Goal: Task Accomplishment & Management: Manage account settings

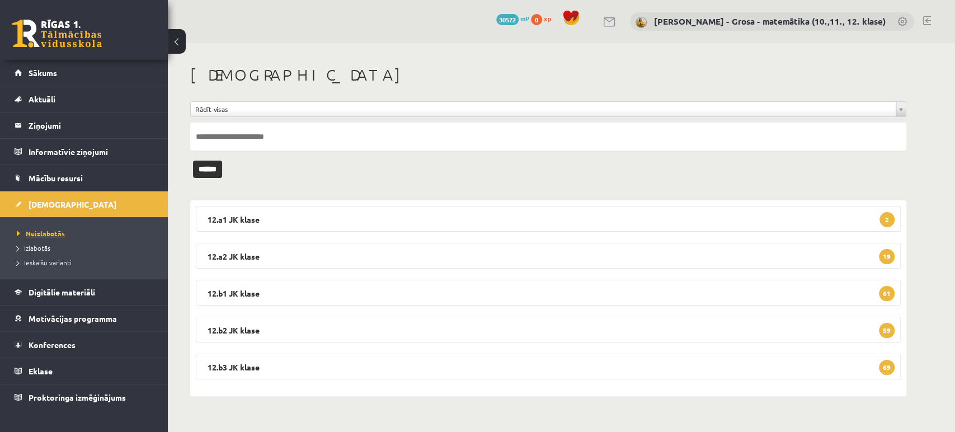
click at [43, 236] on span "Neizlabotās" at bounding box center [41, 233] width 48 height 9
click at [64, 232] on link "Neizlabotās" at bounding box center [87, 233] width 140 height 10
click at [879, 248] on legend "12.a2 JK klase 20" at bounding box center [548, 256] width 705 height 26
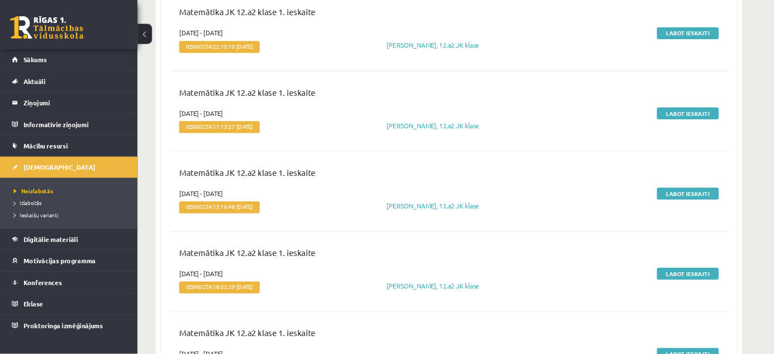
scroll to position [684, 0]
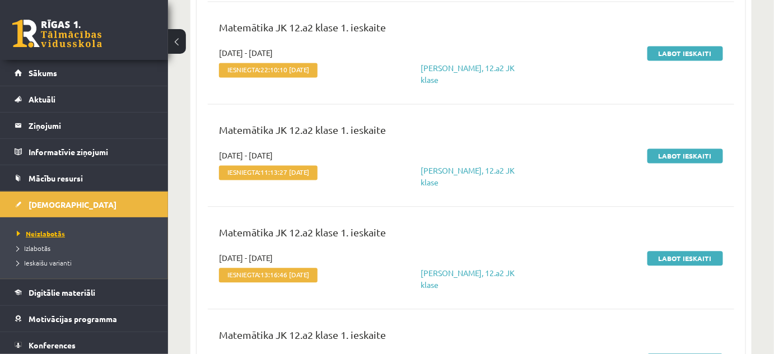
click at [41, 232] on span "Neizlabotās" at bounding box center [41, 233] width 48 height 9
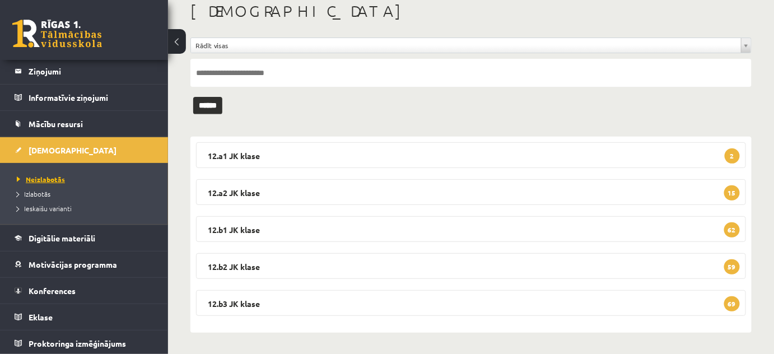
scroll to position [55, 0]
click at [616, 225] on legend "12.b1 JK klase 62" at bounding box center [471, 229] width 550 height 26
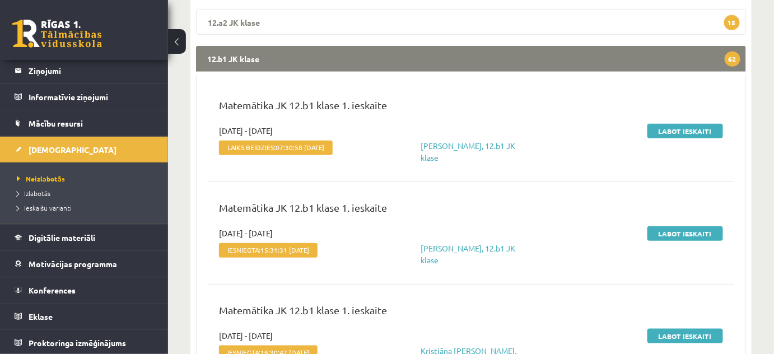
scroll to position [115, 0]
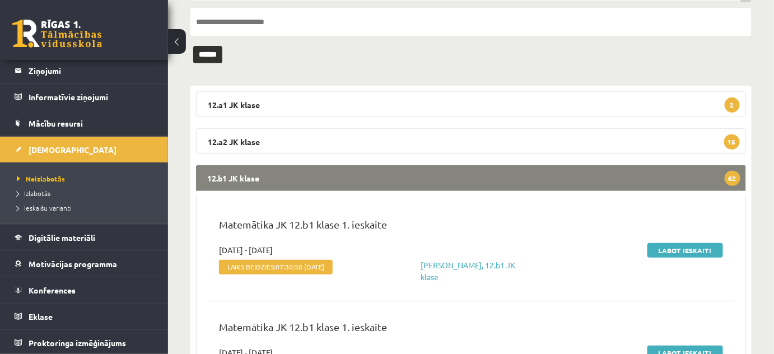
click at [502, 183] on legend "12.b1 JK klase 62" at bounding box center [471, 178] width 550 height 26
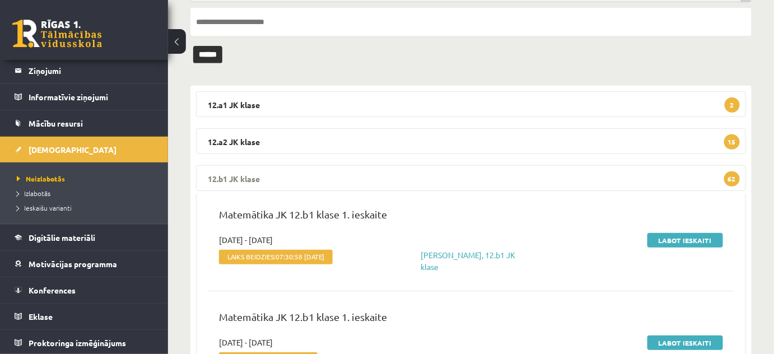
scroll to position [64, 0]
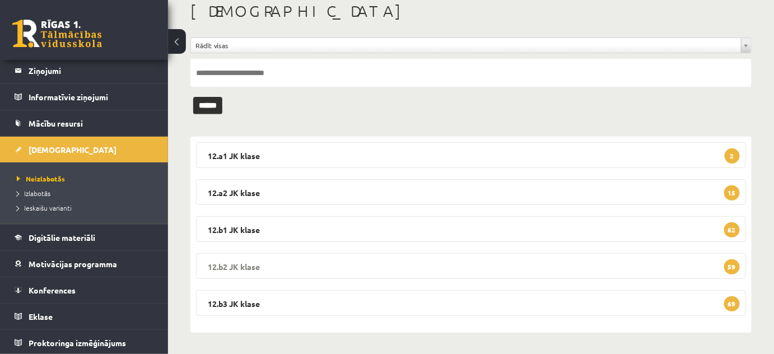
click at [462, 262] on legend "12.b2 JK klase 59" at bounding box center [471, 266] width 550 height 26
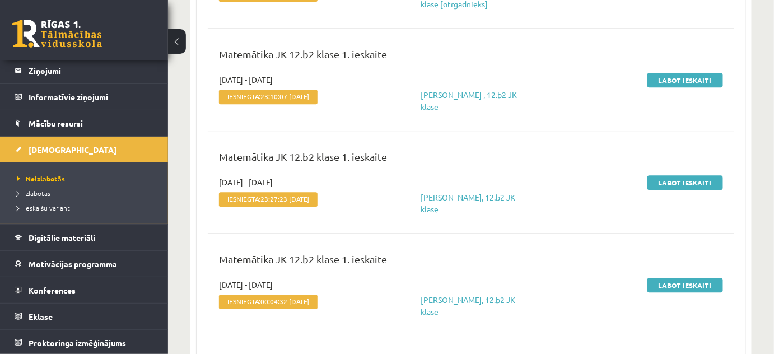
scroll to position [980, 0]
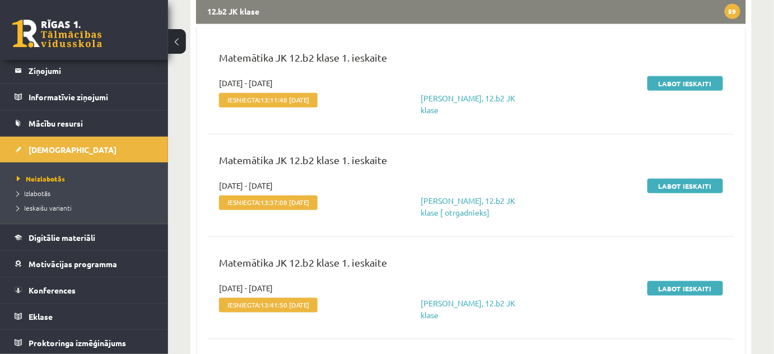
click at [598, 4] on legend "12.b2 JK klase 59" at bounding box center [471, 11] width 550 height 26
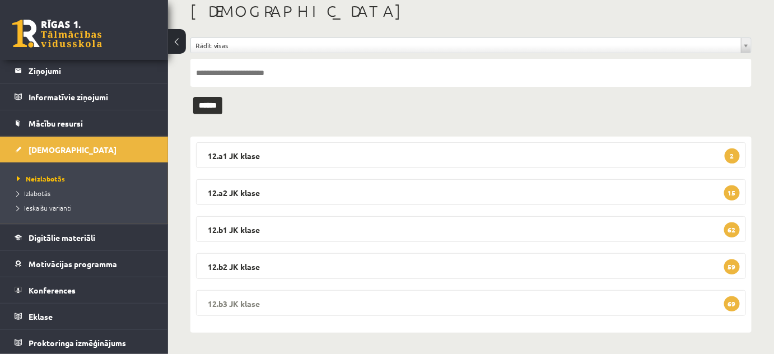
click at [661, 305] on legend "12.b3 JK klase 69" at bounding box center [471, 303] width 550 height 26
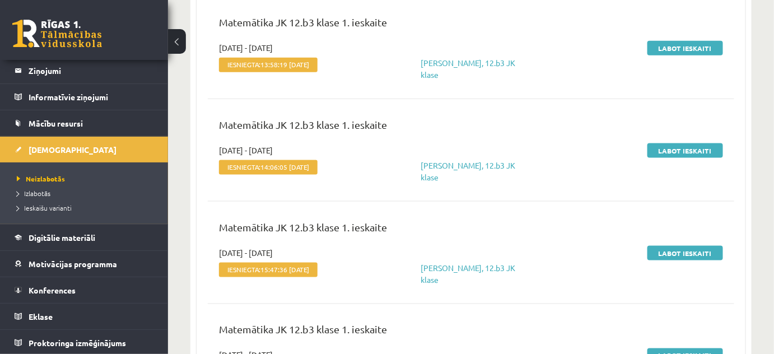
scroll to position [421, 0]
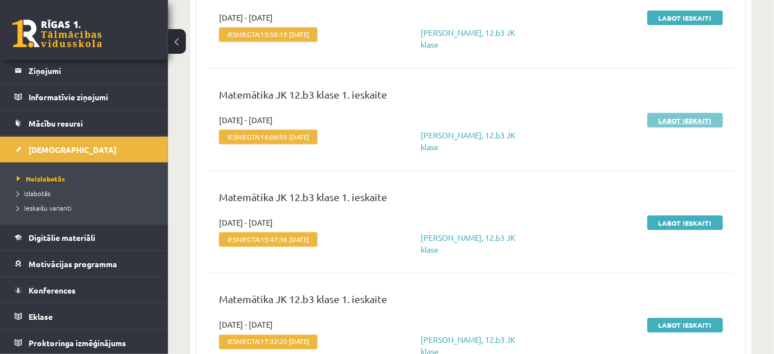
drag, startPoint x: 694, startPoint y: 112, endPoint x: 710, endPoint y: 118, distance: 17.9
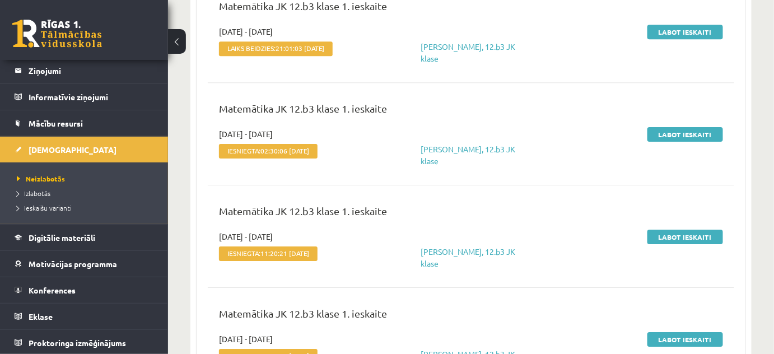
scroll to position [1133, 0]
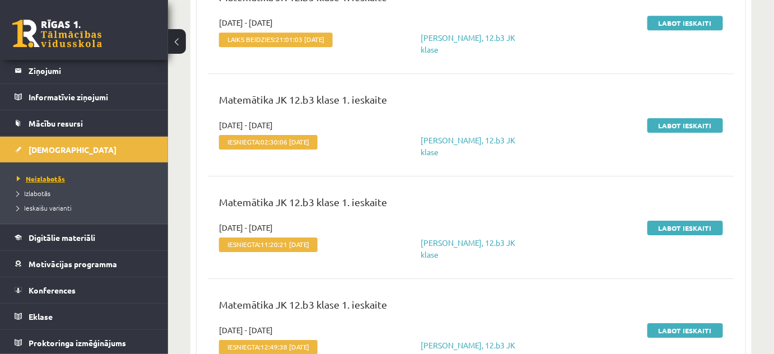
click at [45, 175] on span "Neizlabotās" at bounding box center [41, 178] width 48 height 9
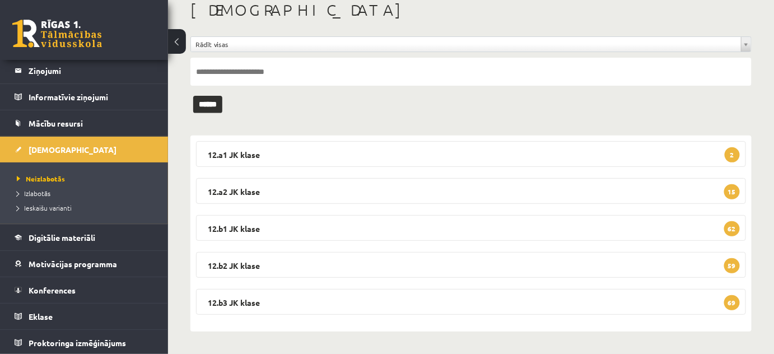
scroll to position [64, 0]
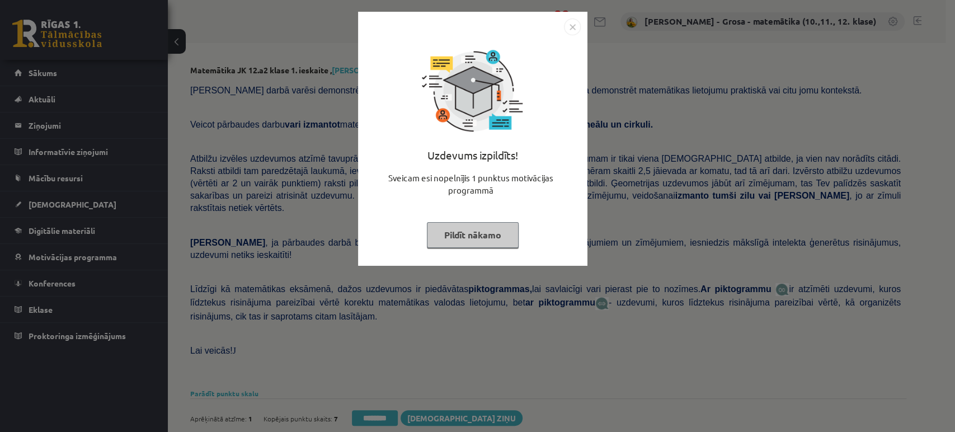
click at [453, 240] on button "Pildīt nākamo" at bounding box center [473, 235] width 92 height 26
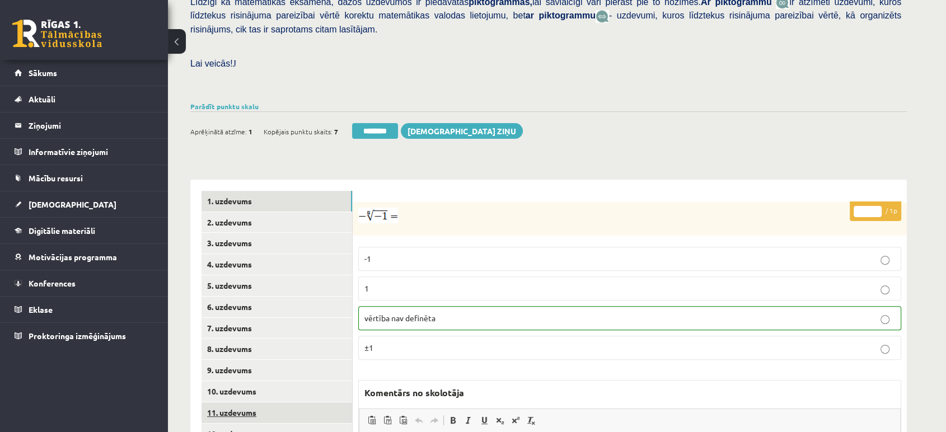
scroll to position [435, 0]
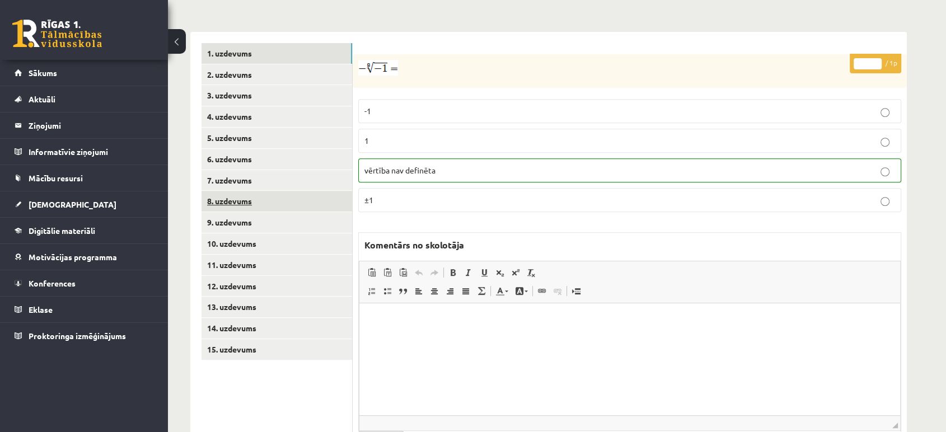
click at [273, 191] on link "8. uzdevums" at bounding box center [277, 201] width 151 height 21
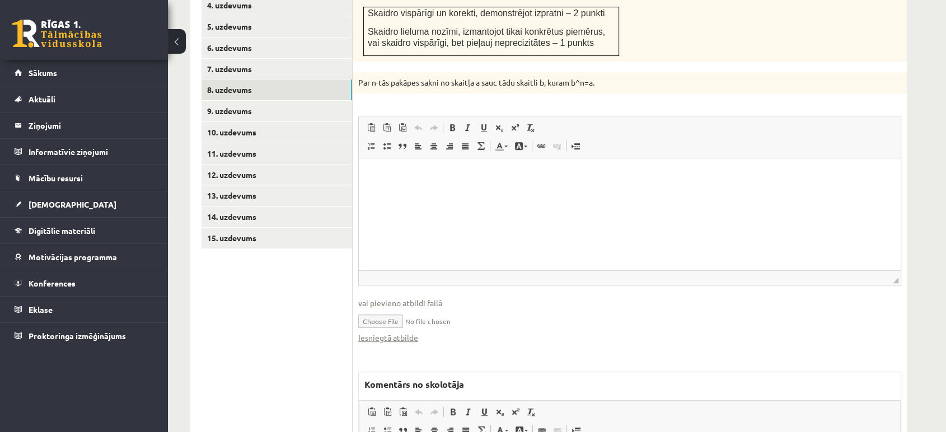
scroll to position [0, 0]
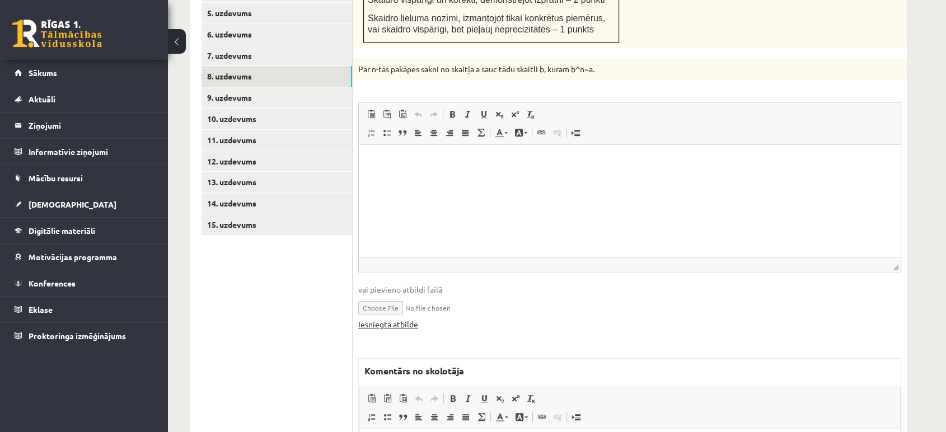
click at [407, 318] on link "Iesniegtā atbilde" at bounding box center [388, 324] width 60 height 12
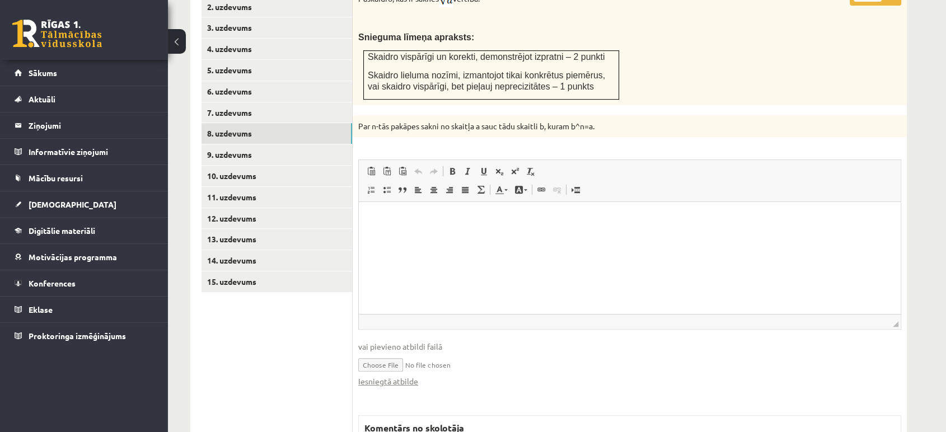
scroll to position [435, 0]
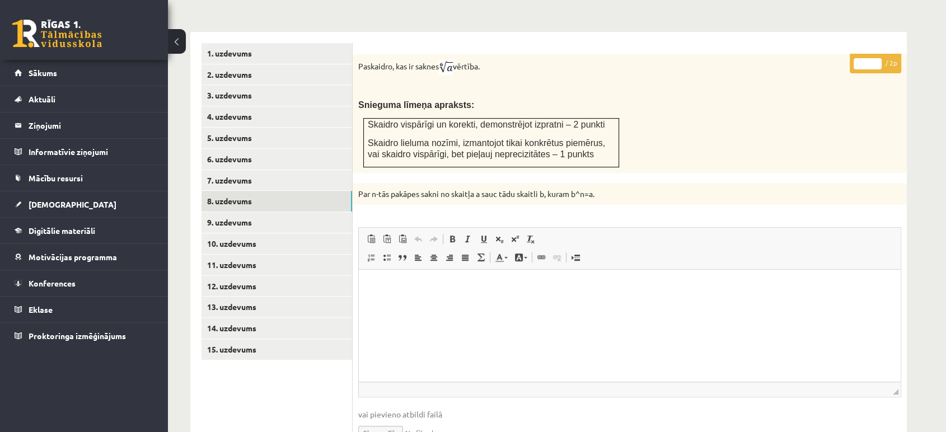
type input "*"
click at [879, 58] on input "*" at bounding box center [868, 63] width 28 height 11
click at [308, 212] on link "9. uzdevums" at bounding box center [277, 222] width 151 height 21
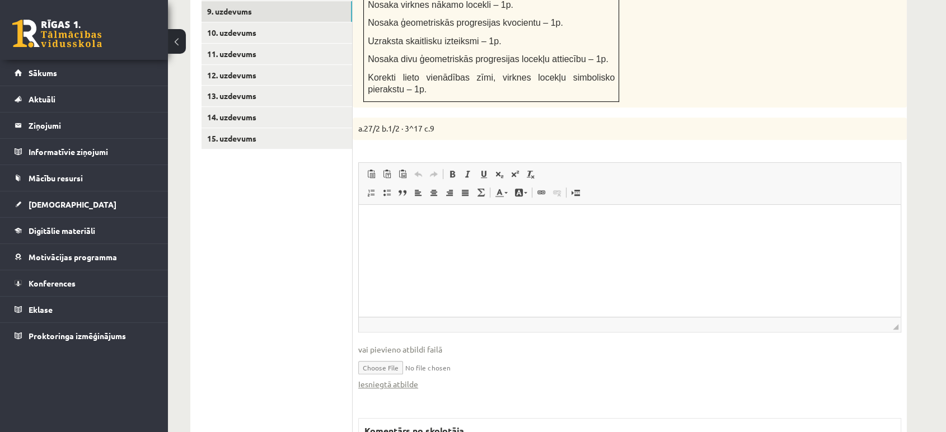
scroll to position [0, 0]
click at [400, 378] on link "Iesniegtā atbilde" at bounding box center [388, 384] width 60 height 12
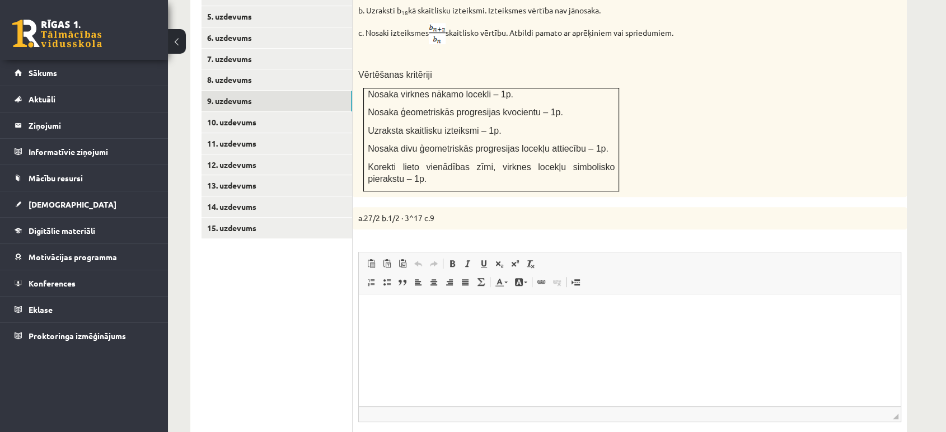
scroll to position [460, 0]
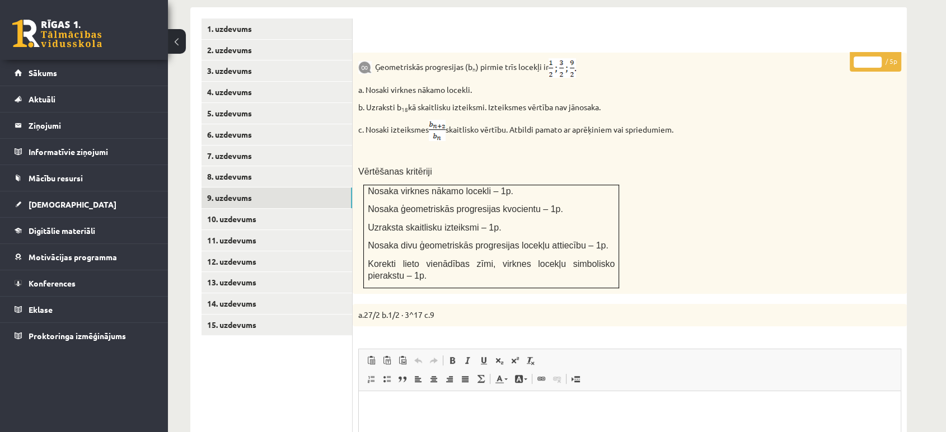
type input "*"
click at [876, 57] on input "*" at bounding box center [868, 62] width 28 height 11
click at [300, 209] on link "10. uzdevums" at bounding box center [277, 219] width 151 height 21
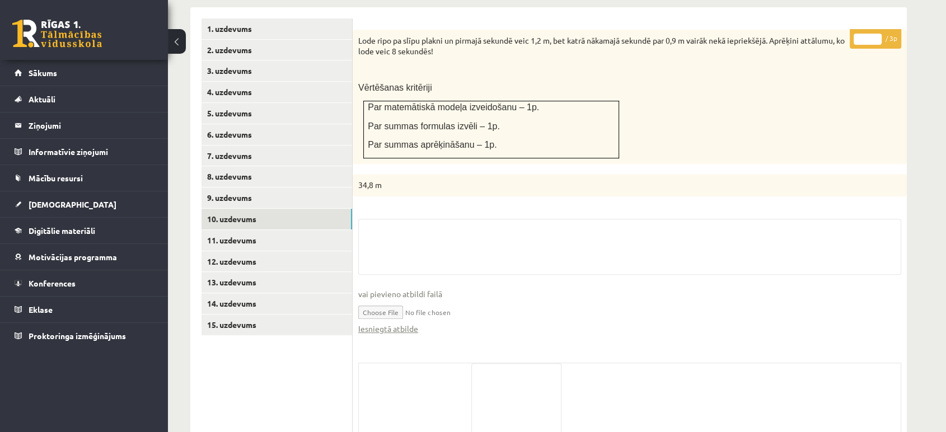
click at [408, 310] on fieldset "vai pievieno atbildi failā Iesniegtā atbilde" at bounding box center [629, 282] width 543 height 127
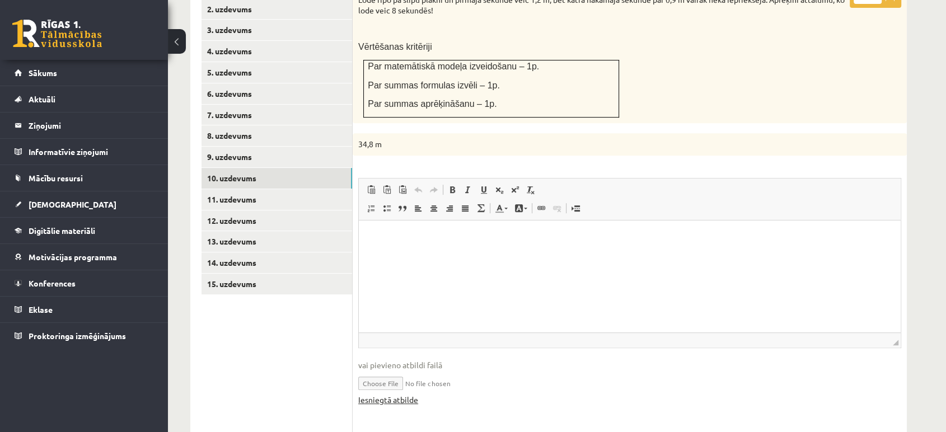
scroll to position [522, 0]
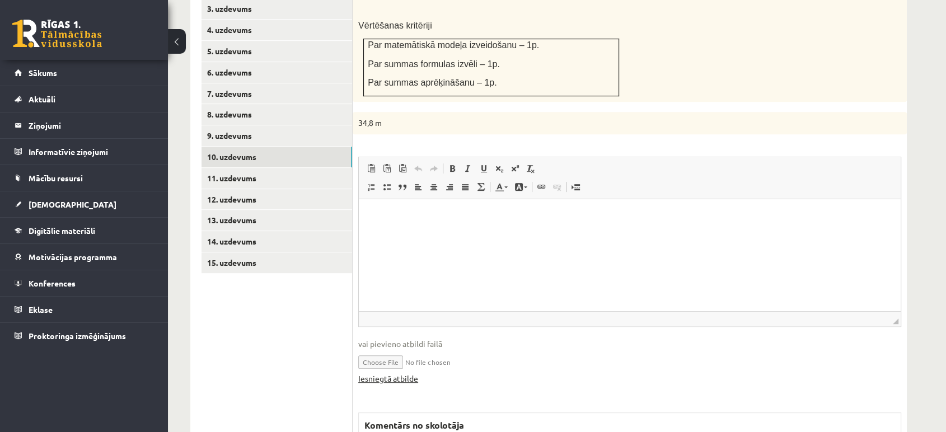
click at [400, 373] on link "Iesniegtā atbilde" at bounding box center [388, 379] width 60 height 12
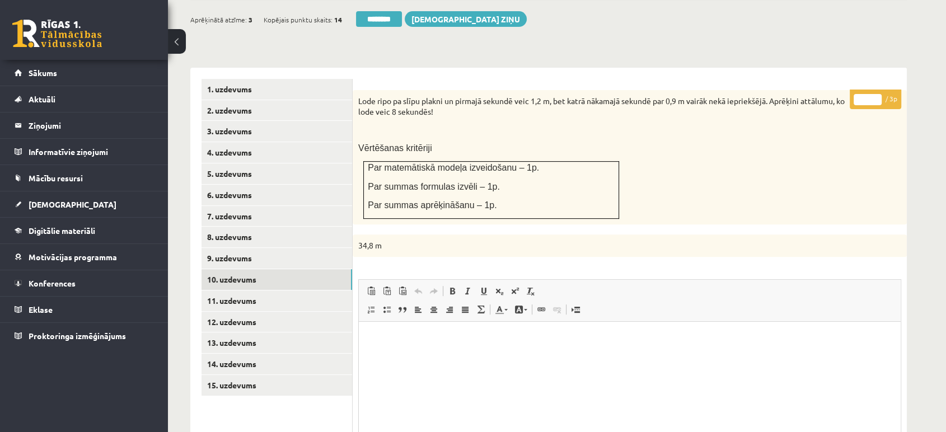
scroll to position [397, 0]
type input "*"
click at [873, 96] on input "*" at bounding box center [868, 101] width 28 height 11
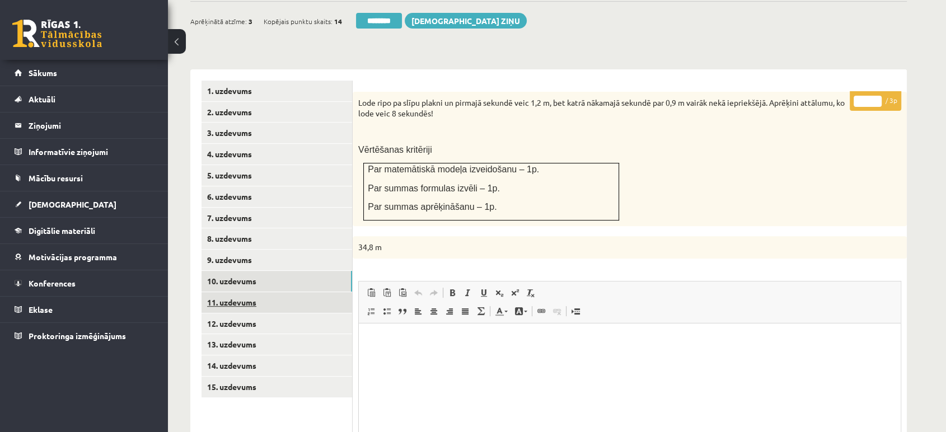
click at [310, 292] on link "11. uzdevums" at bounding box center [277, 302] width 151 height 21
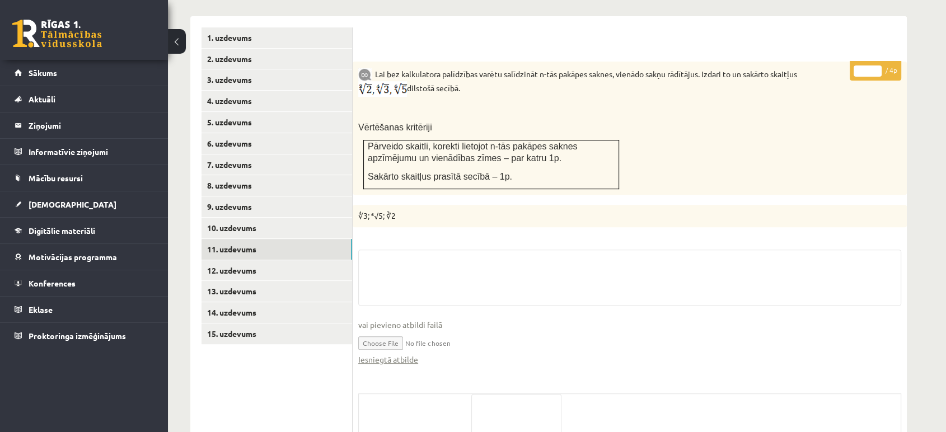
scroll to position [538, 0]
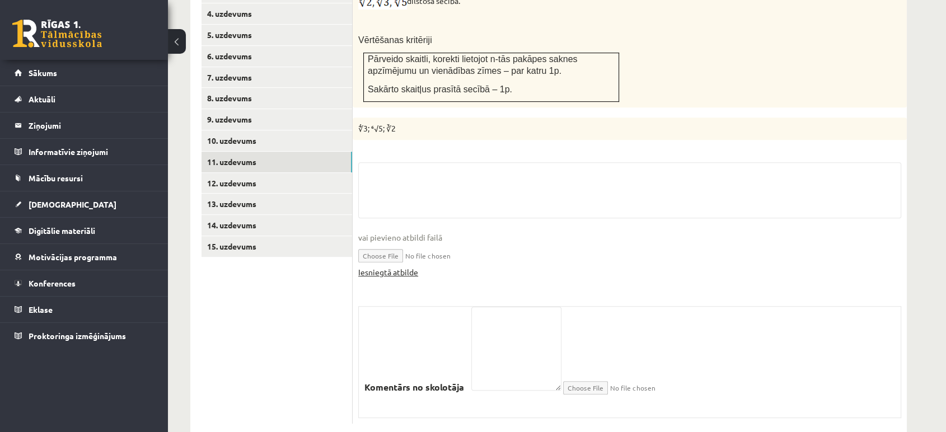
click at [404, 266] on link "Iesniegtā atbilde" at bounding box center [388, 272] width 60 height 12
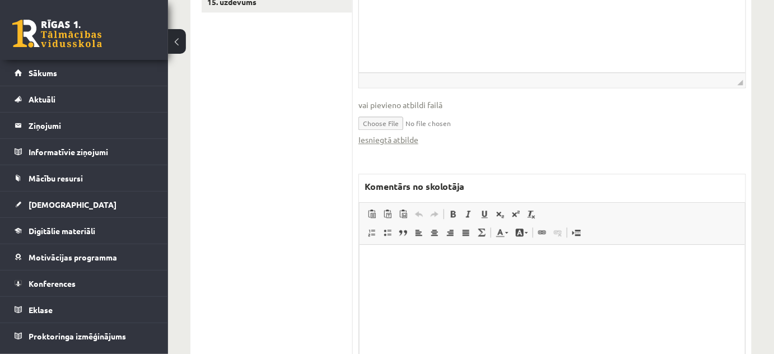
scroll to position [843, 0]
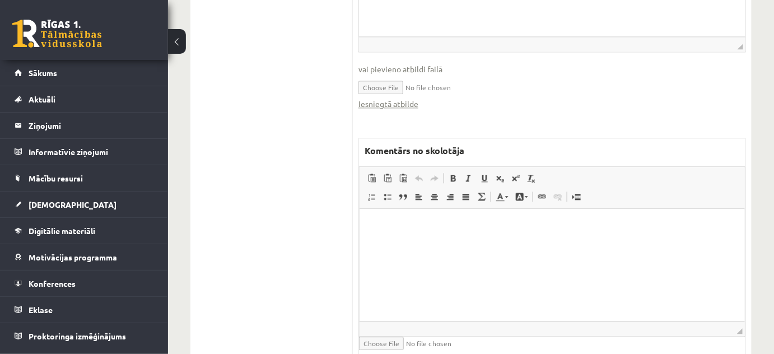
click at [420, 242] on html at bounding box center [551, 225] width 385 height 34
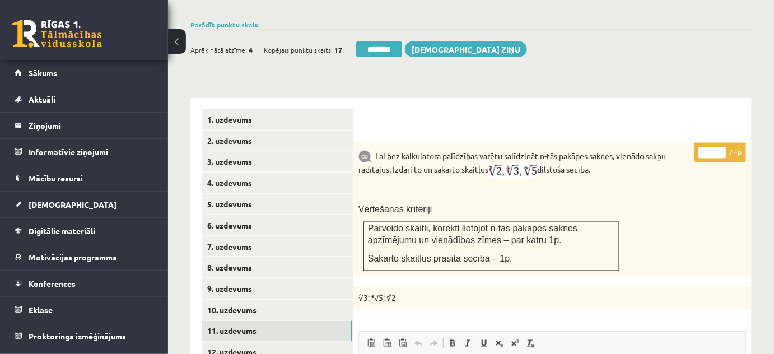
scroll to position [385, 0]
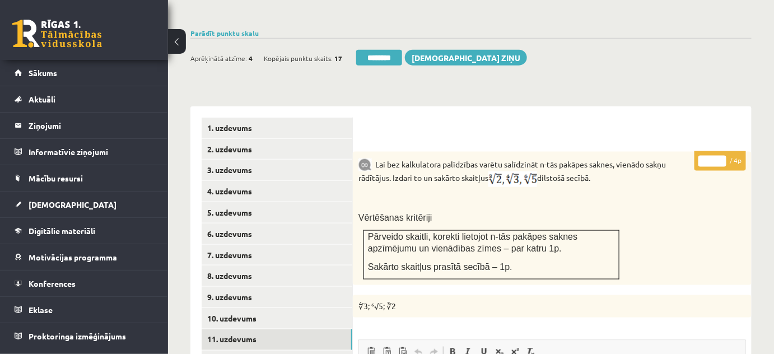
click at [722, 151] on p "* / 4p" at bounding box center [719, 161] width 51 height 20
click at [722, 156] on input "*" at bounding box center [712, 161] width 28 height 11
type input "*"
click at [722, 156] on input "*" at bounding box center [712, 161] width 28 height 11
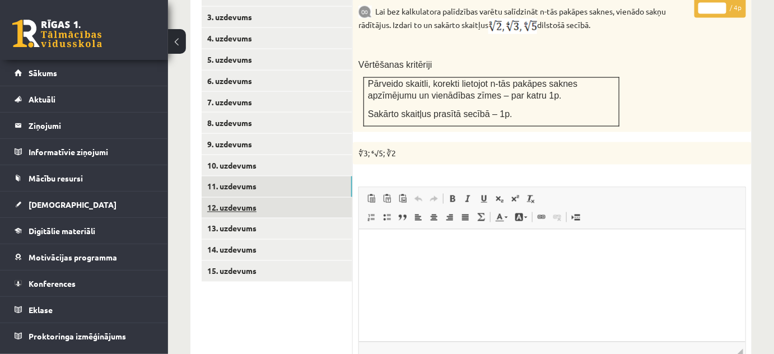
click at [315, 198] on link "12. uzdevums" at bounding box center [277, 208] width 151 height 21
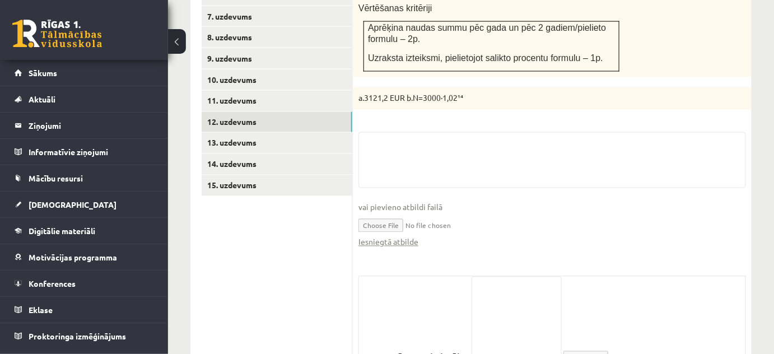
scroll to position [683, 0]
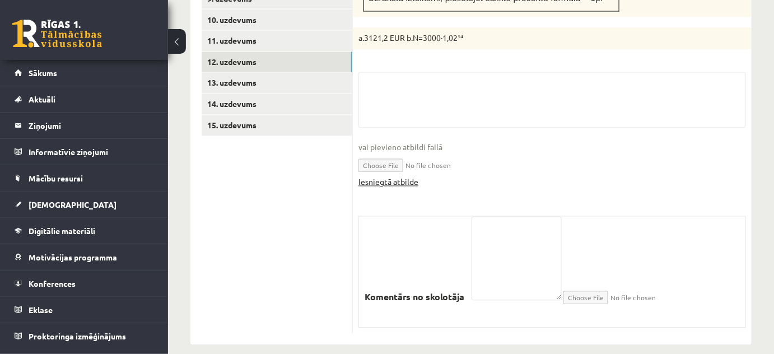
click at [380, 176] on link "Iesniegtā atbilde" at bounding box center [388, 182] width 60 height 12
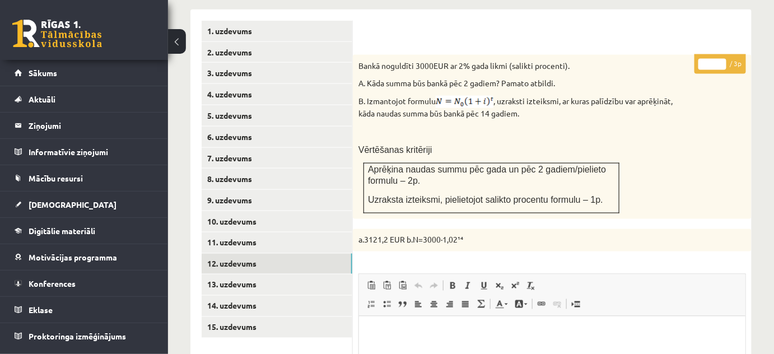
scroll to position [480, 0]
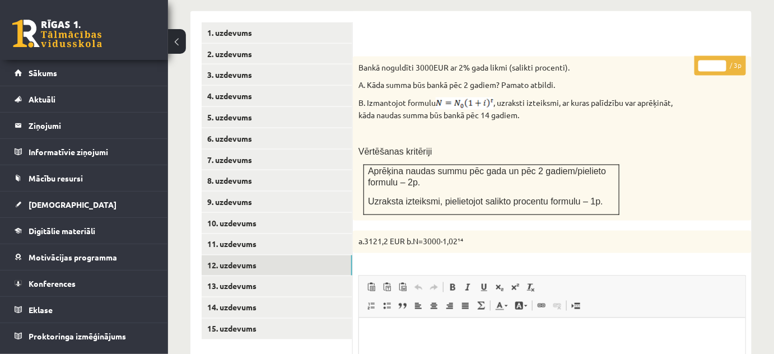
type input "*"
click at [724, 60] on input "*" at bounding box center [712, 65] width 28 height 11
click at [332, 276] on link "13. uzdevums" at bounding box center [277, 286] width 151 height 21
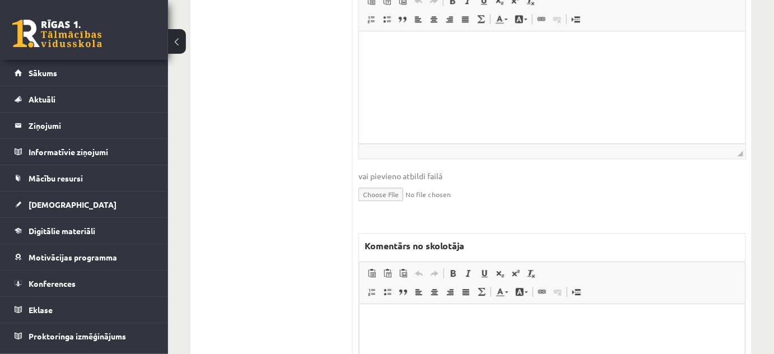
scroll to position [1009, 0]
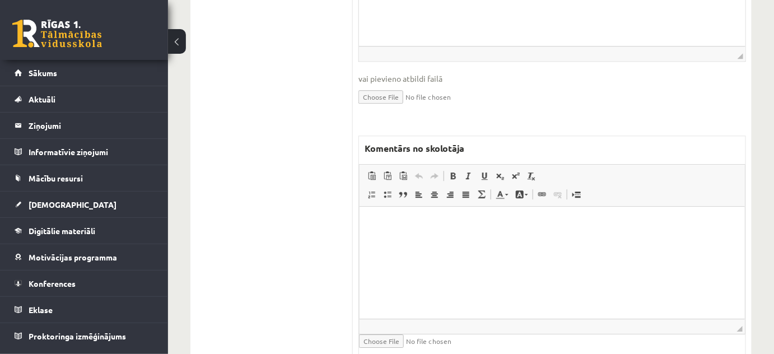
click at [399, 241] on html at bounding box center [551, 224] width 385 height 34
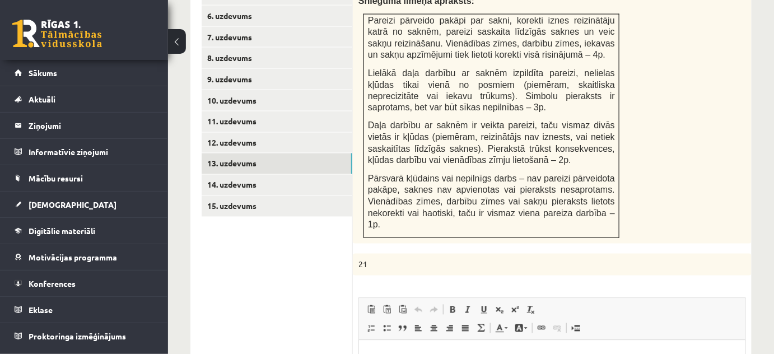
scroll to position [602, 0]
click at [298, 175] on link "14. uzdevums" at bounding box center [277, 185] width 151 height 21
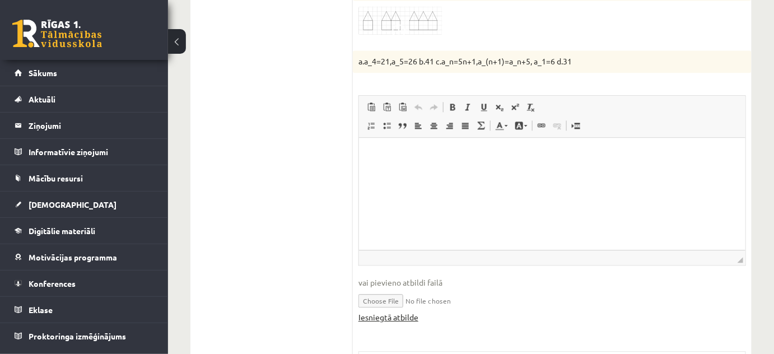
scroll to position [0, 0]
click at [406, 311] on link "Iesniegtā atbilde" at bounding box center [388, 317] width 60 height 12
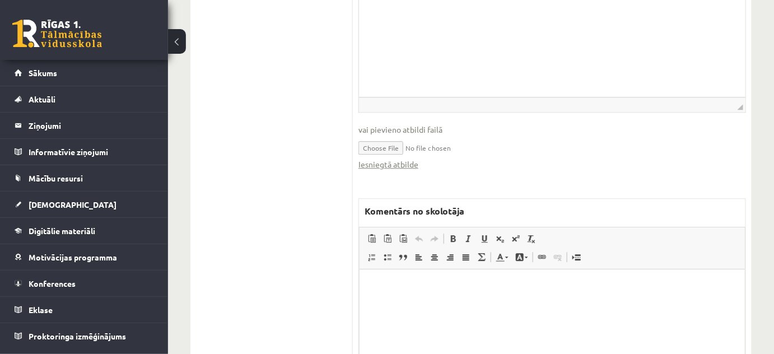
click at [445, 303] on html at bounding box center [551, 286] width 385 height 34
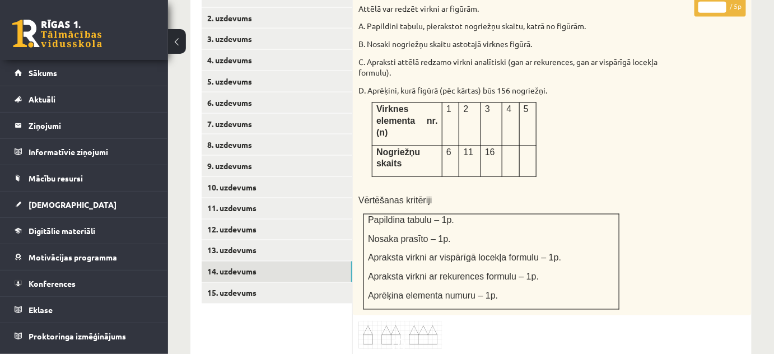
scroll to position [475, 0]
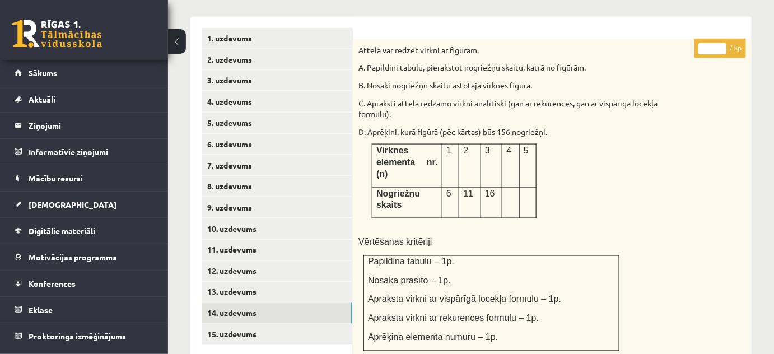
click at [717, 43] on input "*" at bounding box center [712, 48] width 28 height 11
type input "*"
click at [717, 43] on input "*" at bounding box center [712, 48] width 28 height 11
click at [278, 324] on link "15. uzdevums" at bounding box center [277, 334] width 151 height 21
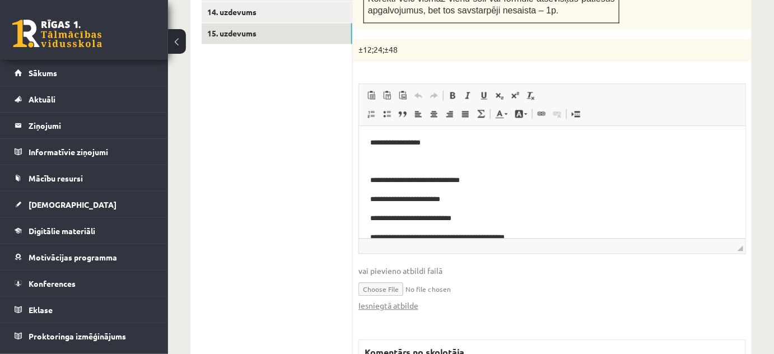
scroll to position [0, 0]
click at [396, 299] on link "Iesniegtā atbilde" at bounding box center [388, 305] width 60 height 12
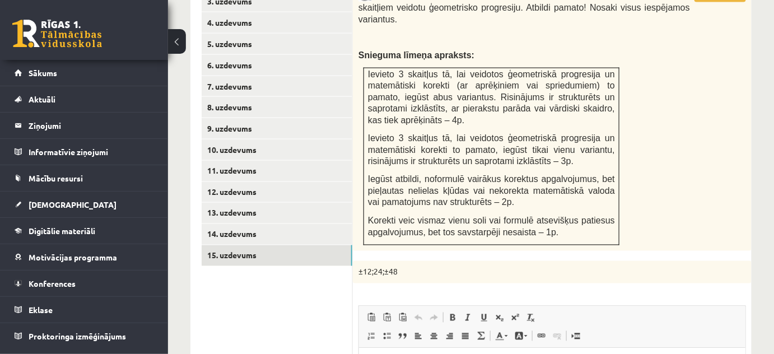
scroll to position [521, 0]
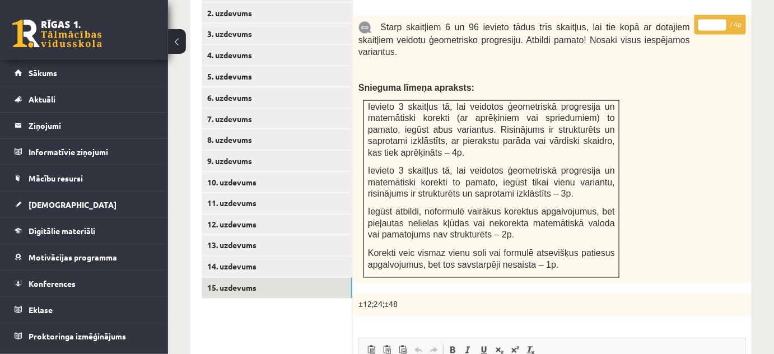
type input "*"
click at [719, 20] on input "*" at bounding box center [712, 25] width 28 height 11
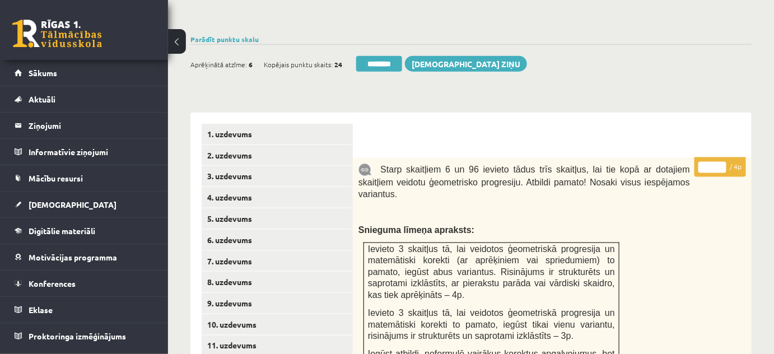
scroll to position [368, 0]
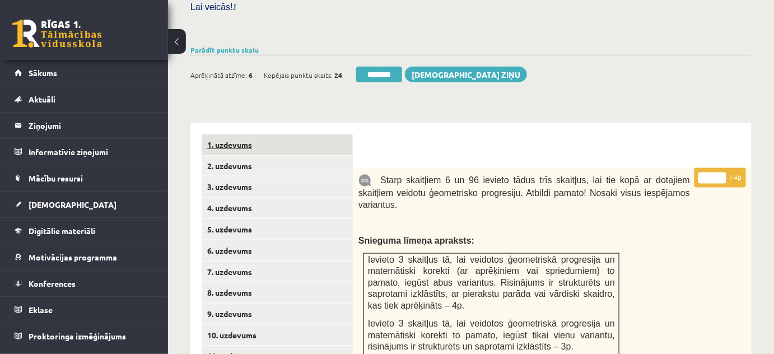
click at [274, 140] on link "1. uzdevums" at bounding box center [277, 144] width 151 height 21
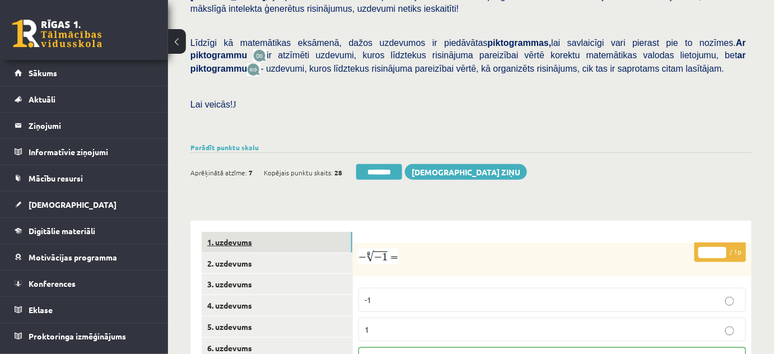
scroll to position [0, 0]
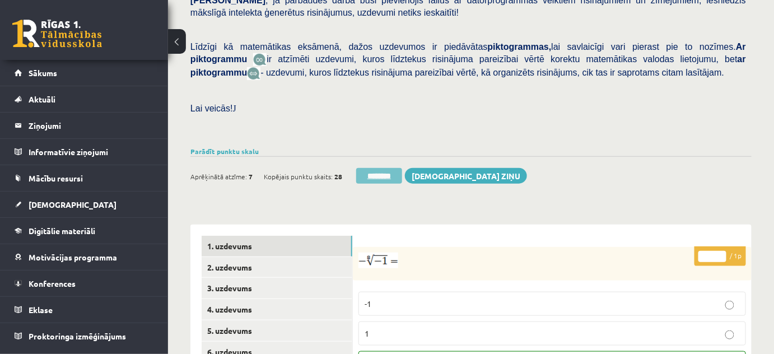
click at [376, 168] on input "********" at bounding box center [379, 176] width 46 height 16
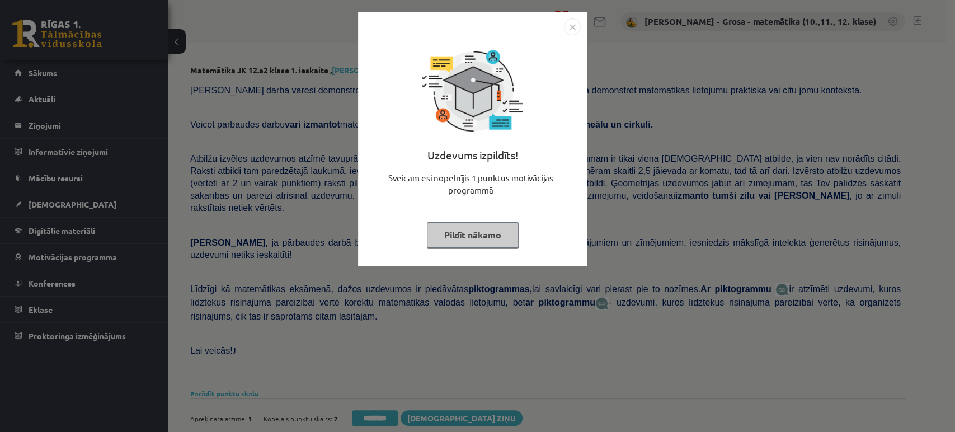
click at [484, 238] on button "Pildīt nākamo" at bounding box center [473, 235] width 92 height 26
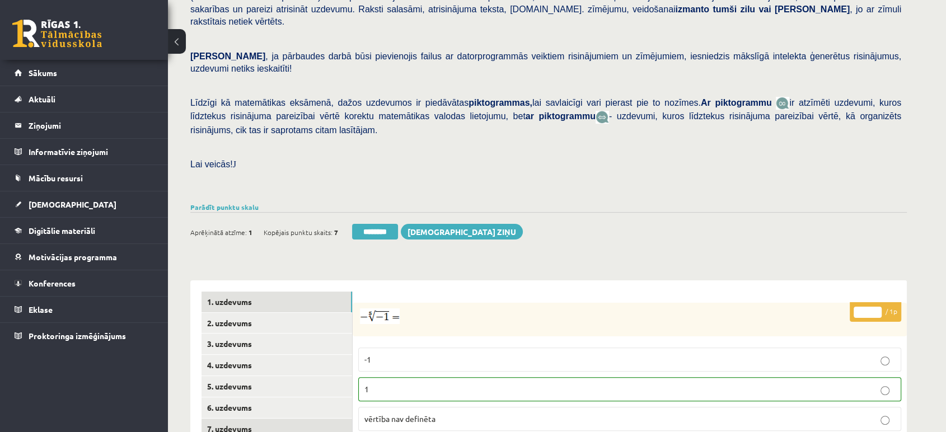
scroll to position [311, 0]
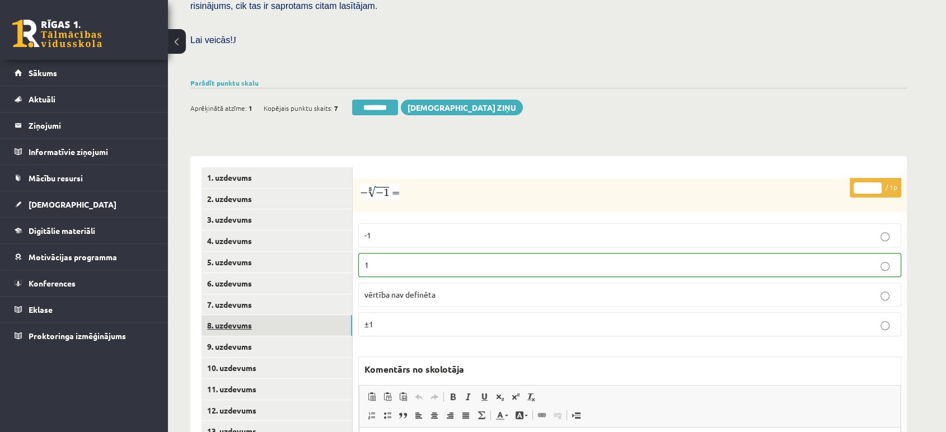
click at [289, 315] on link "8. uzdevums" at bounding box center [277, 325] width 151 height 21
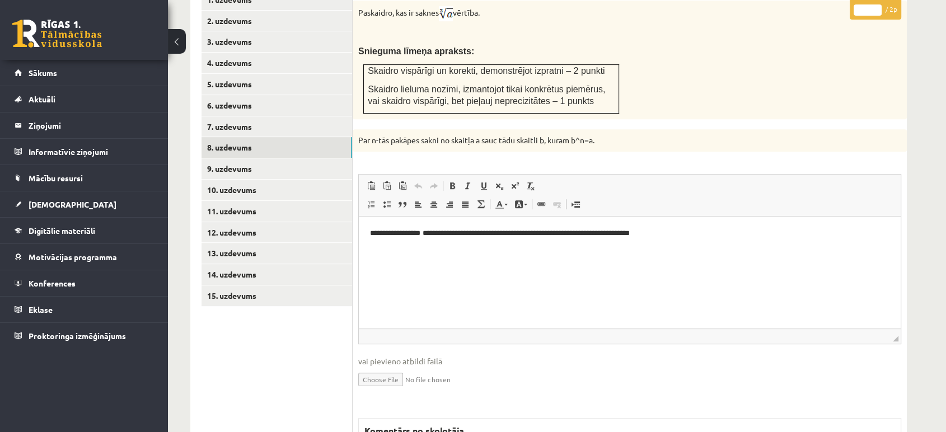
scroll to position [364, 0]
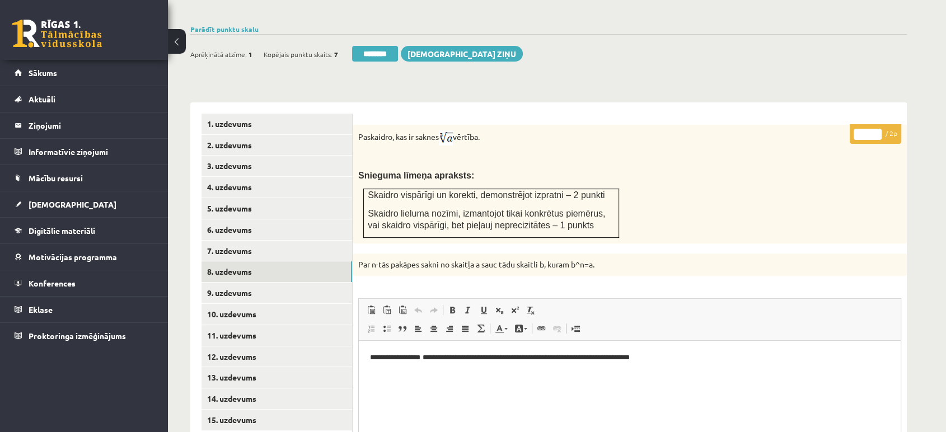
click at [877, 129] on input "*" at bounding box center [868, 134] width 28 height 11
type input "*"
click at [877, 129] on input "*" at bounding box center [868, 134] width 28 height 11
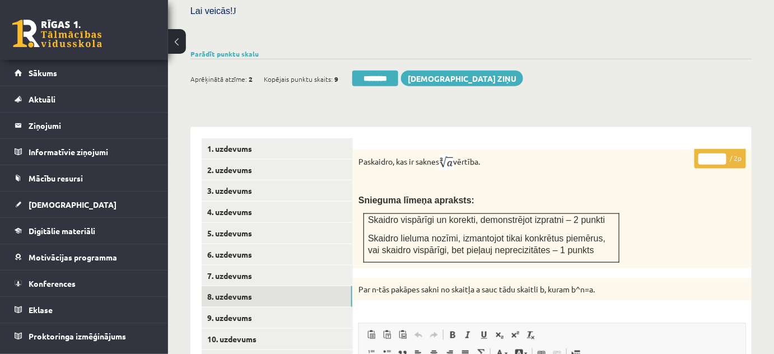
scroll to position [517, 0]
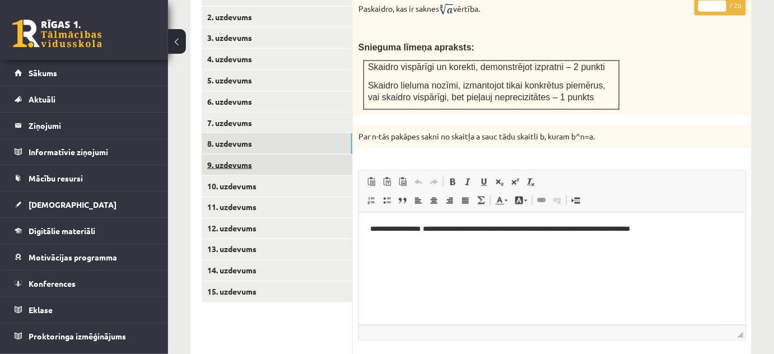
click at [332, 154] on link "9. uzdevums" at bounding box center [277, 164] width 151 height 21
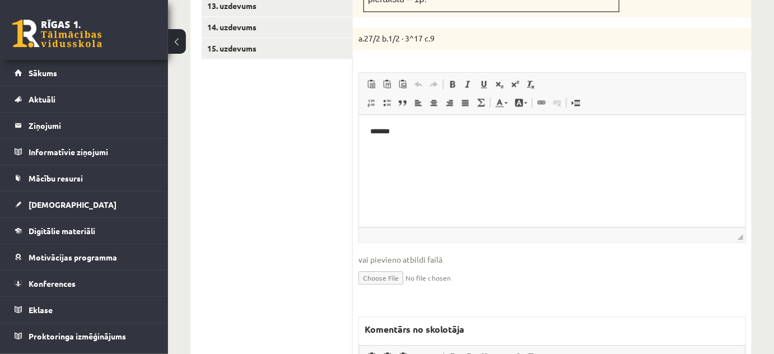
scroll to position [873, 0]
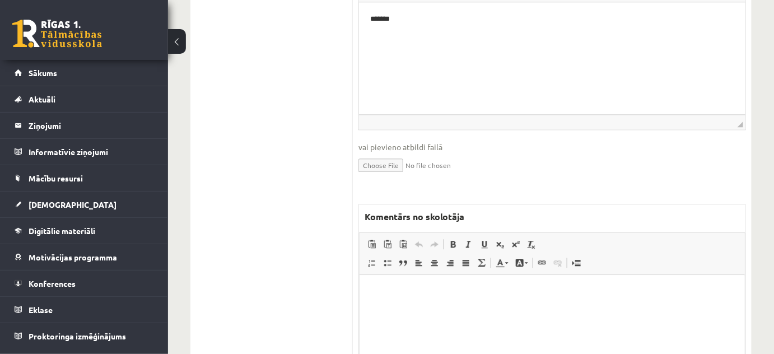
click at [443, 308] on html at bounding box center [551, 291] width 385 height 34
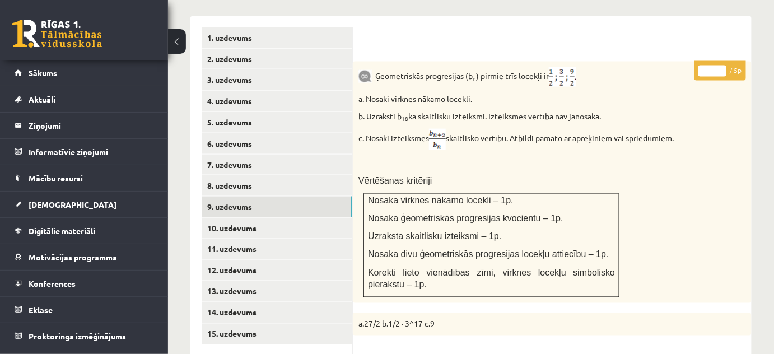
scroll to position [466, 0]
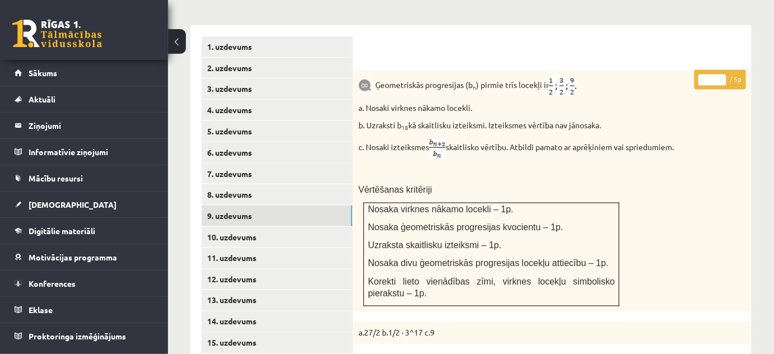
type input "*"
click at [721, 74] on input "*" at bounding box center [712, 79] width 28 height 11
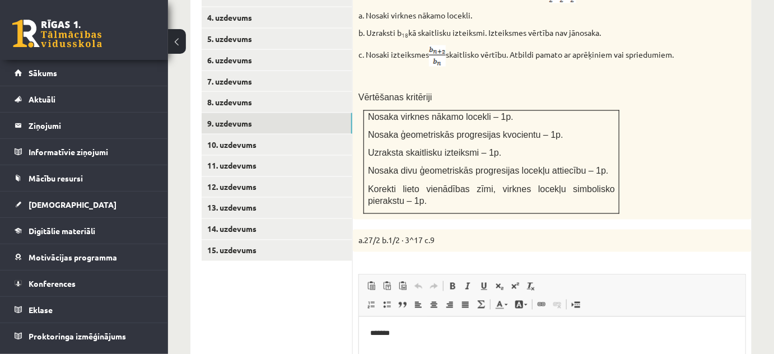
scroll to position [619, 0]
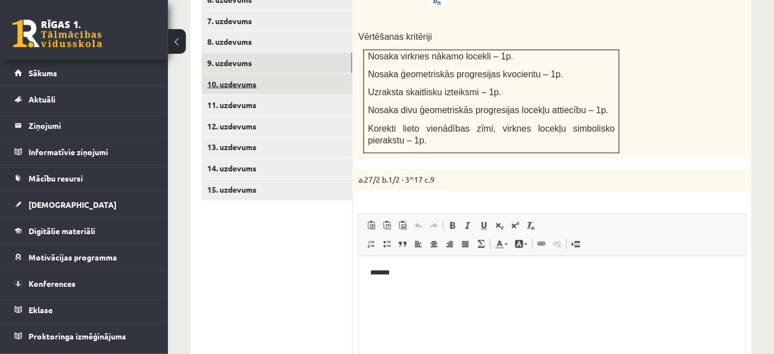
click at [287, 74] on link "10. uzdevums" at bounding box center [277, 84] width 151 height 21
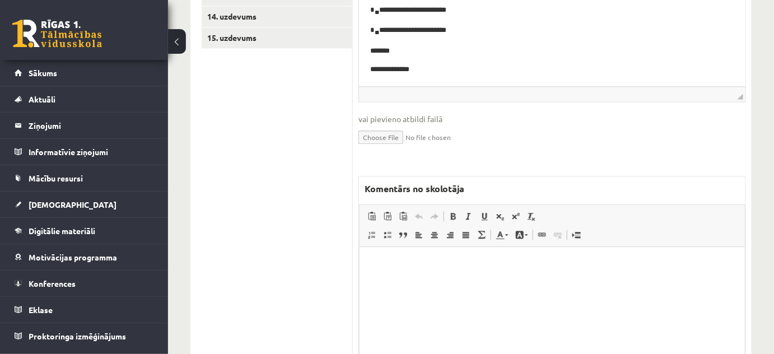
scroll to position [772, 0]
click at [456, 279] on html at bounding box center [551, 262] width 385 height 34
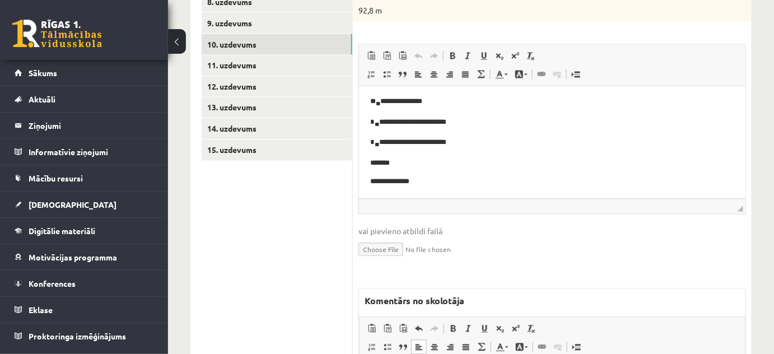
scroll to position [518, 0]
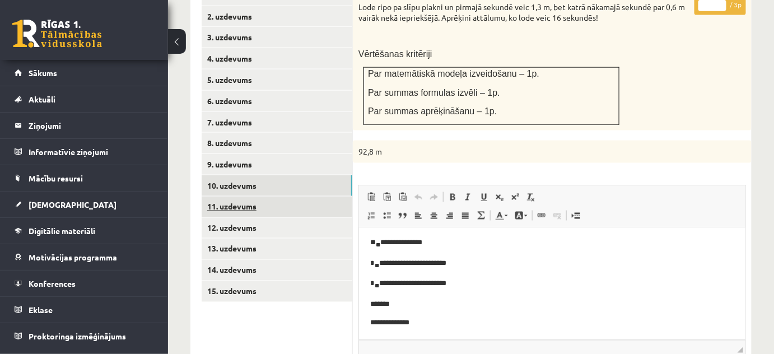
click at [316, 196] on link "11. uzdevums" at bounding box center [277, 206] width 151 height 21
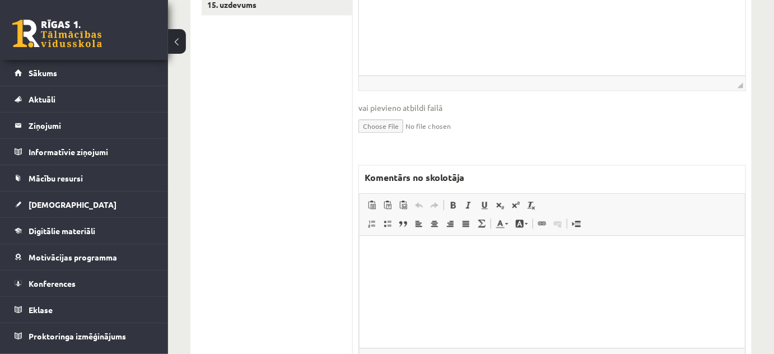
scroll to position [0, 0]
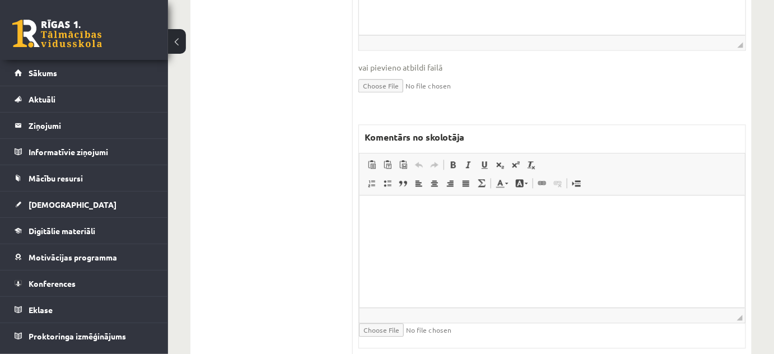
click at [405, 229] on html at bounding box center [551, 212] width 385 height 34
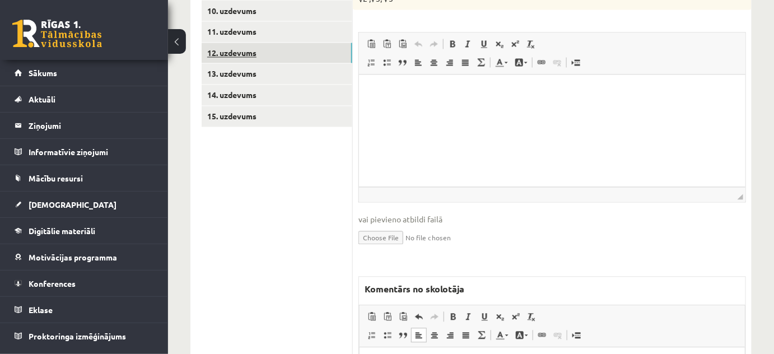
click at [317, 43] on link "12. uzdevums" at bounding box center [277, 53] width 151 height 21
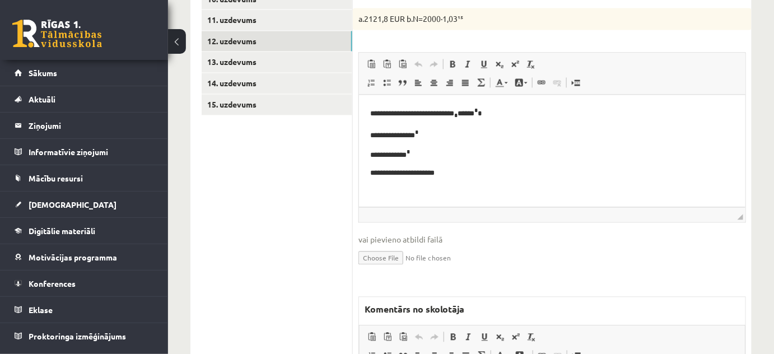
scroll to position [743, 0]
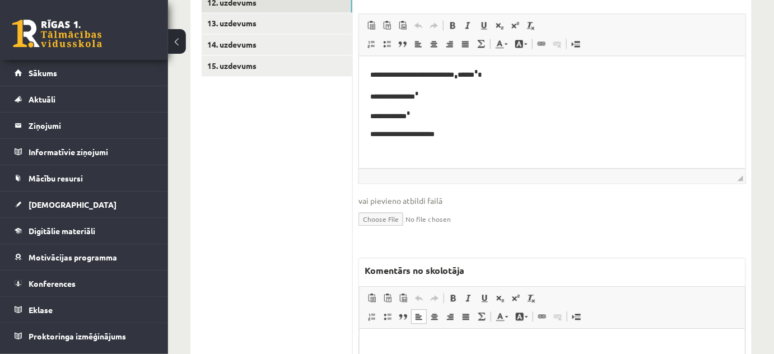
click at [484, 336] on html at bounding box center [551, 345] width 385 height 34
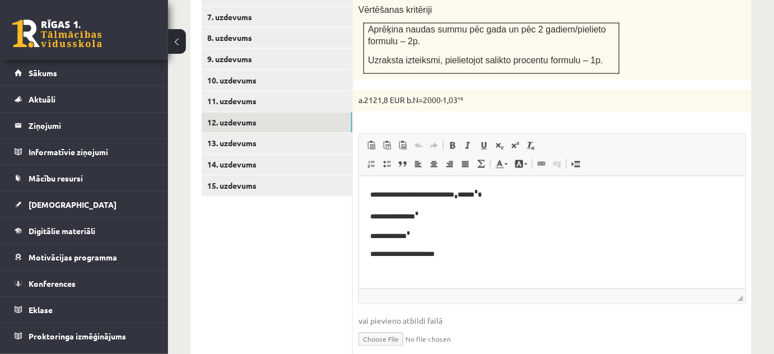
scroll to position [540, 0]
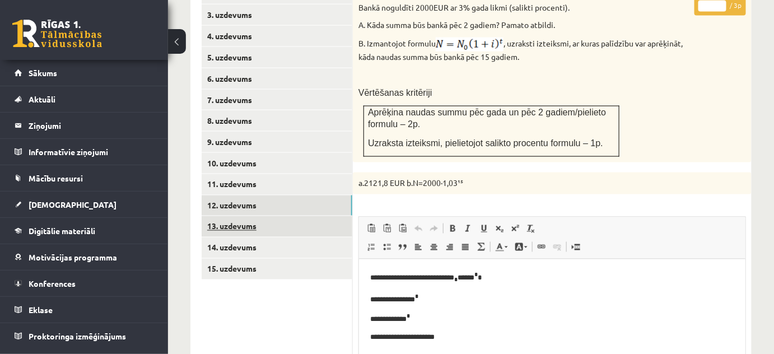
click at [340, 216] on link "13. uzdevums" at bounding box center [277, 226] width 151 height 21
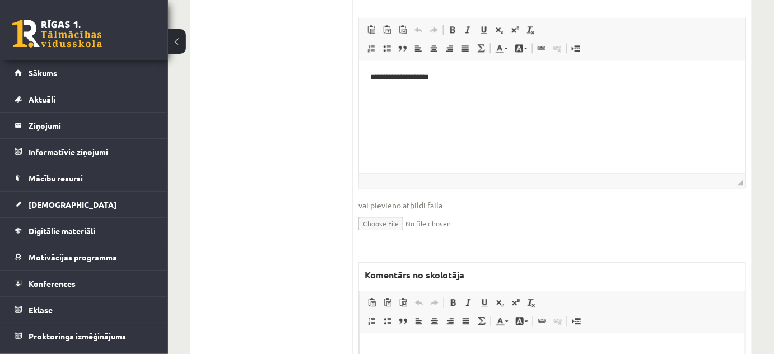
scroll to position [897, 0]
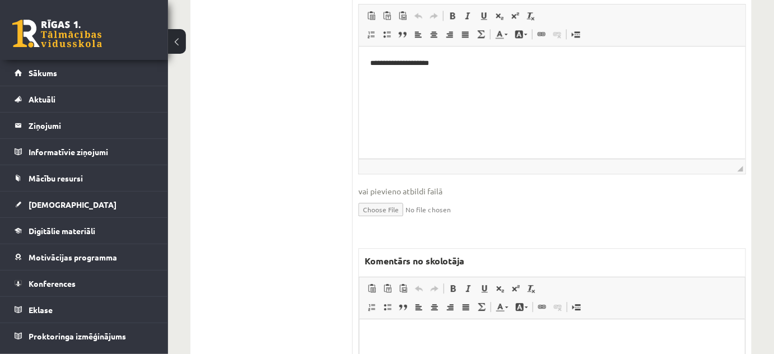
click at [448, 335] on p "Bagātinātā teksta redaktors, wiswyg-editor-47024773261360-1758105284-219" at bounding box center [551, 336] width 363 height 12
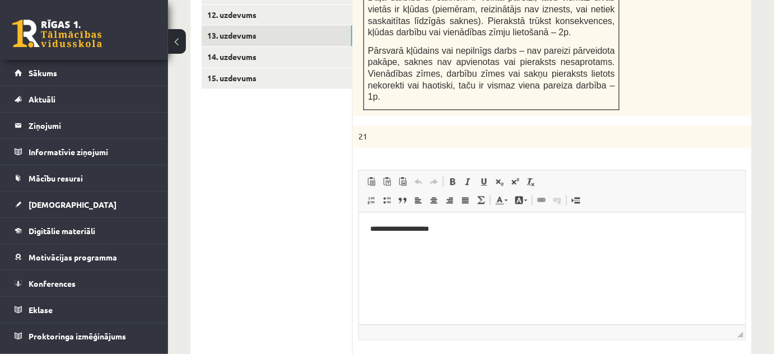
scroll to position [642, 0]
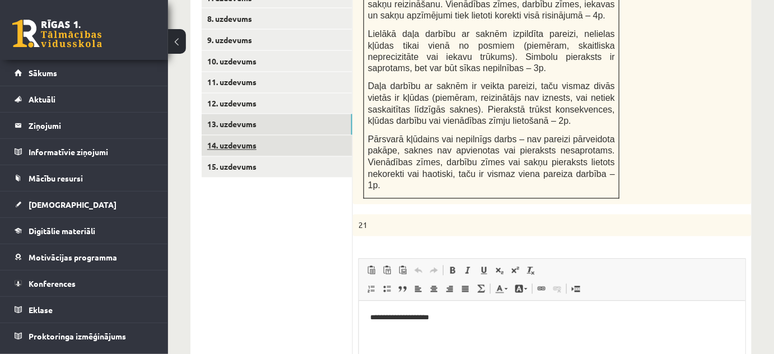
click at [291, 135] on link "14. uzdevums" at bounding box center [277, 145] width 151 height 21
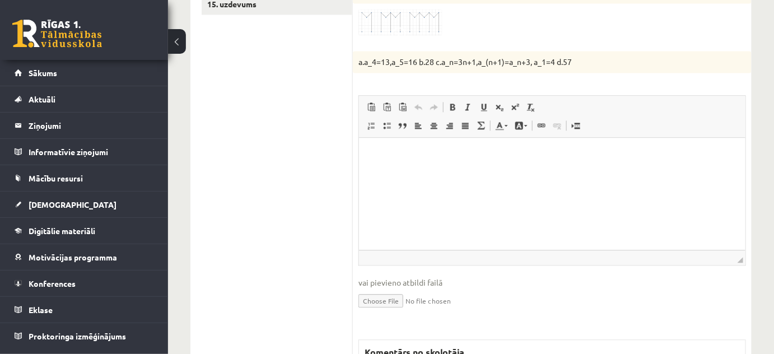
scroll to position [933, 0]
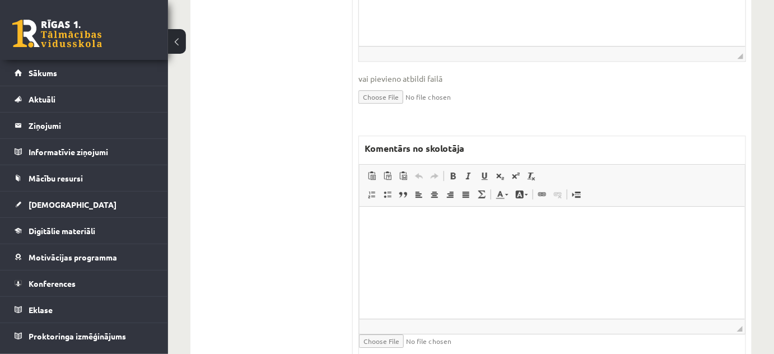
click at [411, 318] on span "◢ Elementa ceļš" at bounding box center [551, 325] width 385 height 15
click at [408, 241] on html at bounding box center [551, 224] width 385 height 34
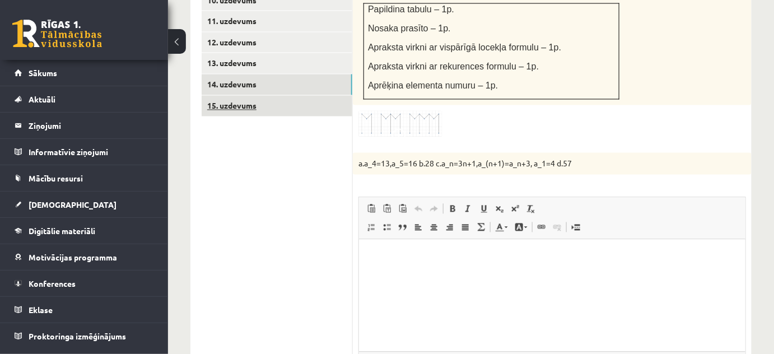
click at [283, 100] on link "15. uzdevums" at bounding box center [277, 106] width 151 height 21
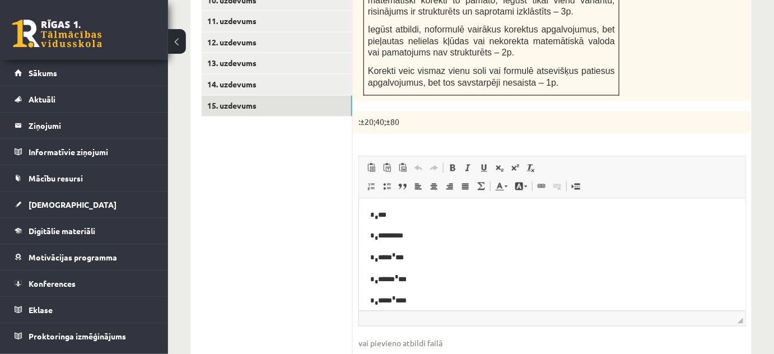
scroll to position [39, 0]
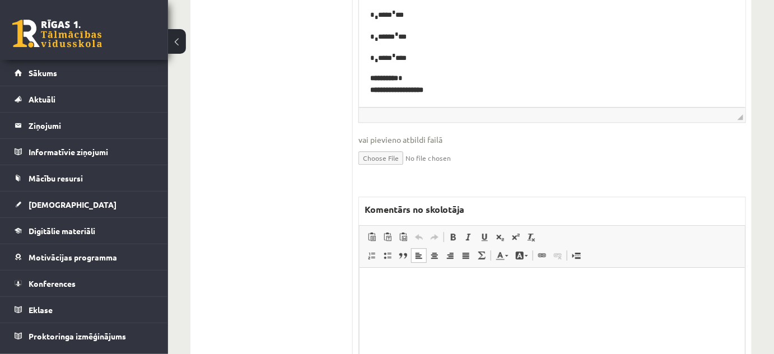
click at [485, 301] on html at bounding box center [551, 284] width 385 height 34
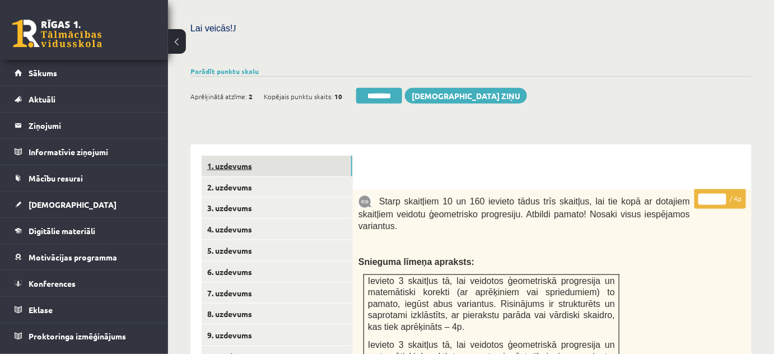
click at [317, 156] on link "1. uzdevums" at bounding box center [277, 166] width 151 height 21
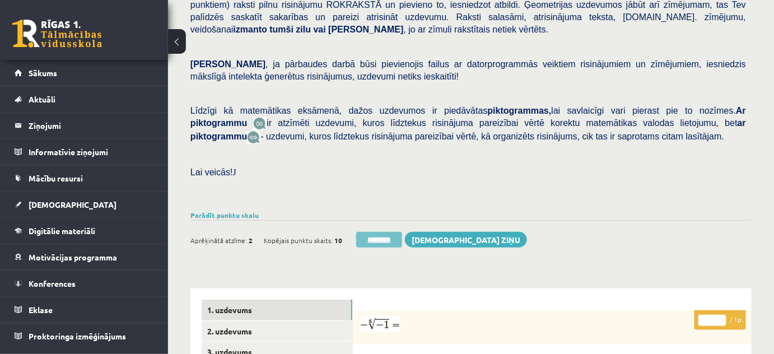
click at [402, 232] on input "********" at bounding box center [379, 240] width 46 height 16
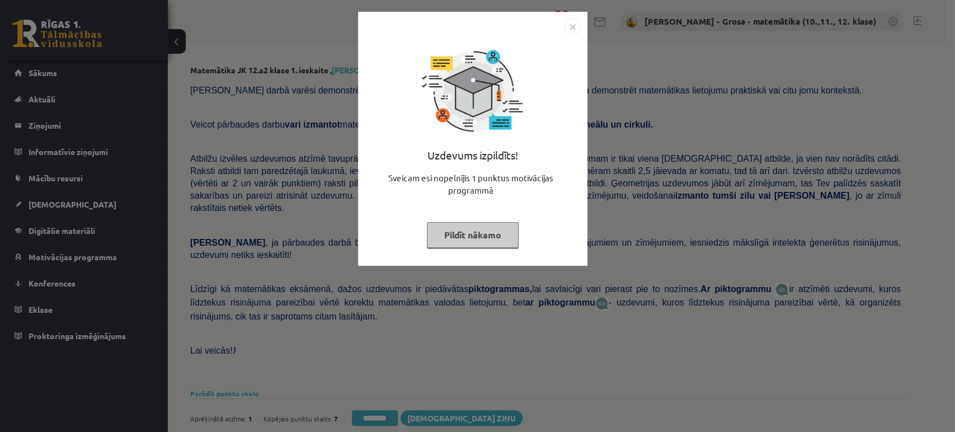
drag, startPoint x: 497, startPoint y: 227, endPoint x: 491, endPoint y: 227, distance: 6.2
click at [497, 227] on button "Pildīt nākamo" at bounding box center [473, 235] width 92 height 26
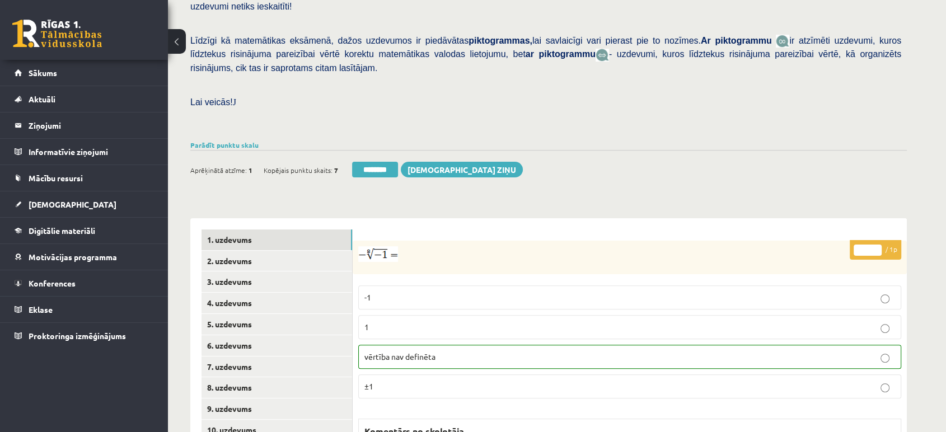
scroll to position [435, 0]
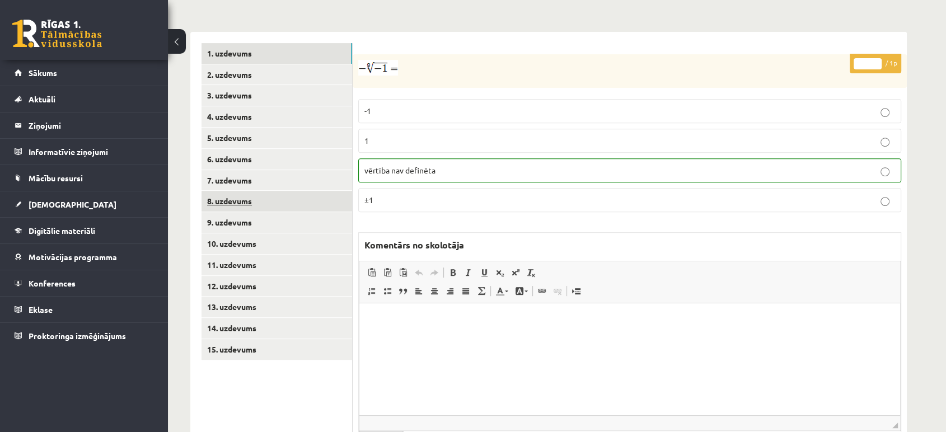
click at [308, 191] on link "8. uzdevums" at bounding box center [277, 201] width 151 height 21
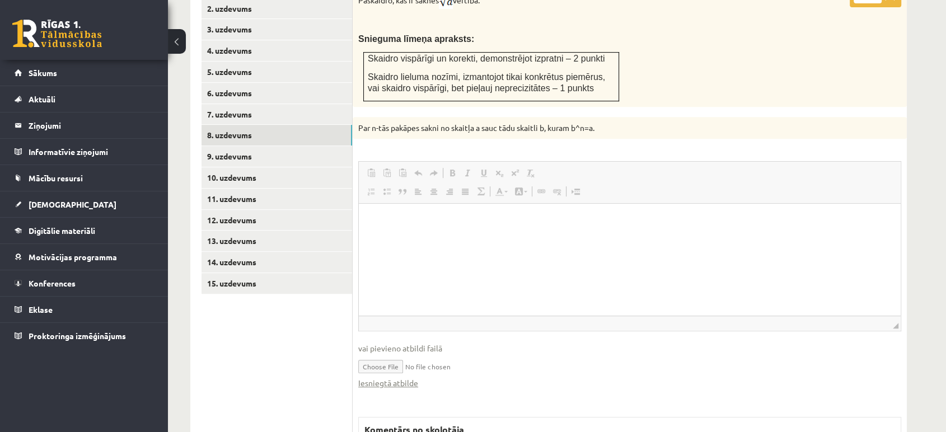
scroll to position [0, 0]
click at [403, 377] on link "Iesniegtā atbilde" at bounding box center [388, 383] width 60 height 12
click at [404, 377] on link "Iesniegtā atbilde" at bounding box center [388, 383] width 60 height 12
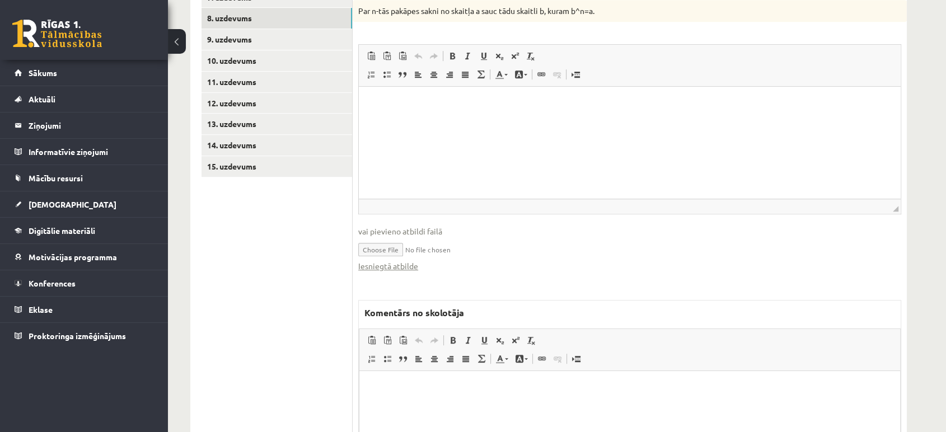
scroll to position [724, 0]
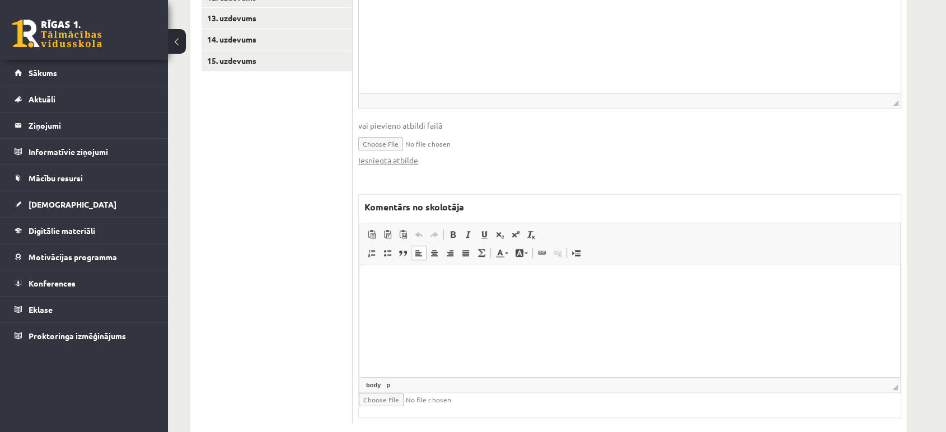
click at [435, 299] on html at bounding box center [629, 282] width 541 height 34
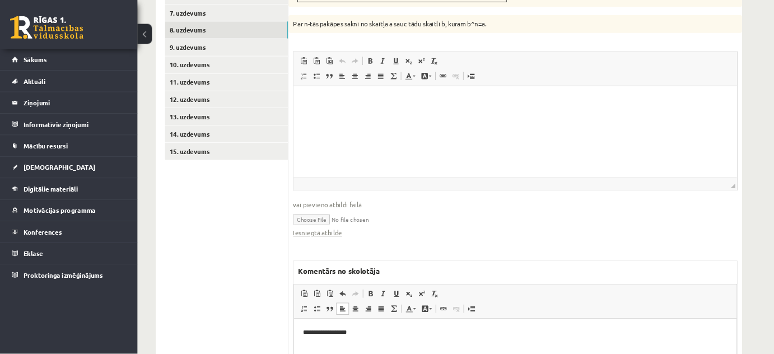
scroll to position [599, 0]
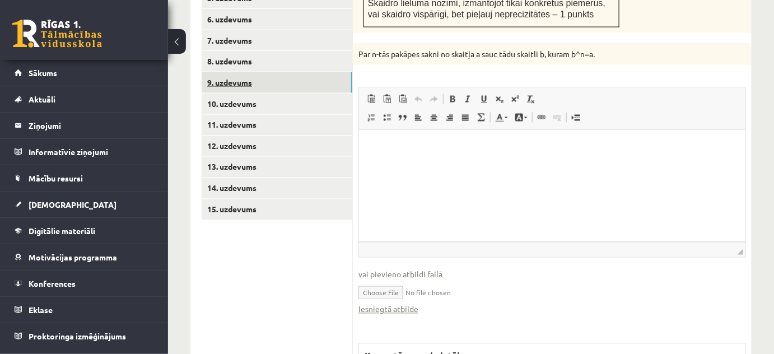
click at [289, 72] on link "9. uzdevums" at bounding box center [277, 82] width 151 height 21
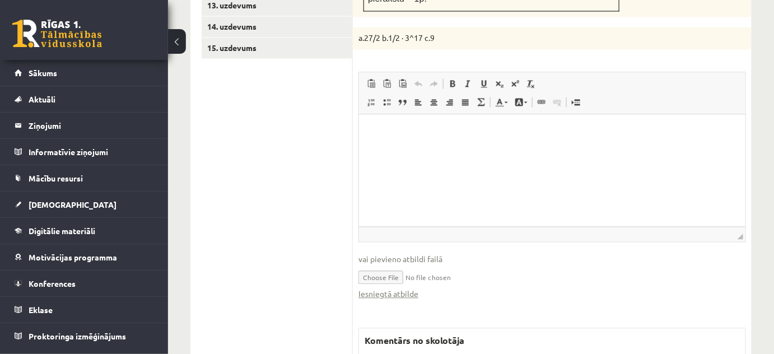
scroll to position [0, 0]
click at [416, 288] on link "Iesniegtā atbilde" at bounding box center [388, 294] width 60 height 12
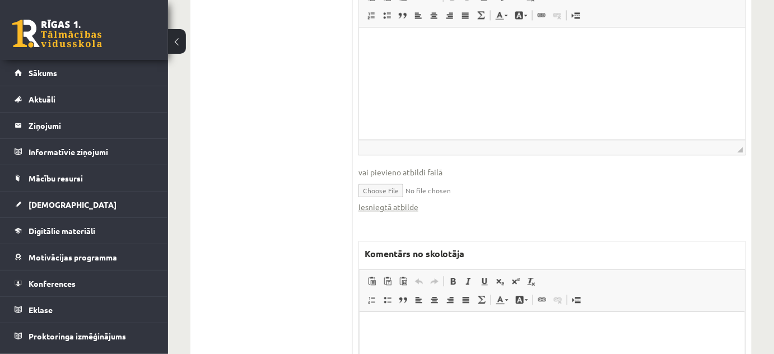
scroll to position [914, 0]
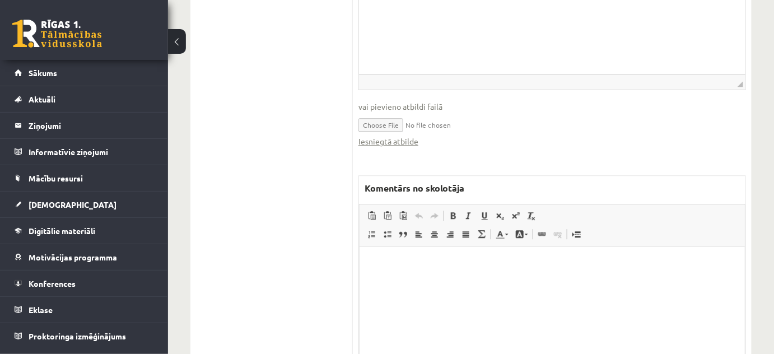
click at [443, 280] on html at bounding box center [551, 263] width 385 height 34
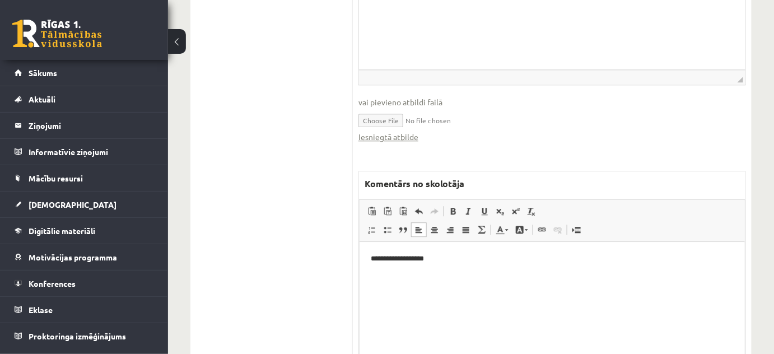
scroll to position [964, 0]
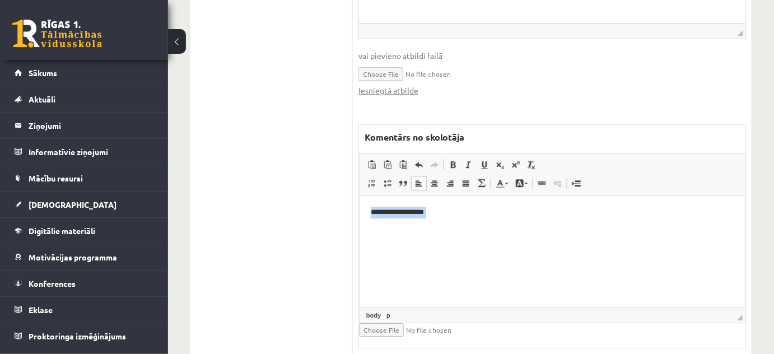
drag, startPoint x: 467, startPoint y: 226, endPoint x: 289, endPoint y: 179, distance: 184.0
click at [359, 195] on html "**********" at bounding box center [551, 221] width 385 height 53
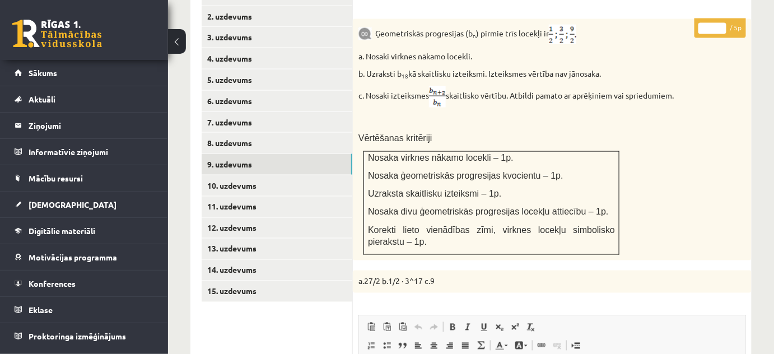
scroll to position [456, 0]
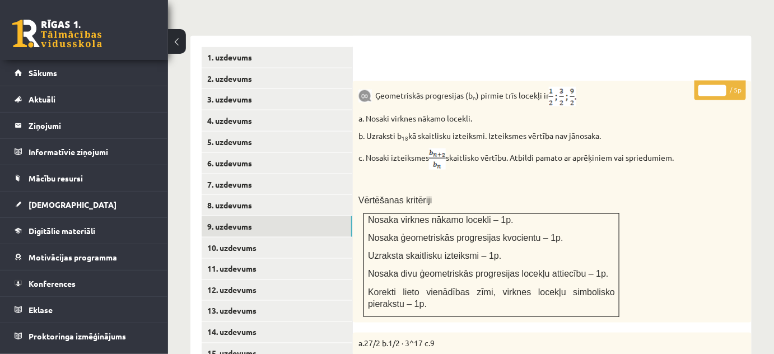
type input "*"
click at [722, 85] on input "*" at bounding box center [712, 90] width 28 height 11
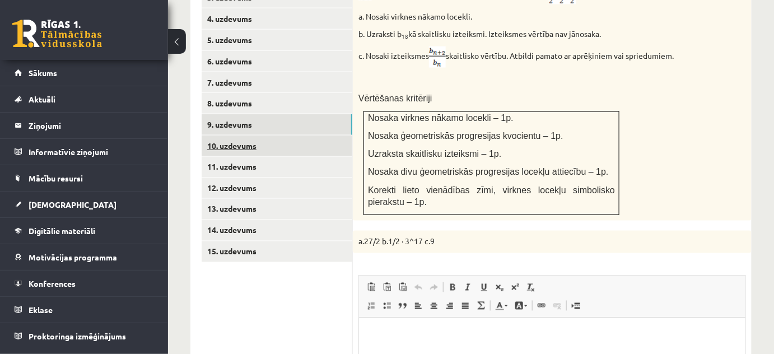
click at [328, 135] on link "10. uzdevums" at bounding box center [277, 145] width 151 height 21
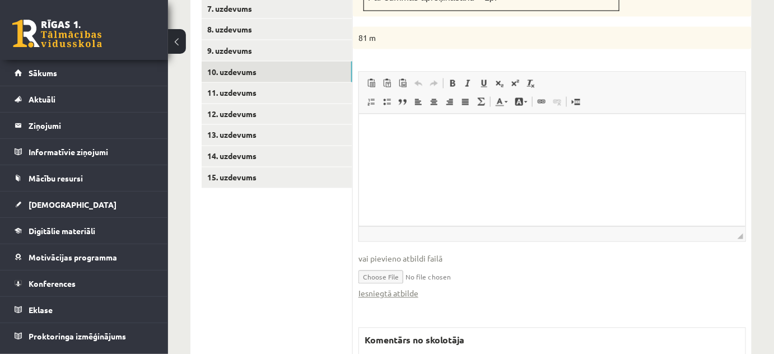
scroll to position [0, 0]
click at [403, 288] on link "Iesniegtā atbilde" at bounding box center [388, 294] width 60 height 12
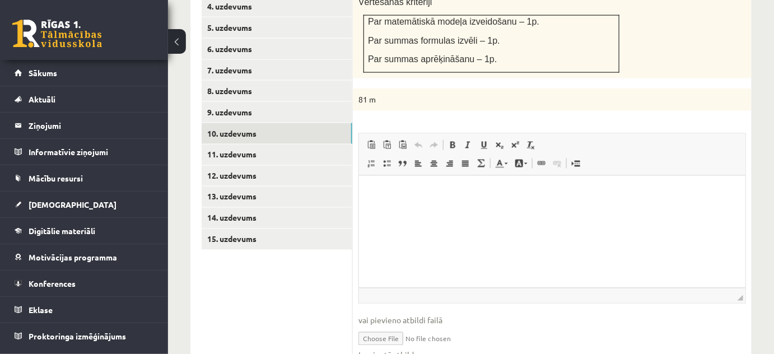
scroll to position [479, 0]
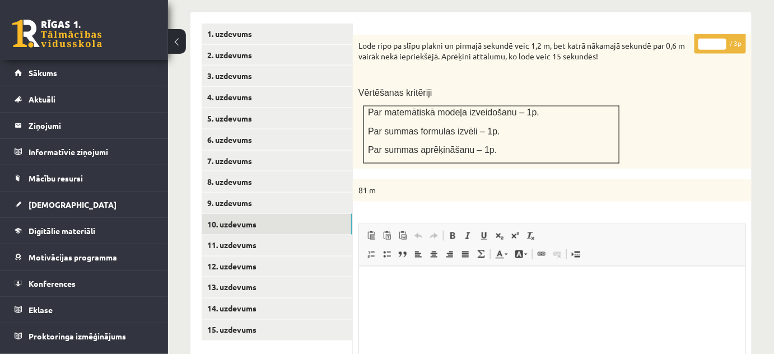
type input "*"
click at [721, 39] on input "*" at bounding box center [712, 44] width 28 height 11
click at [283, 235] on link "11. uzdevums" at bounding box center [277, 245] width 151 height 21
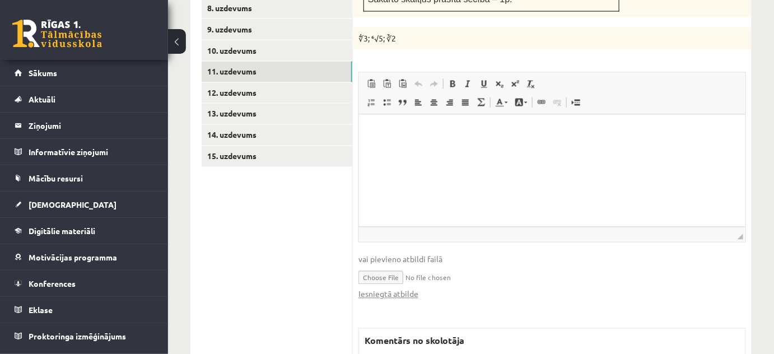
scroll to position [0, 0]
click at [408, 288] on link "Iesniegtā atbilde" at bounding box center [388, 294] width 60 height 12
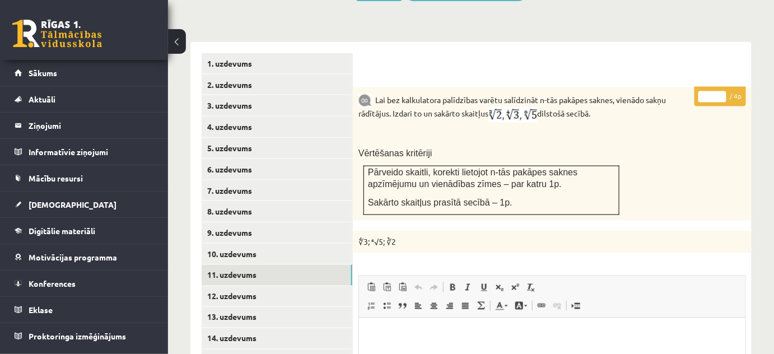
scroll to position [449, 0]
click at [722, 92] on input "*" at bounding box center [712, 97] width 28 height 11
type input "*"
click at [722, 92] on input "*" at bounding box center [712, 97] width 28 height 11
click at [284, 287] on link "12. uzdevums" at bounding box center [277, 297] width 151 height 21
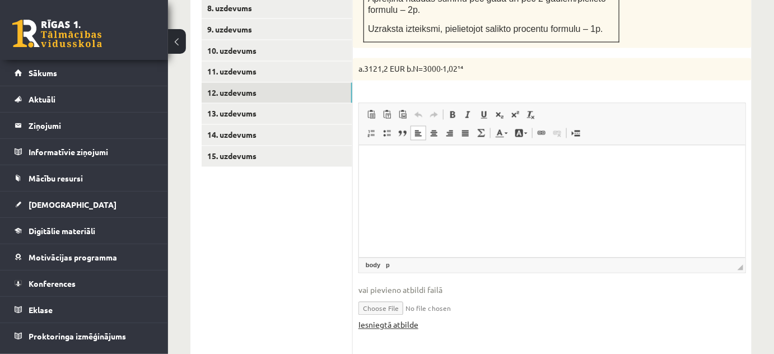
scroll to position [0, 0]
click at [400, 319] on link "Iesniegtā atbilde" at bounding box center [388, 325] width 60 height 12
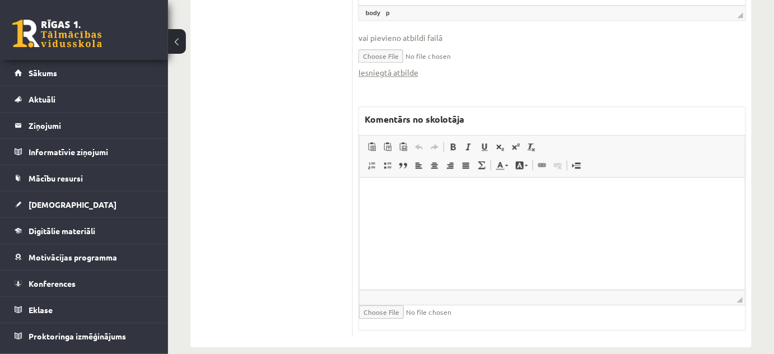
scroll to position [906, 0]
click at [469, 210] on html at bounding box center [551, 193] width 385 height 34
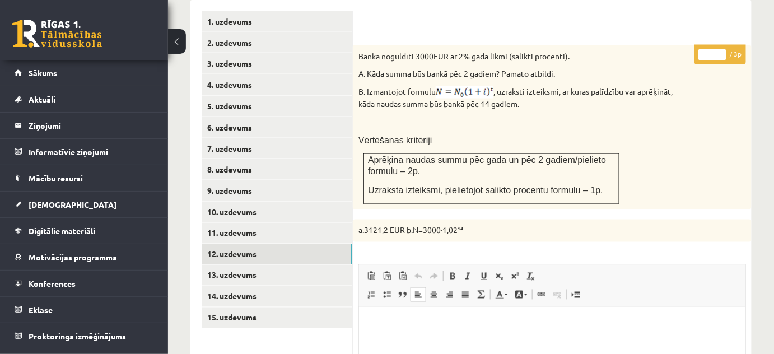
scroll to position [448, 0]
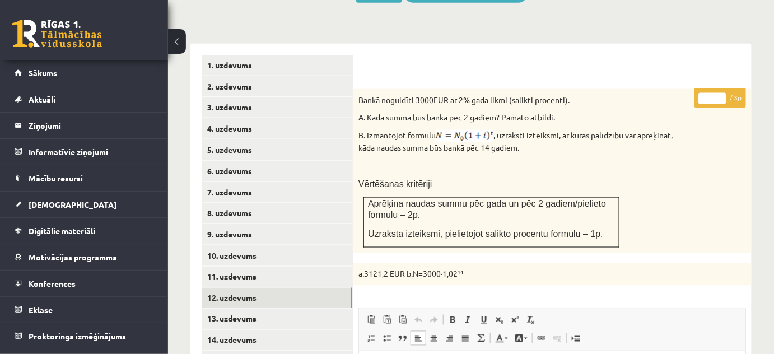
click at [720, 93] on input "*" at bounding box center [712, 98] width 28 height 11
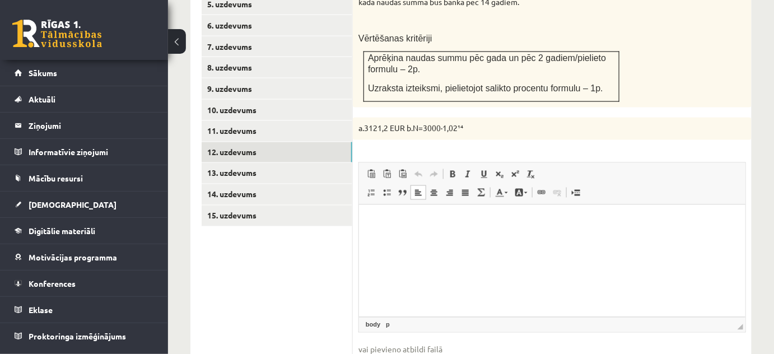
scroll to position [498, 0]
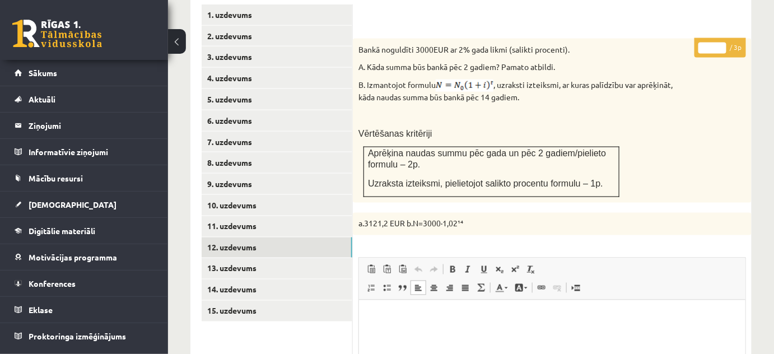
type input "*"
click at [724, 43] on input "*" at bounding box center [712, 48] width 28 height 11
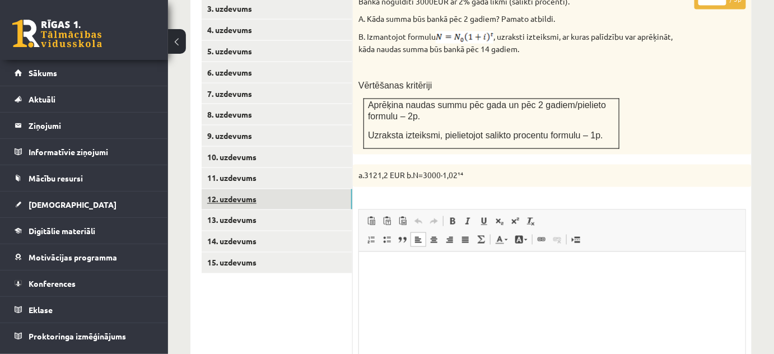
scroll to position [600, 0]
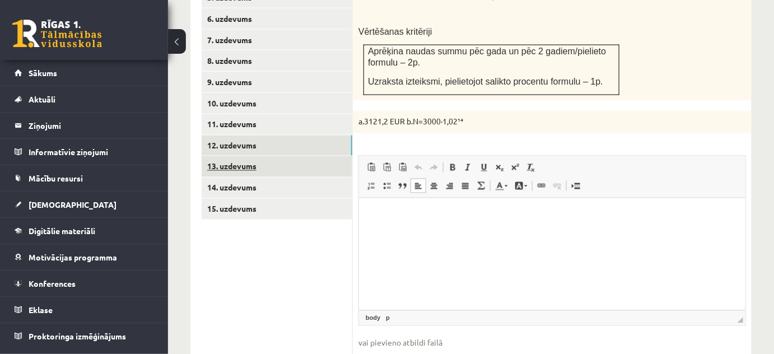
click at [312, 163] on link "13. uzdevums" at bounding box center [277, 166] width 151 height 21
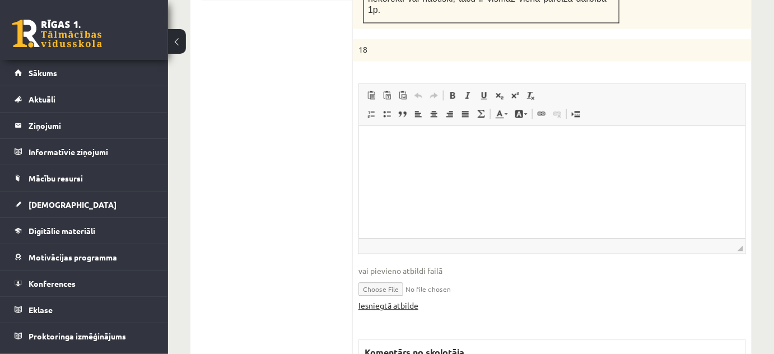
scroll to position [0, 0]
click at [414, 299] on link "Iesniegtā atbilde" at bounding box center [388, 305] width 60 height 12
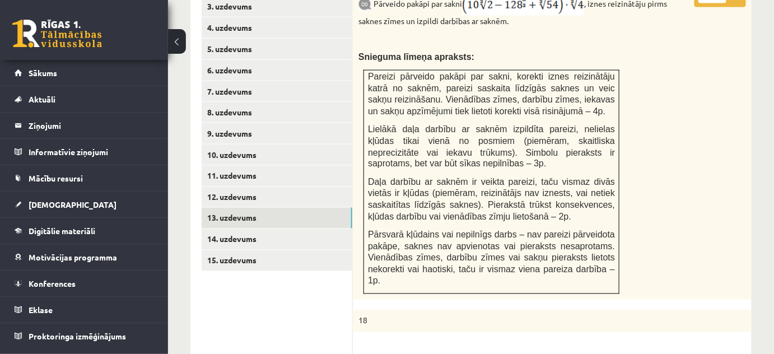
scroll to position [463, 0]
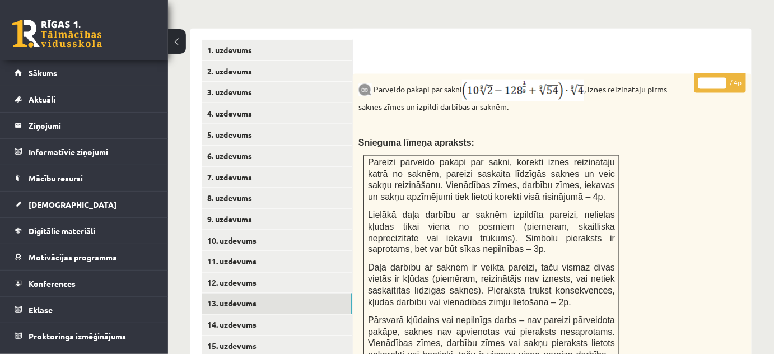
type input "*"
click at [723, 78] on input "*" at bounding box center [712, 83] width 28 height 11
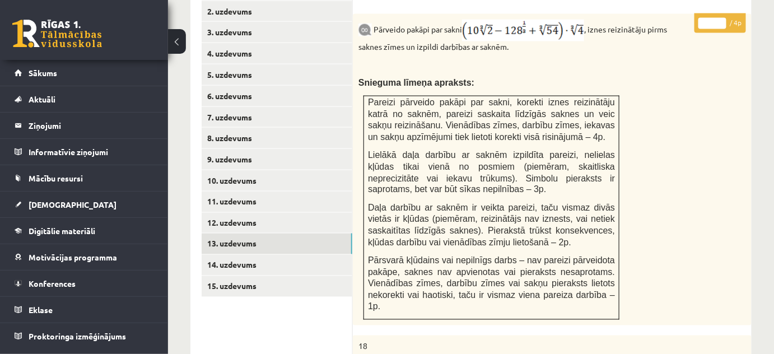
scroll to position [616, 0]
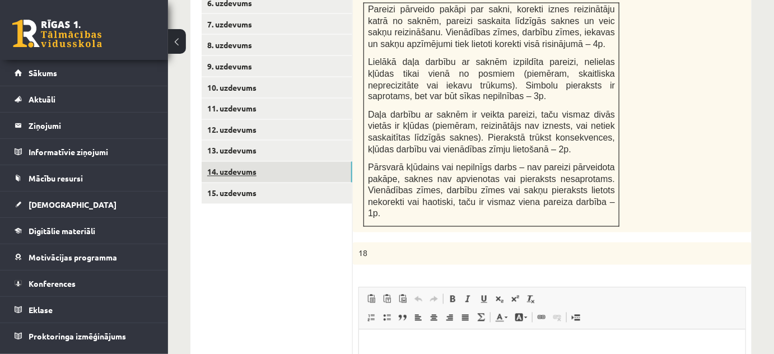
click at [282, 168] on link "14. uzdevums" at bounding box center [277, 172] width 151 height 21
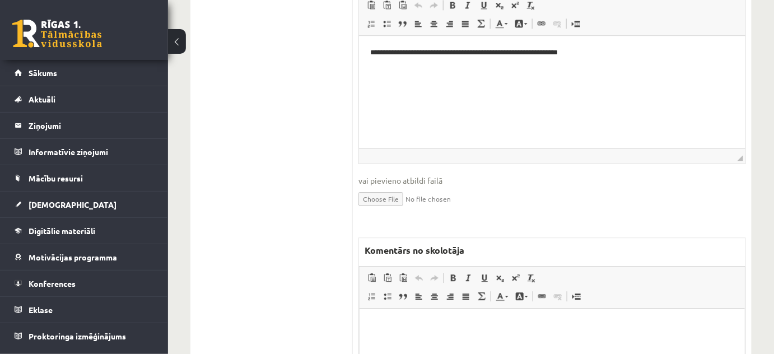
scroll to position [1022, 0]
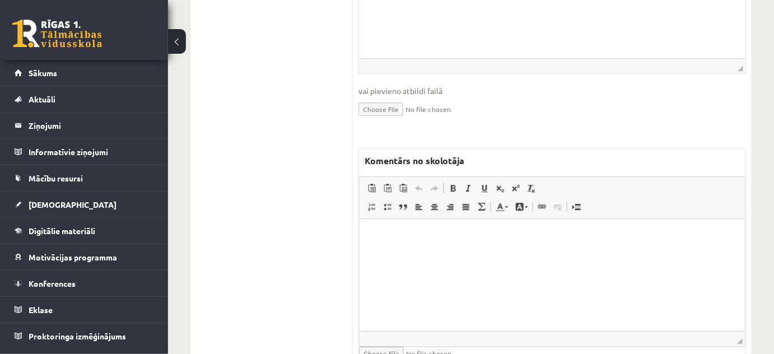
click at [515, 252] on html at bounding box center [551, 235] width 385 height 34
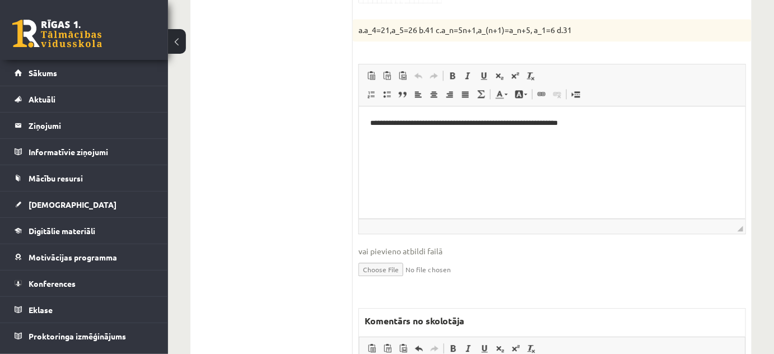
scroll to position [768, 0]
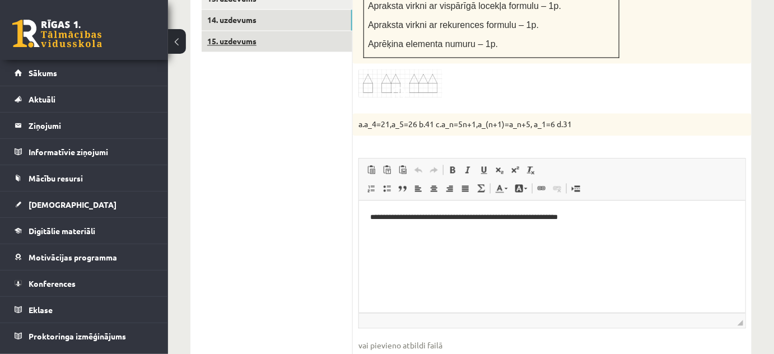
click at [300, 31] on link "15. uzdevums" at bounding box center [277, 41] width 151 height 21
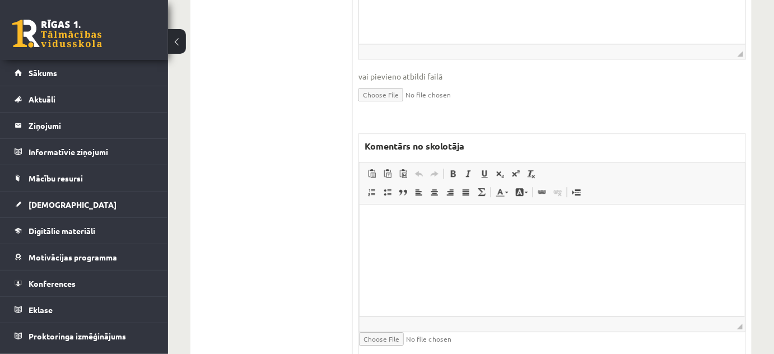
scroll to position [972, 0]
click at [471, 236] on html at bounding box center [551, 219] width 385 height 34
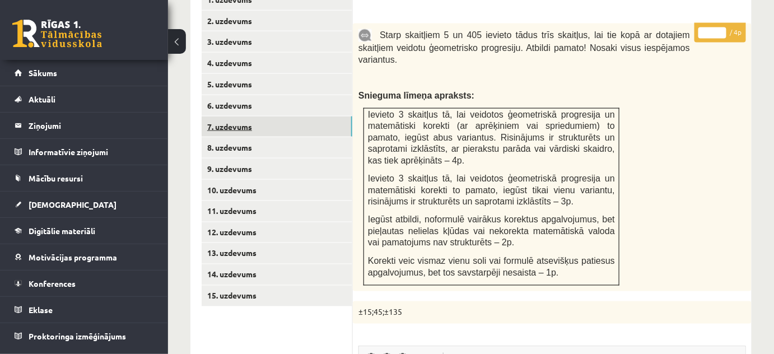
click at [313, 116] on link "7. uzdevums" at bounding box center [277, 126] width 151 height 21
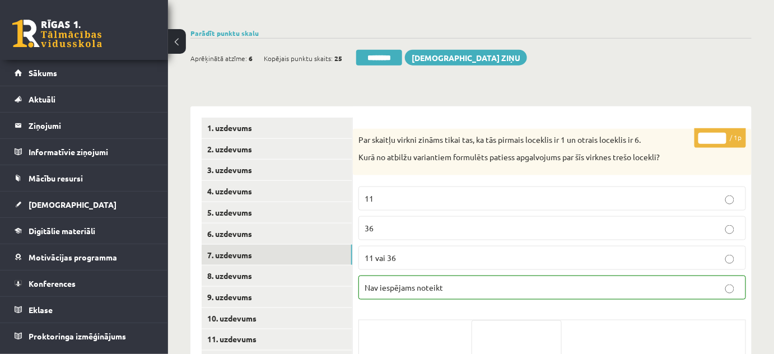
scroll to position [285, 0]
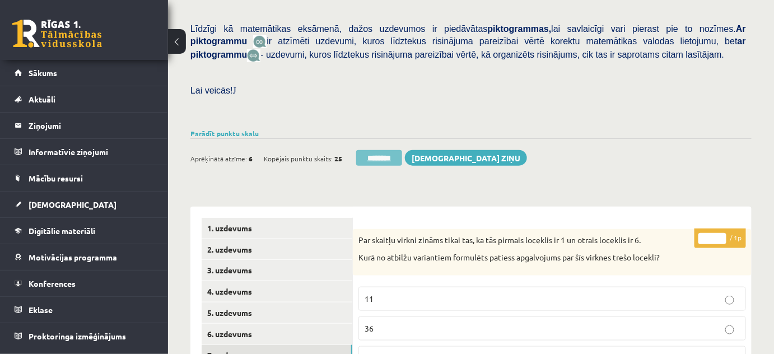
click at [388, 150] on input "********" at bounding box center [379, 158] width 46 height 16
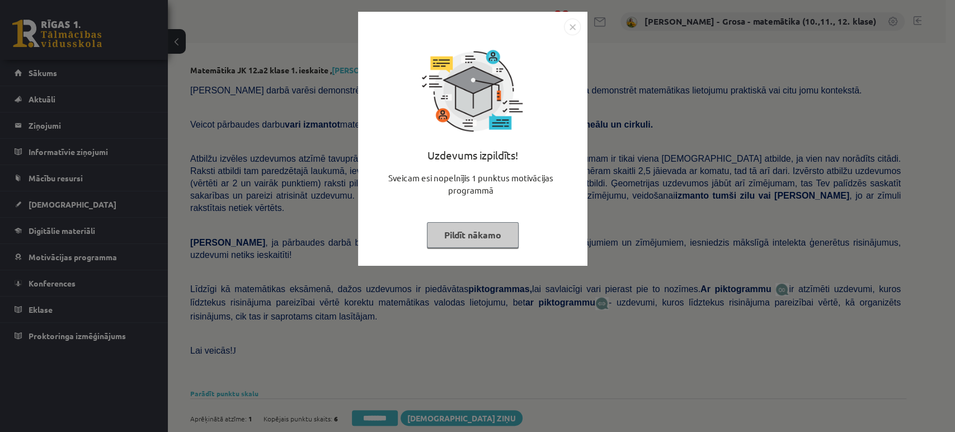
click at [488, 227] on button "Pildīt nākamo" at bounding box center [473, 235] width 92 height 26
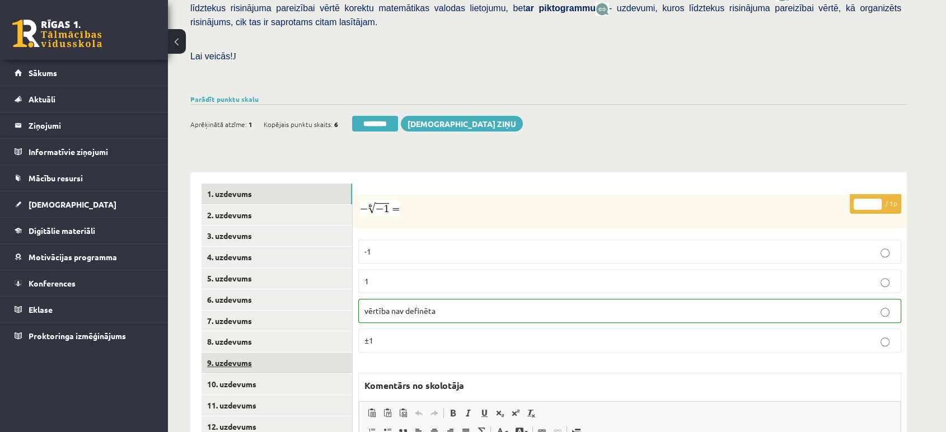
scroll to position [373, 0]
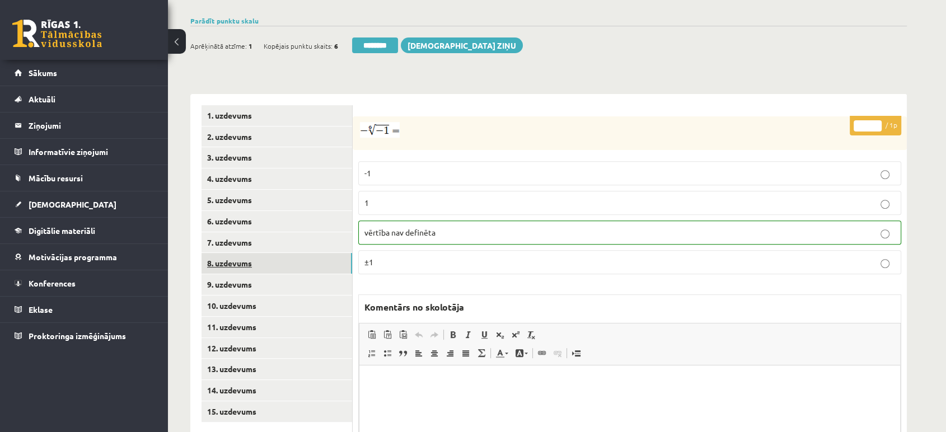
click at [305, 253] on link "8. uzdevums" at bounding box center [277, 263] width 151 height 21
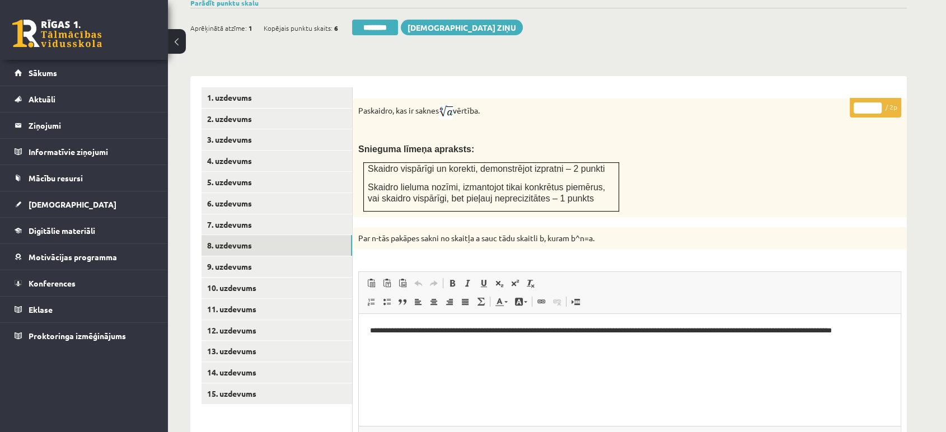
scroll to position [302, 0]
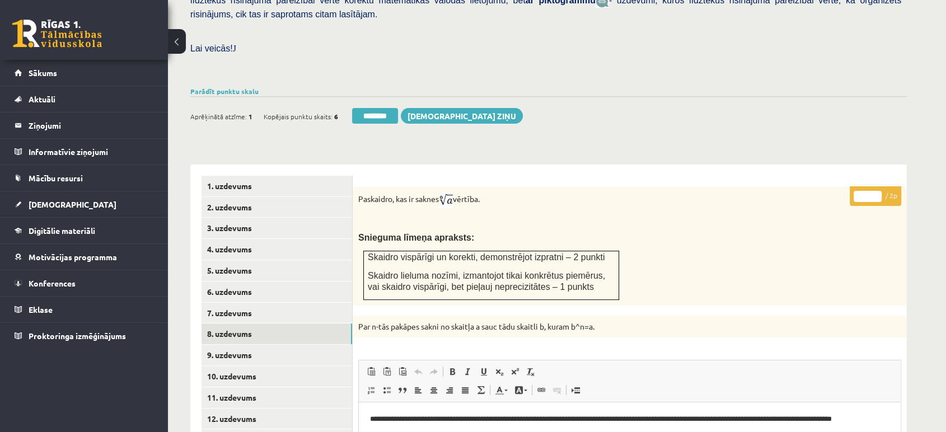
click at [875, 191] on input "*" at bounding box center [868, 196] width 28 height 11
type input "*"
click at [875, 191] on input "*" at bounding box center [868, 196] width 28 height 11
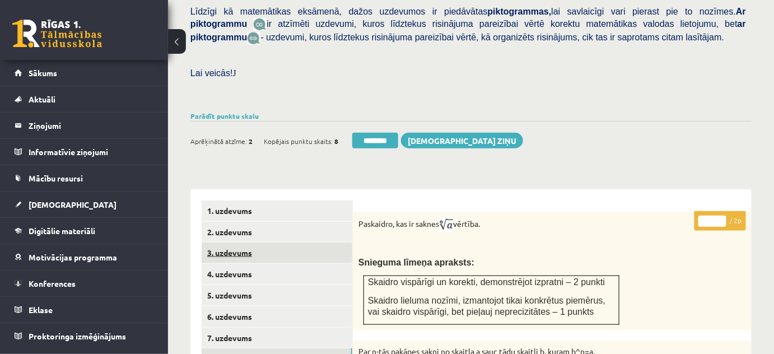
scroll to position [506, 0]
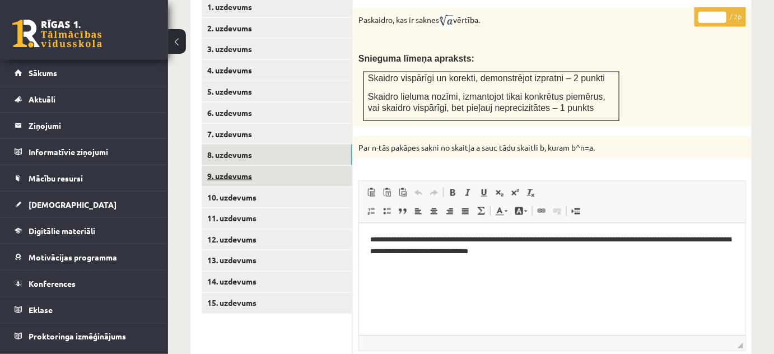
click at [307, 166] on link "9. uzdevums" at bounding box center [277, 176] width 151 height 21
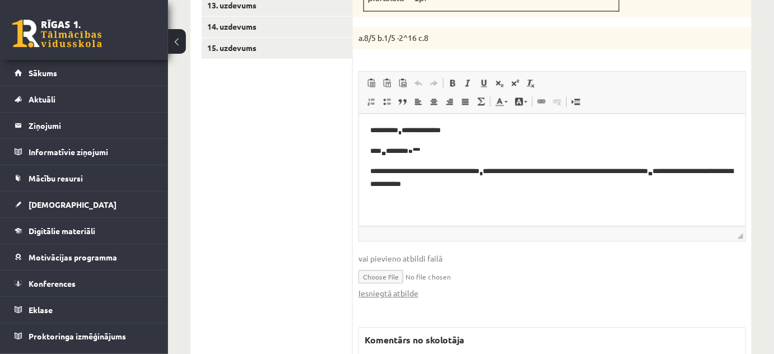
scroll to position [0, 0]
click at [397, 287] on link "Iesniegtā atbilde" at bounding box center [388, 293] width 60 height 12
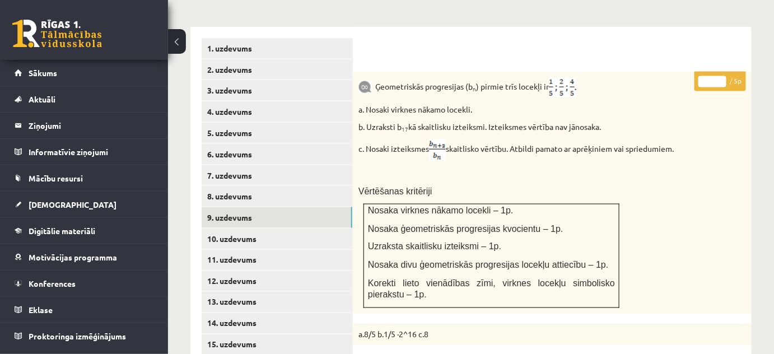
scroll to position [456, 0]
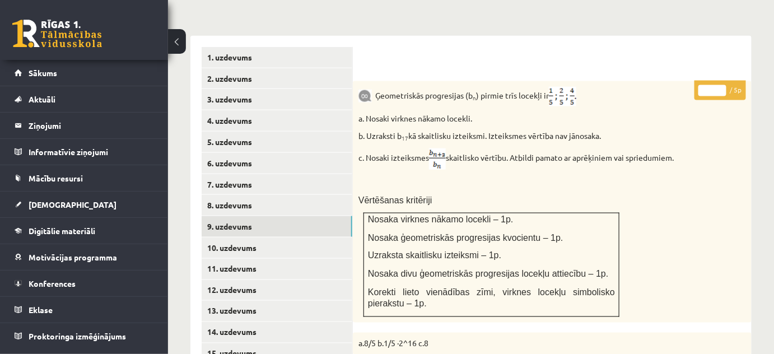
type input "*"
click at [722, 85] on input "*" at bounding box center [712, 90] width 28 height 11
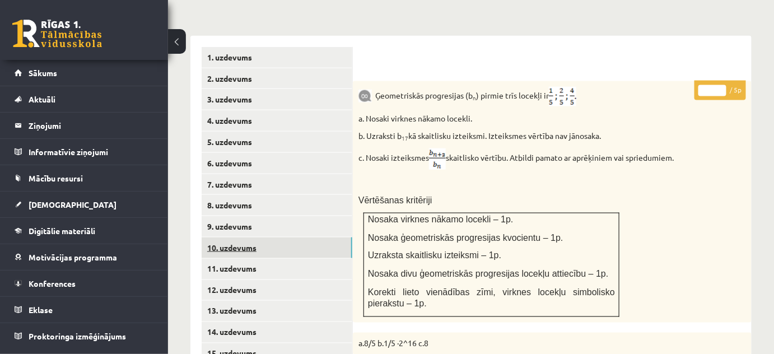
click at [292, 237] on link "10. uzdevums" at bounding box center [277, 247] width 151 height 21
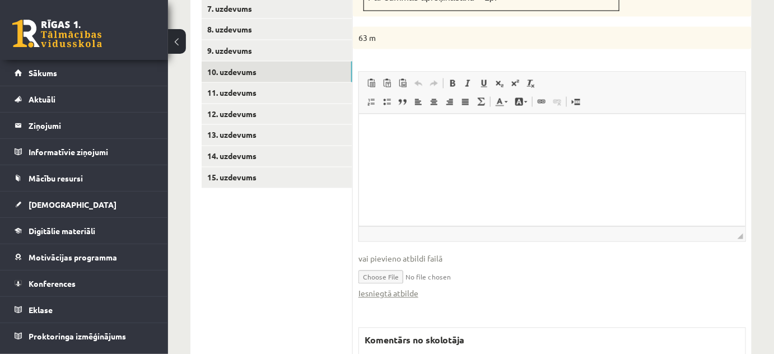
scroll to position [0, 0]
click at [397, 288] on link "Iesniegtā atbilde" at bounding box center [388, 294] width 60 height 12
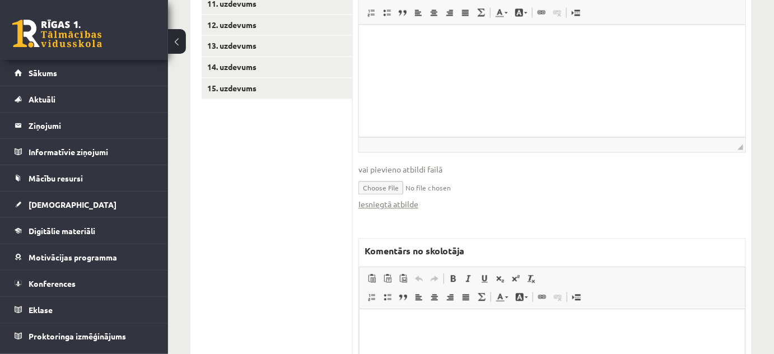
scroll to position [784, 0]
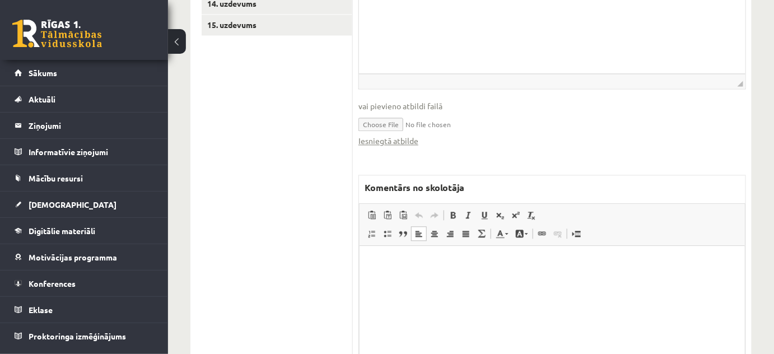
click at [415, 279] on html at bounding box center [551, 262] width 385 height 34
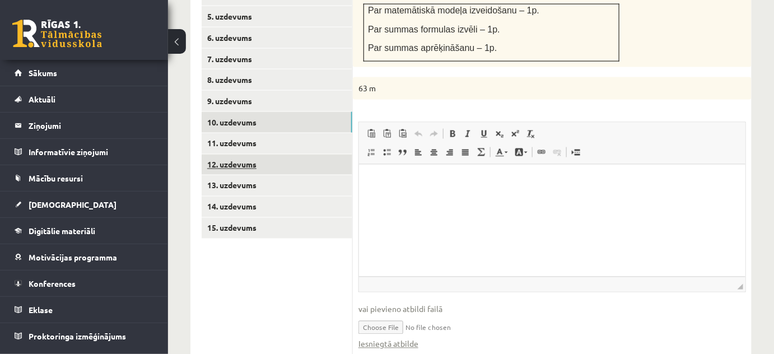
scroll to position [580, 0]
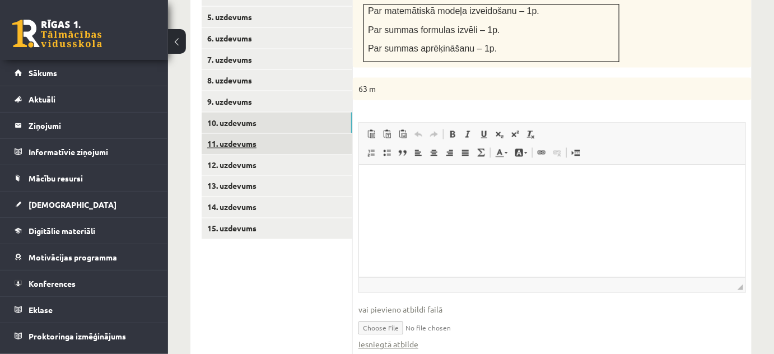
click at [289, 134] on link "11. uzdevums" at bounding box center [277, 144] width 151 height 21
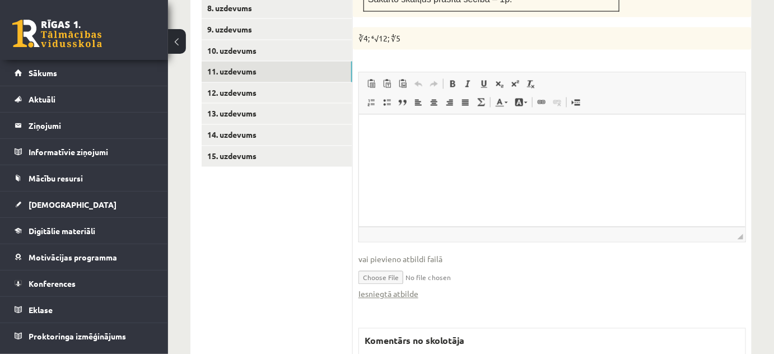
scroll to position [0, 0]
click at [411, 288] on link "Iesniegtā atbilde" at bounding box center [388, 294] width 60 height 12
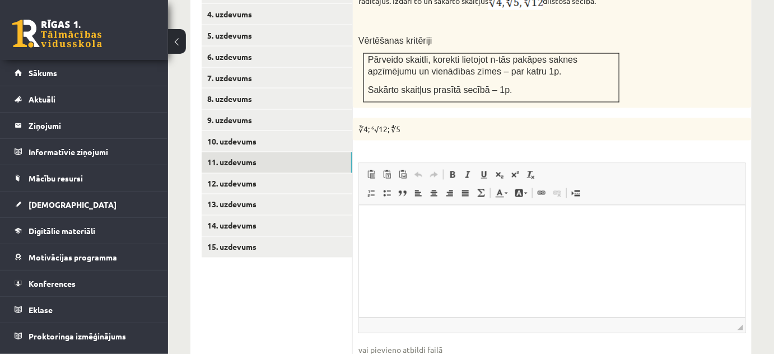
scroll to position [500, 0]
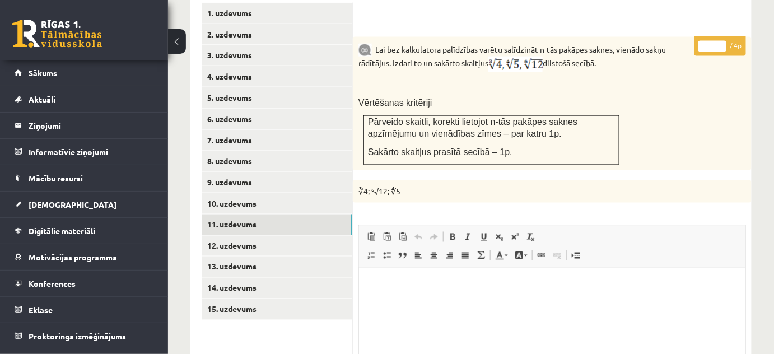
type input "*"
click at [719, 41] on input "*" at bounding box center [712, 46] width 28 height 11
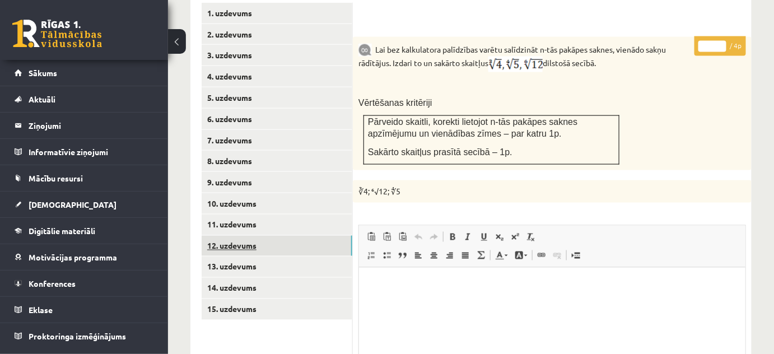
click at [306, 236] on link "12. uzdevums" at bounding box center [277, 246] width 151 height 21
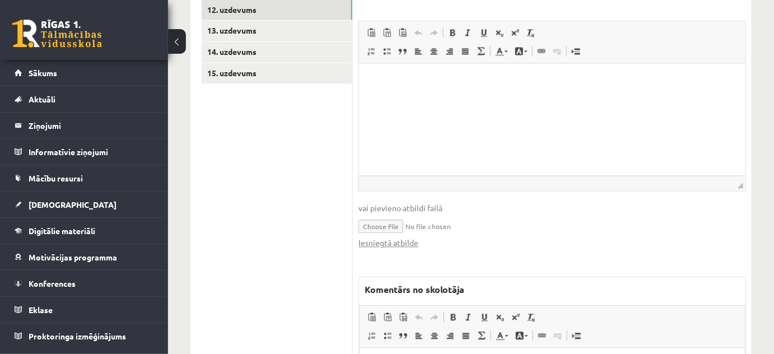
scroll to position [0, 0]
click at [392, 237] on link "Iesniegtā atbilde" at bounding box center [388, 243] width 60 height 12
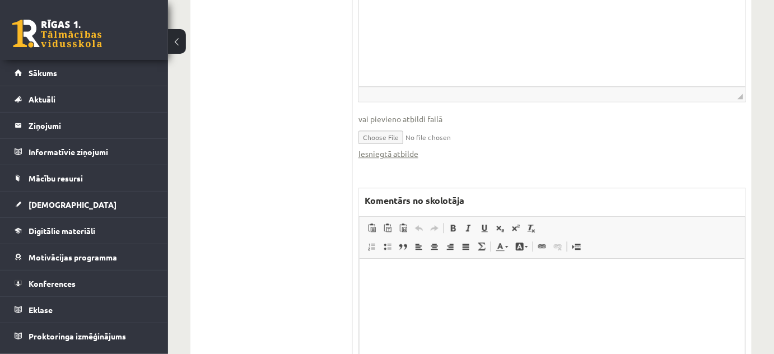
scroll to position [889, 0]
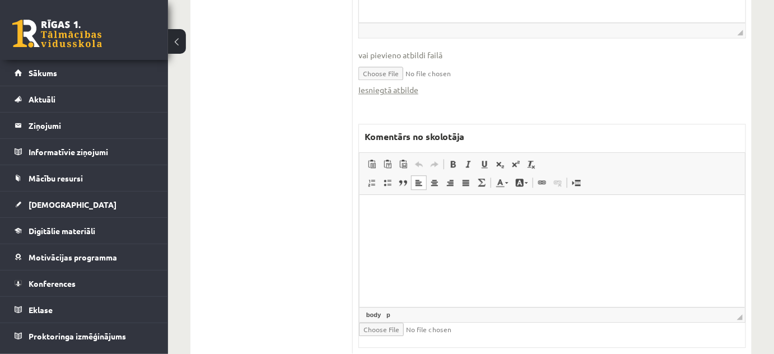
click at [465, 229] on html at bounding box center [551, 212] width 385 height 34
click at [380, 212] on p "**********" at bounding box center [551, 212] width 363 height 12
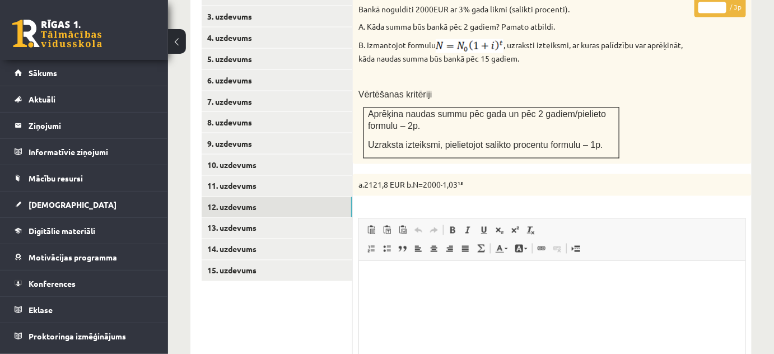
scroll to position [482, 0]
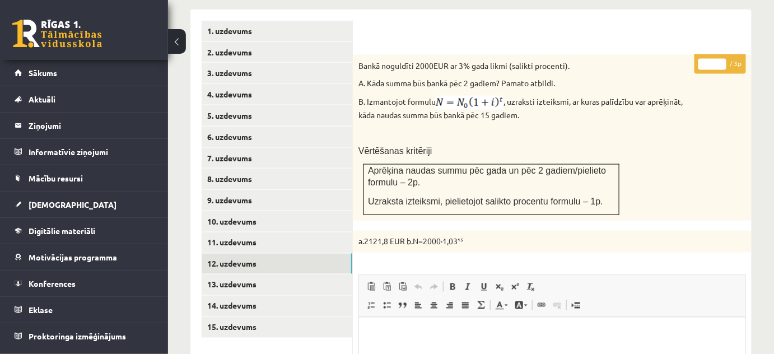
click at [721, 59] on input "*" at bounding box center [712, 64] width 28 height 11
click at [722, 59] on input "*" at bounding box center [712, 64] width 28 height 11
type input "*"
click at [722, 59] on input "*" at bounding box center [712, 64] width 28 height 11
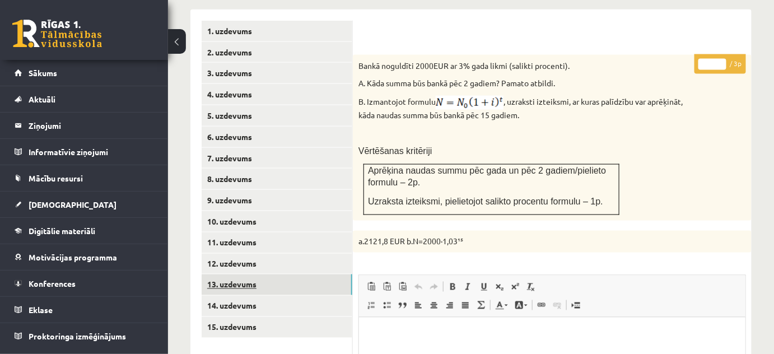
click at [242, 275] on link "13. uzdevums" at bounding box center [277, 284] width 151 height 21
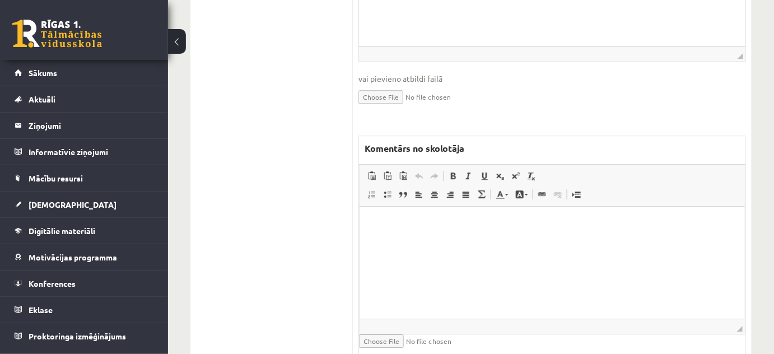
scroll to position [0, 0]
click at [371, 241] on html at bounding box center [551, 224] width 385 height 34
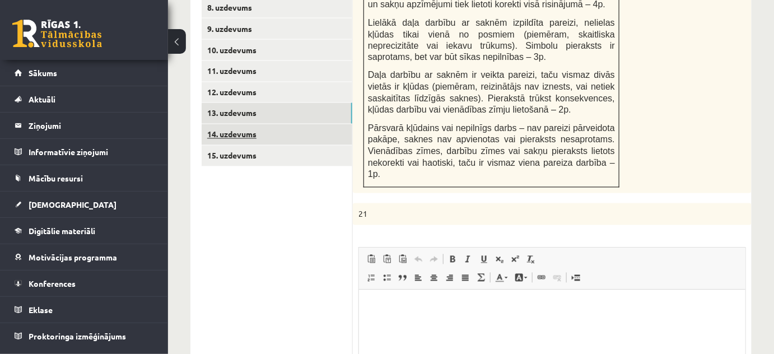
click at [260, 124] on link "14. uzdevums" at bounding box center [277, 134] width 151 height 21
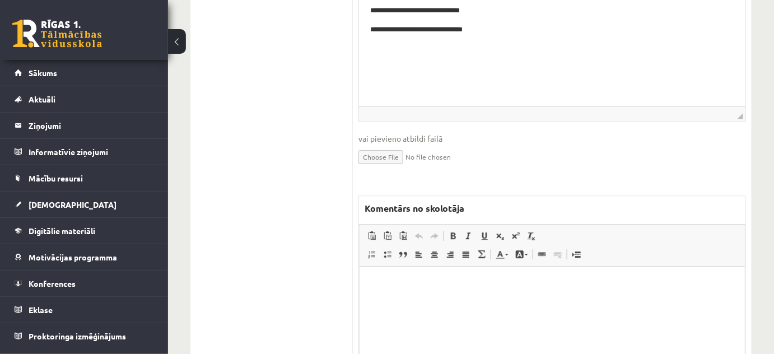
scroll to position [958, 0]
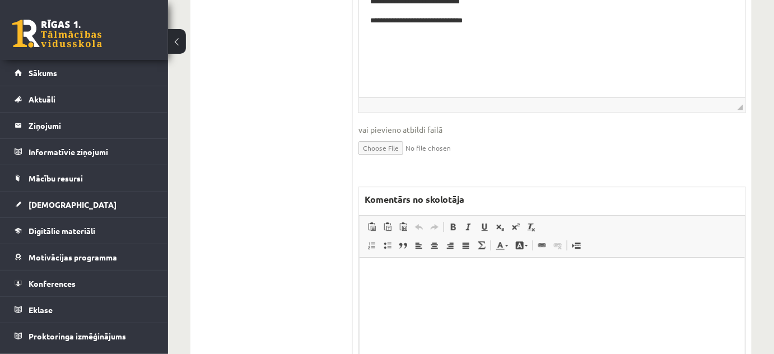
click at [521, 292] on html at bounding box center [551, 274] width 385 height 34
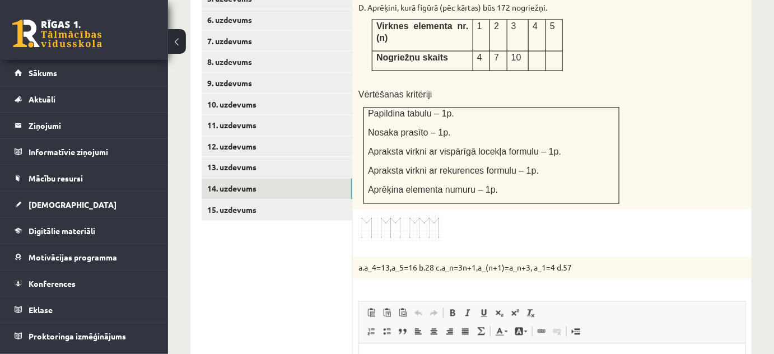
scroll to position [449, 0]
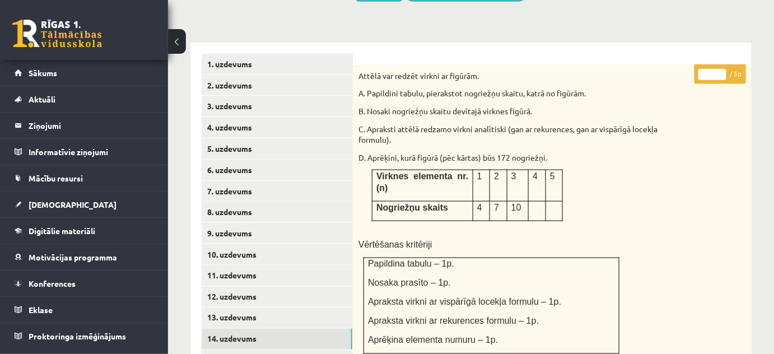
type input "*"
click at [724, 69] on input "*" at bounding box center [712, 74] width 28 height 11
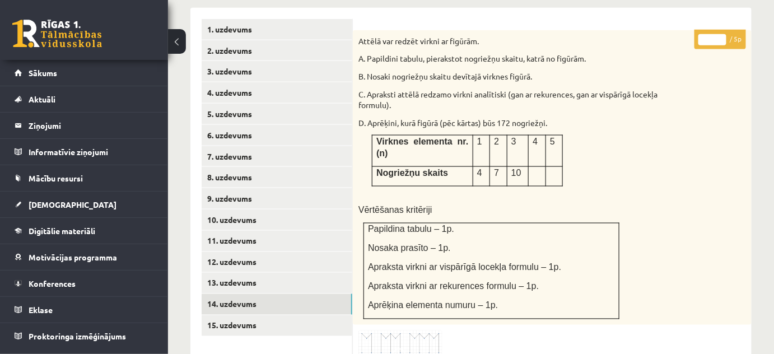
scroll to position [500, 0]
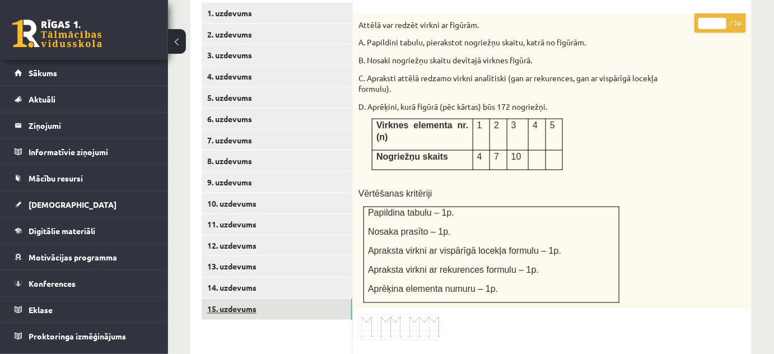
click at [329, 299] on link "15. uzdevums" at bounding box center [277, 309] width 151 height 21
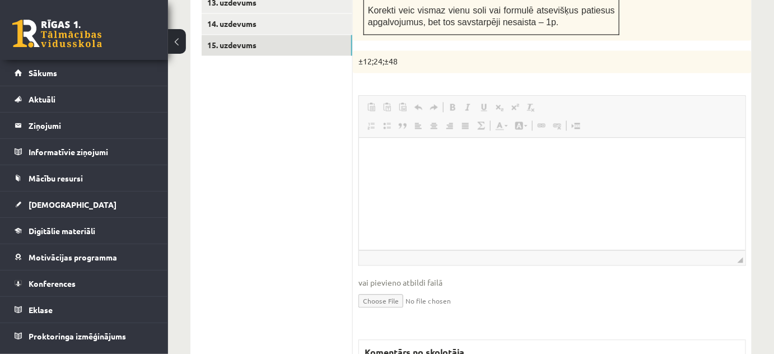
scroll to position [0, 0]
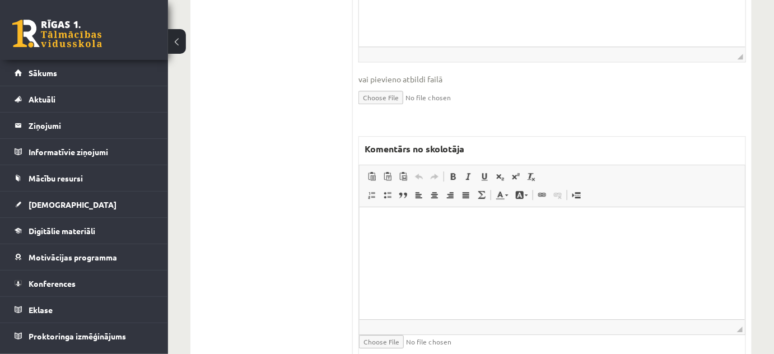
click at [391, 241] on html at bounding box center [551, 224] width 385 height 34
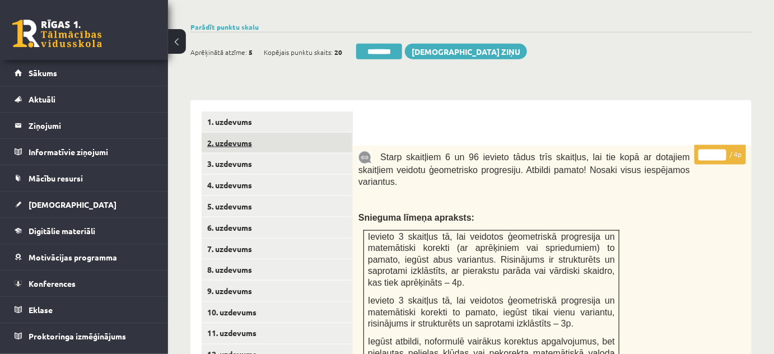
scroll to position [306, 0]
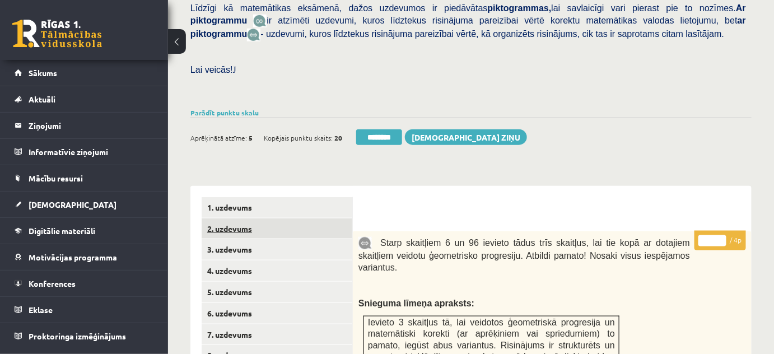
click at [310, 218] on link "2. uzdevums" at bounding box center [277, 228] width 151 height 21
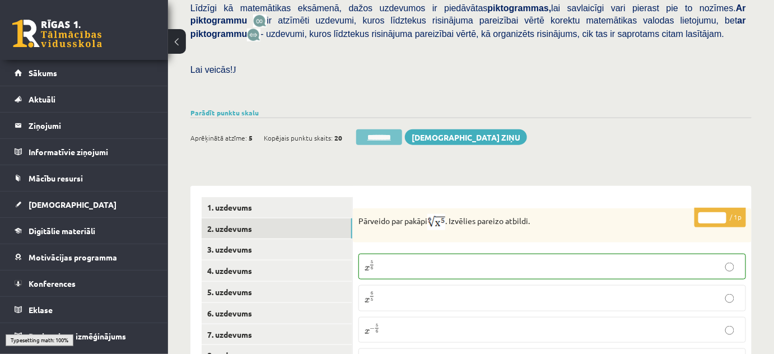
click at [379, 129] on input "********" at bounding box center [379, 137] width 46 height 16
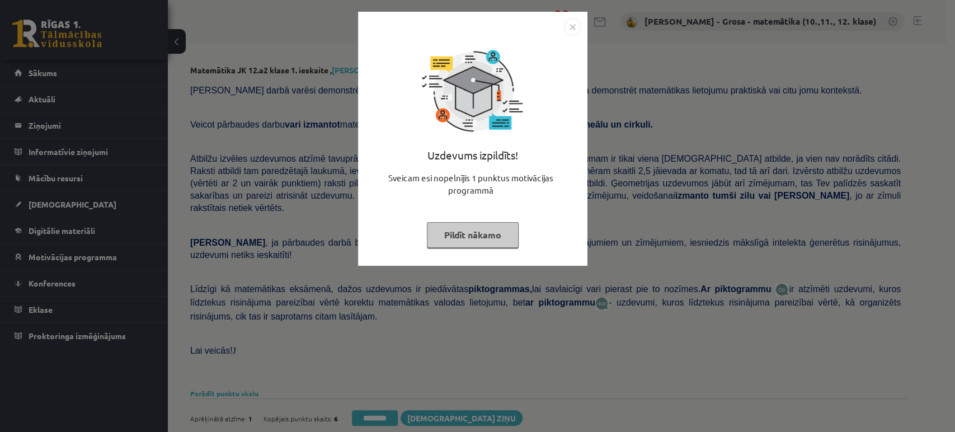
click at [491, 218] on div "Uzdevums izpildīts! Sveicam esi nopelnījis 1 punktus motivācijas programmā Pild…" at bounding box center [473, 147] width 216 height 224
click at [484, 232] on button "Pildīt nākamo" at bounding box center [473, 235] width 92 height 26
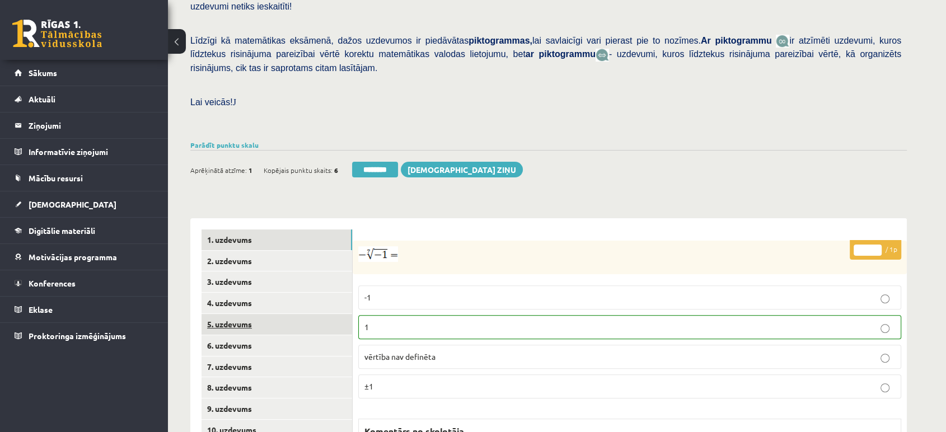
scroll to position [465, 0]
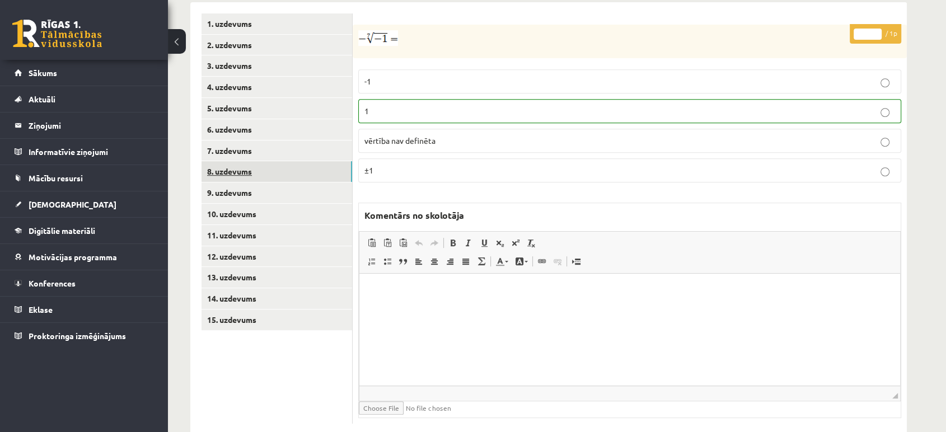
click at [282, 161] on link "8. uzdevums" at bounding box center [277, 171] width 151 height 21
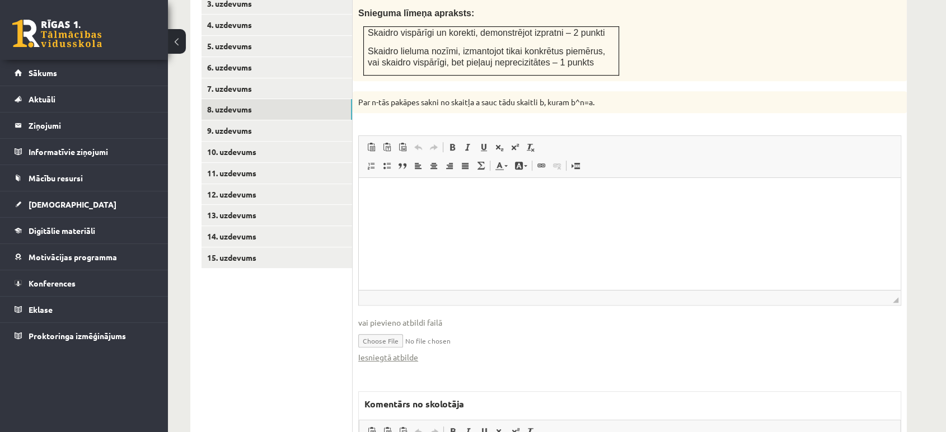
scroll to position [0, 0]
click at [407, 352] on link "Iesniegtā atbilde" at bounding box center [388, 358] width 60 height 12
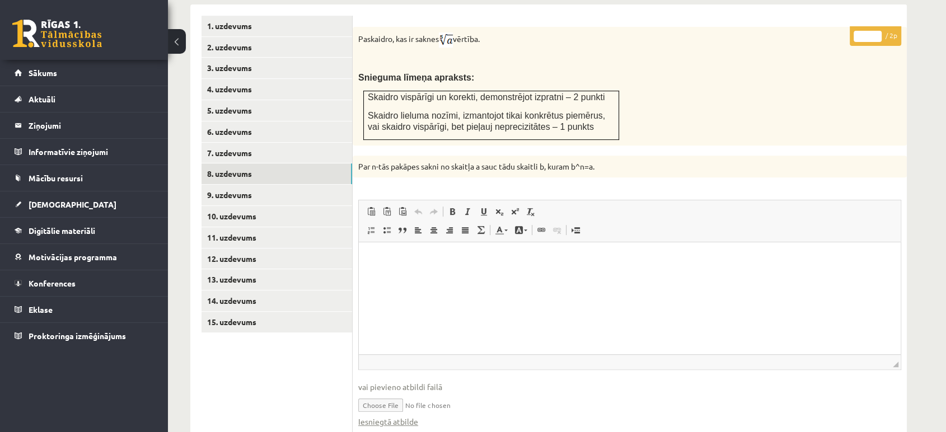
scroll to position [402, 0]
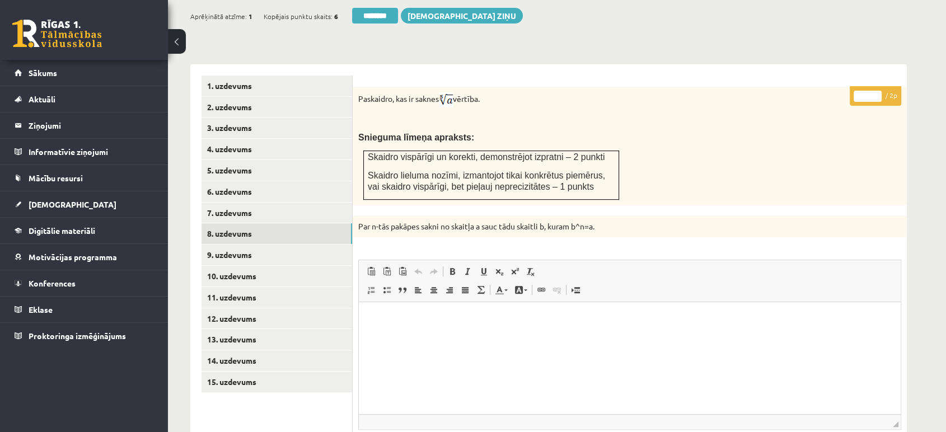
click at [875, 91] on input "*" at bounding box center [868, 96] width 28 height 11
type input "*"
click at [875, 91] on input "*" at bounding box center [868, 96] width 28 height 11
drag, startPoint x: 875, startPoint y: 68, endPoint x: 851, endPoint y: 76, distance: 25.3
click at [874, 91] on input "*" at bounding box center [868, 96] width 28 height 11
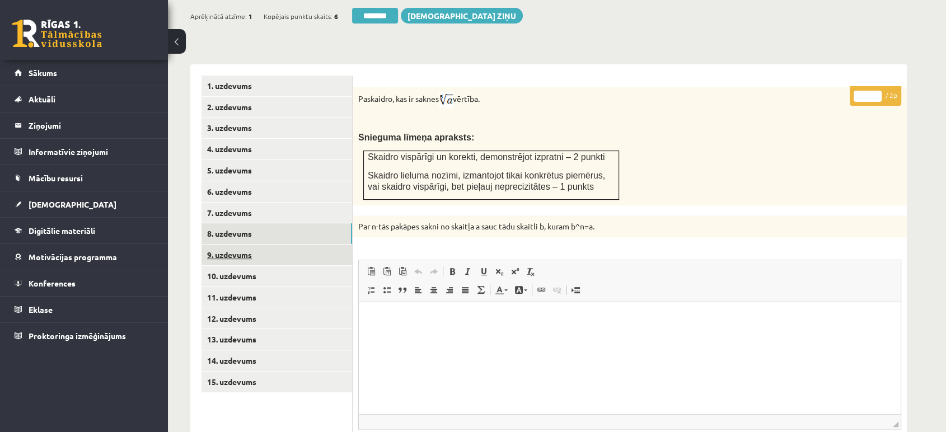
click at [345, 245] on link "9. uzdevums" at bounding box center [277, 255] width 151 height 21
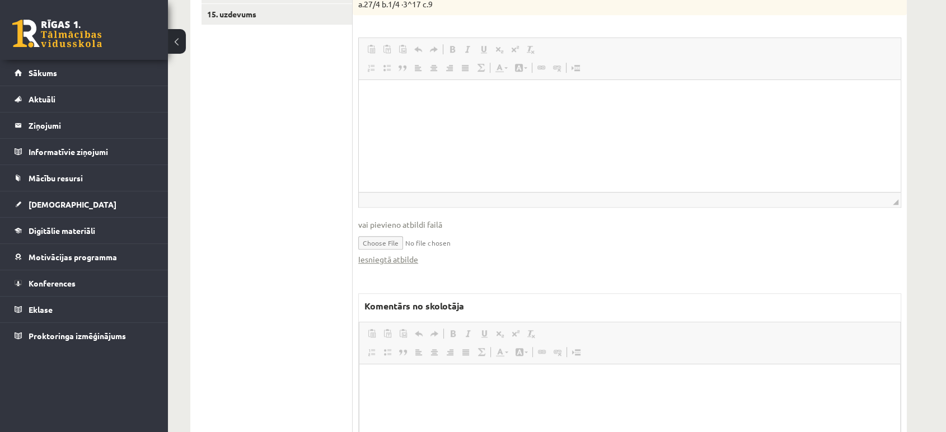
scroll to position [0, 0]
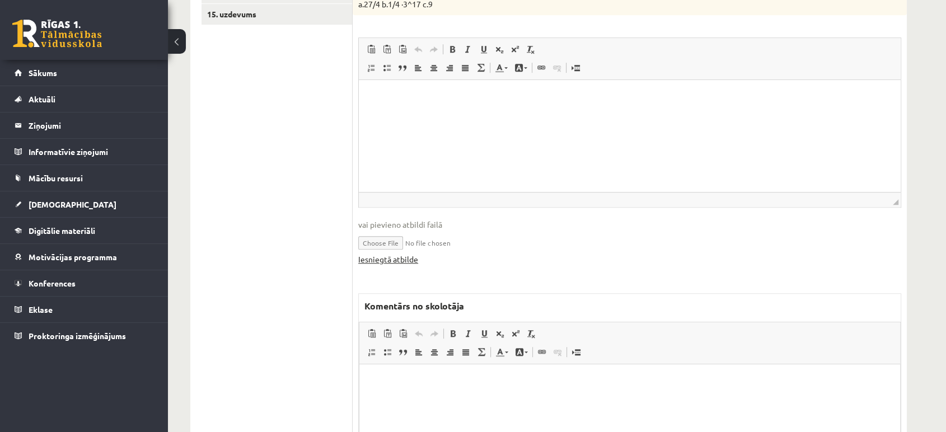
click at [410, 254] on link "Iesniegtā atbilde" at bounding box center [388, 260] width 60 height 12
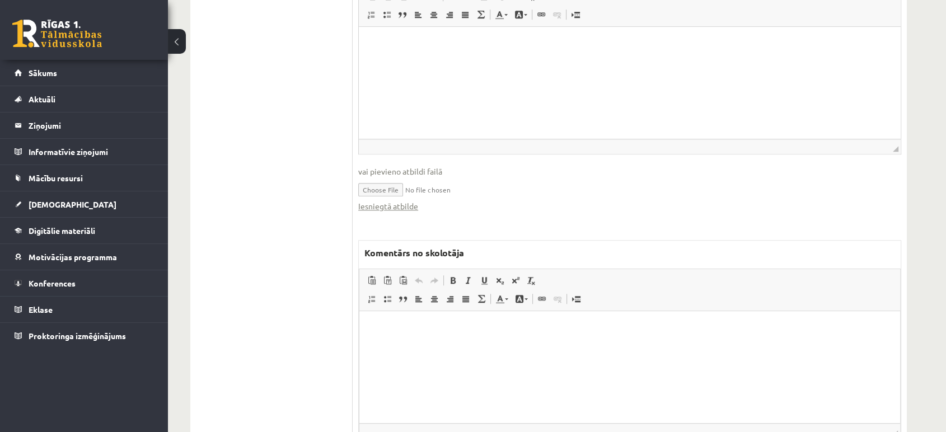
scroll to position [869, 0]
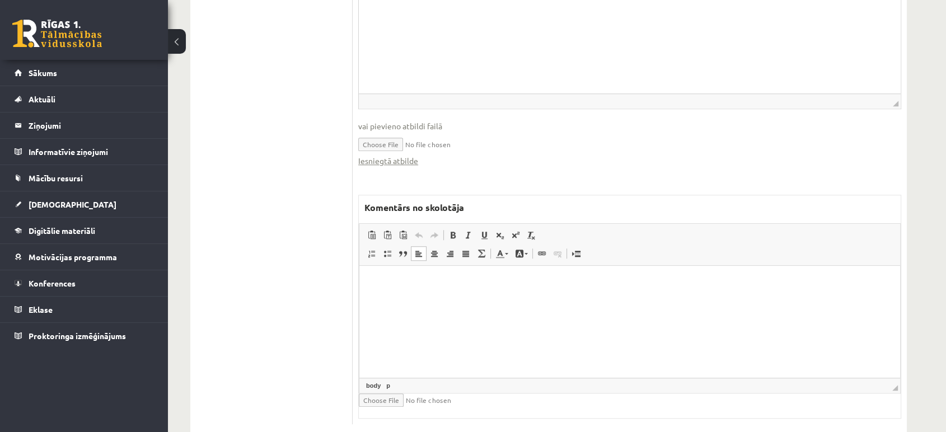
click at [479, 300] on html at bounding box center [629, 283] width 541 height 34
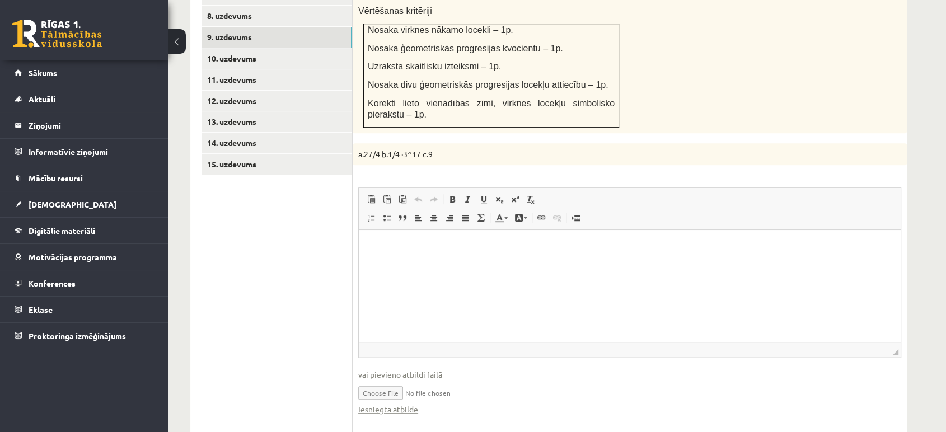
scroll to position [372, 0]
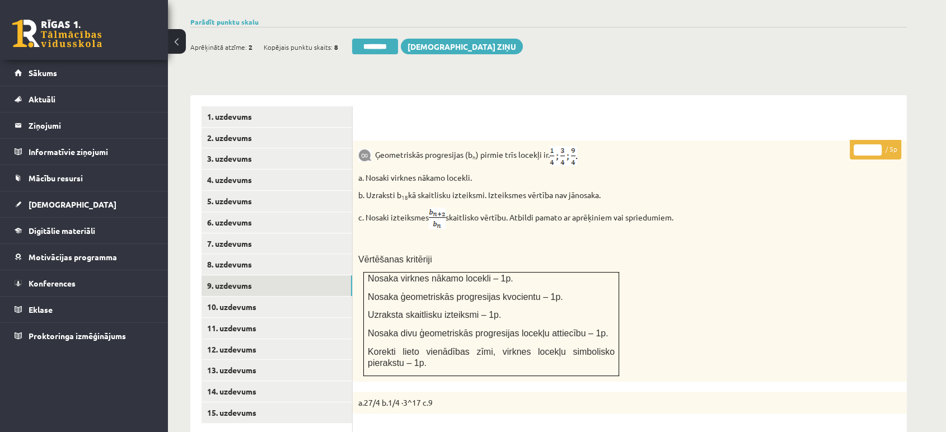
click at [877, 144] on input "*" at bounding box center [868, 149] width 28 height 11
type input "*"
click at [877, 144] on input "*" at bounding box center [868, 149] width 28 height 11
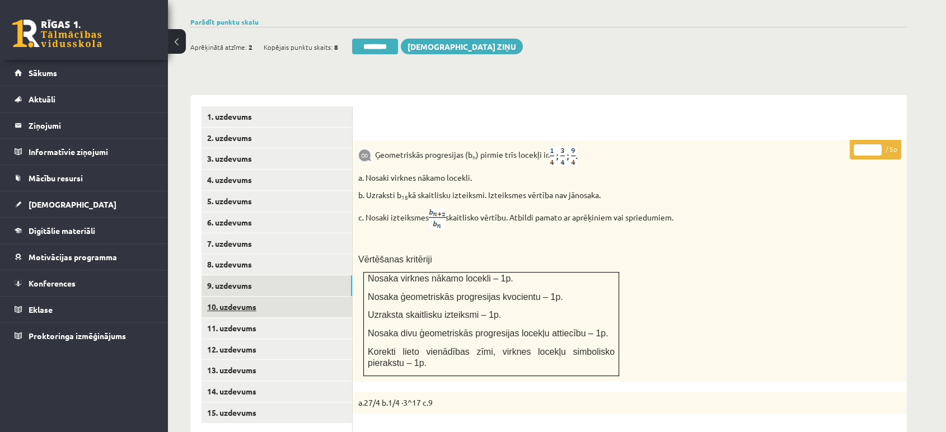
click at [325, 297] on link "10. uzdevums" at bounding box center [277, 307] width 151 height 21
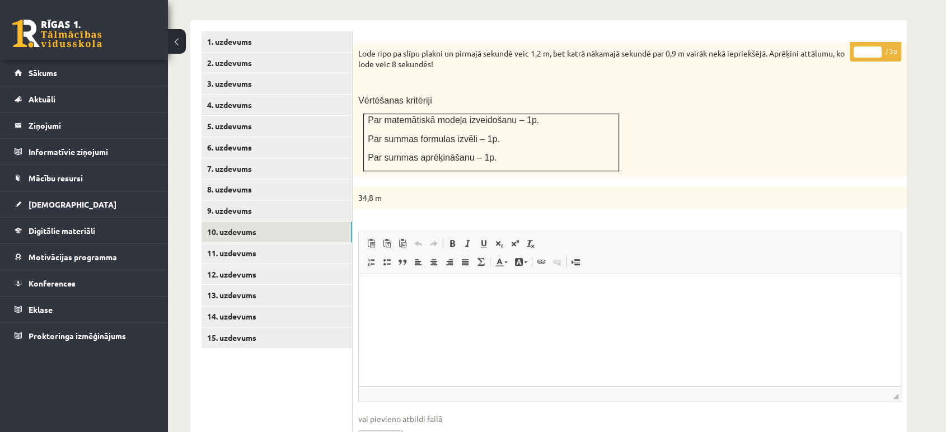
scroll to position [330, 0]
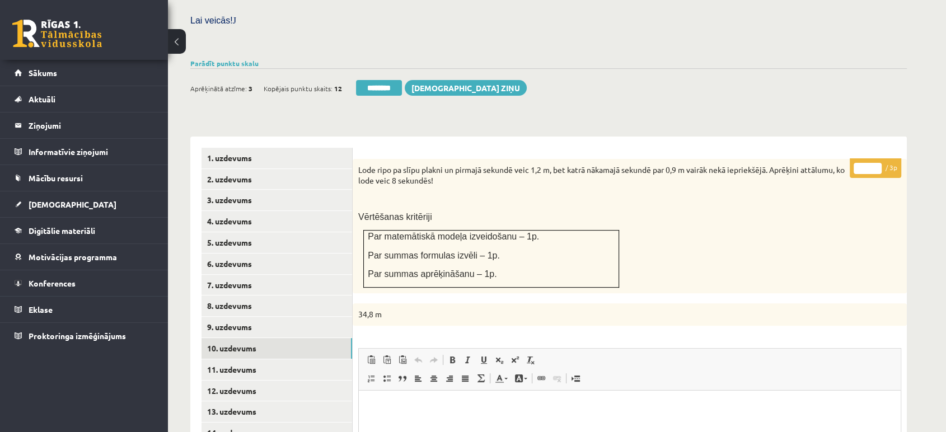
click at [873, 163] on input "*" at bounding box center [868, 168] width 28 height 11
type input "*"
click at [875, 163] on input "*" at bounding box center [868, 168] width 28 height 11
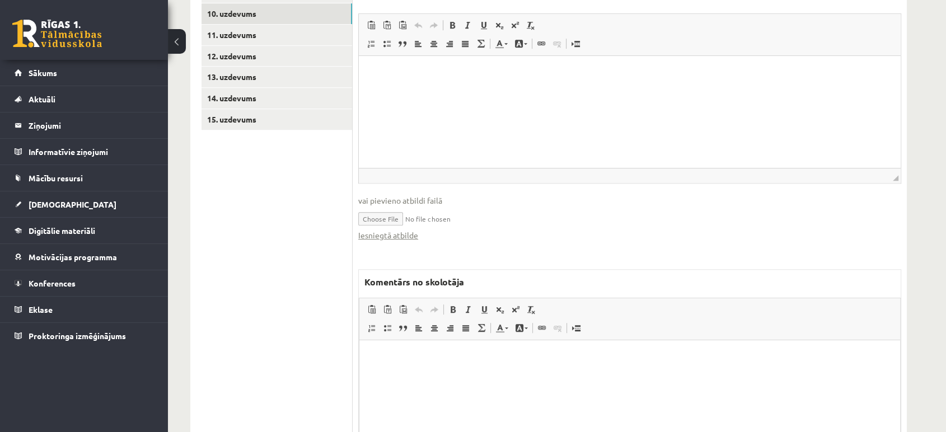
scroll to position [739, 0]
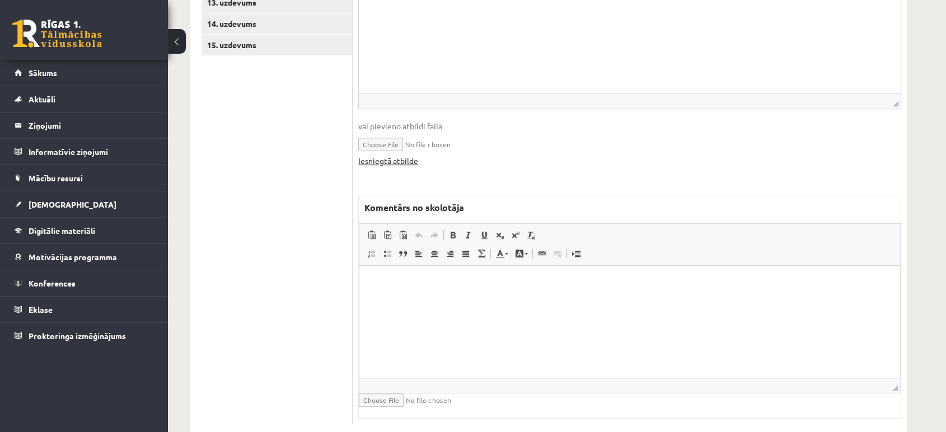
click at [408, 155] on link "Iesniegtā atbilde" at bounding box center [388, 161] width 60 height 12
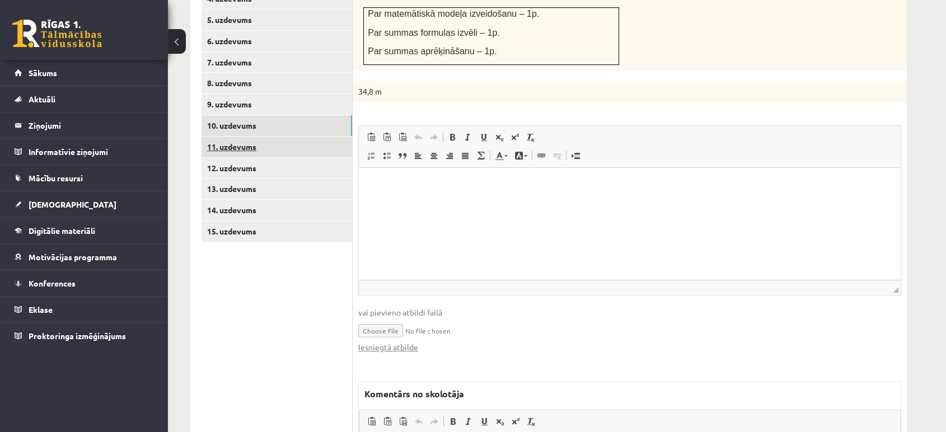
click at [280, 137] on link "11. uzdevums" at bounding box center [277, 147] width 151 height 21
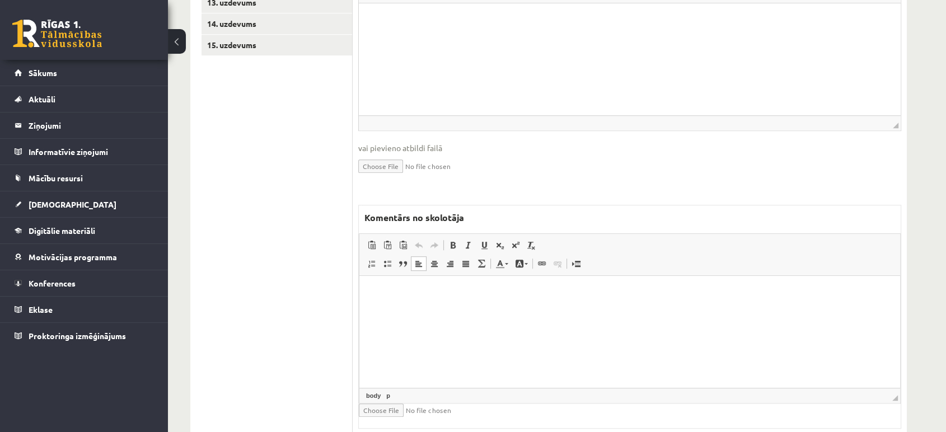
click at [405, 310] on html at bounding box center [629, 293] width 541 height 34
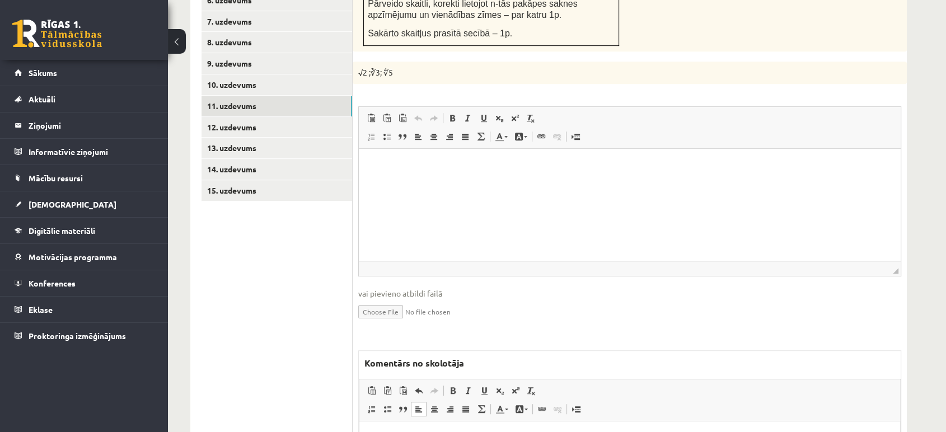
scroll to position [553, 0]
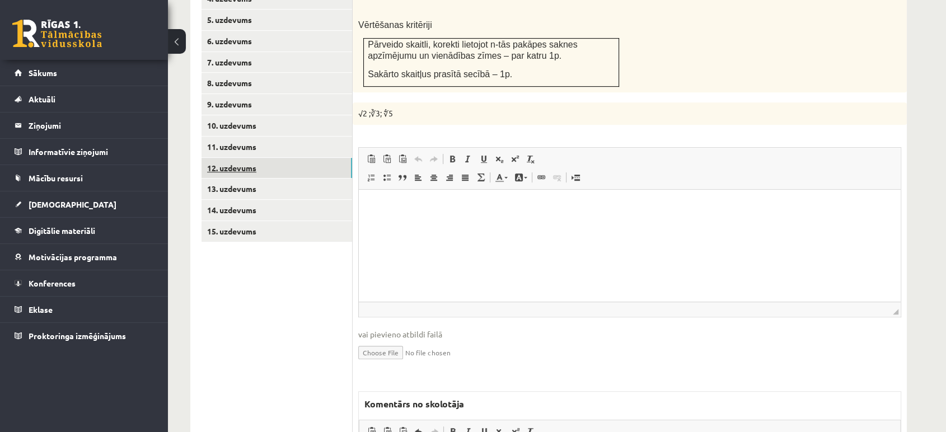
click at [302, 158] on link "12. uzdevums" at bounding box center [277, 168] width 151 height 21
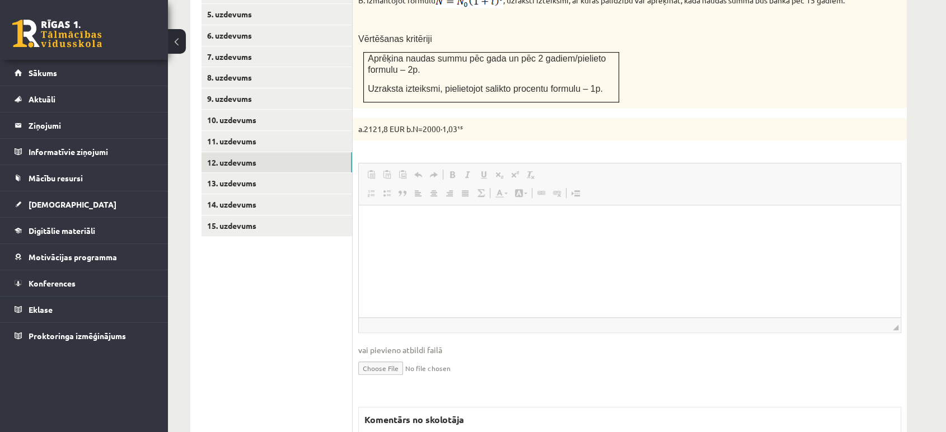
scroll to position [0, 0]
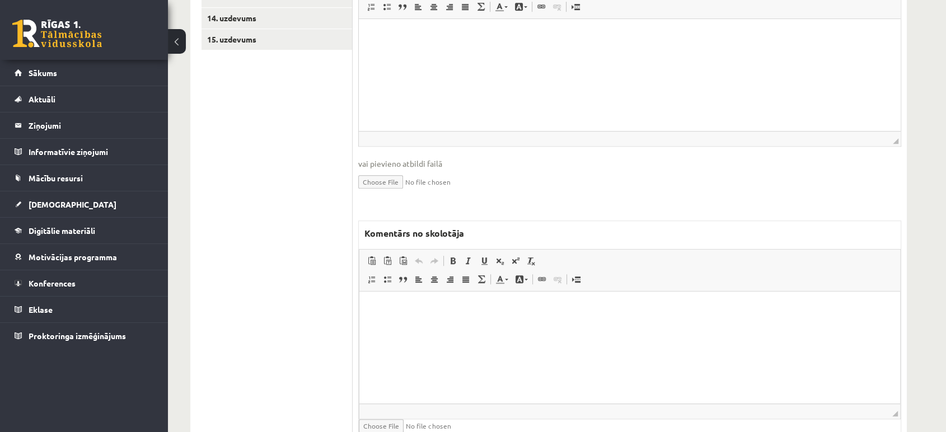
drag, startPoint x: 413, startPoint y: 317, endPoint x: 403, endPoint y: 312, distance: 10.8
click at [412, 318] on html at bounding box center [629, 308] width 541 height 34
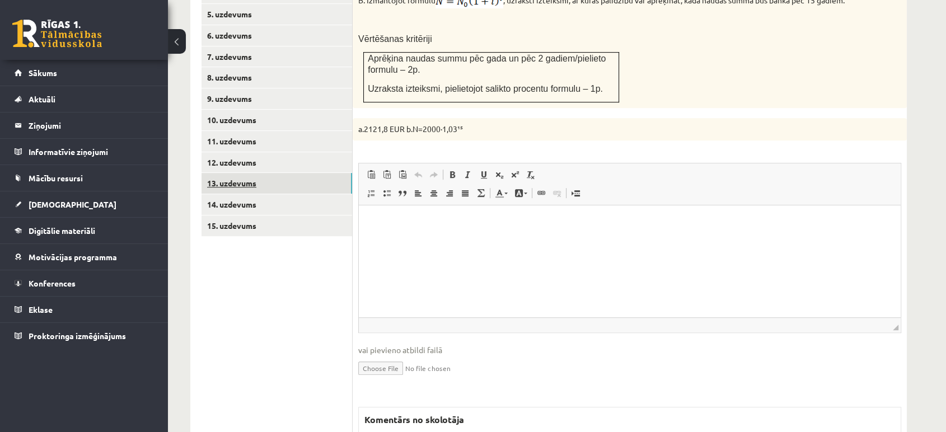
click at [300, 173] on link "13. uzdevums" at bounding box center [277, 183] width 151 height 21
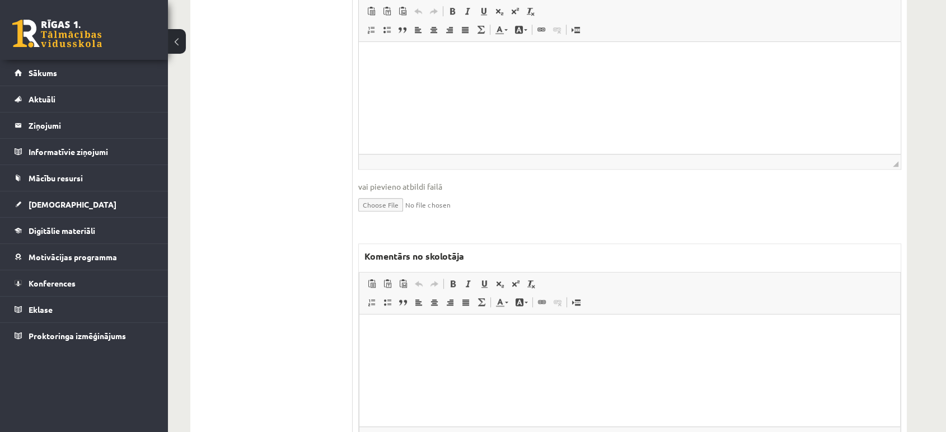
scroll to position [0, 0]
click at [400, 344] on html at bounding box center [629, 331] width 541 height 34
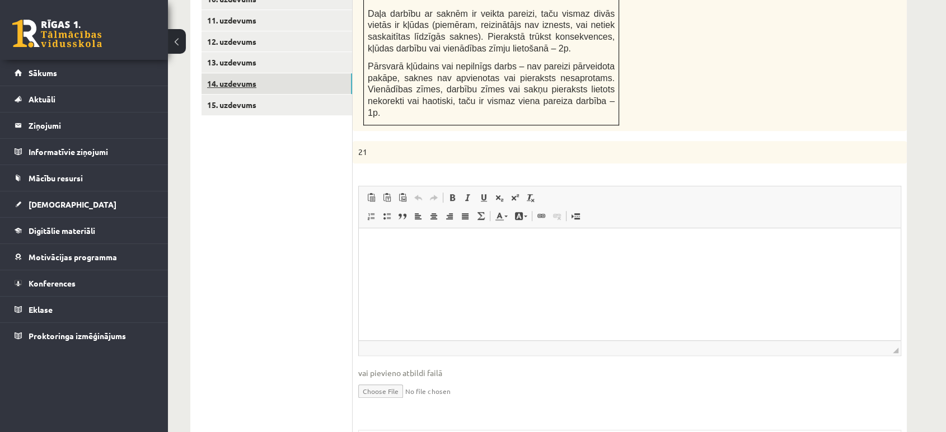
click at [318, 73] on link "14. uzdevums" at bounding box center [277, 83] width 151 height 21
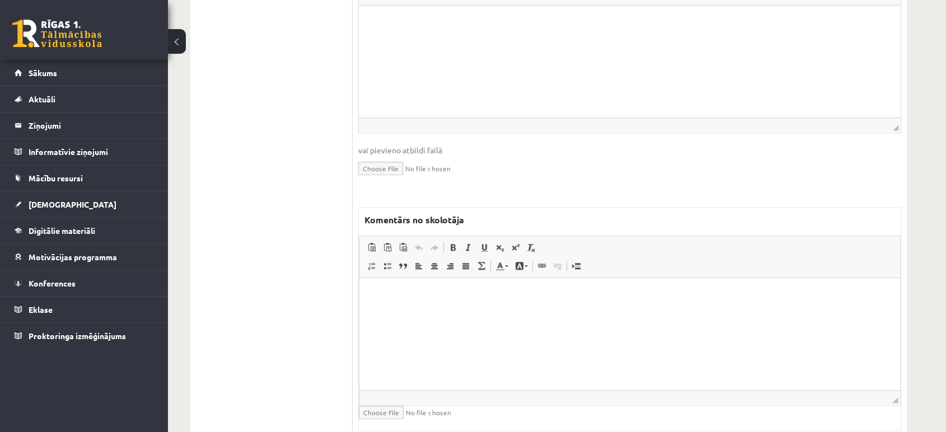
click at [408, 312] on html at bounding box center [629, 295] width 541 height 34
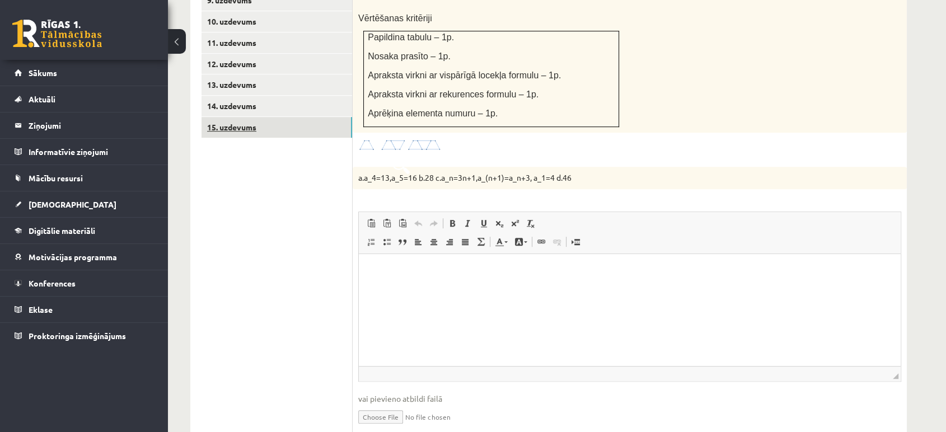
click at [304, 117] on link "15. uzdevums" at bounding box center [277, 127] width 151 height 21
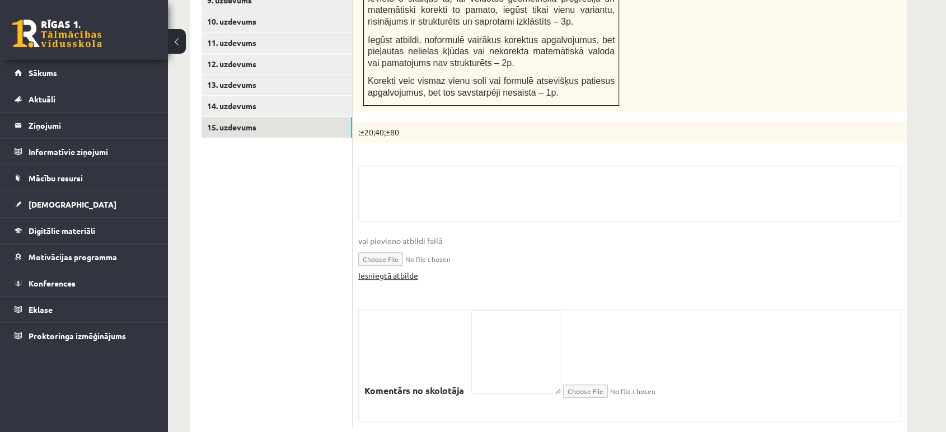
click at [394, 270] on link "Iesniegtā atbilde" at bounding box center [388, 276] width 60 height 12
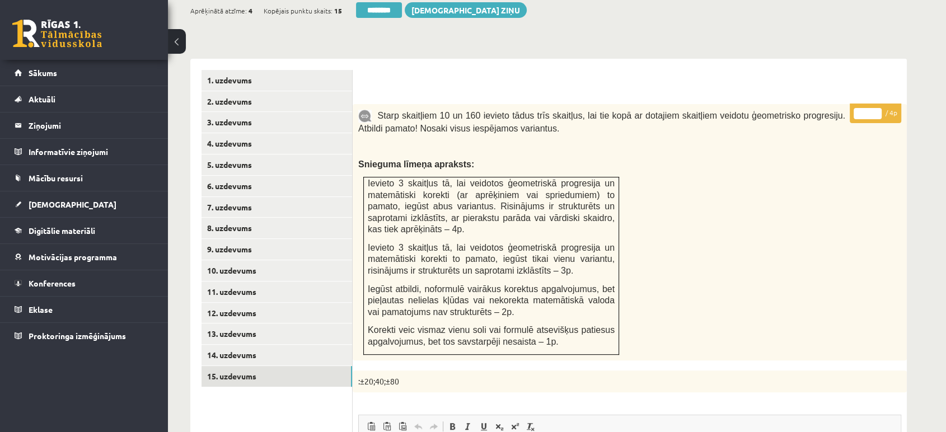
type input "*"
click at [879, 108] on input "*" at bounding box center [868, 113] width 28 height 11
click at [233, 112] on link "3. uzdevums" at bounding box center [277, 122] width 151 height 21
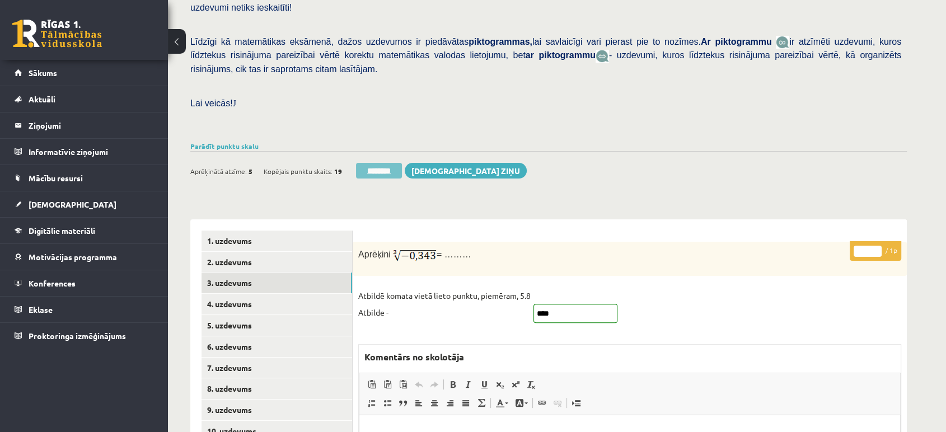
click at [358, 163] on input "********" at bounding box center [379, 171] width 46 height 16
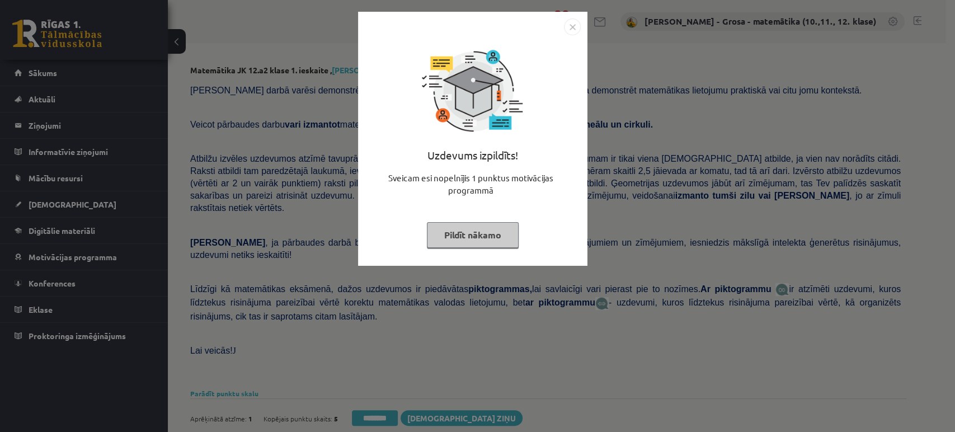
click at [473, 238] on button "Pildīt nākamo" at bounding box center [473, 235] width 92 height 26
click at [477, 231] on button "Pildīt nākamo" at bounding box center [473, 235] width 92 height 26
click at [455, 237] on button "Pildīt nākamo" at bounding box center [473, 235] width 92 height 26
drag, startPoint x: 468, startPoint y: 252, endPoint x: 471, endPoint y: 245, distance: 7.3
click at [468, 252] on div "Uzdevums izpildīts! Sveicam esi nopelnījis 1 punktus motivācijas programmā Pild…" at bounding box center [473, 147] width 216 height 224
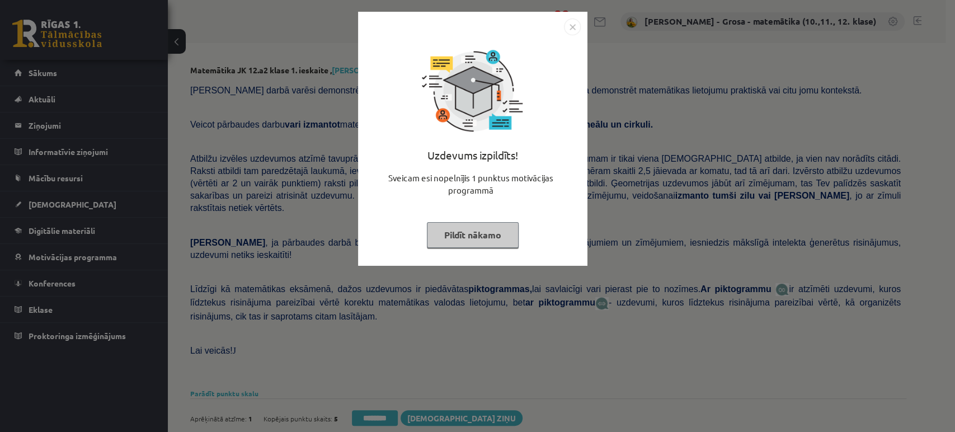
click at [471, 234] on button "Pildīt nākamo" at bounding box center [473, 235] width 92 height 26
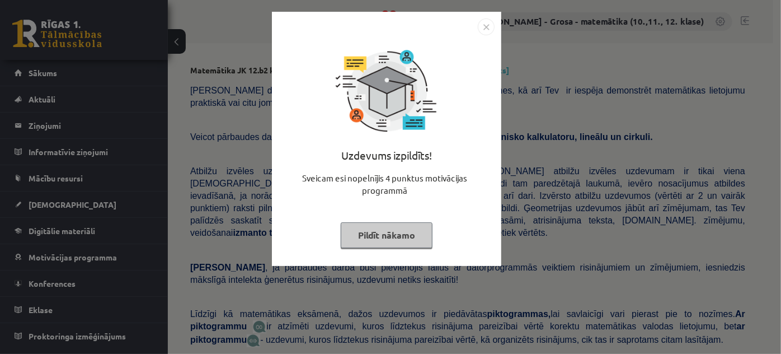
click at [383, 230] on button "Pildīt nākamo" at bounding box center [387, 235] width 92 height 26
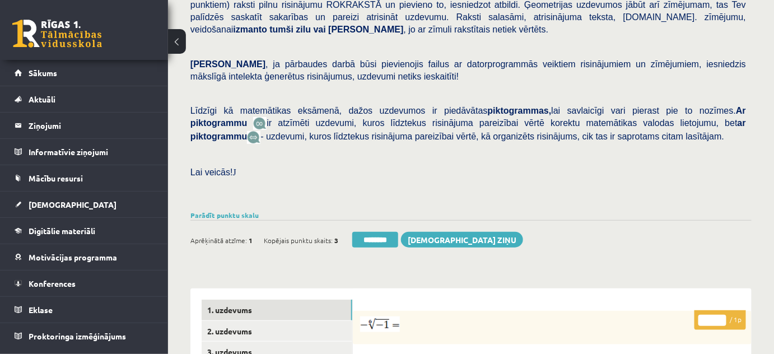
scroll to position [407, 0]
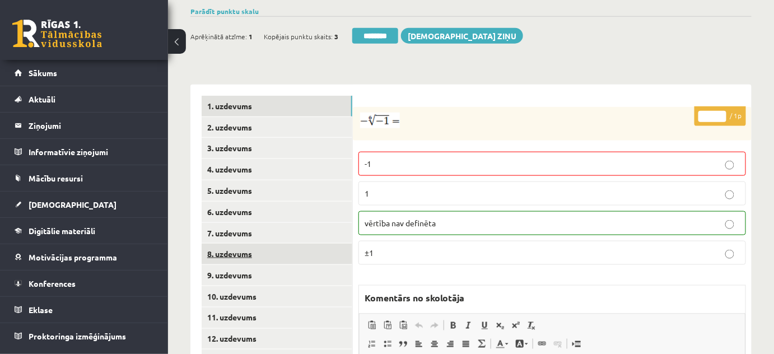
click at [265, 243] on link "8. uzdevums" at bounding box center [277, 253] width 151 height 21
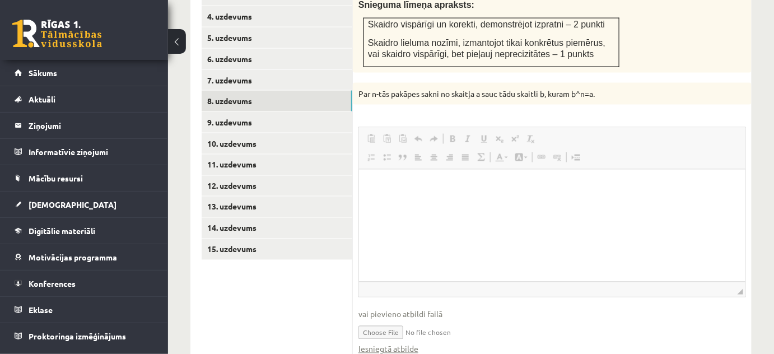
scroll to position [0, 0]
click at [405, 343] on link "Iesniegtā atbilde" at bounding box center [388, 349] width 60 height 12
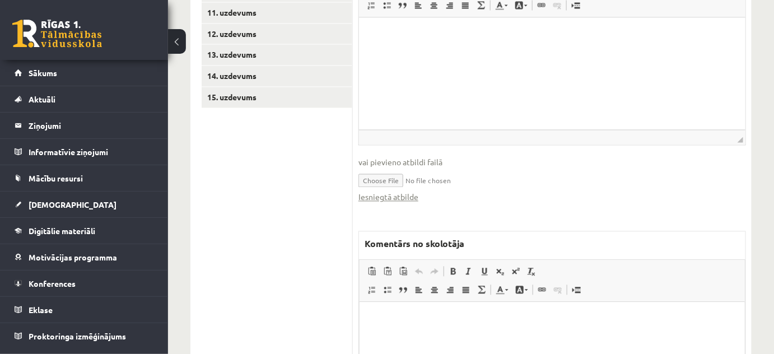
click at [484, 303] on html at bounding box center [551, 319] width 385 height 34
click at [418, 320] on p "**********" at bounding box center [551, 319] width 363 height 12
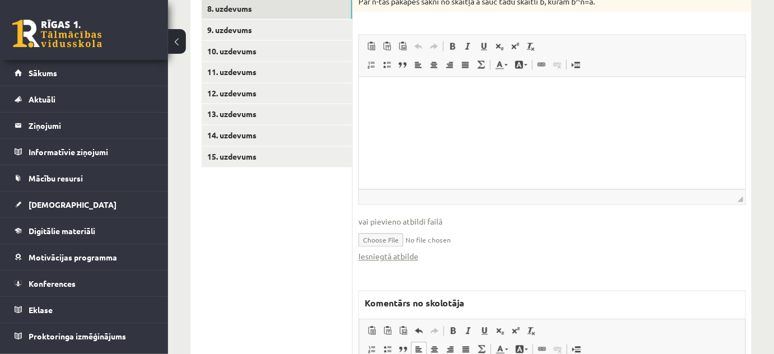
scroll to position [560, 0]
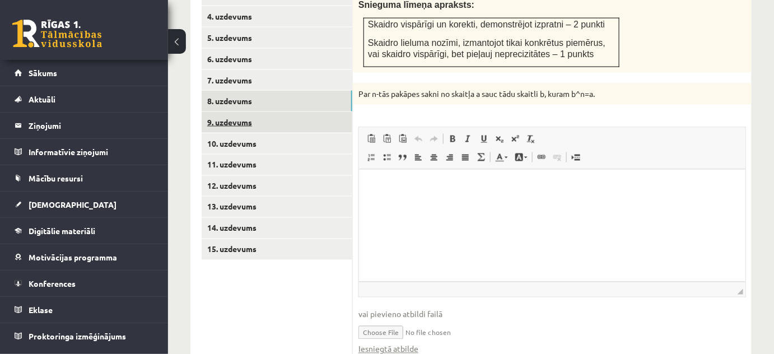
click at [328, 112] on link "9. uzdevums" at bounding box center [277, 122] width 151 height 21
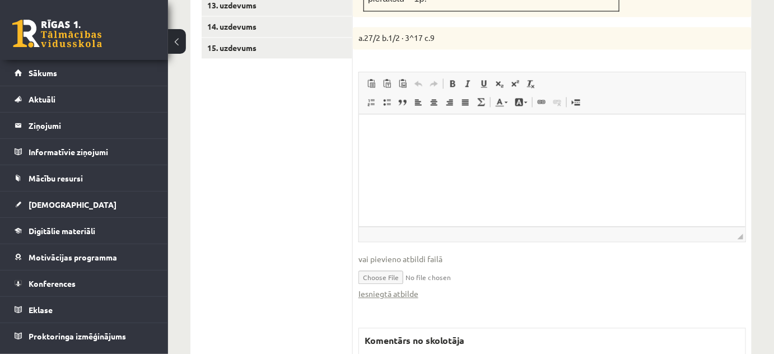
scroll to position [0, 0]
click at [408, 288] on link "Iesniegtā atbilde" at bounding box center [388, 294] width 60 height 12
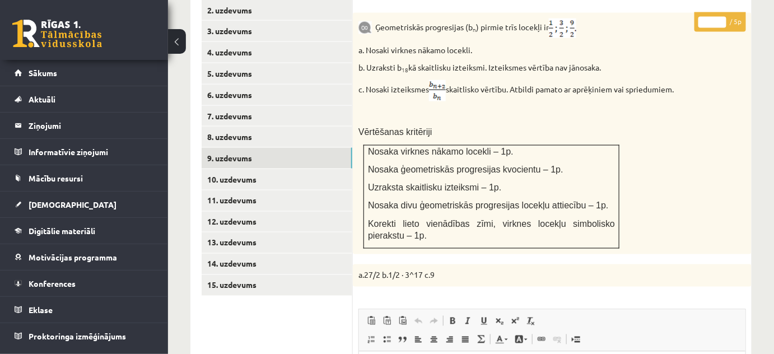
scroll to position [507, 0]
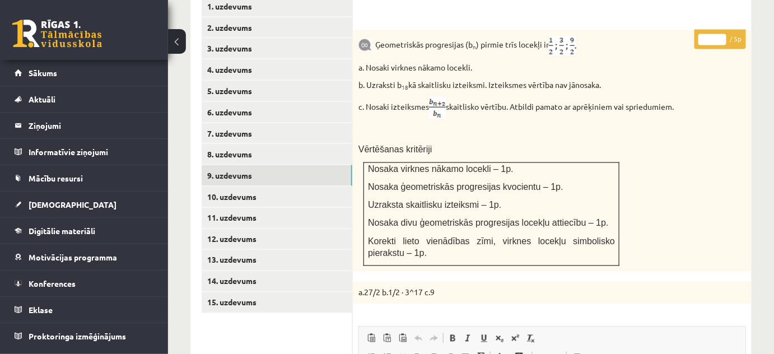
type input "*"
click at [719, 34] on input "*" at bounding box center [712, 39] width 28 height 11
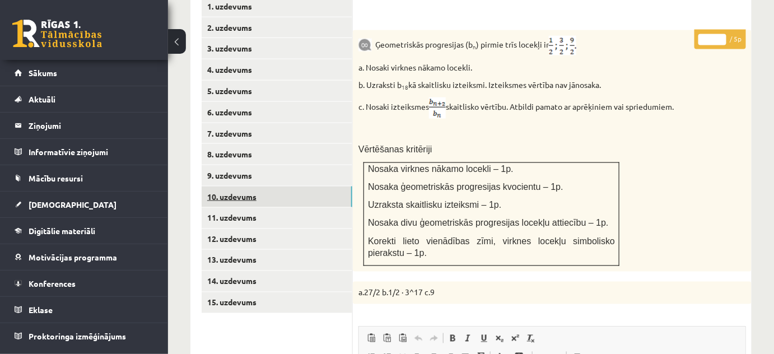
click at [330, 186] on link "10. uzdevums" at bounding box center [277, 196] width 151 height 21
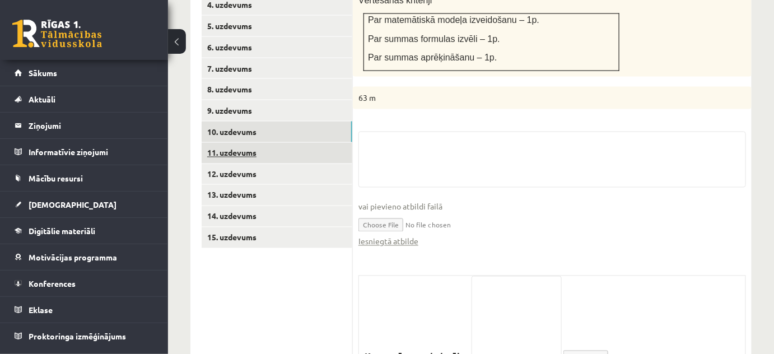
scroll to position [631, 0]
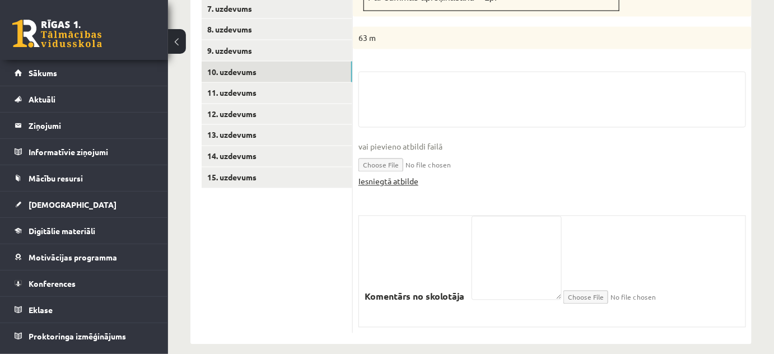
click at [390, 176] on link "Iesniegtā atbilde" at bounding box center [388, 182] width 60 height 12
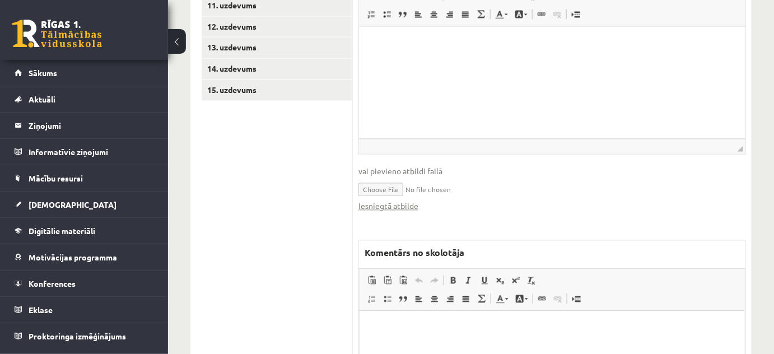
scroll to position [784, 0]
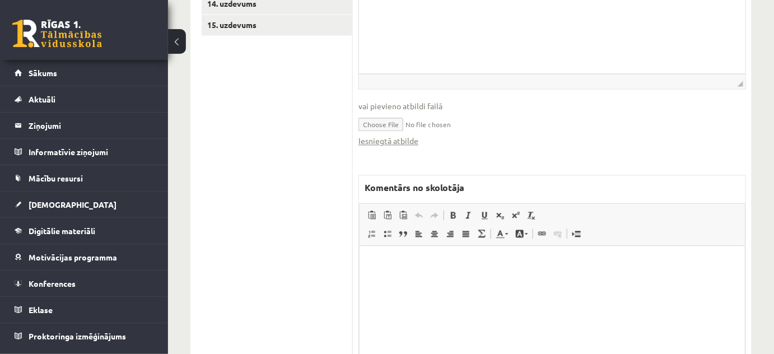
click at [442, 279] on html at bounding box center [551, 262] width 385 height 34
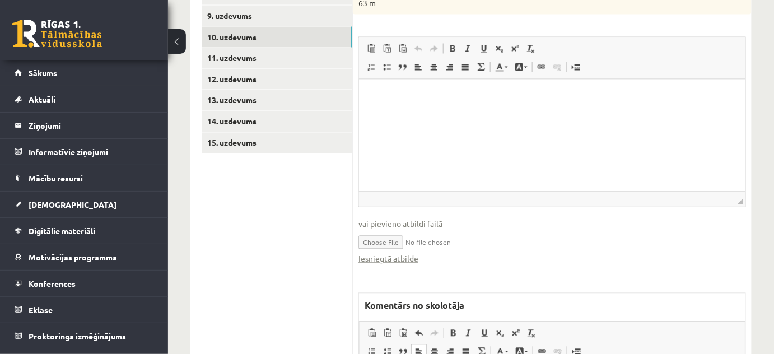
scroll to position [479, 0]
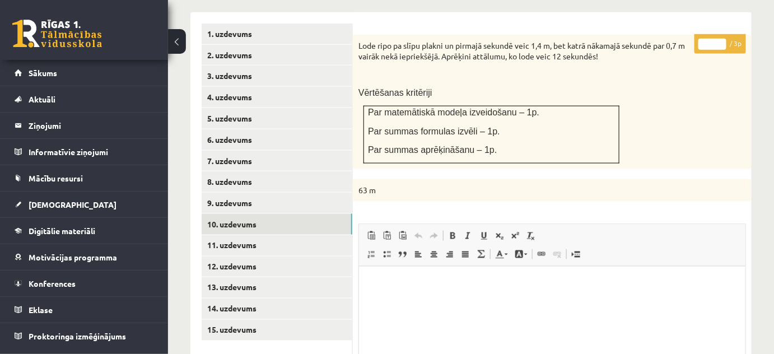
type input "*"
click at [720, 39] on input "*" at bounding box center [712, 44] width 28 height 11
click at [297, 240] on link "11. uzdevums" at bounding box center [277, 245] width 151 height 21
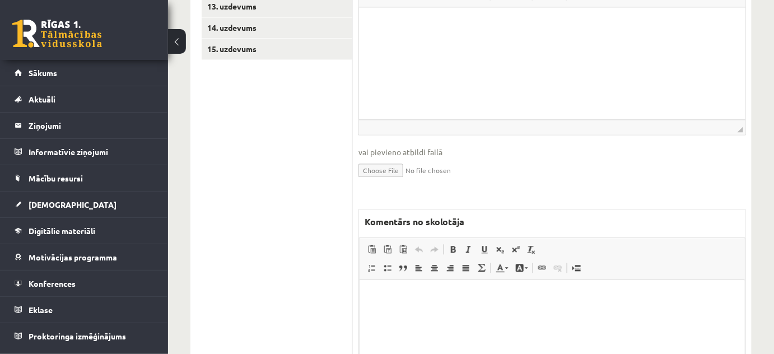
scroll to position [845, 0]
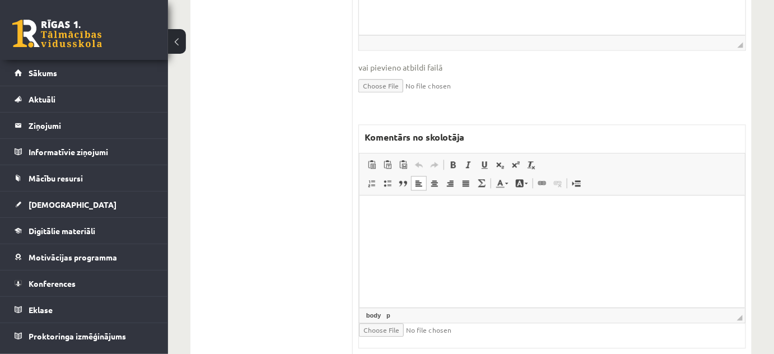
click at [433, 229] on html at bounding box center [551, 212] width 385 height 34
paste body "Bagātinātā teksta redaktors, wiswyg-editor-47024725260500-1758107374-950"
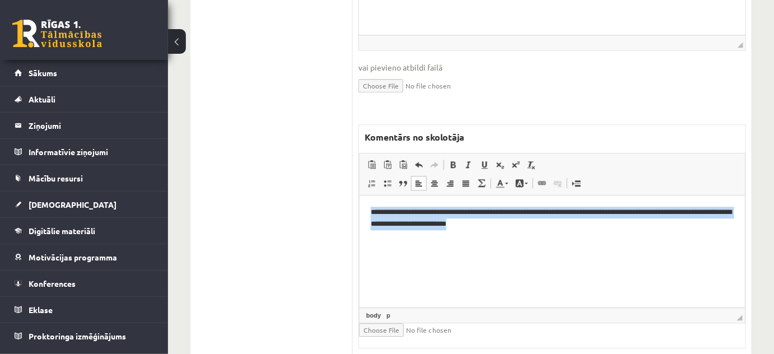
drag, startPoint x: 718, startPoint y: 226, endPoint x: 667, endPoint y: 355, distance: 139.2
click at [359, 195] on html "**********" at bounding box center [551, 218] width 385 height 46
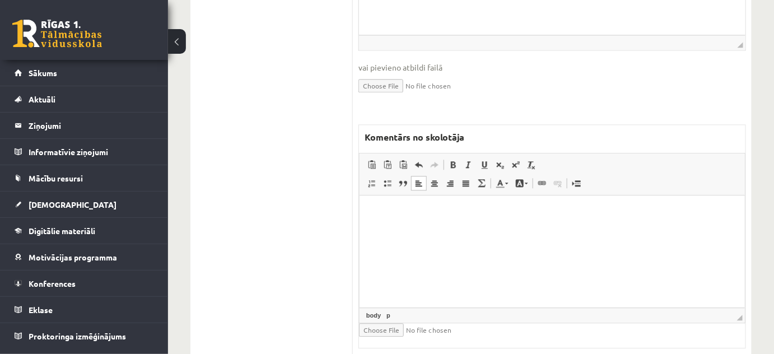
click at [373, 229] on html at bounding box center [551, 212] width 385 height 34
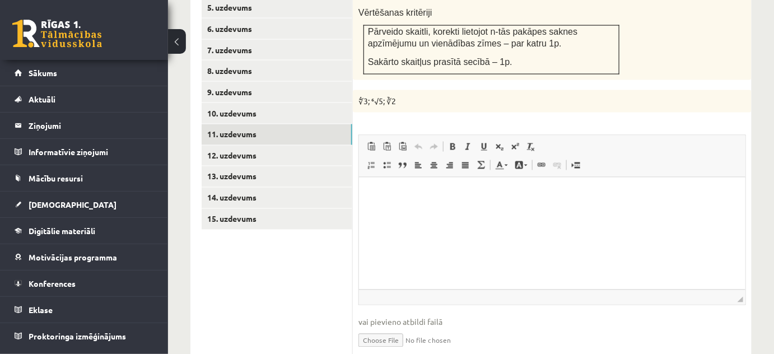
scroll to position [488, 0]
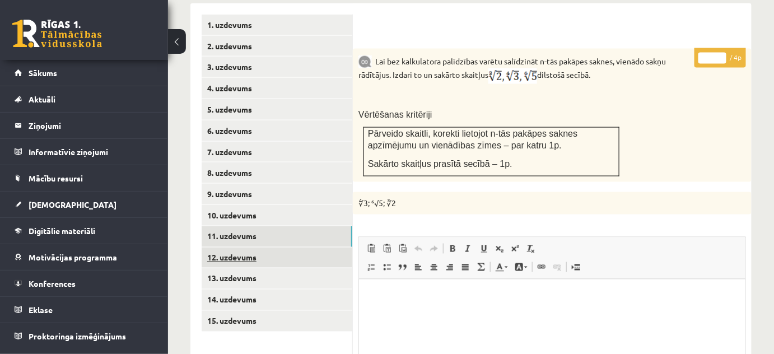
click at [308, 249] on link "12. uzdevums" at bounding box center [277, 257] width 151 height 21
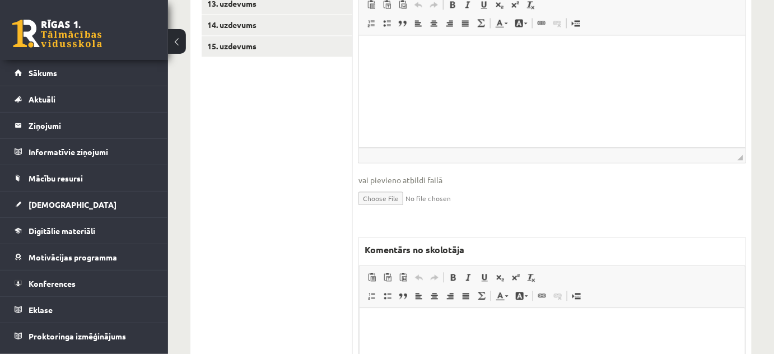
scroll to position [0, 0]
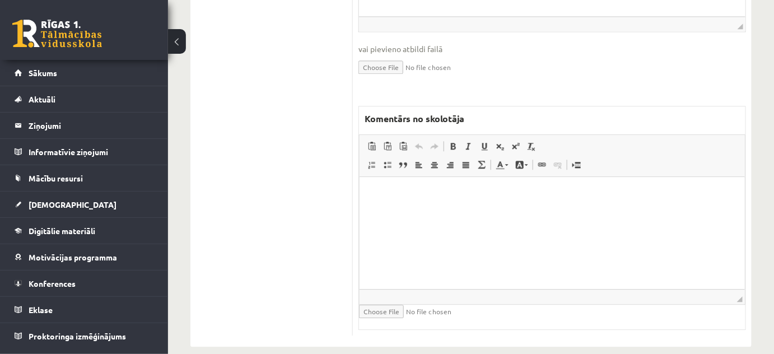
click at [432, 210] on html at bounding box center [551, 193] width 385 height 34
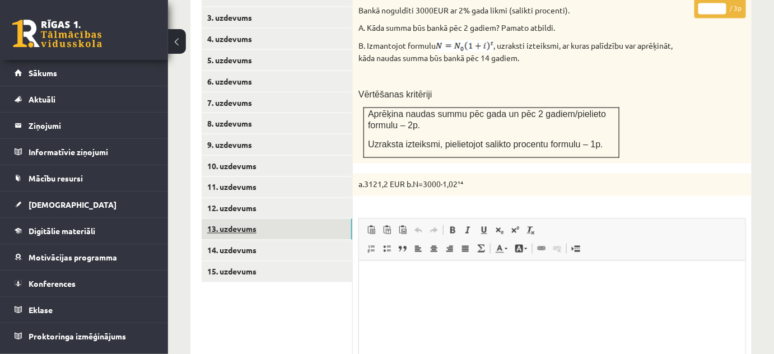
click at [321, 219] on link "13. uzdevums" at bounding box center [277, 229] width 151 height 21
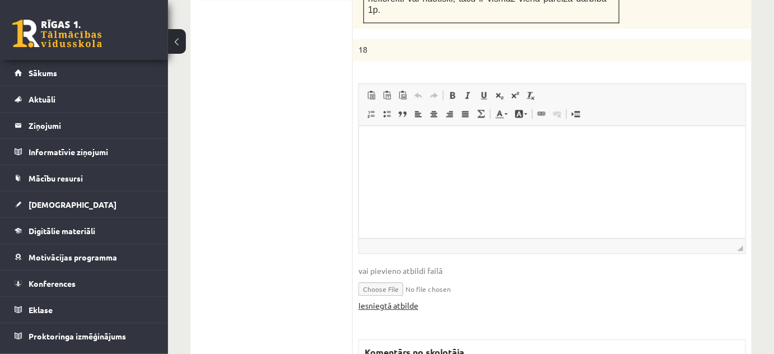
click at [400, 299] on link "Iesniegtā atbilde" at bounding box center [388, 305] width 60 height 12
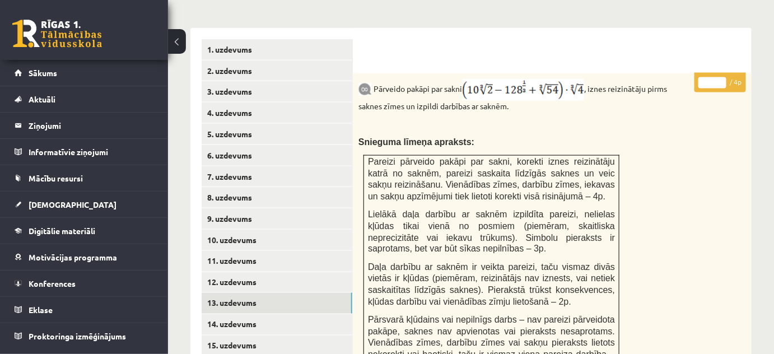
scroll to position [463, 0]
type input "*"
click at [722, 78] on input "*" at bounding box center [712, 83] width 28 height 11
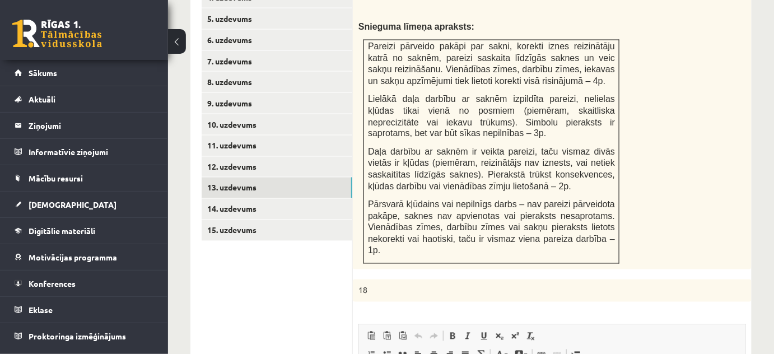
scroll to position [616, 0]
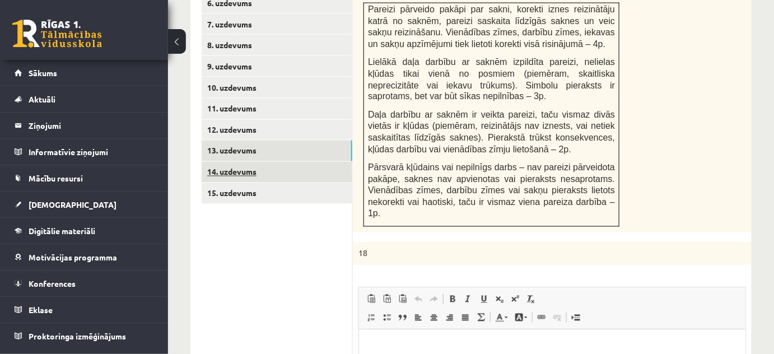
click at [359, 157] on div "Pārveido pakāpi par sakni , iznes reizinātāju pirms saknes zīmes un izpildi dar…" at bounding box center [552, 76] width 399 height 311
click at [344, 162] on link "14. uzdevums" at bounding box center [277, 172] width 151 height 21
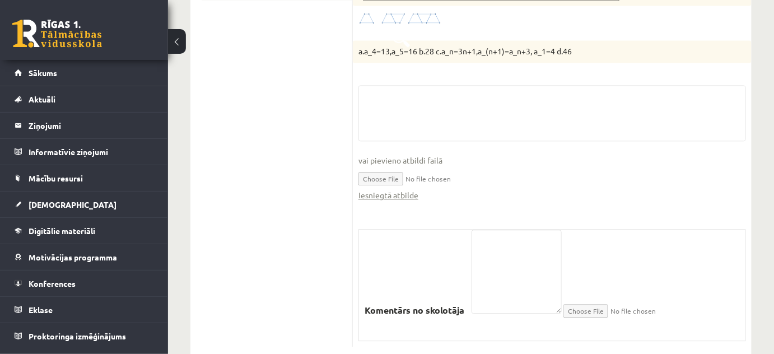
scroll to position [0, 0]
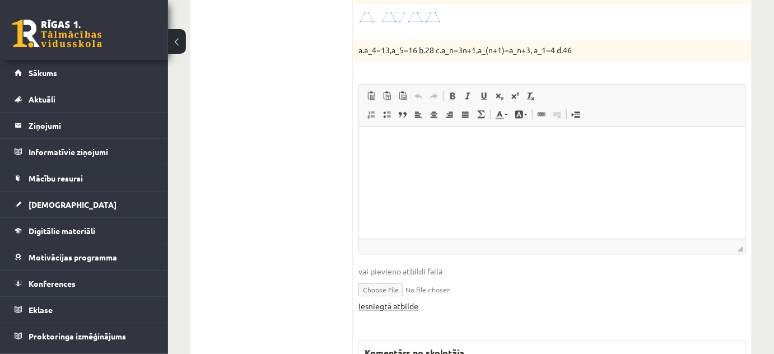
click at [411, 300] on link "Iesniegtā atbilde" at bounding box center [388, 306] width 60 height 12
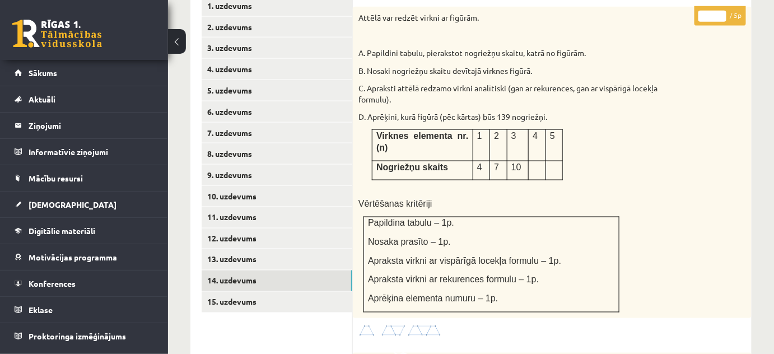
scroll to position [464, 0]
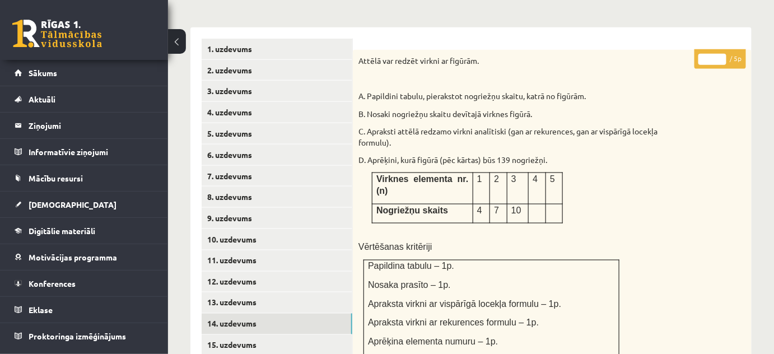
click at [722, 54] on input "*" at bounding box center [712, 59] width 28 height 11
type input "*"
click at [722, 54] on input "*" at bounding box center [712, 59] width 28 height 11
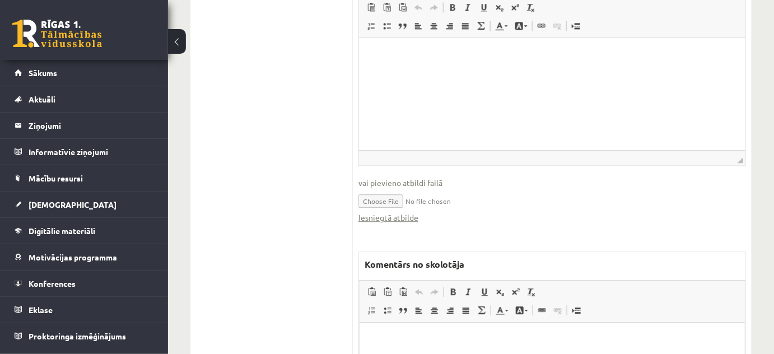
scroll to position [973, 0]
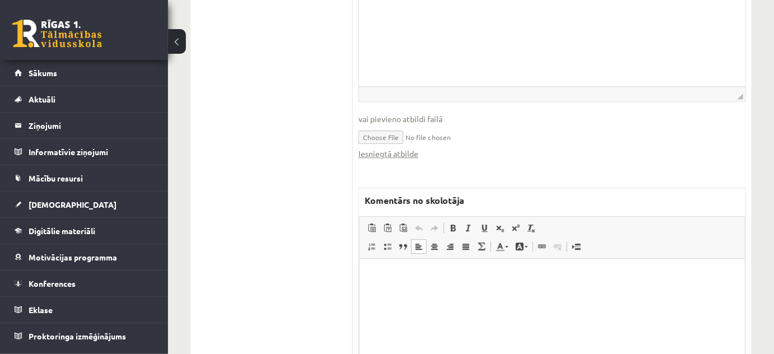
click at [477, 286] on html at bounding box center [551, 275] width 385 height 34
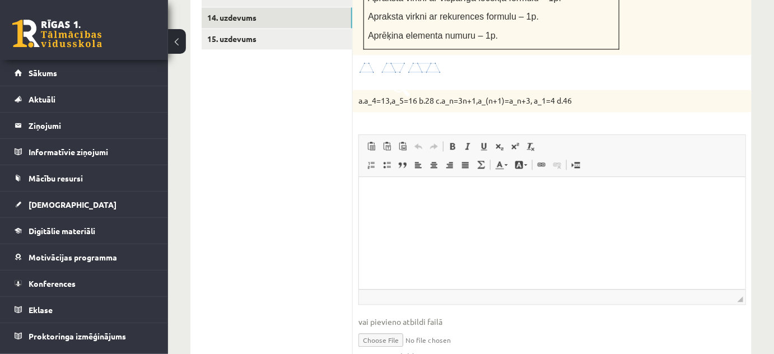
scroll to position [770, 0]
click at [297, 30] on link "15. uzdevums" at bounding box center [277, 39] width 151 height 21
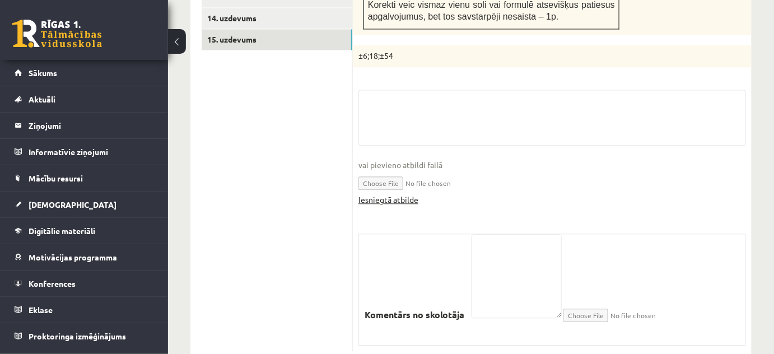
click at [374, 194] on link "Iesniegtā atbilde" at bounding box center [388, 200] width 60 height 12
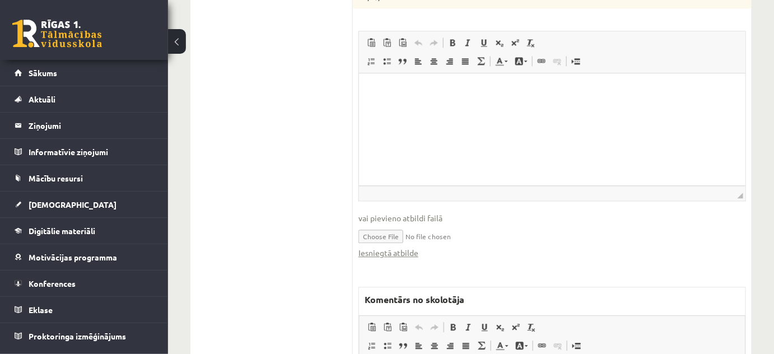
scroll to position [922, 0]
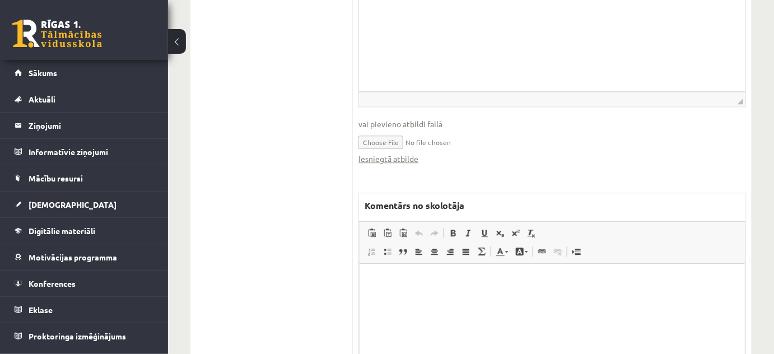
click at [419, 296] on html at bounding box center [551, 280] width 385 height 34
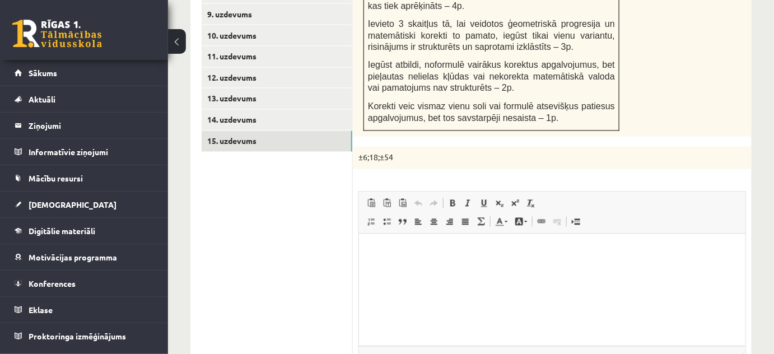
scroll to position [515, 0]
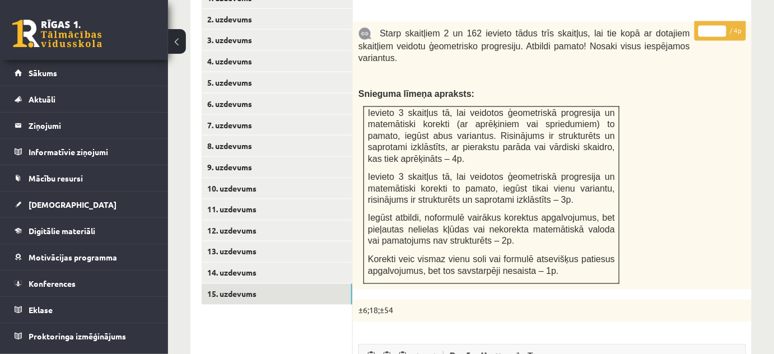
click at [722, 26] on input "*" at bounding box center [712, 31] width 28 height 11
type input "*"
click at [722, 26] on input "*" at bounding box center [712, 31] width 28 height 11
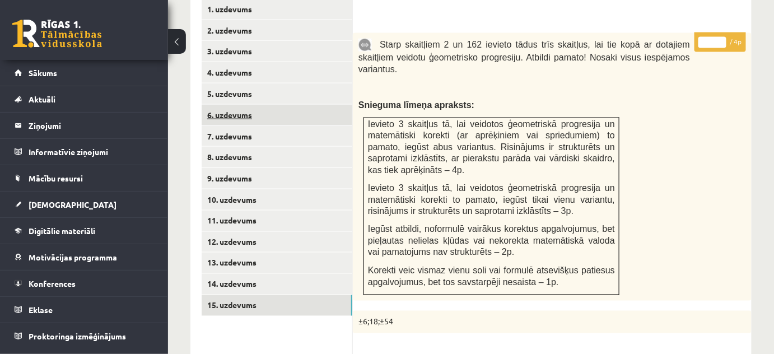
scroll to position [312, 0]
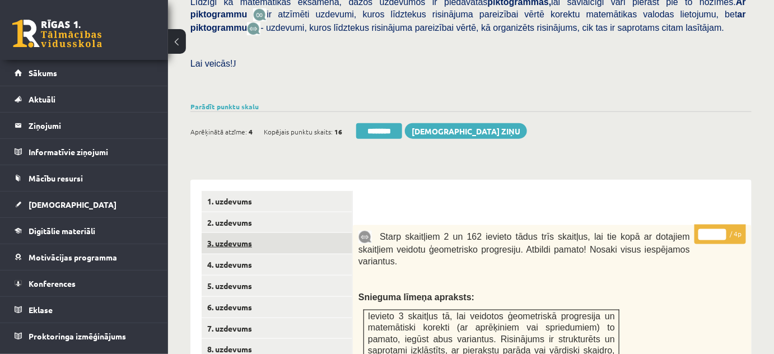
click at [265, 233] on link "3. uzdevums" at bounding box center [277, 243] width 151 height 21
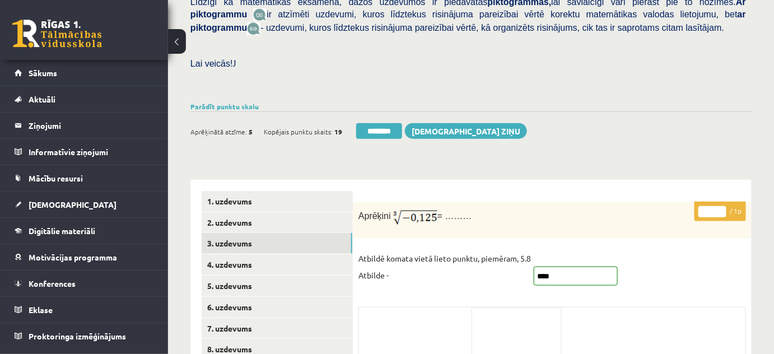
click at [376, 111] on div "Ieskaite saglabāta! Aprēķinātā atzīme: 5 Kopējais punktu skaits: 19 ******** Sū…" at bounding box center [470, 126] width 561 height 31
click at [376, 123] on input "********" at bounding box center [379, 131] width 46 height 16
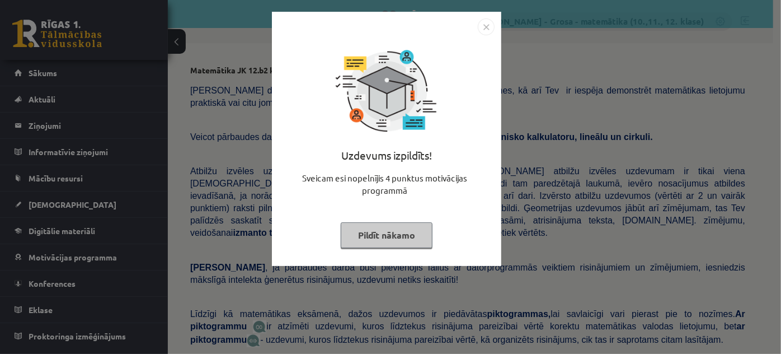
click at [367, 240] on button "Pildīt nākamo" at bounding box center [387, 235] width 92 height 26
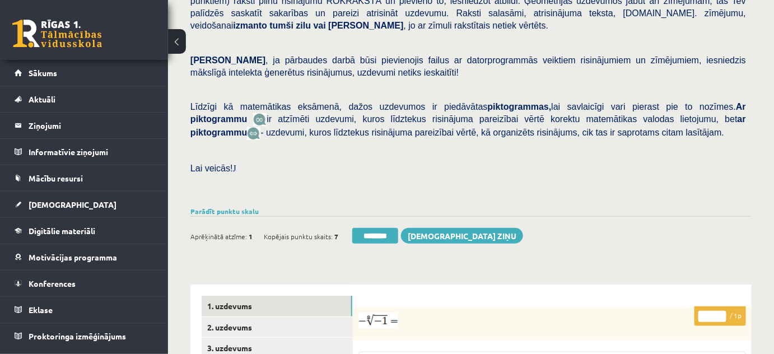
scroll to position [356, 0]
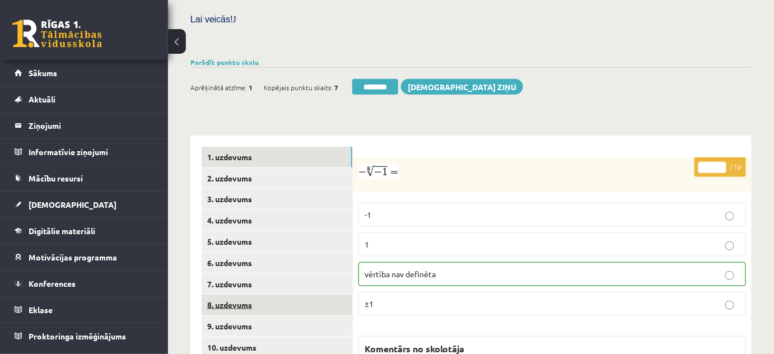
click at [278, 294] on link "8. uzdevums" at bounding box center [277, 304] width 151 height 21
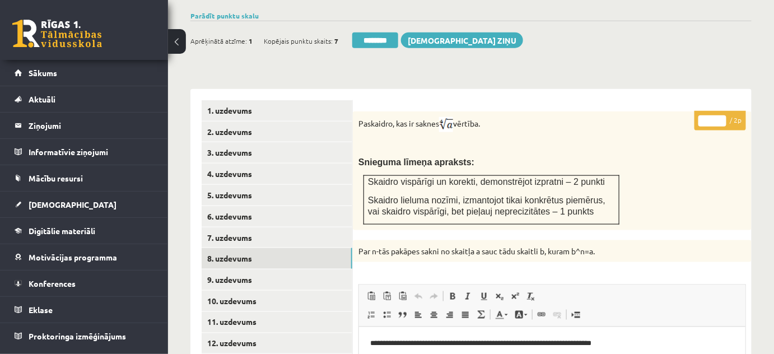
scroll to position [400, 0]
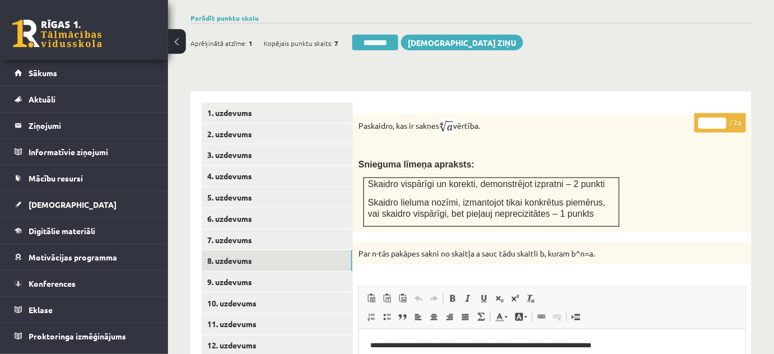
type input "*"
click at [720, 118] on input "*" at bounding box center [712, 123] width 28 height 11
click at [251, 273] on link "9. uzdevums" at bounding box center [277, 281] width 151 height 21
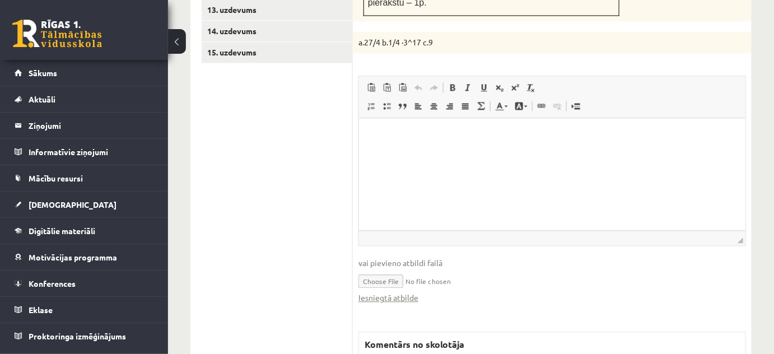
scroll to position [0, 0]
click at [401, 292] on link "Iesniegtā atbilde" at bounding box center [388, 298] width 60 height 12
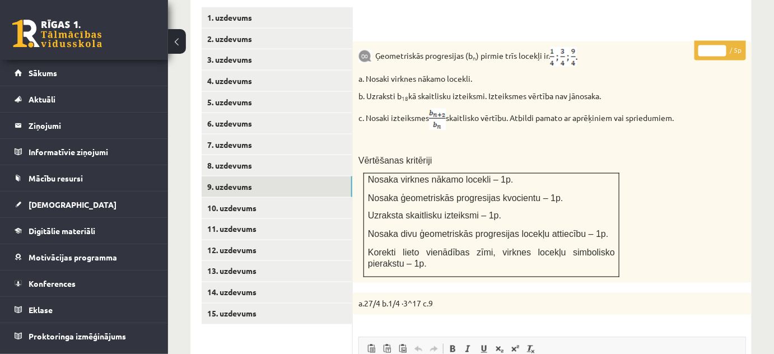
scroll to position [451, 0]
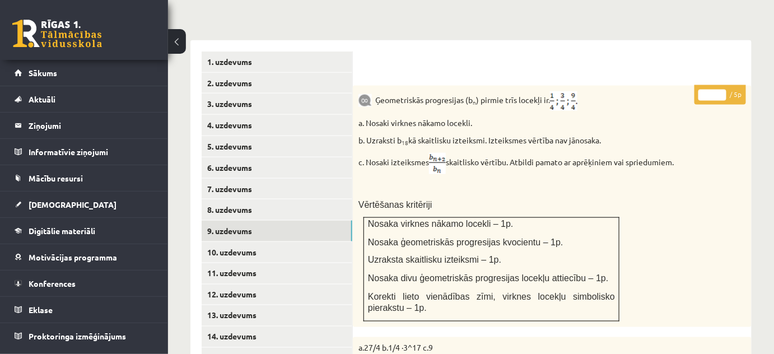
type input "*"
click at [718, 90] on input "*" at bounding box center [712, 95] width 28 height 11
click at [311, 242] on link "10. uzdevums" at bounding box center [277, 252] width 151 height 21
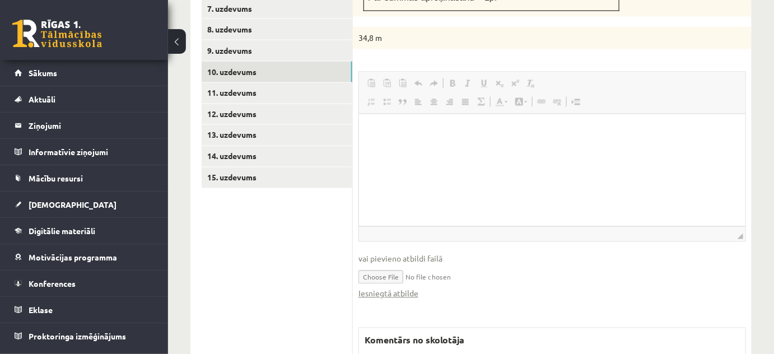
scroll to position [0, 0]
click at [397, 288] on link "Iesniegtā atbilde" at bounding box center [388, 294] width 60 height 12
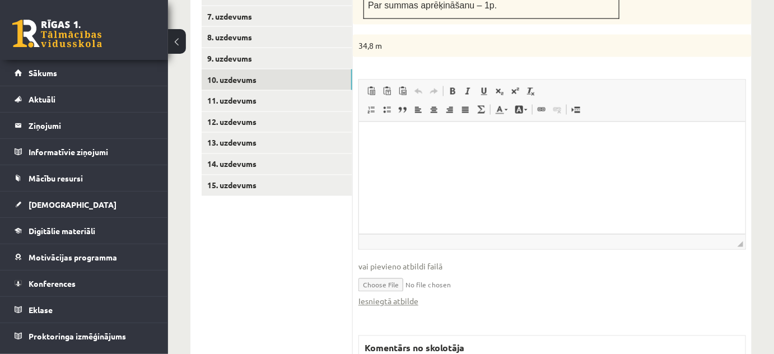
scroll to position [479, 0]
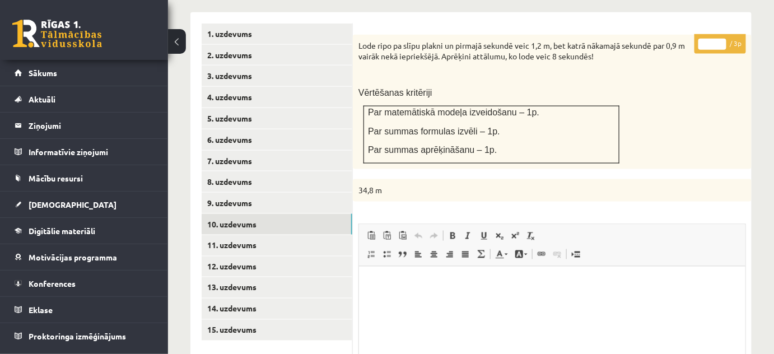
type input "*"
click at [724, 39] on input "*" at bounding box center [712, 44] width 28 height 11
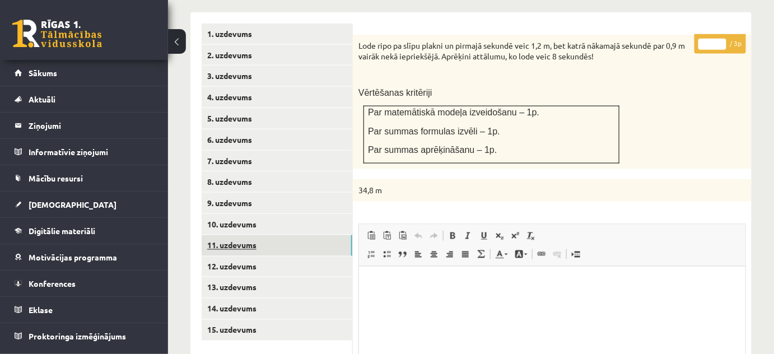
click at [344, 235] on link "11. uzdevums" at bounding box center [277, 245] width 151 height 21
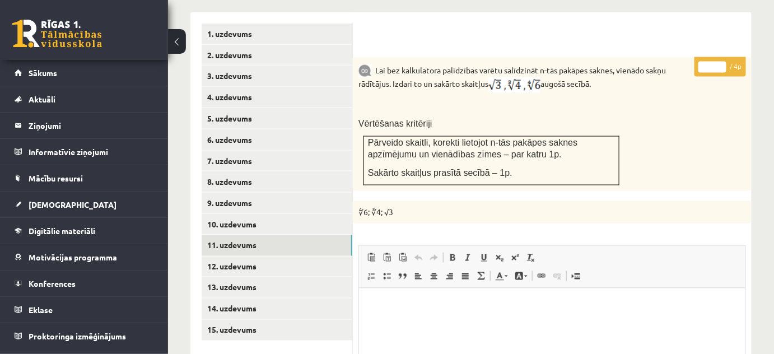
scroll to position [631, 0]
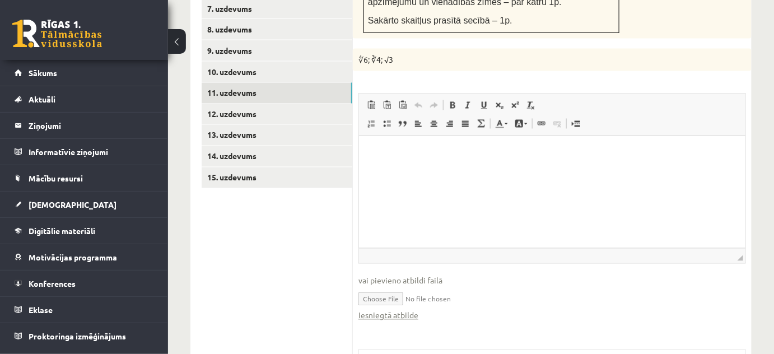
click at [405, 308] on fieldset "Rich Text Editor, wiswyg-editor-user-answer-47024936230960 Redaktora rīkjoslas …" at bounding box center [551, 212] width 387 height 239
click at [409, 310] on link "Iesniegtā atbilde" at bounding box center [388, 316] width 60 height 12
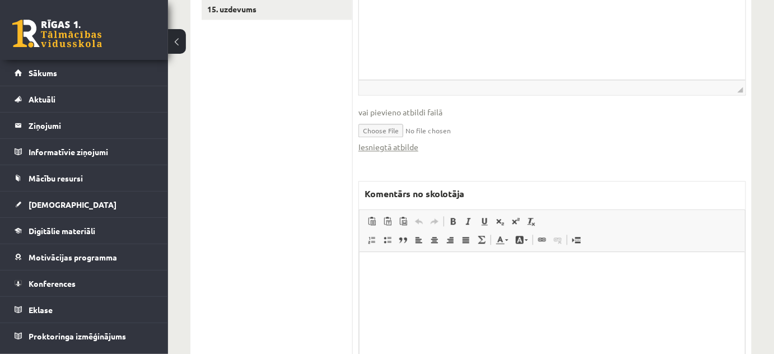
scroll to position [874, 0]
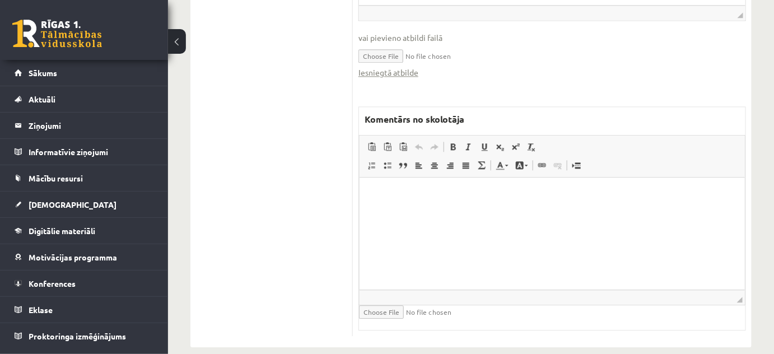
click at [507, 211] on html at bounding box center [551, 194] width 385 height 34
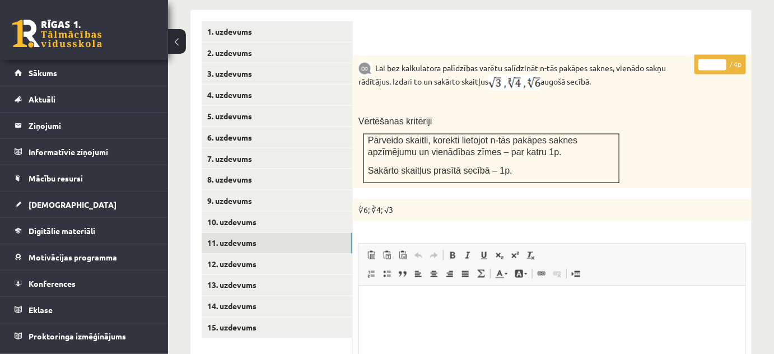
scroll to position [416, 0]
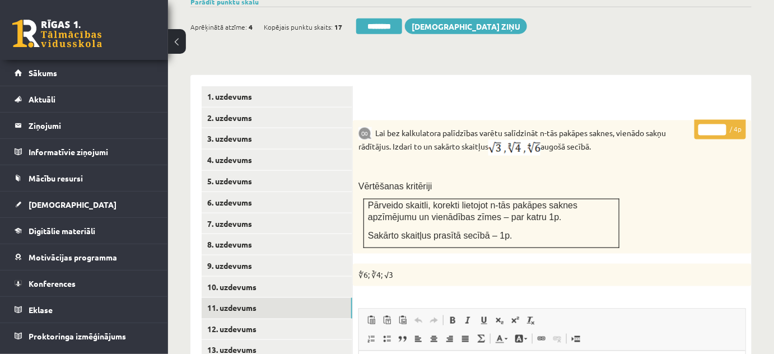
click at [722, 124] on input "*" at bounding box center [712, 129] width 28 height 11
type input "*"
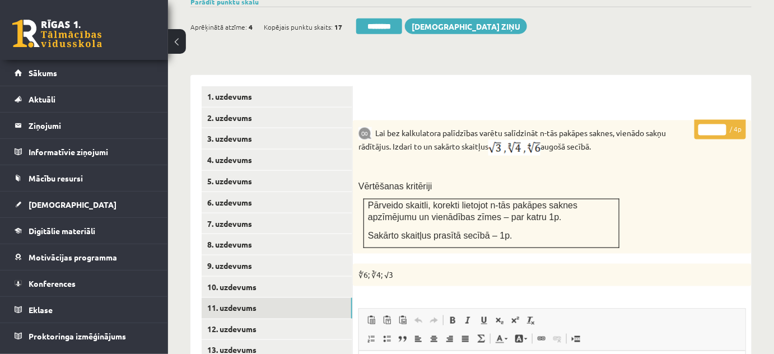
click at [722, 124] on input "*" at bounding box center [712, 129] width 28 height 11
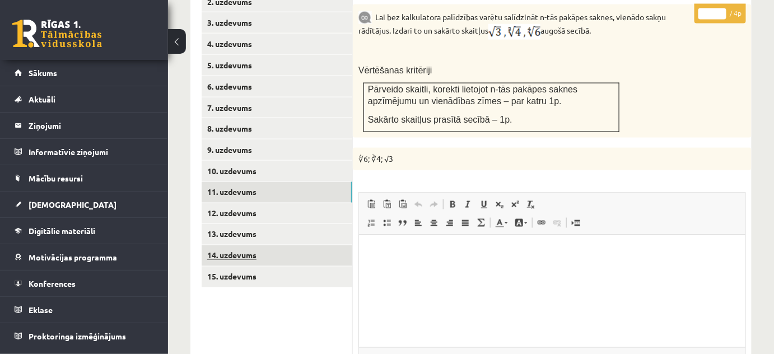
scroll to position [569, 0]
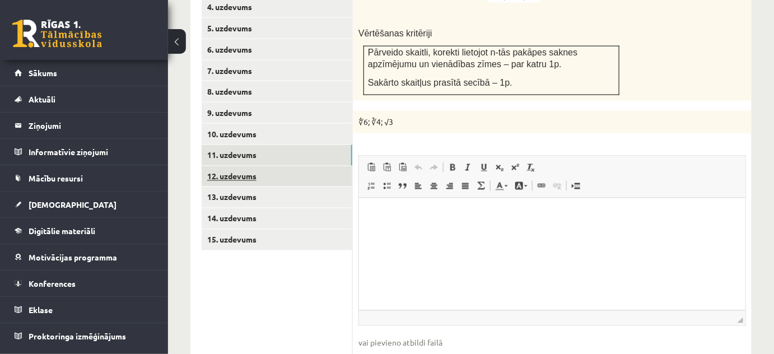
click at [270, 166] on link "12. uzdevums" at bounding box center [277, 176] width 151 height 21
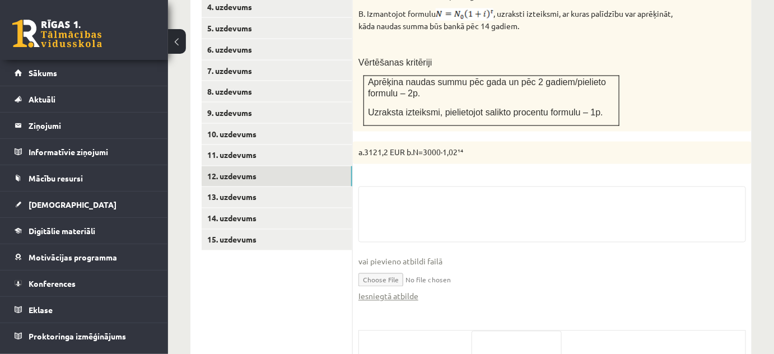
scroll to position [683, 0]
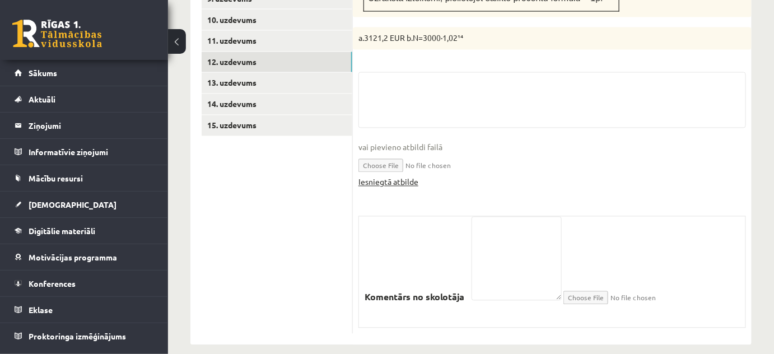
click at [400, 176] on link "Iesniegtā atbilde" at bounding box center [388, 182] width 60 height 12
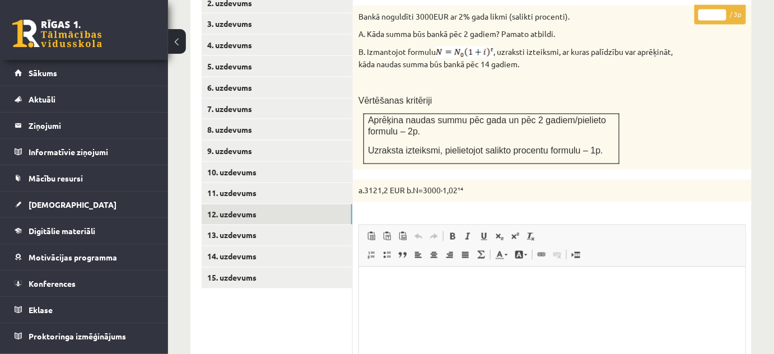
scroll to position [527, 0]
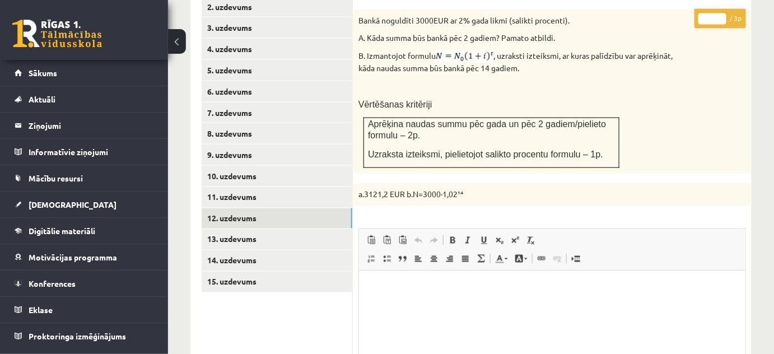
type input "*"
click at [724, 13] on input "*" at bounding box center [712, 18] width 28 height 11
click at [318, 229] on link "13. uzdevums" at bounding box center [277, 239] width 151 height 21
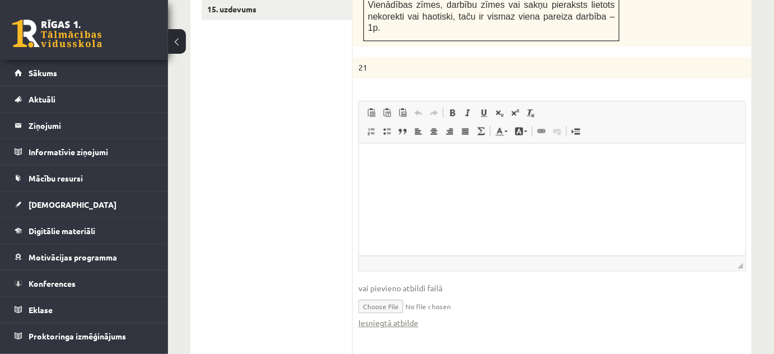
scroll to position [883, 0]
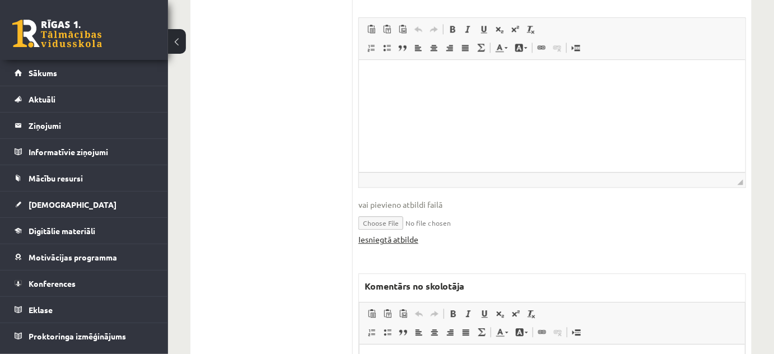
click at [392, 233] on link "Iesniegtā atbilde" at bounding box center [388, 239] width 60 height 12
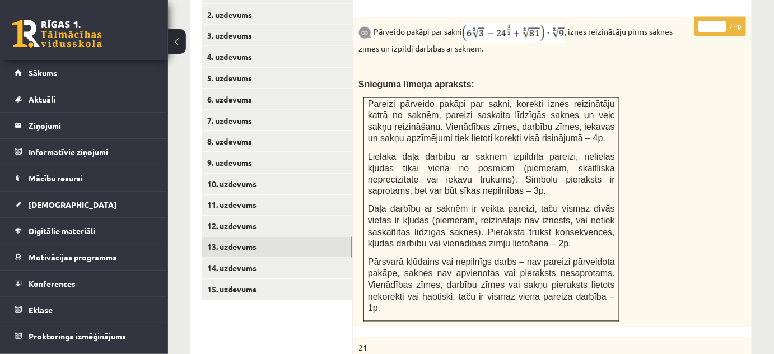
scroll to position [476, 0]
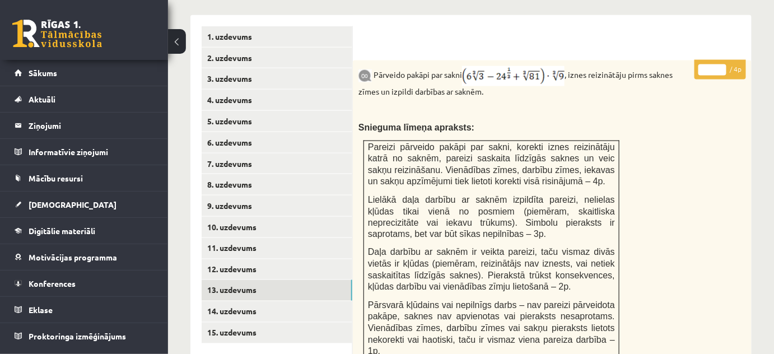
type input "*"
click at [723, 64] on input "*" at bounding box center [712, 69] width 28 height 11
click at [321, 301] on link "14. uzdevums" at bounding box center [277, 311] width 151 height 21
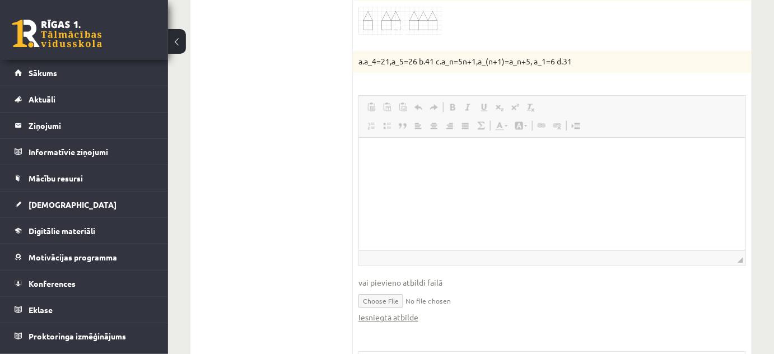
scroll to position [0, 0]
click at [407, 311] on link "Iesniegtā atbilde" at bounding box center [388, 317] width 60 height 12
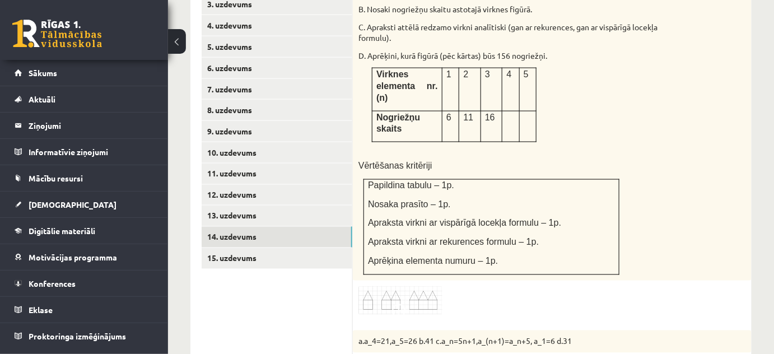
scroll to position [475, 0]
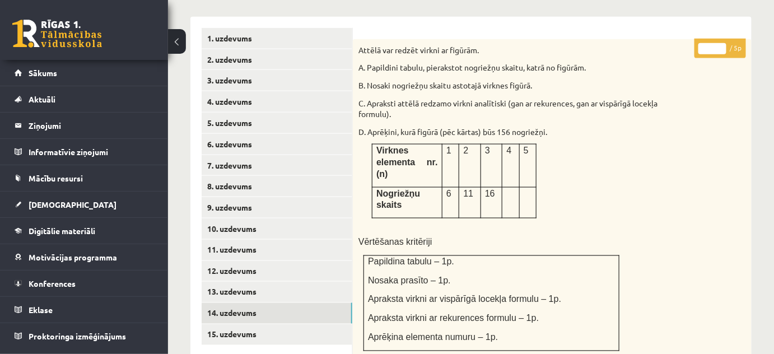
type input "*"
click at [722, 43] on input "*" at bounding box center [712, 48] width 28 height 11
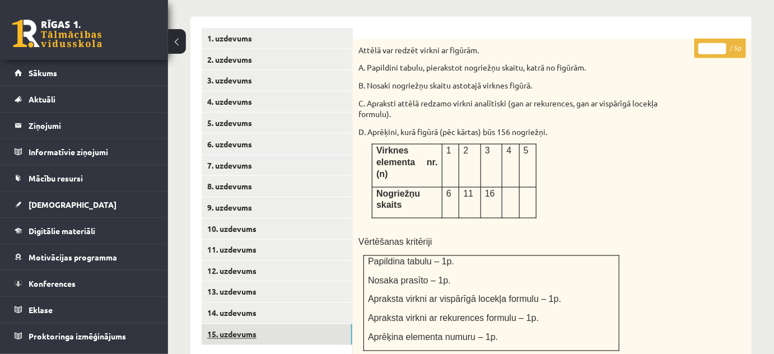
click at [294, 330] on link "15. uzdevums" at bounding box center [277, 334] width 151 height 21
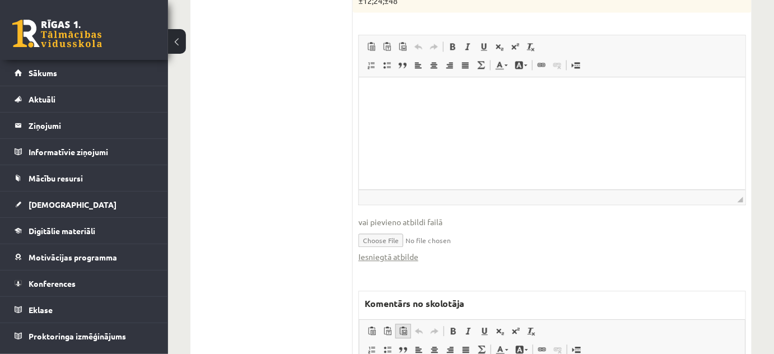
scroll to position [831, 0]
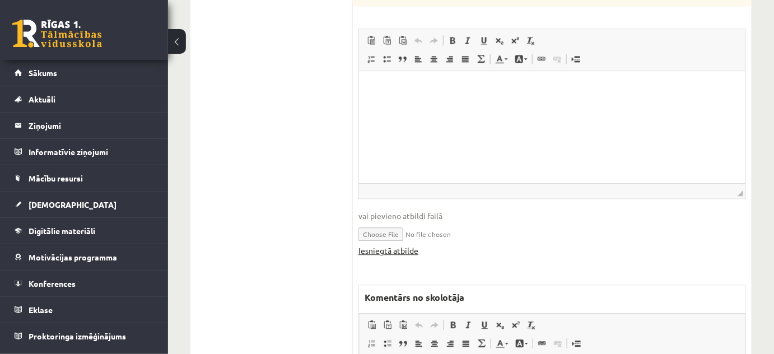
click at [388, 245] on link "Iesniegtā atbilde" at bounding box center [388, 251] width 60 height 12
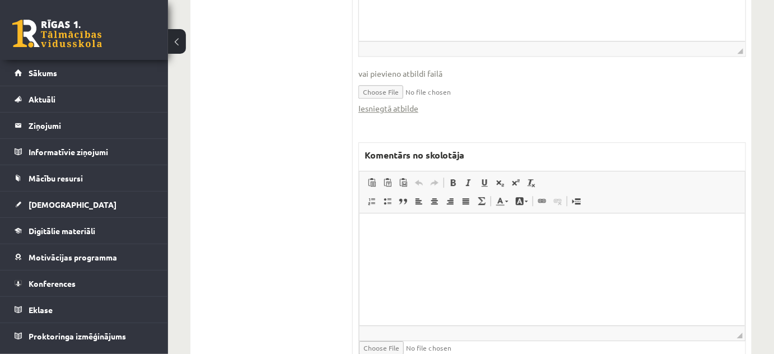
scroll to position [997, 0]
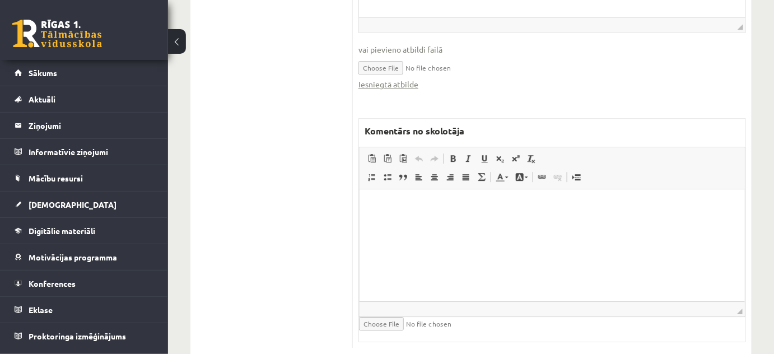
click at [476, 223] on html at bounding box center [551, 206] width 385 height 34
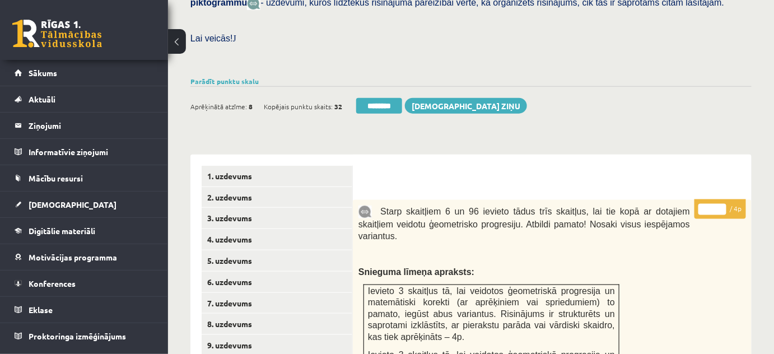
scroll to position [336, 0]
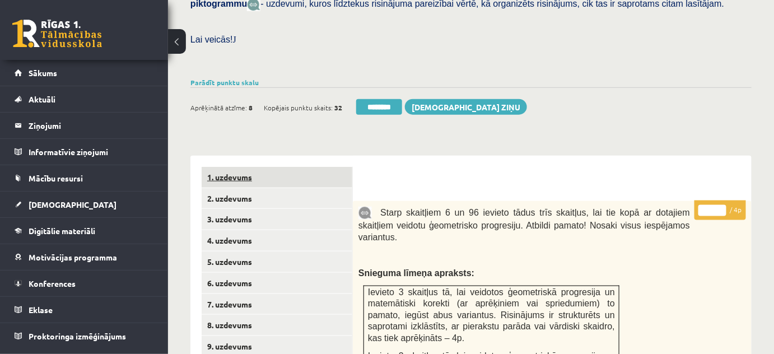
click at [278, 167] on link "1. uzdevums" at bounding box center [277, 177] width 151 height 21
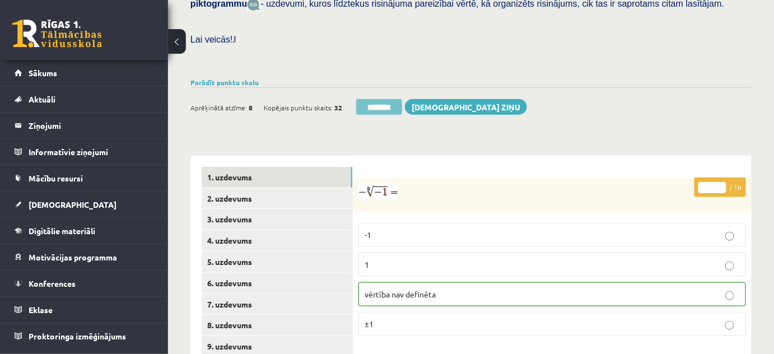
click at [375, 100] on input "********" at bounding box center [379, 107] width 46 height 16
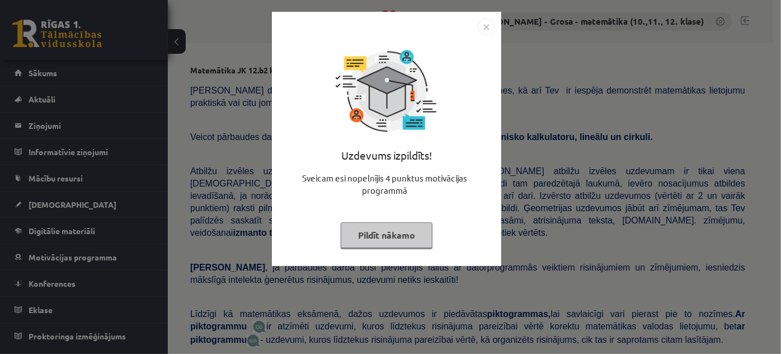
click at [375, 243] on button "Pildīt nākamo" at bounding box center [387, 235] width 92 height 26
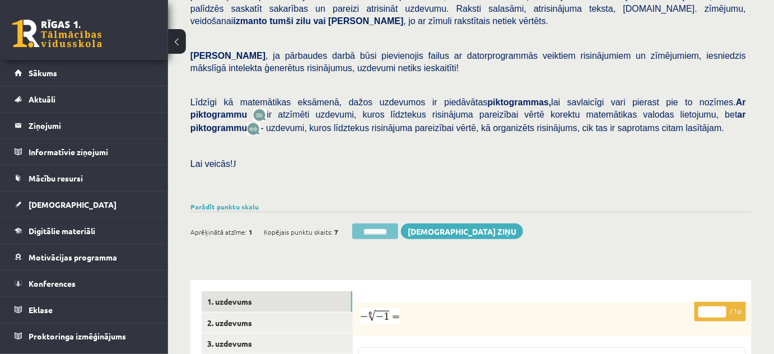
scroll to position [356, 0]
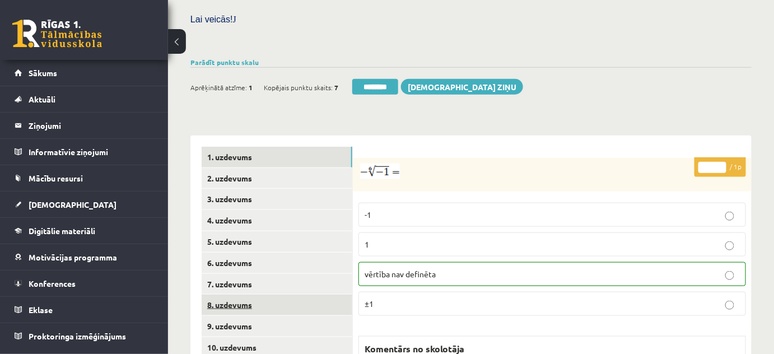
click at [285, 294] on link "8. uzdevums" at bounding box center [277, 304] width 151 height 21
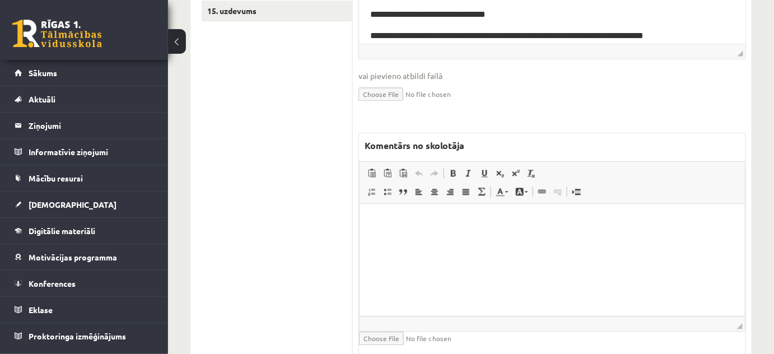
scroll to position [825, 0]
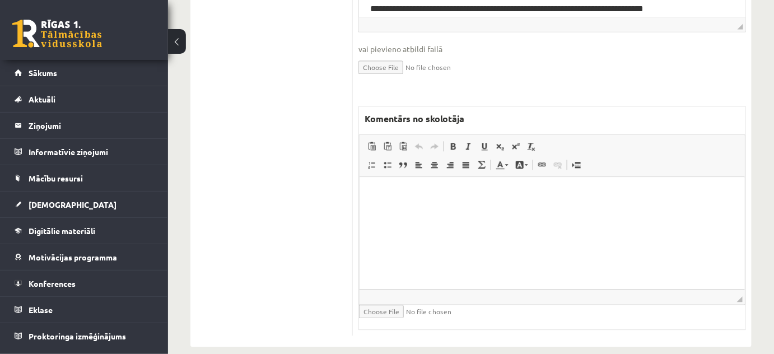
click at [470, 211] on html at bounding box center [551, 194] width 385 height 34
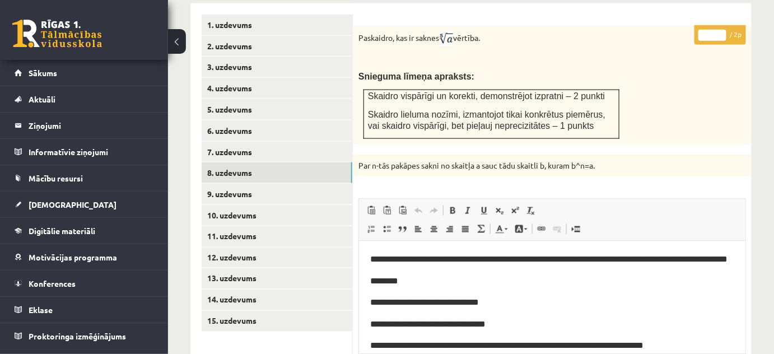
scroll to position [571, 0]
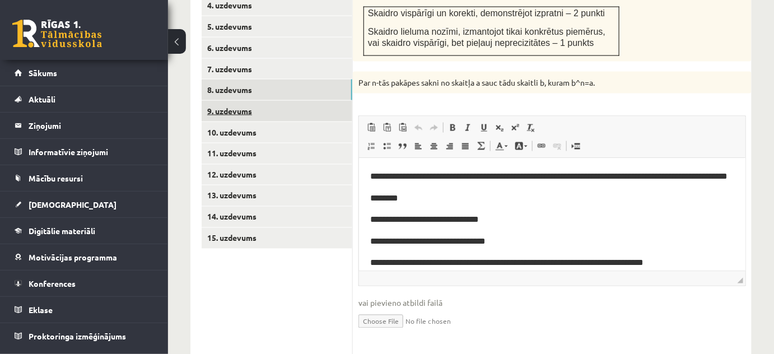
click at [335, 101] on link "9. uzdevums" at bounding box center [277, 111] width 151 height 21
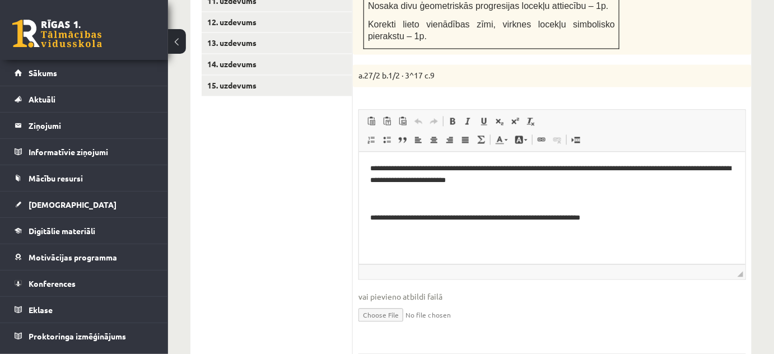
scroll to position [825, 0]
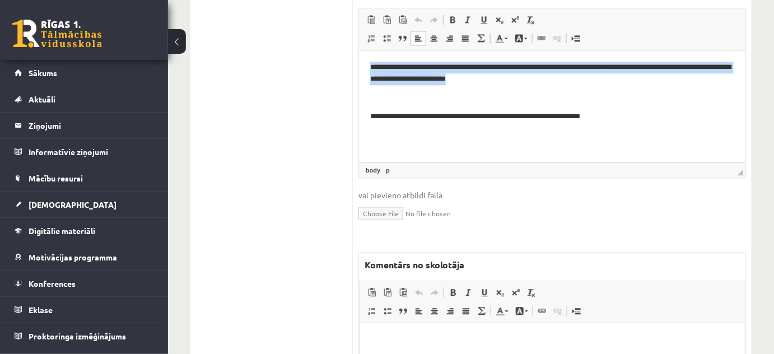
drag, startPoint x: 725, startPoint y: 75, endPoint x: 346, endPoint y: 60, distance: 379.2
click at [358, 60] on html "**********" at bounding box center [551, 91] width 386 height 83
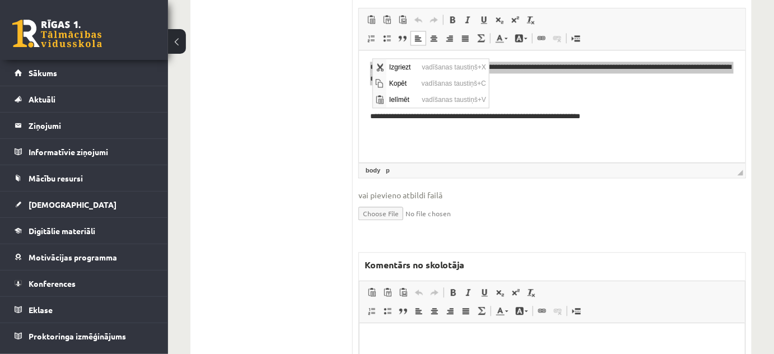
scroll to position [0, 0]
drag, startPoint x: 404, startPoint y: 81, endPoint x: 474, endPoint y: 78, distance: 70.0
click at [404, 81] on span "Kopēt" at bounding box center [402, 82] width 32 height 16
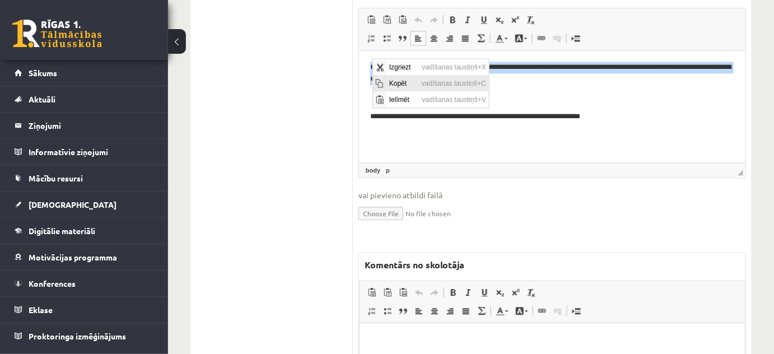
copy p "**********"
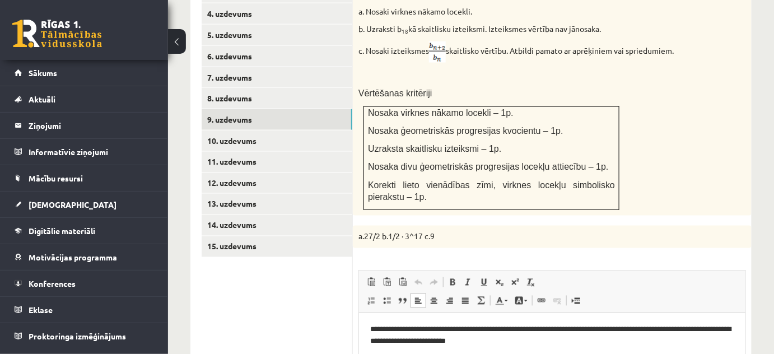
scroll to position [469, 0]
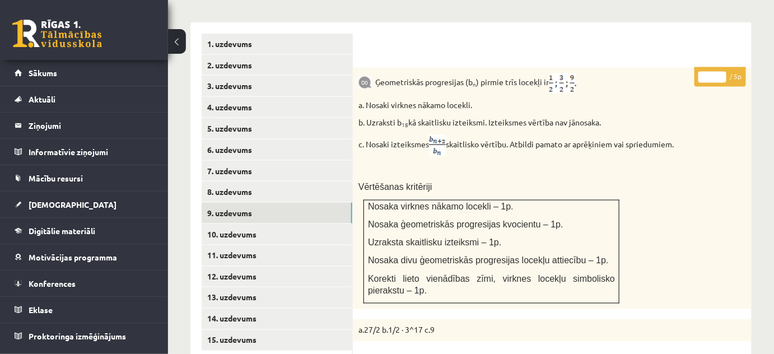
type input "*"
click at [723, 72] on input "*" at bounding box center [712, 77] width 28 height 11
click at [325, 231] on link "10. uzdevums" at bounding box center [277, 234] width 151 height 21
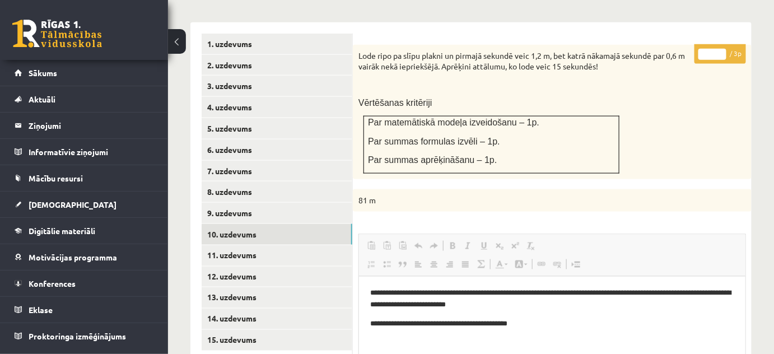
scroll to position [0, 0]
type input "*"
click at [724, 49] on input "*" at bounding box center [712, 54] width 28 height 11
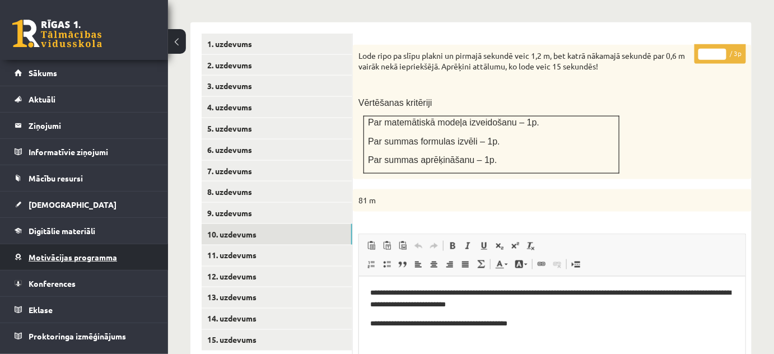
scroll to position [520, 0]
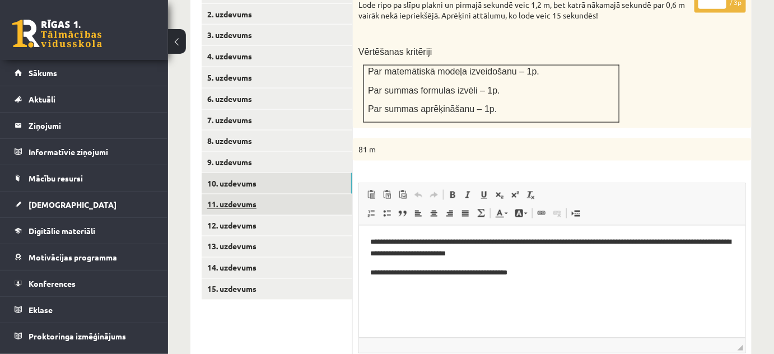
click at [246, 194] on link "11. uzdevums" at bounding box center [277, 204] width 151 height 21
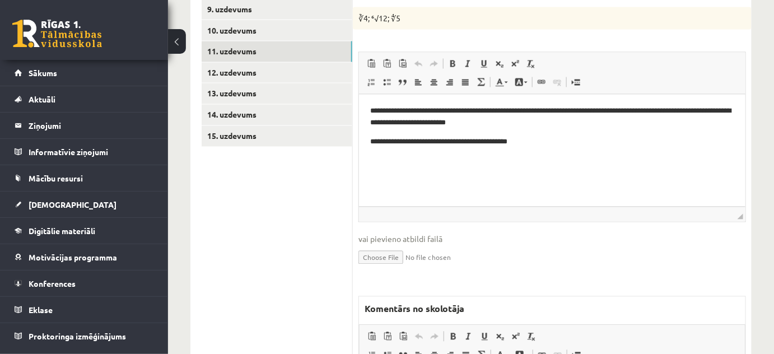
scroll to position [825, 0]
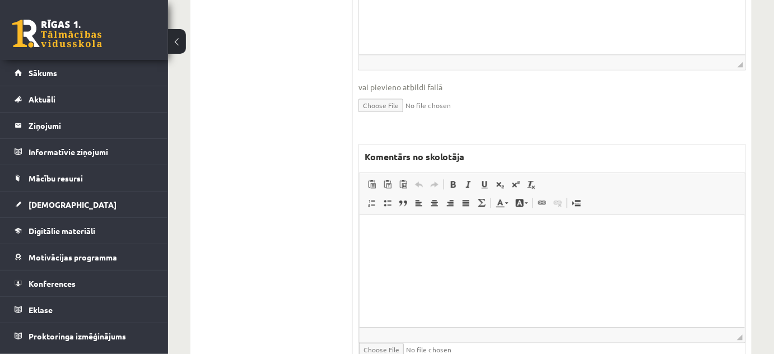
click at [463, 246] on html at bounding box center [551, 231] width 385 height 34
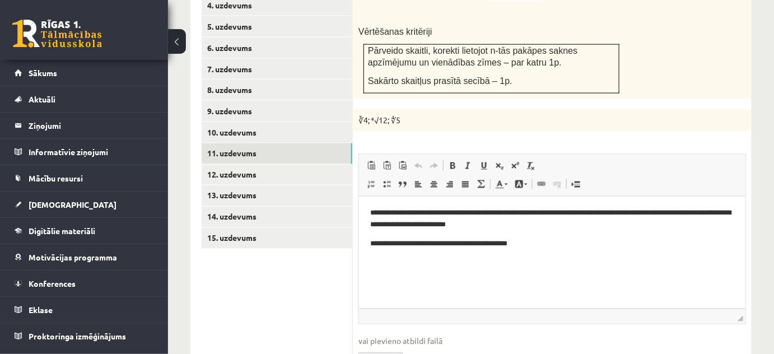
scroll to position [418, 0]
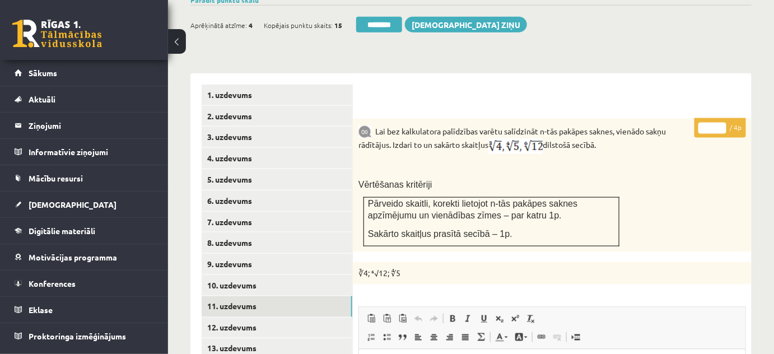
click at [720, 123] on input "*" at bounding box center [712, 128] width 28 height 11
type input "*"
click at [720, 123] on input "*" at bounding box center [712, 128] width 28 height 11
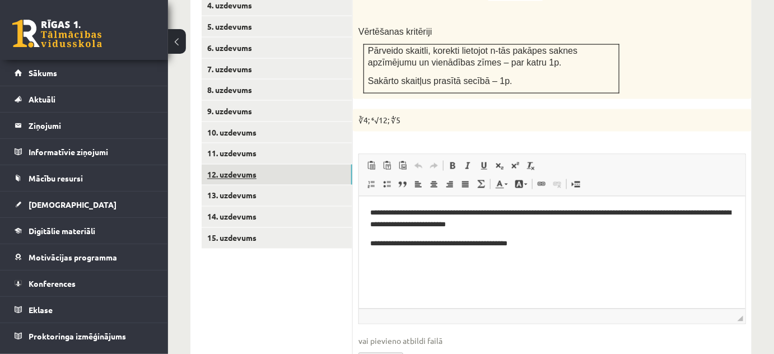
click at [324, 165] on link "12. uzdevums" at bounding box center [277, 175] width 151 height 21
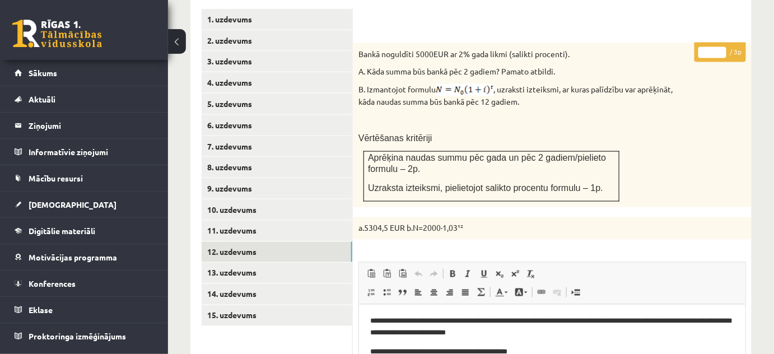
scroll to position [418, 0]
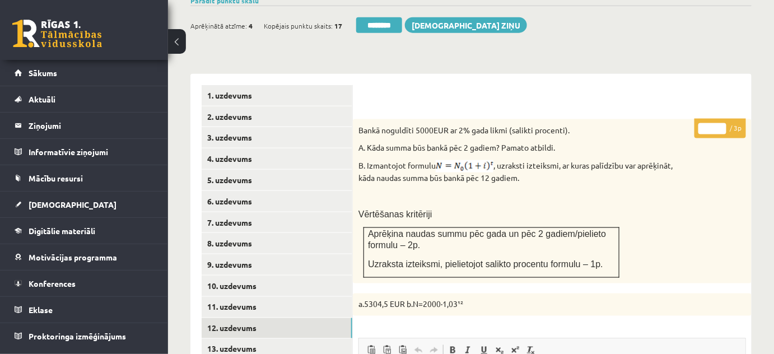
type input "*"
click at [719, 123] on input "*" at bounding box center [712, 128] width 28 height 11
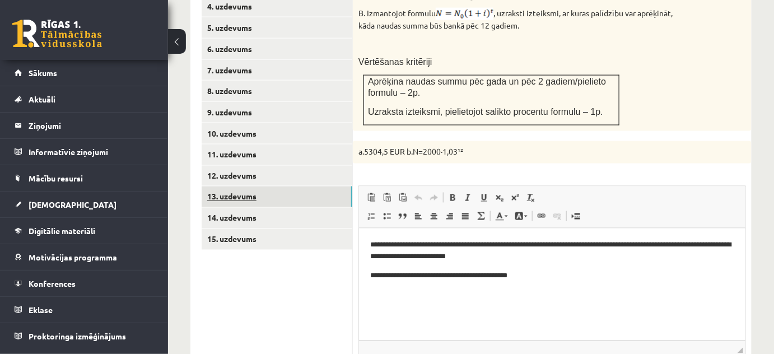
click at [332, 187] on link "13. uzdevums" at bounding box center [277, 196] width 151 height 21
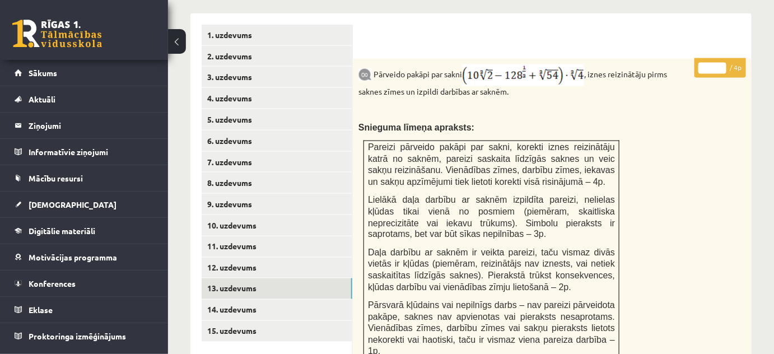
scroll to position [469, 0]
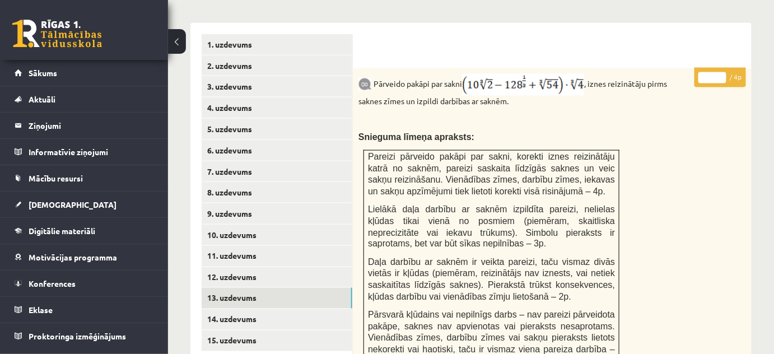
type input "*"
click at [722, 72] on input "*" at bounding box center [712, 77] width 28 height 11
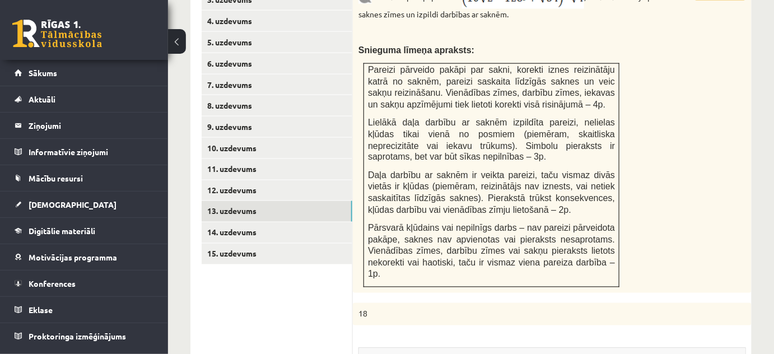
scroll to position [621, 0]
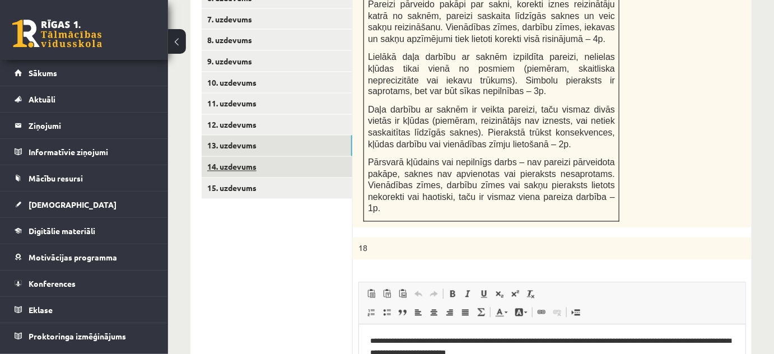
click at [303, 158] on link "14. uzdevums" at bounding box center [277, 167] width 151 height 21
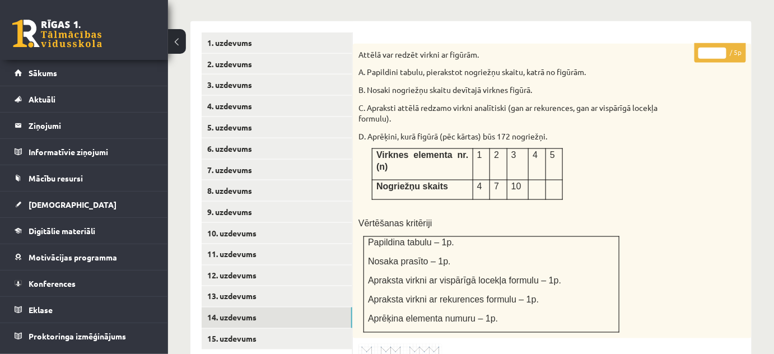
scroll to position [469, 0]
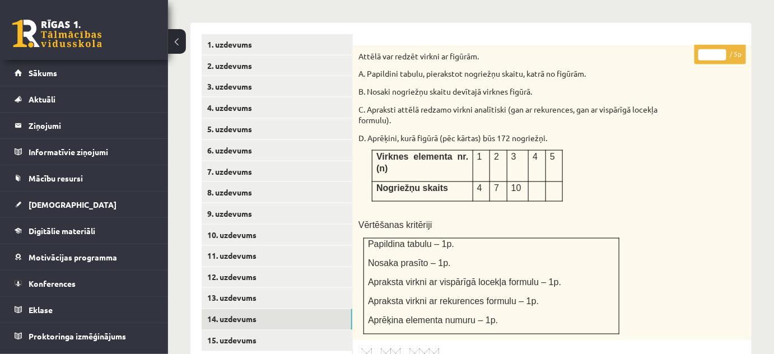
type input "*"
click at [722, 49] on input "*" at bounding box center [712, 54] width 28 height 11
click at [327, 330] on link "15. uzdevums" at bounding box center [277, 340] width 151 height 21
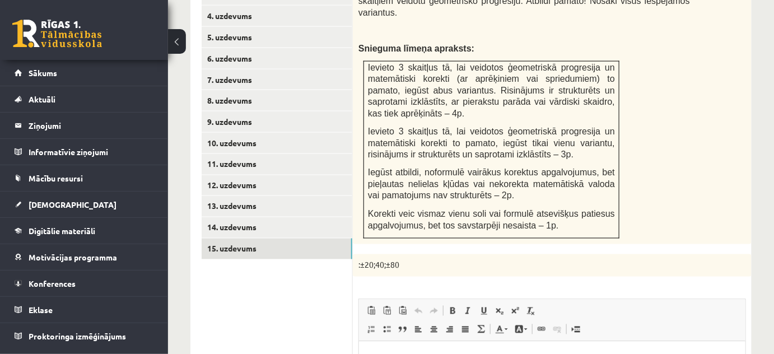
scroll to position [408, 0]
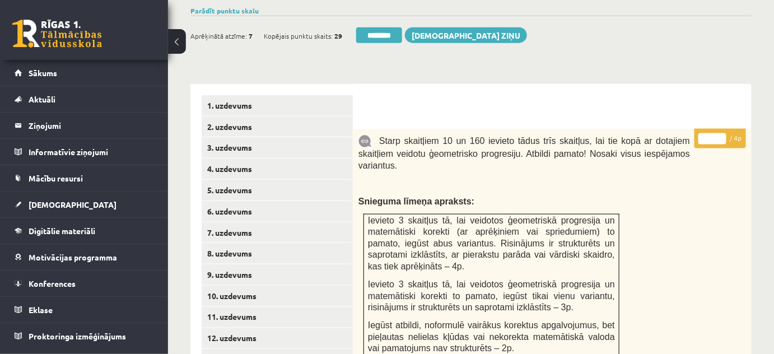
type input "*"
click at [719, 133] on input "*" at bounding box center [712, 138] width 28 height 11
click at [255, 118] on link "2. uzdevums" at bounding box center [277, 126] width 151 height 21
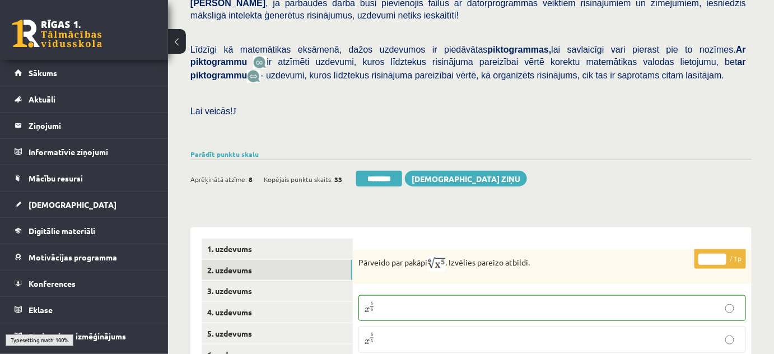
scroll to position [255, 0]
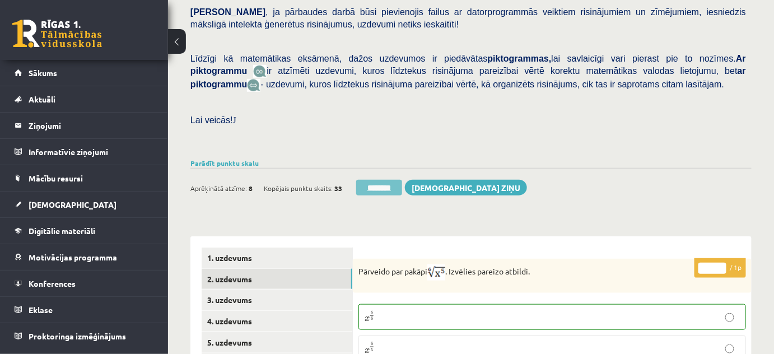
click at [380, 180] on input "********" at bounding box center [379, 188] width 46 height 16
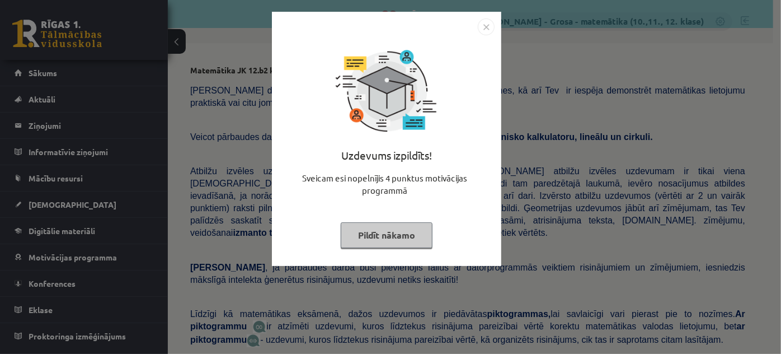
click at [384, 228] on button "Pildīt nākamo" at bounding box center [387, 235] width 92 height 26
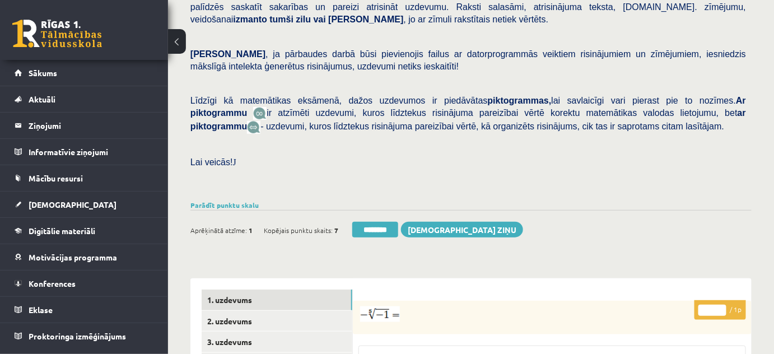
scroll to position [407, 0]
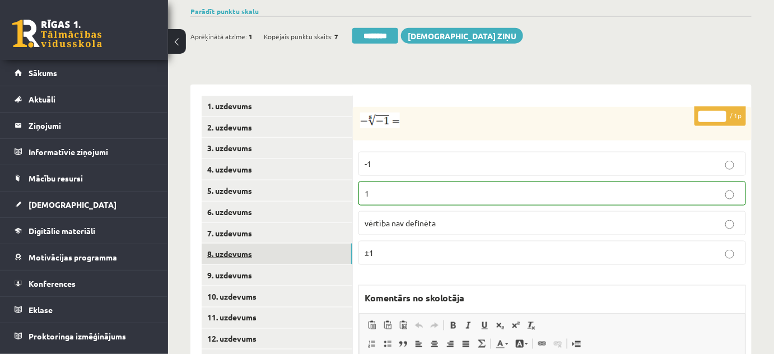
click at [298, 243] on link "8. uzdevums" at bounding box center [277, 253] width 151 height 21
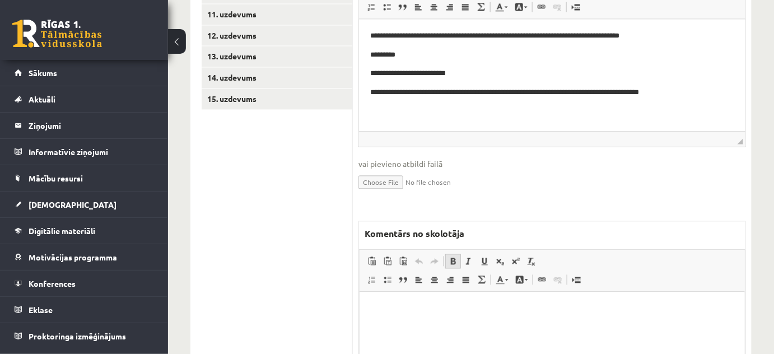
scroll to position [825, 0]
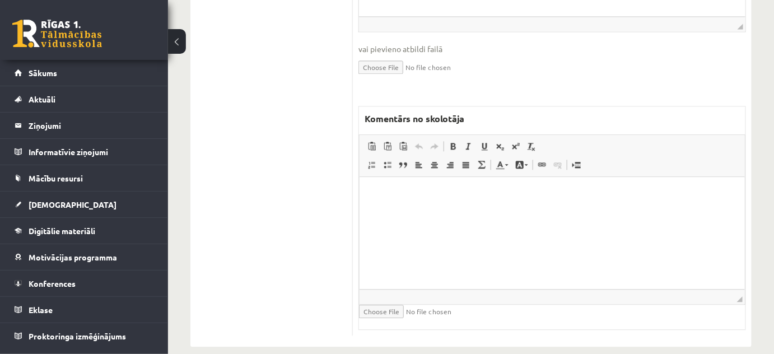
click at [441, 211] on html at bounding box center [551, 194] width 385 height 34
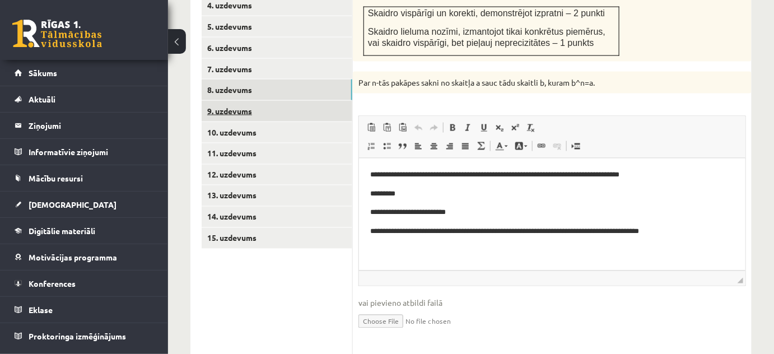
click at [330, 101] on link "9. uzdevums" at bounding box center [277, 111] width 151 height 21
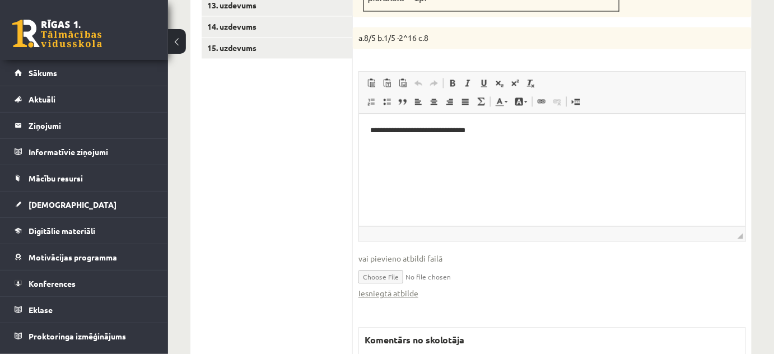
scroll to position [0, 0]
click at [409, 287] on link "Iesniegtā atbilde" at bounding box center [388, 293] width 60 height 12
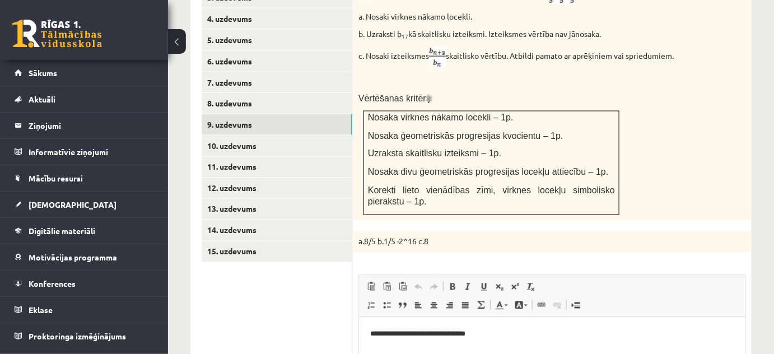
scroll to position [456, 0]
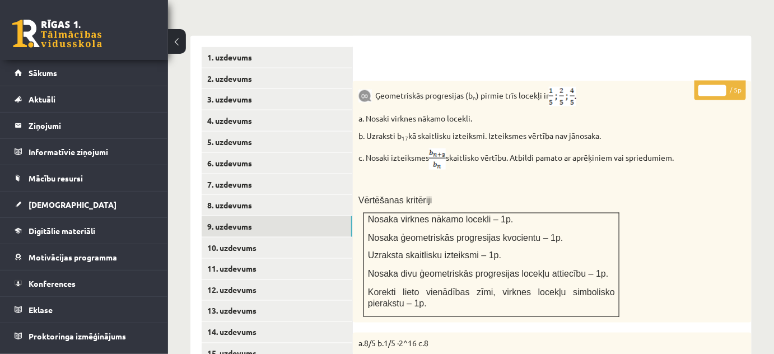
type input "*"
click at [722, 85] on input "*" at bounding box center [712, 90] width 28 height 11
click at [322, 237] on link "10. uzdevums" at bounding box center [277, 247] width 151 height 21
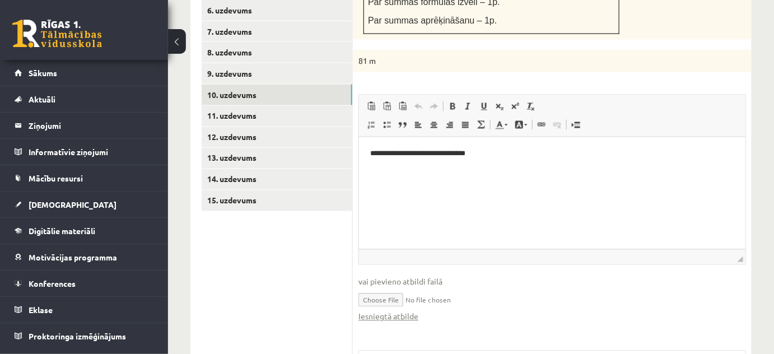
scroll to position [0, 0]
click at [406, 311] on link "Iesniegtā atbilde" at bounding box center [388, 317] width 60 height 12
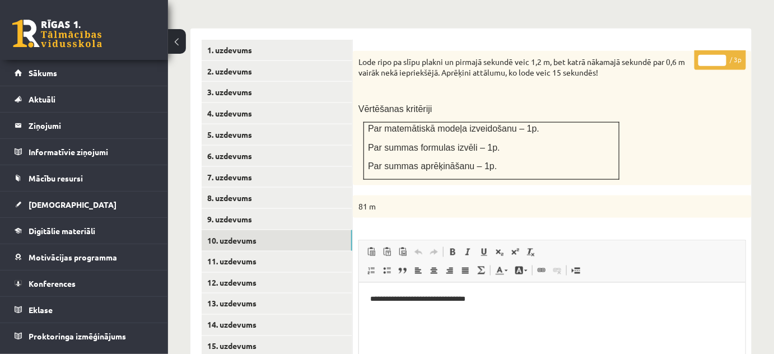
scroll to position [456, 0]
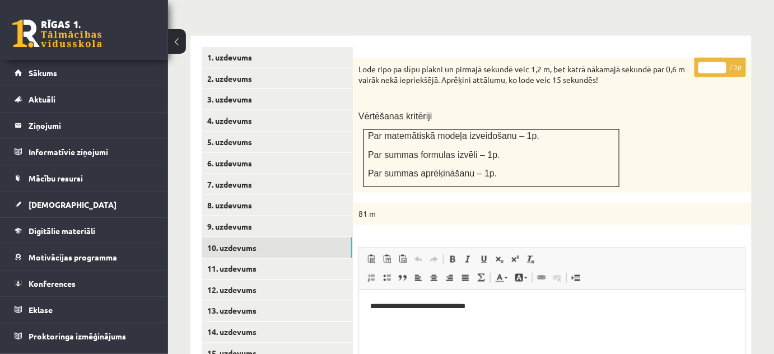
type input "*"
click at [722, 62] on input "*" at bounding box center [712, 67] width 28 height 11
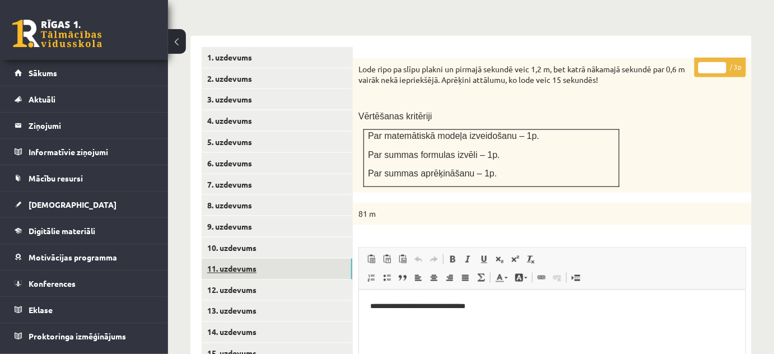
click at [344, 259] on link "11. uzdevums" at bounding box center [277, 269] width 151 height 21
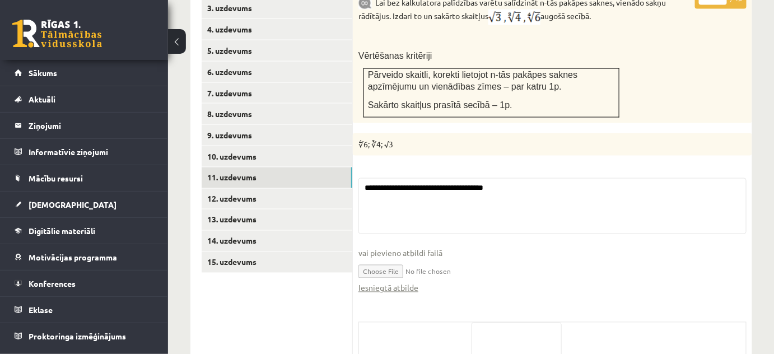
scroll to position [608, 0]
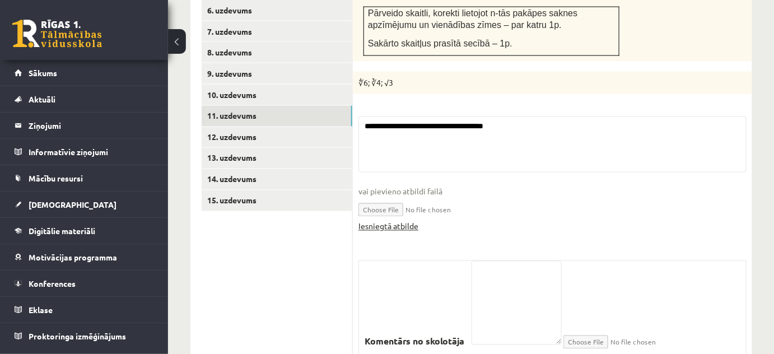
click at [399, 221] on link "Iesniegtā atbilde" at bounding box center [388, 227] width 60 height 12
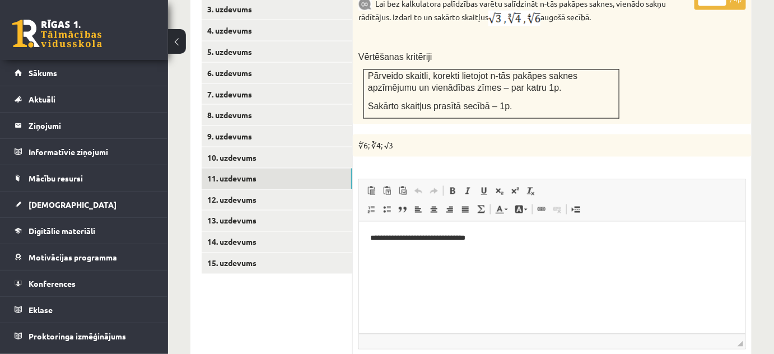
scroll to position [507, 0]
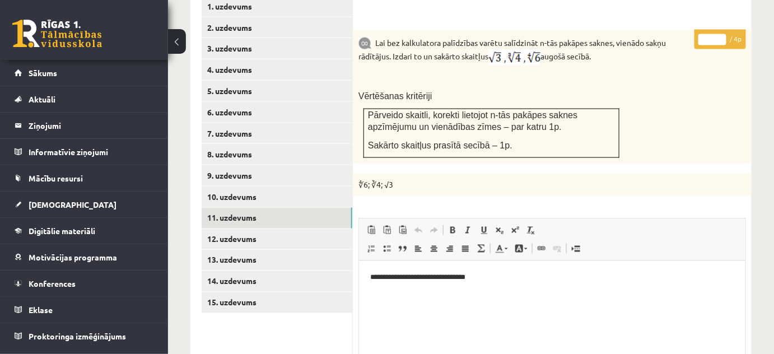
type input "*"
click at [723, 34] on input "*" at bounding box center [712, 39] width 28 height 11
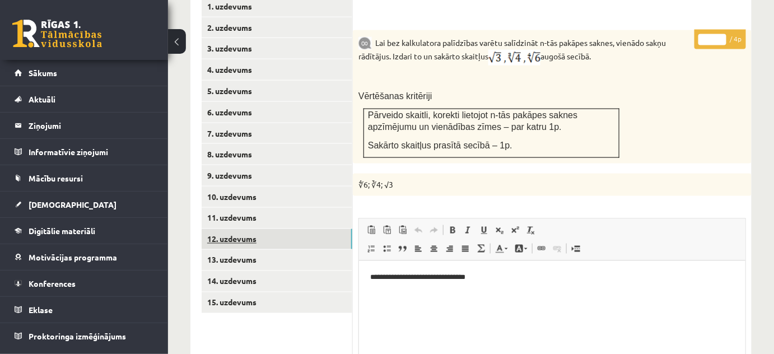
click at [336, 229] on link "12. uzdevums" at bounding box center [277, 239] width 151 height 21
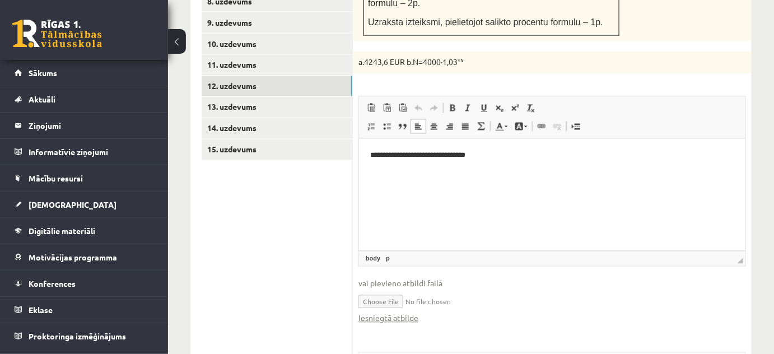
scroll to position [0, 0]
click at [406, 312] on link "Iesniegtā atbilde" at bounding box center [388, 318] width 60 height 12
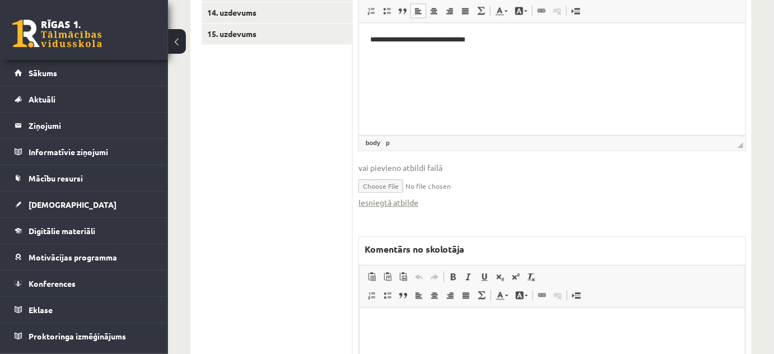
scroll to position [812, 0]
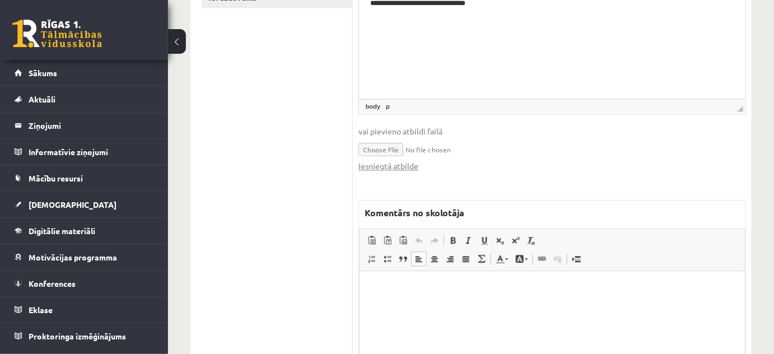
click at [448, 305] on html at bounding box center [551, 287] width 385 height 34
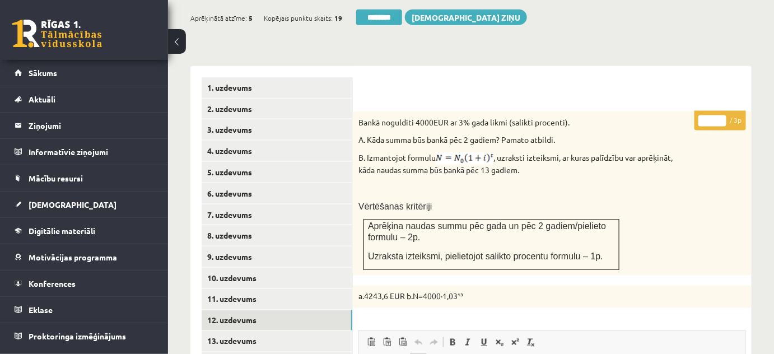
scroll to position [354, 0]
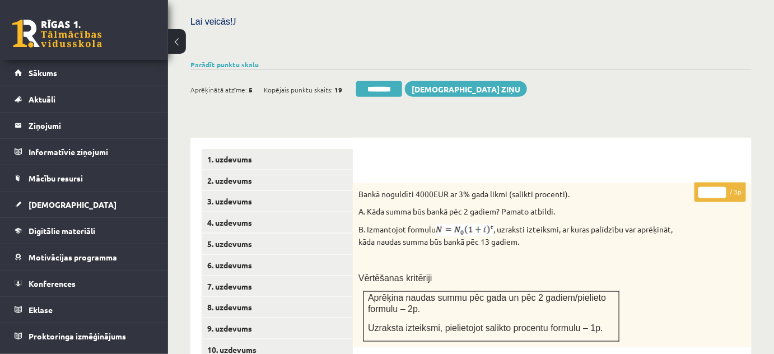
click at [724, 187] on input "*" at bounding box center [712, 192] width 28 height 11
type input "*"
click at [724, 187] on input "*" at bounding box center [712, 192] width 28 height 11
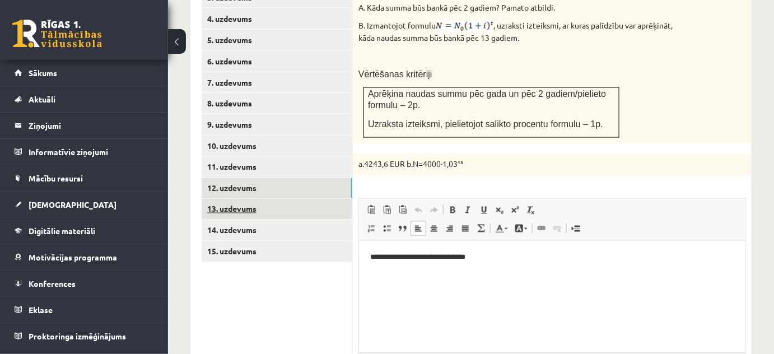
click at [325, 199] on link "13. uzdevums" at bounding box center [277, 209] width 151 height 21
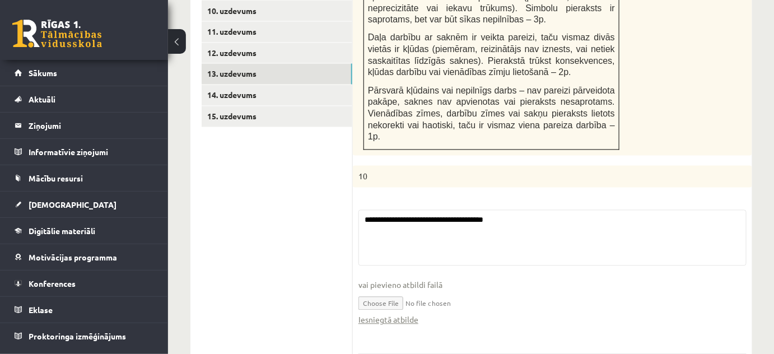
scroll to position [761, 0]
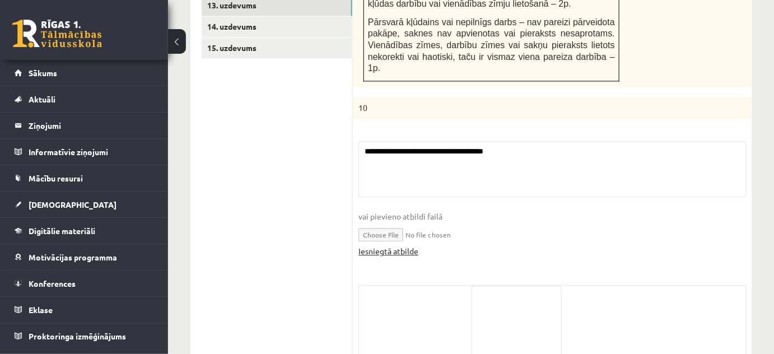
click at [399, 245] on link "Iesniegtā atbilde" at bounding box center [388, 251] width 60 height 12
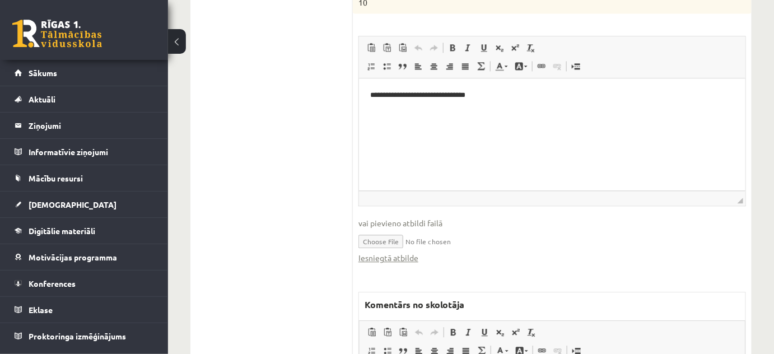
scroll to position [914, 0]
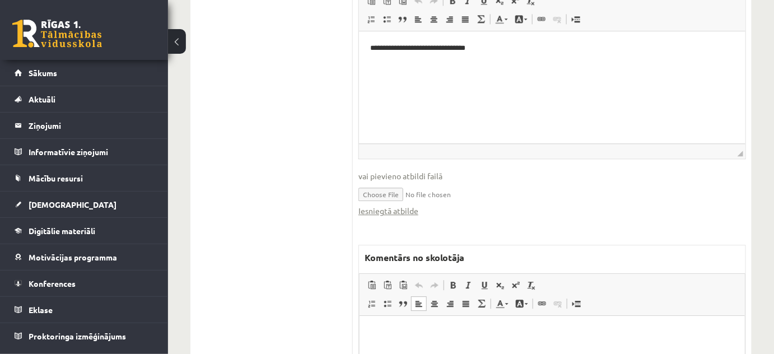
click at [390, 339] on html at bounding box center [551, 333] width 385 height 34
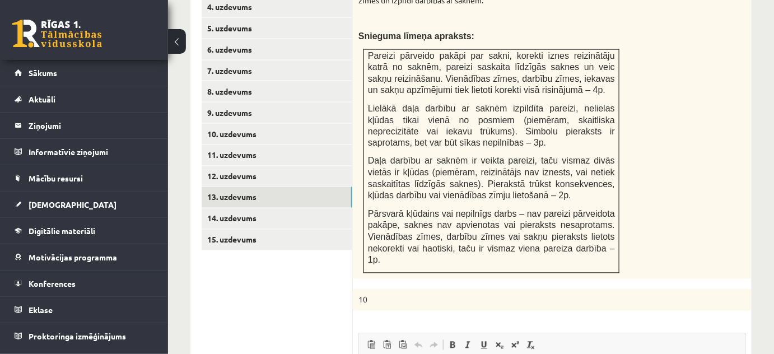
scroll to position [507, 0]
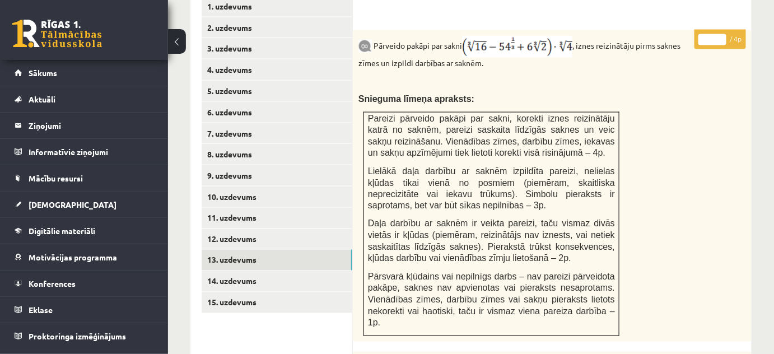
click at [724, 34] on input "*" at bounding box center [712, 39] width 28 height 11
type input "*"
click at [724, 34] on input "*" at bounding box center [712, 39] width 28 height 11
click at [331, 271] on link "14. uzdevums" at bounding box center [277, 281] width 151 height 21
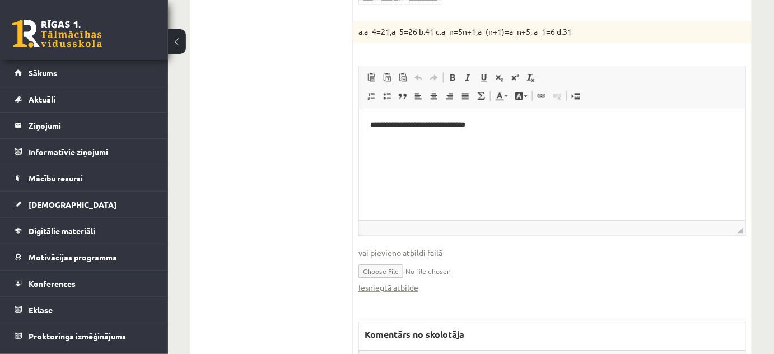
scroll to position [863, 0]
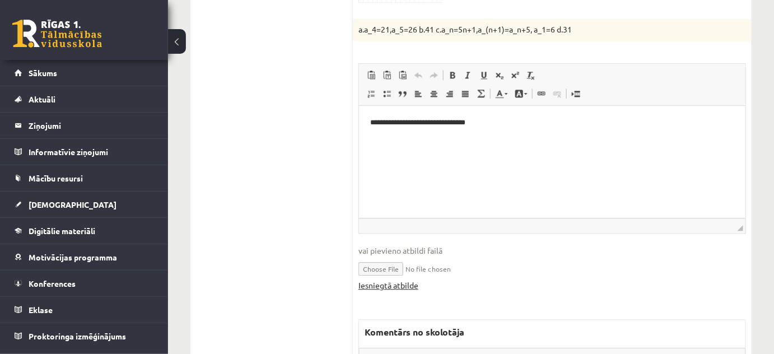
click at [390, 279] on link "Iesniegtā atbilde" at bounding box center [388, 285] width 60 height 12
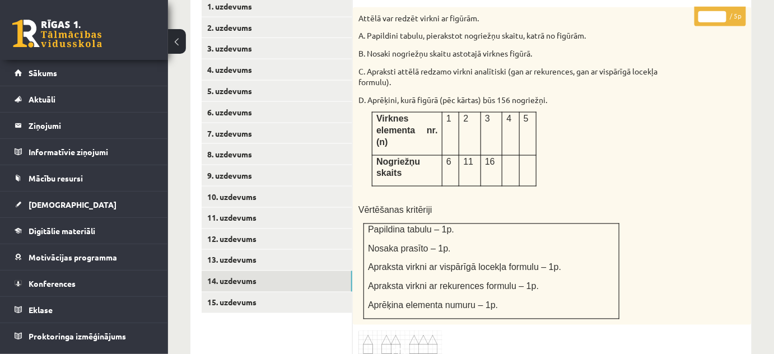
scroll to position [504, 0]
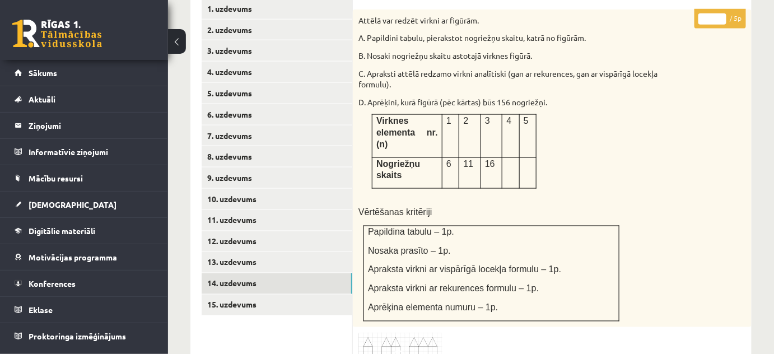
type input "*"
click at [722, 13] on input "*" at bounding box center [712, 18] width 28 height 11
click at [321, 297] on link "15. uzdevums" at bounding box center [277, 304] width 151 height 21
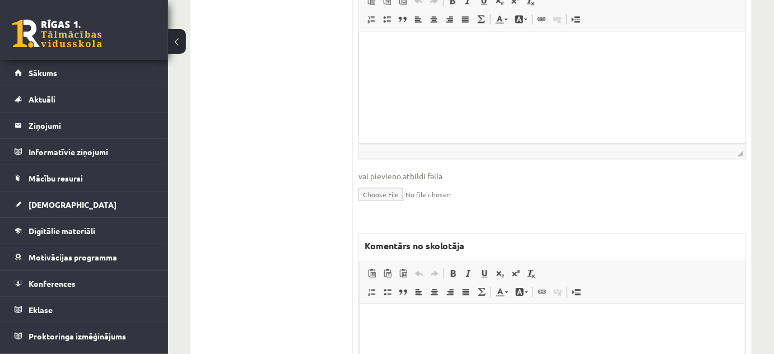
scroll to position [963, 0]
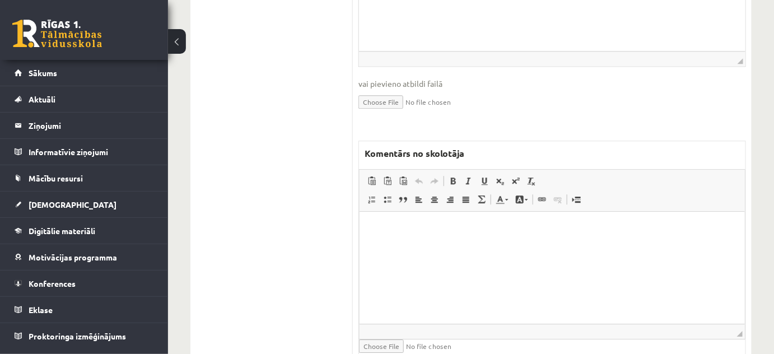
click at [399, 245] on html at bounding box center [551, 228] width 385 height 34
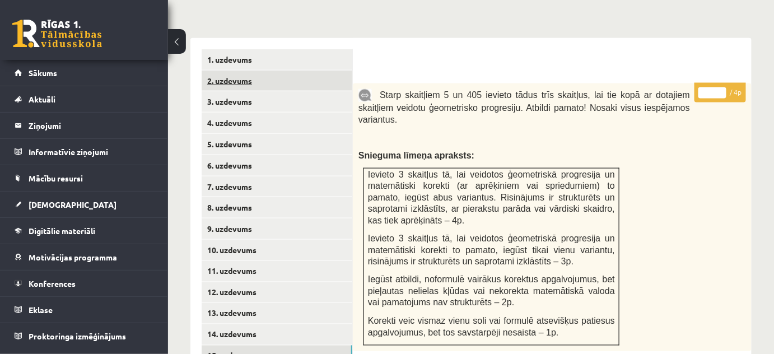
click at [287, 73] on link "2. uzdevums" at bounding box center [277, 81] width 151 height 21
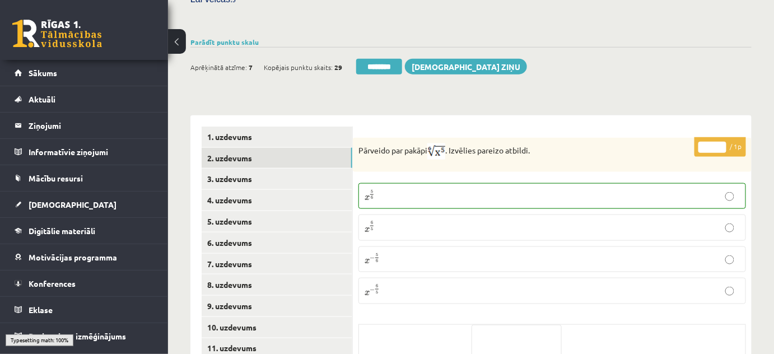
scroll to position [301, 0]
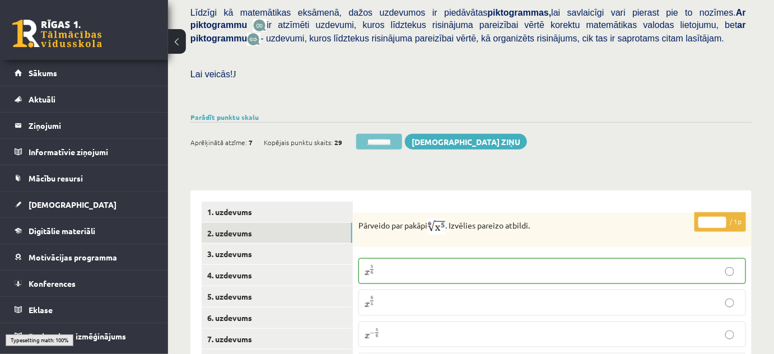
click at [370, 134] on input "********" at bounding box center [379, 142] width 46 height 16
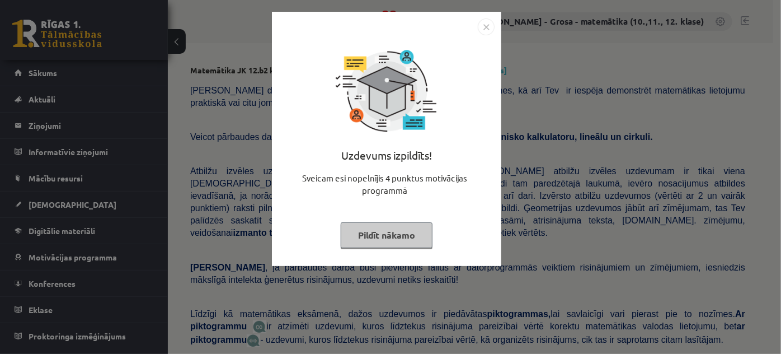
click at [376, 237] on button "Pildīt nākamo" at bounding box center [387, 235] width 92 height 26
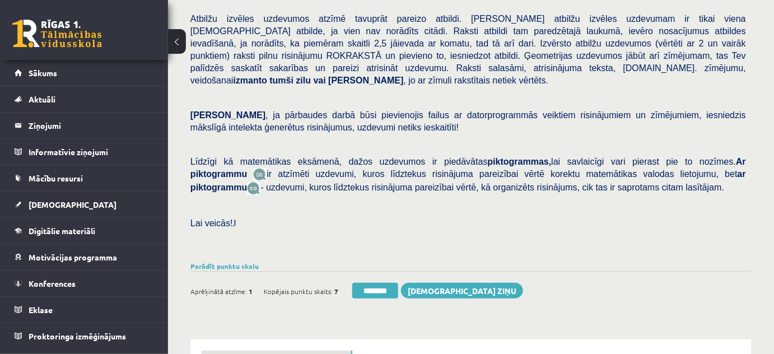
scroll to position [356, 0]
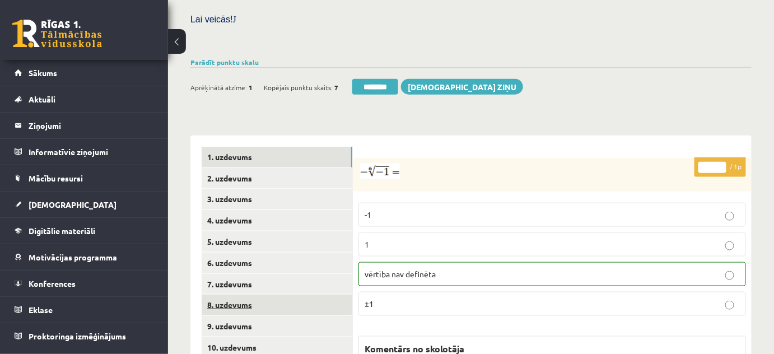
click at [288, 294] on link "8. uzdevums" at bounding box center [277, 304] width 151 height 21
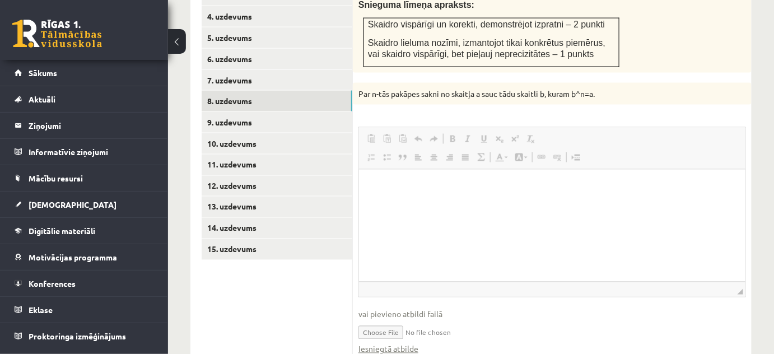
scroll to position [0, 0]
click at [397, 343] on link "Iesniegtā atbilde" at bounding box center [388, 349] width 60 height 12
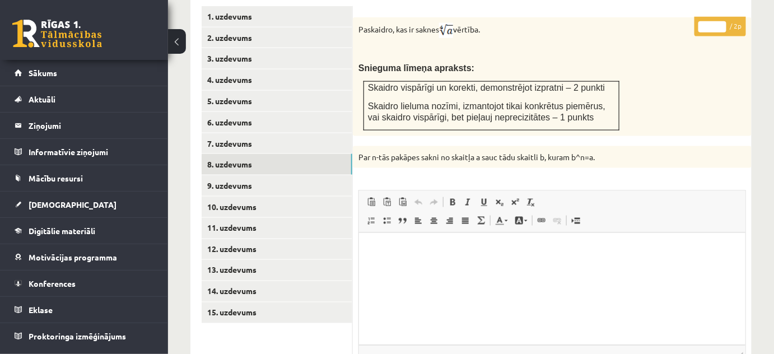
scroll to position [407, 0]
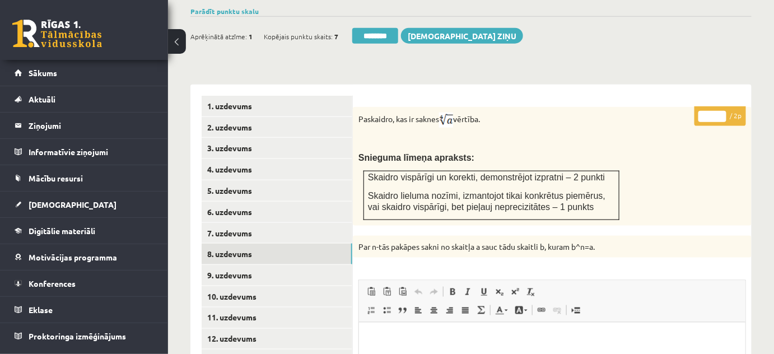
click at [718, 111] on input "*" at bounding box center [712, 116] width 28 height 11
type input "*"
click at [718, 111] on input "*" at bounding box center [712, 116] width 28 height 11
click at [282, 265] on link "9. uzdevums" at bounding box center [277, 275] width 151 height 21
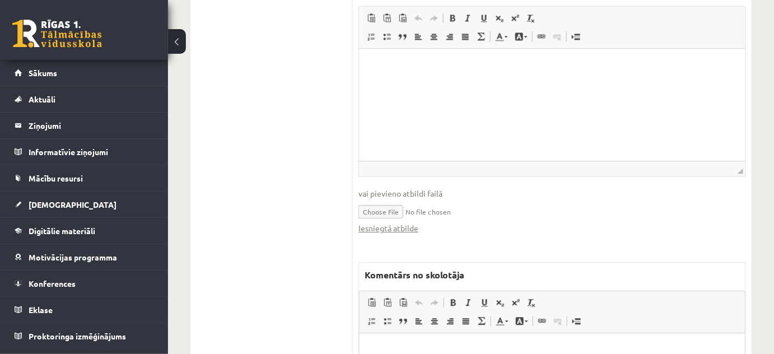
scroll to position [914, 0]
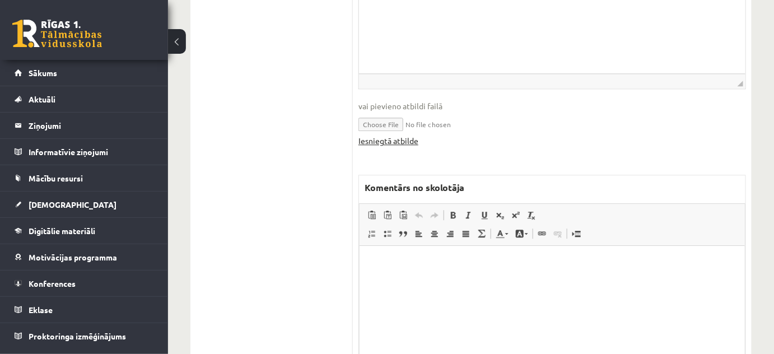
click at [382, 135] on link "Iesniegtā atbilde" at bounding box center [388, 141] width 60 height 12
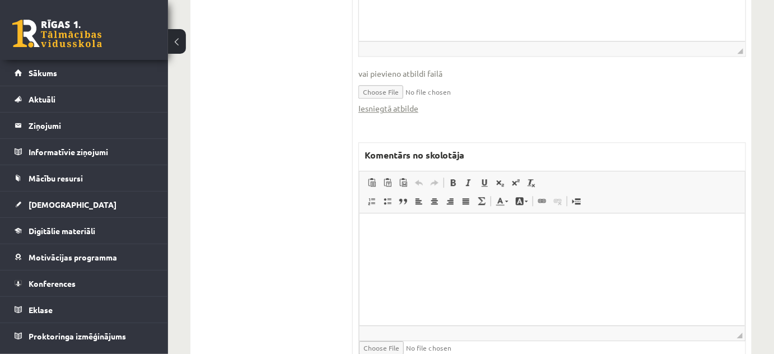
scroll to position [983, 0]
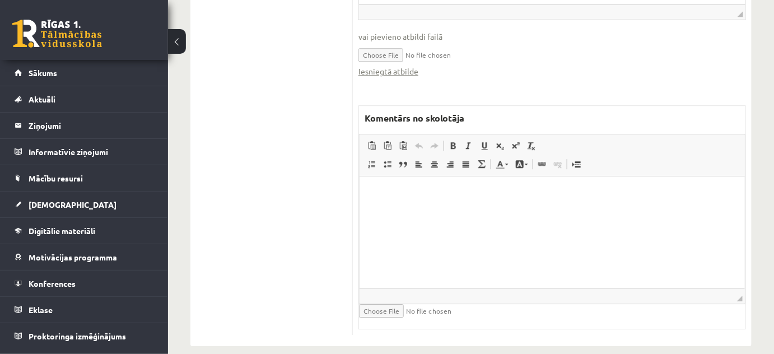
click at [429, 202] on html at bounding box center [551, 193] width 385 height 34
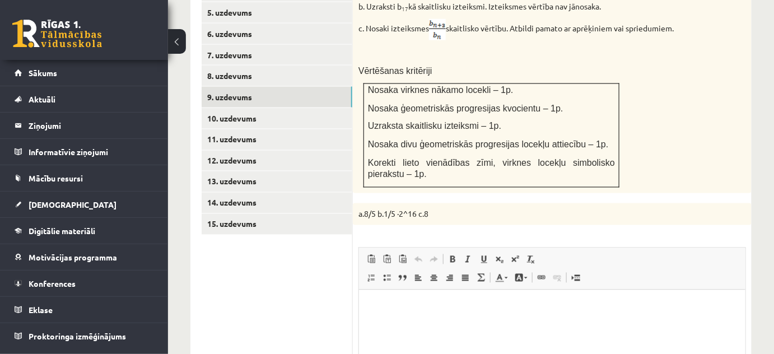
scroll to position [525, 0]
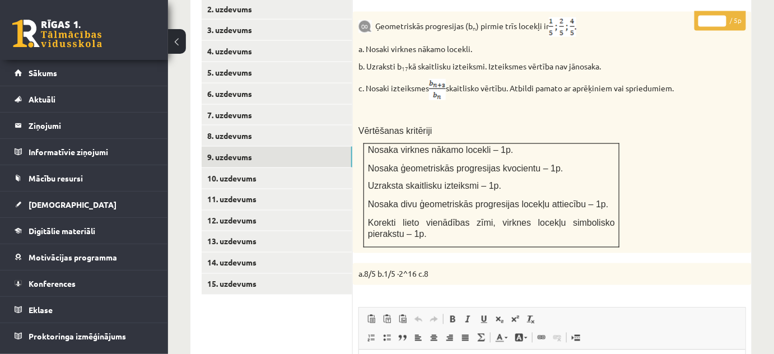
click at [719, 16] on input "*" at bounding box center [712, 21] width 28 height 11
type input "*"
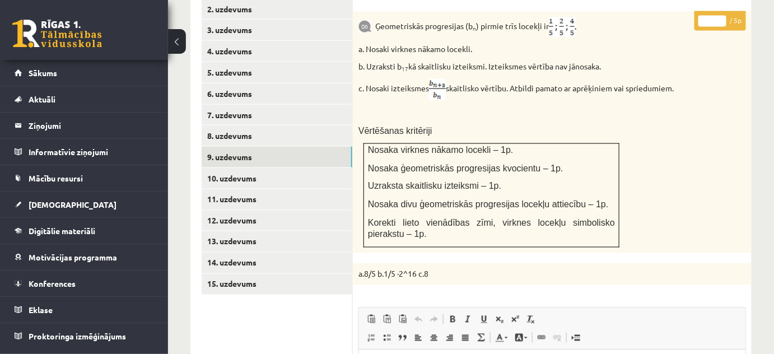
click at [720, 16] on input "*" at bounding box center [712, 21] width 28 height 11
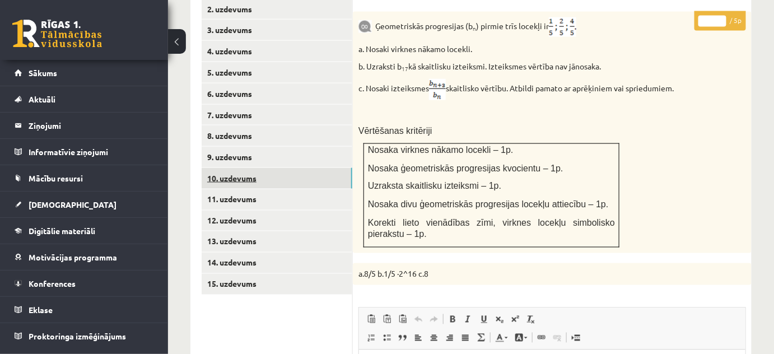
click at [330, 169] on link "10. uzdevums" at bounding box center [277, 178] width 151 height 21
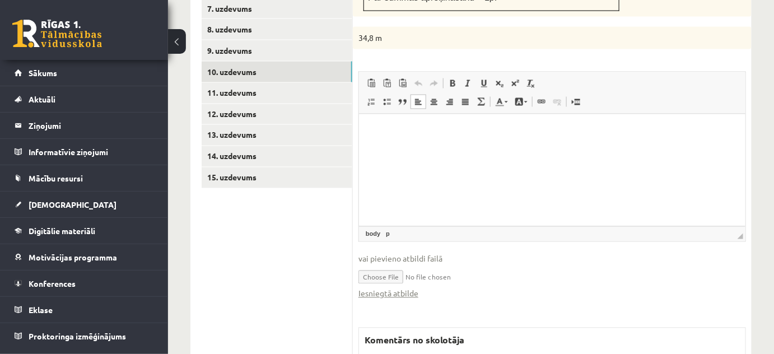
scroll to position [0, 0]
click at [385, 288] on link "Iesniegtā atbilde" at bounding box center [388, 294] width 60 height 12
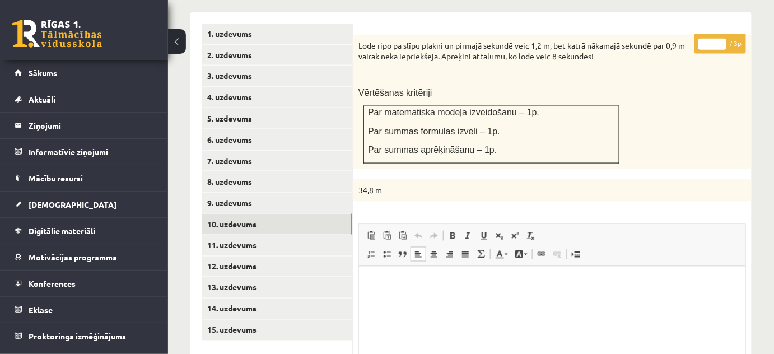
scroll to position [479, 0]
type input "*"
click at [720, 39] on input "*" at bounding box center [712, 44] width 28 height 11
click at [332, 235] on link "11. uzdevums" at bounding box center [277, 245] width 151 height 21
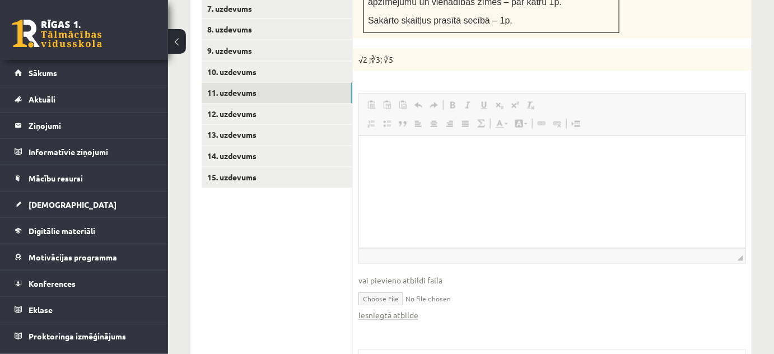
scroll to position [0, 0]
click at [391, 310] on link "Iesniegtā atbilde" at bounding box center [388, 316] width 60 height 12
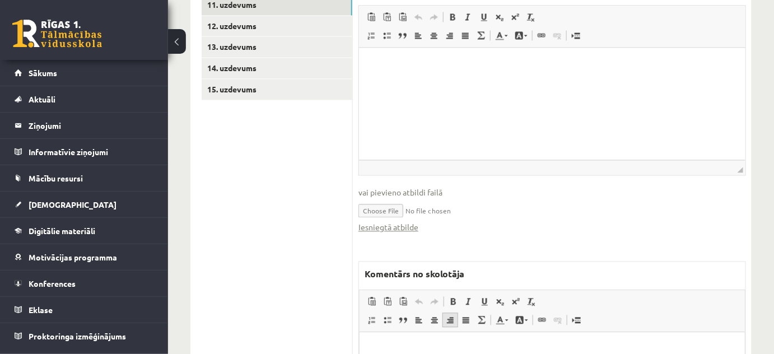
scroll to position [784, 0]
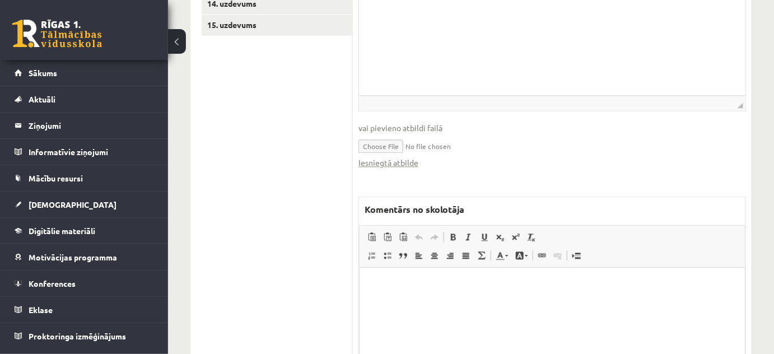
click at [438, 278] on p "Bagātinātā teksta redaktors, wiswyg-editor-47024973533320-1758106920-466" at bounding box center [551, 284] width 363 height 12
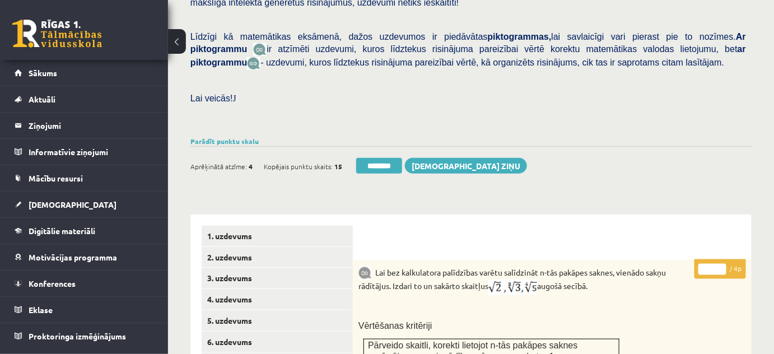
scroll to position [275, 0]
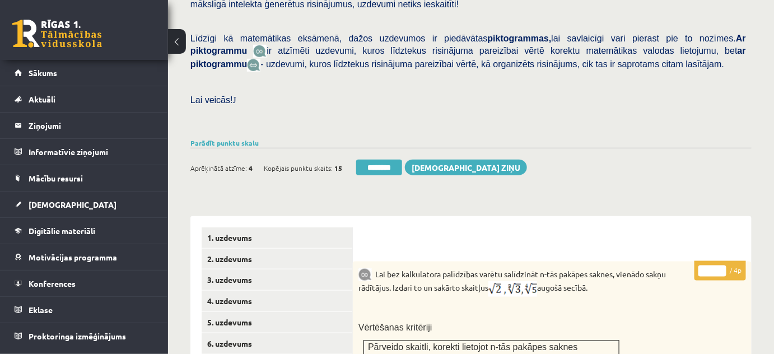
click at [721, 265] on input "*" at bounding box center [712, 270] width 28 height 11
type input "*"
click at [721, 265] on input "*" at bounding box center [712, 270] width 28 height 11
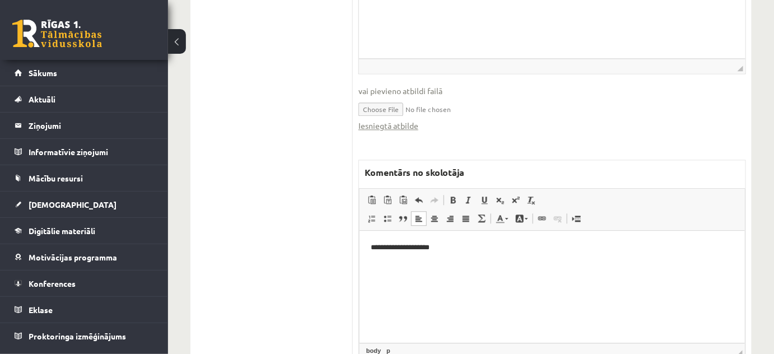
scroll to position [874, 0]
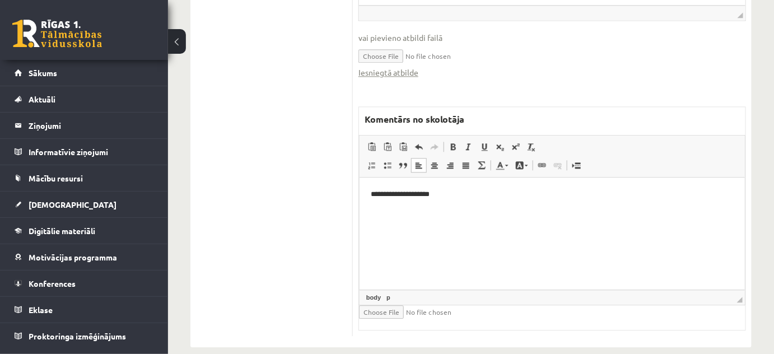
click at [563, 211] on html "**********" at bounding box center [551, 194] width 385 height 34
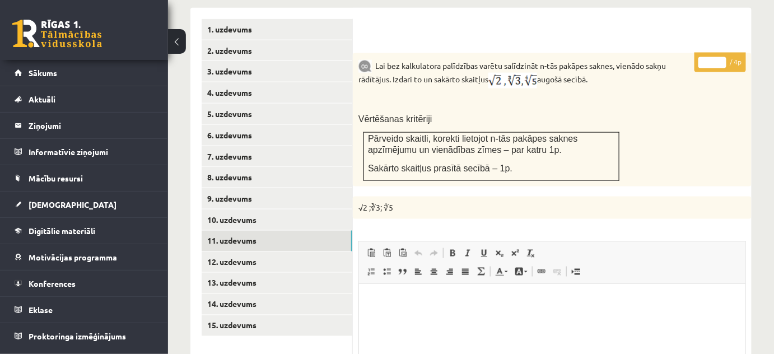
scroll to position [620, 0]
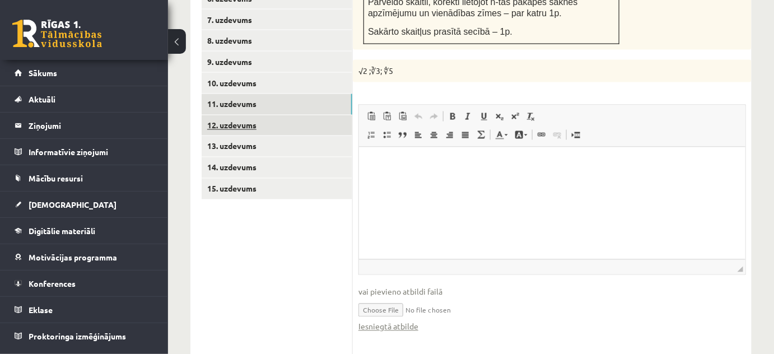
click at [306, 115] on link "12. uzdevums" at bounding box center [277, 125] width 151 height 21
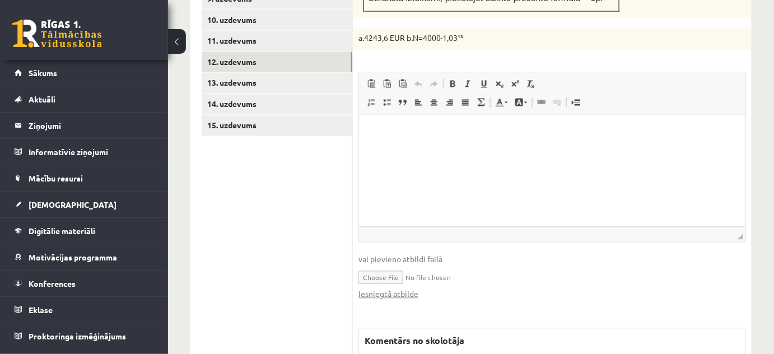
scroll to position [0, 0]
click at [406, 288] on link "Iesniegtā atbilde" at bounding box center [388, 294] width 60 height 12
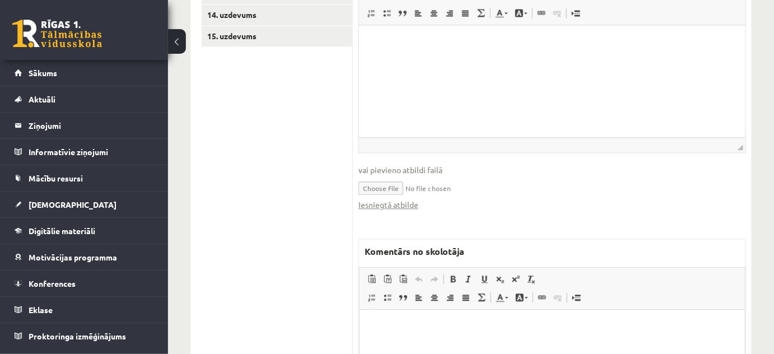
scroll to position [836, 0]
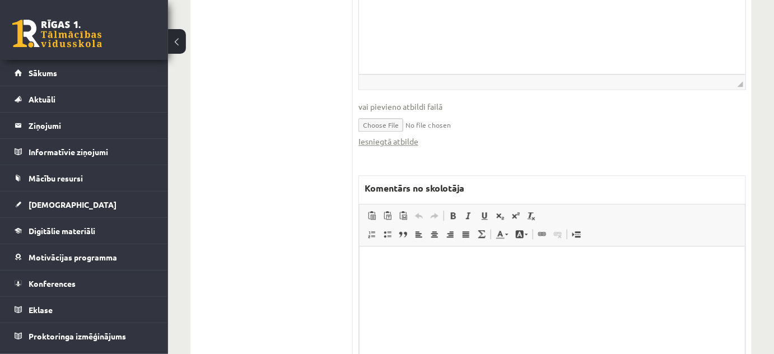
click at [437, 280] on html at bounding box center [551, 263] width 385 height 34
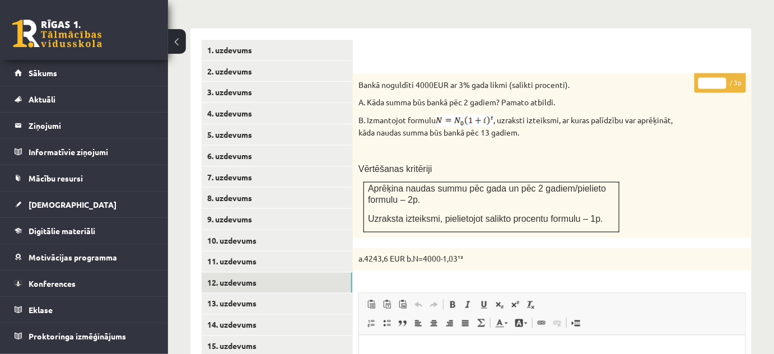
scroll to position [378, 0]
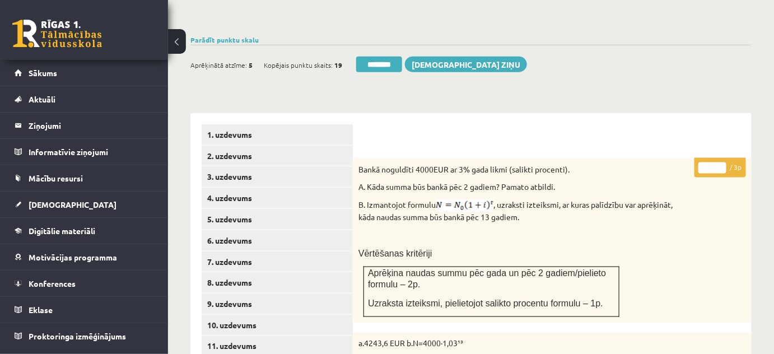
click at [721, 162] on input "*" at bounding box center [712, 167] width 28 height 11
type input "*"
click at [721, 162] on input "*" at bounding box center [712, 167] width 28 height 11
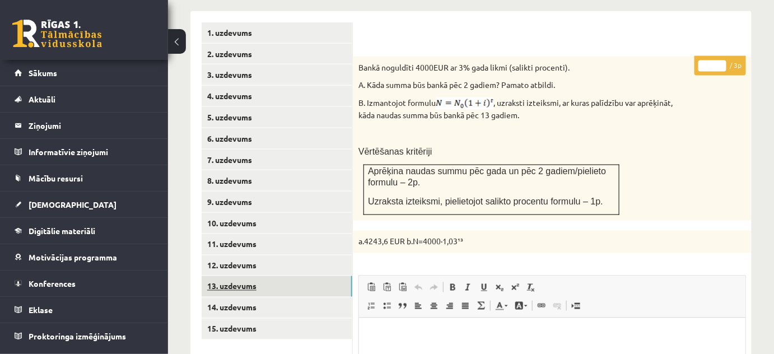
click at [325, 276] on link "13. uzdevums" at bounding box center [277, 286] width 151 height 21
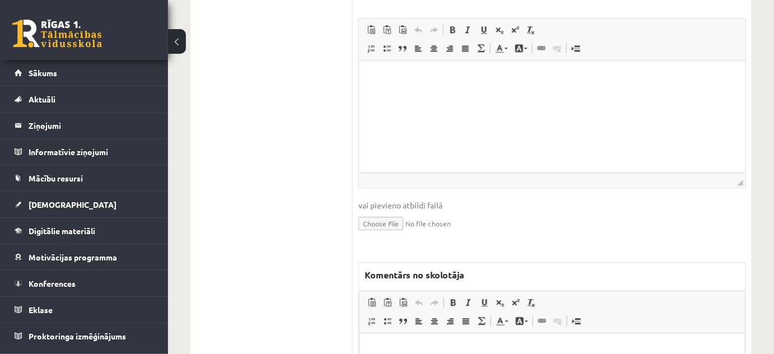
scroll to position [938, 0]
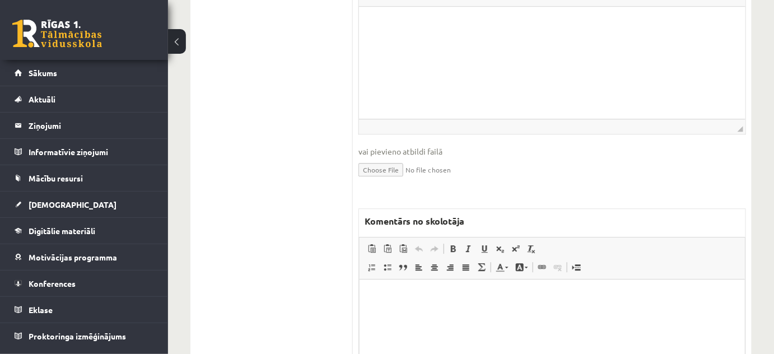
click at [376, 292] on p "Bagātinātā teksta redaktors, wiswyg-editor-47024755683780-1758106955-749" at bounding box center [551, 297] width 363 height 12
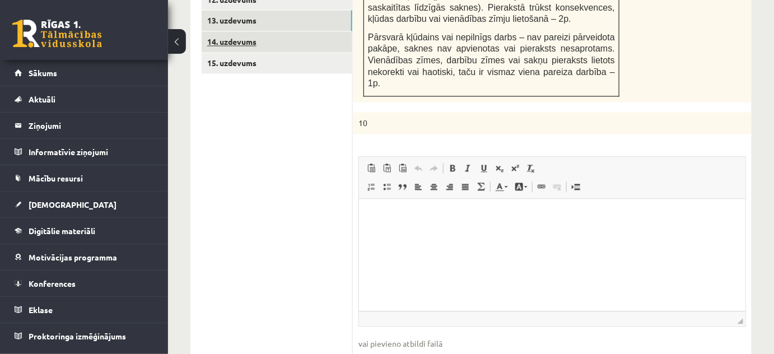
scroll to position [683, 0]
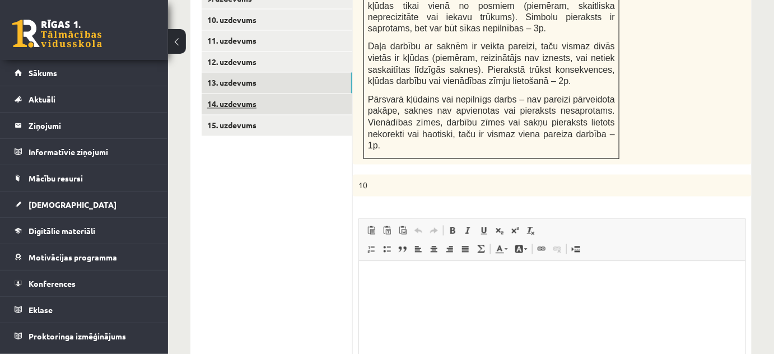
click at [324, 94] on link "14. uzdevums" at bounding box center [277, 104] width 151 height 21
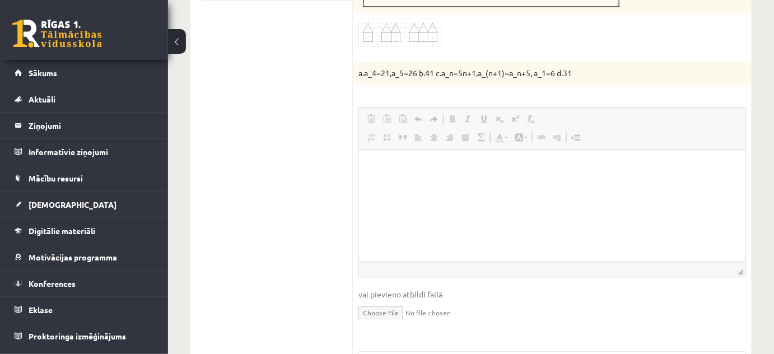
scroll to position [914, 0]
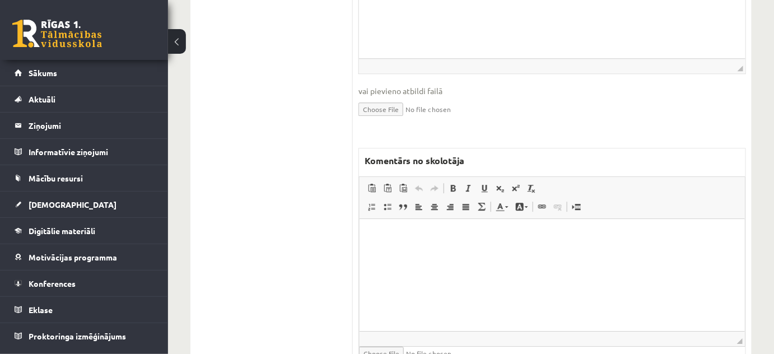
click at [444, 252] on html at bounding box center [551, 235] width 385 height 34
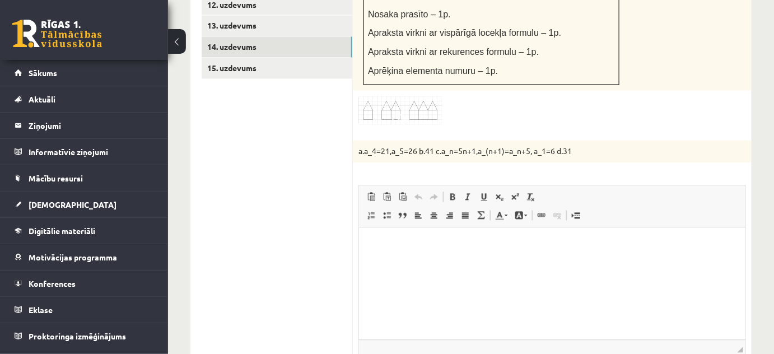
scroll to position [666, 0]
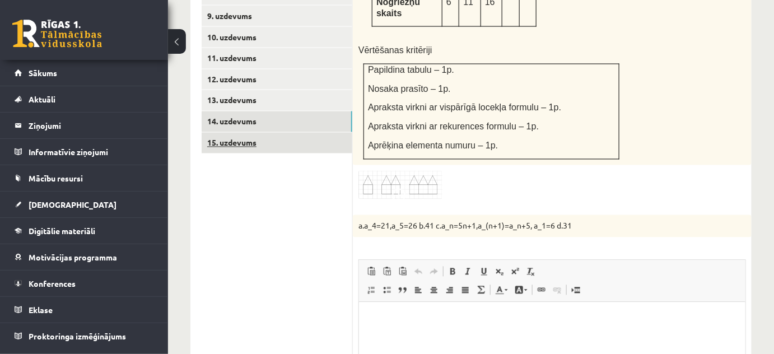
click at [318, 133] on link "15. uzdevums" at bounding box center [277, 143] width 151 height 21
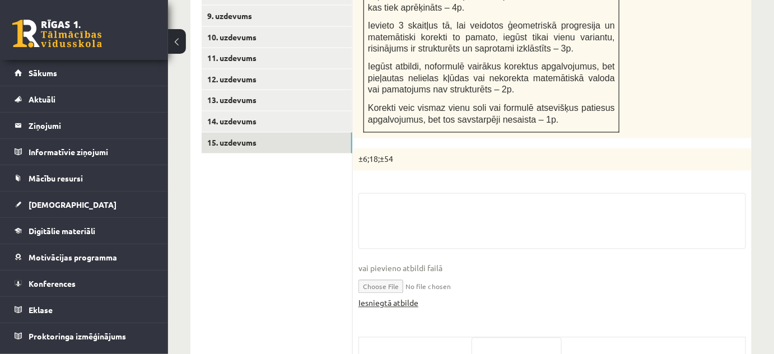
click at [386, 297] on link "Iesniegtā atbilde" at bounding box center [388, 303] width 60 height 12
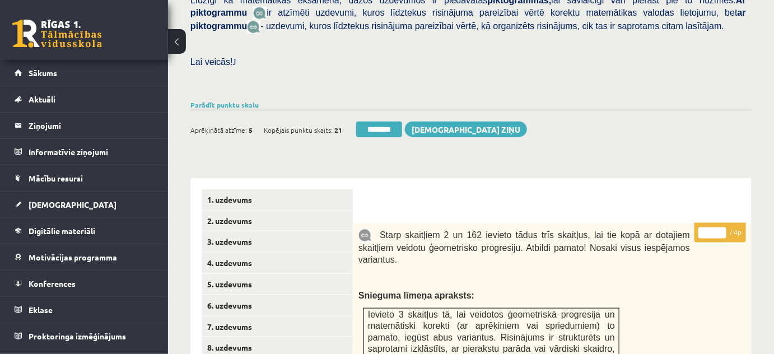
scroll to position [310, 0]
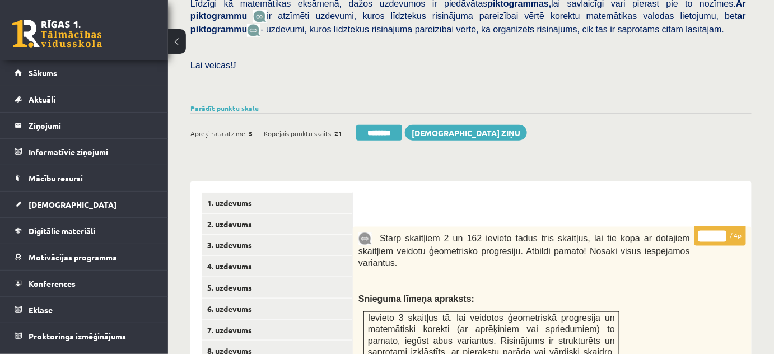
type input "*"
click at [722, 231] on input "*" at bounding box center [712, 236] width 28 height 11
click at [307, 215] on link "2. uzdevums" at bounding box center [277, 224] width 151 height 21
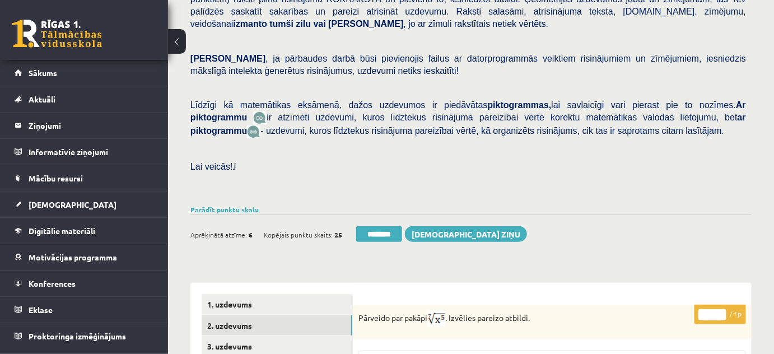
scroll to position [208, 0]
click at [382, 227] on input "********" at bounding box center [379, 235] width 46 height 16
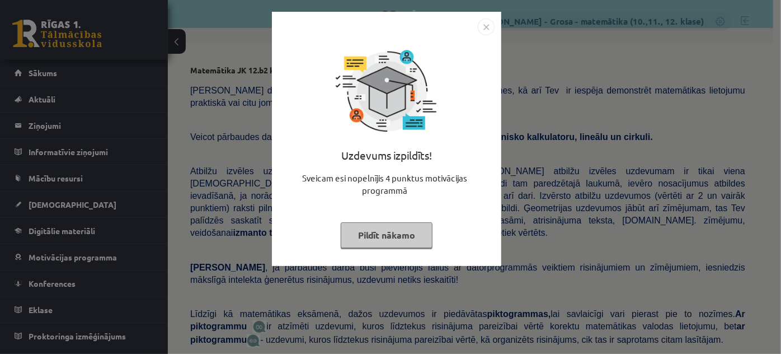
click at [415, 227] on button "Pildīt nākamo" at bounding box center [387, 235] width 92 height 26
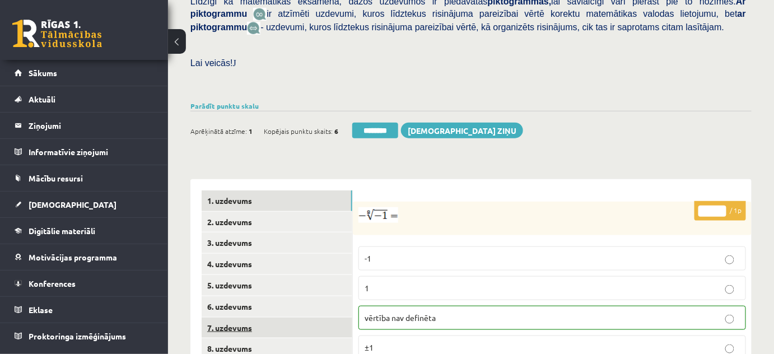
scroll to position [407, 0]
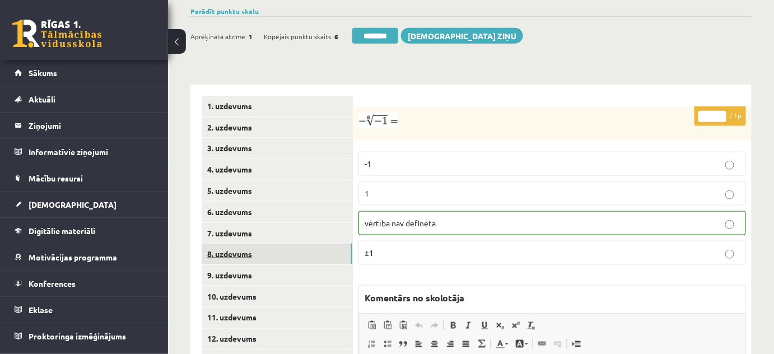
click at [292, 243] on link "8. uzdevums" at bounding box center [277, 253] width 151 height 21
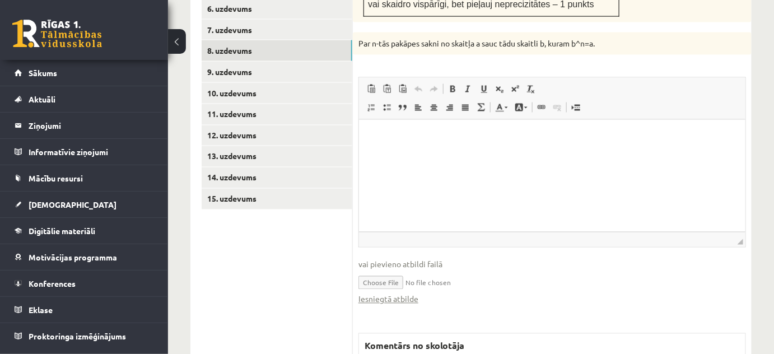
scroll to position [0, 0]
click at [409, 293] on link "Iesniegtā atbilde" at bounding box center [388, 299] width 60 height 12
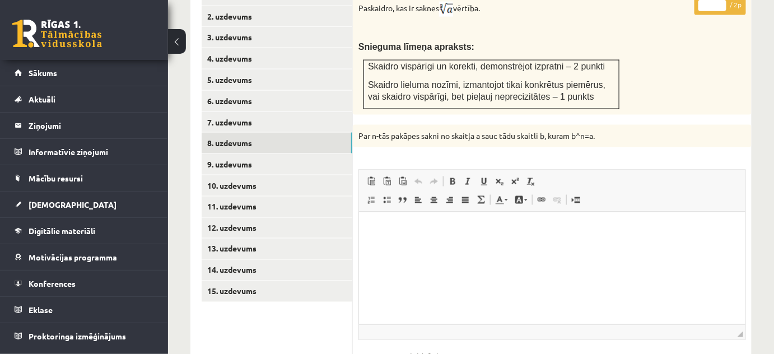
scroll to position [458, 0]
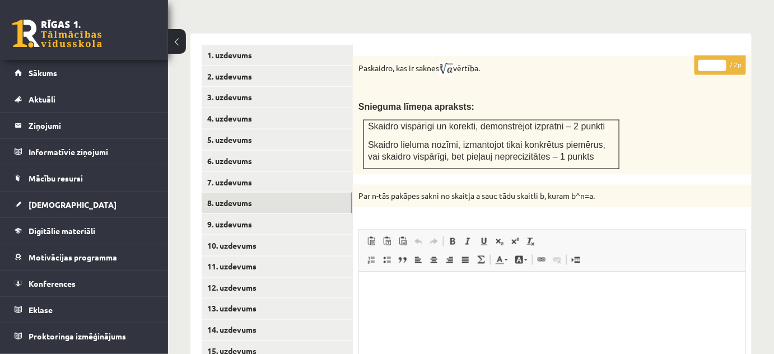
type input "*"
click at [721, 60] on input "*" at bounding box center [712, 65] width 28 height 11
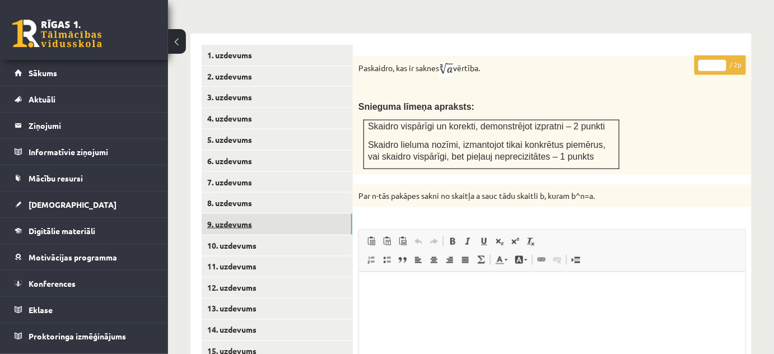
click at [308, 214] on link "9. uzdevums" at bounding box center [277, 224] width 151 height 21
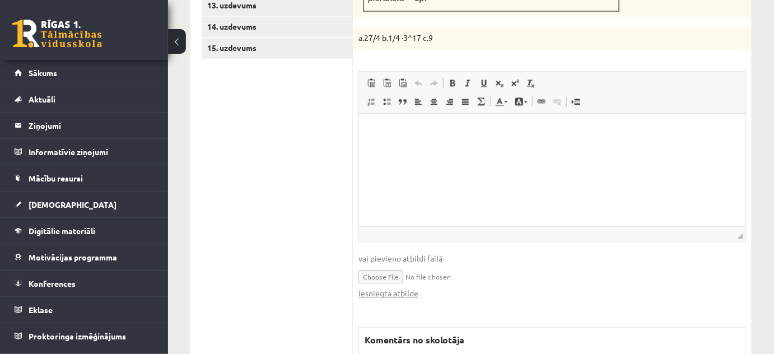
scroll to position [0, 0]
click at [405, 287] on link "Iesniegtā atbilde" at bounding box center [388, 293] width 60 height 12
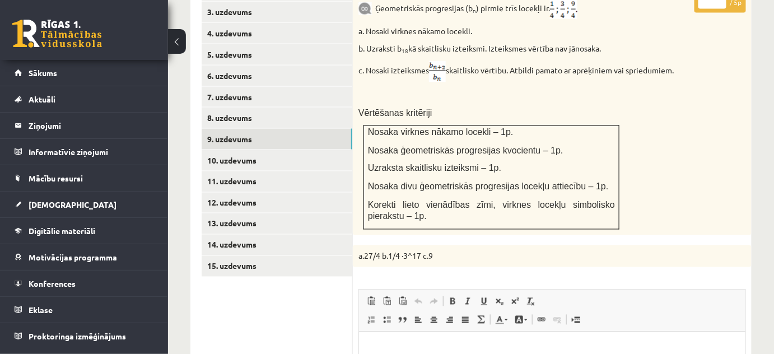
scroll to position [507, 0]
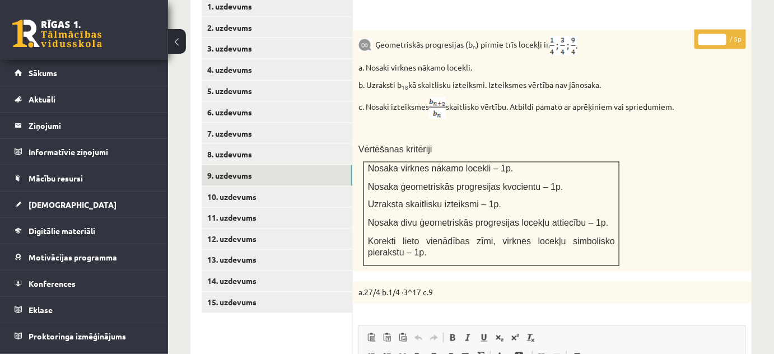
type input "*"
click at [722, 34] on input "*" at bounding box center [712, 39] width 28 height 11
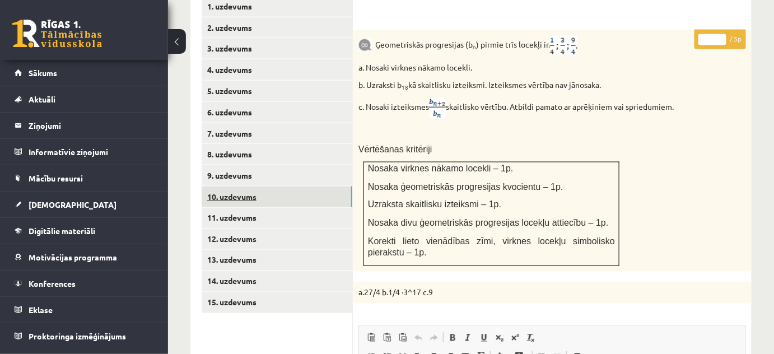
click at [329, 186] on link "10. uzdevums" at bounding box center [277, 196] width 151 height 21
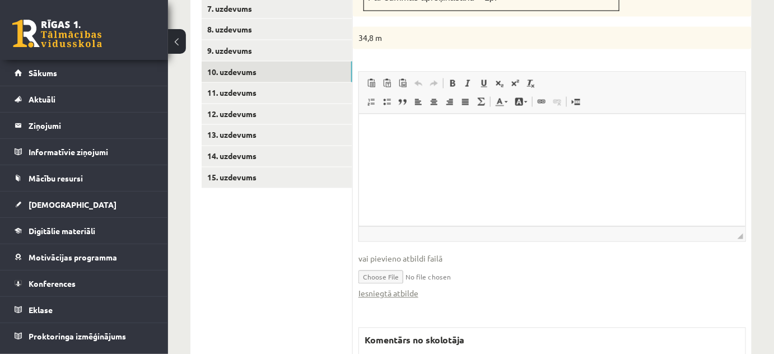
scroll to position [0, 0]
click at [380, 288] on link "Iesniegtā atbilde" at bounding box center [388, 294] width 60 height 12
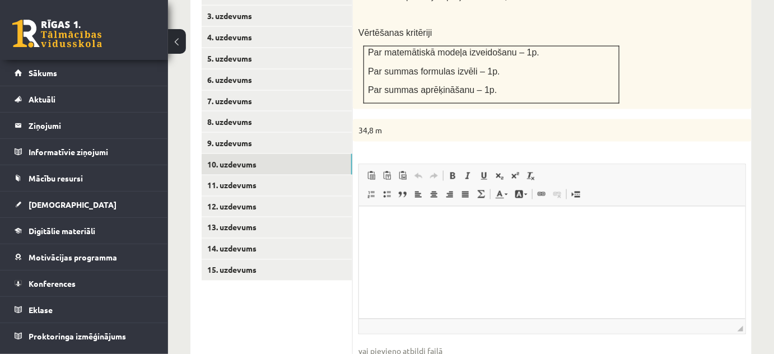
scroll to position [479, 0]
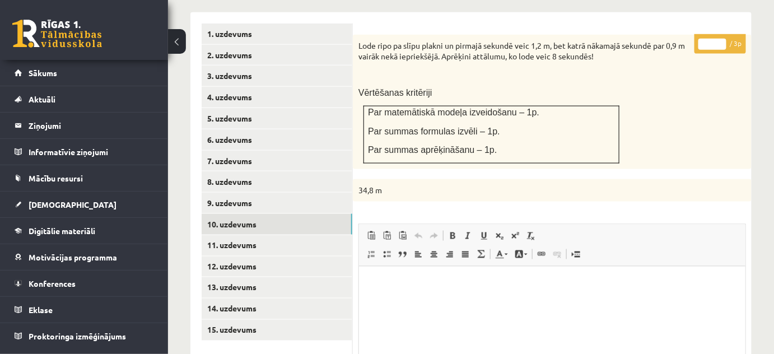
type input "*"
click at [720, 39] on input "*" at bounding box center [712, 44] width 28 height 11
click at [313, 235] on link "11. uzdevums" at bounding box center [277, 245] width 151 height 21
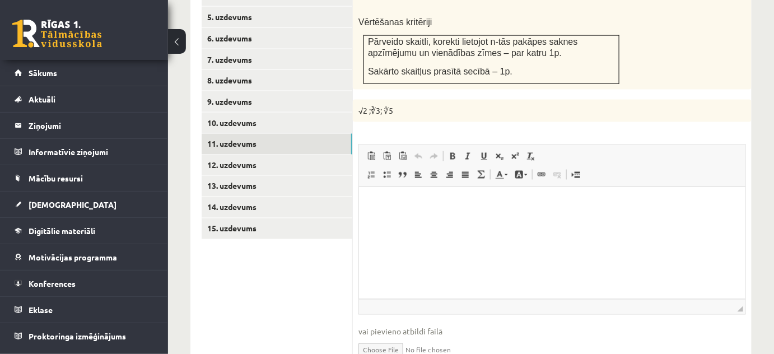
scroll to position [0, 0]
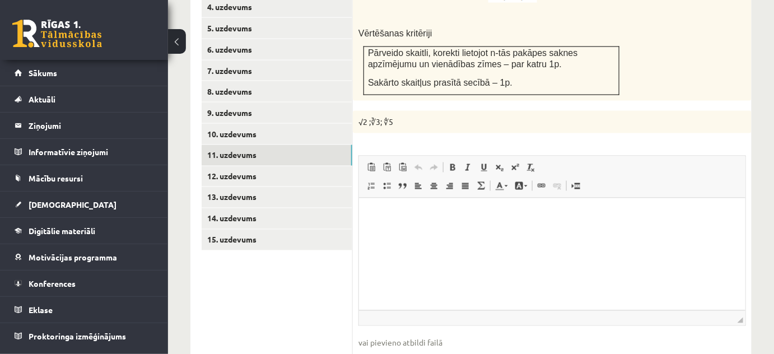
scroll to position [428, 0]
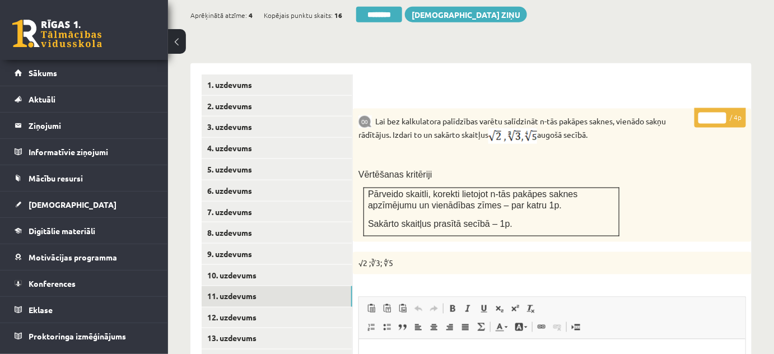
type input "*"
click at [722, 113] on input "*" at bounding box center [712, 118] width 28 height 11
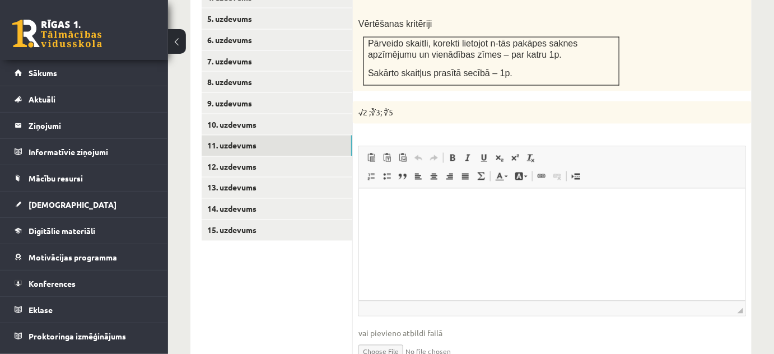
scroll to position [580, 0]
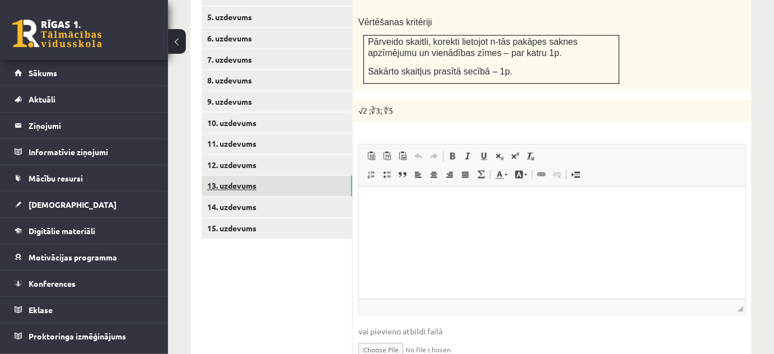
click at [301, 176] on link "13. uzdevums" at bounding box center [277, 186] width 151 height 21
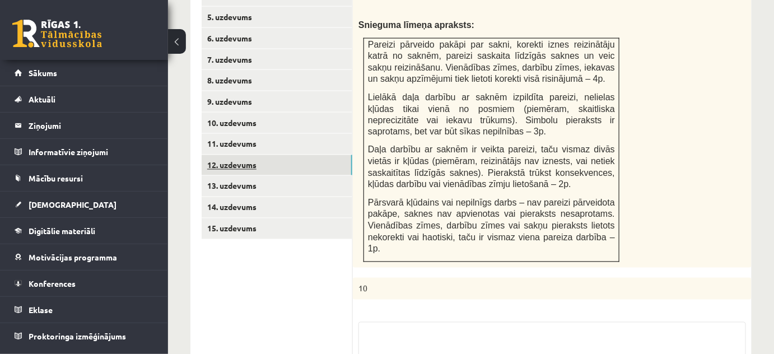
click at [298, 157] on link "12. uzdevums" at bounding box center [277, 165] width 151 height 21
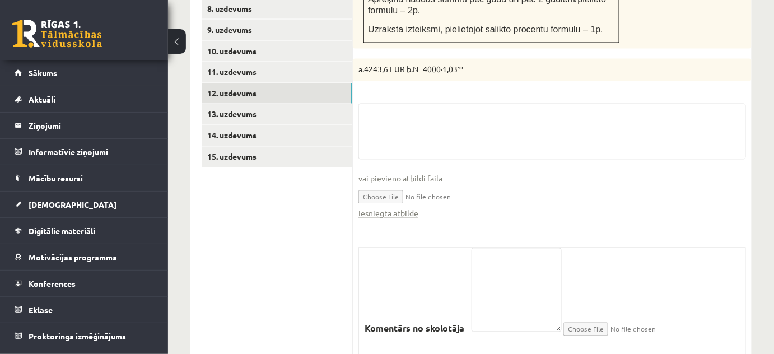
scroll to position [682, 0]
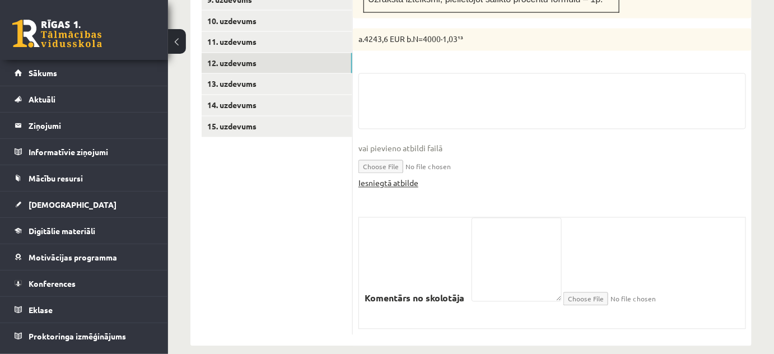
click at [388, 177] on link "Iesniegtā atbilde" at bounding box center [388, 183] width 60 height 12
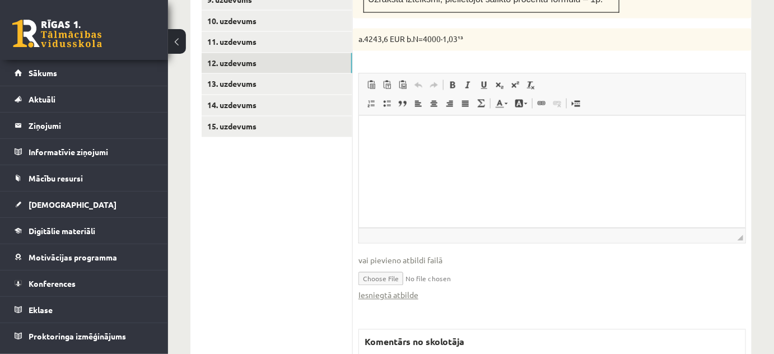
scroll to position [835, 0]
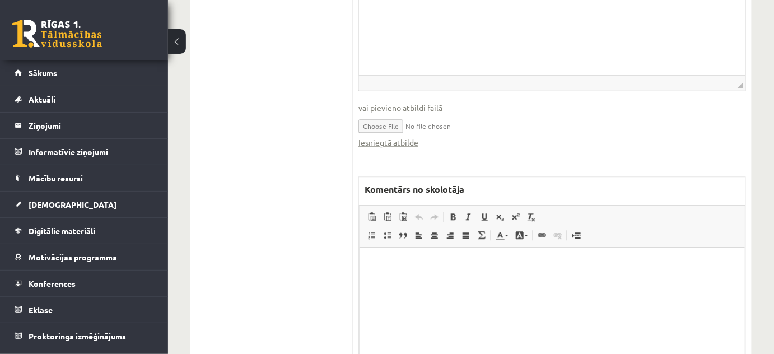
drag, startPoint x: 423, startPoint y: 270, endPoint x: 787, endPoint y: 477, distance: 418.9
click at [423, 270] on html at bounding box center [551, 264] width 385 height 34
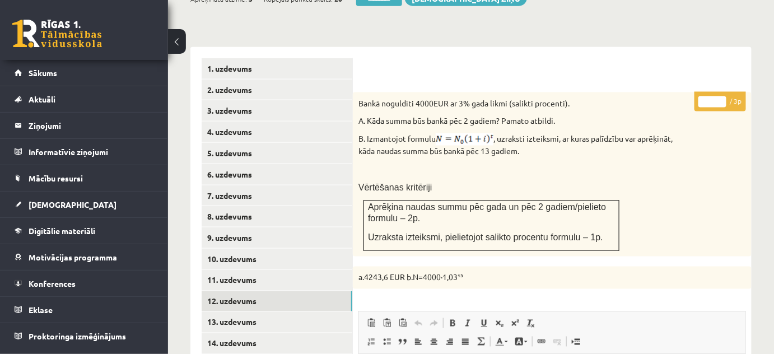
scroll to position [377, 0]
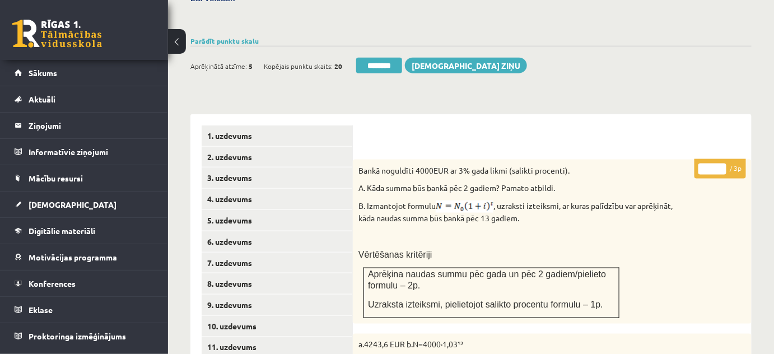
drag, startPoint x: 710, startPoint y: 153, endPoint x: 694, endPoint y: 157, distance: 17.1
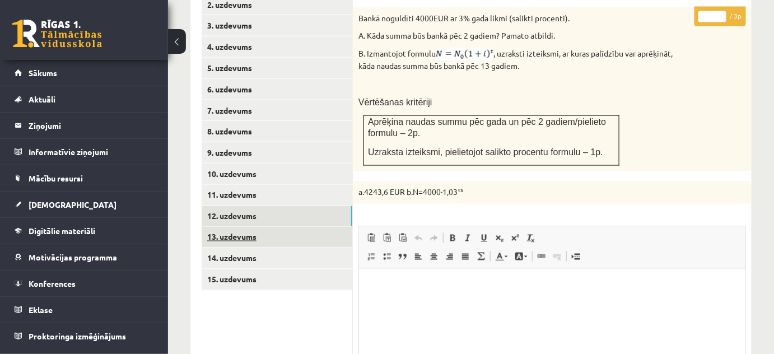
type input "*"
click at [318, 231] on link "13. uzdevums" at bounding box center [277, 237] width 151 height 21
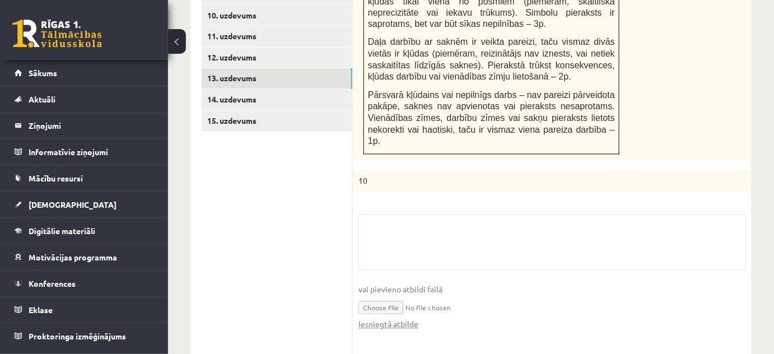
scroll to position [784, 0]
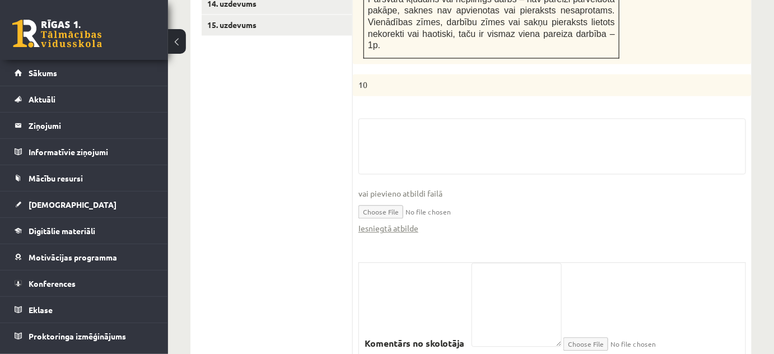
click at [388, 210] on fieldset "vai pievieno atbildi failā Iesniegtā atbilde" at bounding box center [551, 181] width 387 height 127
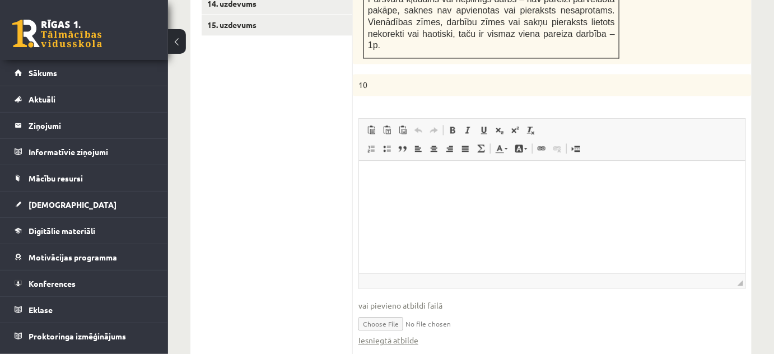
scroll to position [0, 0]
click at [384, 334] on link "Iesniegtā atbilde" at bounding box center [388, 340] width 60 height 12
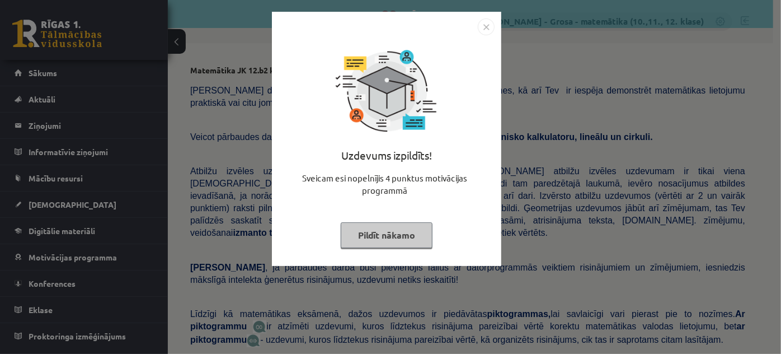
click at [368, 231] on button "Pildīt nākamo" at bounding box center [387, 235] width 92 height 26
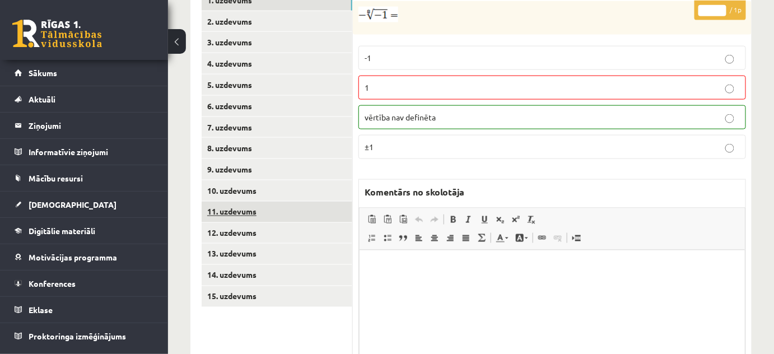
scroll to position [578, 0]
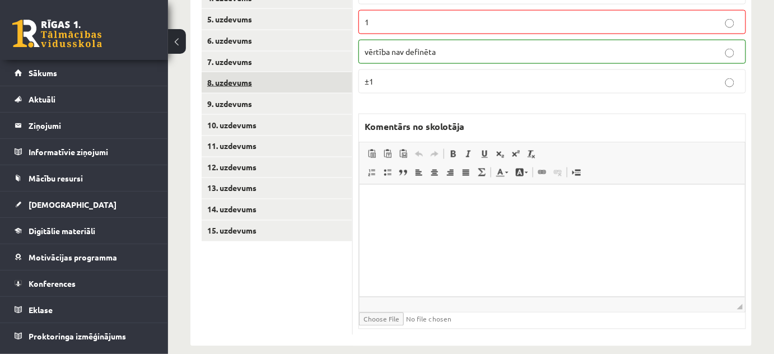
click at [283, 74] on link "8. uzdevums" at bounding box center [277, 82] width 151 height 21
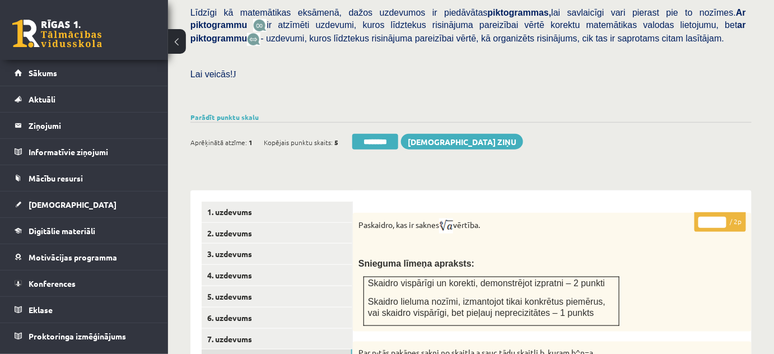
scroll to position [171, 0]
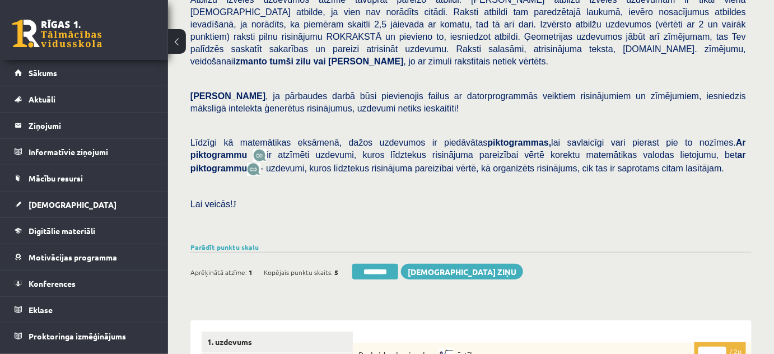
click at [722, 346] on input "*" at bounding box center [712, 351] width 28 height 11
type input "*"
click at [722, 346] on input "*" at bounding box center [712, 351] width 28 height 11
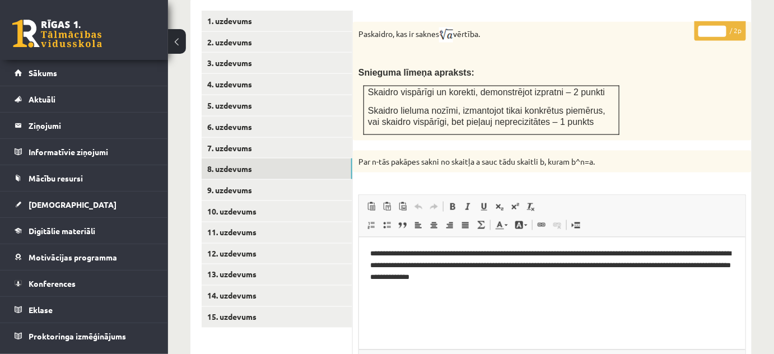
scroll to position [578, 0]
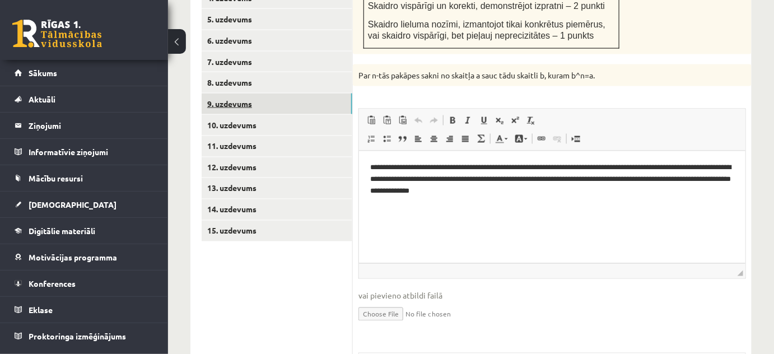
click at [336, 93] on link "9. uzdevums" at bounding box center [277, 103] width 151 height 21
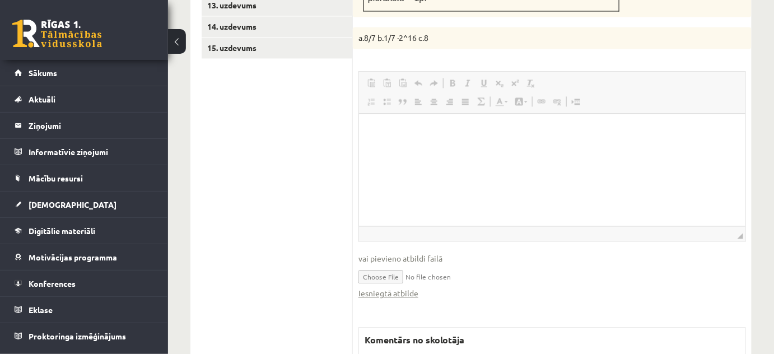
scroll to position [0, 0]
click at [408, 287] on link "Iesniegtā atbilde" at bounding box center [388, 293] width 60 height 12
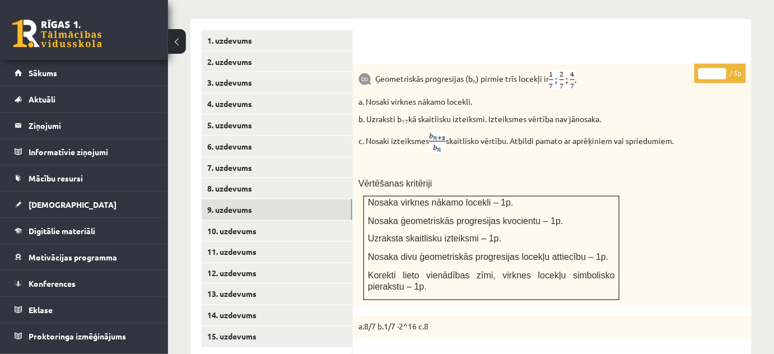
scroll to position [456, 0]
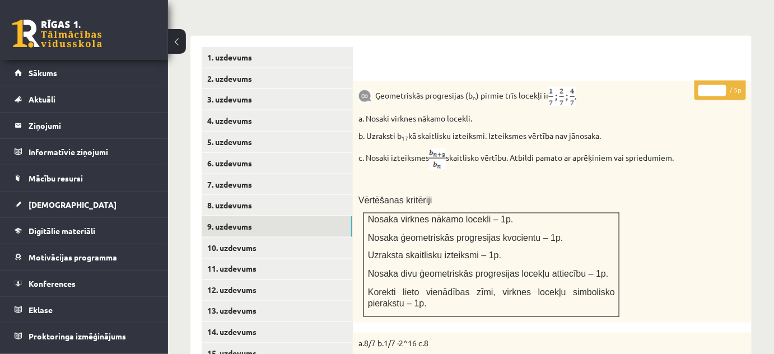
click at [722, 85] on input "*" at bounding box center [712, 90] width 28 height 11
type input "*"
click at [722, 85] on input "*" at bounding box center [712, 90] width 28 height 11
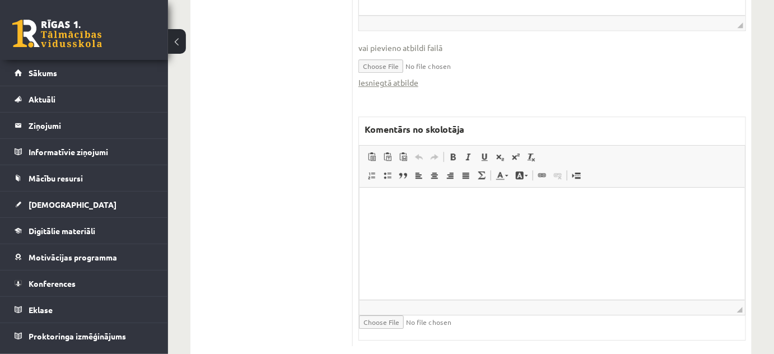
scroll to position [983, 0]
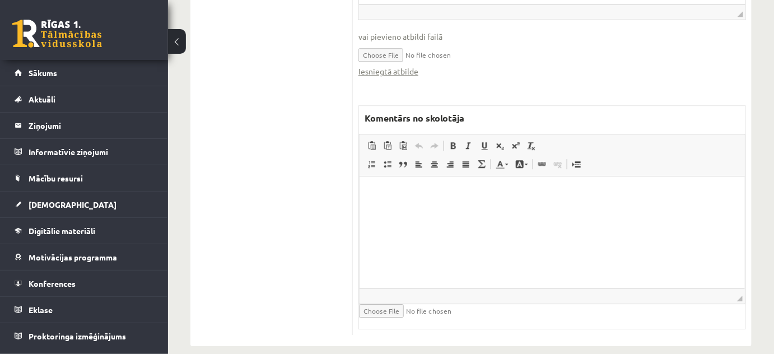
click at [467, 210] on html at bounding box center [551, 193] width 385 height 34
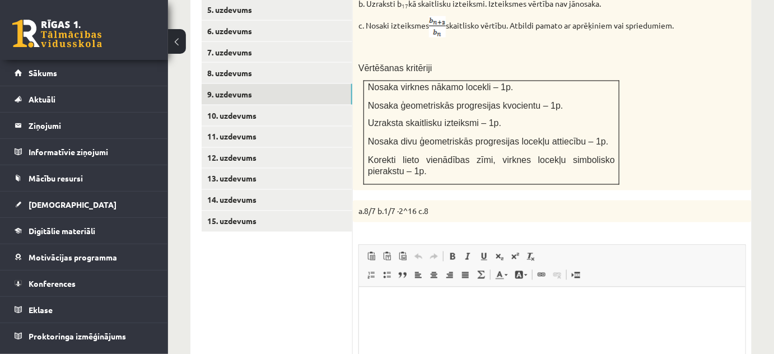
scroll to position [525, 0]
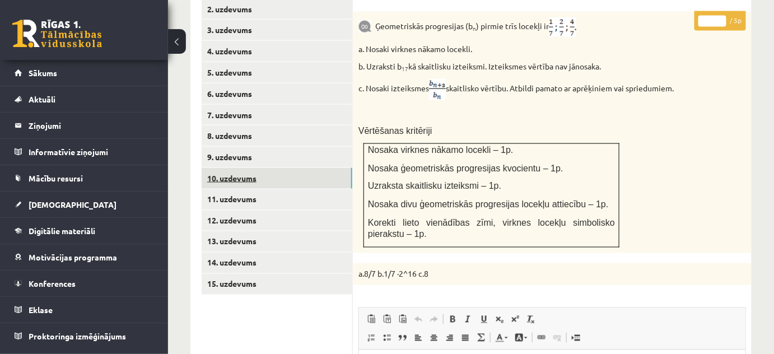
click at [337, 168] on link "10. uzdevums" at bounding box center [277, 178] width 151 height 21
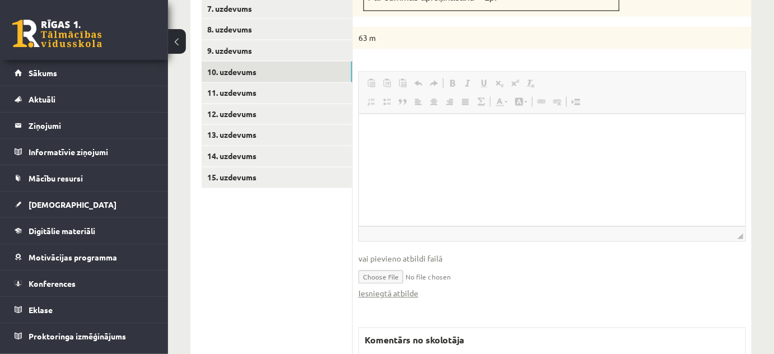
scroll to position [0, 0]
click at [415, 288] on link "Iesniegtā atbilde" at bounding box center [388, 294] width 60 height 12
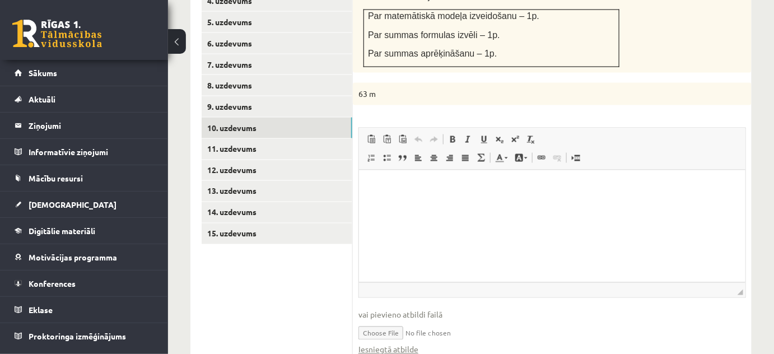
scroll to position [428, 0]
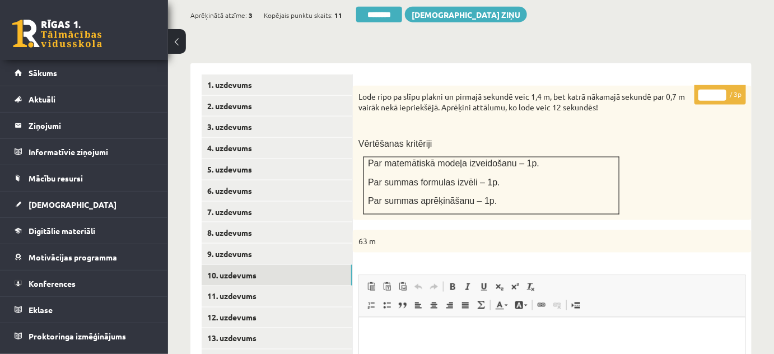
type input "*"
click at [719, 90] on input "*" at bounding box center [712, 95] width 28 height 11
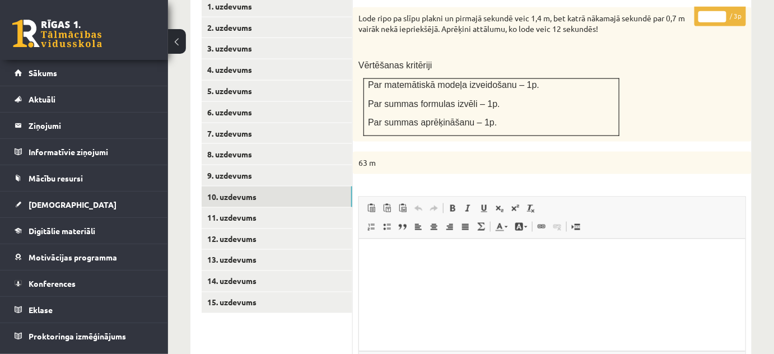
scroll to position [631, 0]
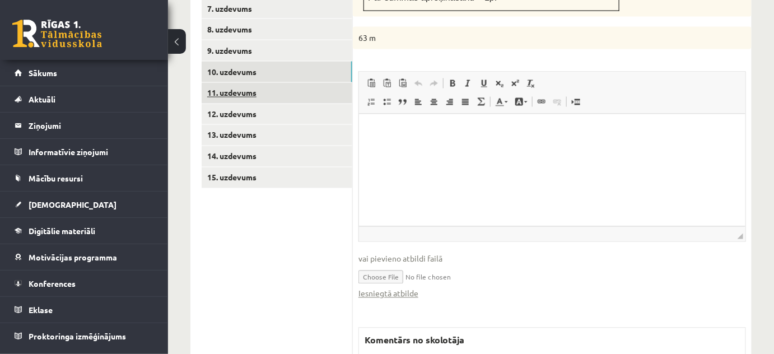
click at [324, 84] on link "11. uzdevums" at bounding box center [277, 93] width 151 height 21
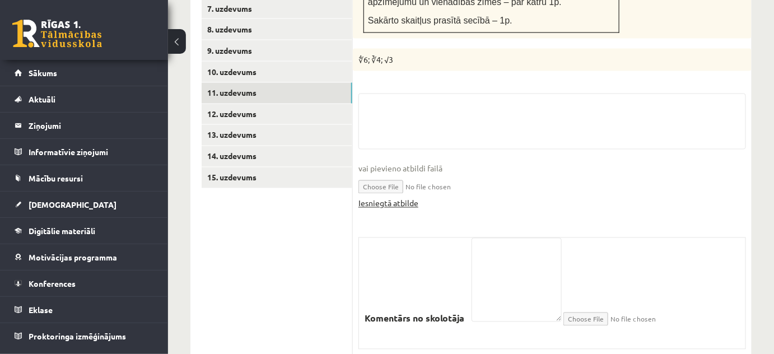
click at [385, 198] on link "Iesniegtā atbilde" at bounding box center [388, 204] width 60 height 12
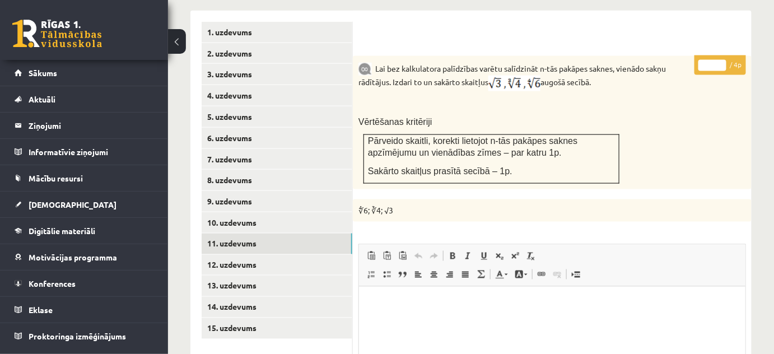
scroll to position [479, 0]
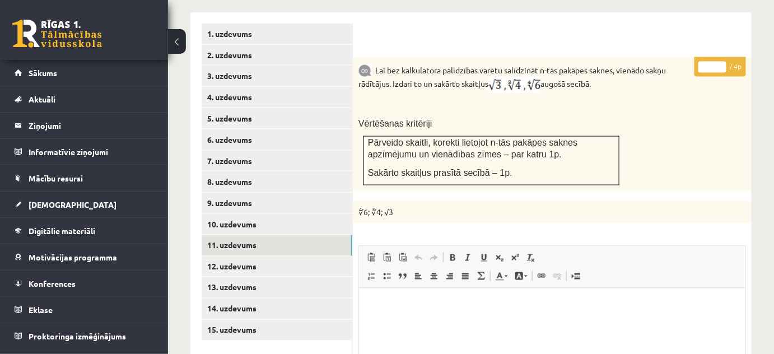
type input "*"
click at [721, 62] on input "*" at bounding box center [712, 67] width 28 height 11
click at [345, 256] on link "12. uzdevums" at bounding box center [277, 266] width 151 height 21
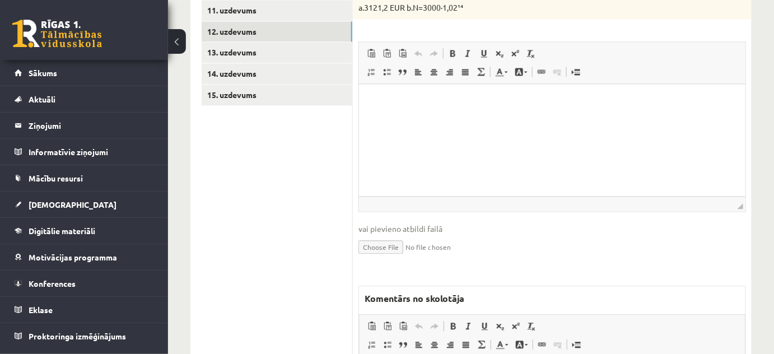
scroll to position [0, 0]
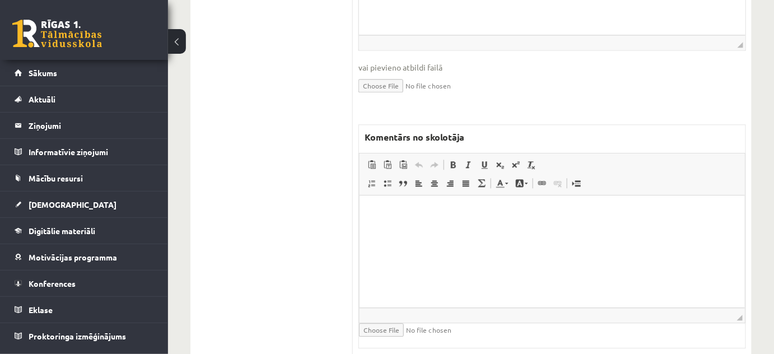
click at [399, 229] on html at bounding box center [551, 212] width 385 height 34
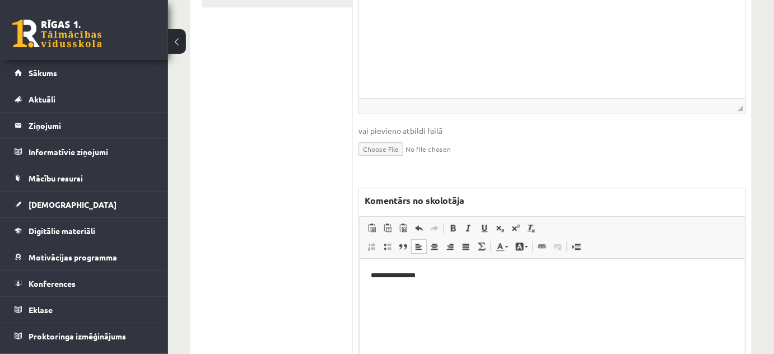
scroll to position [723, 0]
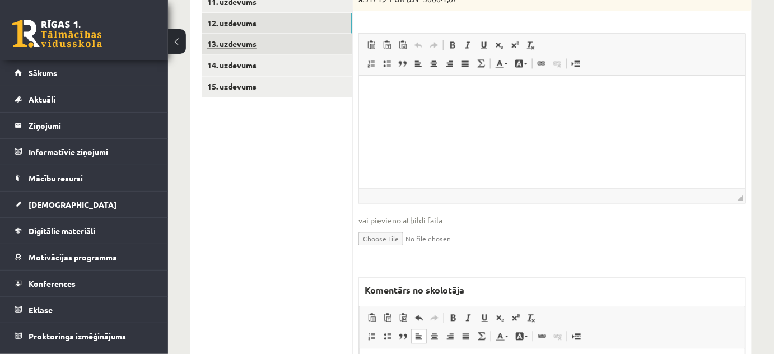
click at [311, 34] on link "13. uzdevums" at bounding box center [277, 44] width 151 height 21
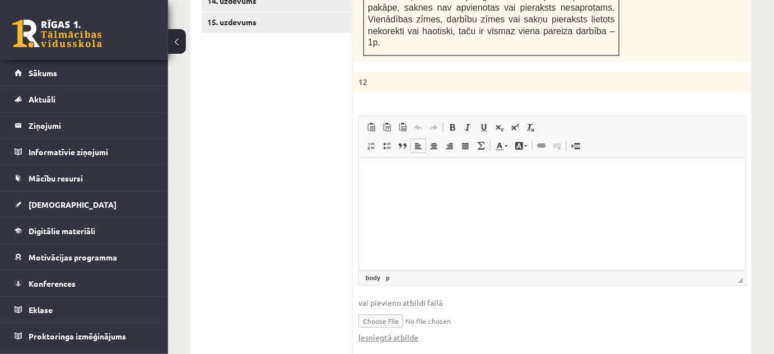
scroll to position [875, 0]
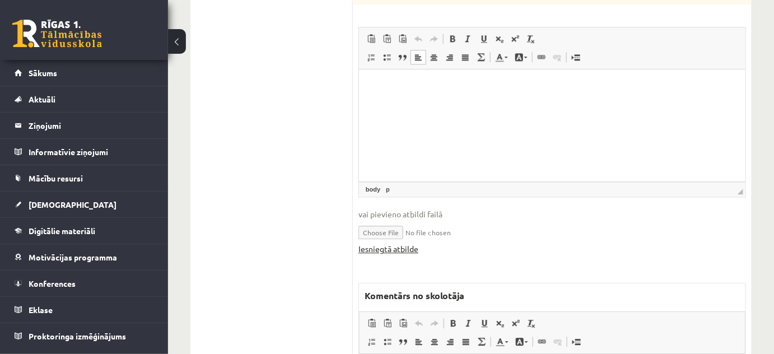
click at [394, 243] on link "Iesniegtā atbilde" at bounding box center [388, 249] width 60 height 12
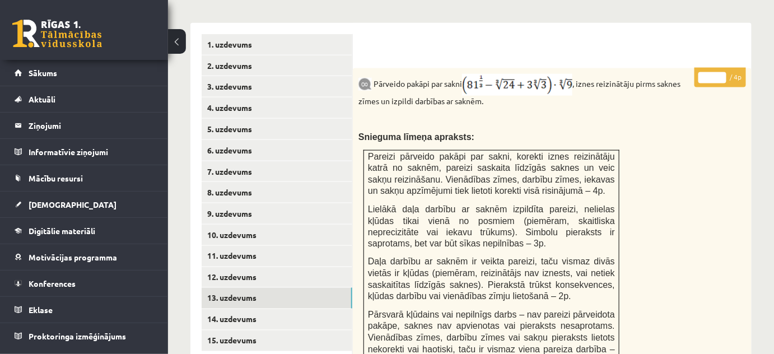
scroll to position [469, 0]
type input "*"
click at [720, 72] on input "*" at bounding box center [712, 77] width 28 height 11
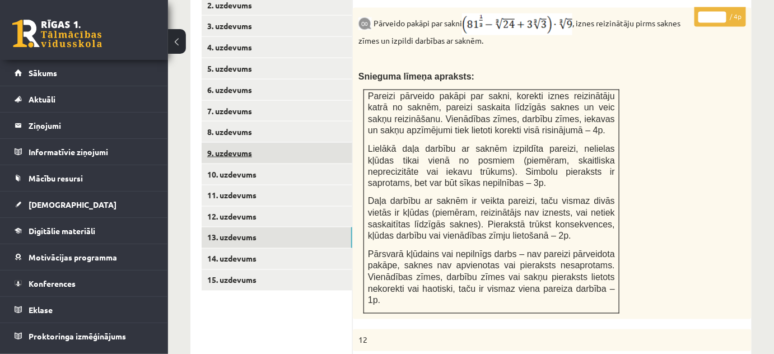
scroll to position [621, 0]
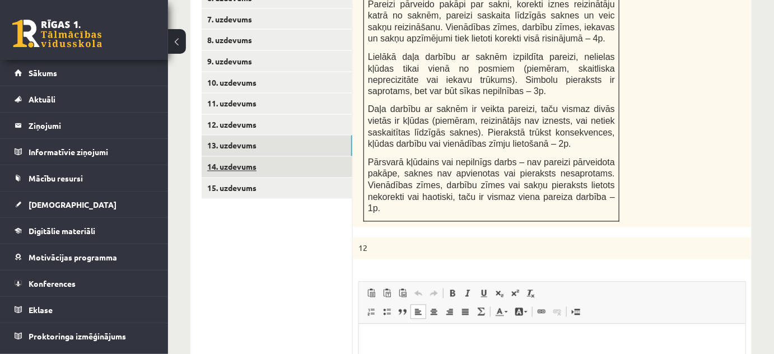
click at [327, 157] on link "14. uzdevums" at bounding box center [277, 167] width 151 height 21
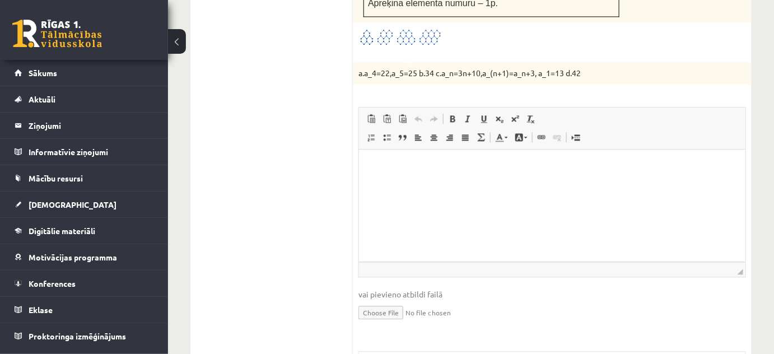
scroll to position [0, 0]
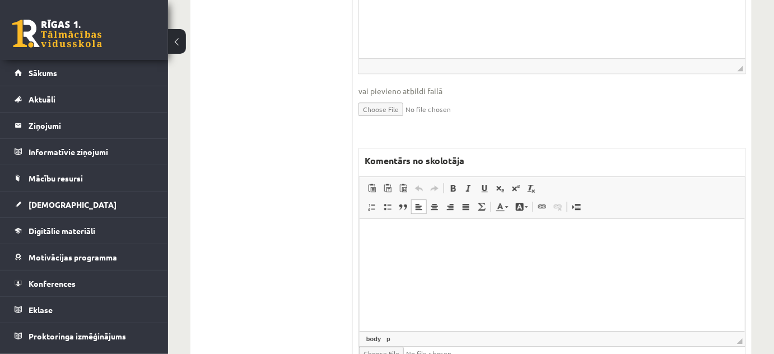
click at [380, 252] on html at bounding box center [551, 235] width 385 height 34
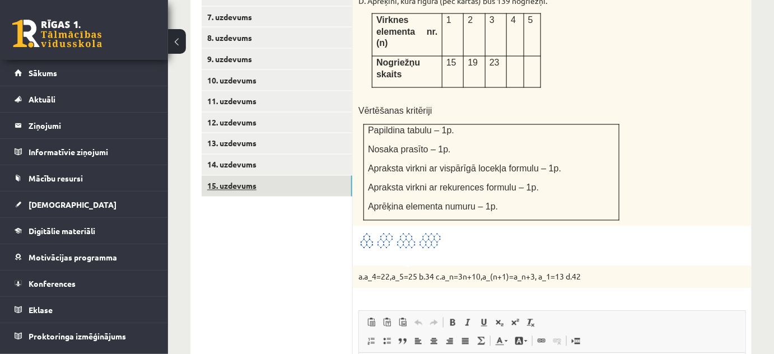
click at [297, 176] on link "15. uzdevums" at bounding box center [277, 186] width 151 height 21
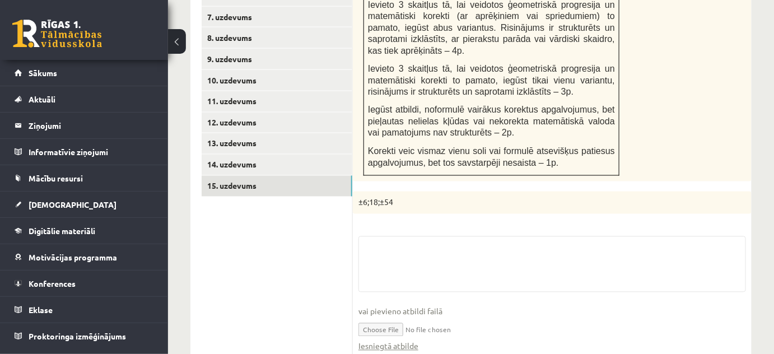
scroll to position [776, 0]
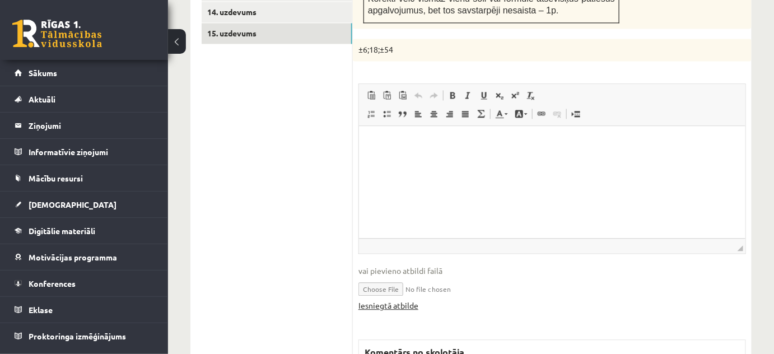
click at [409, 299] on link "Iesniegtā atbilde" at bounding box center [388, 305] width 60 height 12
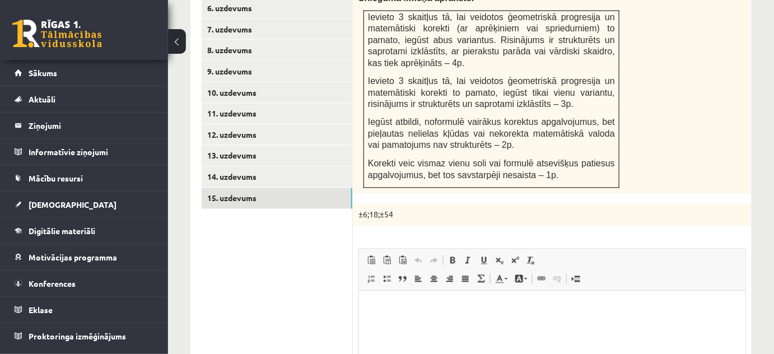
scroll to position [470, 0]
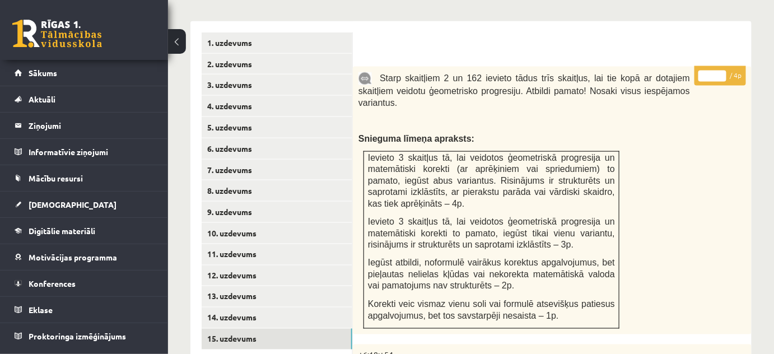
type input "*"
click at [722, 71] on input "*" at bounding box center [712, 76] width 28 height 11
drag, startPoint x: 367, startPoint y: 80, endPoint x: 344, endPoint y: 75, distance: 23.5
click at [366, 80] on span "Starp skaitļiem 2 un 162 ievieto tādus trīs skaitļus, lai tie kopā ar dotajiem …" at bounding box center [523, 90] width 331 height 34
click at [315, 74] on link "3. uzdevums" at bounding box center [277, 84] width 151 height 21
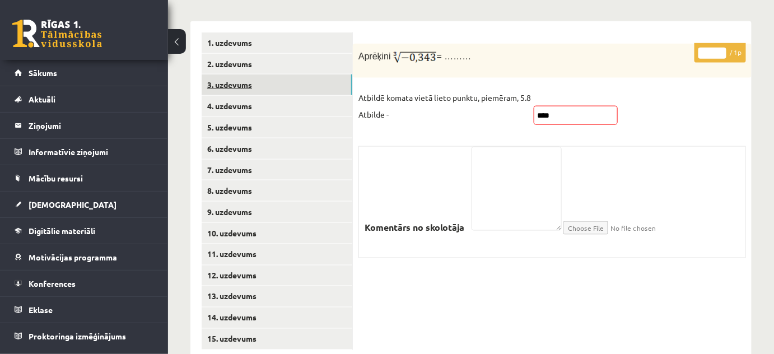
scroll to position [318, 0]
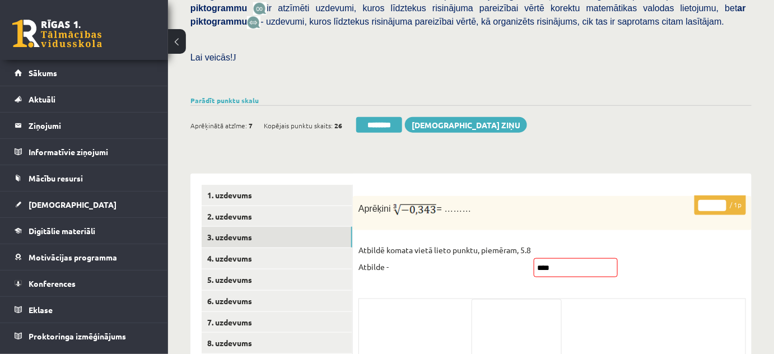
click at [397, 105] on div "Ieskaite saglabāta! Aprēķinātā atzīme: 7 Kopējais punktu skaits: 26 ******** [D…" at bounding box center [470, 120] width 561 height 31
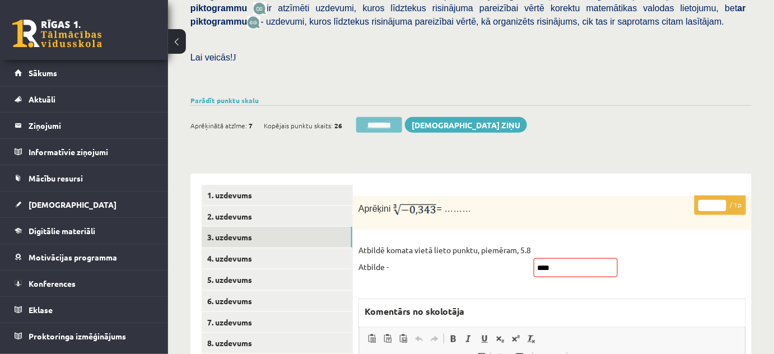
scroll to position [0, 0]
click at [395, 117] on input "********" at bounding box center [379, 125] width 46 height 16
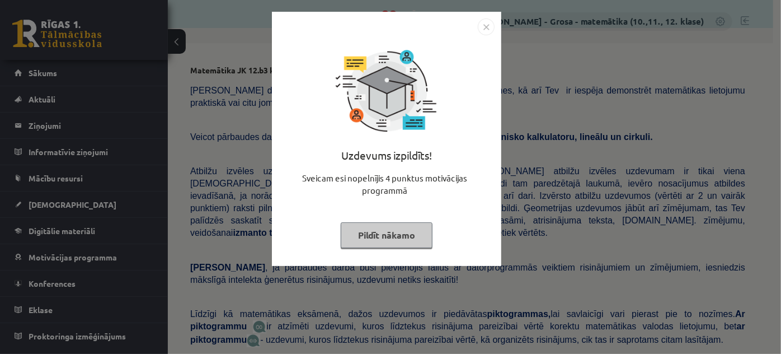
click at [370, 235] on button "Pildīt nākamo" at bounding box center [387, 235] width 92 height 26
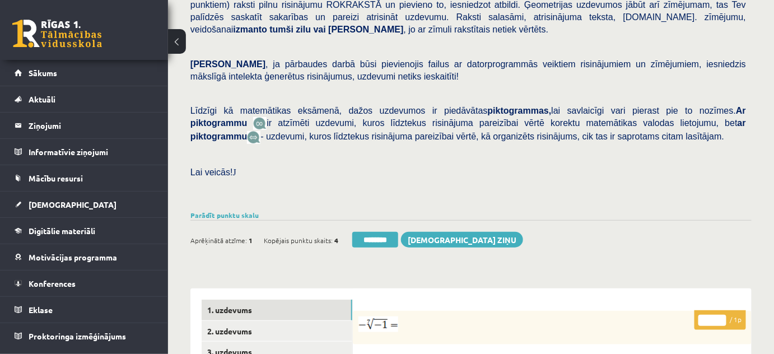
scroll to position [407, 0]
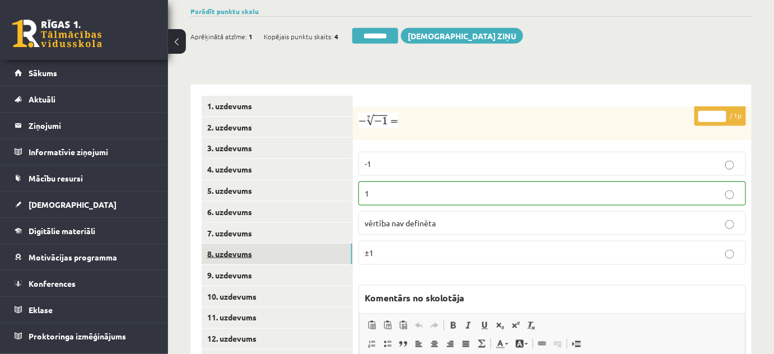
click at [252, 245] on link "8. uzdevums" at bounding box center [277, 253] width 151 height 21
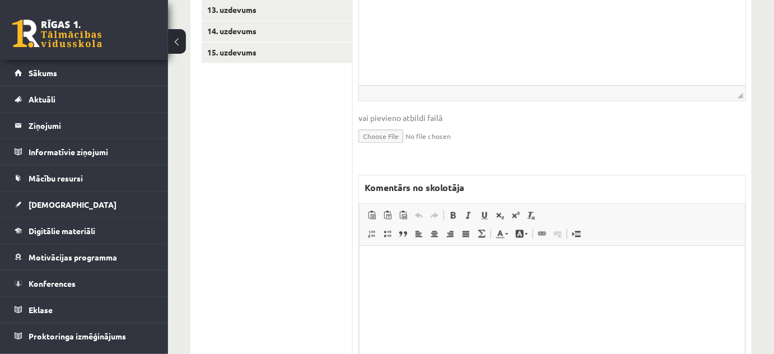
scroll to position [0, 0]
click at [408, 265] on p "Bagātinātā teksta redaktors, wiswyg-editor-47024832857320-1758106638-735" at bounding box center [551, 262] width 363 height 12
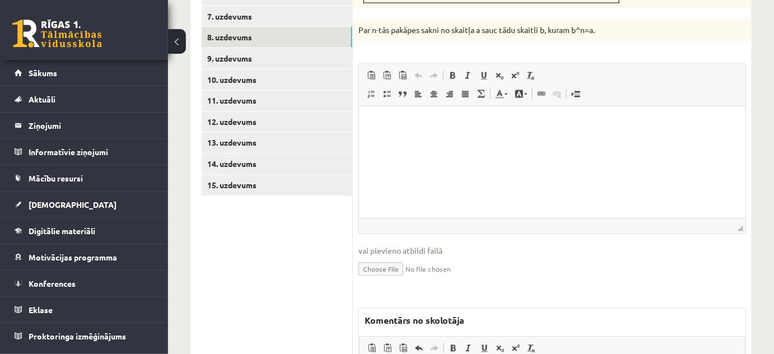
scroll to position [553, 0]
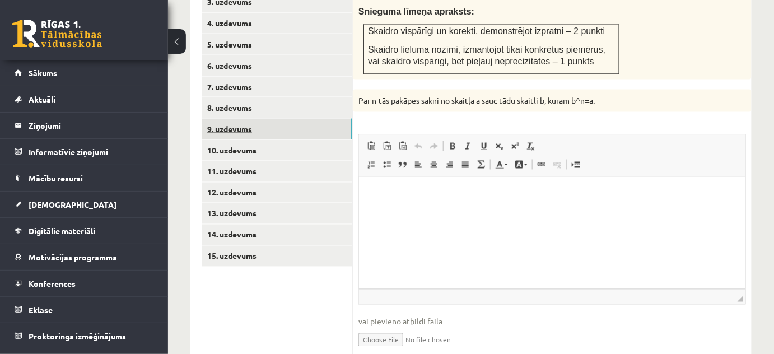
click at [307, 123] on link "9. uzdevums" at bounding box center [277, 129] width 151 height 21
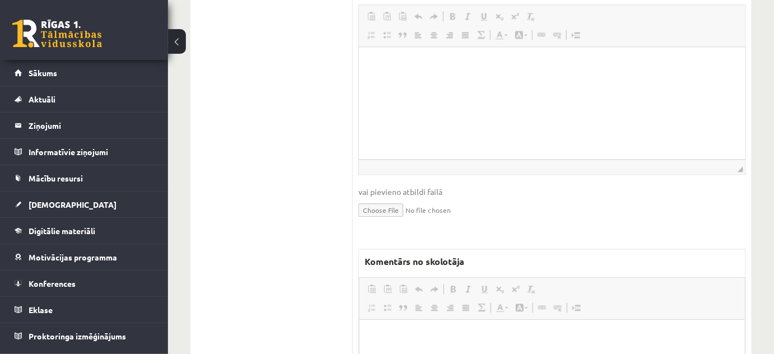
scroll to position [0, 0]
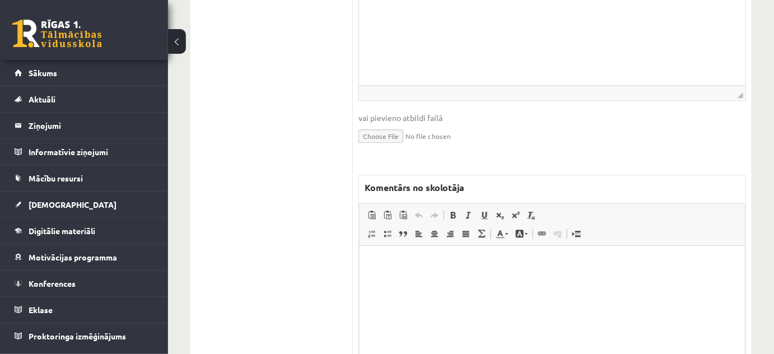
click at [400, 278] on html at bounding box center [551, 263] width 385 height 34
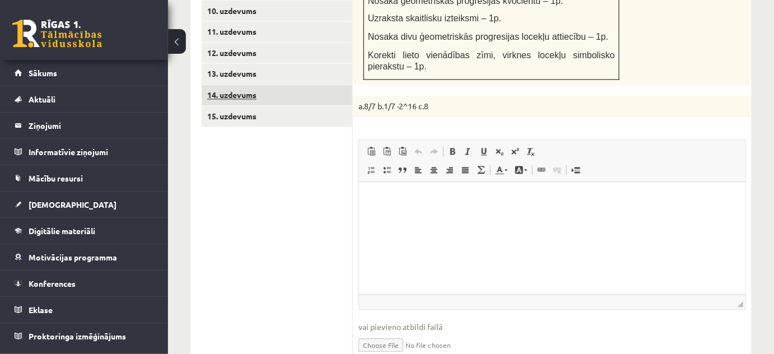
scroll to position [597, 0]
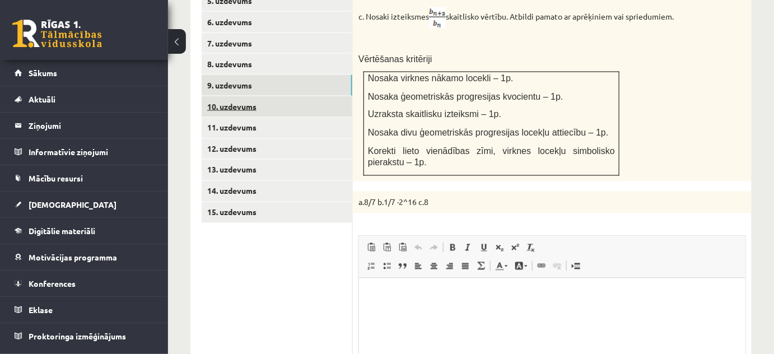
click at [324, 96] on link "10. uzdevums" at bounding box center [277, 106] width 151 height 21
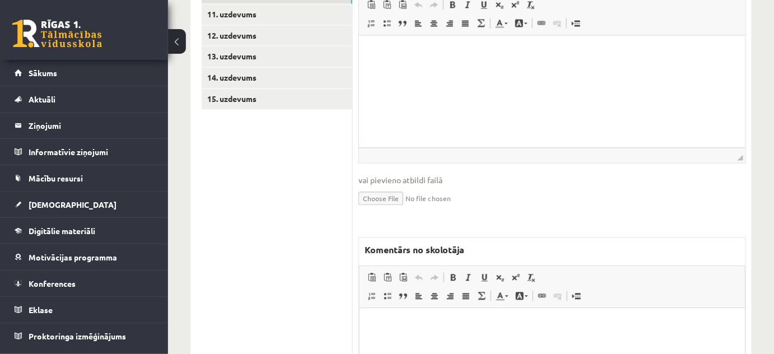
scroll to position [823, 0]
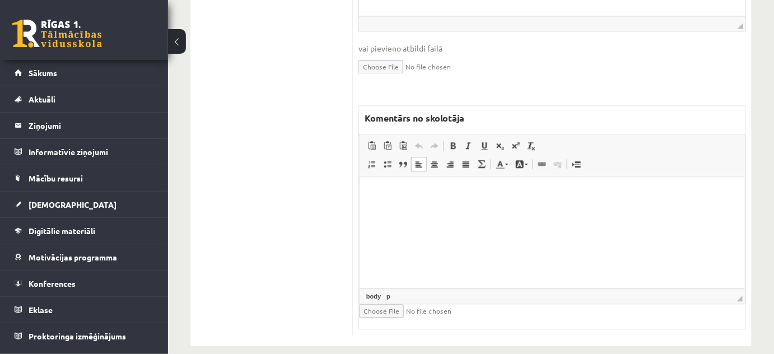
click at [409, 210] on html at bounding box center [551, 193] width 385 height 34
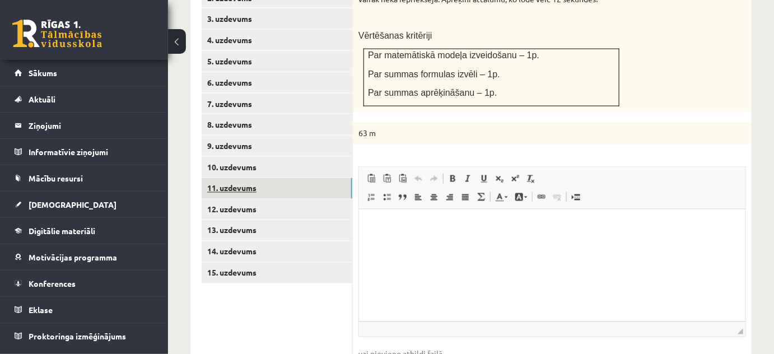
click at [287, 179] on link "11. uzdevums" at bounding box center [277, 188] width 151 height 21
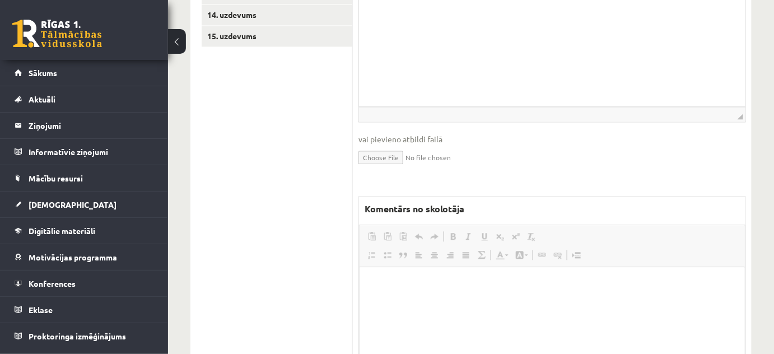
scroll to position [0, 0]
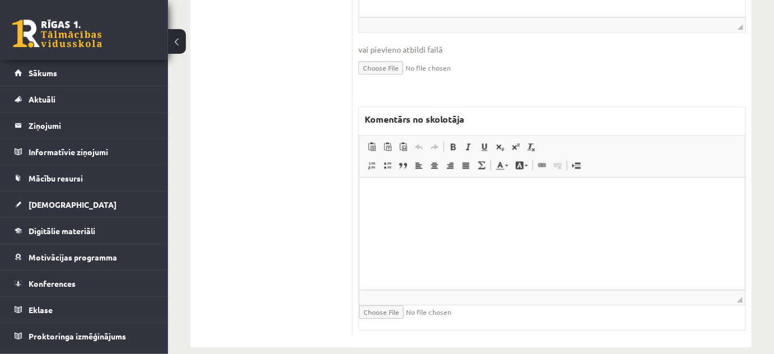
drag, startPoint x: 794, startPoint y: 429, endPoint x: 396, endPoint y: 260, distance: 432.9
click at [435, 211] on html at bounding box center [551, 194] width 385 height 34
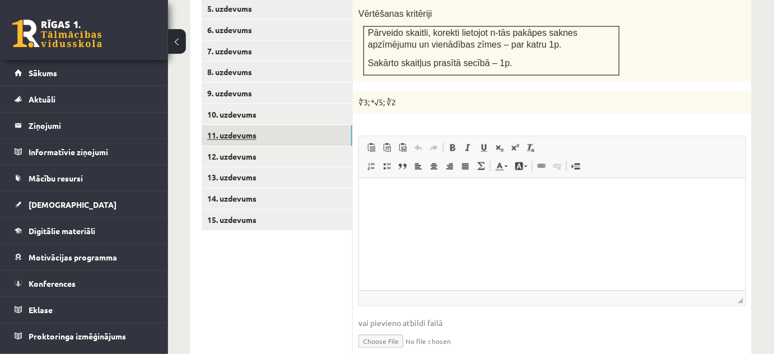
scroll to position [558, 0]
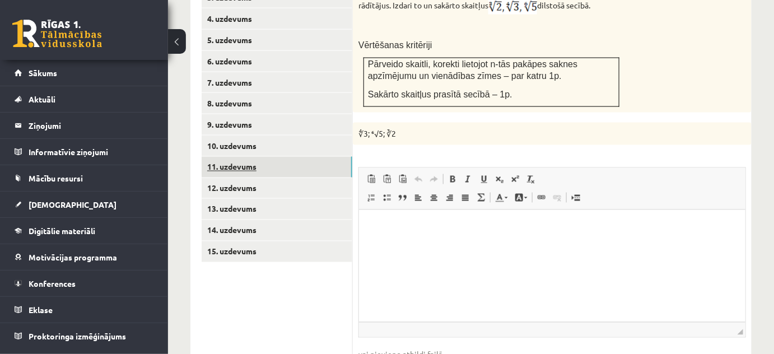
click at [249, 157] on link "11. uzdevums" at bounding box center [277, 167] width 151 height 21
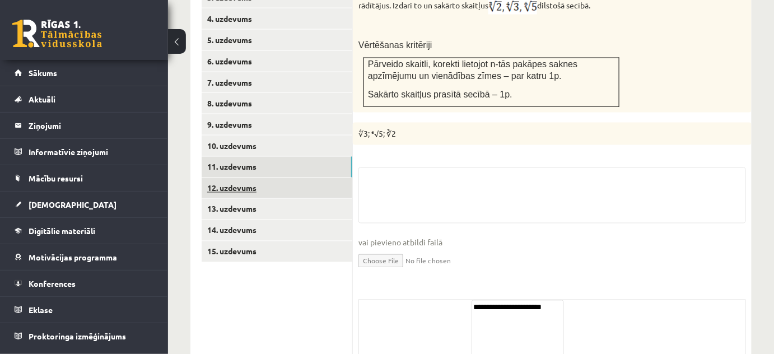
click at [243, 180] on link "12. uzdevums" at bounding box center [277, 188] width 151 height 21
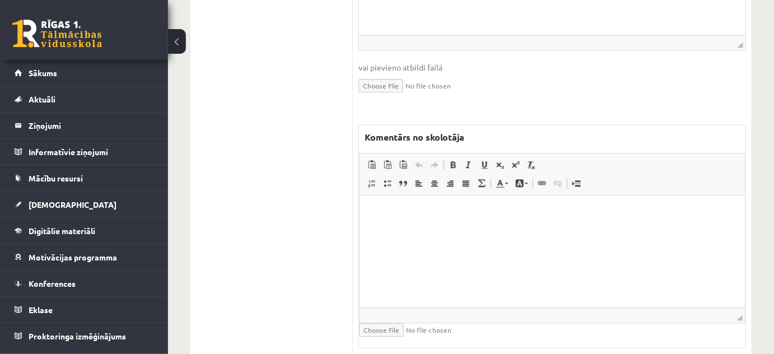
scroll to position [0, 0]
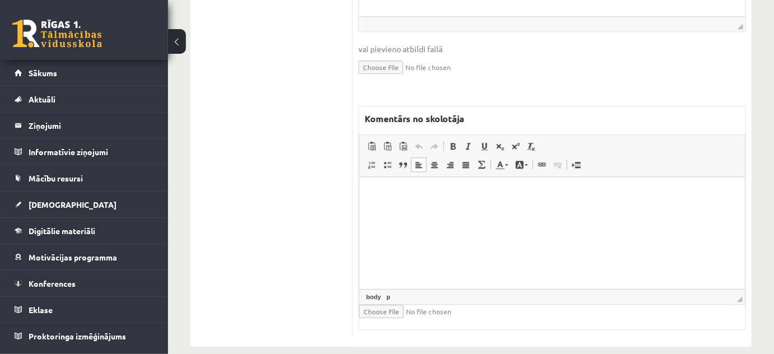
click at [451, 210] on html at bounding box center [551, 193] width 385 height 34
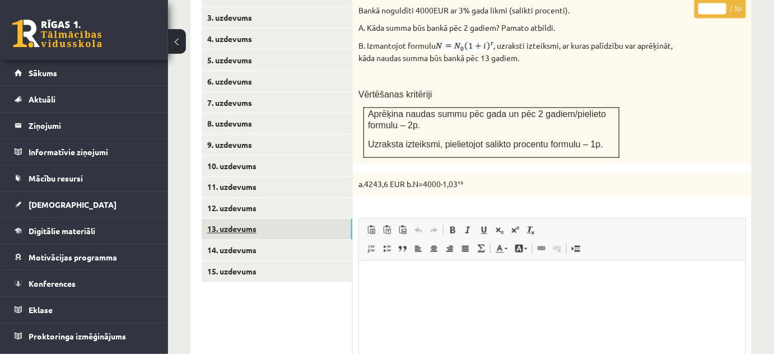
click at [322, 219] on link "13. uzdevums" at bounding box center [277, 229] width 151 height 21
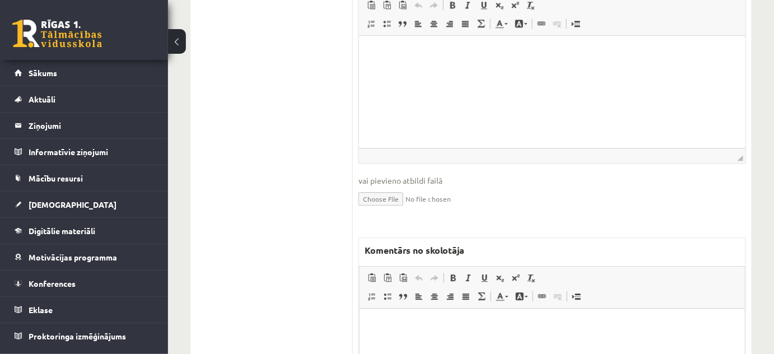
scroll to position [982, 0]
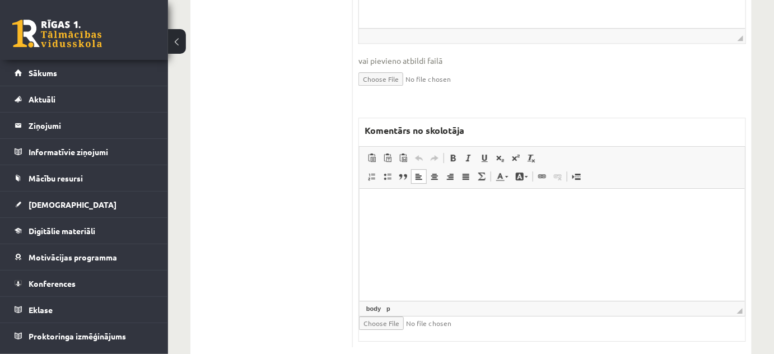
click at [417, 223] on html at bounding box center [551, 206] width 385 height 34
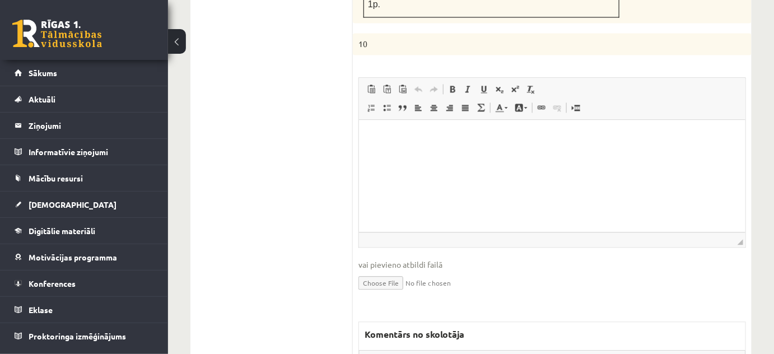
scroll to position [673, 0]
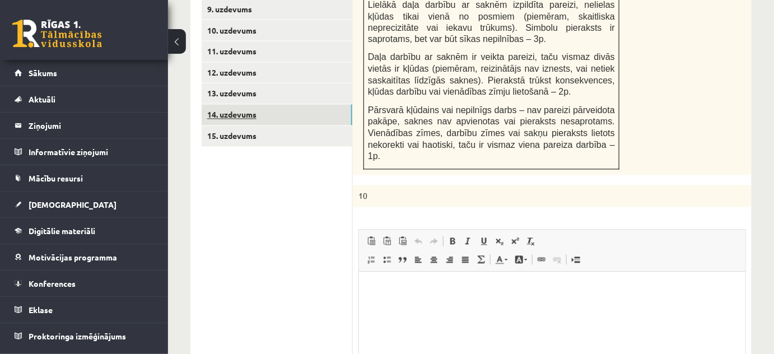
click at [324, 107] on link "14. uzdevums" at bounding box center [277, 115] width 151 height 21
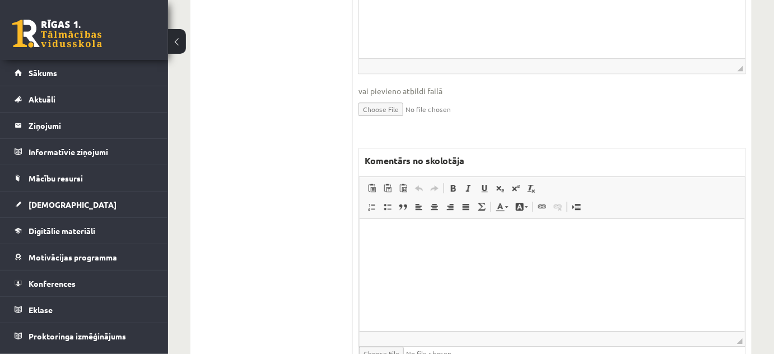
scroll to position [0, 0]
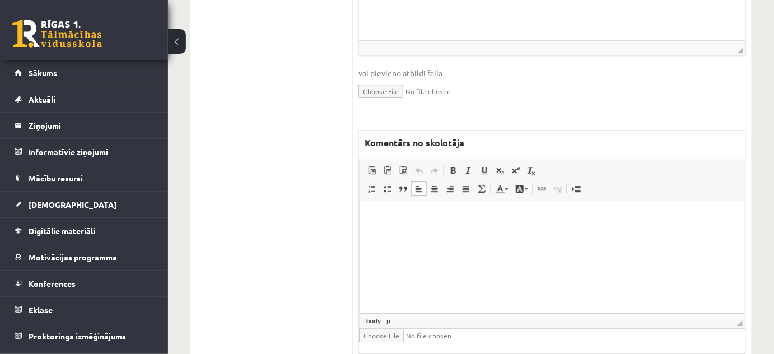
click at [369, 223] on html at bounding box center [551, 217] width 385 height 34
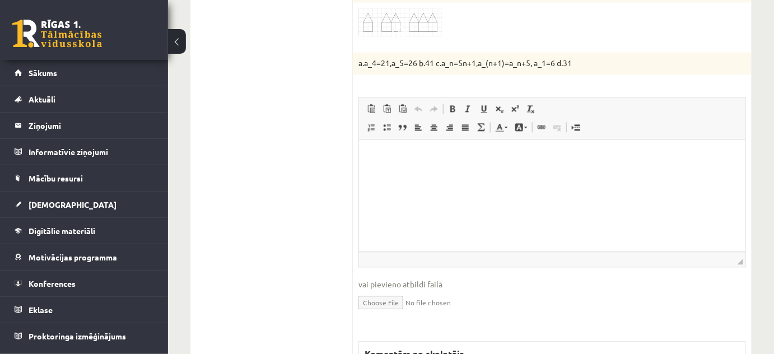
scroll to position [684, 0]
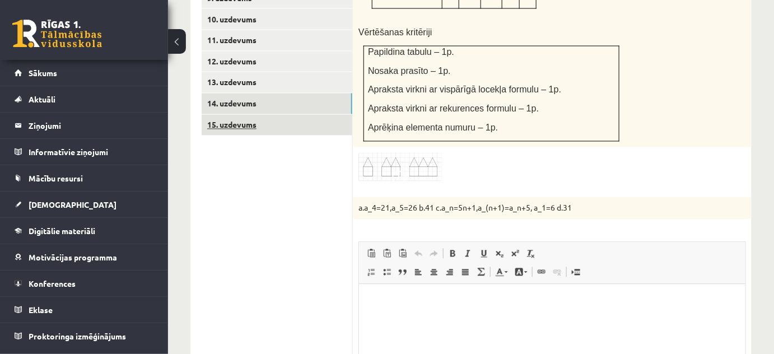
click at [320, 121] on link "15. uzdevums" at bounding box center [277, 125] width 151 height 21
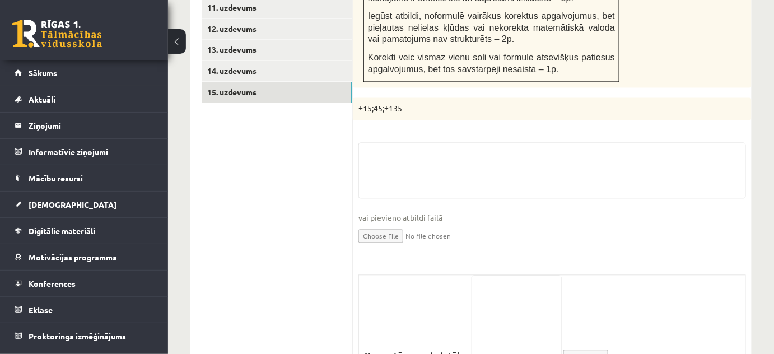
scroll to position [0, 0]
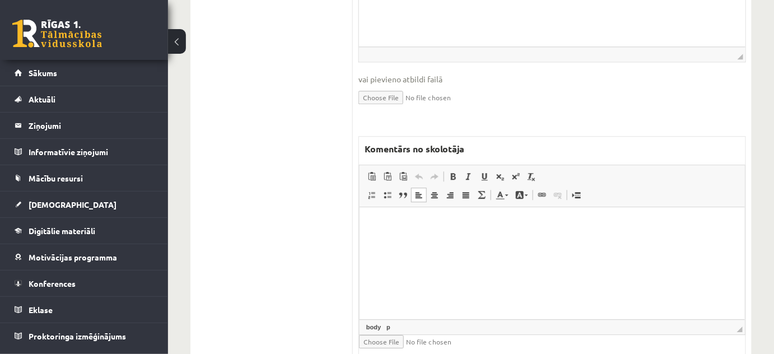
drag, startPoint x: 790, startPoint y: 435, endPoint x: 430, endPoint y: 255, distance: 402.5
click at [430, 241] on html at bounding box center [551, 224] width 385 height 34
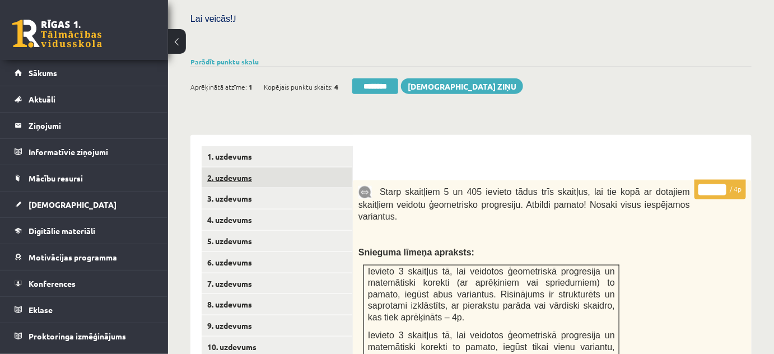
click at [289, 167] on link "2. uzdevums" at bounding box center [277, 177] width 151 height 21
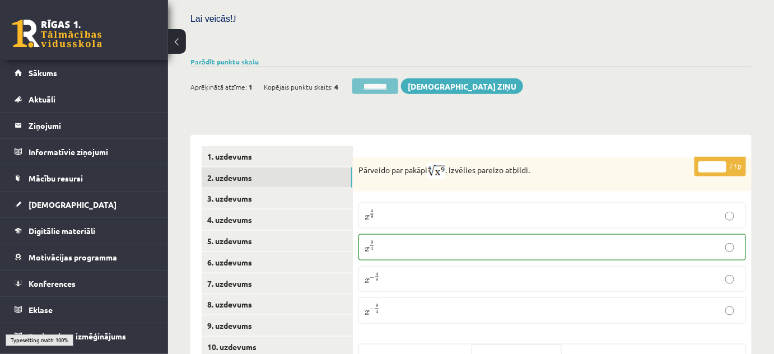
click at [370, 78] on input "********" at bounding box center [375, 86] width 46 height 16
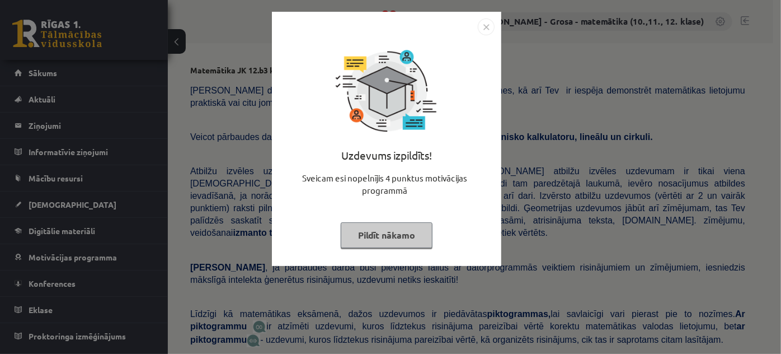
click at [421, 228] on button "Pildīt nākamo" at bounding box center [387, 235] width 92 height 26
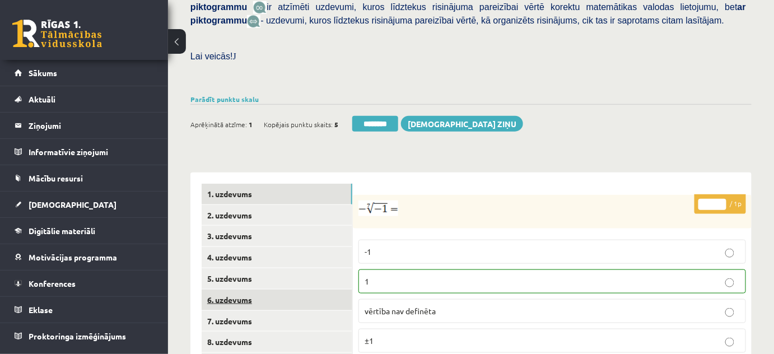
scroll to position [356, 0]
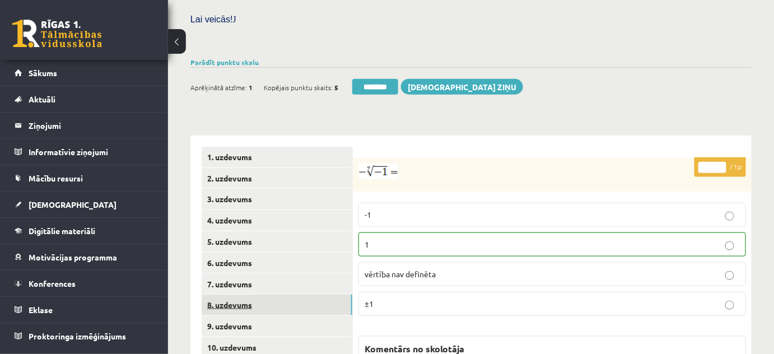
click at [285, 294] on link "8. uzdevums" at bounding box center [277, 304] width 151 height 21
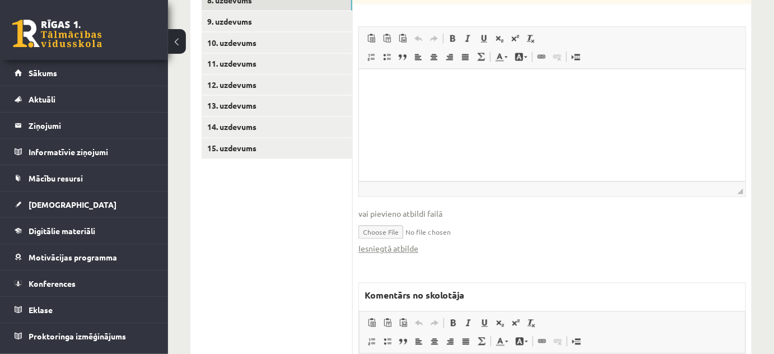
scroll to position [814, 0]
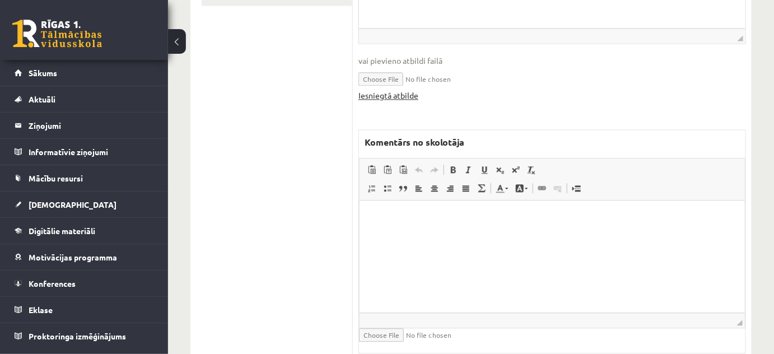
click at [395, 90] on link "Iesniegtā atbilde" at bounding box center [388, 96] width 60 height 12
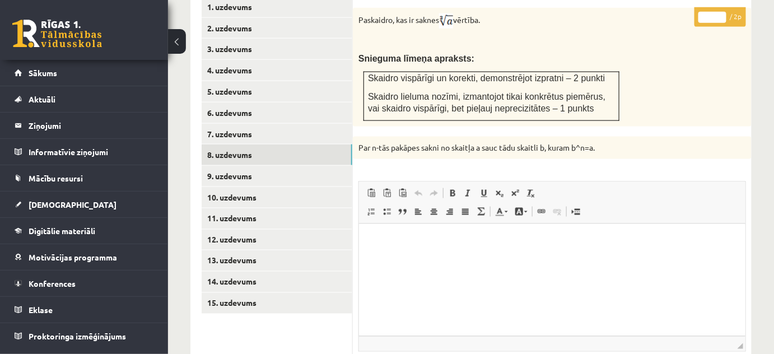
scroll to position [407, 0]
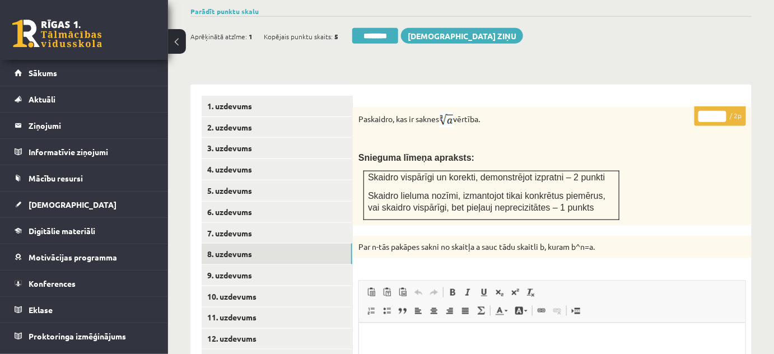
type input "*"
click at [724, 111] on input "*" at bounding box center [712, 116] width 28 height 11
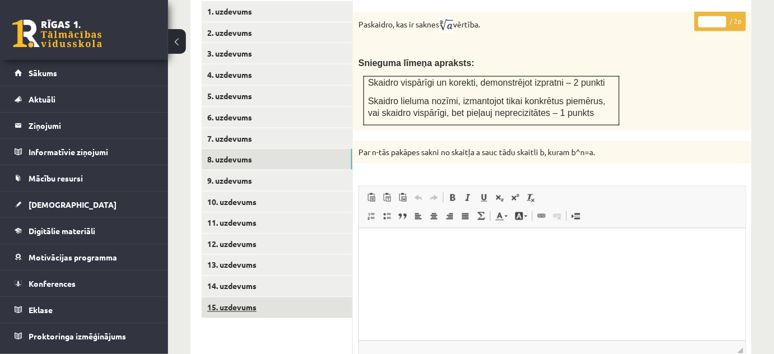
scroll to position [560, 0]
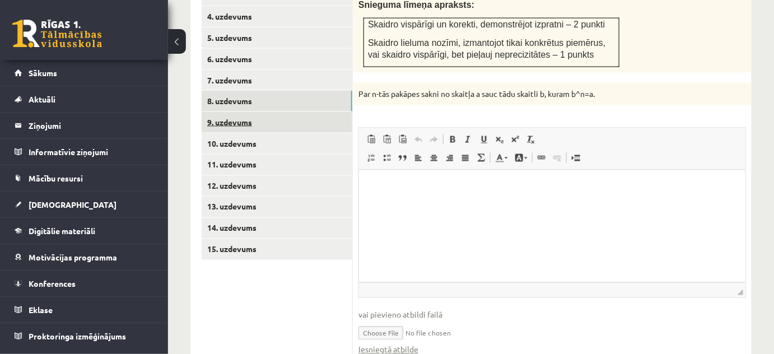
click at [334, 112] on link "9. uzdevums" at bounding box center [277, 122] width 151 height 21
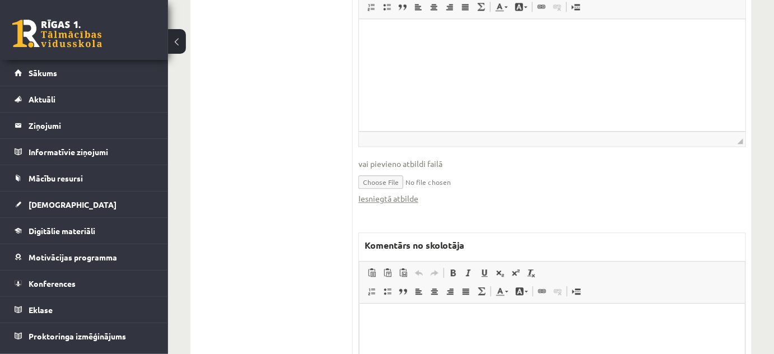
scroll to position [865, 0]
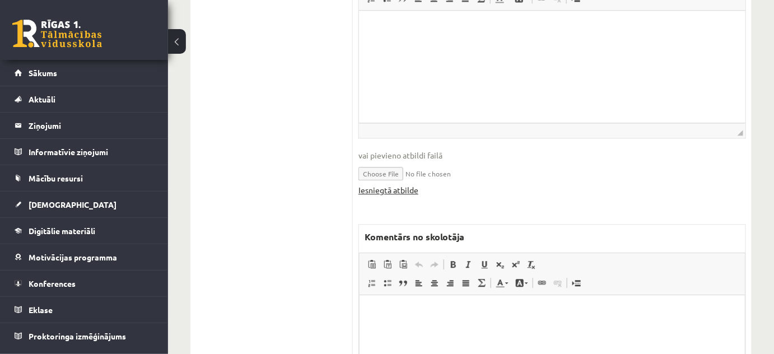
click at [403, 184] on link "Iesniegtā atbilde" at bounding box center [388, 190] width 60 height 12
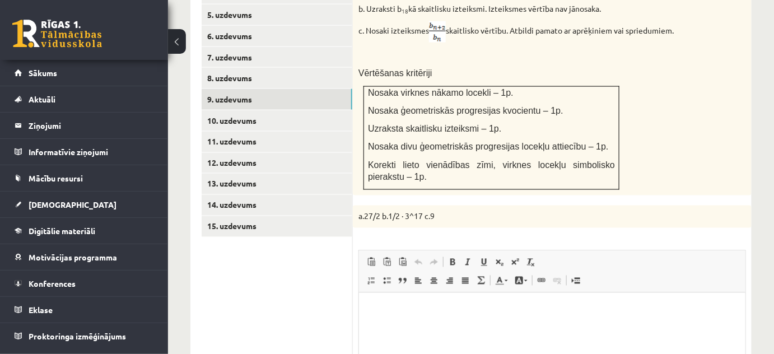
scroll to position [509, 0]
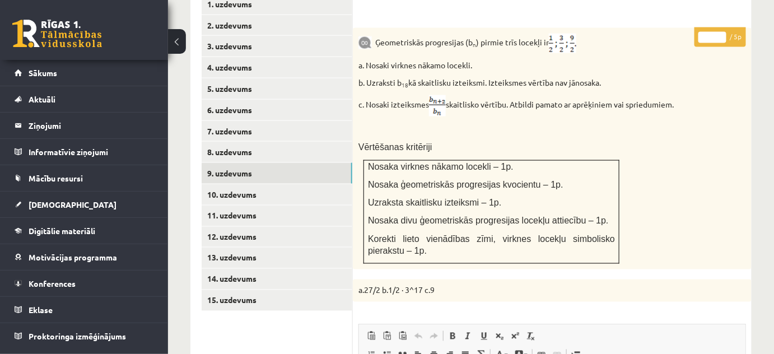
type input "*"
click at [723, 32] on input "*" at bounding box center [712, 37] width 28 height 11
click at [340, 184] on link "10. uzdevums" at bounding box center [277, 194] width 151 height 21
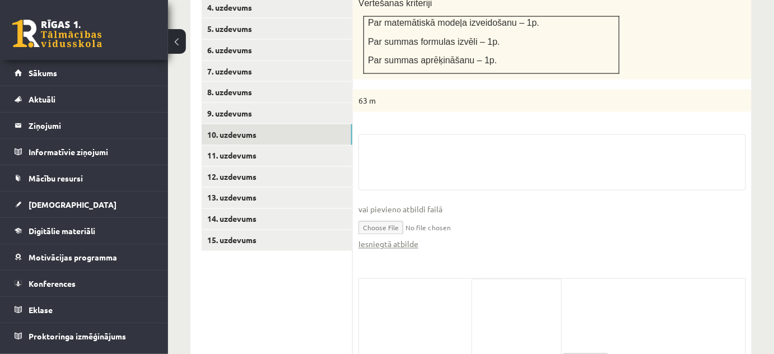
scroll to position [610, 0]
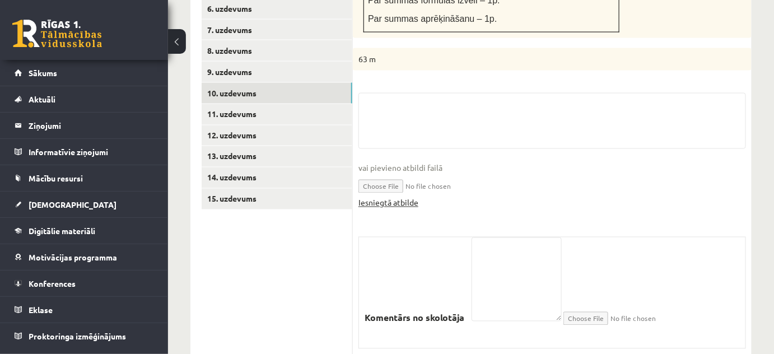
click at [395, 197] on link "Iesniegtā atbilde" at bounding box center [388, 203] width 60 height 12
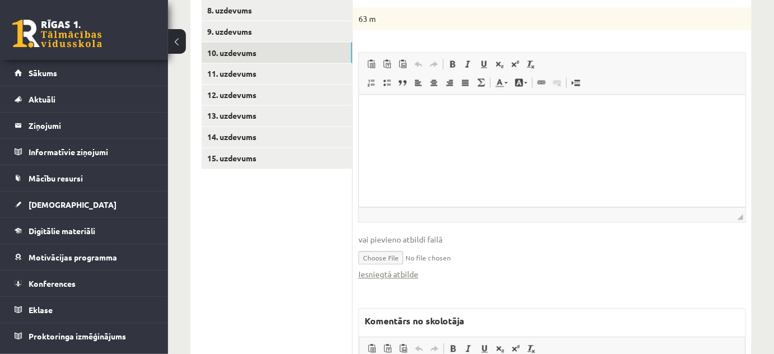
scroll to position [763, 0]
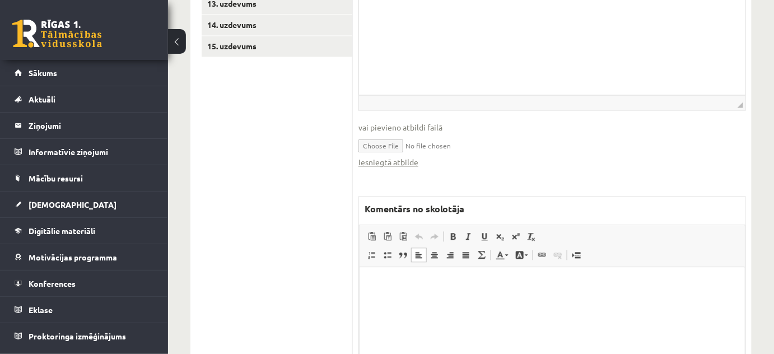
click at [441, 301] on html at bounding box center [551, 283] width 385 height 34
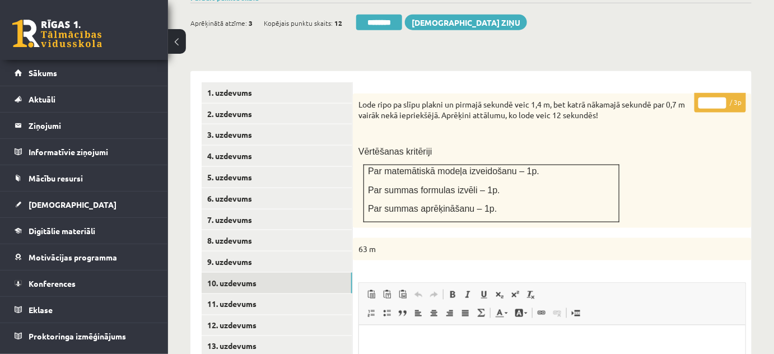
scroll to position [356, 0]
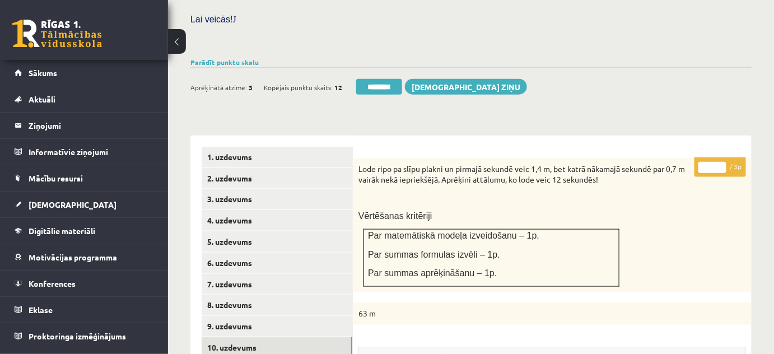
type input "*"
click at [721, 162] on input "*" at bounding box center [712, 167] width 28 height 11
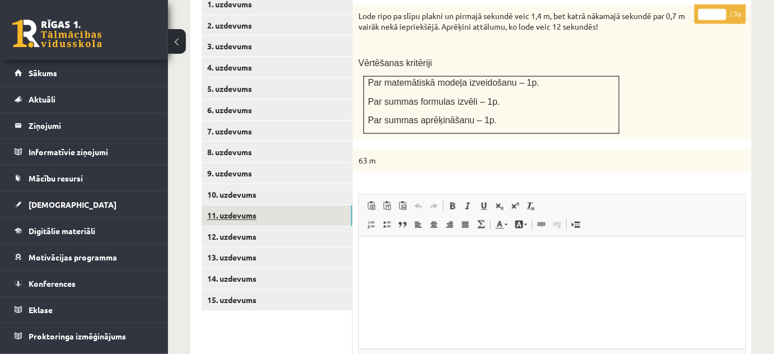
click at [316, 205] on link "11. uzdevums" at bounding box center [277, 215] width 151 height 21
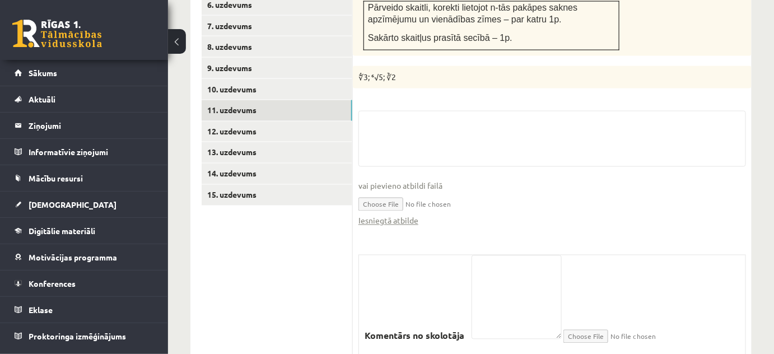
scroll to position [653, 0]
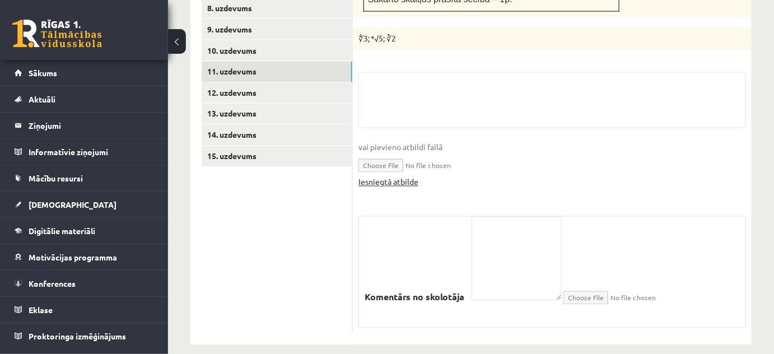
click at [383, 176] on link "Iesniegtā atbilde" at bounding box center [388, 182] width 60 height 12
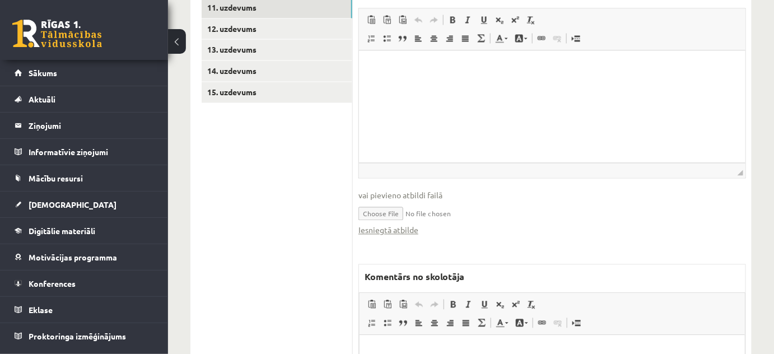
scroll to position [755, 0]
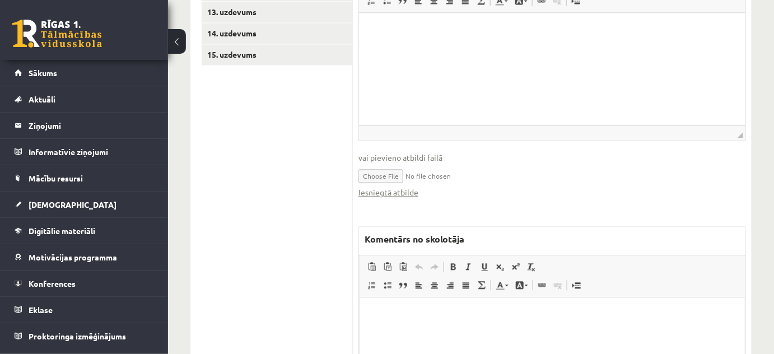
click at [413, 303] on html at bounding box center [551, 314] width 385 height 34
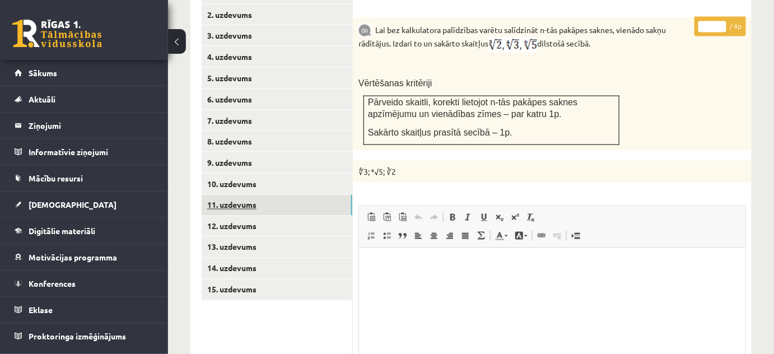
scroll to position [518, 0]
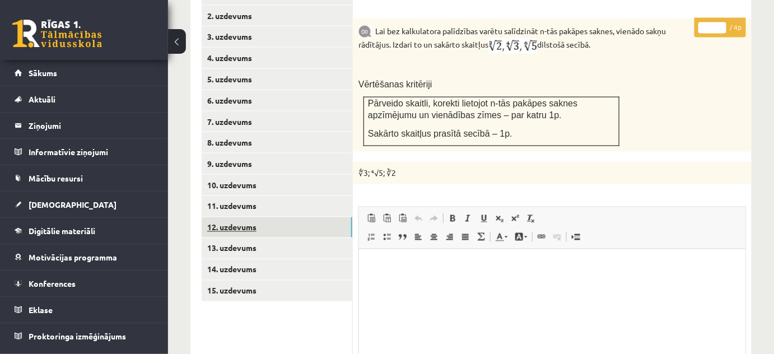
click at [262, 221] on link "12. uzdevums" at bounding box center [277, 227] width 151 height 21
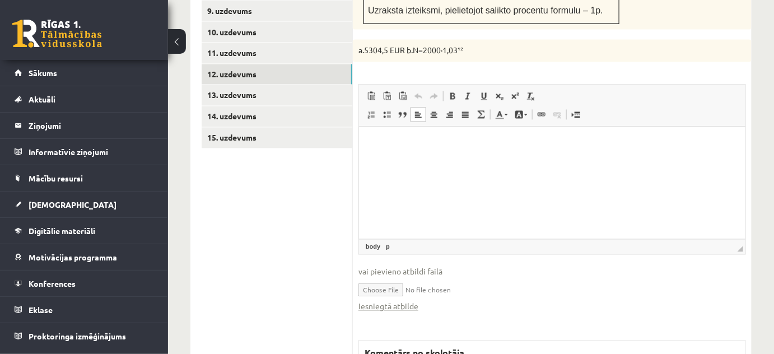
scroll to position [0, 0]
click at [406, 301] on link "Iesniegtā atbilde" at bounding box center [388, 307] width 60 height 12
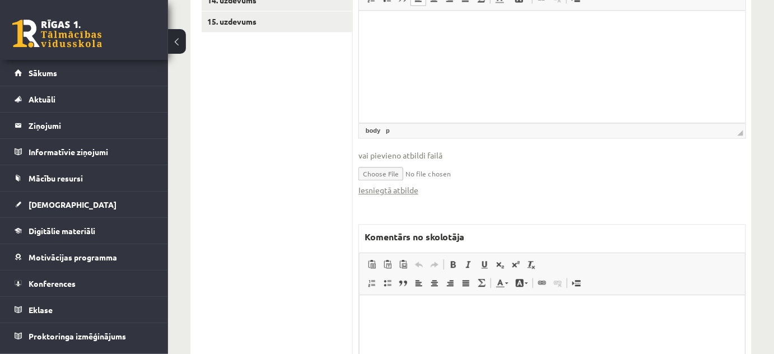
scroll to position [824, 0]
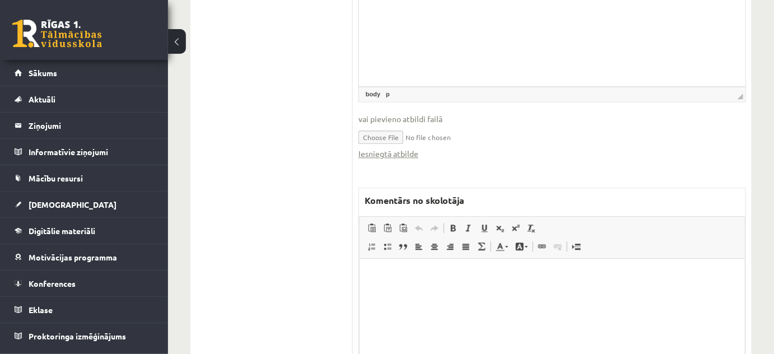
click at [486, 266] on html at bounding box center [551, 275] width 385 height 34
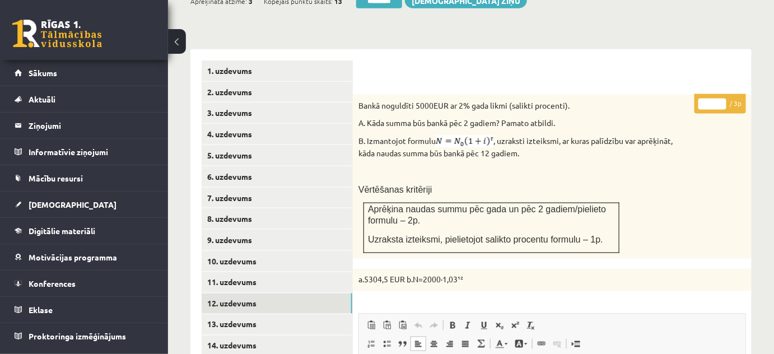
scroll to position [366, 0]
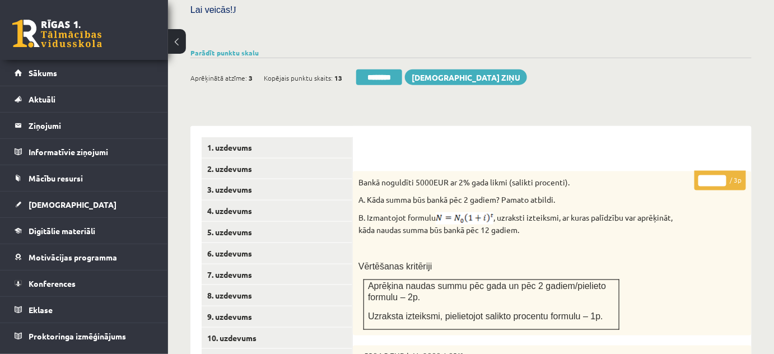
click at [723, 175] on input "*" at bounding box center [712, 180] width 28 height 11
type input "*"
click at [723, 175] on input "*" at bounding box center [712, 180] width 28 height 11
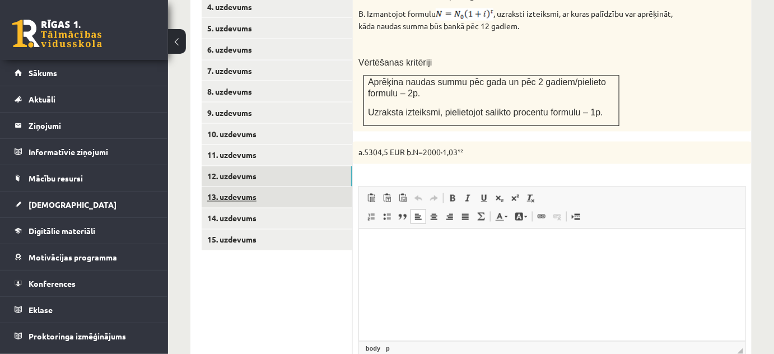
click at [321, 189] on link "13. uzdevums" at bounding box center [277, 197] width 151 height 21
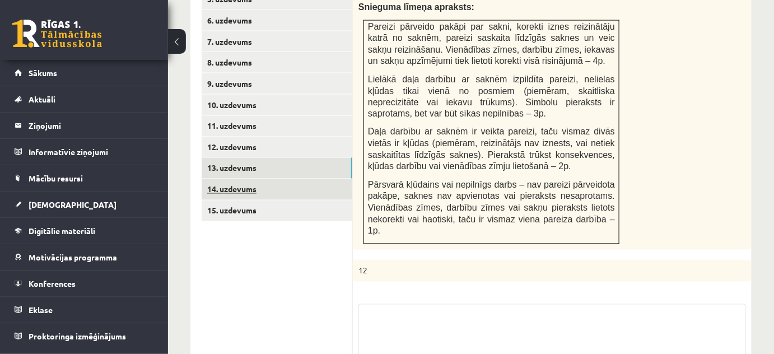
scroll to position [722, 0]
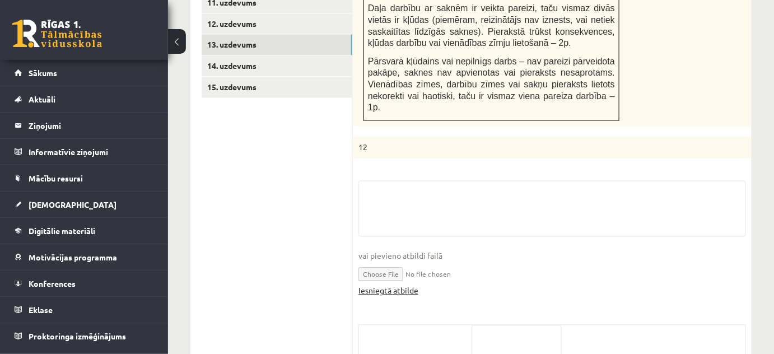
click at [386, 284] on link "Iesniegtā atbilde" at bounding box center [388, 290] width 60 height 12
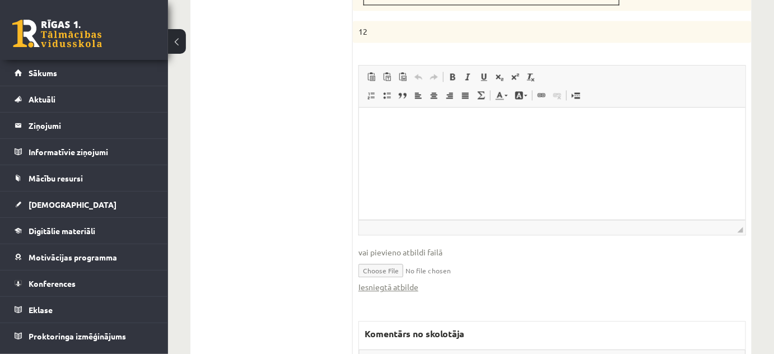
scroll to position [874, 0]
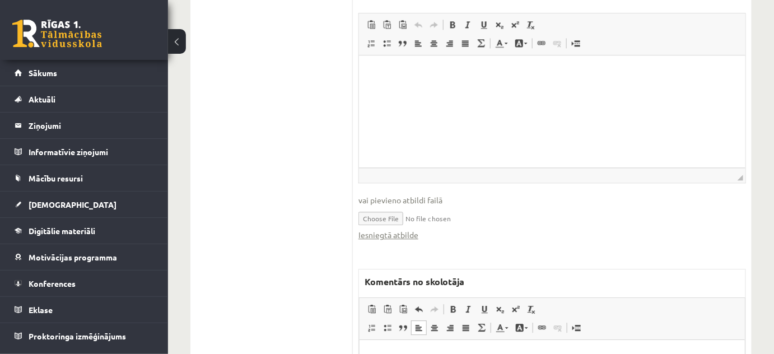
click at [485, 353] on p "**********" at bounding box center [551, 357] width 363 height 12
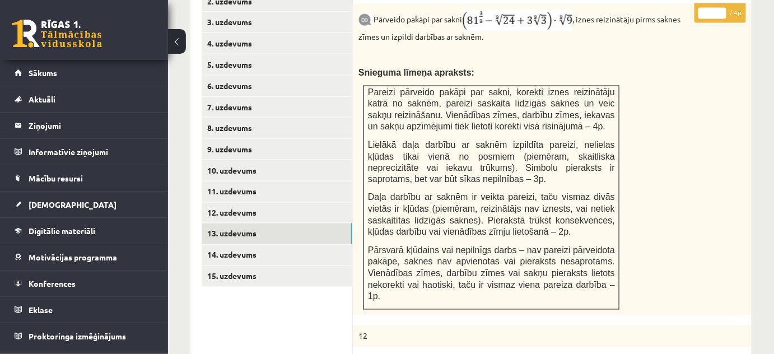
scroll to position [381, 0]
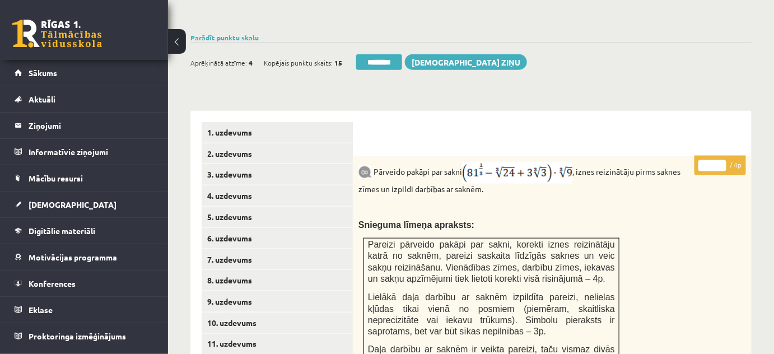
type input "*"
click at [720, 160] on input "*" at bounding box center [712, 165] width 28 height 11
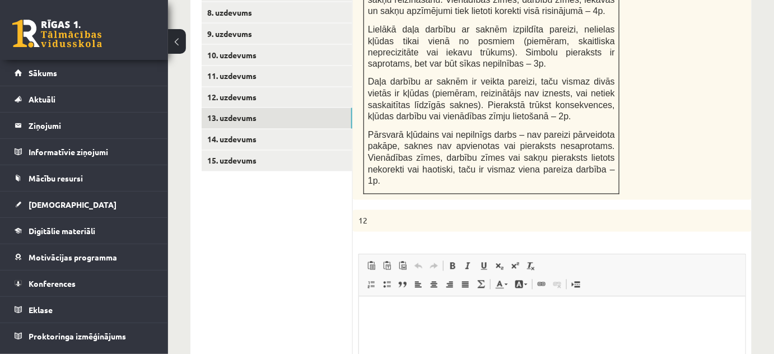
scroll to position [686, 0]
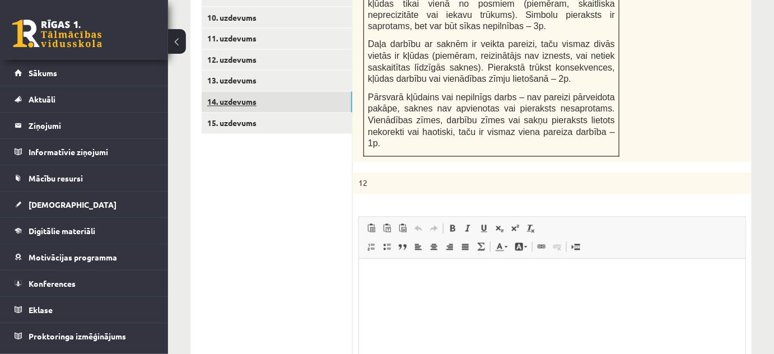
click at [330, 92] on link "14. uzdevums" at bounding box center [277, 102] width 151 height 21
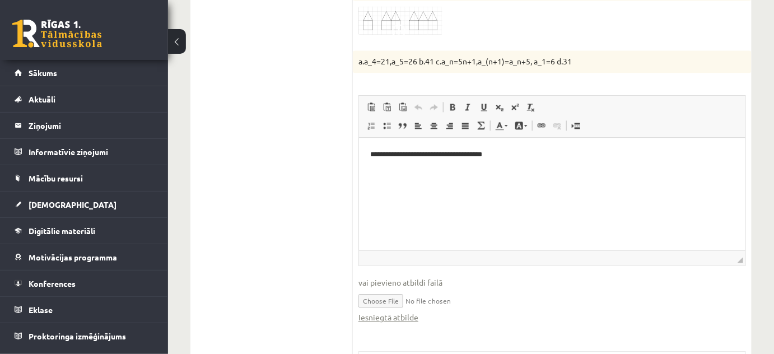
scroll to position [0, 0]
click at [404, 311] on link "Iesniegtā atbilde" at bounding box center [388, 317] width 60 height 12
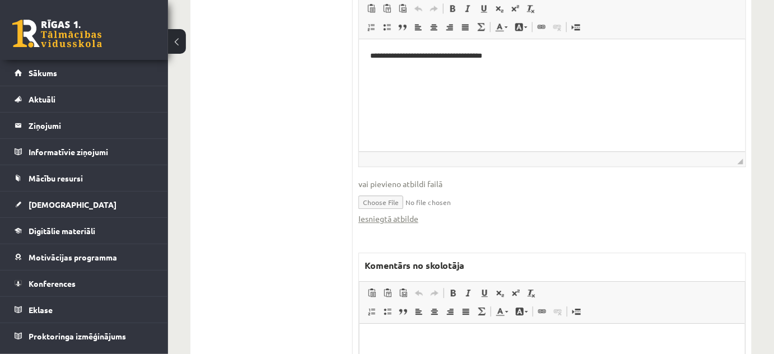
scroll to position [983, 0]
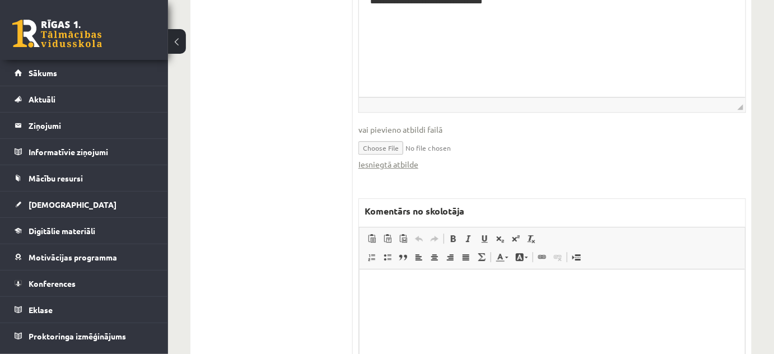
click at [449, 303] on html at bounding box center [551, 286] width 385 height 34
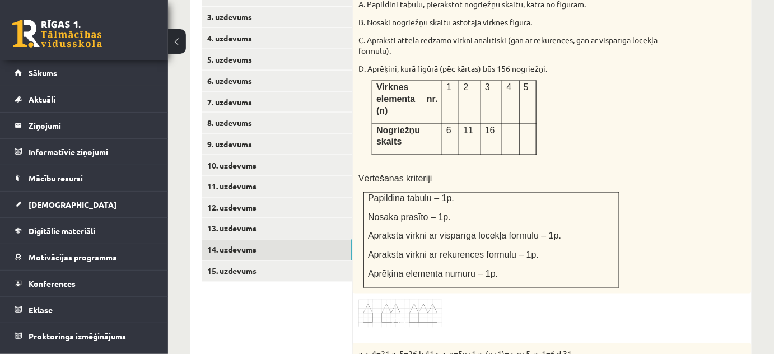
scroll to position [475, 0]
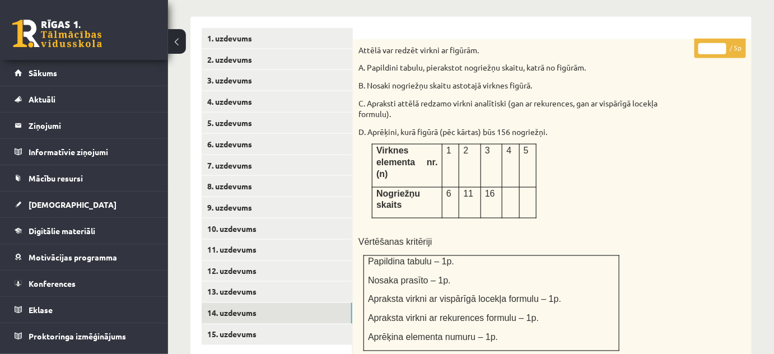
click at [719, 43] on input "*" at bounding box center [712, 48] width 28 height 11
type input "*"
click at [719, 43] on input "*" at bounding box center [712, 48] width 28 height 11
click at [301, 324] on link "15. uzdevums" at bounding box center [277, 334] width 151 height 21
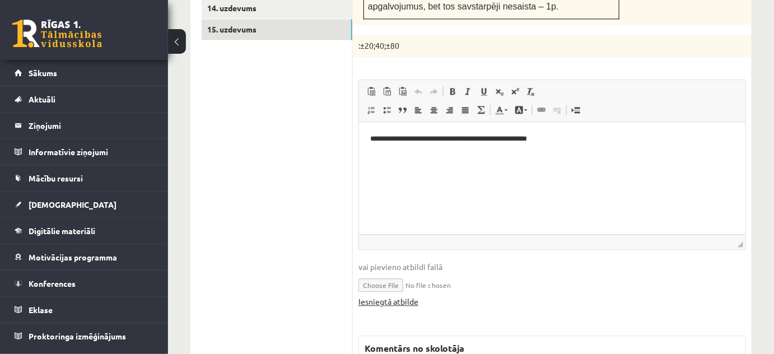
scroll to position [0, 0]
click at [400, 296] on link "Iesniegtā atbilde" at bounding box center [388, 302] width 60 height 12
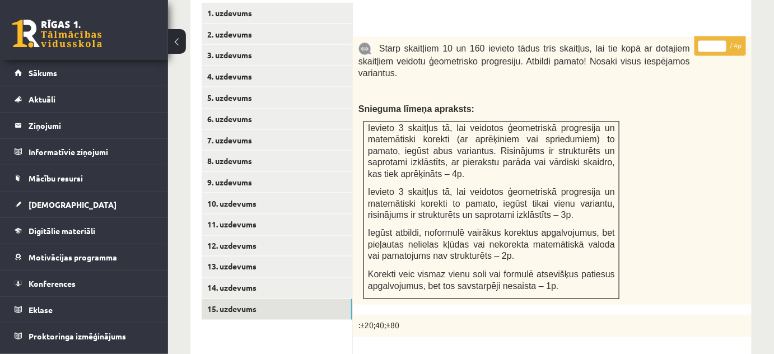
scroll to position [424, 0]
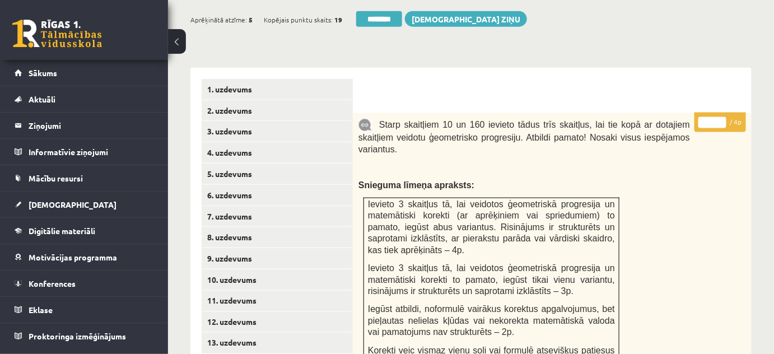
click at [717, 117] on input "*" at bounding box center [712, 122] width 28 height 11
type input "*"
click at [719, 117] on input "*" at bounding box center [712, 122] width 28 height 11
click at [316, 121] on link "3. uzdevums" at bounding box center [277, 131] width 151 height 21
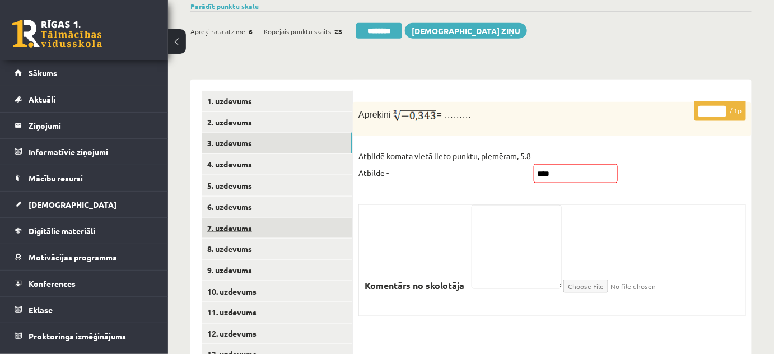
scroll to position [271, 0]
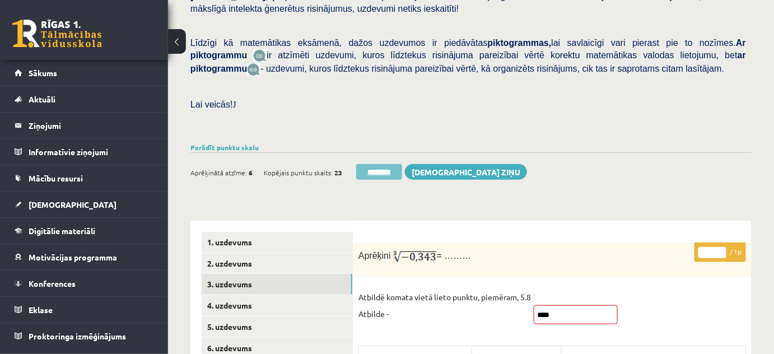
drag, startPoint x: 382, startPoint y: 153, endPoint x: 443, endPoint y: 32, distance: 136.2
click at [382, 164] on input "********" at bounding box center [379, 172] width 46 height 16
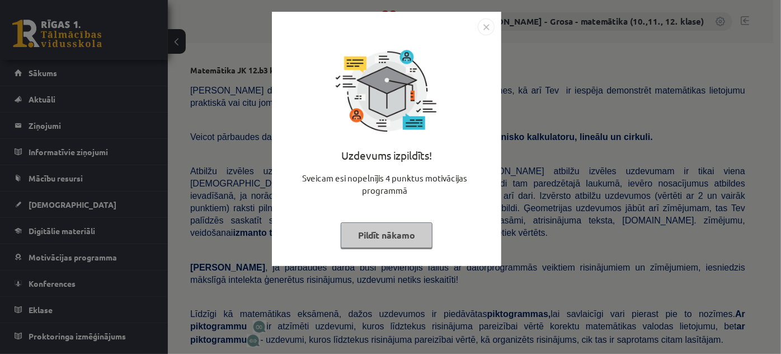
click at [388, 237] on button "Pildīt nākamo" at bounding box center [387, 235] width 92 height 26
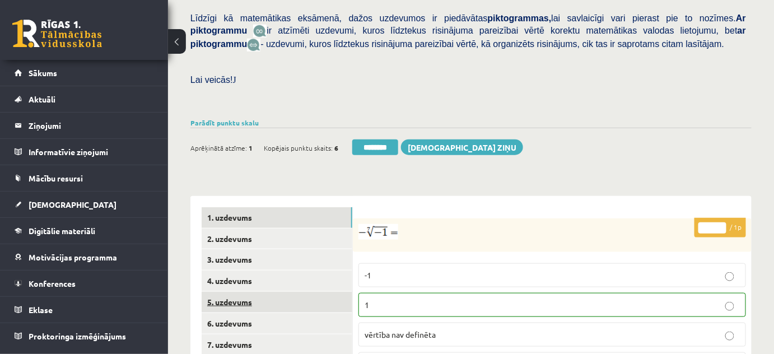
scroll to position [356, 0]
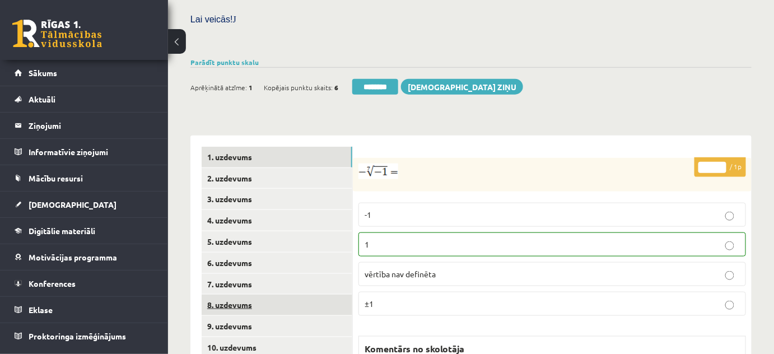
click at [263, 294] on link "8. uzdevums" at bounding box center [277, 304] width 151 height 21
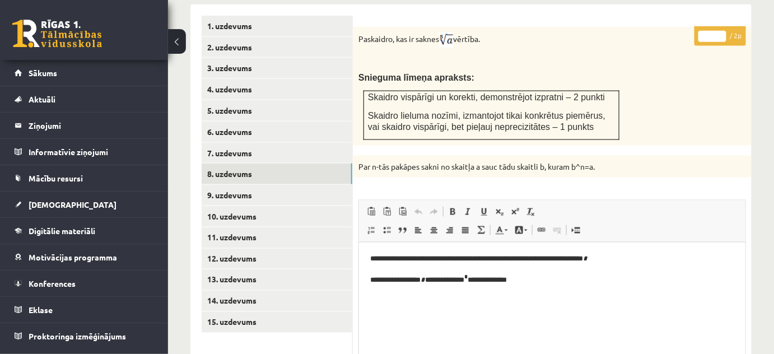
scroll to position [400, 0]
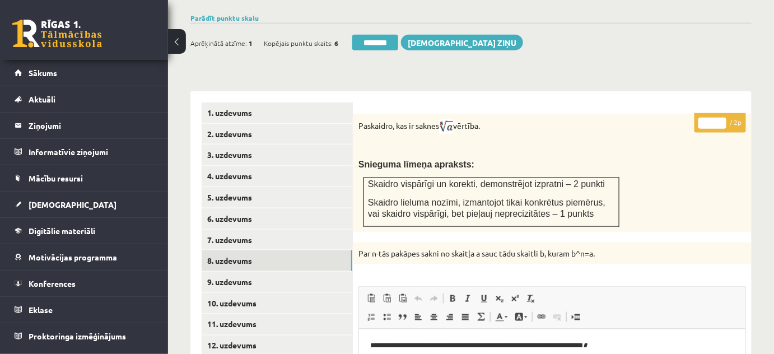
drag, startPoint x: 722, startPoint y: 109, endPoint x: 577, endPoint y: 192, distance: 167.7
type input "*"
click at [722, 118] on input "*" at bounding box center [712, 123] width 28 height 11
click at [322, 271] on link "9. uzdevums" at bounding box center [277, 281] width 151 height 21
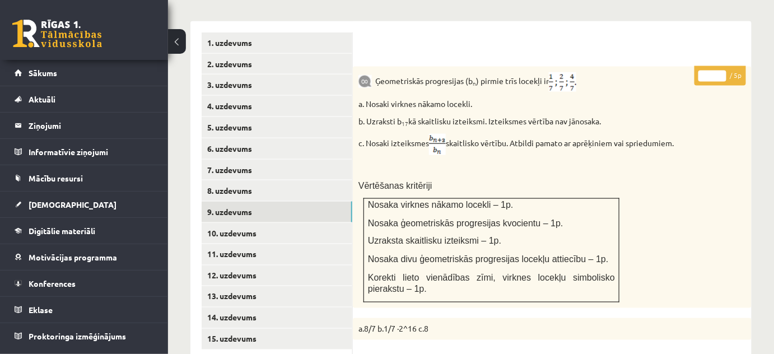
scroll to position [393, 0]
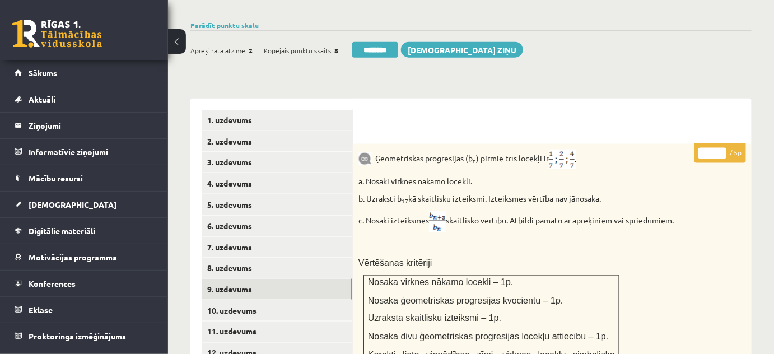
type input "*"
click at [724, 148] on input "*" at bounding box center [712, 153] width 28 height 11
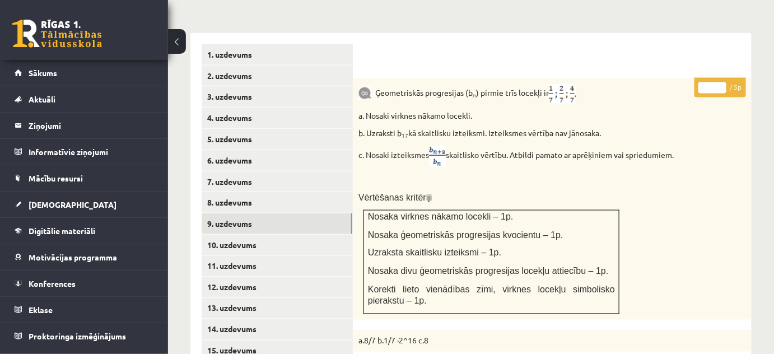
scroll to position [597, 0]
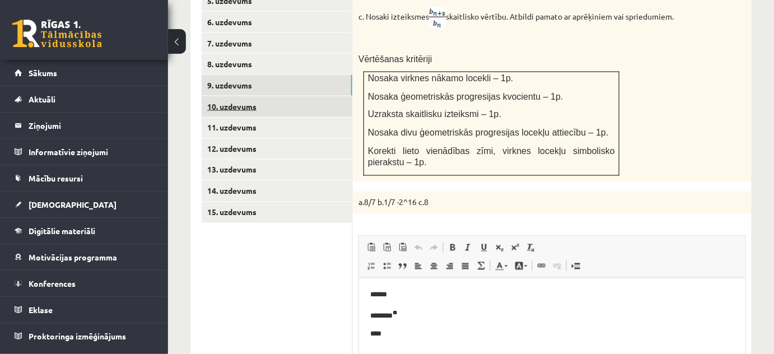
click at [285, 96] on link "10. uzdevums" at bounding box center [277, 106] width 151 height 21
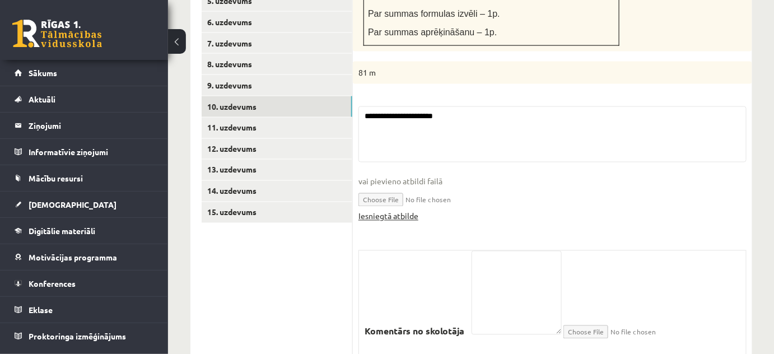
click at [396, 210] on link "Iesniegtā atbilde" at bounding box center [388, 216] width 60 height 12
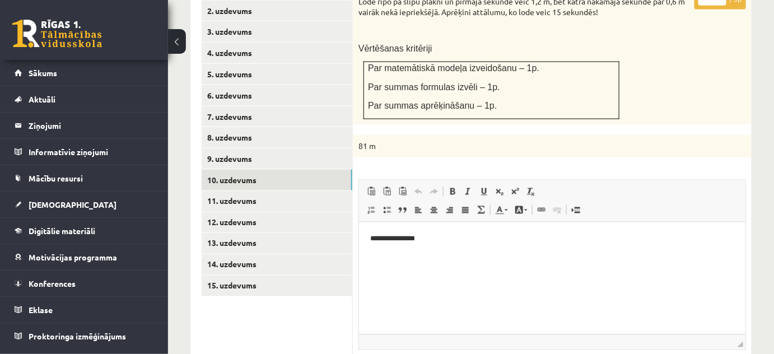
scroll to position [393, 0]
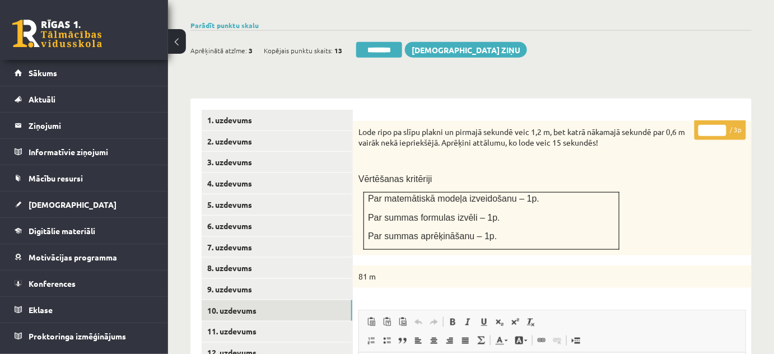
type input "*"
click at [719, 125] on input "*" at bounding box center [712, 130] width 28 height 11
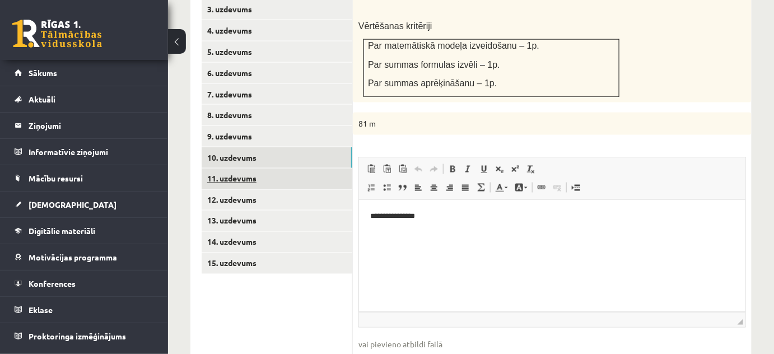
click at [252, 168] on link "11. uzdevums" at bounding box center [277, 178] width 151 height 21
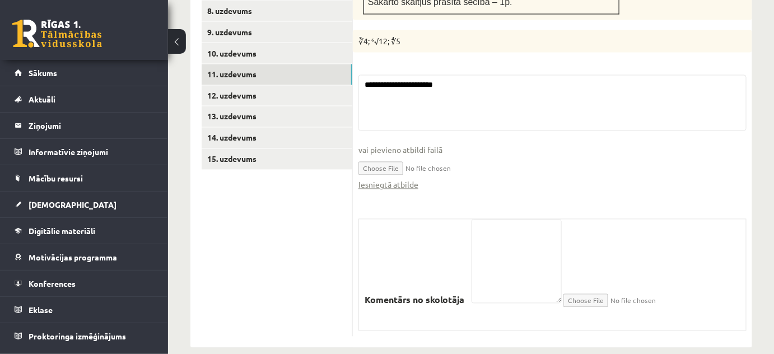
scroll to position [653, 0]
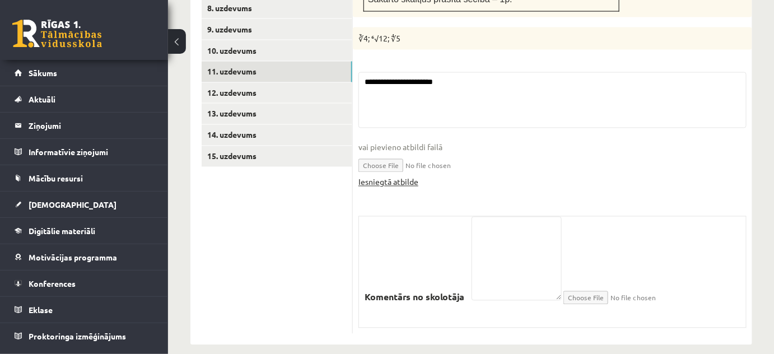
click at [401, 176] on link "Iesniegtā atbilde" at bounding box center [388, 182] width 60 height 12
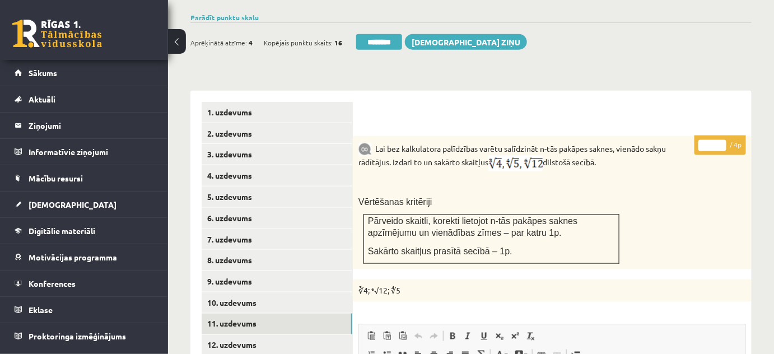
scroll to position [399, 0]
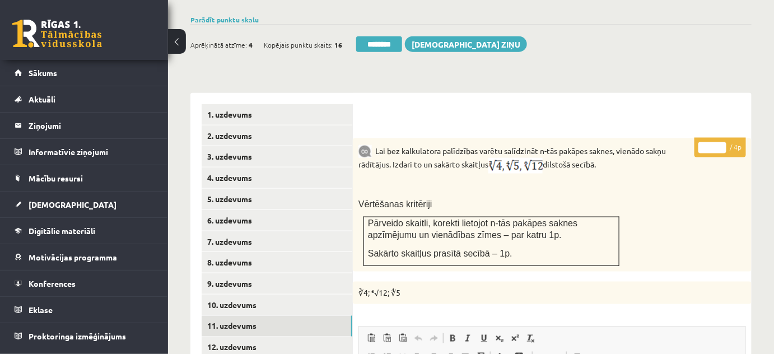
type input "*"
click at [724, 142] on input "*" at bounding box center [712, 147] width 28 height 11
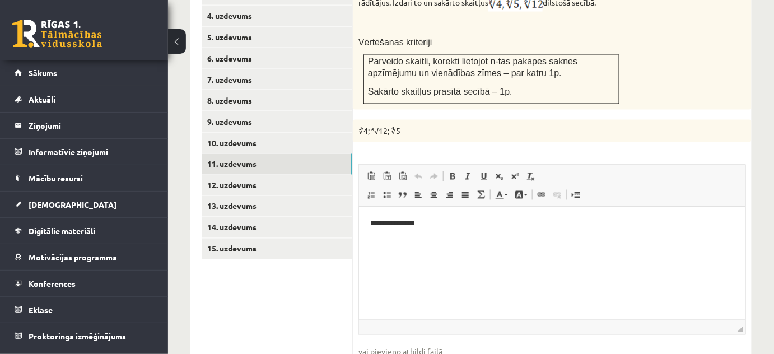
scroll to position [602, 0]
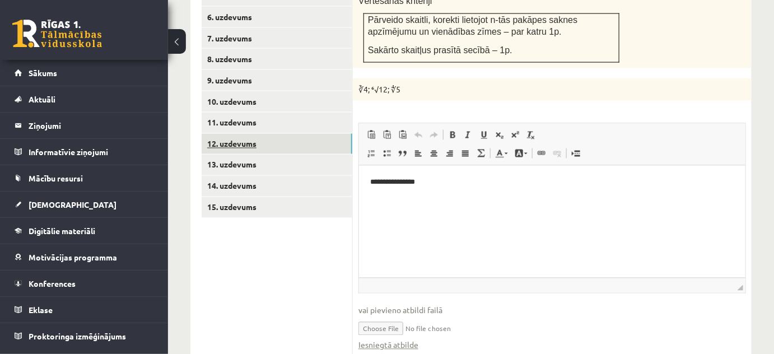
click at [327, 134] on link "12. uzdevums" at bounding box center [277, 144] width 151 height 21
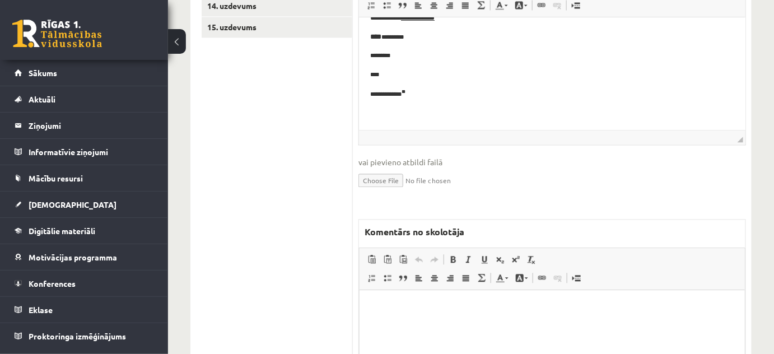
scroll to position [896, 0]
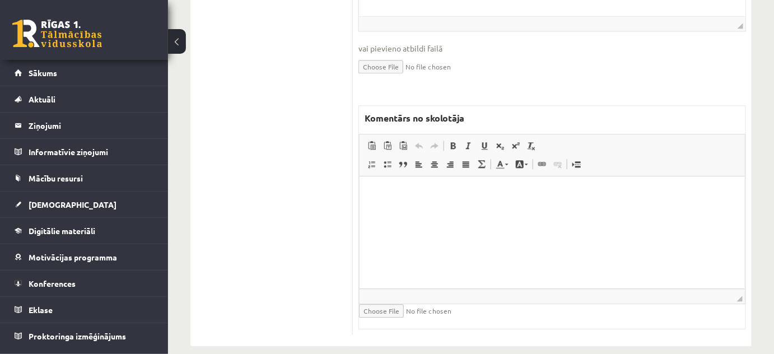
click at [462, 210] on html at bounding box center [551, 193] width 385 height 34
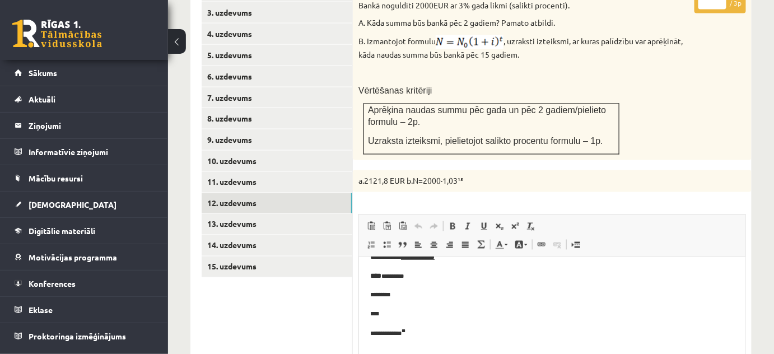
scroll to position [437, 0]
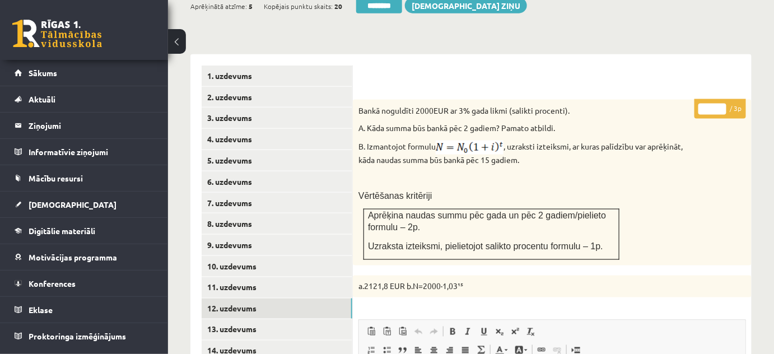
click at [718, 104] on input "*" at bounding box center [712, 109] width 28 height 11
type input "*"
click at [718, 104] on input "*" at bounding box center [712, 109] width 28 height 11
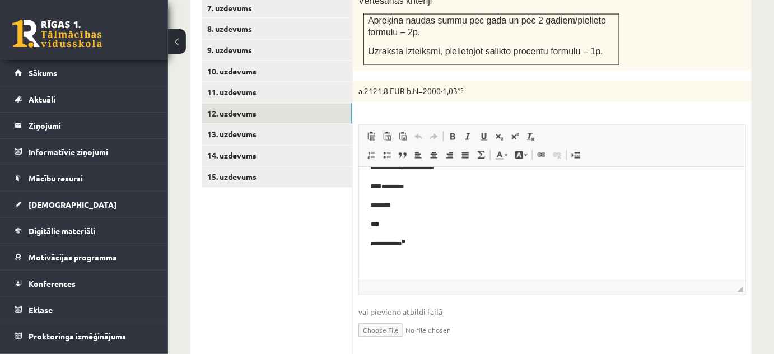
scroll to position [641, 0]
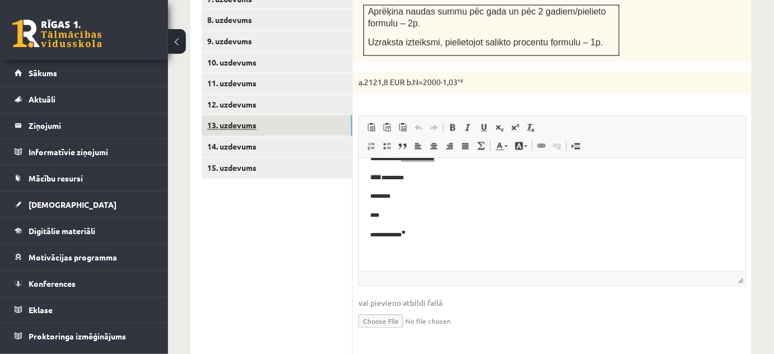
click at [330, 115] on link "13. uzdevums" at bounding box center [277, 125] width 151 height 21
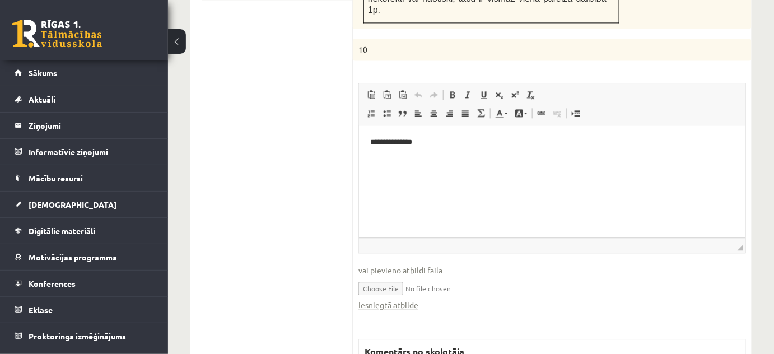
scroll to position [0, 0]
click at [405, 299] on link "Iesniegtā atbilde" at bounding box center [388, 305] width 60 height 12
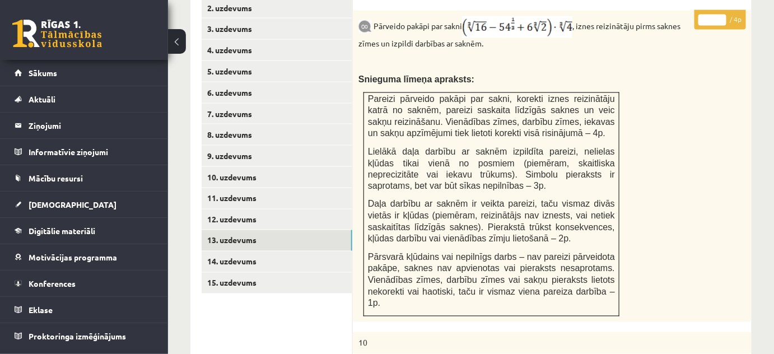
scroll to position [463, 0]
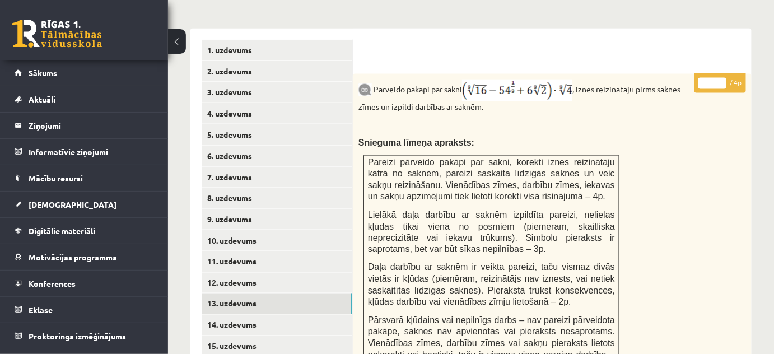
type input "*"
click at [721, 78] on input "*" at bounding box center [712, 83] width 28 height 11
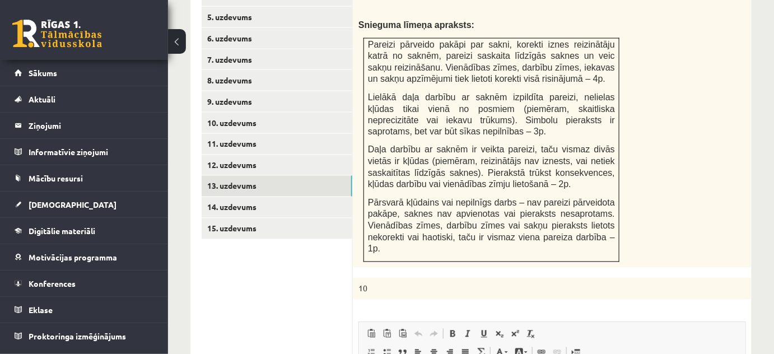
scroll to position [667, 0]
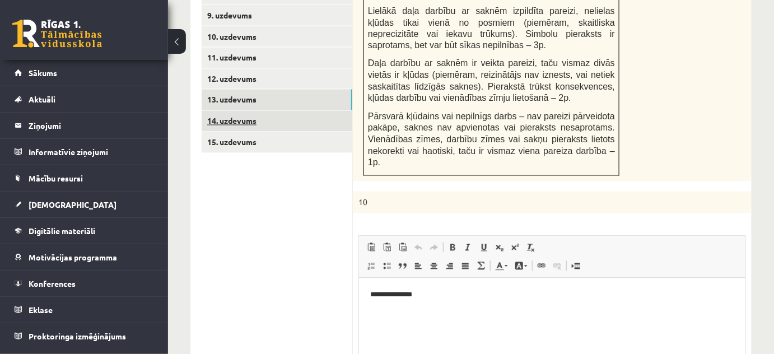
click at [327, 115] on link "14. uzdevums" at bounding box center [277, 121] width 151 height 21
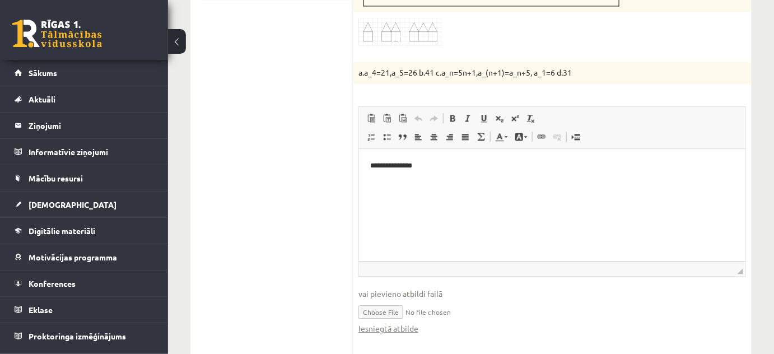
scroll to position [0, 0]
click at [415, 322] on link "Iesniegtā atbilde" at bounding box center [388, 328] width 60 height 12
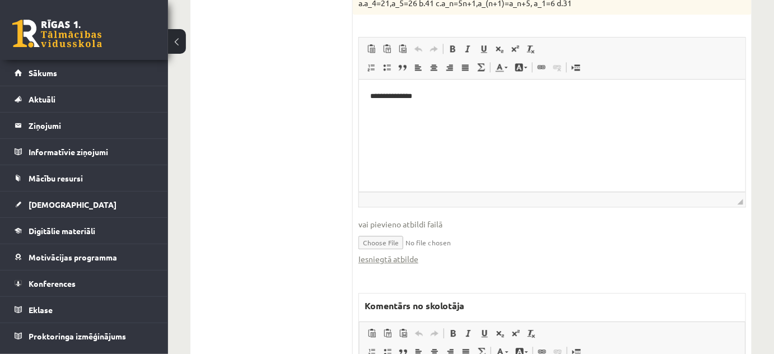
scroll to position [972, 0]
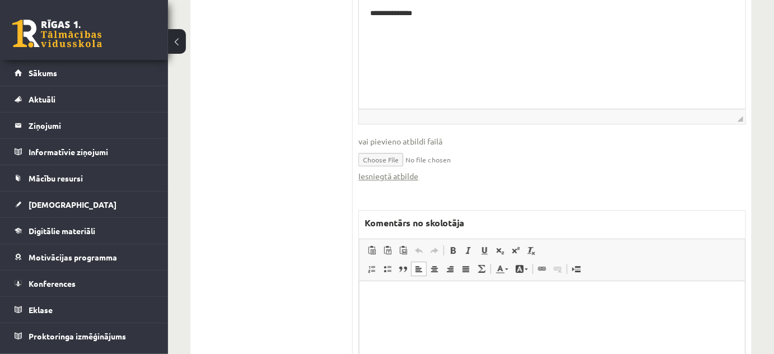
click at [510, 302] on p "Bagātinātā teksta redaktors, wiswyg-editor-47024735100880-1758106288-721" at bounding box center [551, 298] width 363 height 12
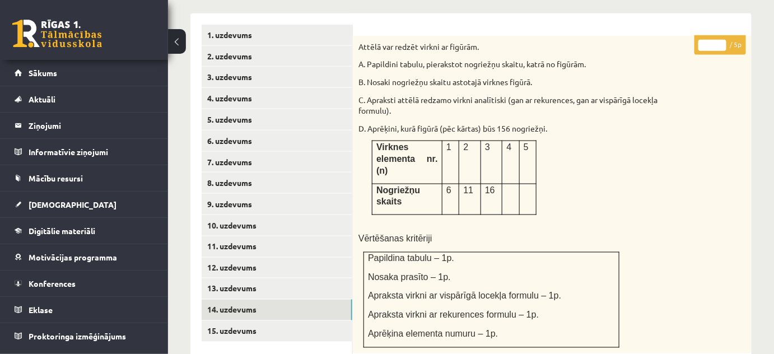
scroll to position [412, 0]
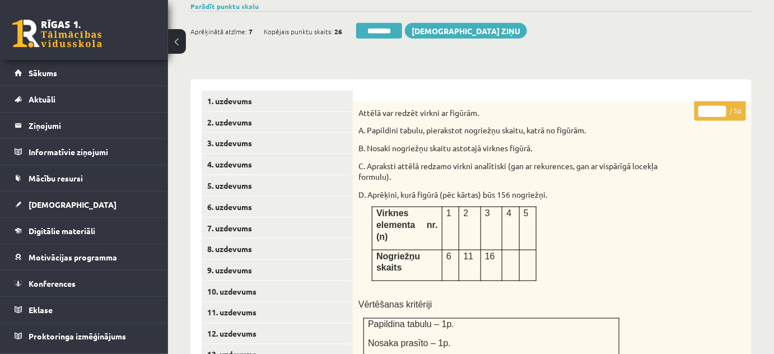
click at [724, 106] on input "*" at bounding box center [712, 111] width 28 height 11
type input "*"
click at [724, 106] on input "*" at bounding box center [712, 111] width 28 height 11
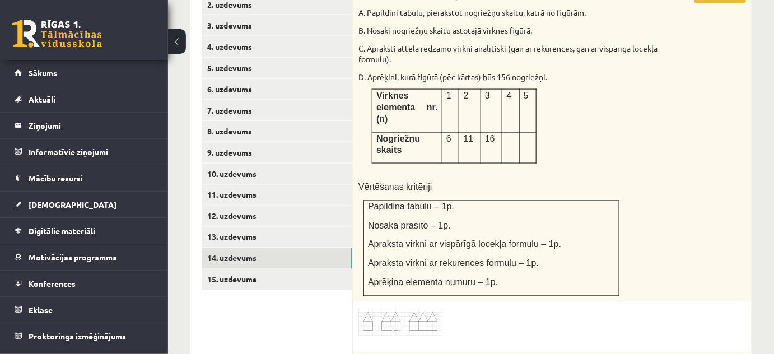
scroll to position [616, 0]
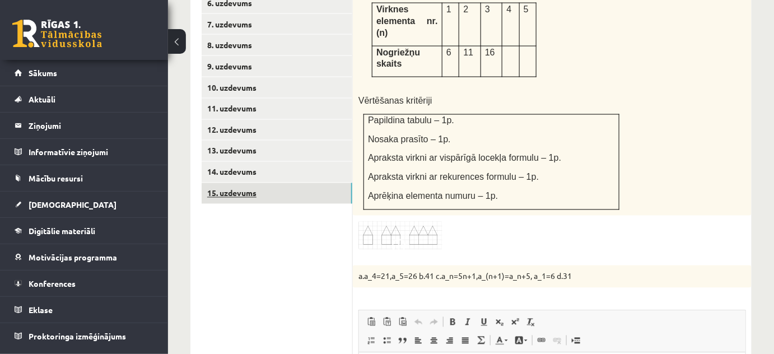
click at [311, 183] on link "15. uzdevums" at bounding box center [277, 193] width 151 height 21
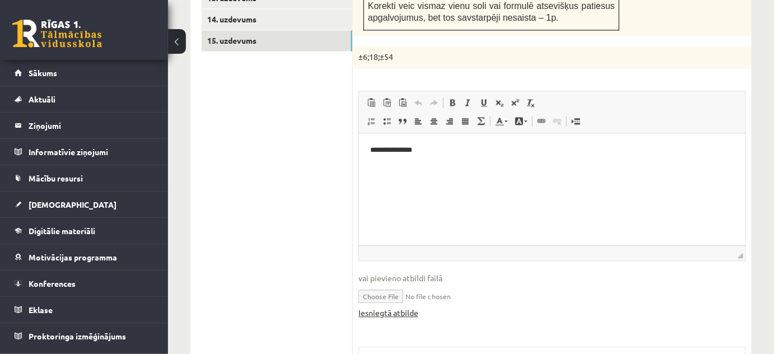
scroll to position [0, 0]
click at [390, 307] on link "Iesniegtā atbilde" at bounding box center [388, 313] width 60 height 12
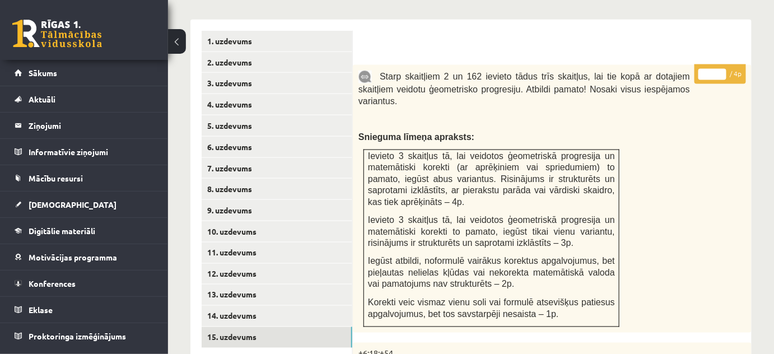
scroll to position [412, 0]
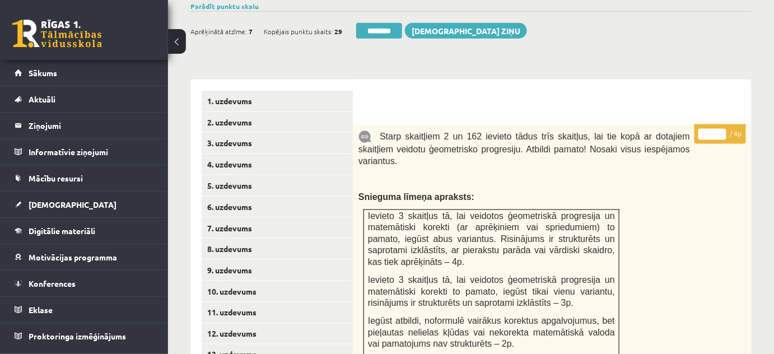
type input "*"
click at [722, 129] on input "*" at bounding box center [712, 134] width 28 height 11
click at [280, 112] on link "2. uzdevums" at bounding box center [277, 122] width 151 height 21
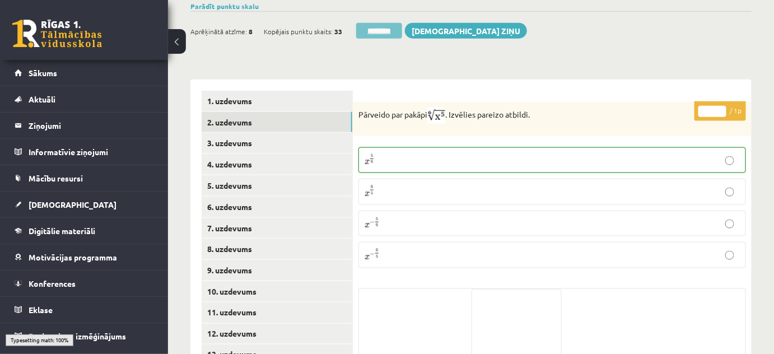
click at [386, 23] on input "********" at bounding box center [379, 31] width 46 height 16
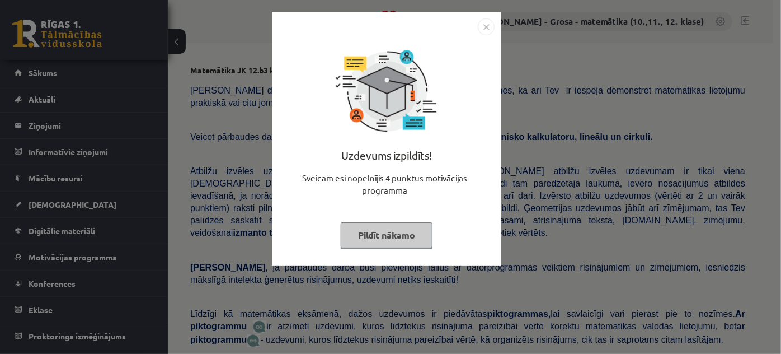
click at [386, 242] on button "Pildīt nākamo" at bounding box center [387, 235] width 92 height 26
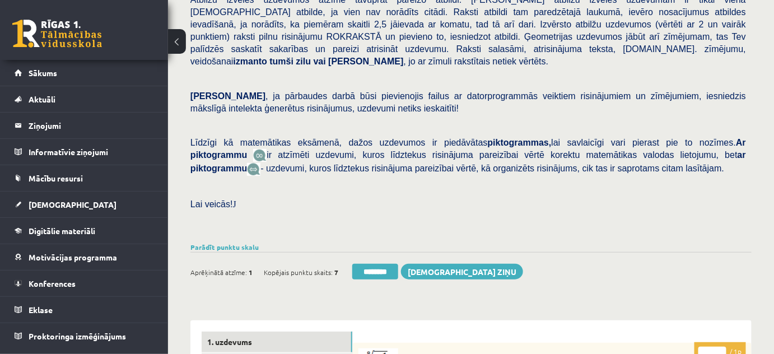
scroll to position [305, 0]
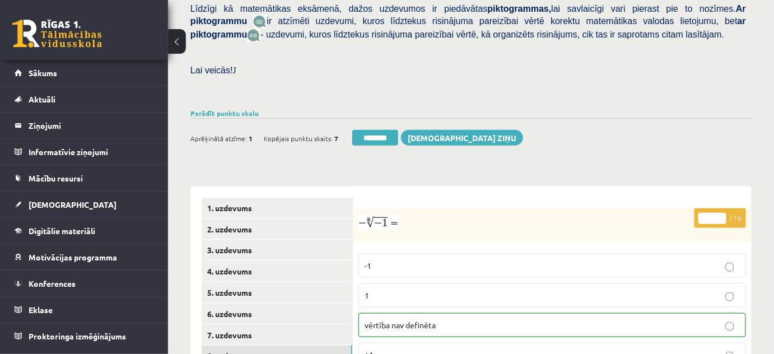
click at [288, 346] on link "8. uzdevums" at bounding box center [277, 355] width 151 height 21
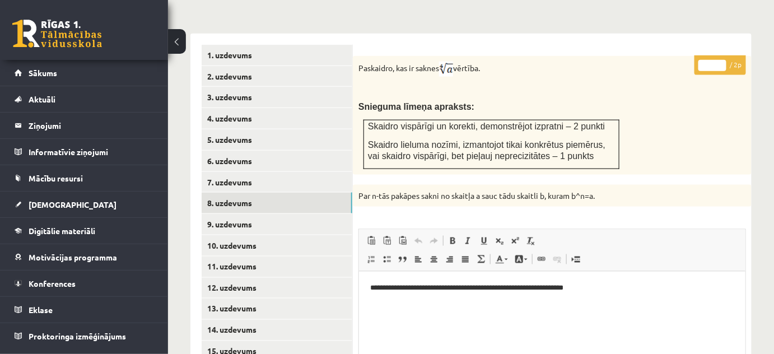
scroll to position [407, 0]
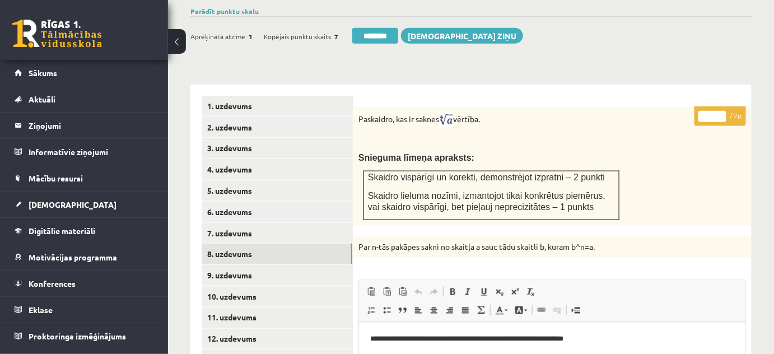
click at [722, 111] on input "*" at bounding box center [712, 116] width 28 height 11
type input "*"
click at [722, 111] on input "*" at bounding box center [712, 116] width 28 height 11
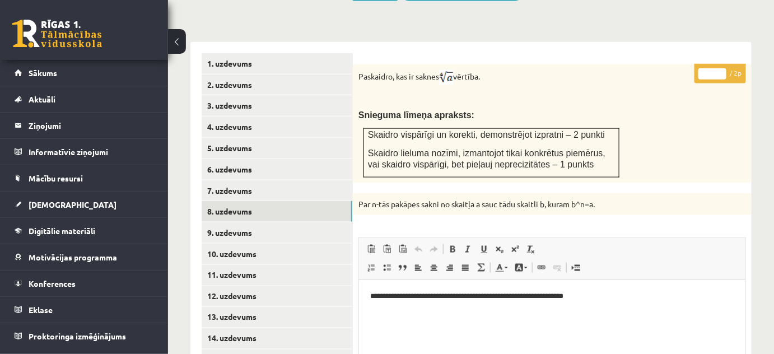
scroll to position [509, 0]
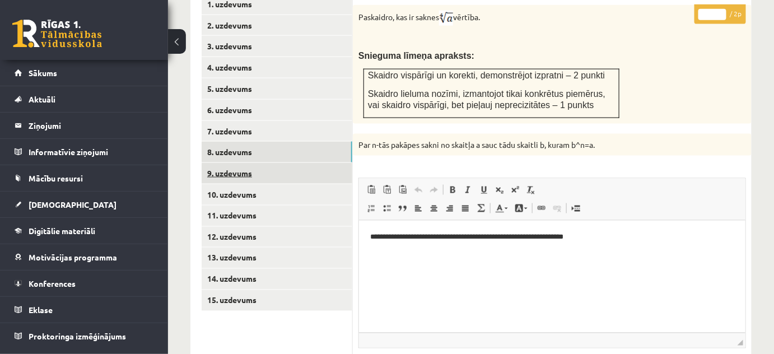
click at [343, 167] on link "9. uzdevums" at bounding box center [277, 173] width 151 height 21
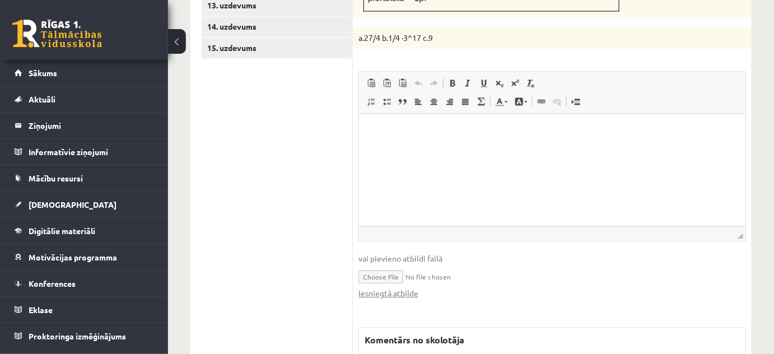
scroll to position [0, 0]
click at [383, 287] on link "Iesniegtā atbilde" at bounding box center [388, 293] width 60 height 12
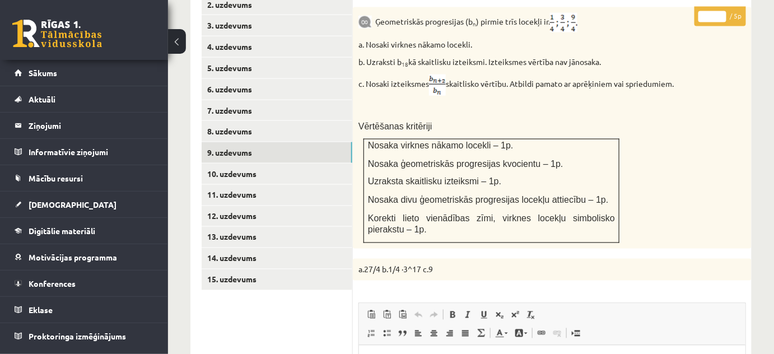
scroll to position [456, 0]
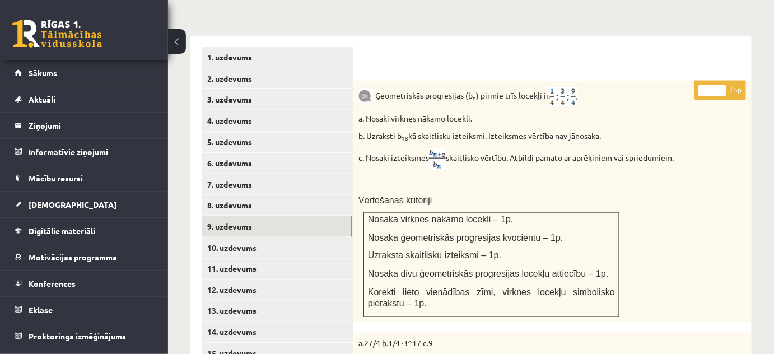
type input "*"
click at [722, 85] on input "*" at bounding box center [712, 90] width 28 height 11
click at [315, 237] on link "10. uzdevums" at bounding box center [277, 247] width 151 height 21
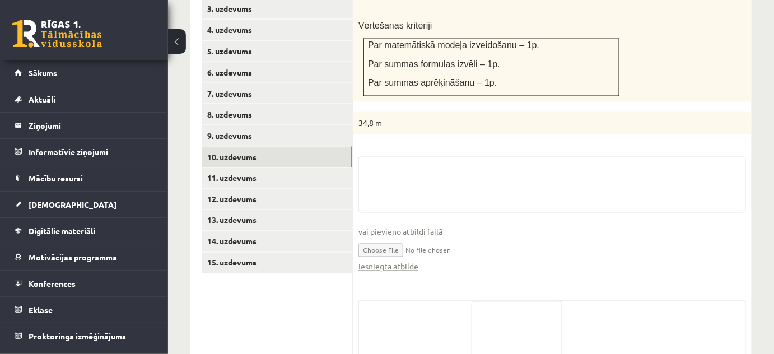
scroll to position [608, 0]
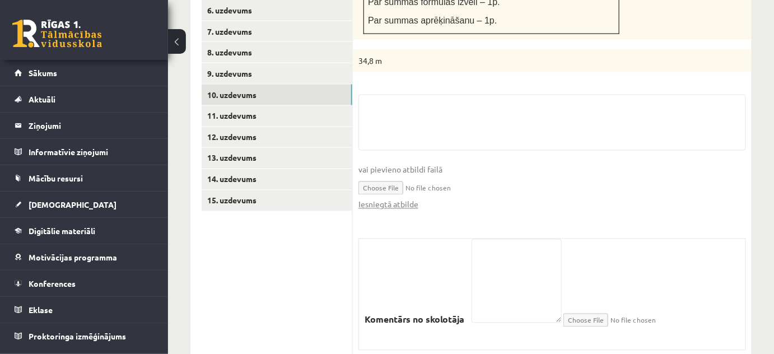
click at [397, 198] on fieldset "vai pievieno atbildi failā Iesniegtā atbilde" at bounding box center [551, 158] width 387 height 127
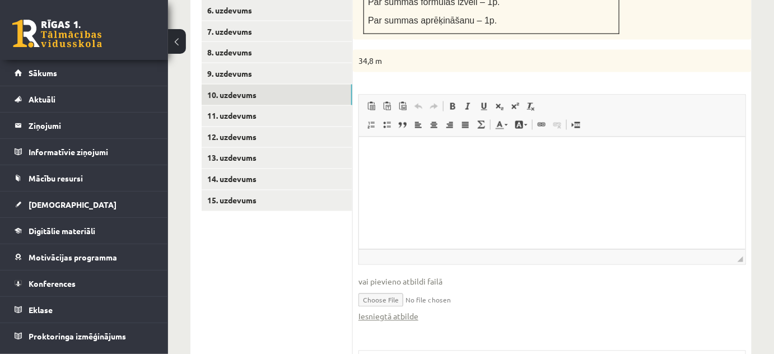
scroll to position [0, 0]
click at [416, 311] on link "Iesniegtā atbilde" at bounding box center [388, 317] width 60 height 12
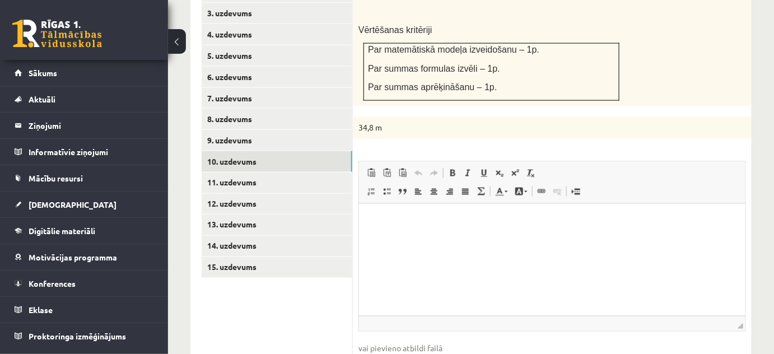
scroll to position [405, 0]
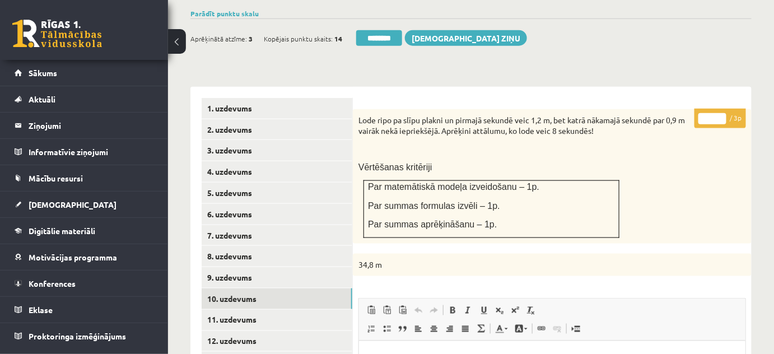
type input "*"
click at [720, 113] on input "*" at bounding box center [712, 118] width 28 height 11
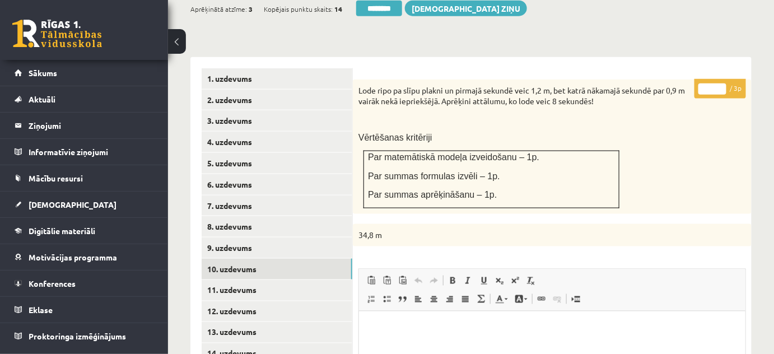
scroll to position [558, 0]
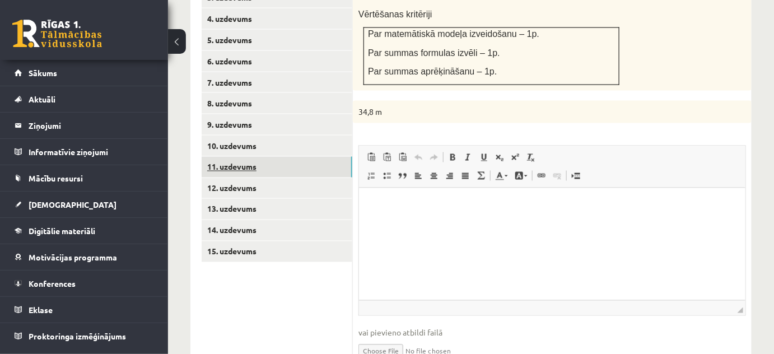
click at [301, 157] on link "11. uzdevums" at bounding box center [277, 167] width 151 height 21
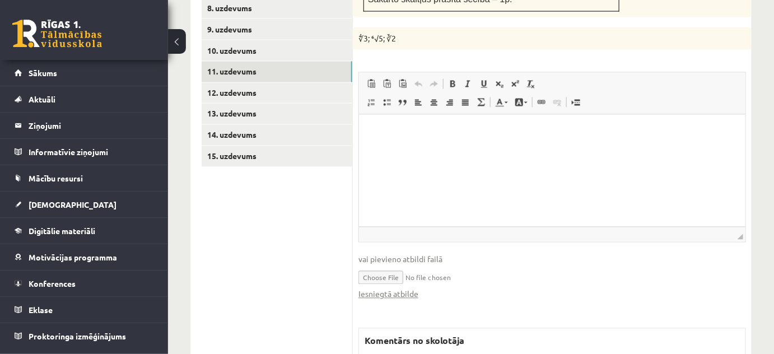
scroll to position [0, 0]
click at [400, 288] on link "Iesniegtā atbilde" at bounding box center [388, 294] width 60 height 12
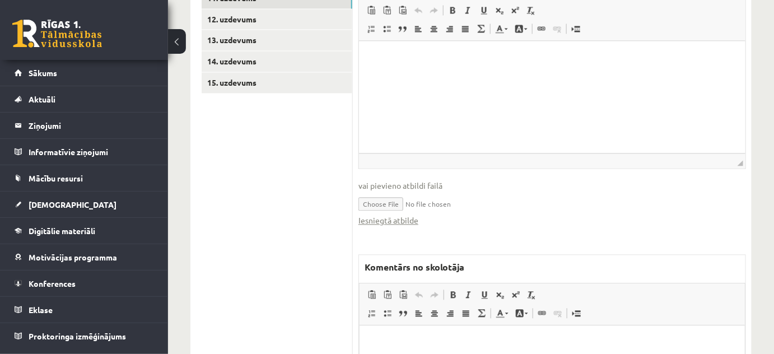
scroll to position [805, 0]
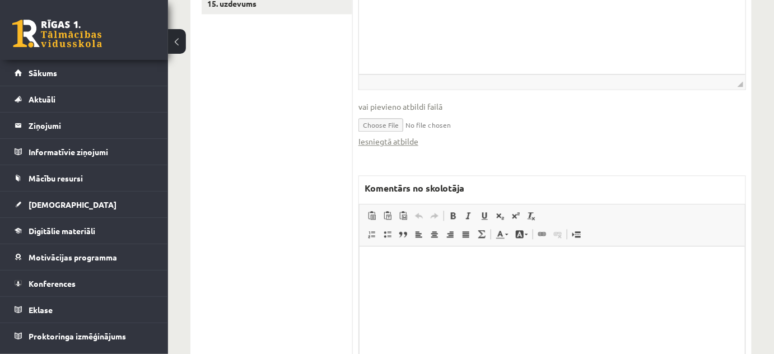
click at [457, 280] on html at bounding box center [551, 263] width 385 height 34
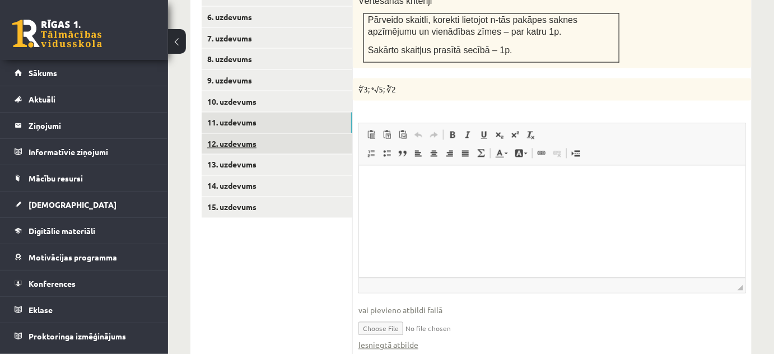
click at [335, 134] on link "12. uzdevums" at bounding box center [277, 144] width 151 height 21
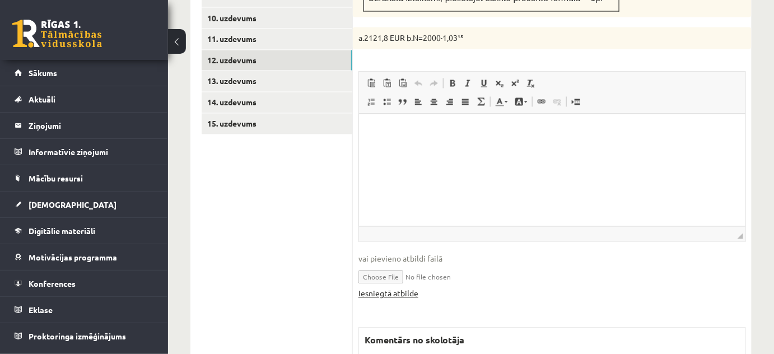
scroll to position [0, 0]
click at [409, 288] on link "Iesniegtā atbilde" at bounding box center [388, 294] width 60 height 12
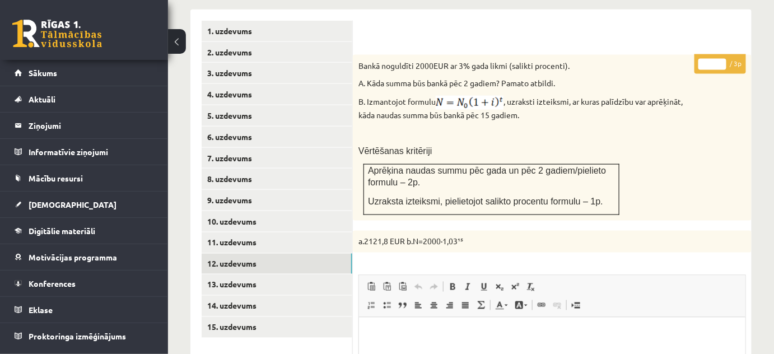
scroll to position [482, 0]
type input "*"
click at [722, 59] on input "*" at bounding box center [712, 64] width 28 height 11
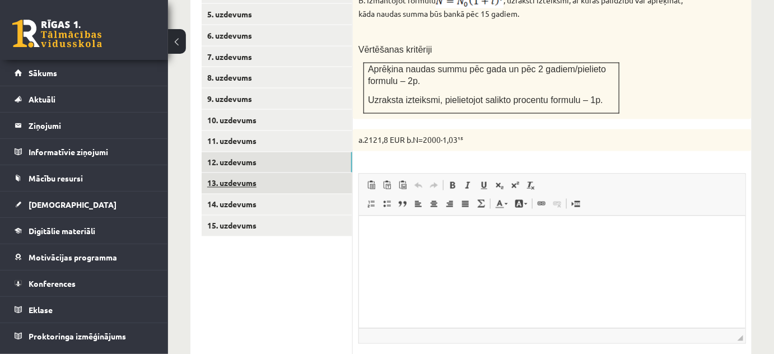
click at [321, 173] on link "13. uzdevums" at bounding box center [277, 183] width 151 height 21
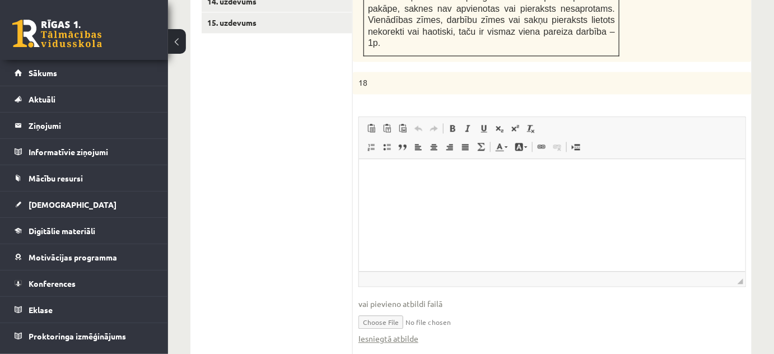
scroll to position [889, 0]
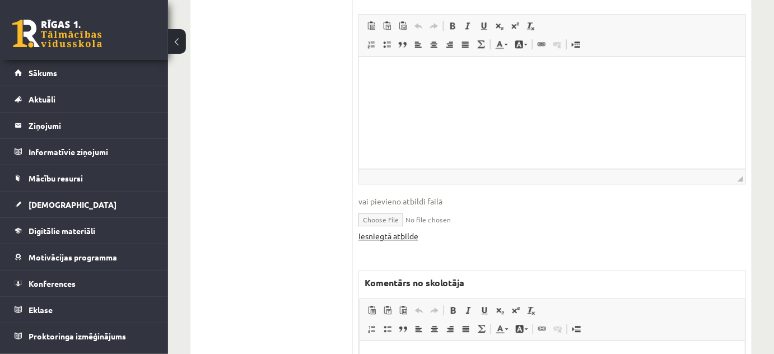
click at [395, 230] on link "Iesniegtā atbilde" at bounding box center [388, 236] width 60 height 12
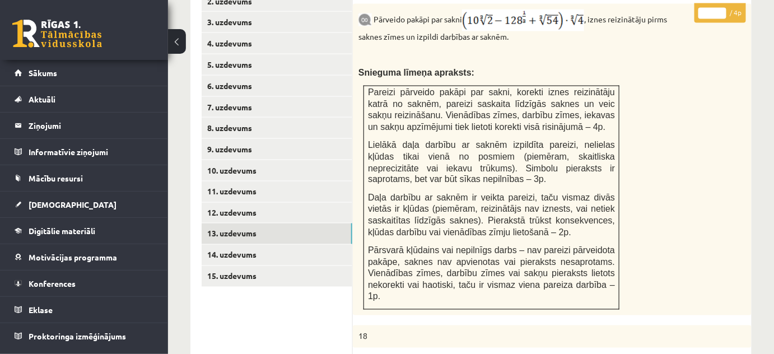
scroll to position [527, 0]
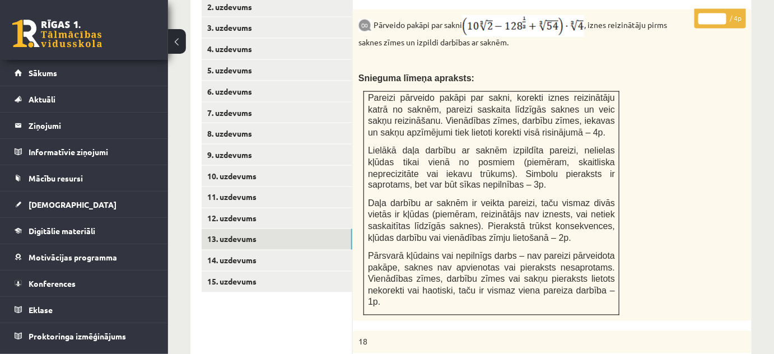
type input "*"
click at [722, 13] on input "*" at bounding box center [712, 18] width 28 height 11
click at [286, 250] on link "14. uzdevums" at bounding box center [277, 260] width 151 height 21
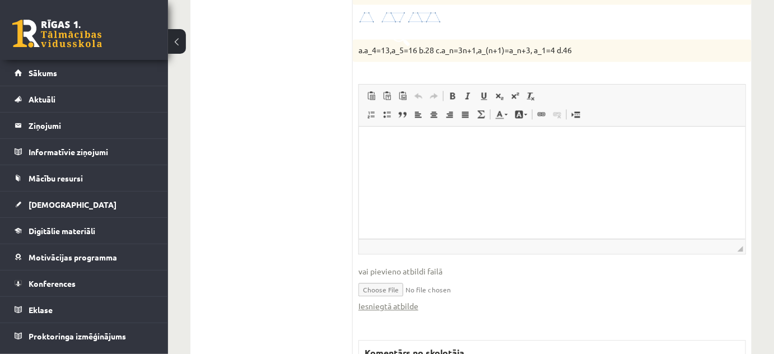
scroll to position [0, 0]
click at [390, 300] on link "Iesniegtā atbilde" at bounding box center [388, 306] width 60 height 12
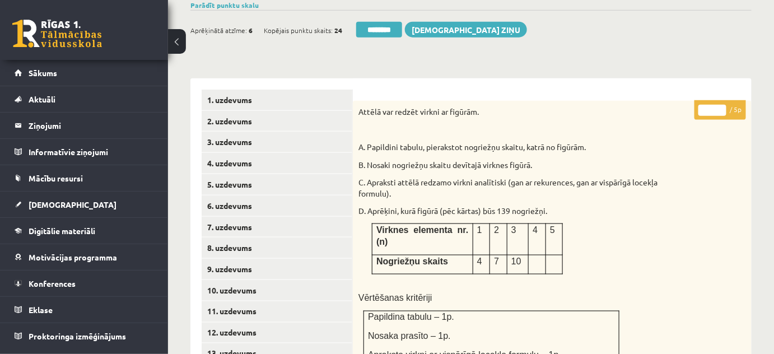
type input "*"
click at [721, 105] on input "*" at bounding box center [712, 110] width 28 height 11
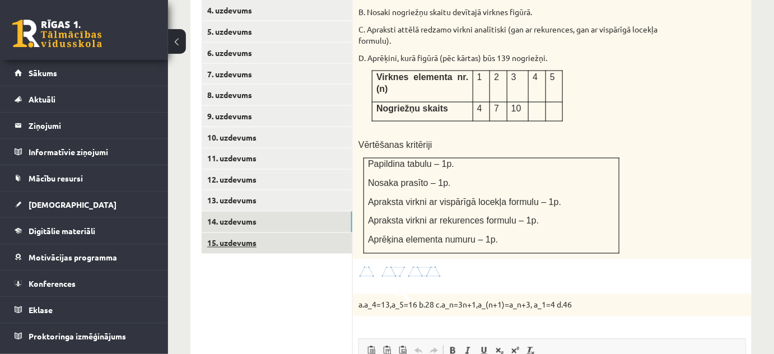
click at [319, 233] on link "15. uzdevums" at bounding box center [277, 243] width 151 height 21
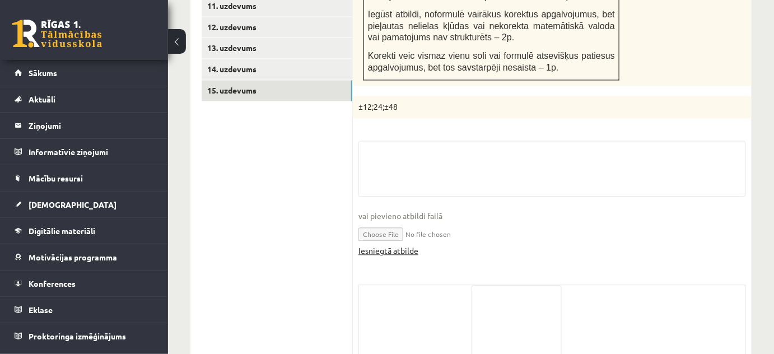
click at [381, 245] on link "Iesniegtā atbilde" at bounding box center [388, 251] width 60 height 12
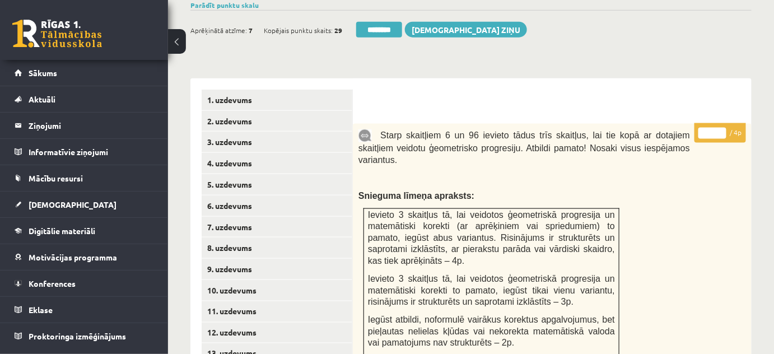
type input "*"
click at [722, 128] on input "*" at bounding box center [712, 133] width 28 height 11
click at [366, 124] on div "Starp skaitļiem 6 un 96 ievieto tādus trīs skaitļus, lai tie kopā ar dotajiem s…" at bounding box center [552, 258] width 399 height 268
click at [310, 111] on link "2. uzdevums" at bounding box center [277, 121] width 151 height 21
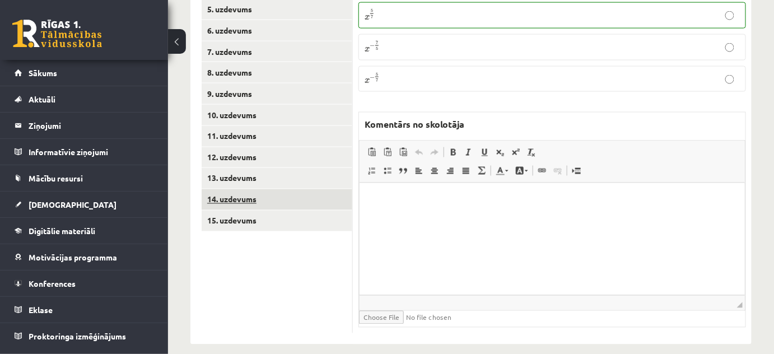
click at [289, 189] on link "14. uzdevums" at bounding box center [277, 199] width 151 height 21
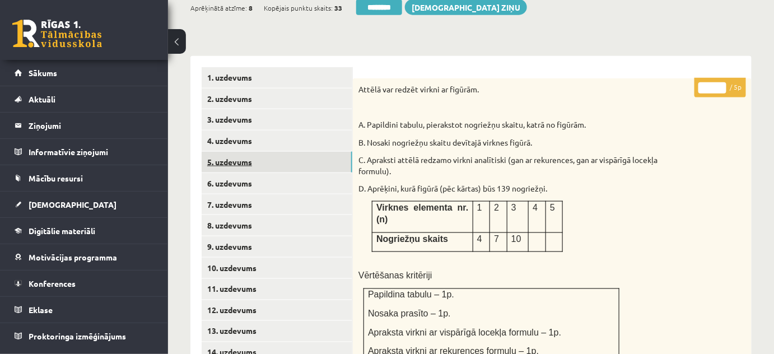
click at [304, 157] on link "5. uzdevums" at bounding box center [277, 162] width 151 height 21
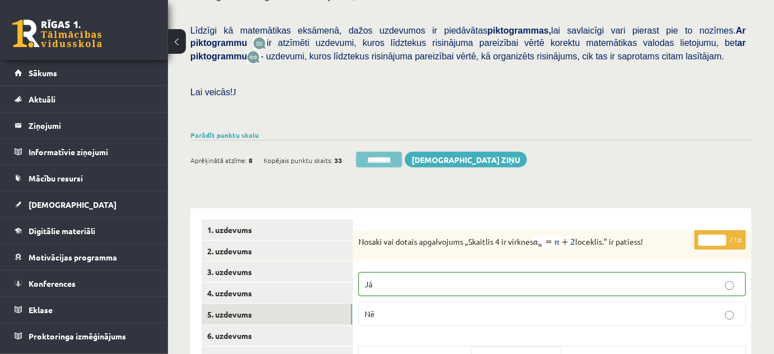
click at [385, 152] on input "********" at bounding box center [379, 160] width 46 height 16
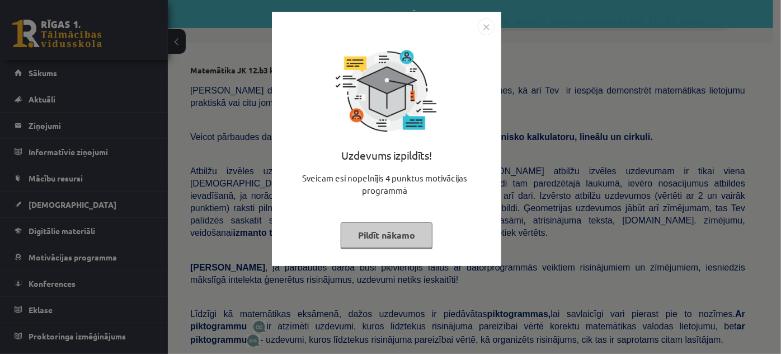
click at [403, 234] on button "Pildīt nākamo" at bounding box center [387, 235] width 92 height 26
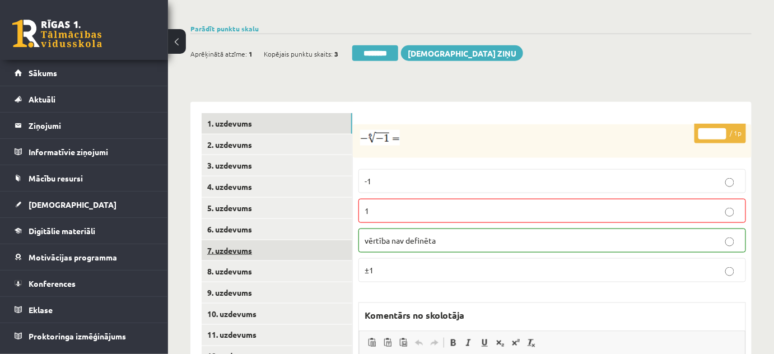
scroll to position [407, 0]
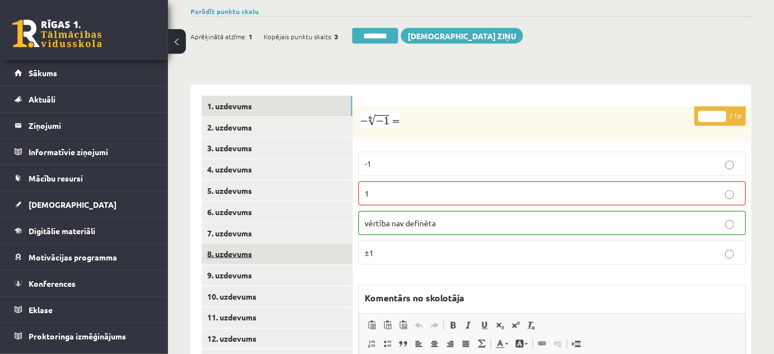
click at [273, 243] on link "8. uzdevums" at bounding box center [277, 253] width 151 height 21
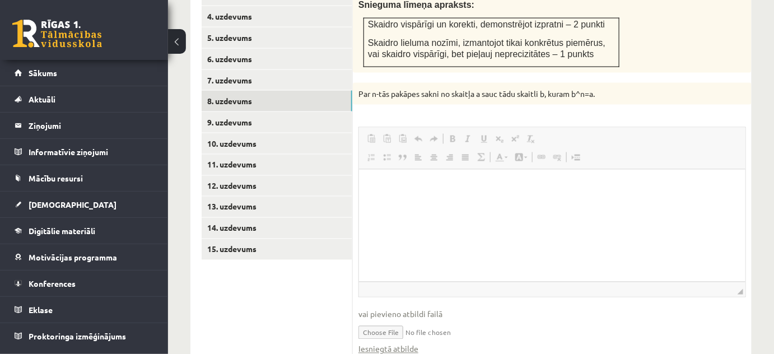
scroll to position [0, 0]
click at [393, 343] on link "Iesniegtā atbilde" at bounding box center [388, 349] width 60 height 12
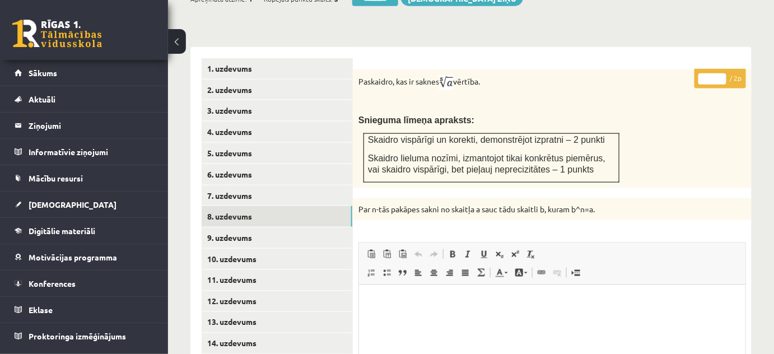
scroll to position [356, 0]
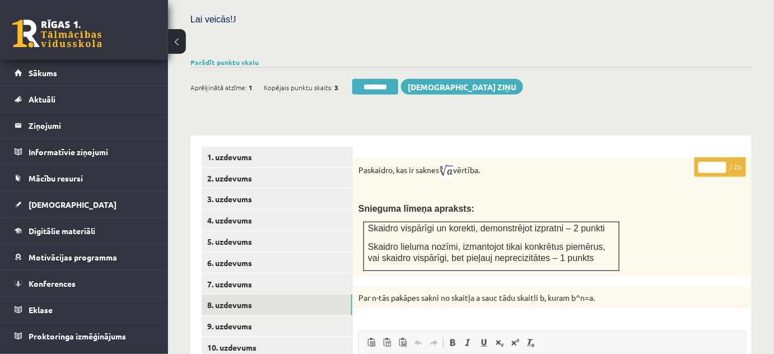
click at [722, 157] on p "* / 2p" at bounding box center [719, 167] width 51 height 20
type input "*"
click at [721, 162] on input "*" at bounding box center [712, 167] width 28 height 11
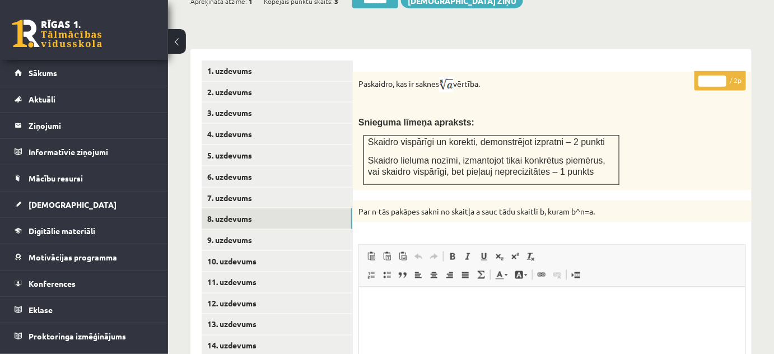
scroll to position [509, 0]
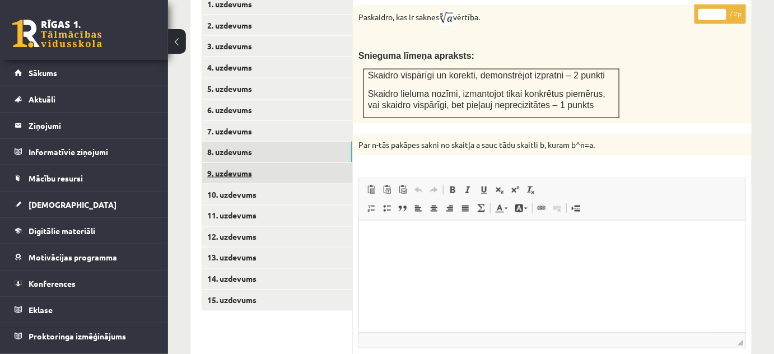
click at [328, 163] on link "9. uzdevums" at bounding box center [277, 173] width 151 height 21
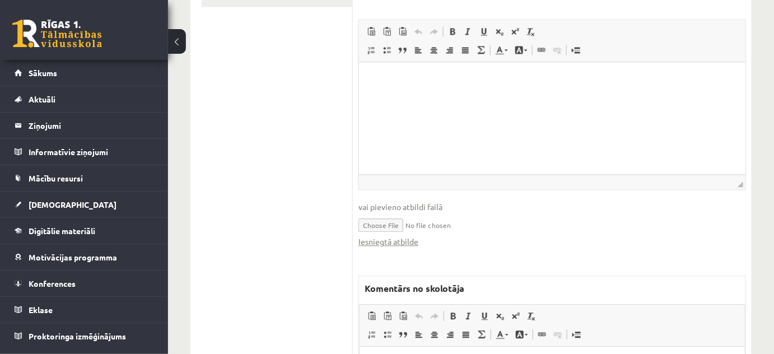
scroll to position [814, 0]
click at [401, 235] on link "Iesniegtā atbilde" at bounding box center [388, 241] width 60 height 12
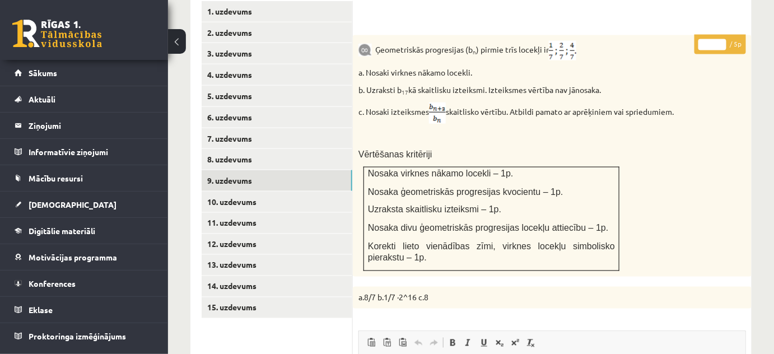
scroll to position [458, 0]
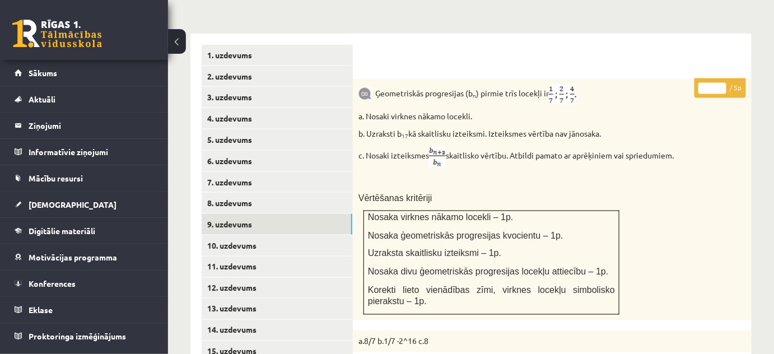
type input "*"
click at [722, 83] on input "*" at bounding box center [712, 88] width 28 height 11
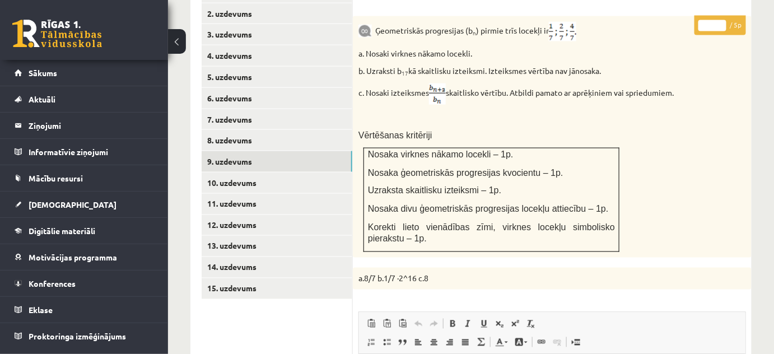
scroll to position [560, 0]
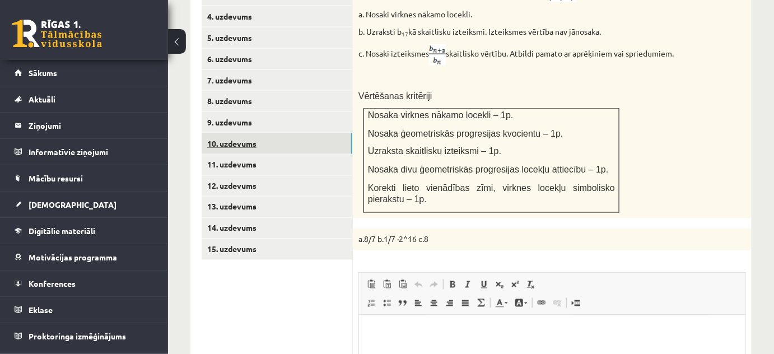
click at [328, 133] on link "10. uzdevums" at bounding box center [277, 143] width 151 height 21
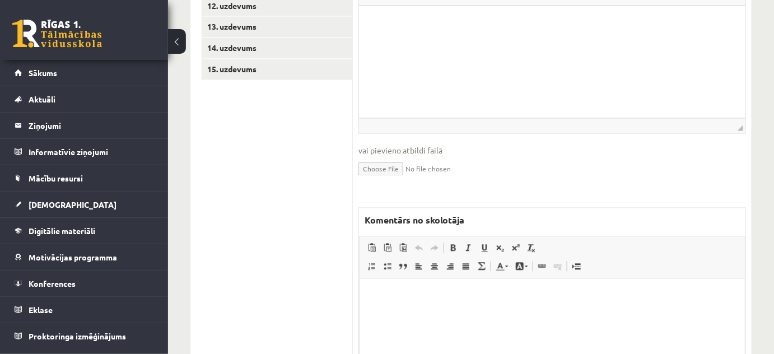
scroll to position [823, 0]
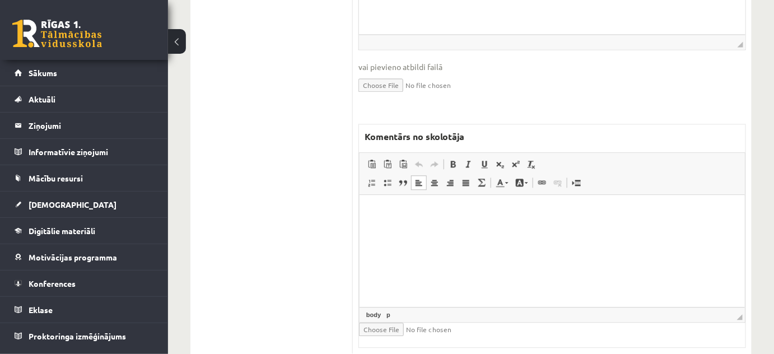
click at [397, 228] on html at bounding box center [551, 211] width 385 height 34
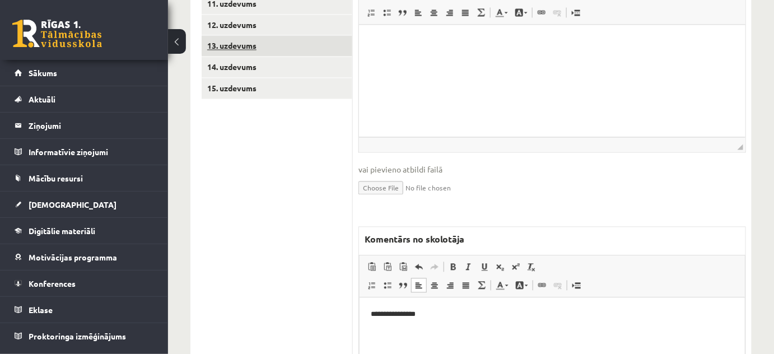
scroll to position [620, 0]
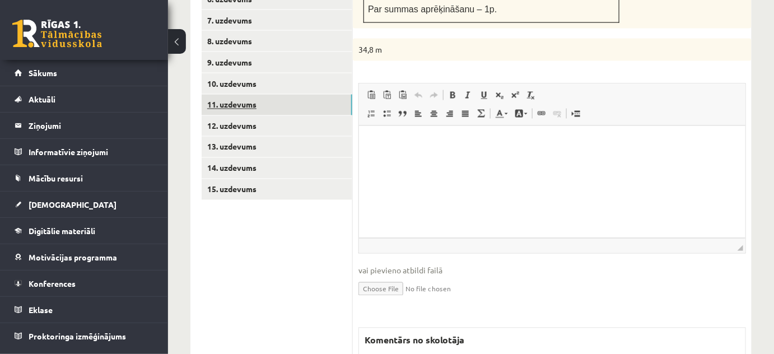
click at [312, 96] on link "11. uzdevums" at bounding box center [277, 105] width 151 height 21
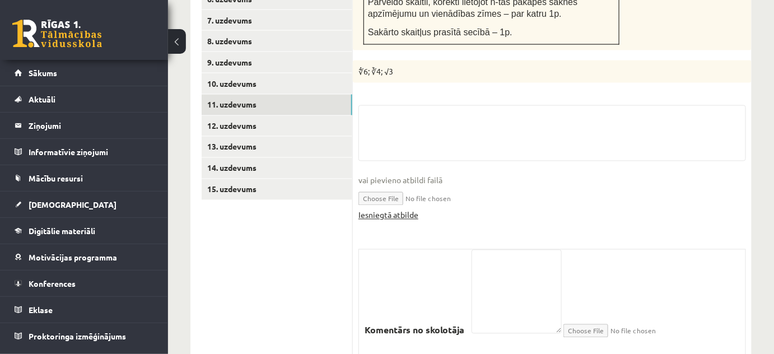
click at [394, 209] on link "Iesniegtā atbilde" at bounding box center [388, 215] width 60 height 12
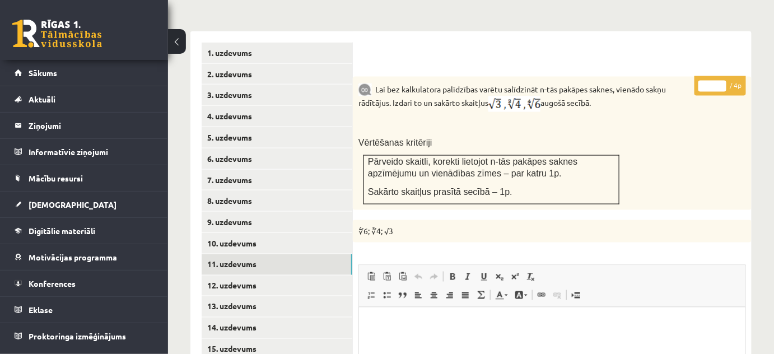
scroll to position [416, 0]
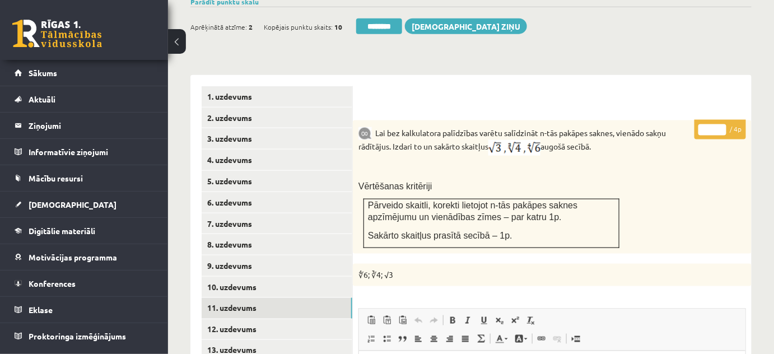
type input "*"
click at [723, 124] on input "*" at bounding box center [712, 129] width 28 height 11
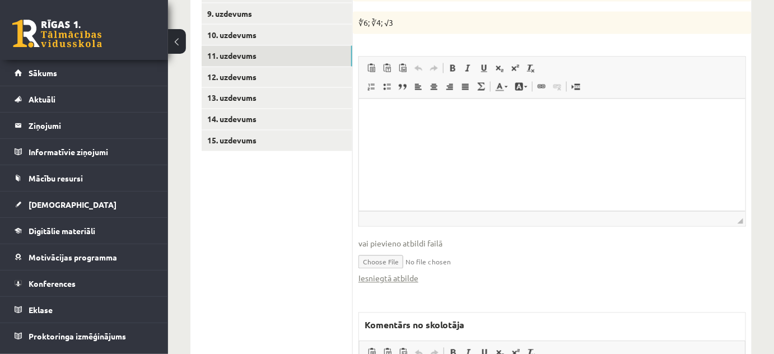
scroll to position [671, 0]
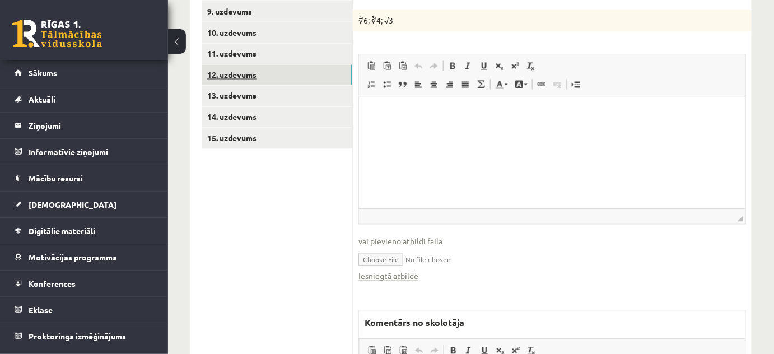
click at [328, 66] on link "12. uzdevums" at bounding box center [277, 75] width 151 height 21
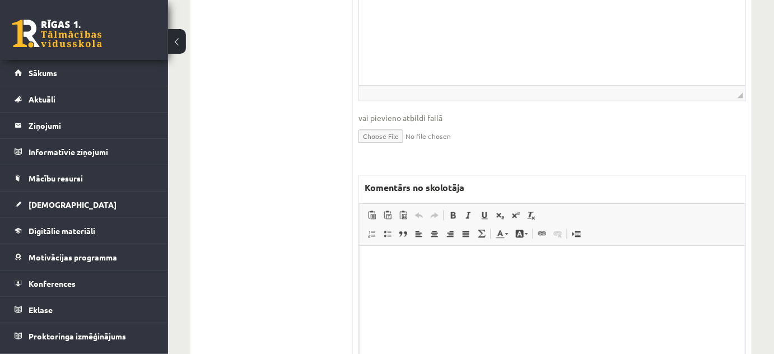
scroll to position [0, 0]
click at [405, 231] on span "Redaktora rīkjoslas Ielīmēt Klaviatūras saīsne vadīšanas taustiņš+V Ievietot kā…" at bounding box center [551, 225] width 385 height 42
click at [404, 259] on p "Bagātinātā teksta redaktors, wiswyg-editor-47024773174520-1758106078-989" at bounding box center [551, 263] width 363 height 12
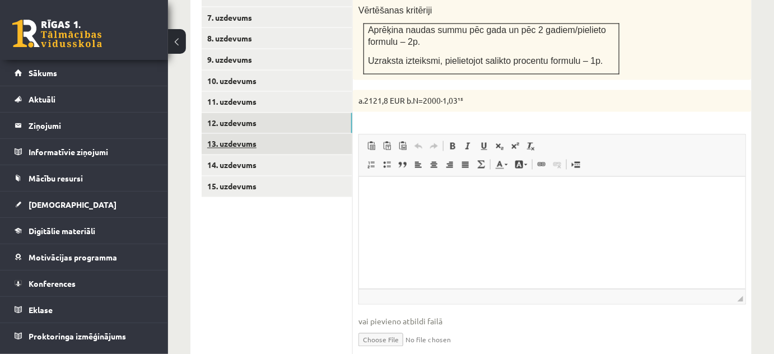
click at [328, 134] on link "13. uzdevums" at bounding box center [277, 144] width 151 height 21
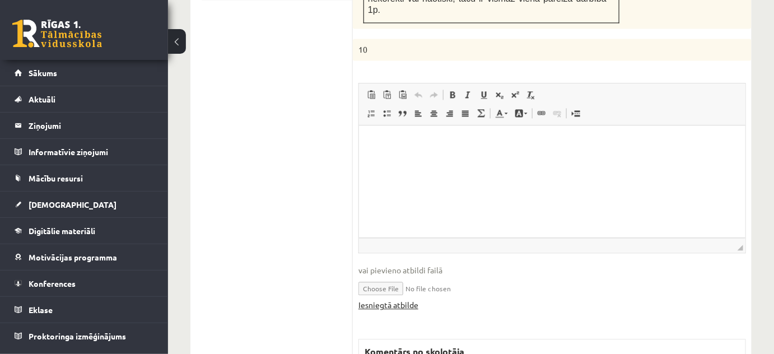
click at [403, 299] on link "Iesniegtā atbilde" at bounding box center [388, 305] width 60 height 12
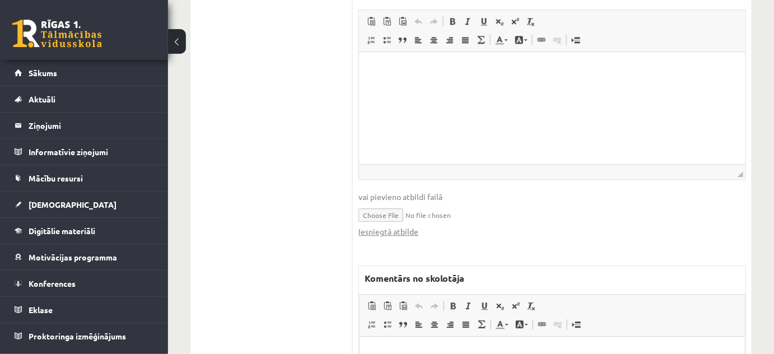
scroll to position [972, 0]
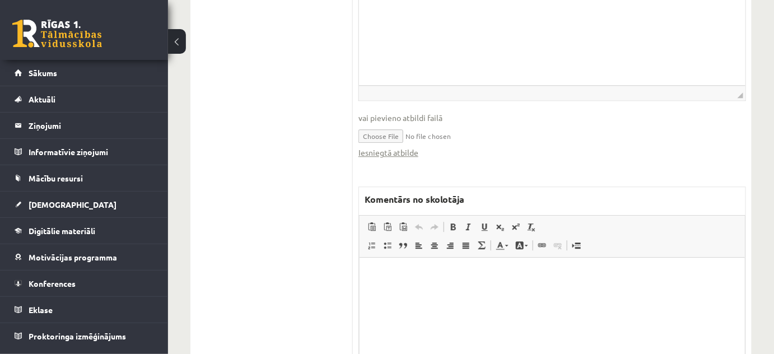
click at [438, 229] on span "Redaktora rīkjoslas Ielīmēt Klaviatūras saīsne vadīšanas taustiņš+V Ievietot kā…" at bounding box center [551, 237] width 385 height 42
click at [441, 292] on html at bounding box center [551, 274] width 385 height 34
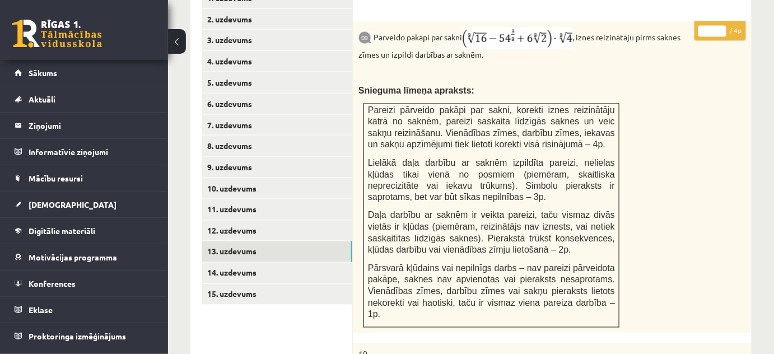
scroll to position [430, 0]
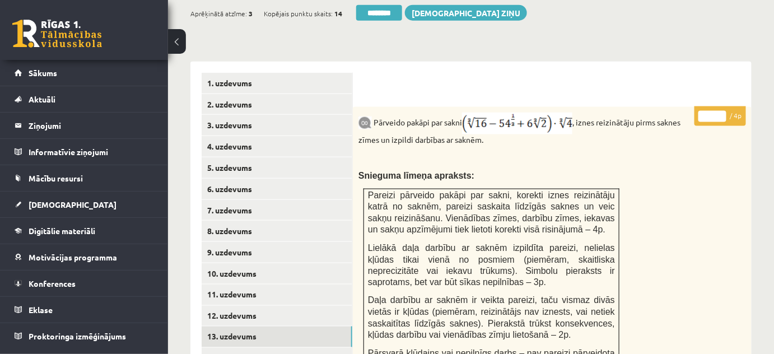
click at [721, 111] on input "*" at bounding box center [712, 116] width 28 height 11
type input "*"
click at [721, 111] on input "*" at bounding box center [712, 116] width 28 height 11
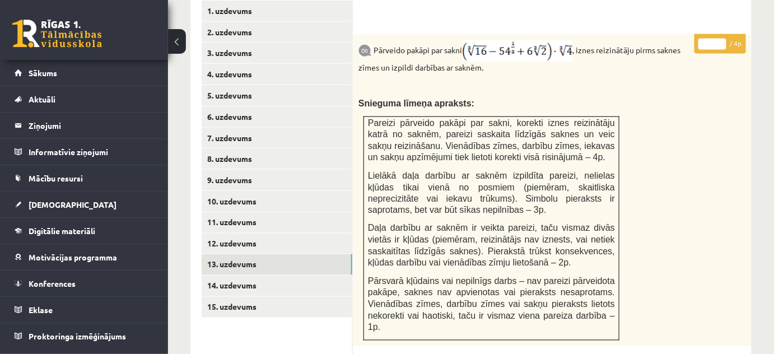
scroll to position [583, 0]
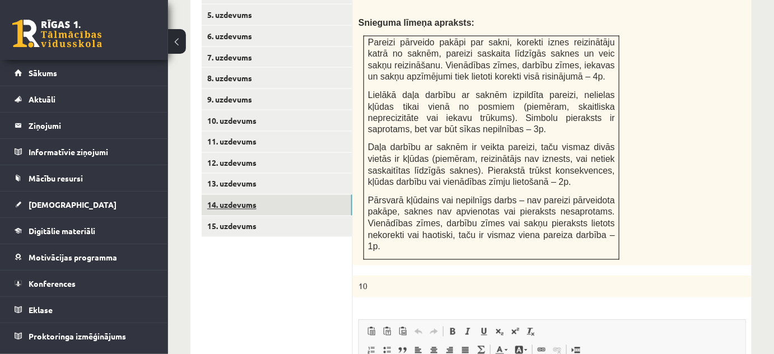
click at [345, 195] on link "14. uzdevums" at bounding box center [277, 205] width 151 height 21
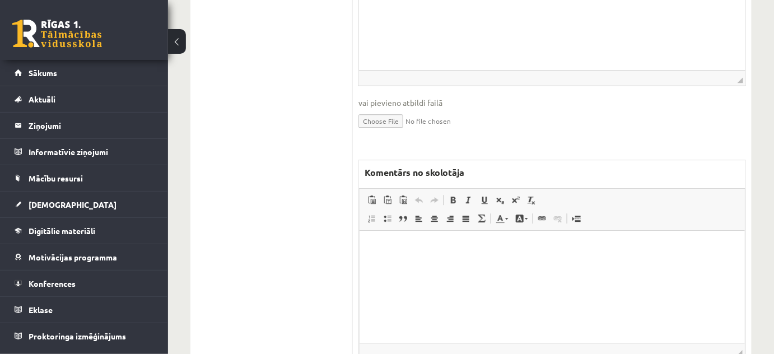
scroll to position [0, 0]
drag, startPoint x: 753, startPoint y: 496, endPoint x: 360, endPoint y: 271, distance: 452.1
click at [394, 264] on html at bounding box center [551, 246] width 385 height 34
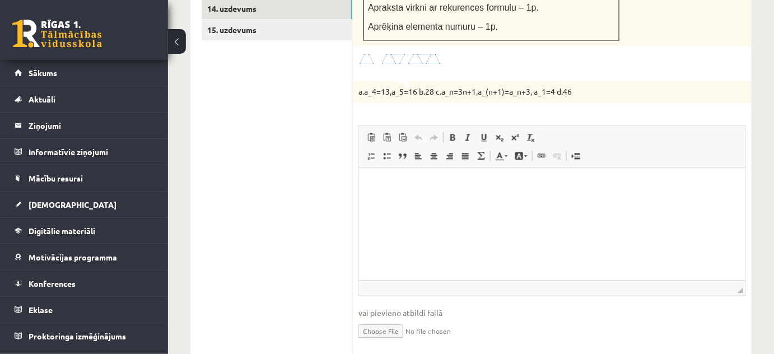
scroll to position [736, 0]
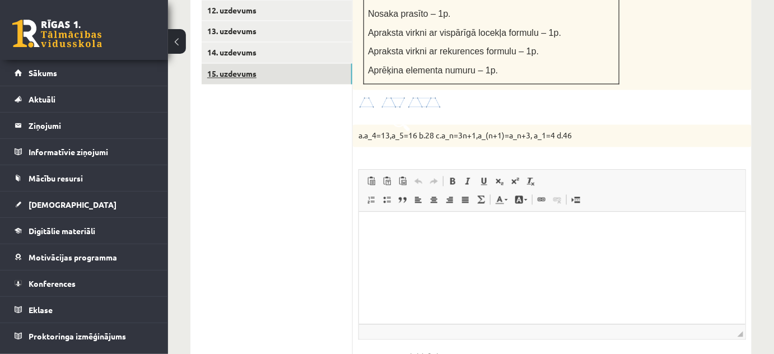
click at [287, 65] on link "15. uzdevums" at bounding box center [277, 73] width 151 height 21
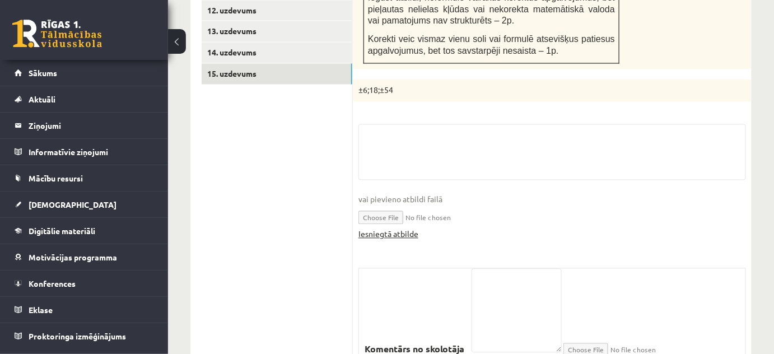
click at [392, 228] on link "Iesniegtā atbilde" at bounding box center [388, 234] width 60 height 12
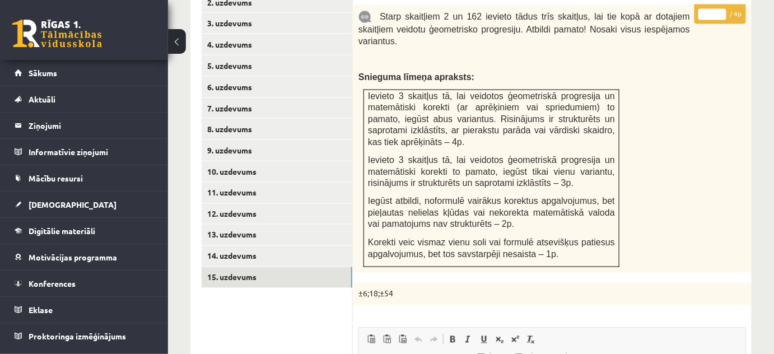
scroll to position [527, 0]
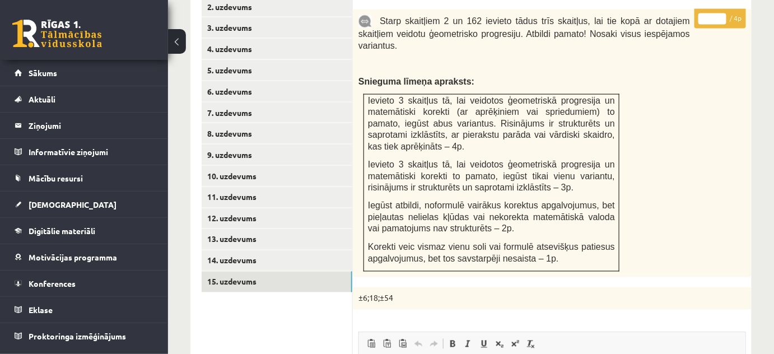
type input "*"
click at [723, 13] on input "*" at bounding box center [712, 18] width 28 height 11
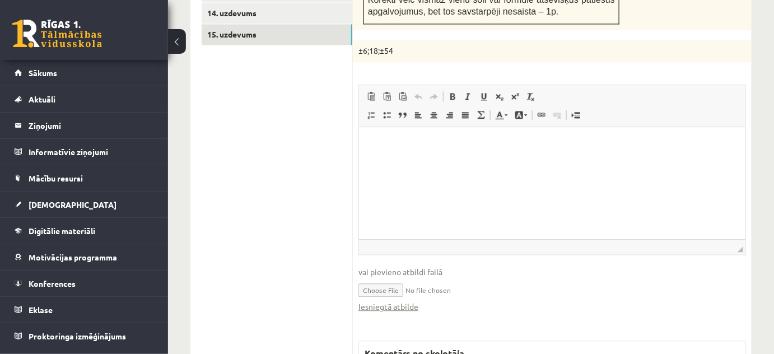
scroll to position [833, 0]
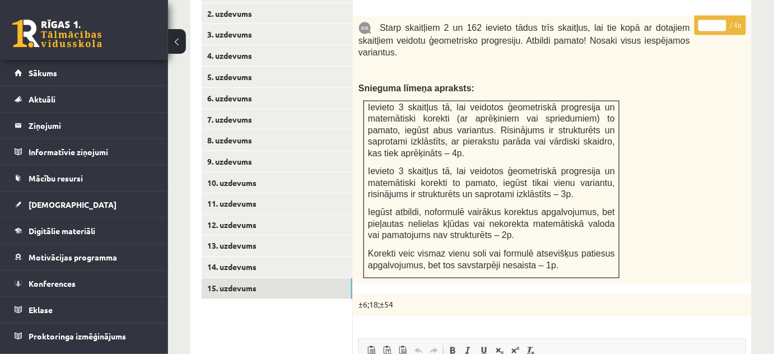
scroll to position [439, 0]
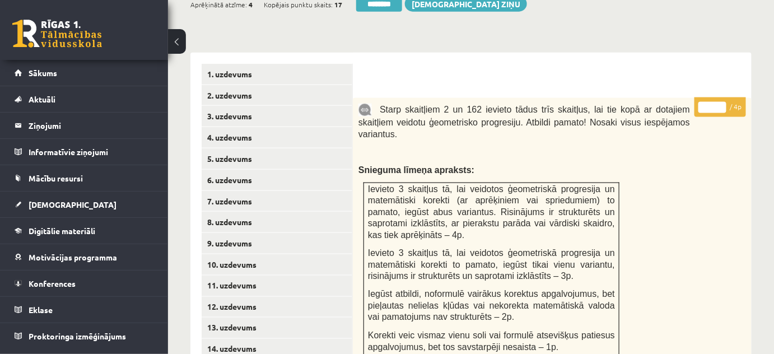
click at [374, 110] on span "Starp skaitļiem 2 un 162 ievieto tādus trīs skaitļus, lai tie kopā ar dotajiem …" at bounding box center [523, 122] width 331 height 34
click at [273, 114] on link "3. uzdevums" at bounding box center [277, 116] width 151 height 21
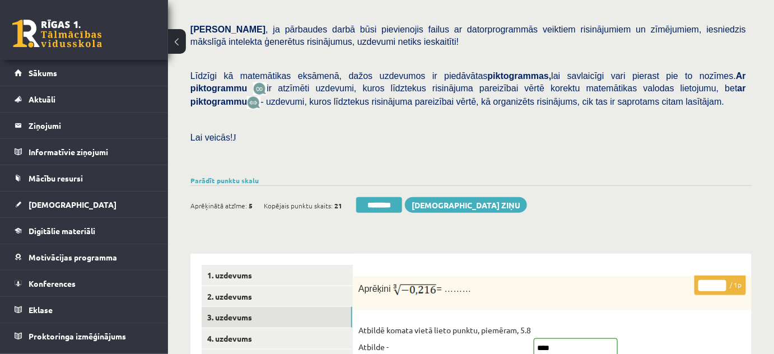
scroll to position [235, 0]
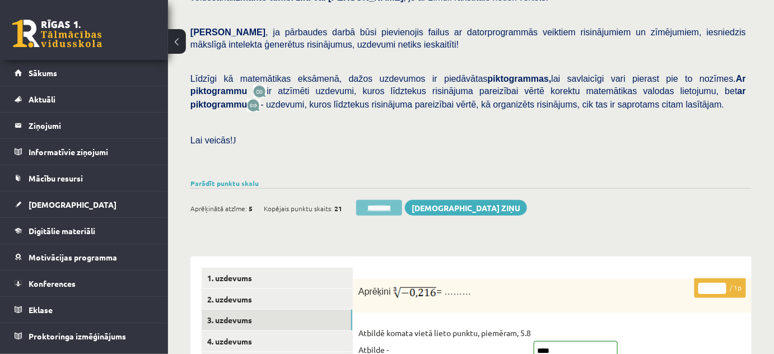
click at [386, 200] on input "********" at bounding box center [379, 208] width 46 height 16
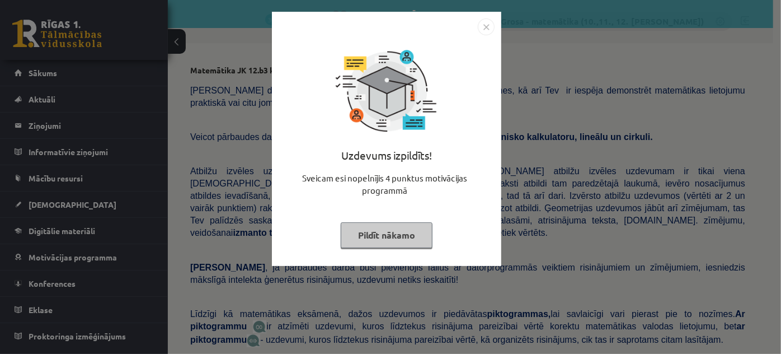
click at [400, 238] on button "Pildīt nākamo" at bounding box center [387, 235] width 92 height 26
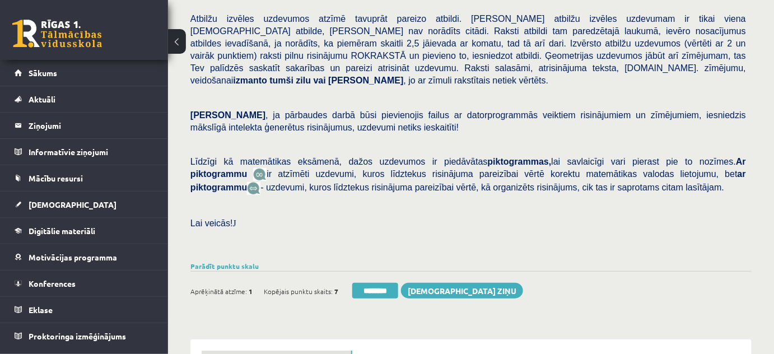
scroll to position [356, 0]
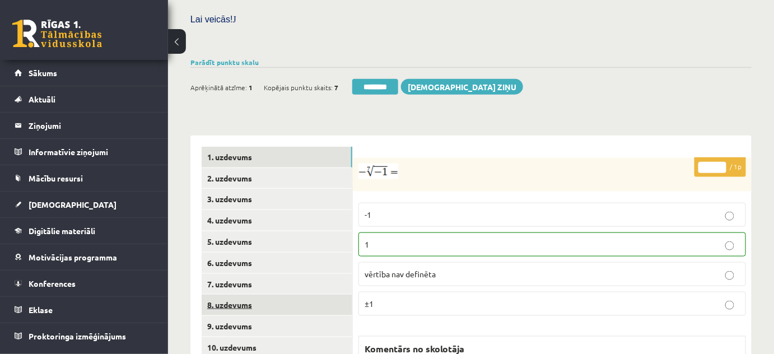
click at [266, 294] on link "8. uzdevums" at bounding box center [277, 304] width 151 height 21
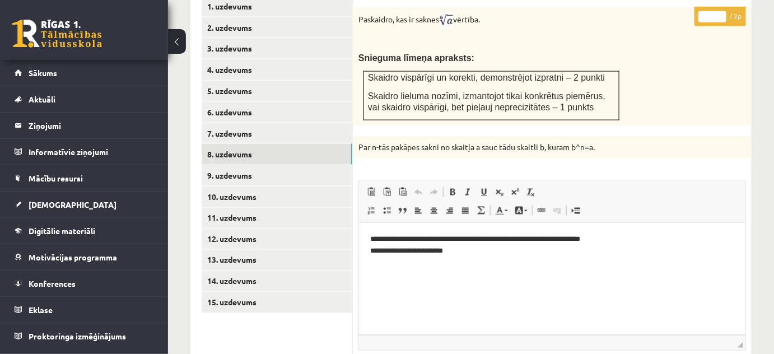
scroll to position [407, 0]
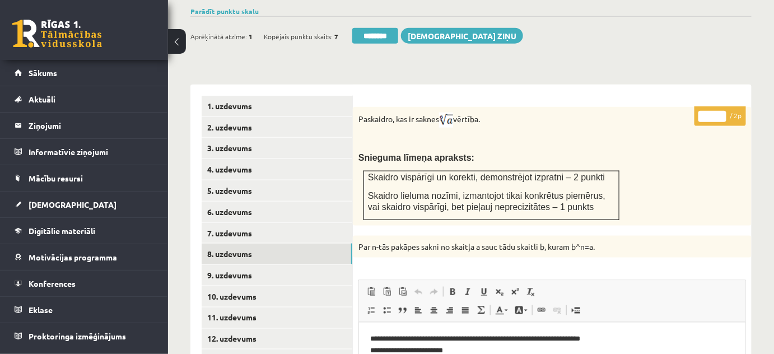
type input "*"
click at [722, 111] on input "*" at bounding box center [712, 116] width 28 height 11
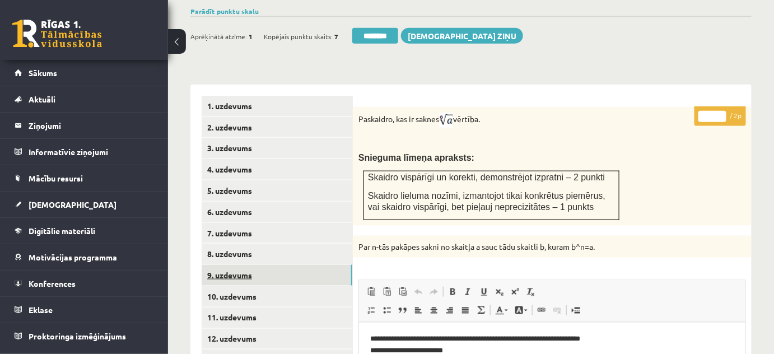
click at [257, 265] on link "9. uzdevums" at bounding box center [277, 275] width 151 height 21
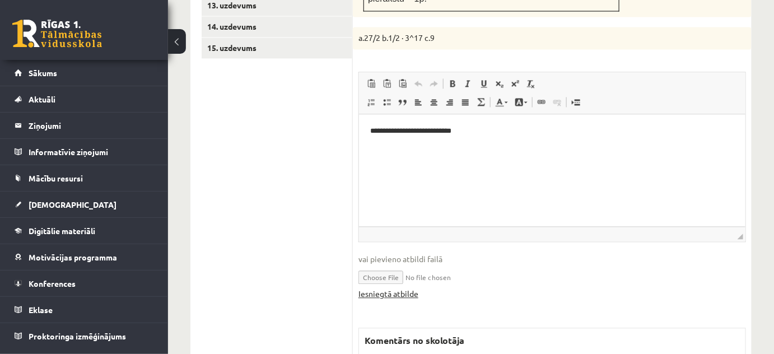
scroll to position [0, 0]
click at [400, 288] on link "Iesniegtā atbilde" at bounding box center [388, 294] width 60 height 12
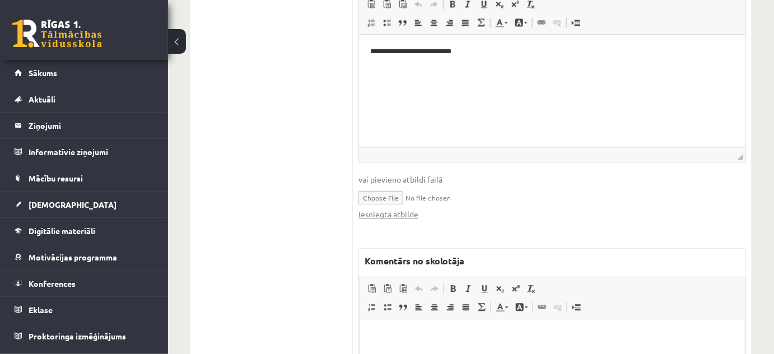
scroll to position [914, 0]
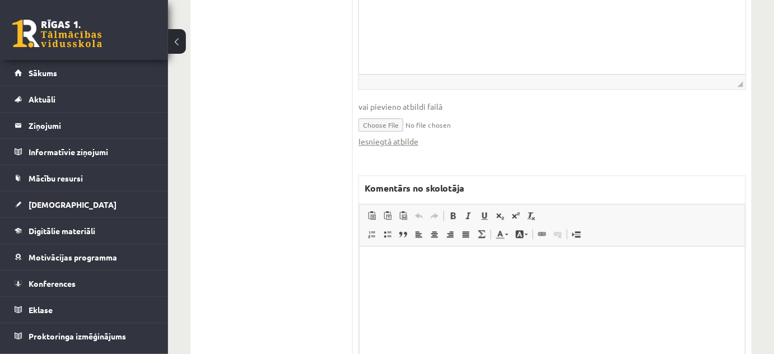
click at [446, 280] on html at bounding box center [551, 263] width 385 height 34
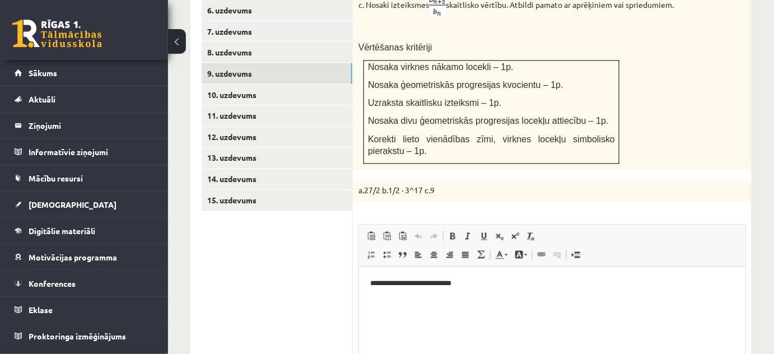
scroll to position [456, 0]
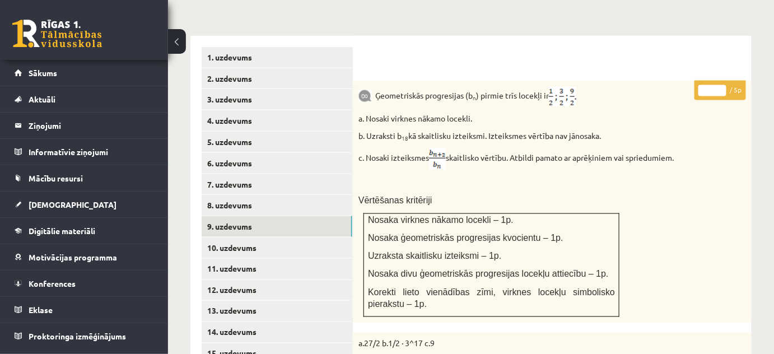
click at [722, 85] on input "*" at bounding box center [712, 90] width 28 height 11
type input "*"
click at [722, 85] on input "*" at bounding box center [712, 90] width 28 height 11
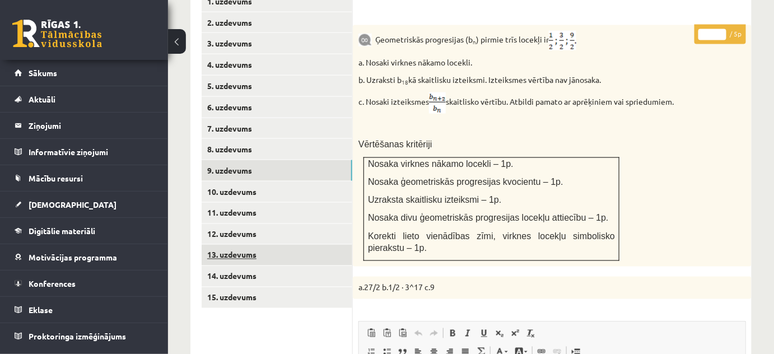
scroll to position [558, 0]
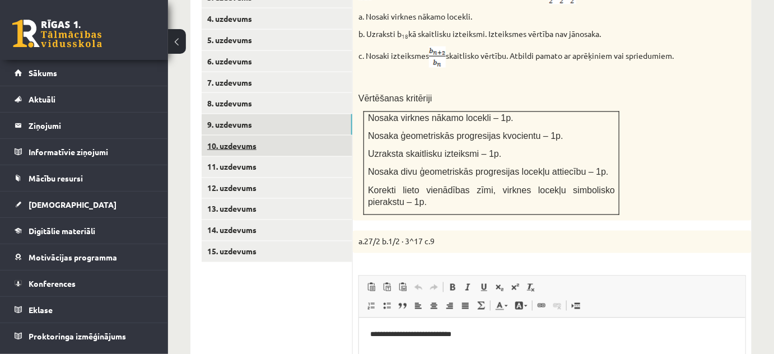
click at [320, 138] on link "10. uzdevums" at bounding box center [277, 145] width 151 height 21
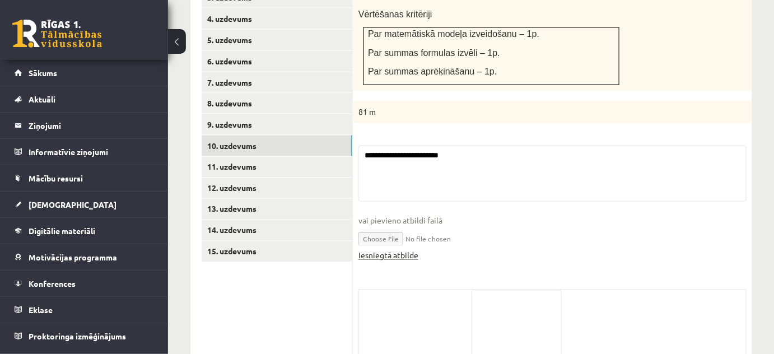
click at [396, 250] on link "Iesniegtā atbilde" at bounding box center [388, 256] width 60 height 12
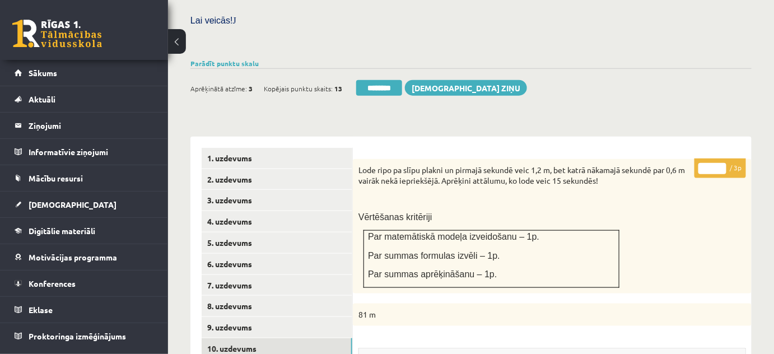
scroll to position [354, 0]
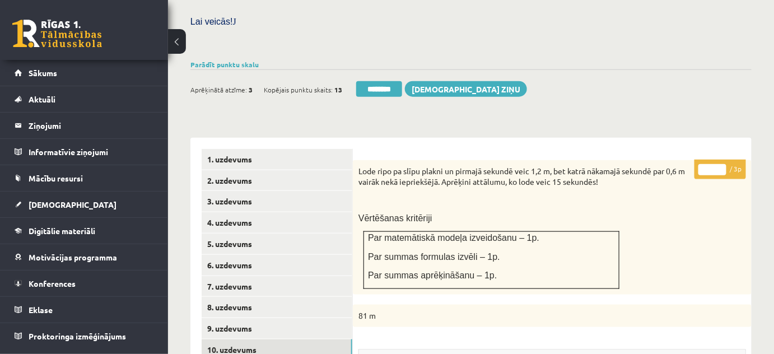
type input "*"
click at [722, 164] on input "*" at bounding box center [712, 169] width 28 height 11
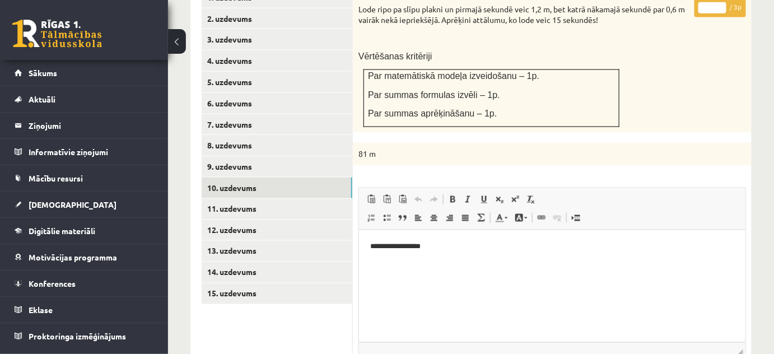
scroll to position [558, 0]
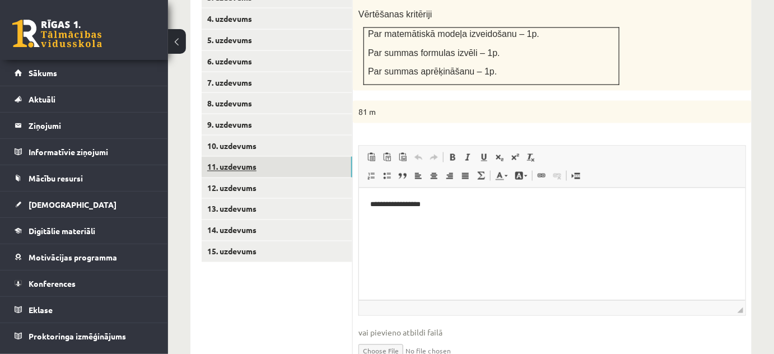
click at [322, 162] on link "11. uzdevums" at bounding box center [277, 167] width 151 height 21
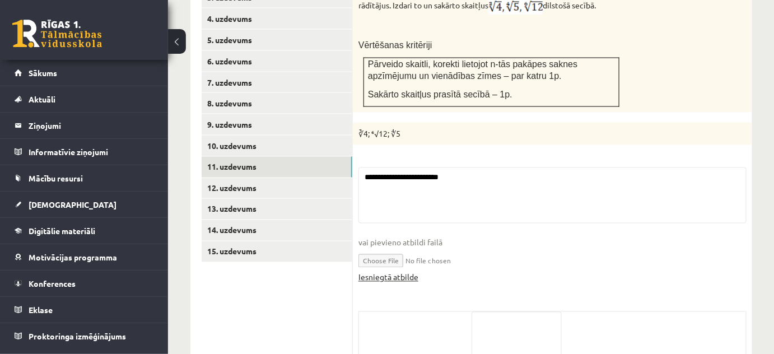
click at [399, 271] on link "Iesniegtā atbilde" at bounding box center [388, 277] width 60 height 12
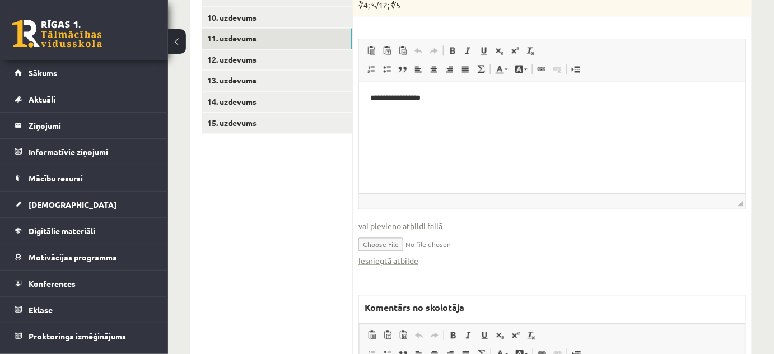
scroll to position [761, 0]
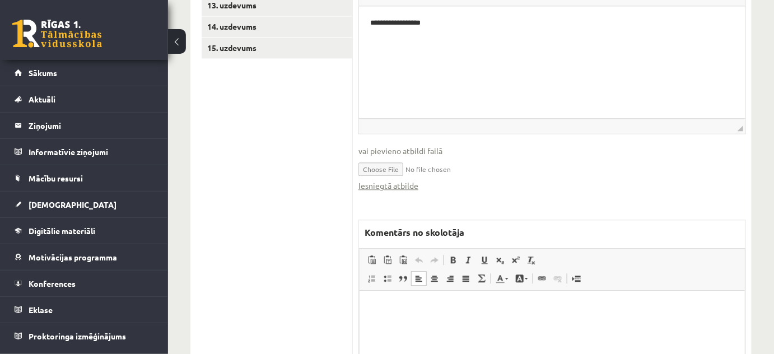
click at [450, 324] on html at bounding box center [551, 307] width 385 height 34
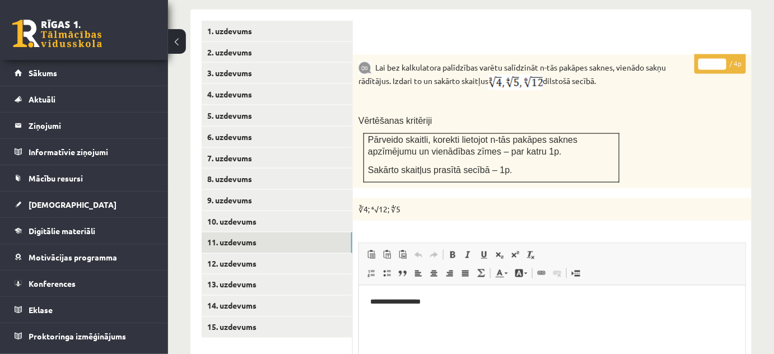
scroll to position [354, 0]
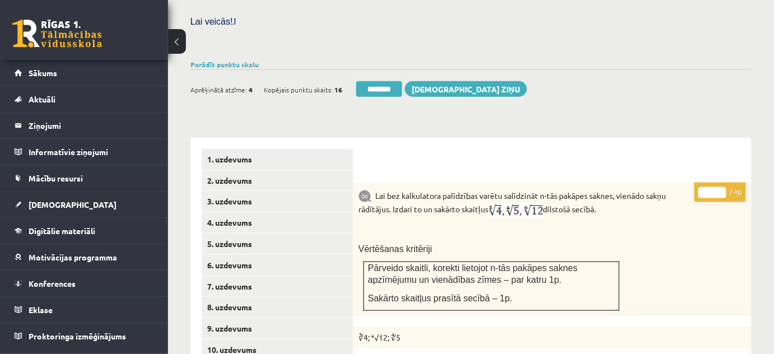
click at [722, 187] on input "*" at bounding box center [712, 192] width 28 height 11
type input "*"
click at [722, 187] on input "*" at bounding box center [712, 192] width 28 height 11
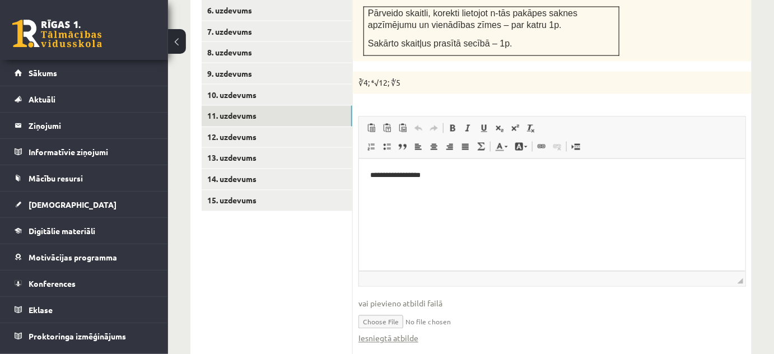
scroll to position [812, 0]
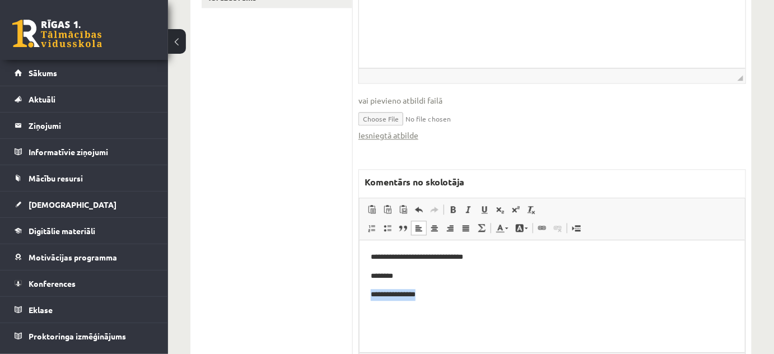
drag, startPoint x: 475, startPoint y: 300, endPoint x: 296, endPoint y: 301, distance: 178.6
click at [359, 301] on html "**********" at bounding box center [551, 276] width 385 height 72
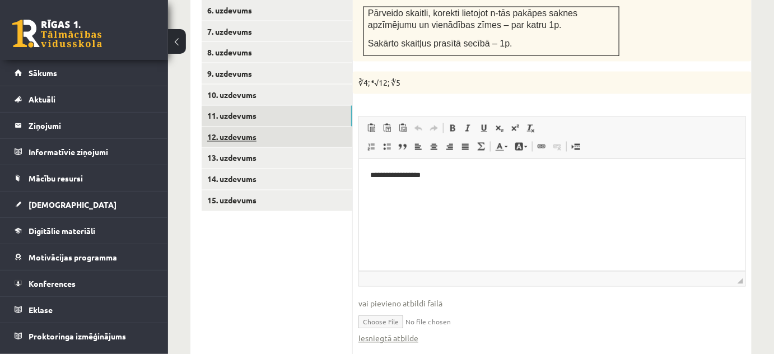
click at [324, 130] on link "12. uzdevums" at bounding box center [277, 137] width 151 height 21
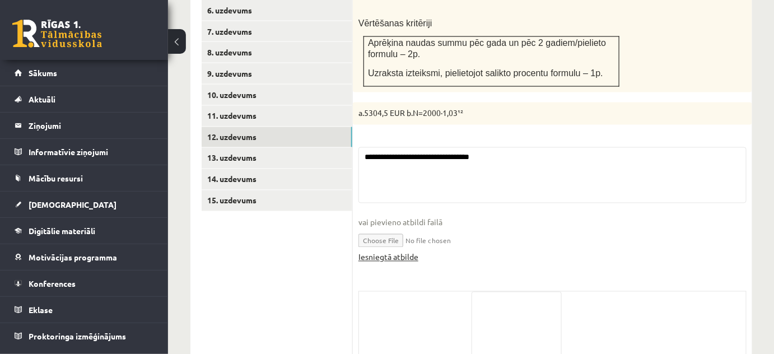
click at [394, 251] on link "Iesniegtā atbilde" at bounding box center [388, 257] width 60 height 12
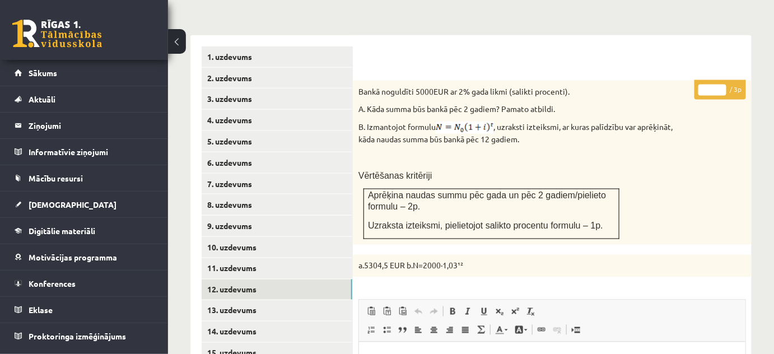
scroll to position [456, 0]
type input "*"
click at [721, 85] on input "*" at bounding box center [712, 90] width 28 height 11
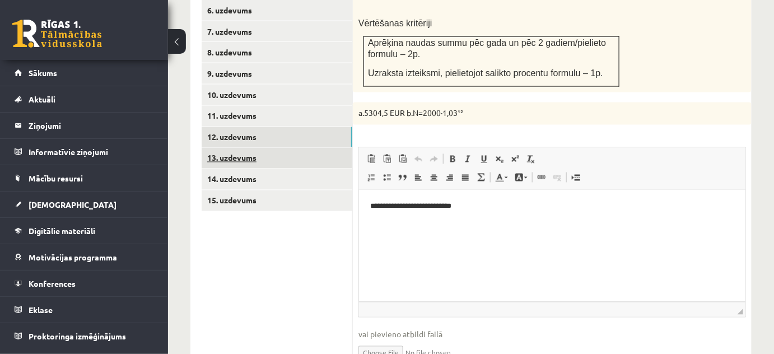
click at [280, 149] on link "13. uzdevums" at bounding box center [277, 158] width 151 height 21
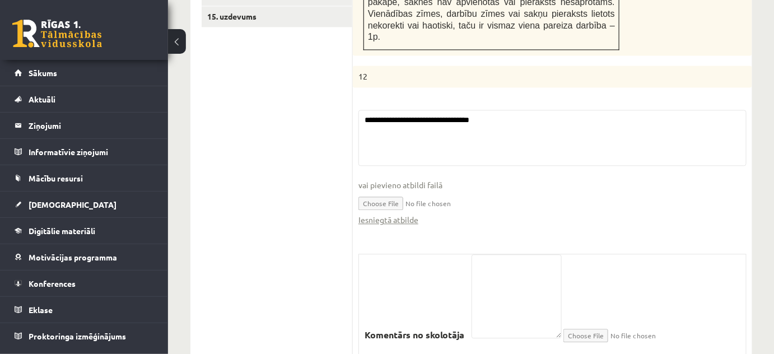
scroll to position [812, 0]
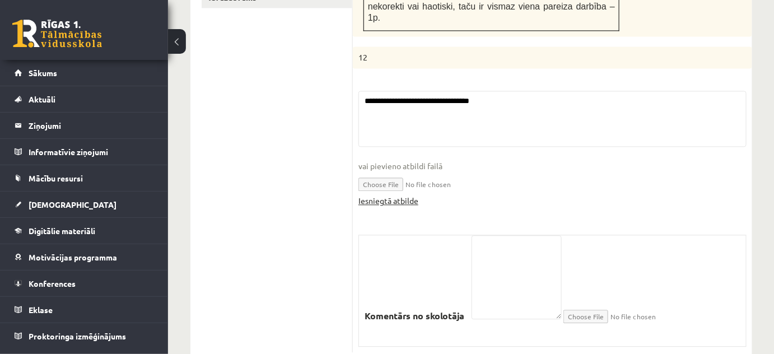
click at [398, 195] on link "Iesniegtā atbilde" at bounding box center [388, 201] width 60 height 12
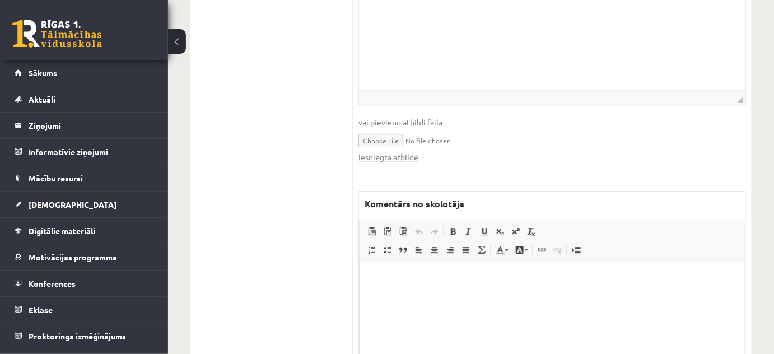
scroll to position [1041, 0]
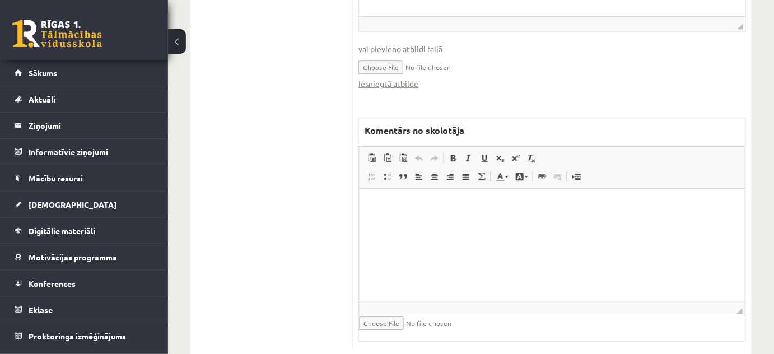
click at [430, 223] on html at bounding box center [551, 206] width 385 height 34
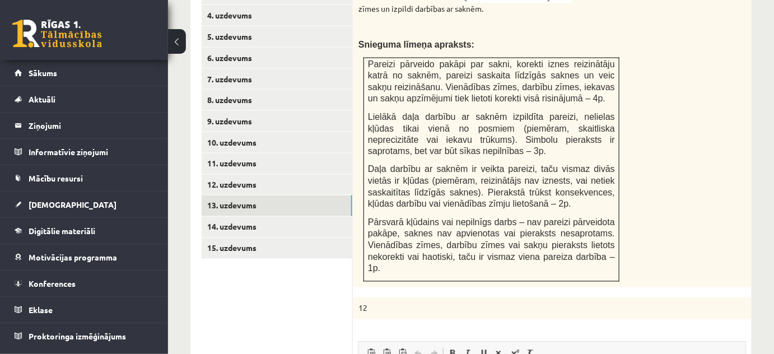
scroll to position [481, 0]
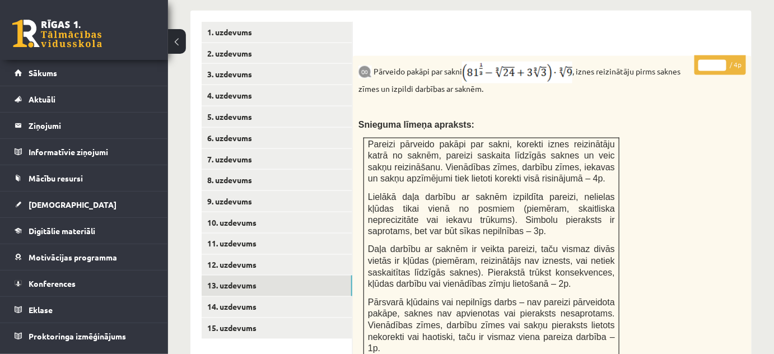
click at [720, 60] on input "*" at bounding box center [712, 65] width 28 height 11
type input "*"
click at [720, 60] on input "*" at bounding box center [712, 65] width 28 height 11
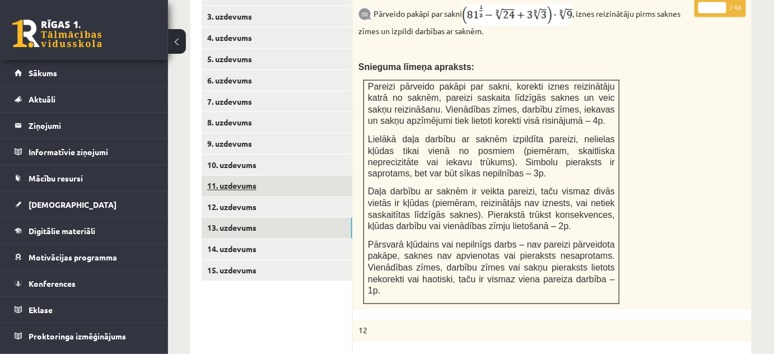
scroll to position [634, 0]
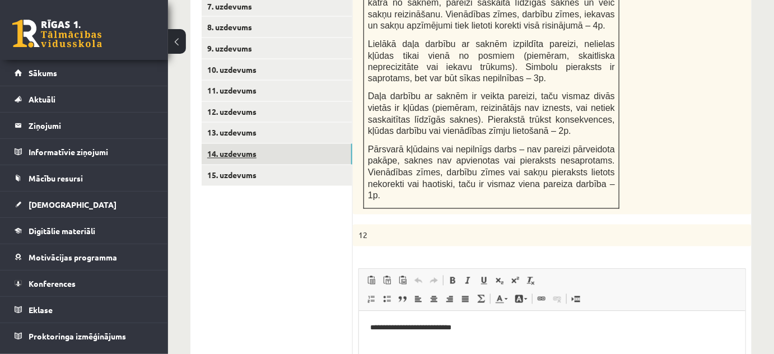
click at [296, 144] on link "14. uzdevums" at bounding box center [277, 154] width 151 height 21
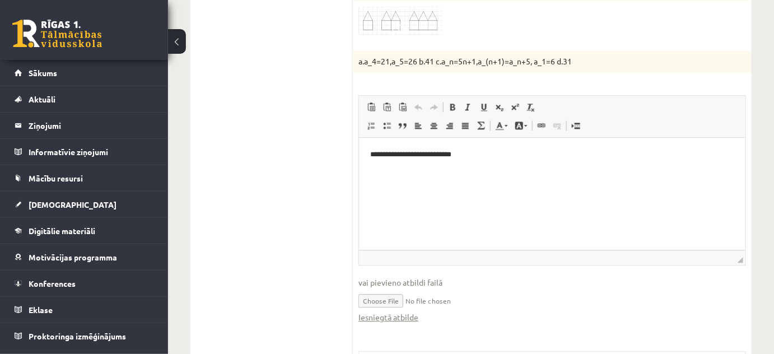
scroll to position [0, 0]
click at [401, 311] on link "Iesniegtā atbilde" at bounding box center [388, 317] width 60 height 12
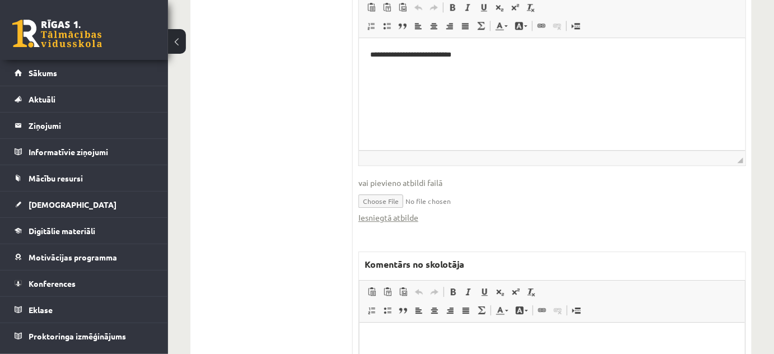
scroll to position [983, 0]
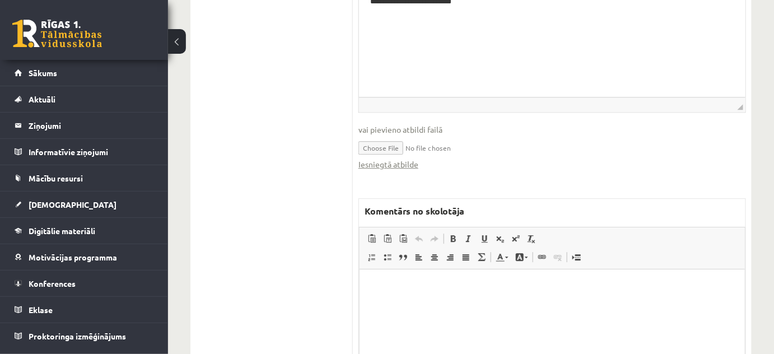
click at [387, 296] on html at bounding box center [551, 286] width 385 height 34
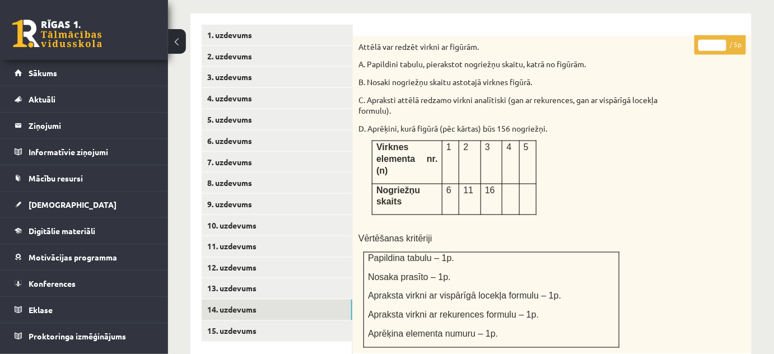
scroll to position [424, 0]
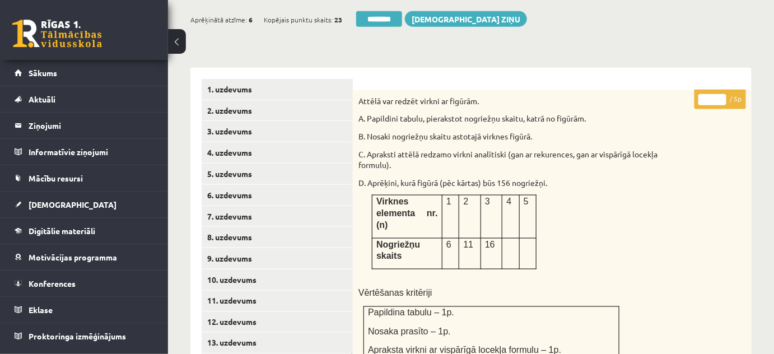
click at [722, 94] on input "*" at bounding box center [712, 99] width 28 height 11
type input "*"
click at [722, 94] on input "*" at bounding box center [712, 99] width 28 height 11
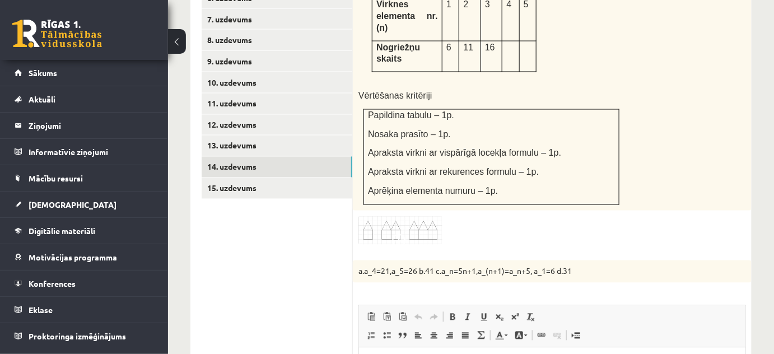
scroll to position [627, 0]
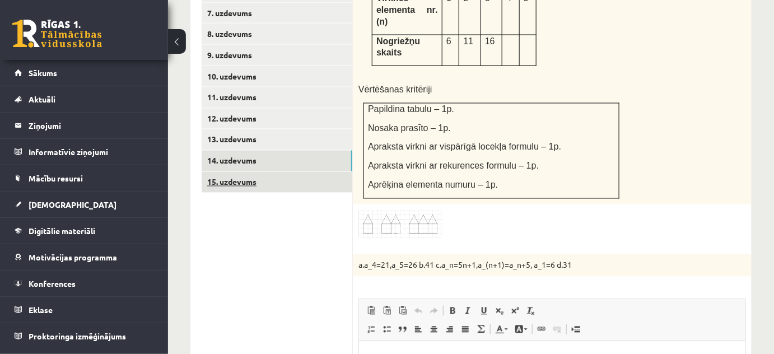
click at [321, 172] on link "15. uzdevums" at bounding box center [277, 182] width 151 height 21
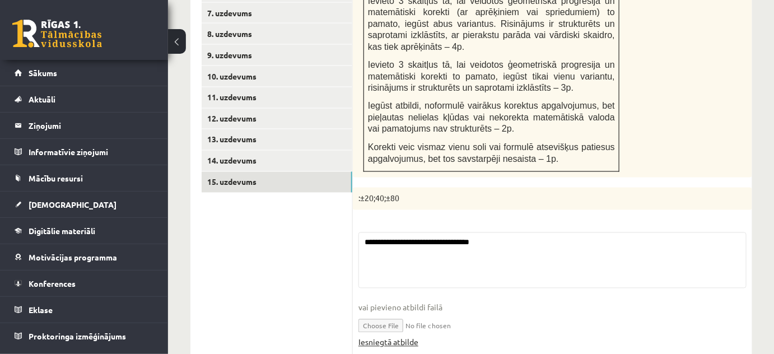
click at [396, 336] on link "Iesniegtā atbilde" at bounding box center [388, 342] width 60 height 12
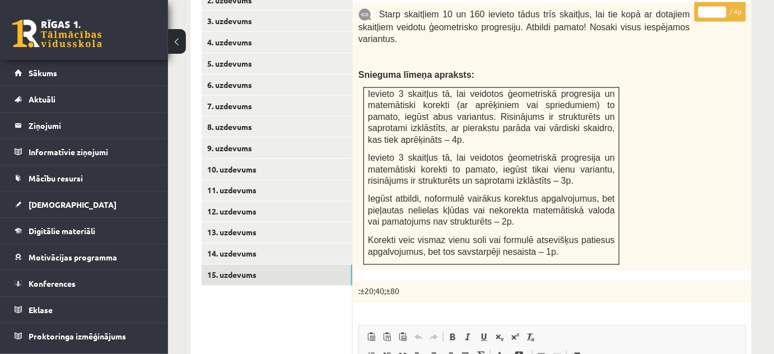
scroll to position [475, 0]
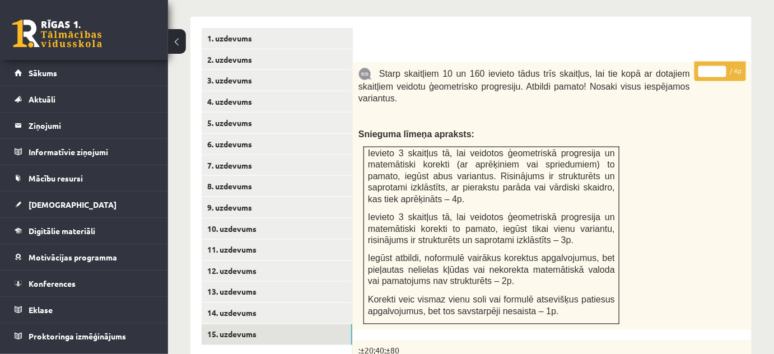
type input "*"
click at [723, 66] on input "*" at bounding box center [712, 71] width 28 height 11
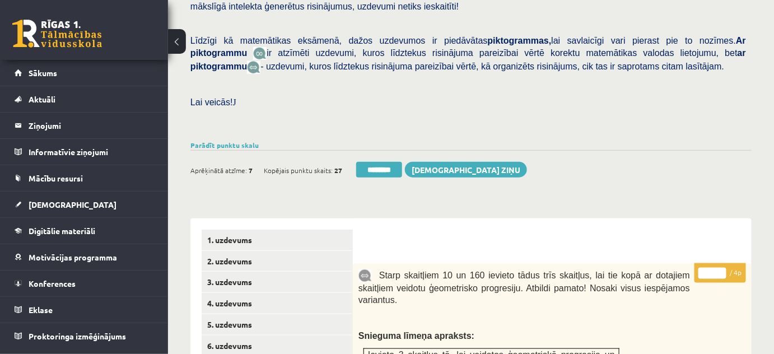
scroll to position [271, 0]
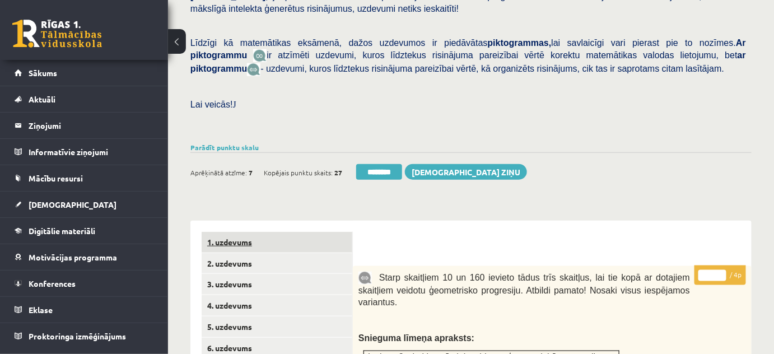
click at [271, 232] on link "1. uzdevums" at bounding box center [277, 242] width 151 height 21
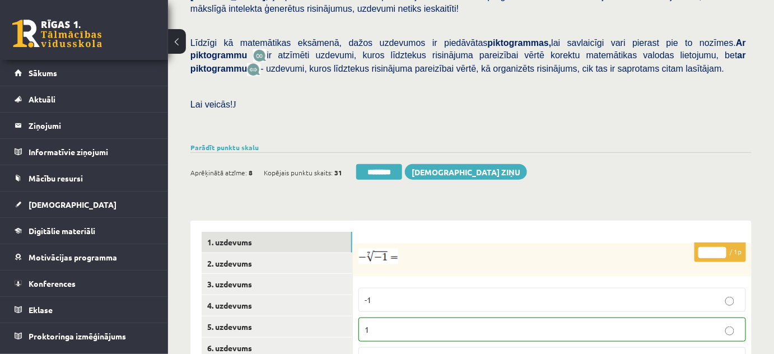
drag, startPoint x: 374, startPoint y: 160, endPoint x: 444, endPoint y: 28, distance: 149.8
click at [374, 164] on input "********" at bounding box center [379, 172] width 46 height 16
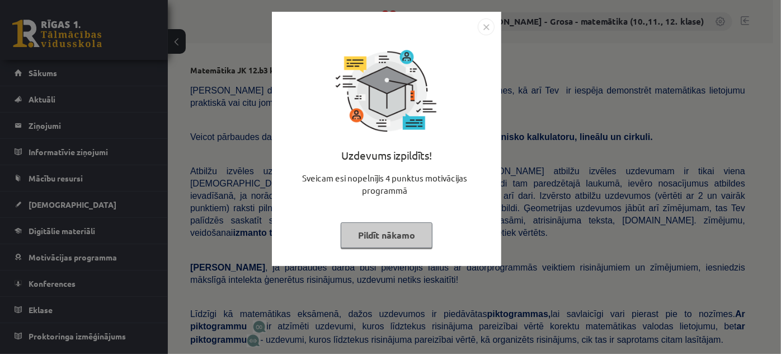
click at [381, 233] on button "Pildīt nākamo" at bounding box center [387, 235] width 92 height 26
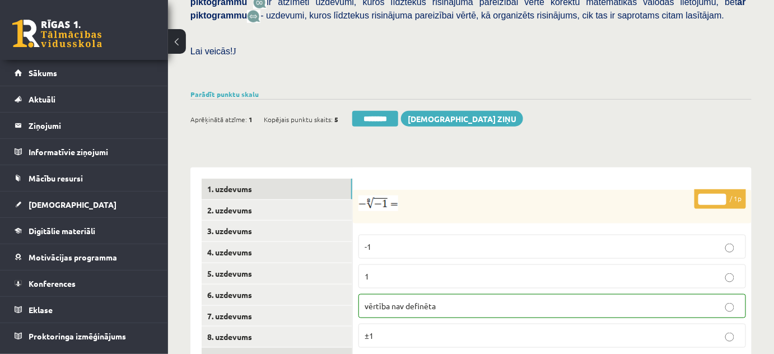
scroll to position [458, 0]
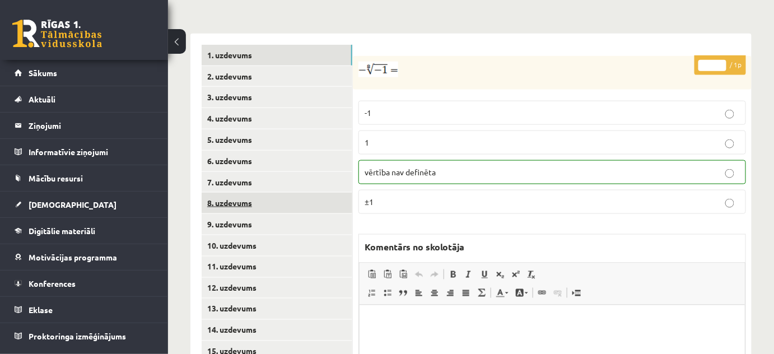
click at [257, 194] on link "8. uzdevums" at bounding box center [277, 203] width 151 height 21
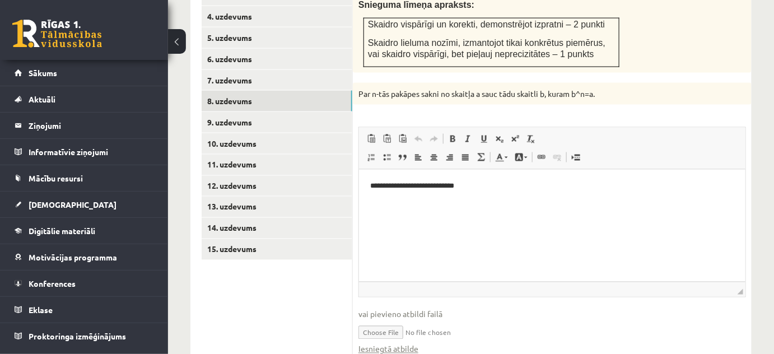
scroll to position [0, 0]
click at [397, 343] on link "Iesniegtā atbilde" at bounding box center [388, 349] width 60 height 12
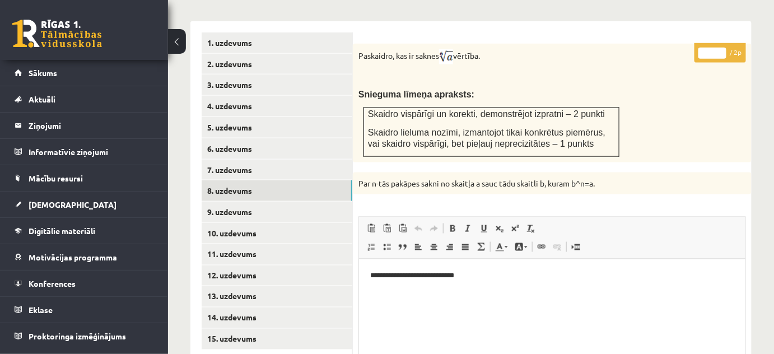
scroll to position [407, 0]
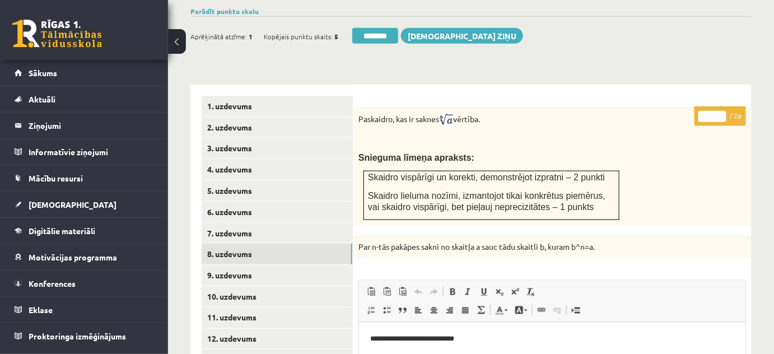
type input "*"
click at [723, 111] on input "*" at bounding box center [712, 116] width 28 height 11
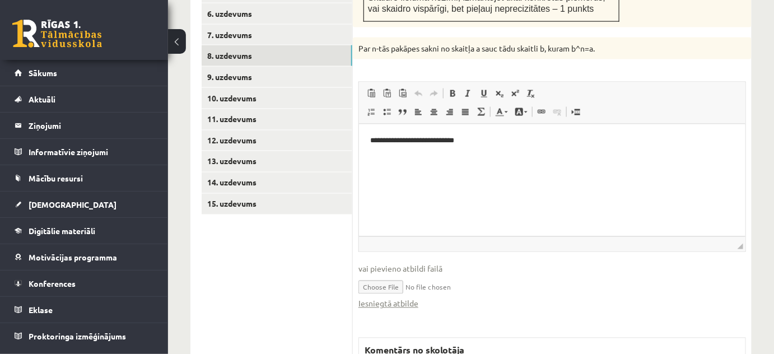
scroll to position [610, 0]
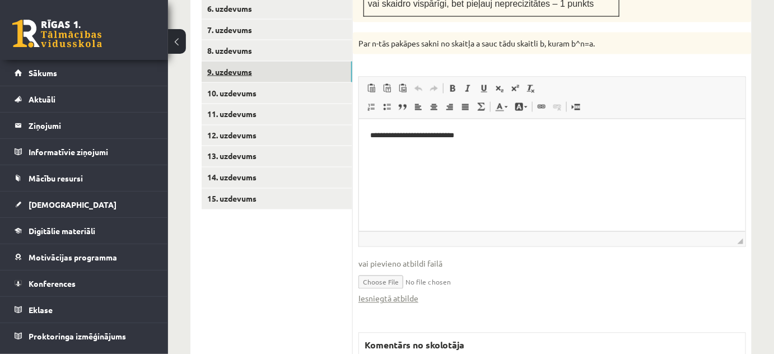
click at [325, 67] on link "9. uzdevums" at bounding box center [277, 72] width 151 height 21
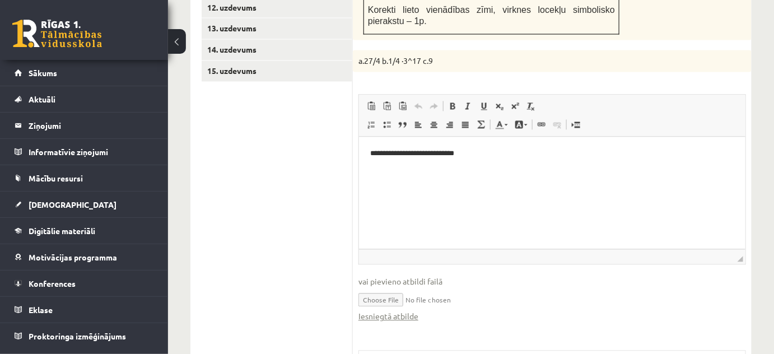
scroll to position [865, 0]
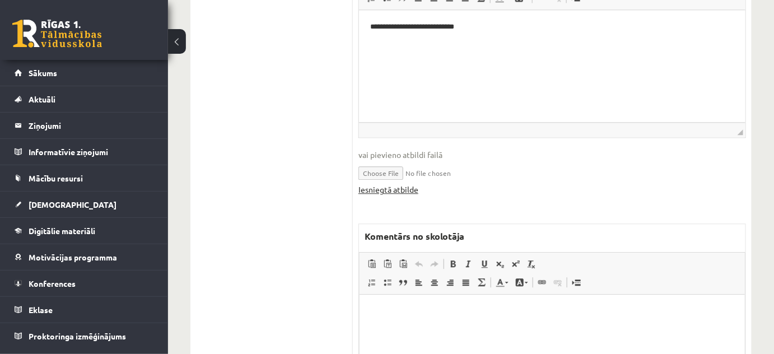
click at [413, 184] on link "Iesniegtā atbilde" at bounding box center [388, 190] width 60 height 12
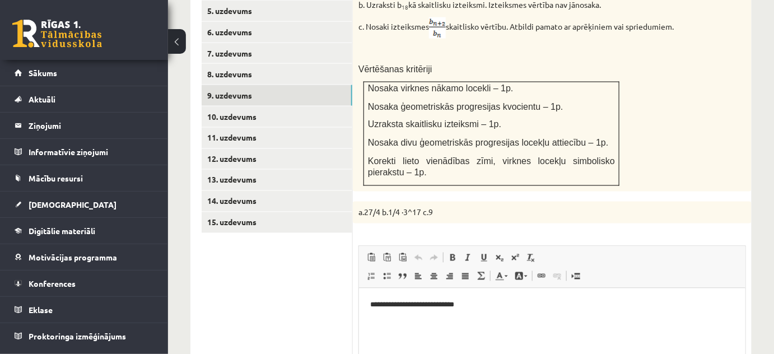
scroll to position [509, 0]
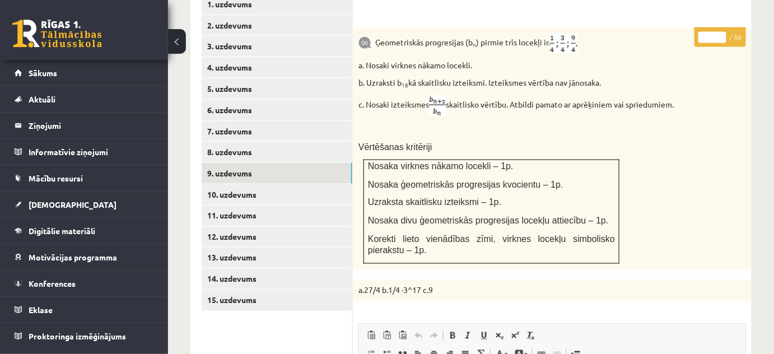
type input "*"
click at [719, 32] on input "*" at bounding box center [712, 37] width 28 height 11
click at [306, 188] on link "10. uzdevums" at bounding box center [277, 194] width 151 height 21
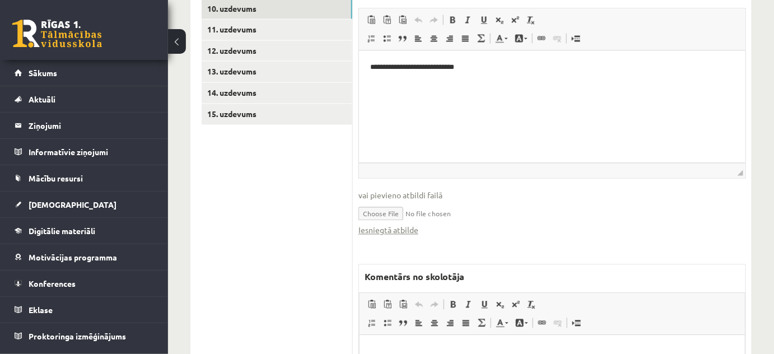
scroll to position [733, 0]
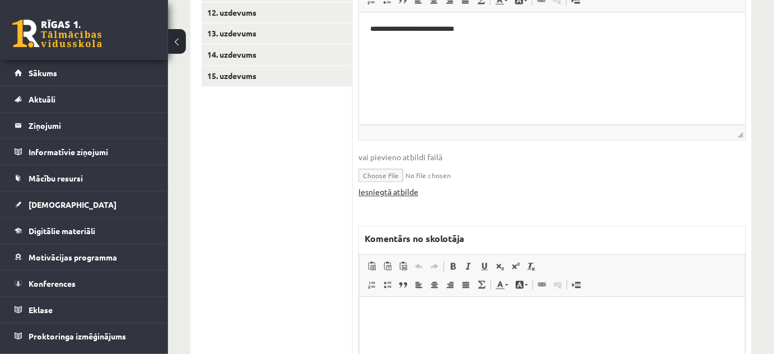
click at [410, 186] on link "Iesniegtā atbilde" at bounding box center [388, 192] width 60 height 12
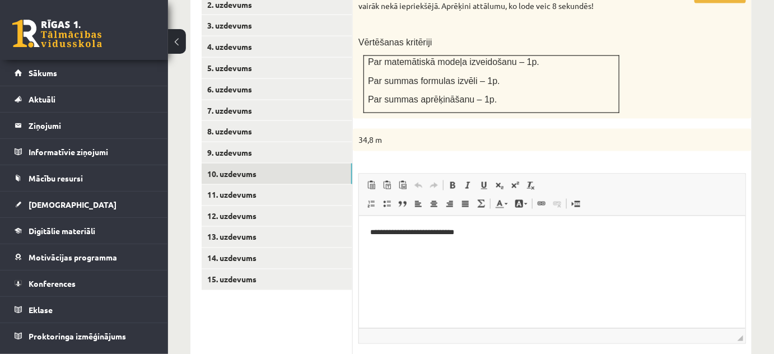
scroll to position [428, 0]
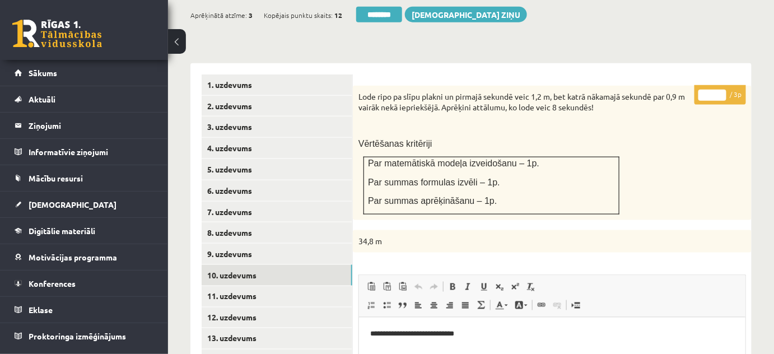
type input "*"
click at [721, 90] on input "*" at bounding box center [712, 95] width 28 height 11
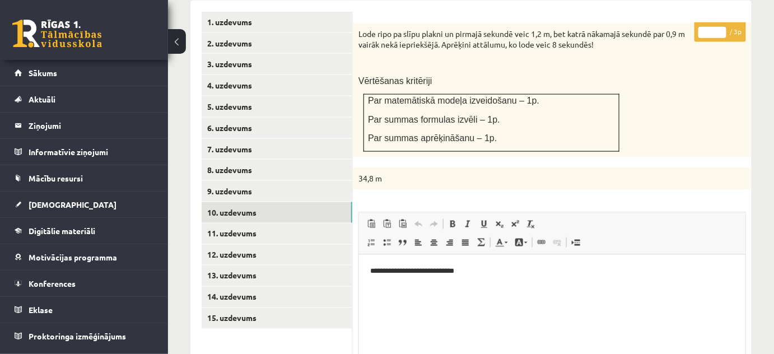
scroll to position [580, 0]
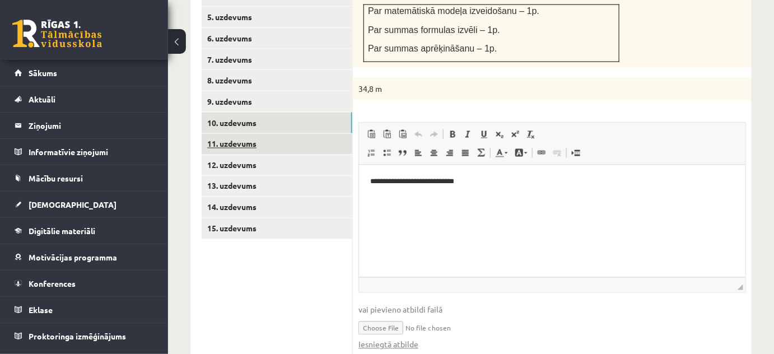
click at [325, 137] on link "11. uzdevums" at bounding box center [277, 144] width 151 height 21
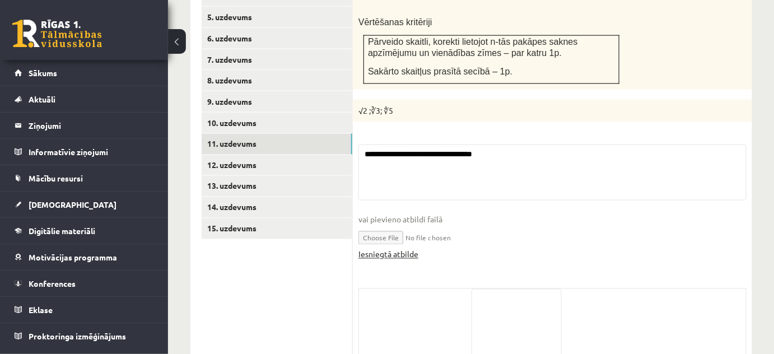
click at [416, 249] on link "Iesniegtā atbilde" at bounding box center [388, 255] width 60 height 12
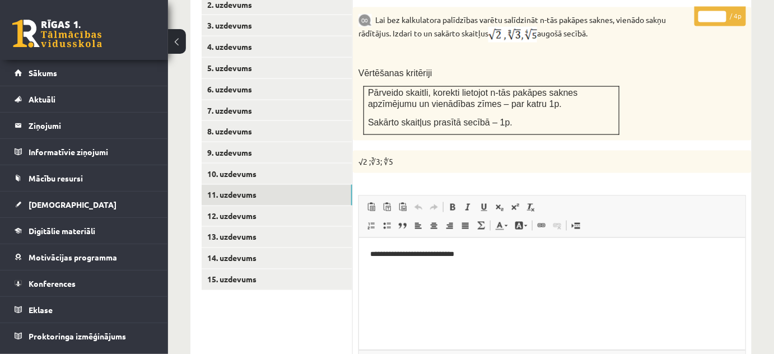
scroll to position [527, 0]
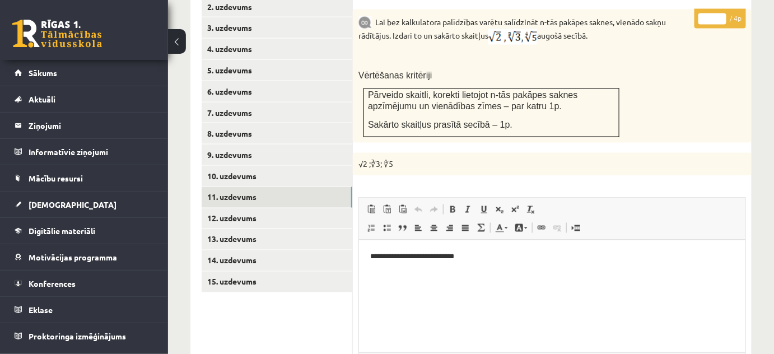
type input "*"
click at [720, 13] on input "*" at bounding box center [712, 18] width 28 height 11
click at [339, 208] on link "12. uzdevums" at bounding box center [277, 218] width 151 height 21
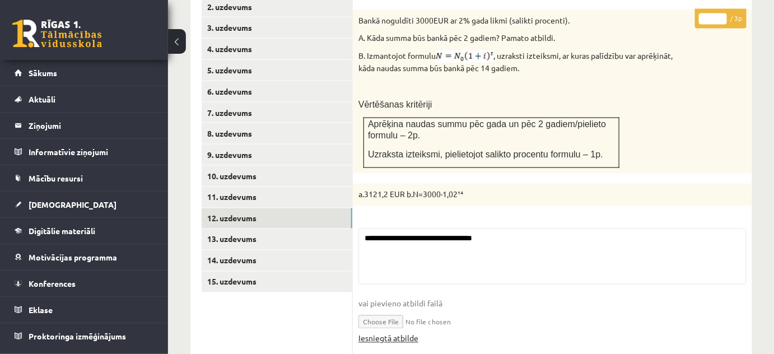
click at [383, 332] on link "Iesniegtā atbilde" at bounding box center [388, 338] width 60 height 12
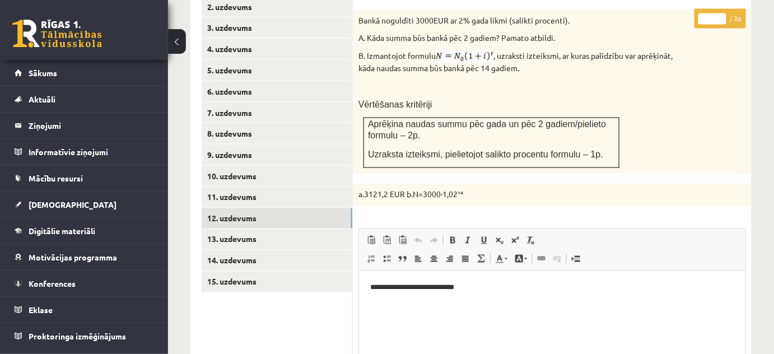
scroll to position [0, 0]
type input "*"
click at [721, 13] on input "*" at bounding box center [712, 18] width 28 height 11
click at [319, 229] on link "13. uzdevums" at bounding box center [277, 239] width 151 height 21
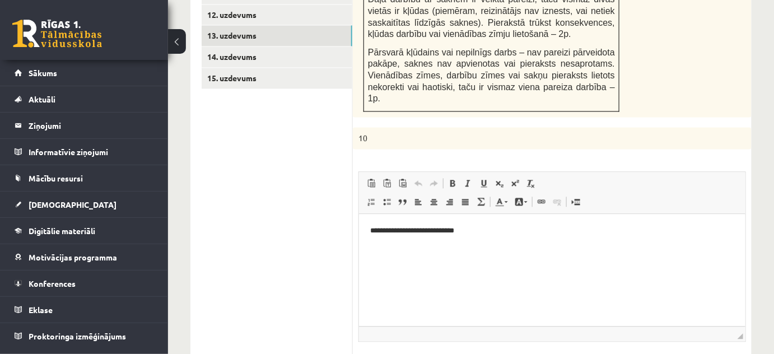
scroll to position [782, 0]
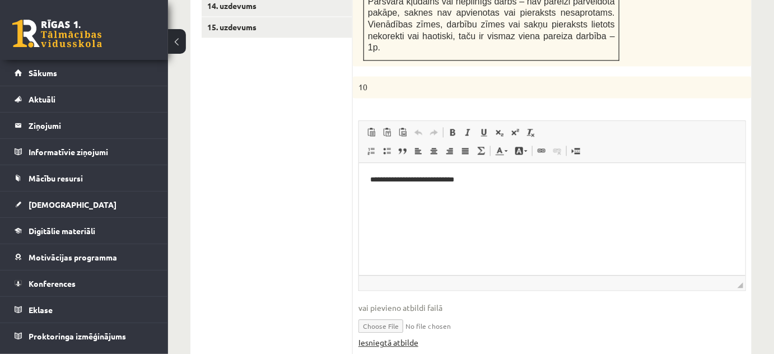
click at [396, 336] on link "Iesniegtā atbilde" at bounding box center [388, 342] width 60 height 12
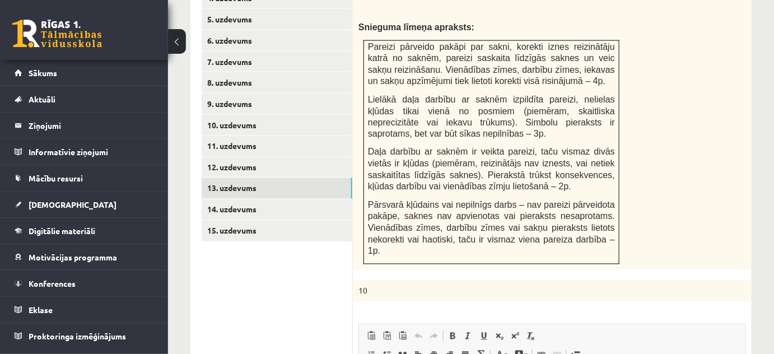
scroll to position [476, 0]
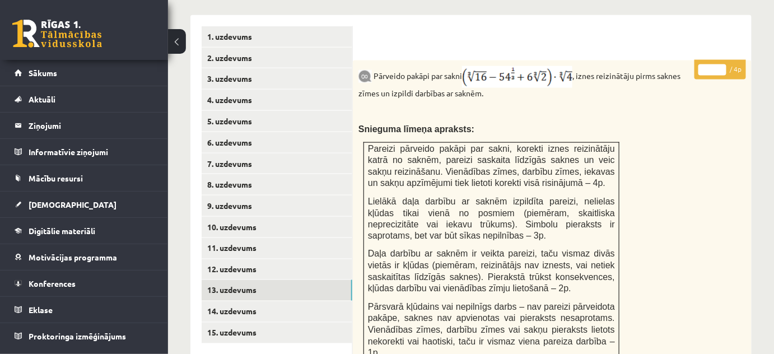
type input "*"
click at [720, 64] on input "*" at bounding box center [712, 69] width 28 height 11
click at [328, 301] on link "14. uzdevums" at bounding box center [277, 311] width 151 height 21
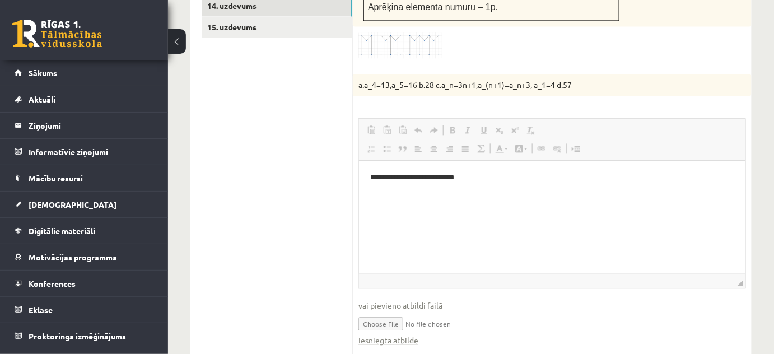
scroll to position [0, 0]
click at [402, 334] on link "Iesniegtā atbilde" at bounding box center [388, 340] width 60 height 12
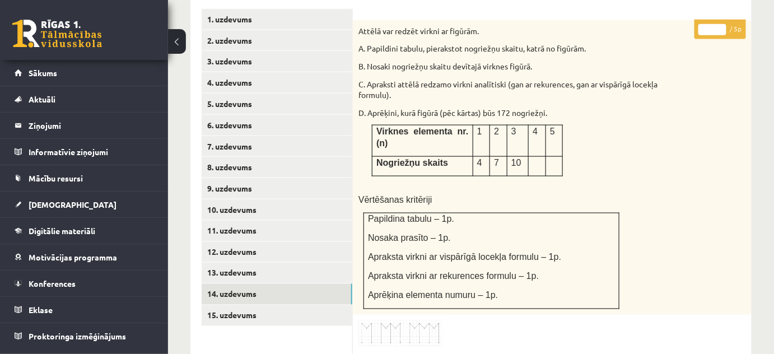
scroll to position [476, 0]
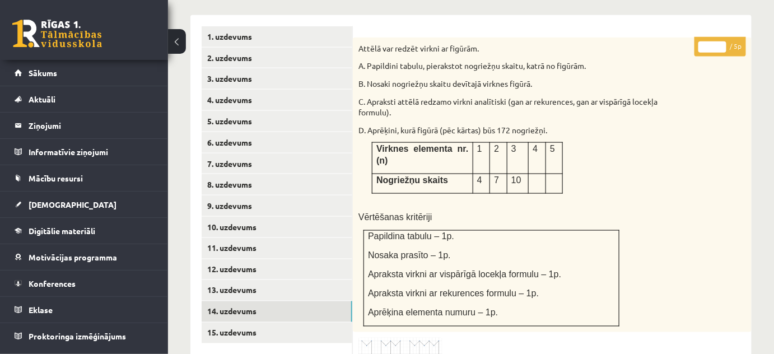
type input "*"
click at [721, 41] on input "*" at bounding box center [712, 46] width 28 height 11
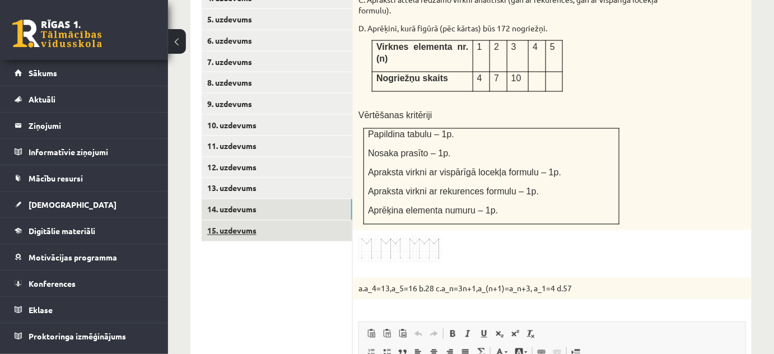
click at [319, 221] on link "15. uzdevums" at bounding box center [277, 231] width 151 height 21
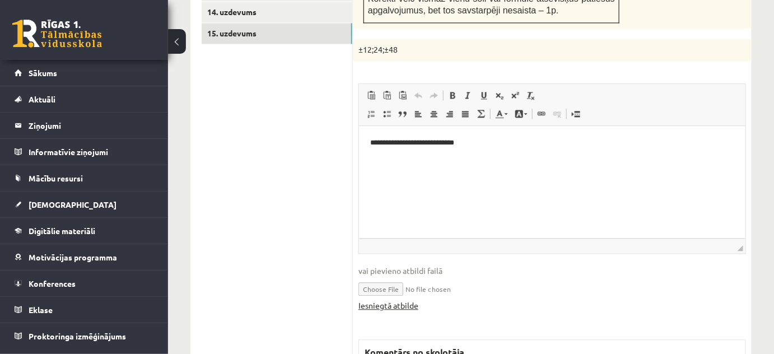
scroll to position [0, 0]
click at [396, 299] on link "Iesniegtā atbilde" at bounding box center [388, 305] width 60 height 12
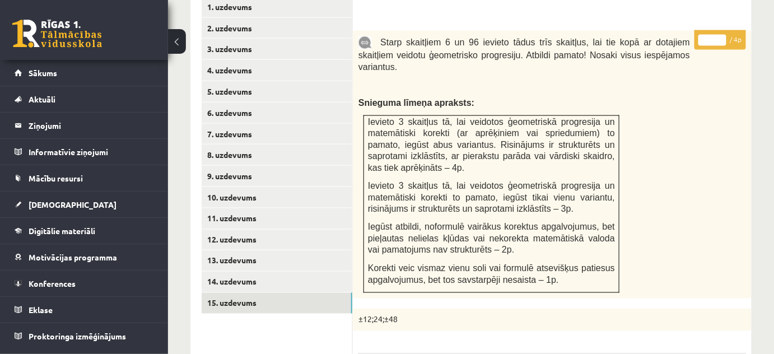
scroll to position [470, 0]
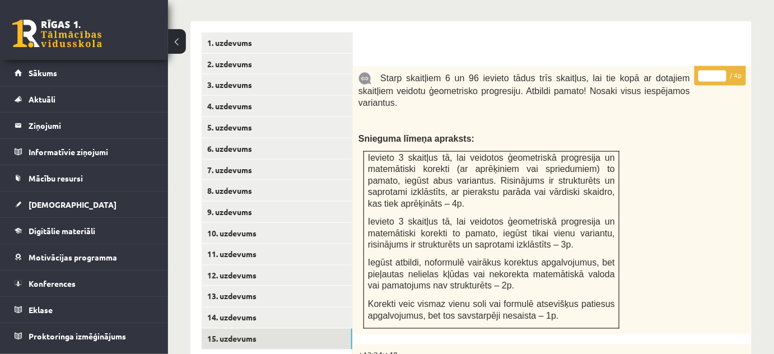
type input "*"
click at [723, 71] on input "*" at bounding box center [712, 76] width 28 height 11
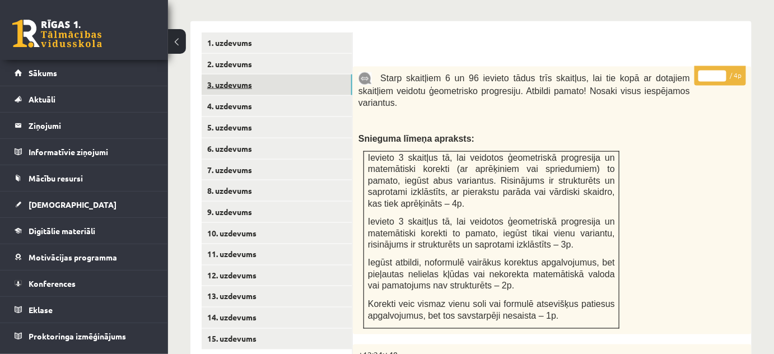
click at [331, 74] on link "3. uzdevums" at bounding box center [277, 84] width 151 height 21
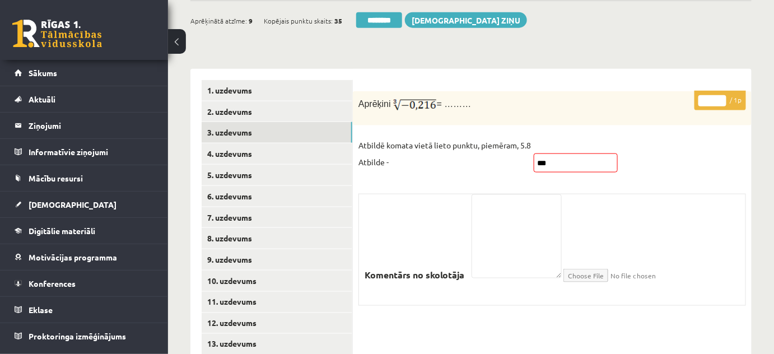
scroll to position [368, 0]
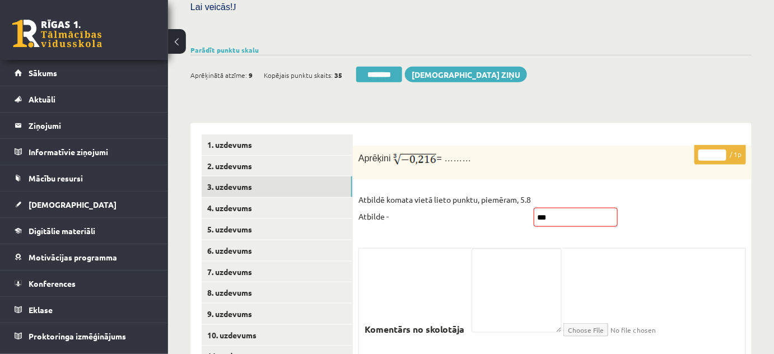
drag, startPoint x: 392, startPoint y: 65, endPoint x: 435, endPoint y: 34, distance: 53.7
click at [392, 67] on input "********" at bounding box center [379, 75] width 46 height 16
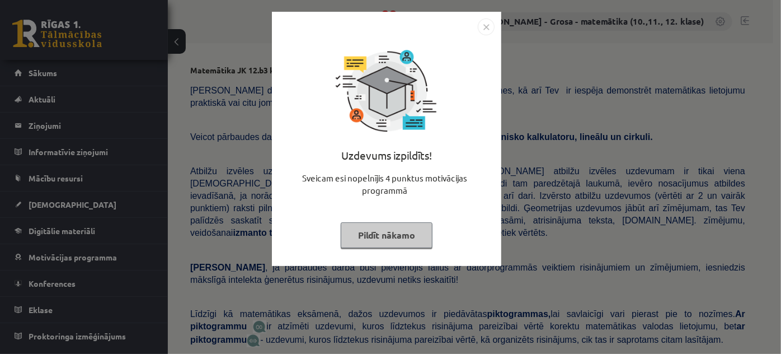
click at [364, 232] on button "Pildīt nākamo" at bounding box center [387, 235] width 92 height 26
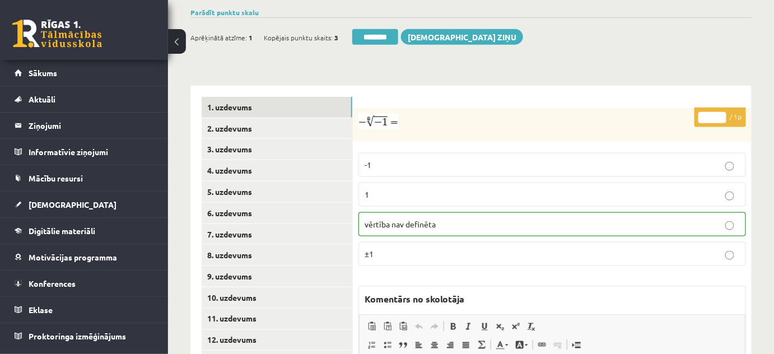
scroll to position [407, 0]
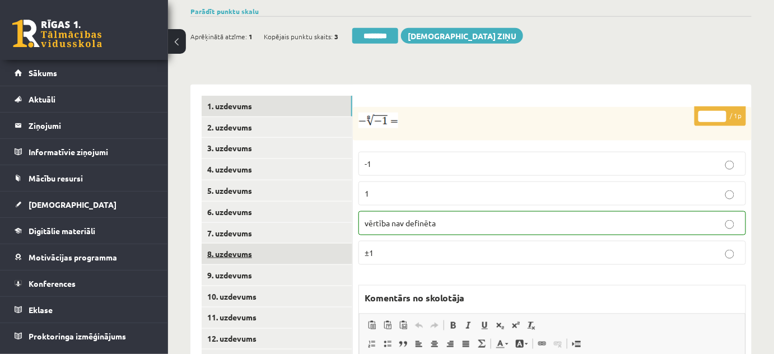
click at [296, 243] on link "8. uzdevums" at bounding box center [277, 253] width 151 height 21
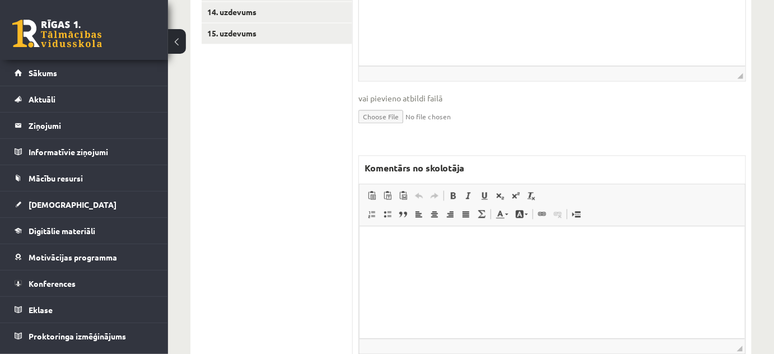
scroll to position [825, 0]
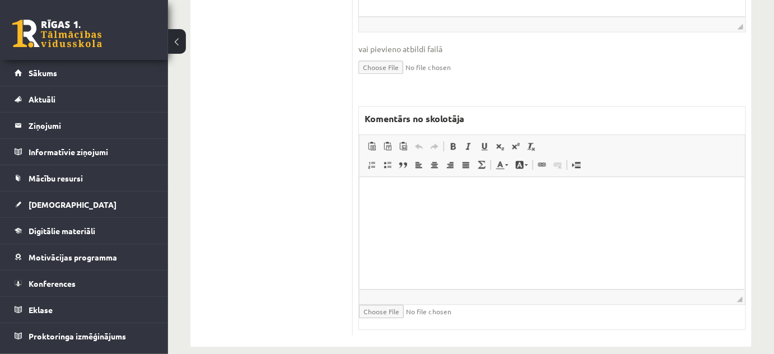
click at [647, 158] on span "Redaktora rīkjoslas Ielīmēt Klaviatūras saīsne vadīšanas taustiņš+V Ievietot kā…" at bounding box center [551, 156] width 385 height 42
click at [639, 204] on html at bounding box center [551, 194] width 385 height 34
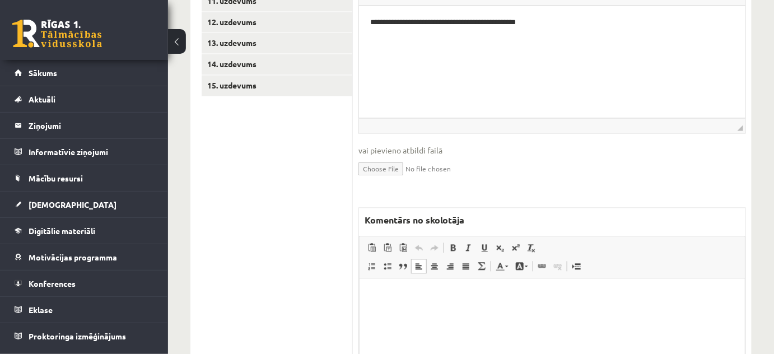
scroll to position [520, 0]
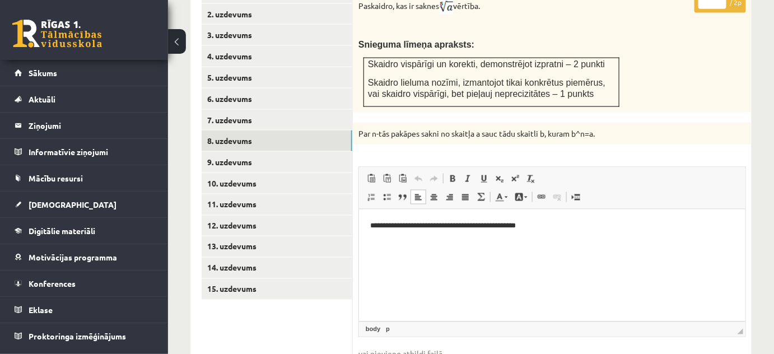
click at [583, 243] on html "**********" at bounding box center [551, 226] width 386 height 34
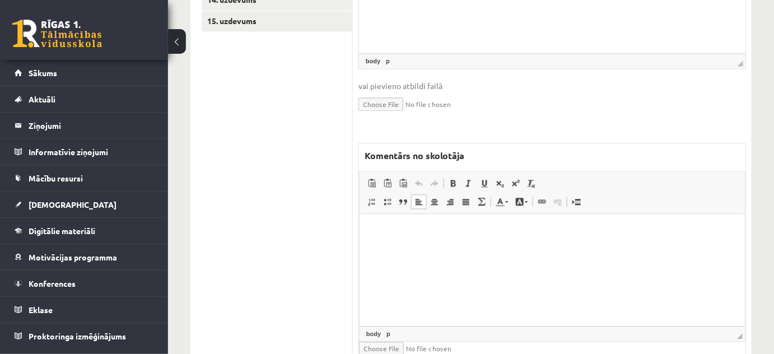
scroll to position [825, 0]
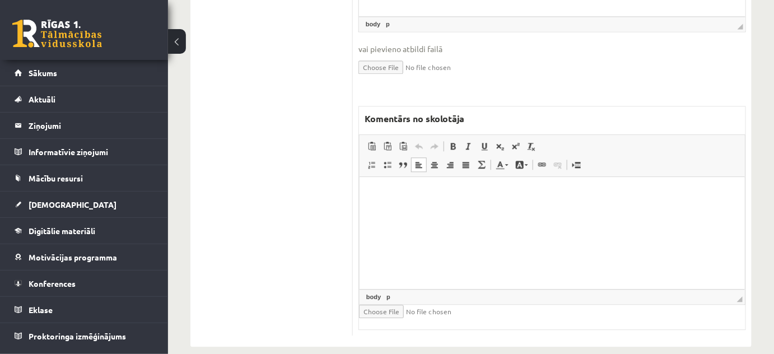
click at [589, 211] on html at bounding box center [551, 194] width 385 height 34
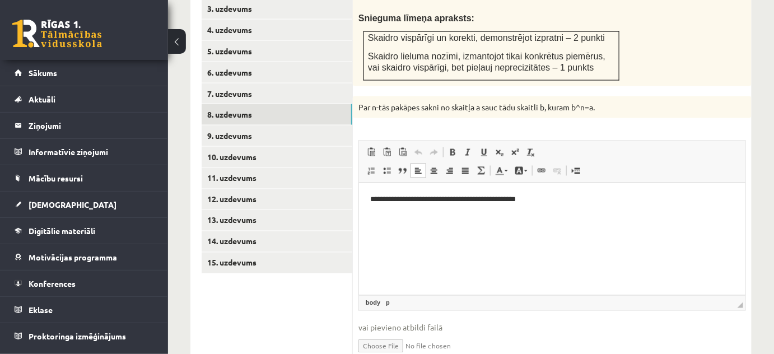
scroll to position [469, 0]
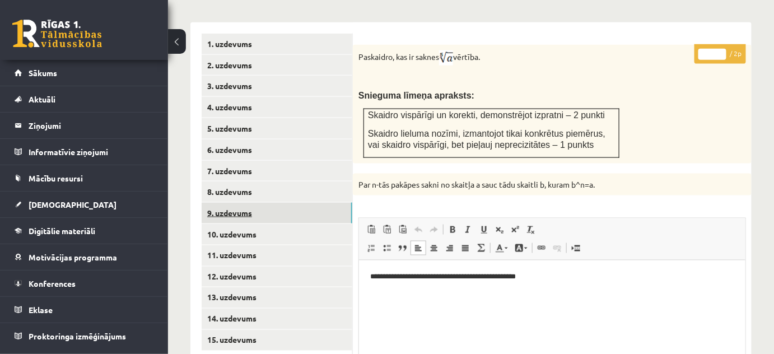
click at [322, 203] on link "9. uzdevums" at bounding box center [277, 213] width 151 height 21
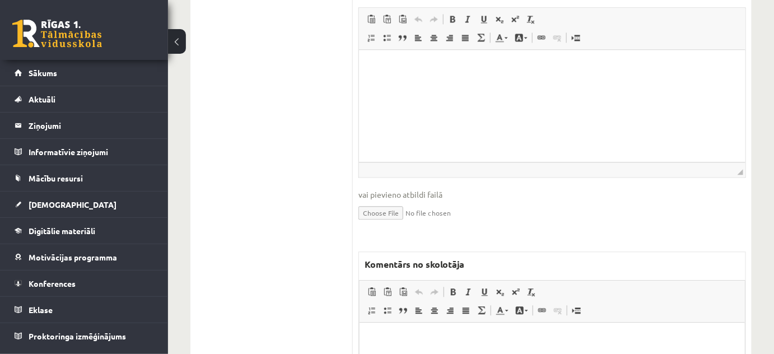
scroll to position [933, 0]
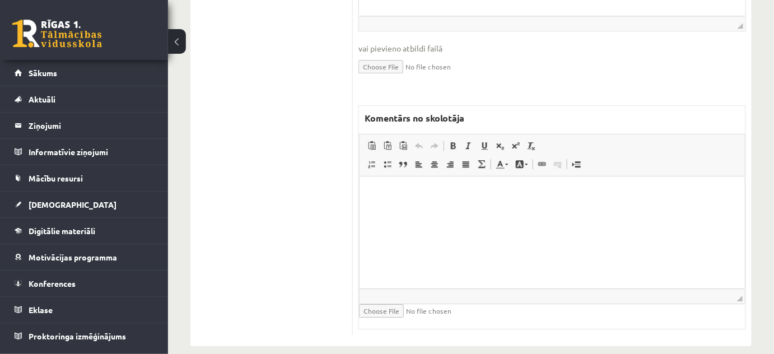
click at [392, 210] on html at bounding box center [551, 193] width 385 height 34
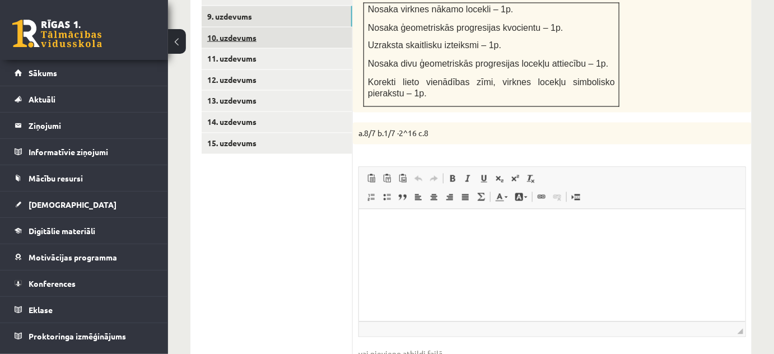
click at [262, 31] on link "10. uzdevums" at bounding box center [277, 37] width 151 height 21
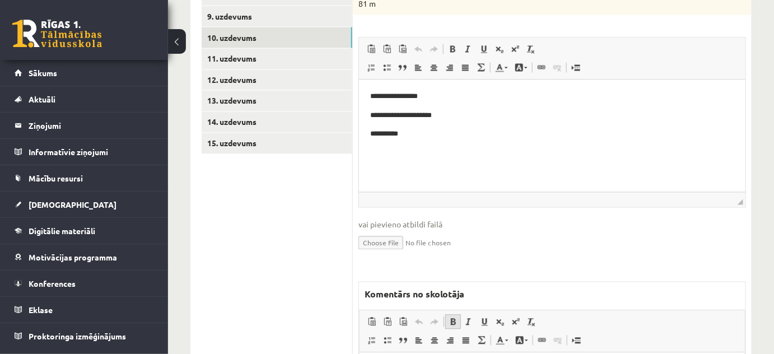
scroll to position [842, 0]
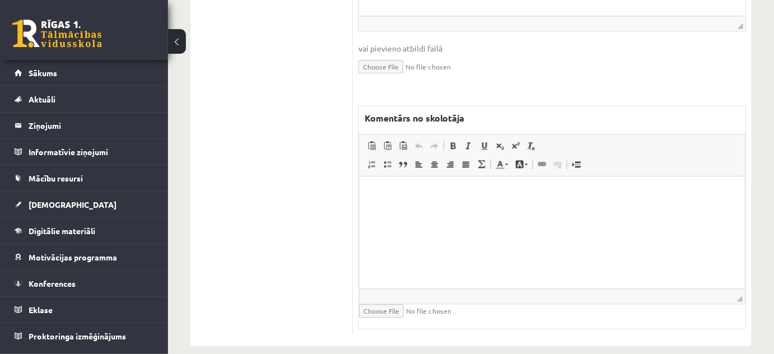
click at [441, 210] on html at bounding box center [551, 193] width 385 height 34
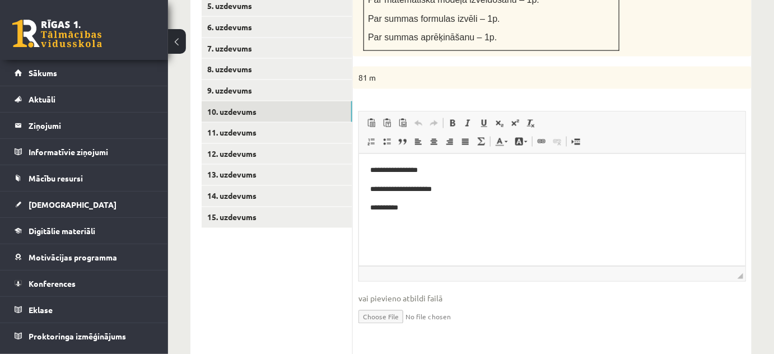
scroll to position [587, 0]
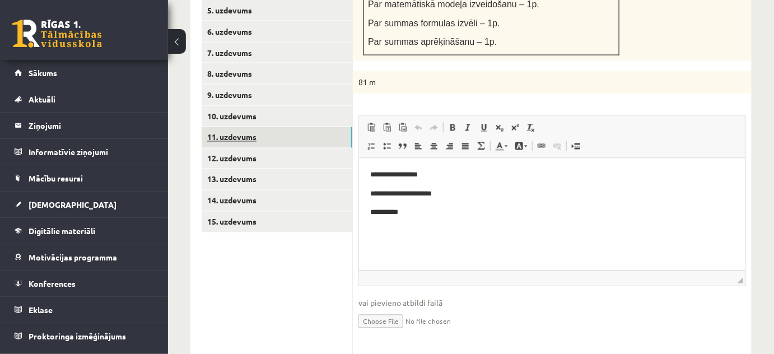
click at [334, 127] on link "11. uzdevums" at bounding box center [277, 137] width 151 height 21
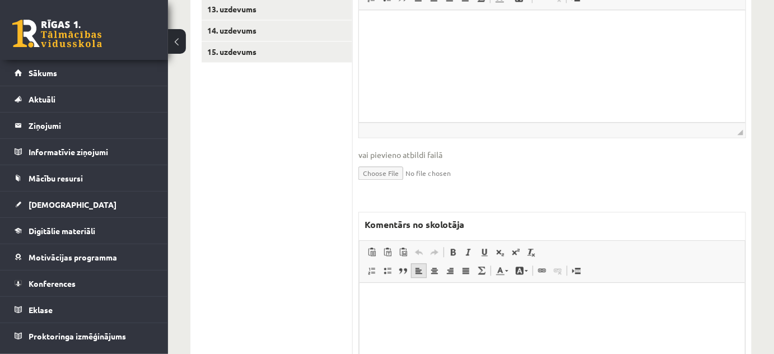
scroll to position [0, 0]
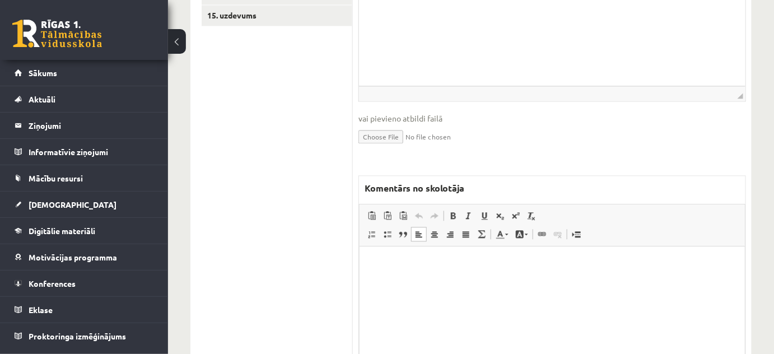
click at [415, 280] on html at bounding box center [551, 263] width 385 height 34
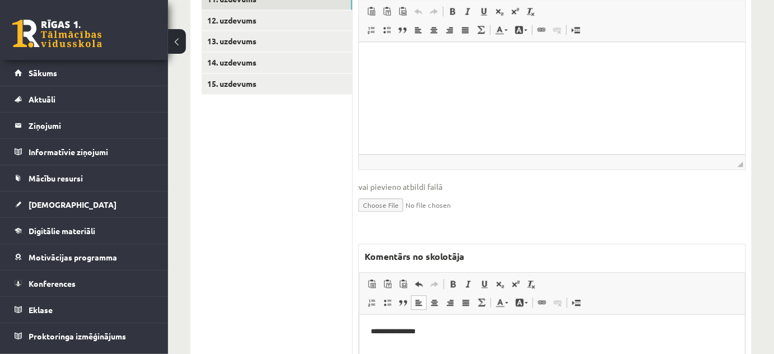
scroll to position [641, 0]
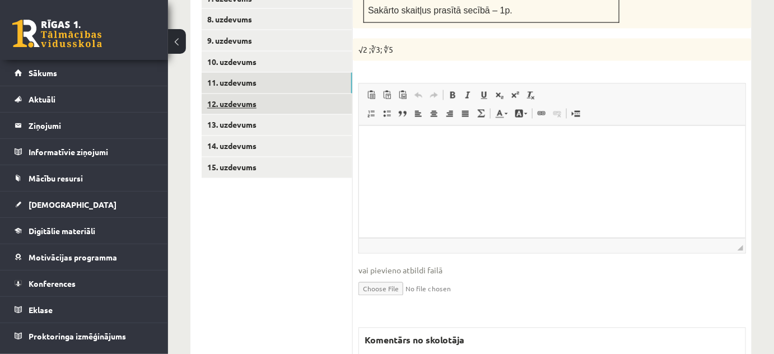
click at [301, 94] on link "12. uzdevums" at bounding box center [277, 104] width 151 height 21
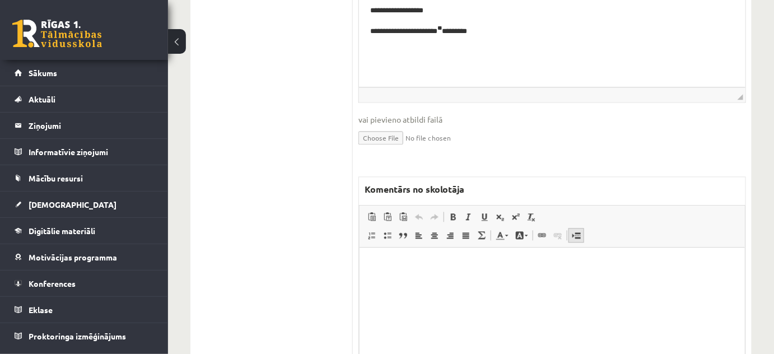
scroll to position [774, 0]
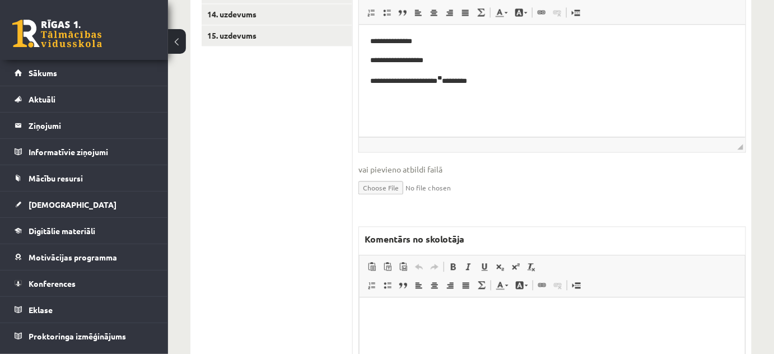
click at [507, 322] on html at bounding box center [551, 314] width 385 height 34
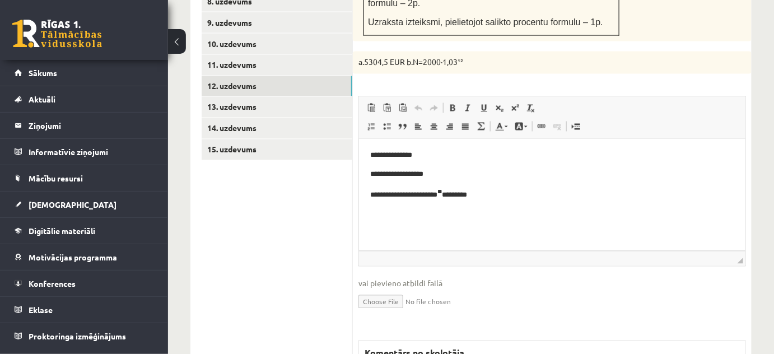
scroll to position [570, 0]
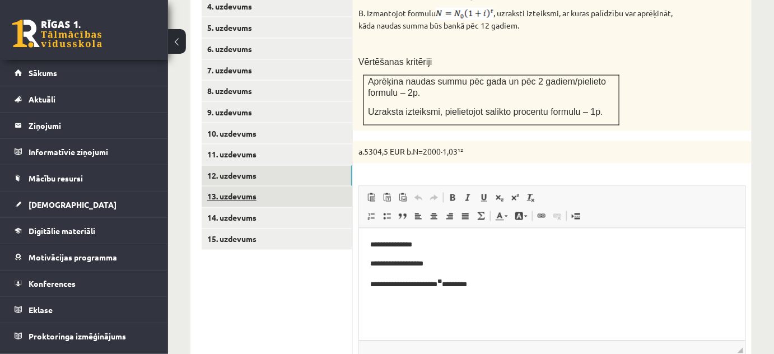
click at [306, 191] on link "13. uzdevums" at bounding box center [277, 196] width 151 height 21
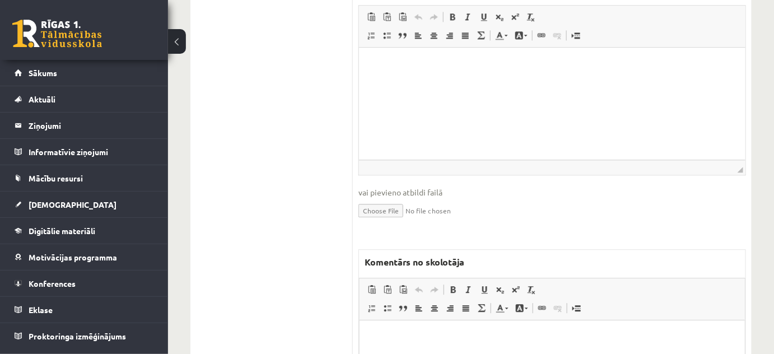
scroll to position [1009, 0]
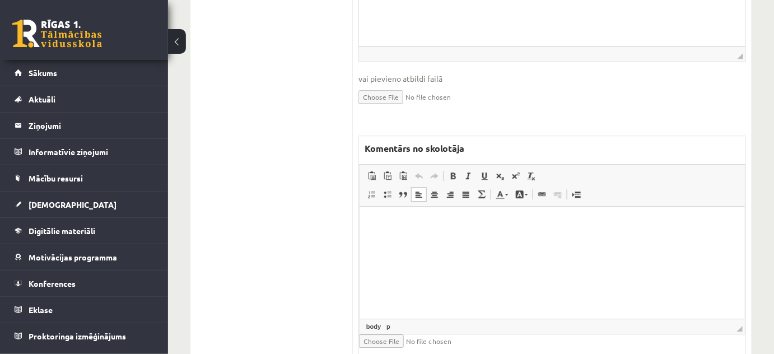
click at [530, 241] on html at bounding box center [551, 224] width 385 height 34
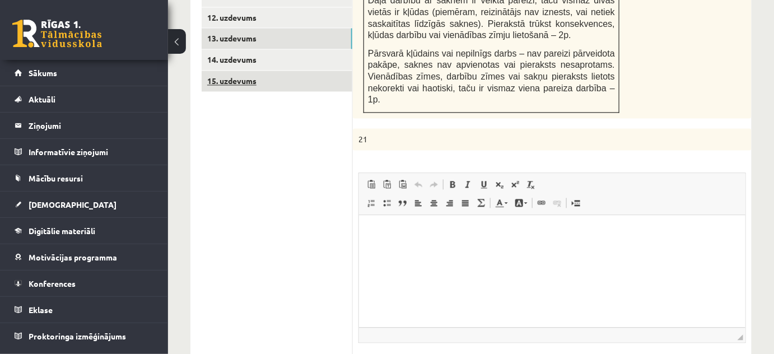
scroll to position [653, 0]
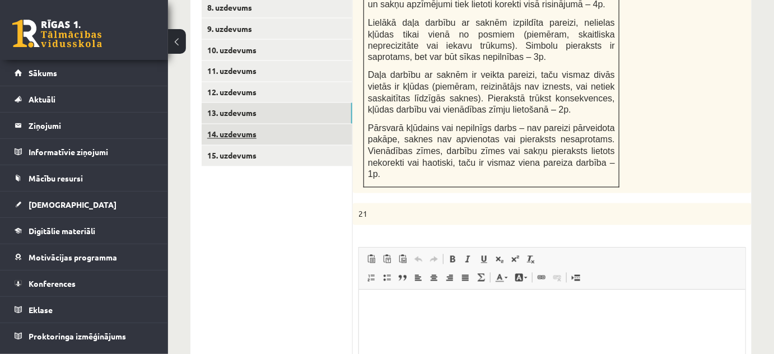
click at [267, 124] on link "14. uzdevums" at bounding box center [277, 134] width 151 height 21
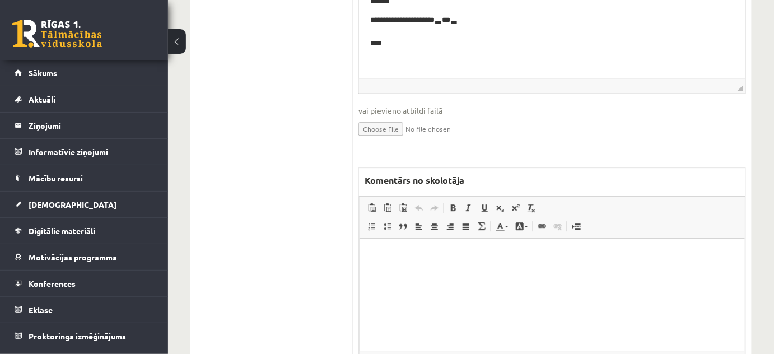
scroll to position [1030, 0]
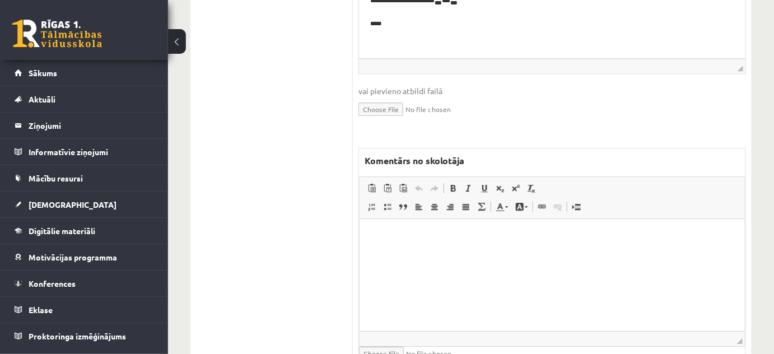
click at [465, 252] on html at bounding box center [551, 235] width 385 height 34
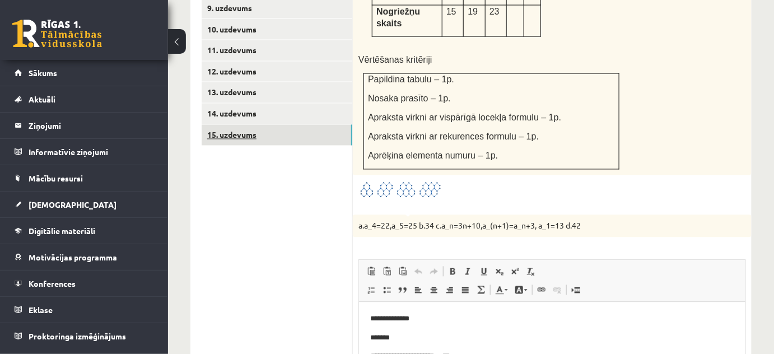
click at [339, 130] on link "15. uzdevums" at bounding box center [277, 135] width 151 height 21
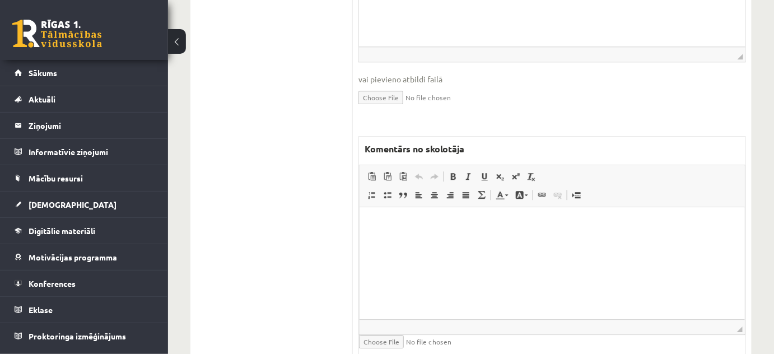
click at [407, 241] on html at bounding box center [551, 224] width 385 height 34
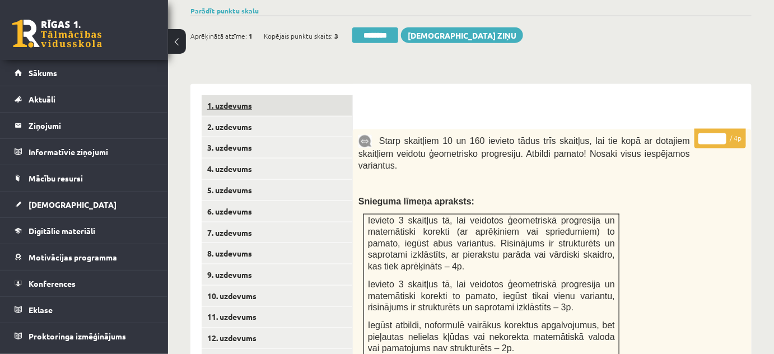
click at [256, 97] on link "1. uzdevums" at bounding box center [277, 105] width 151 height 21
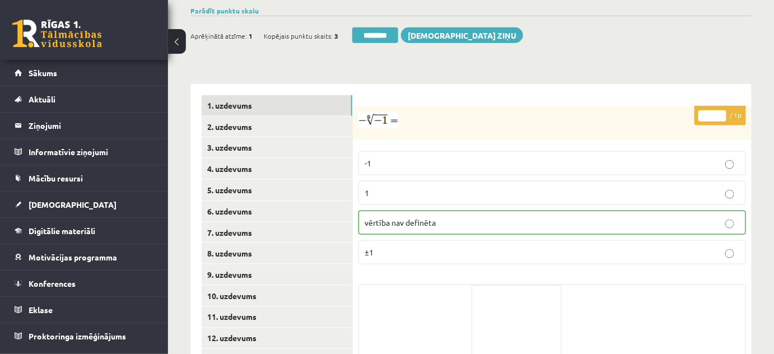
click at [357, 30] on div "Aprēķinātā atzīme: 1 Kopējais punktu skaits: 3 ******** [DEMOGRAPHIC_DATA] ziņu" at bounding box center [356, 37] width 332 height 20
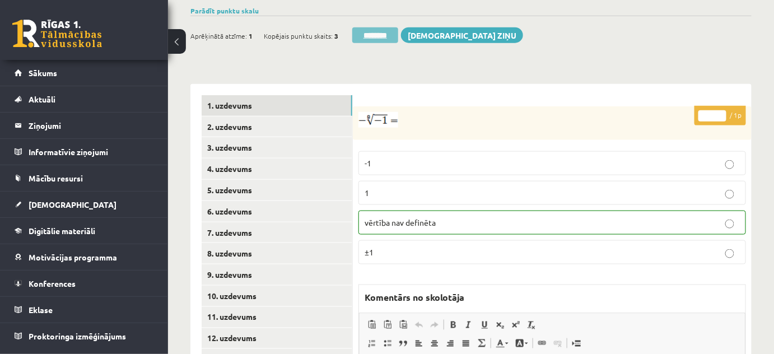
click at [360, 27] on input "********" at bounding box center [375, 35] width 46 height 16
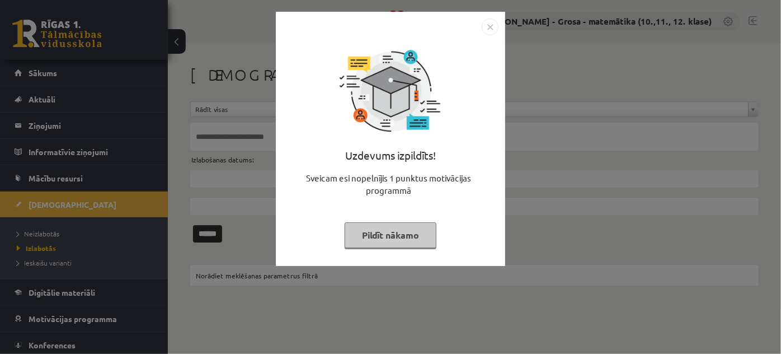
drag, startPoint x: 403, startPoint y: 232, endPoint x: 393, endPoint y: 232, distance: 10.1
click at [401, 232] on button "Pildīt nākamo" at bounding box center [391, 235] width 92 height 26
click at [390, 237] on button "Pildīt nākamo" at bounding box center [391, 235] width 92 height 26
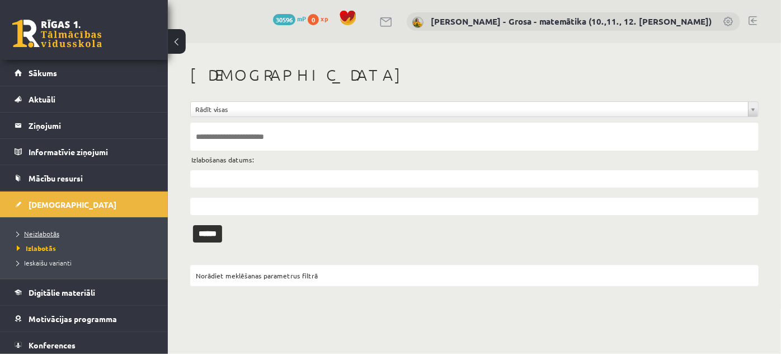
click at [54, 232] on span "Neizlabotās" at bounding box center [38, 233] width 43 height 9
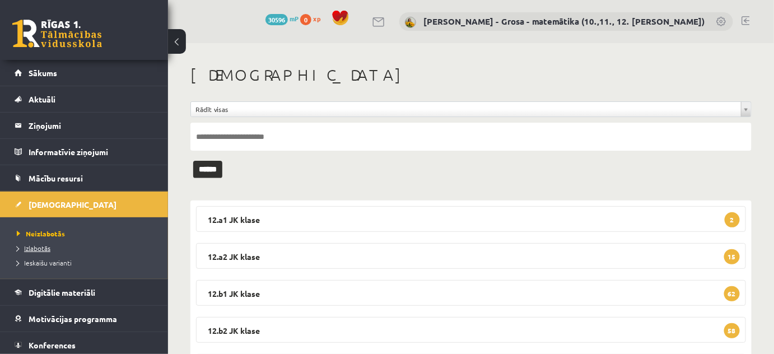
click at [42, 249] on span "Izlabotās" at bounding box center [34, 247] width 34 height 9
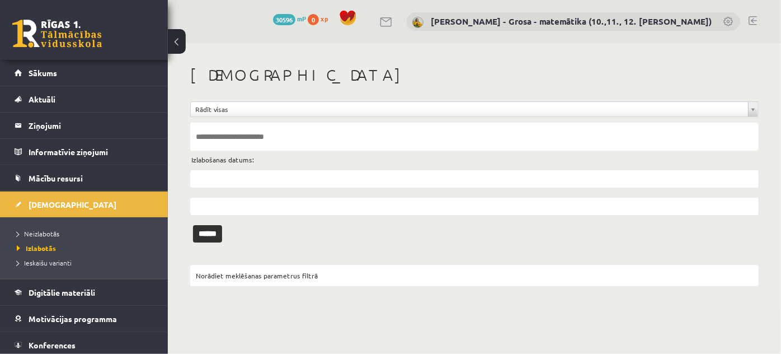
click at [215, 167] on div "Izlabošanas datums:" at bounding box center [474, 183] width 569 height 64
click at [211, 175] on input "text" at bounding box center [474, 178] width 569 height 17
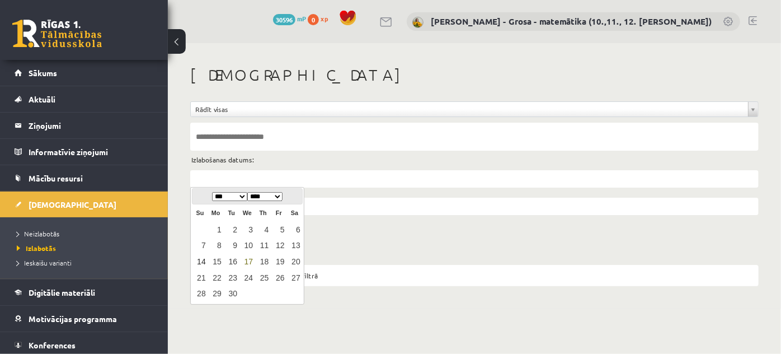
click at [195, 265] on link "14" at bounding box center [200, 261] width 15 height 15
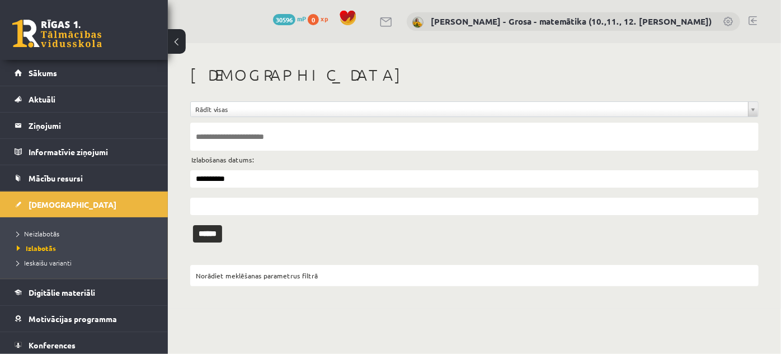
click at [218, 190] on div "**********" at bounding box center [474, 183] width 569 height 64
click at [221, 181] on input "**********" at bounding box center [474, 178] width 569 height 17
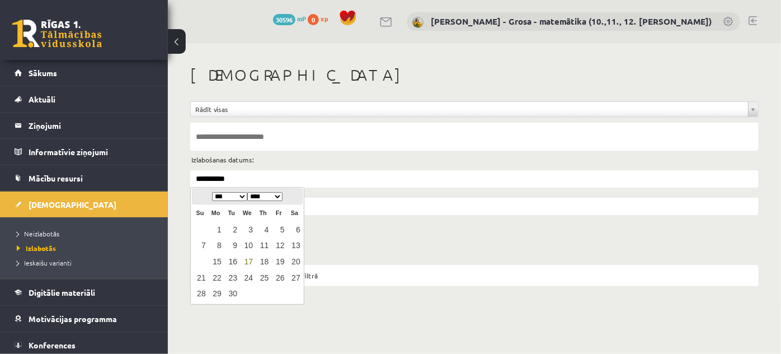
click at [248, 259] on link "17" at bounding box center [247, 261] width 15 height 15
type input "**********"
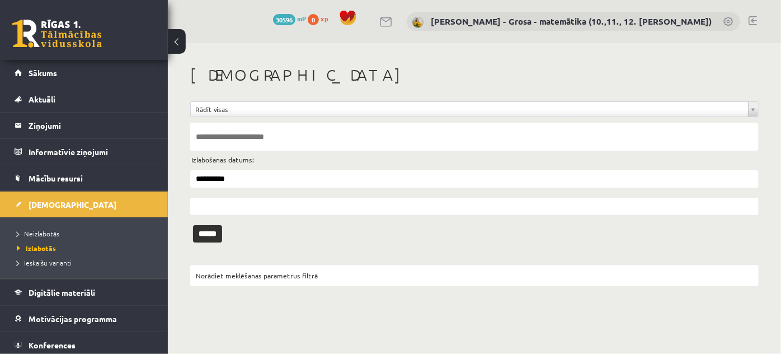
click at [221, 218] on form "**********" at bounding box center [474, 163] width 569 height 124
click at [222, 209] on input "text" at bounding box center [474, 206] width 569 height 17
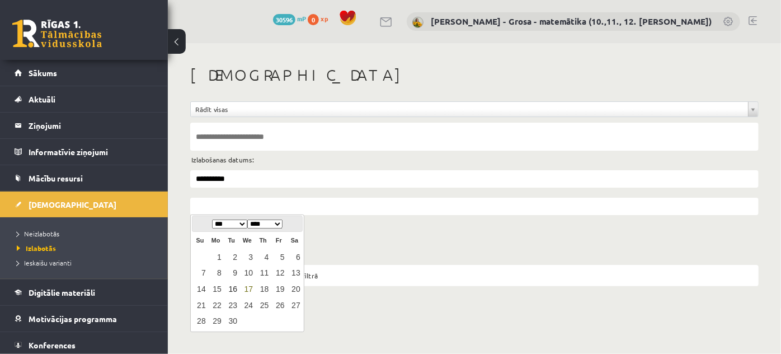
click at [233, 290] on link "16" at bounding box center [231, 289] width 15 height 15
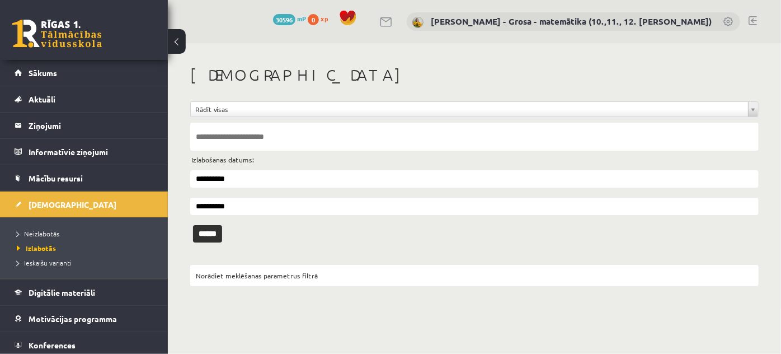
click at [231, 209] on input "**********" at bounding box center [474, 206] width 569 height 17
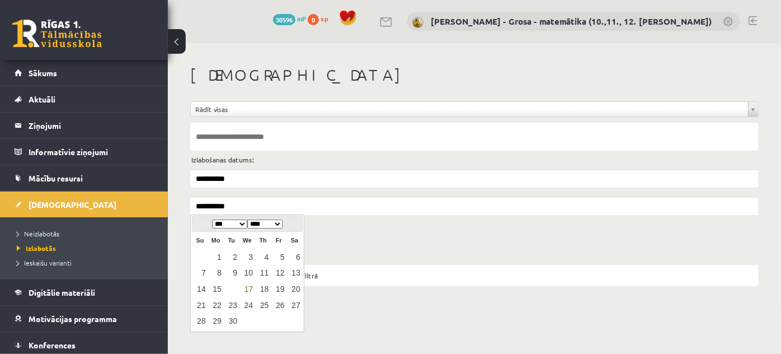
click at [249, 289] on link "17" at bounding box center [247, 289] width 15 height 15
type input "**********"
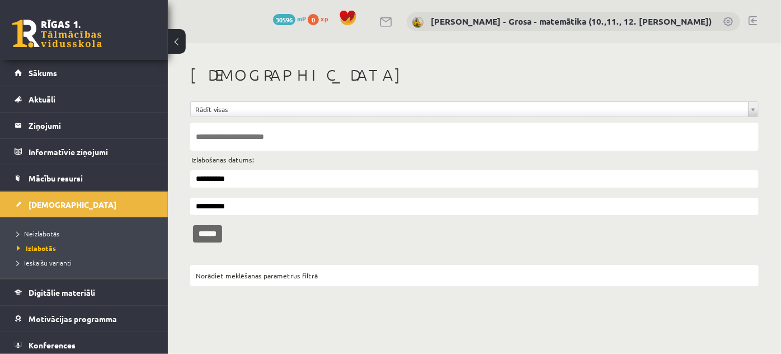
click at [210, 230] on input "******" at bounding box center [207, 233] width 29 height 17
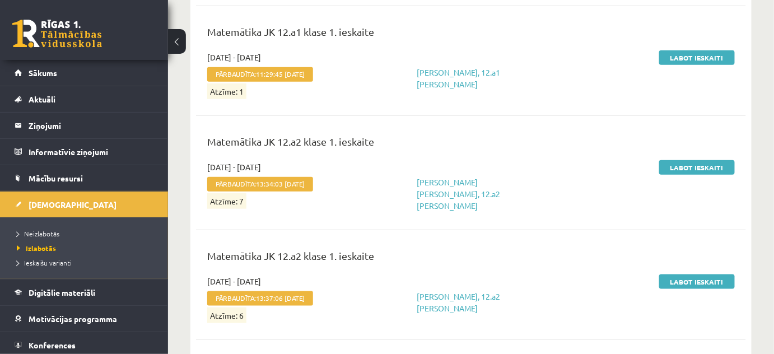
scroll to position [2784, 0]
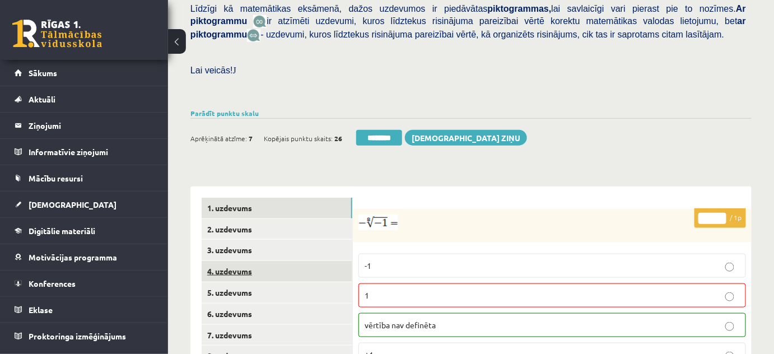
click at [271, 261] on link "4. uzdevums" at bounding box center [277, 271] width 151 height 21
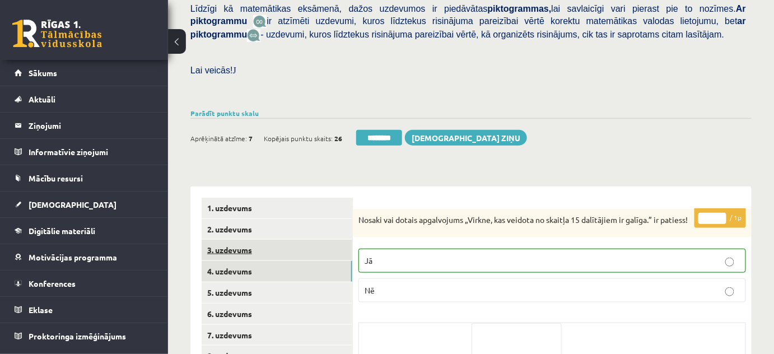
click at [271, 245] on link "3. uzdevums" at bounding box center [277, 250] width 151 height 21
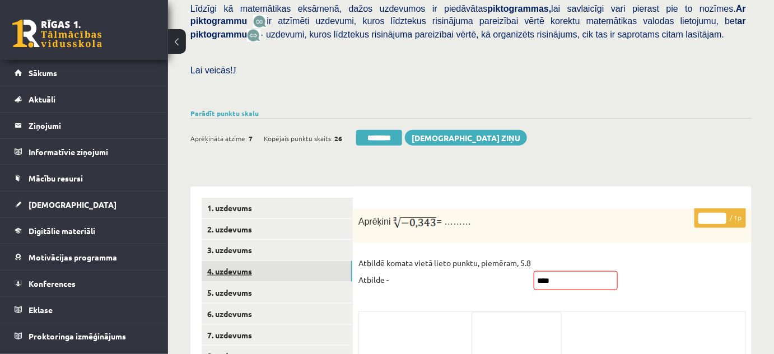
click at [280, 265] on link "4. uzdevums" at bounding box center [277, 271] width 151 height 21
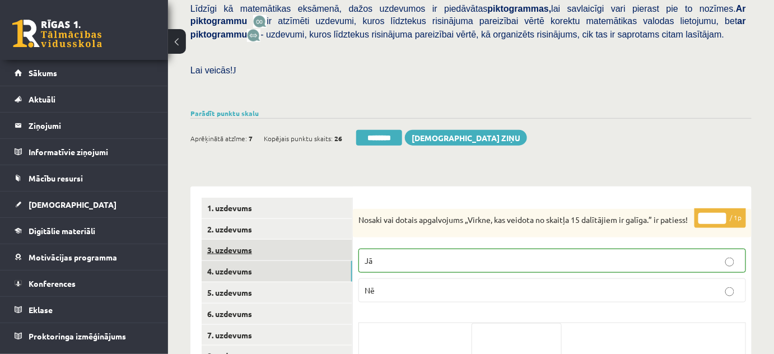
click at [279, 243] on link "3. uzdevums" at bounding box center [277, 250] width 151 height 21
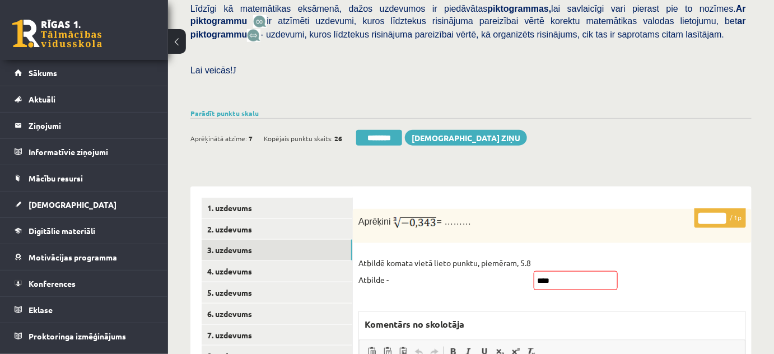
type input "*"
click at [720, 213] on input "*" at bounding box center [712, 218] width 28 height 11
click at [288, 219] on link "2. uzdevums" at bounding box center [277, 229] width 151 height 21
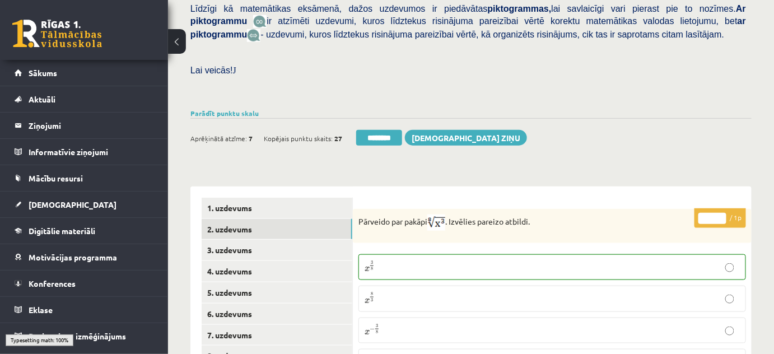
click at [401, 130] on input "********" at bounding box center [379, 138] width 46 height 16
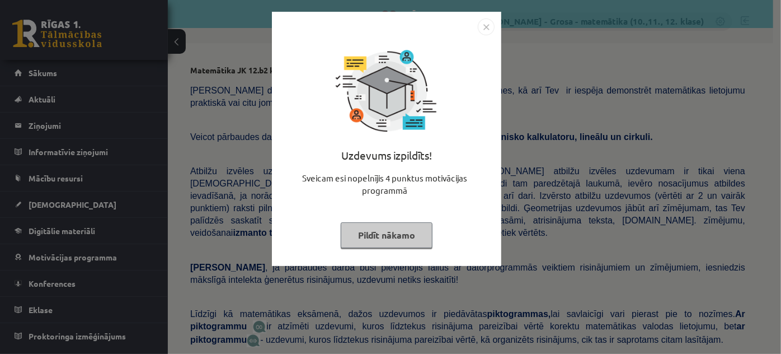
click at [385, 243] on button "Pildīt nākamo" at bounding box center [387, 235] width 92 height 26
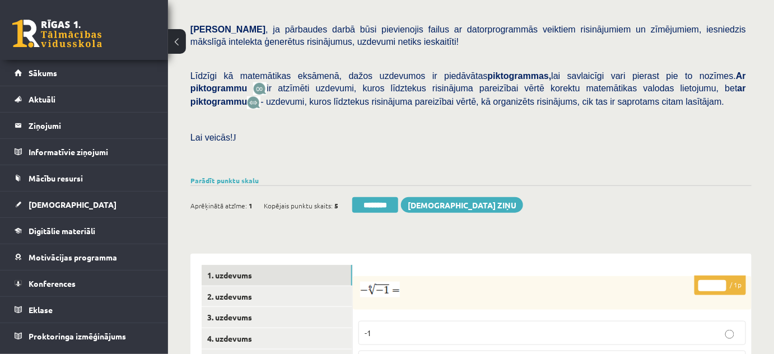
scroll to position [407, 0]
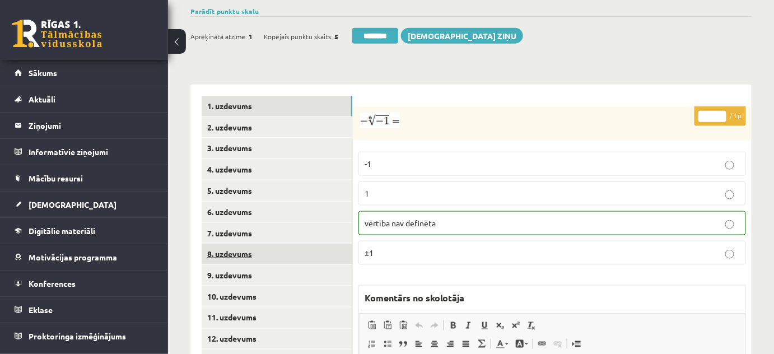
click at [248, 243] on link "8. uzdevums" at bounding box center [277, 253] width 151 height 21
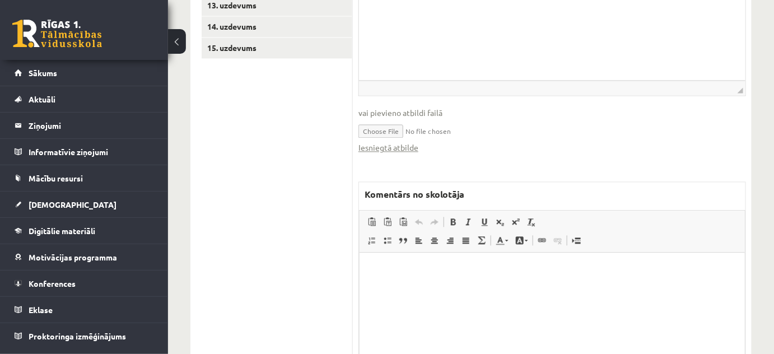
scroll to position [763, 0]
click at [409, 140] on link "Iesniegtā atbilde" at bounding box center [388, 146] width 60 height 12
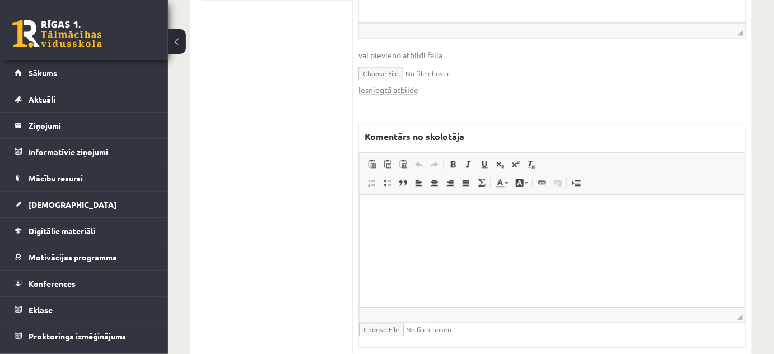
scroll to position [837, 0]
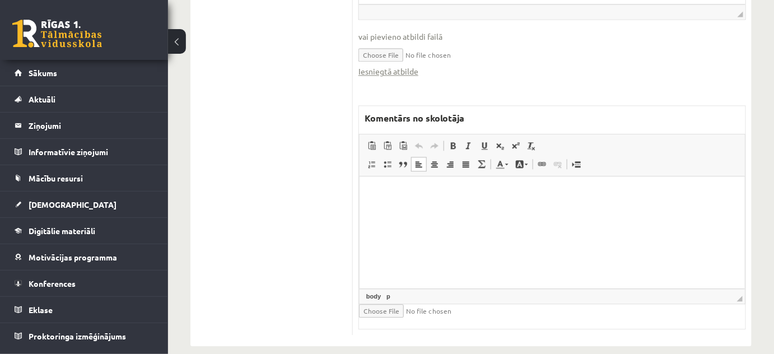
click at [405, 210] on html at bounding box center [551, 193] width 385 height 34
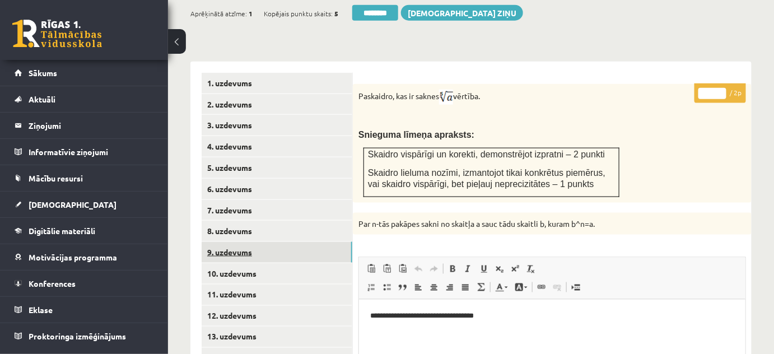
click at [337, 242] on link "9. uzdevums" at bounding box center [277, 252] width 151 height 21
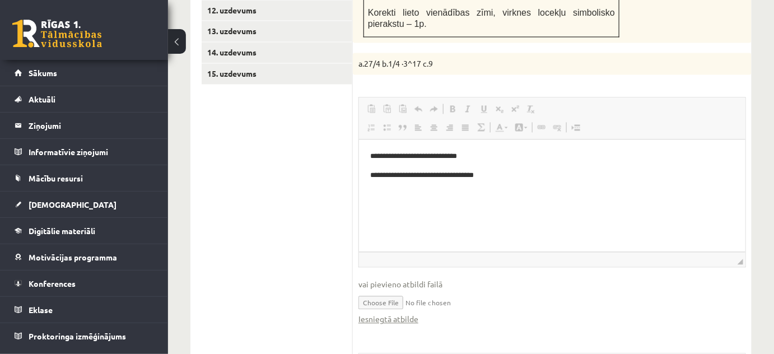
scroll to position [0, 0]
click at [387, 313] on link "Iesniegtā atbilde" at bounding box center [388, 319] width 60 height 12
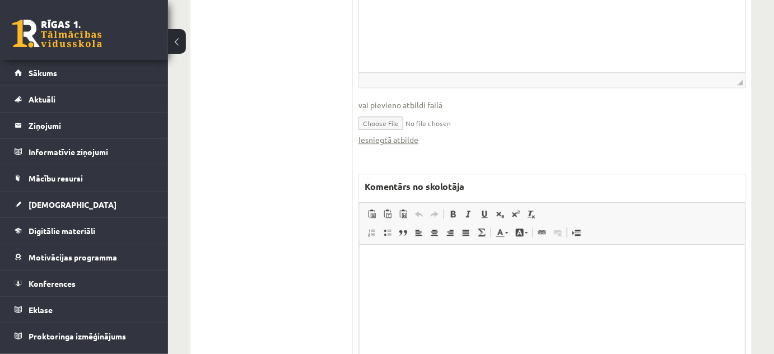
scroll to position [983, 0]
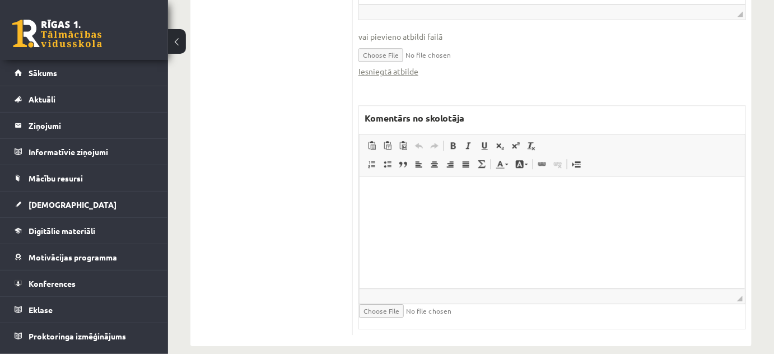
click at [449, 288] on span "◢ Elementa ceļš" at bounding box center [551, 295] width 385 height 15
click at [443, 210] on html at bounding box center [551, 193] width 385 height 34
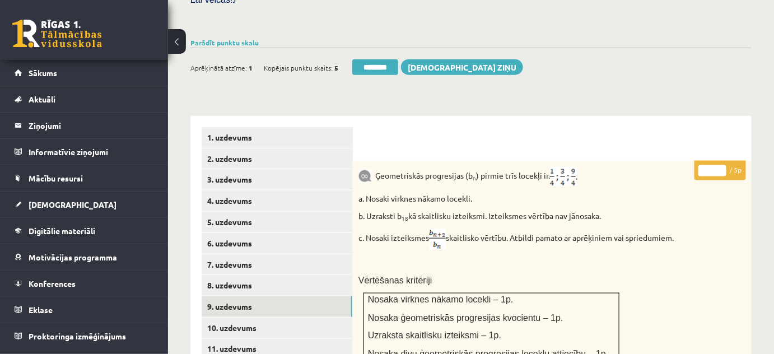
scroll to position [372, 0]
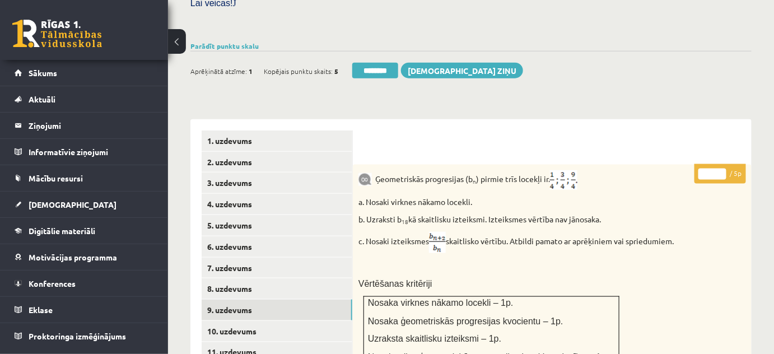
click at [720, 168] on input "*" at bounding box center [712, 173] width 28 height 11
type input "*"
click at [720, 168] on input "*" at bounding box center [712, 173] width 28 height 11
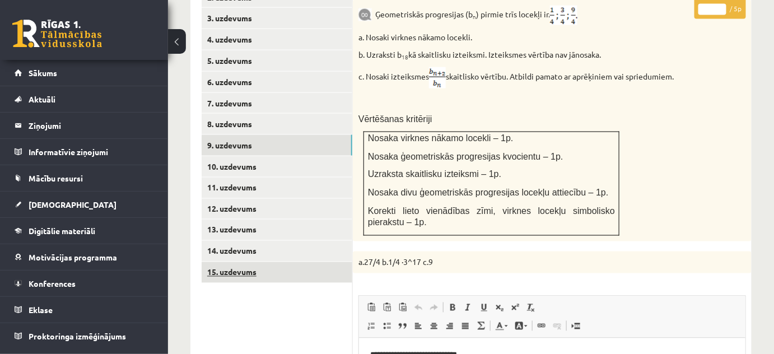
scroll to position [576, 0]
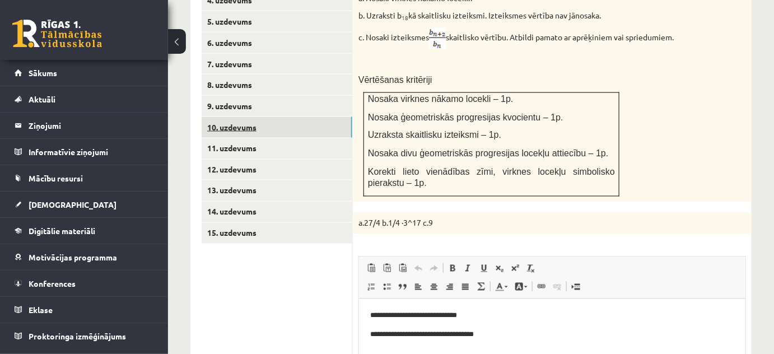
click at [305, 117] on link "10. uzdevums" at bounding box center [277, 127] width 151 height 21
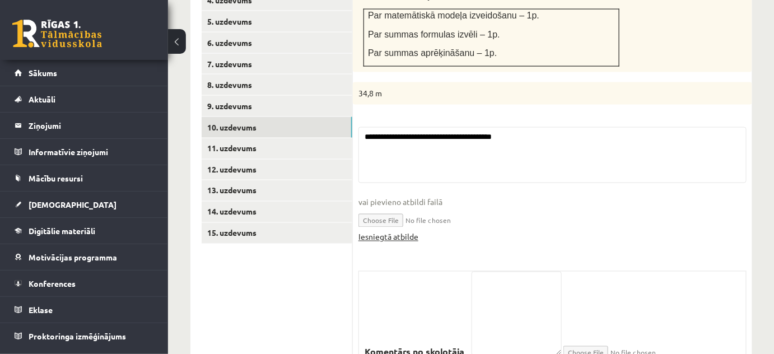
click at [391, 231] on link "Iesniegtā atbilde" at bounding box center [388, 237] width 60 height 12
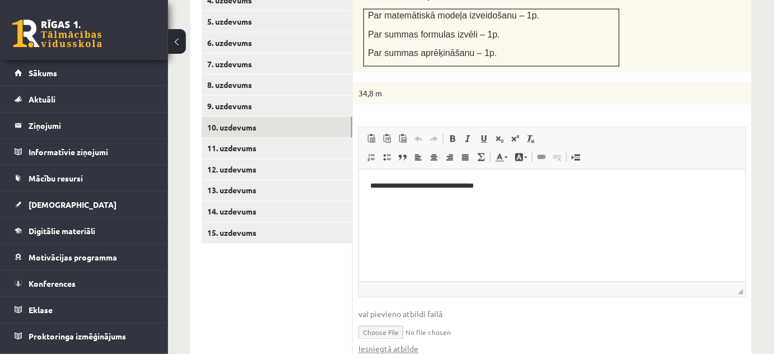
scroll to position [372, 0]
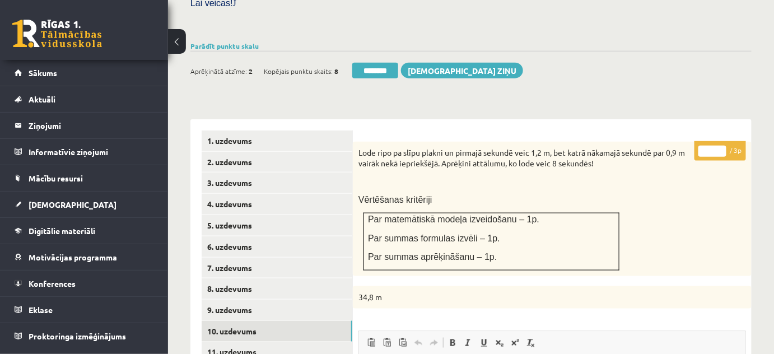
type input "*"
click at [722, 146] on input "*" at bounding box center [712, 151] width 28 height 11
click at [324, 342] on link "11. uzdevums" at bounding box center [277, 352] width 151 height 21
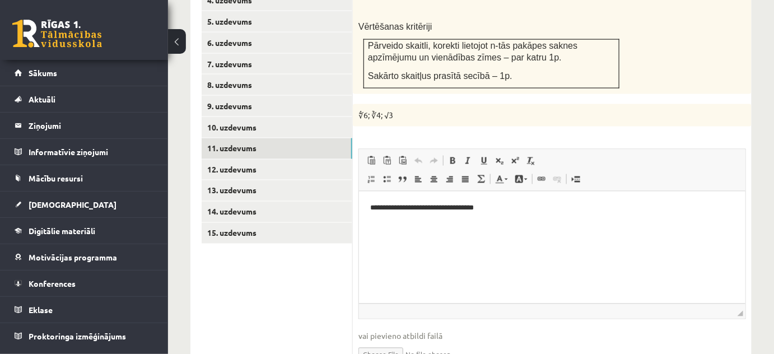
scroll to position [677, 0]
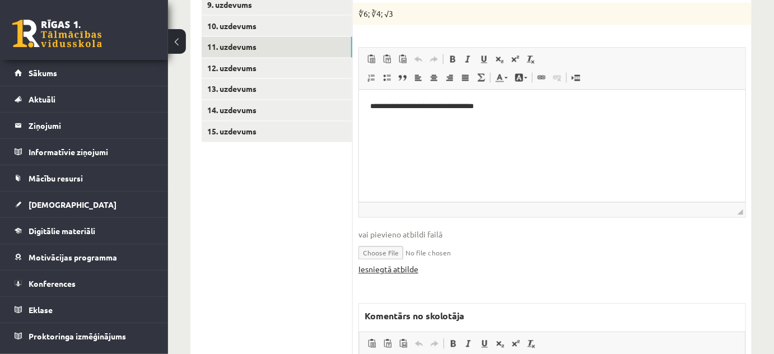
click at [403, 264] on link "Iesniegtā atbilde" at bounding box center [388, 270] width 60 height 12
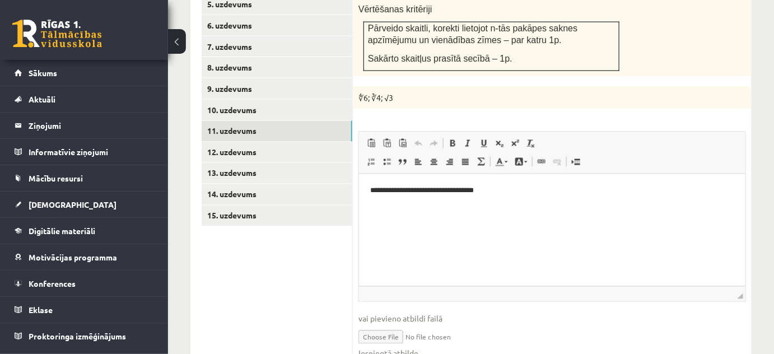
scroll to position [525, 0]
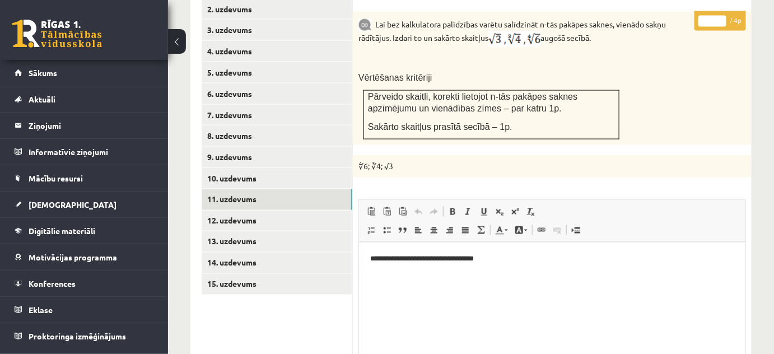
type input "*"
click at [722, 16] on input "*" at bounding box center [712, 21] width 28 height 11
click at [318, 210] on link "12. uzdevums" at bounding box center [277, 220] width 151 height 21
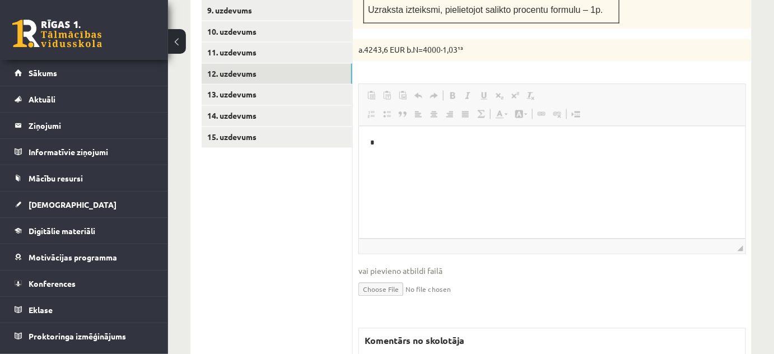
scroll to position [0, 0]
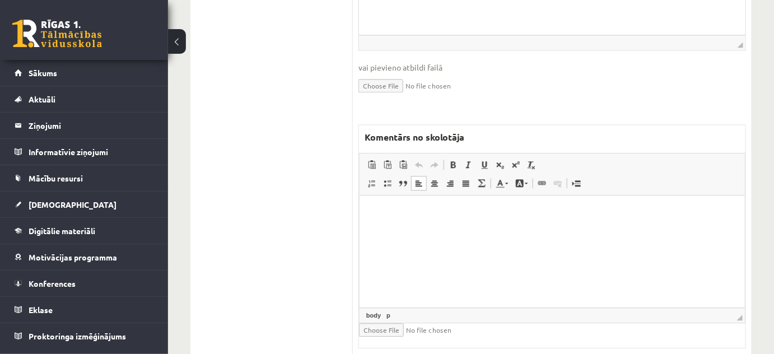
drag, startPoint x: 762, startPoint y: 466, endPoint x: 403, endPoint y: 286, distance: 401.5
click at [403, 229] on html at bounding box center [551, 212] width 385 height 34
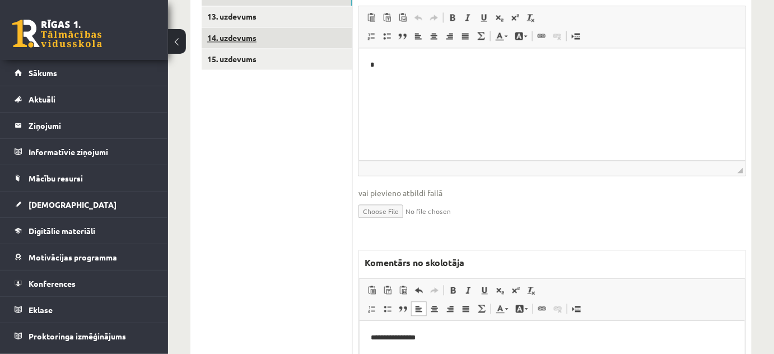
scroll to position [621, 0]
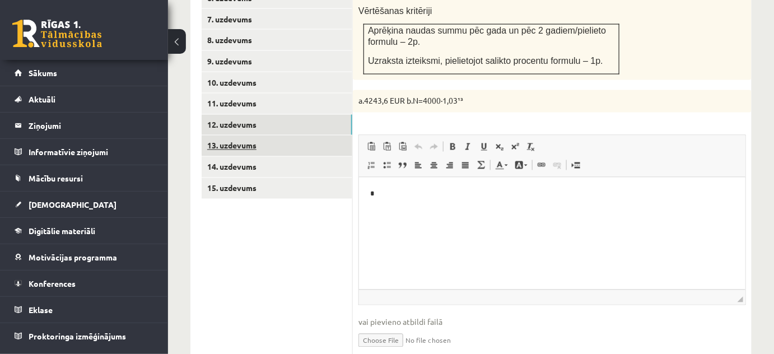
click at [296, 139] on link "13. uzdevums" at bounding box center [277, 145] width 151 height 21
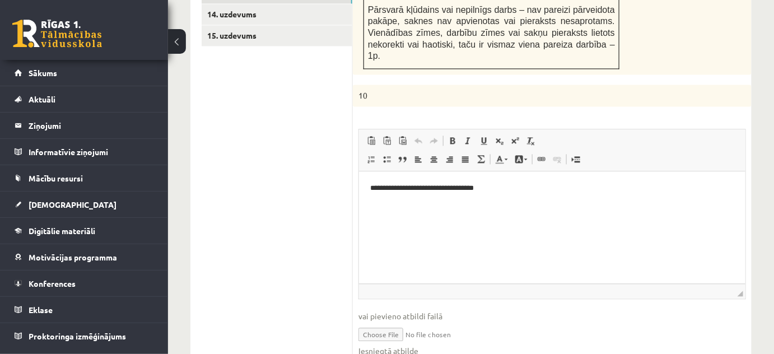
scroll to position [0, 0]
click at [401, 345] on link "Iesniegtā atbilde" at bounding box center [388, 351] width 60 height 12
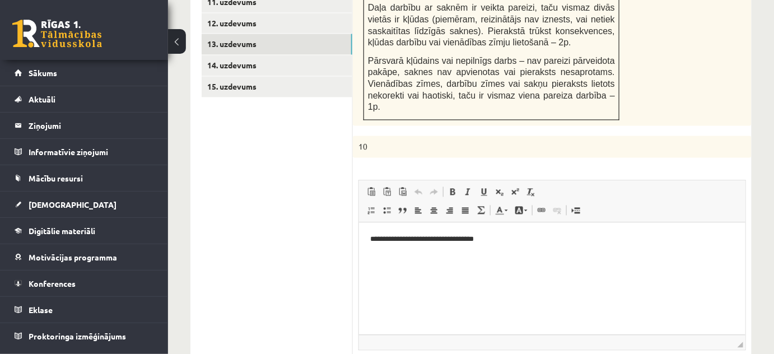
scroll to position [926, 0]
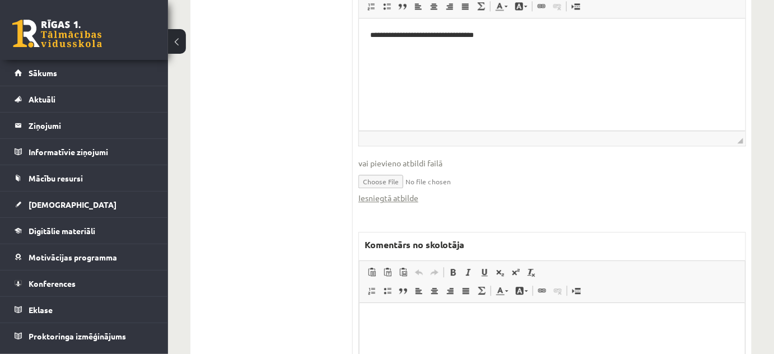
drag, startPoint x: 772, startPoint y: 619, endPoint x: 412, endPoint y: 340, distance: 454.9
click at [412, 337] on html at bounding box center [551, 320] width 385 height 34
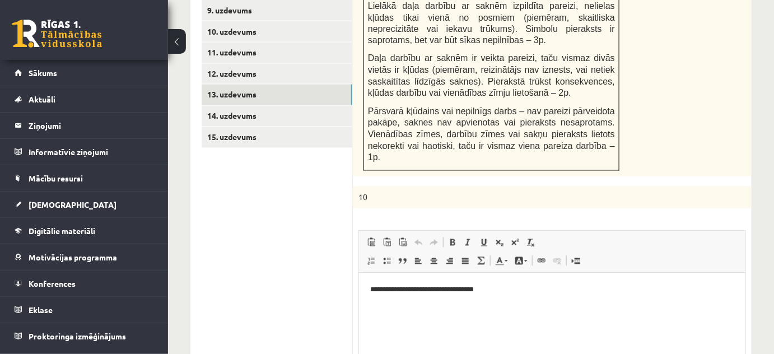
scroll to position [469, 0]
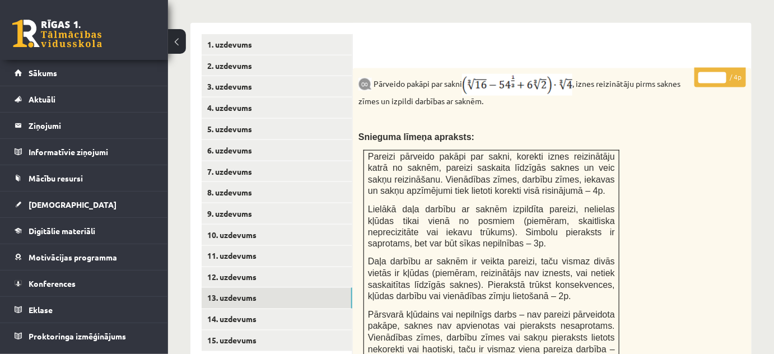
click at [723, 72] on input "*" at bounding box center [712, 77] width 28 height 11
type input "*"
click at [723, 72] on input "*" at bounding box center [712, 77] width 28 height 11
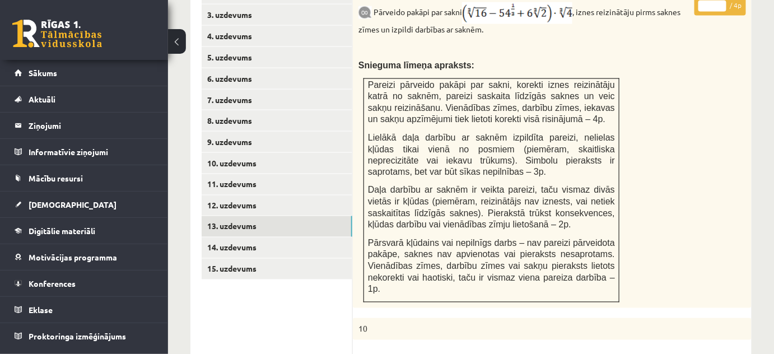
scroll to position [570, 0]
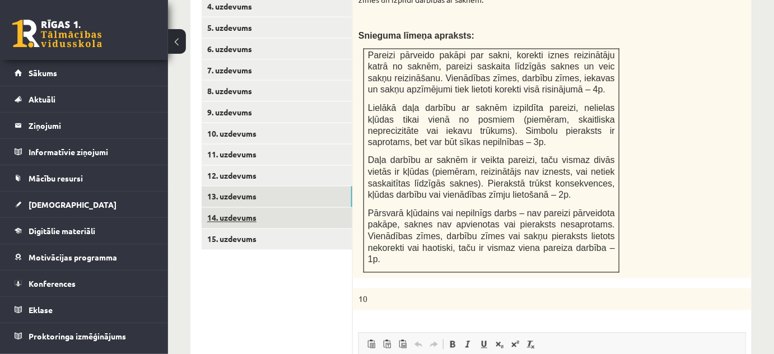
click at [231, 208] on link "14. uzdevums" at bounding box center [277, 218] width 151 height 21
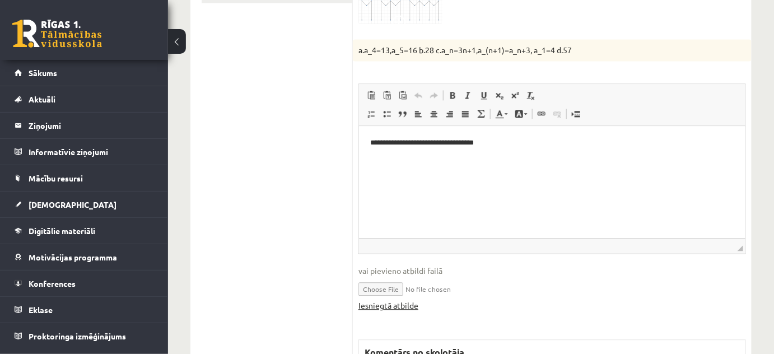
scroll to position [0, 0]
click at [408, 299] on link "Iesniegtā atbilde" at bounding box center [388, 305] width 60 height 12
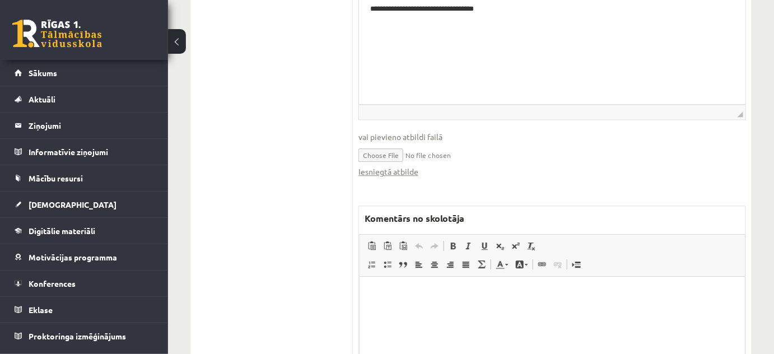
scroll to position [1020, 0]
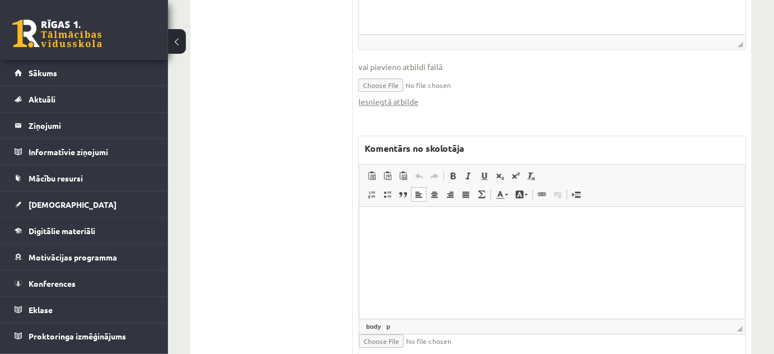
click at [433, 241] on html at bounding box center [551, 224] width 385 height 34
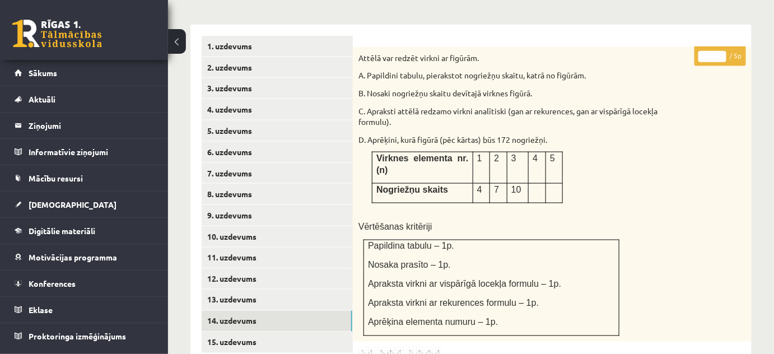
scroll to position [461, 0]
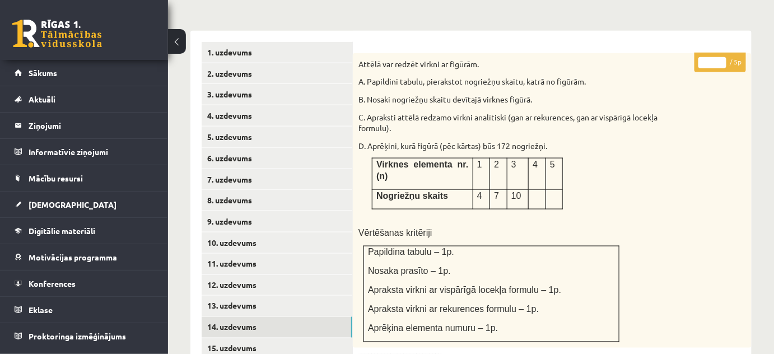
click at [724, 57] on input "*" at bounding box center [712, 62] width 28 height 11
type input "*"
click at [724, 57] on input "*" at bounding box center [712, 62] width 28 height 11
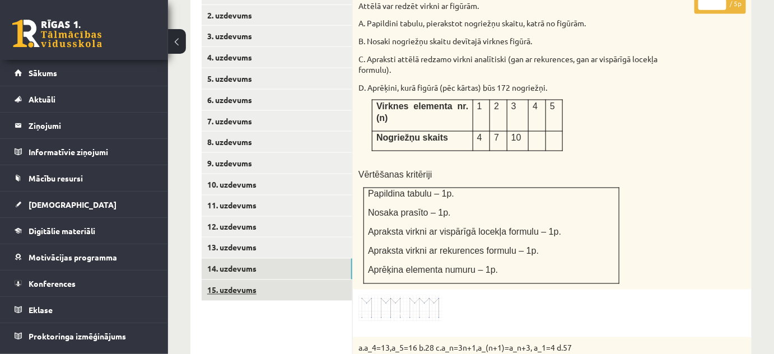
scroll to position [563, 0]
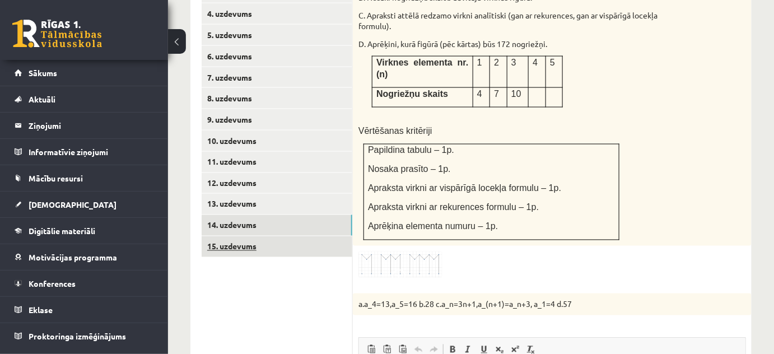
click at [285, 236] on link "15. uzdevums" at bounding box center [277, 246] width 151 height 21
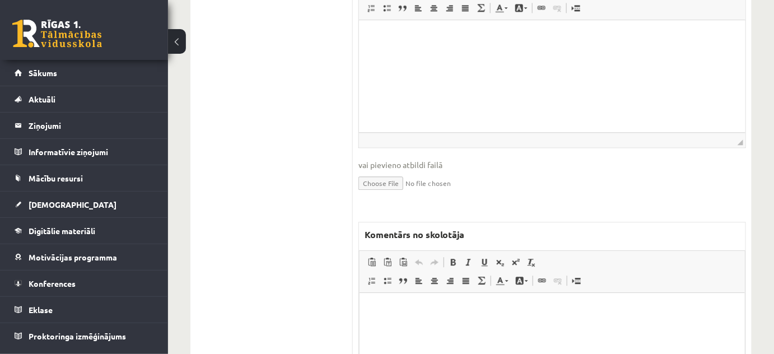
scroll to position [986, 0]
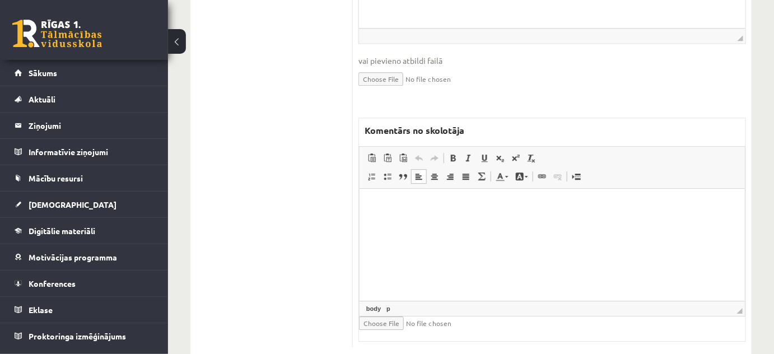
click at [394, 222] on html at bounding box center [551, 205] width 385 height 34
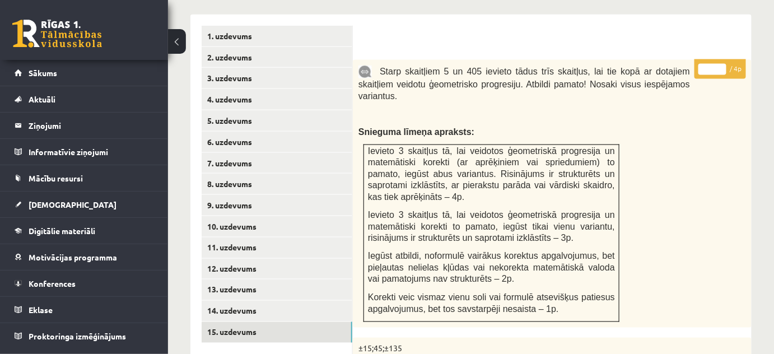
scroll to position [375, 0]
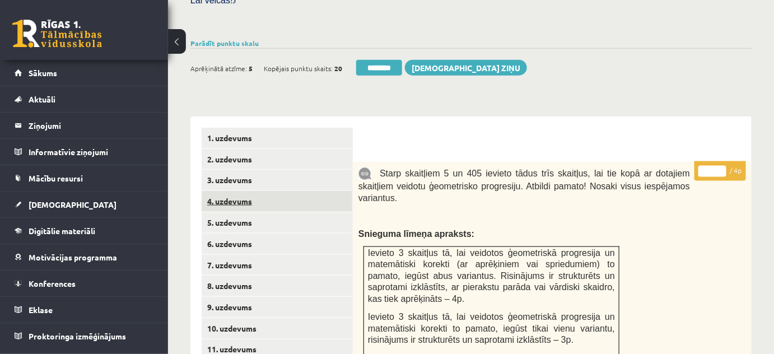
click at [293, 191] on link "4. uzdevums" at bounding box center [277, 201] width 151 height 21
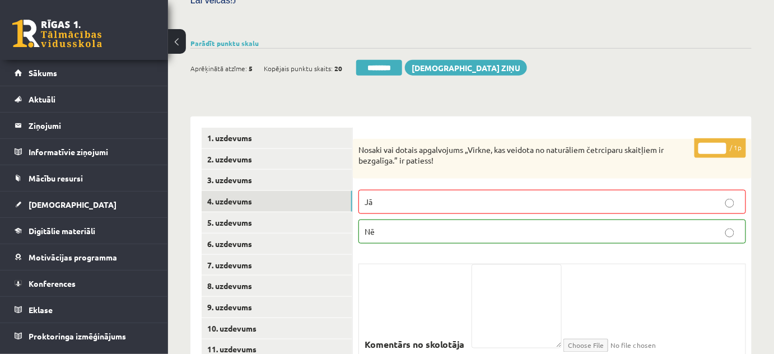
click at [370, 48] on div "Ieskaite saglabāta! Aprēķinātā atzīme: 5 Kopējais punktu skaits: 20 ******** Sū…" at bounding box center [470, 63] width 561 height 31
click at [372, 60] on input "********" at bounding box center [379, 68] width 46 height 16
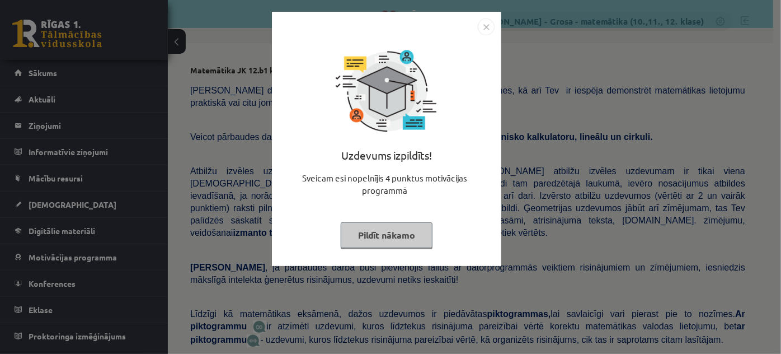
click at [387, 237] on button "Pildīt nākamo" at bounding box center [387, 235] width 92 height 26
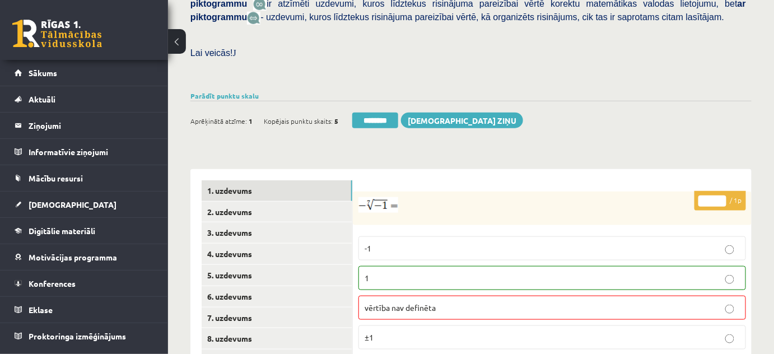
scroll to position [407, 0]
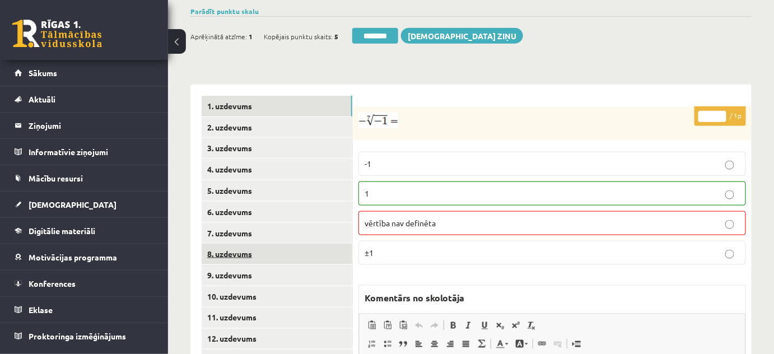
click at [261, 246] on link "8. uzdevums" at bounding box center [277, 253] width 151 height 21
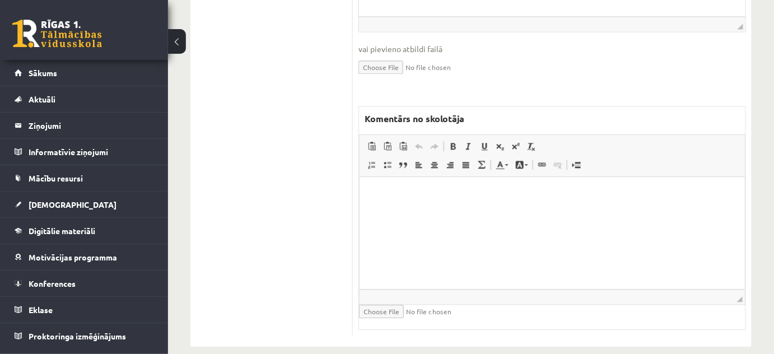
scroll to position [0, 0]
click at [420, 211] on html at bounding box center [551, 194] width 385 height 34
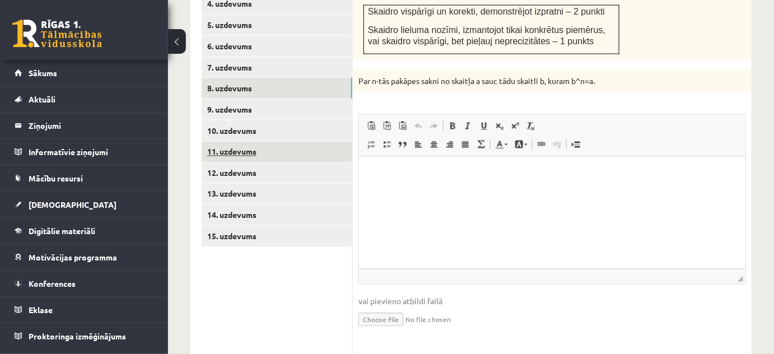
scroll to position [520, 0]
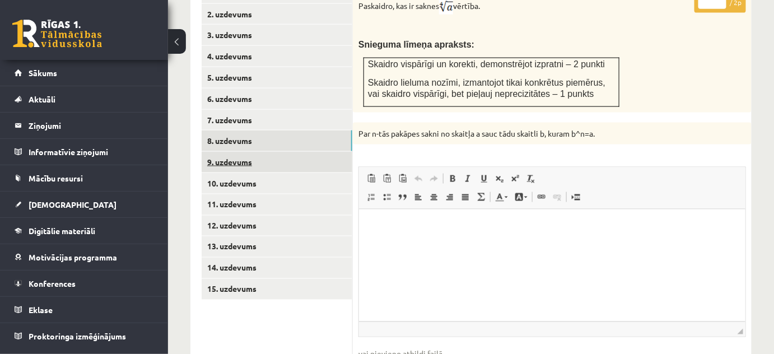
click at [283, 156] on link "9. uzdevums" at bounding box center [277, 162] width 151 height 21
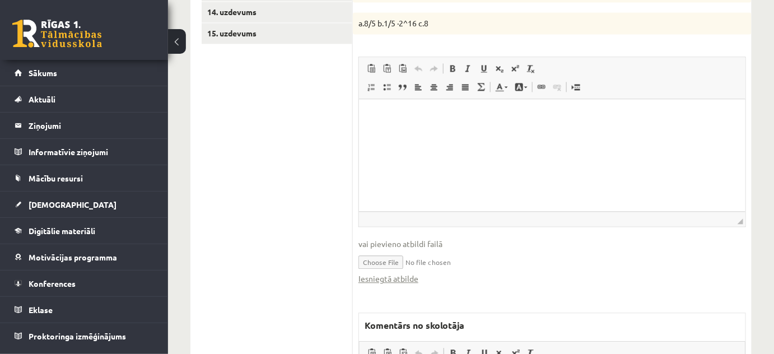
scroll to position [825, 0]
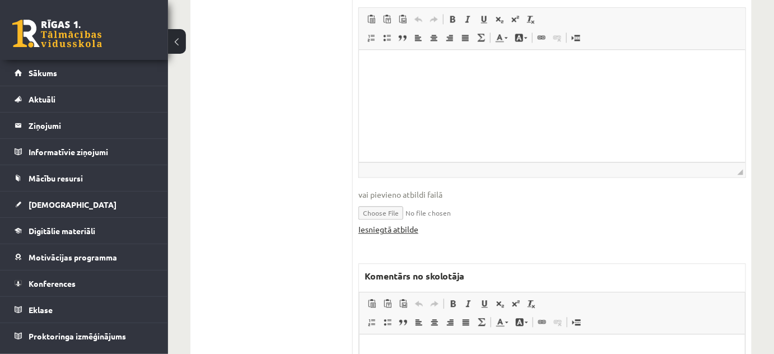
click at [403, 223] on link "Iesniegtā atbilde" at bounding box center [388, 229] width 60 height 12
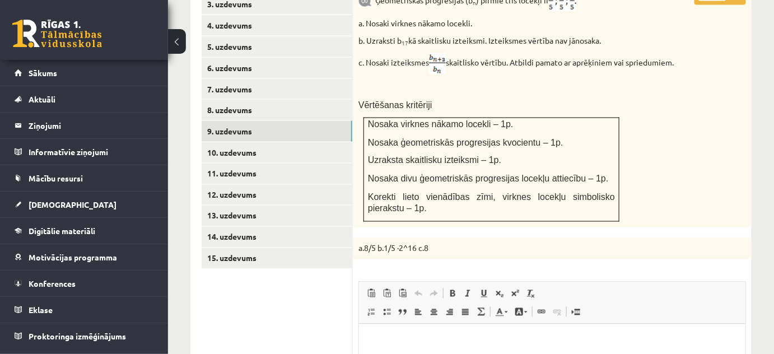
scroll to position [469, 0]
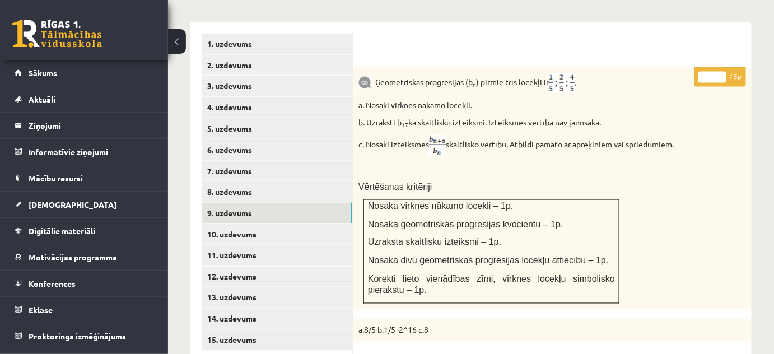
click at [720, 67] on p "* / 5p" at bounding box center [719, 77] width 51 height 20
type input "*"
click at [722, 72] on input "*" at bounding box center [712, 77] width 28 height 11
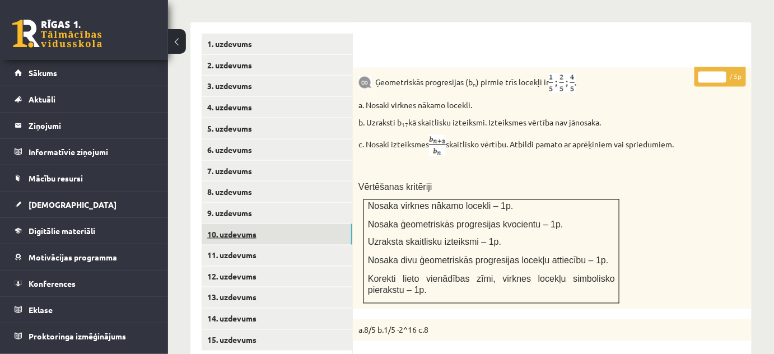
click at [316, 224] on link "10. uzdevums" at bounding box center [277, 234] width 151 height 21
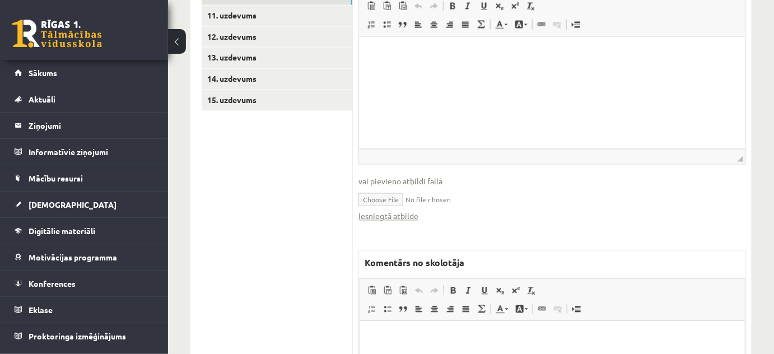
scroll to position [825, 0]
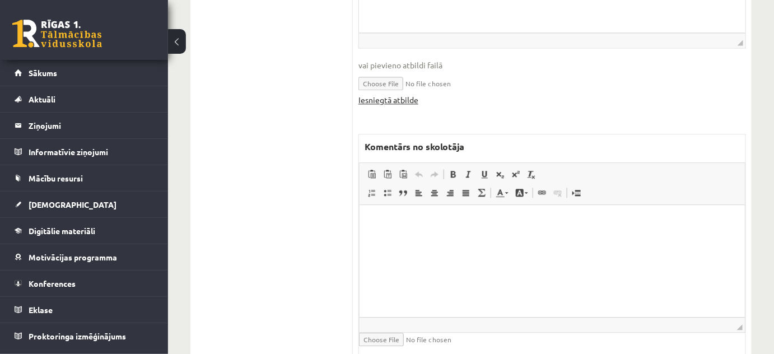
click at [413, 94] on link "Iesniegtā atbilde" at bounding box center [388, 100] width 60 height 12
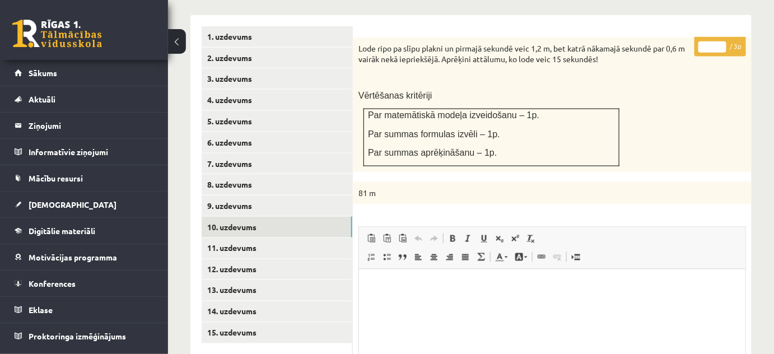
scroll to position [418, 0]
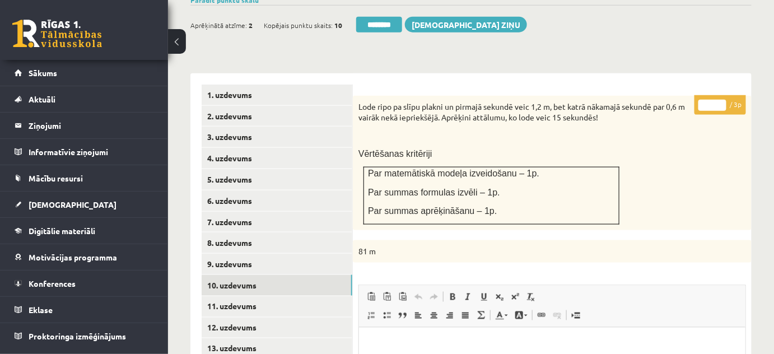
type input "*"
click at [719, 100] on input "*" at bounding box center [712, 105] width 28 height 11
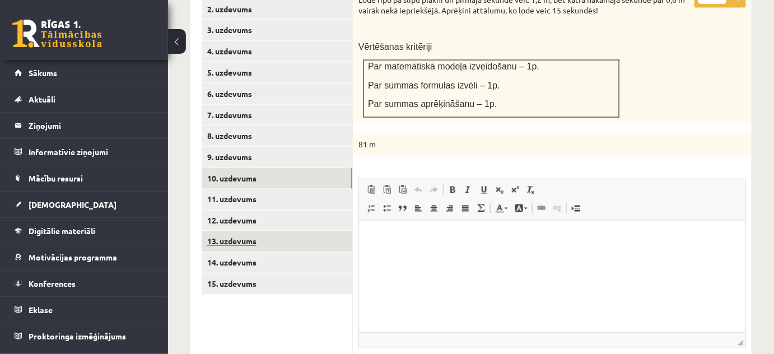
scroll to position [571, 0]
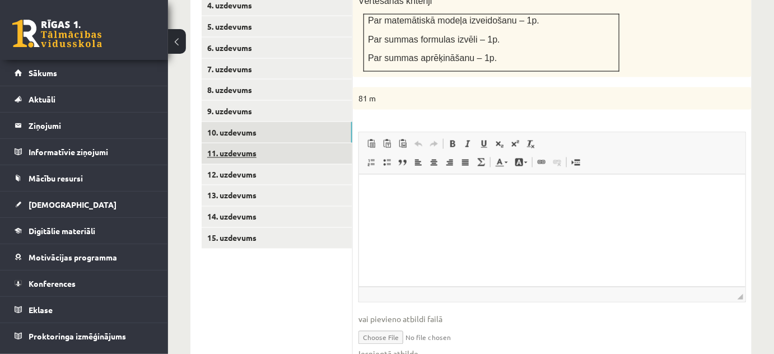
click at [300, 148] on link "11. uzdevums" at bounding box center [277, 153] width 151 height 21
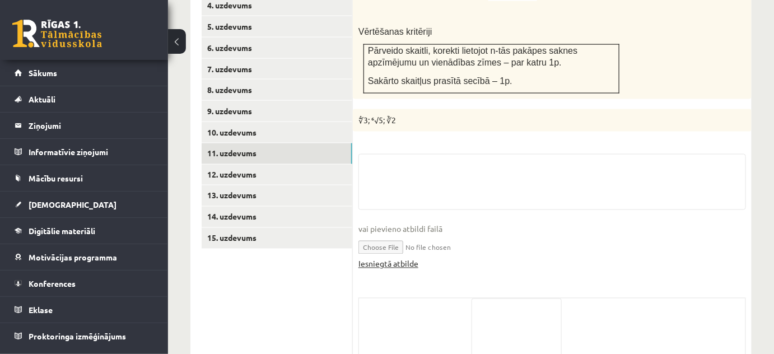
click at [382, 258] on link "Iesniegtā atbilde" at bounding box center [388, 264] width 60 height 12
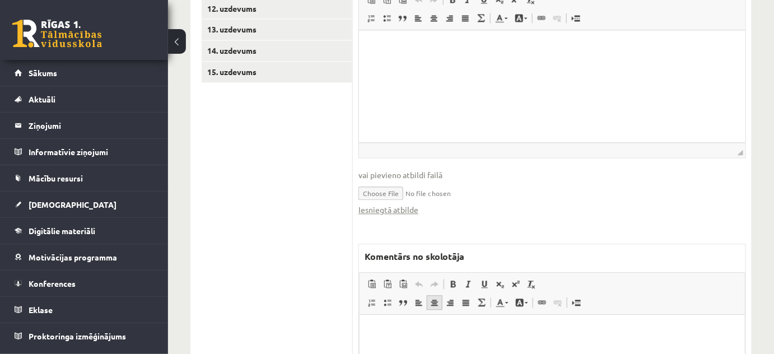
scroll to position [775, 0]
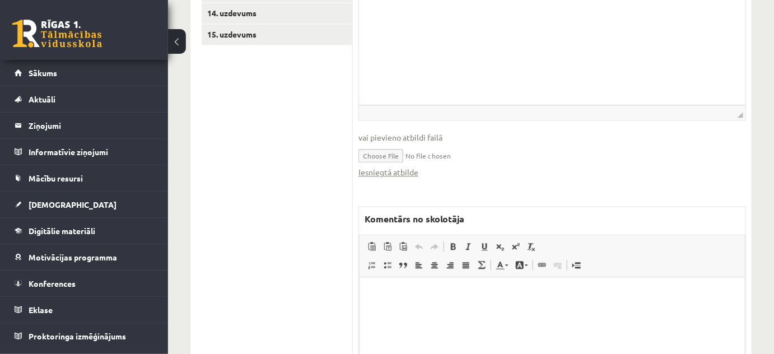
click at [441, 307] on html at bounding box center [551, 294] width 385 height 34
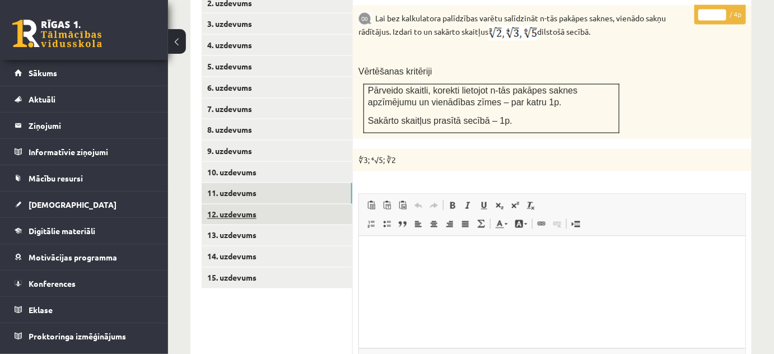
click at [327, 204] on link "12. uzdevums" at bounding box center [277, 214] width 151 height 21
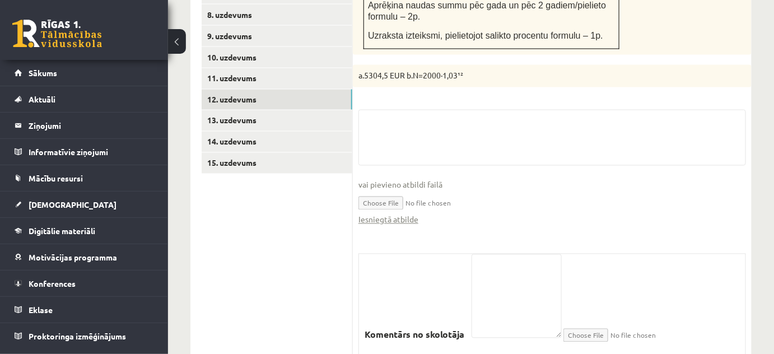
scroll to position [683, 0]
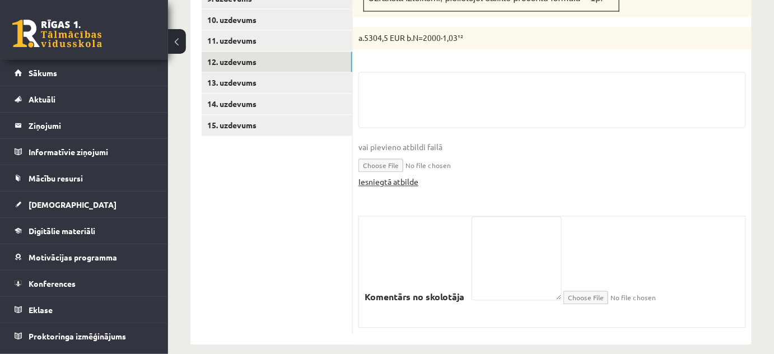
click at [402, 176] on link "Iesniegtā atbilde" at bounding box center [388, 182] width 60 height 12
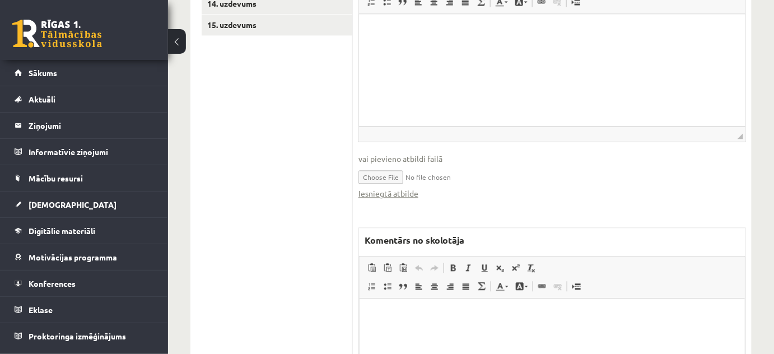
scroll to position [785, 0]
click at [432, 306] on html at bounding box center [551, 314] width 385 height 34
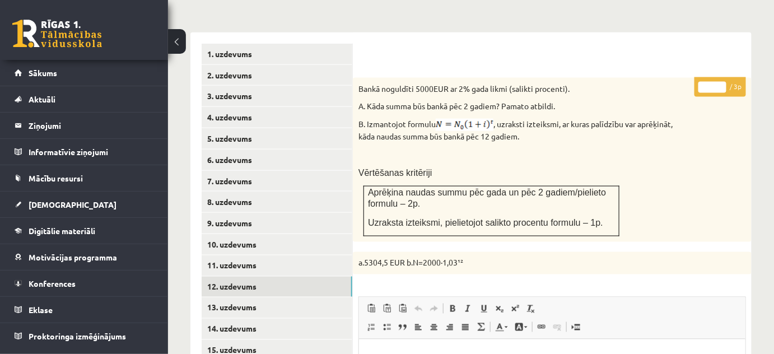
scroll to position [429, 0]
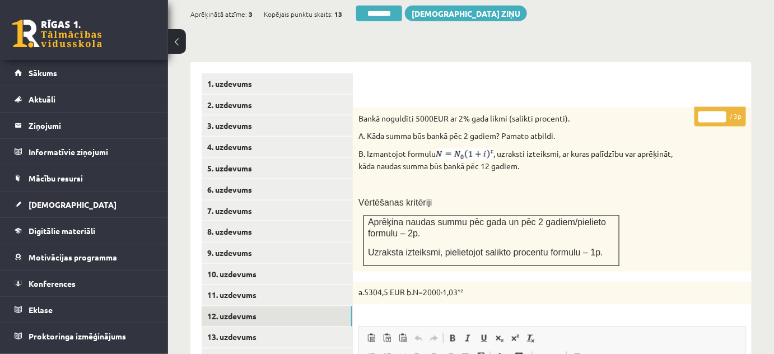
click at [722, 111] on input "*" at bounding box center [712, 116] width 28 height 11
type input "*"
click at [722, 111] on input "*" at bounding box center [712, 116] width 28 height 11
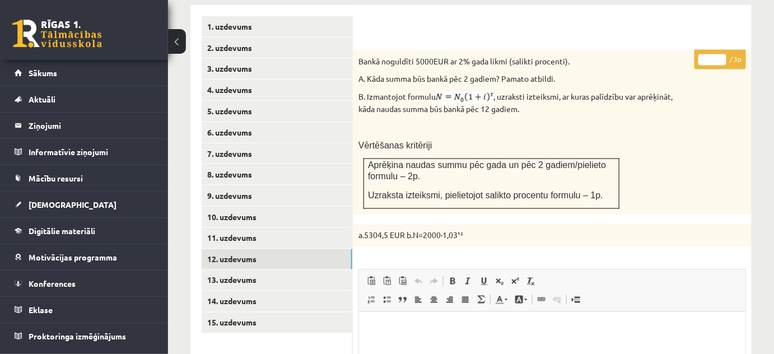
scroll to position [582, 0]
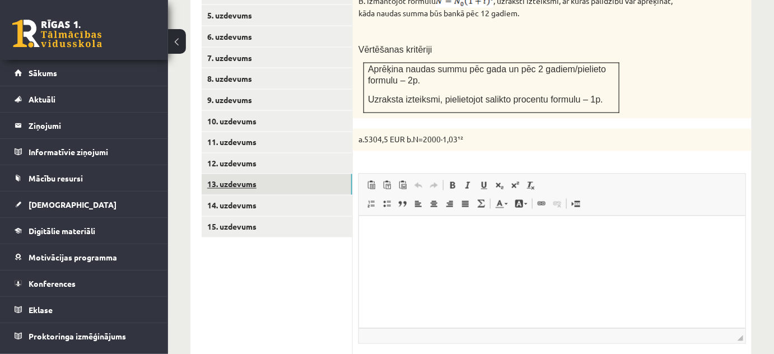
click at [321, 176] on link "13. uzdevums" at bounding box center [277, 184] width 151 height 21
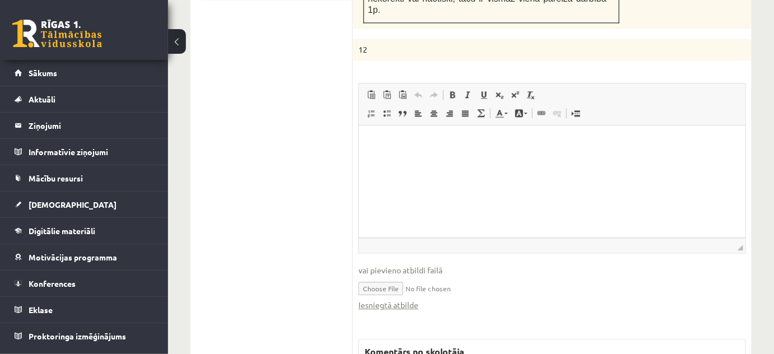
scroll to position [0, 0]
click at [406, 299] on link "Iesniegtā atbilde" at bounding box center [388, 305] width 60 height 12
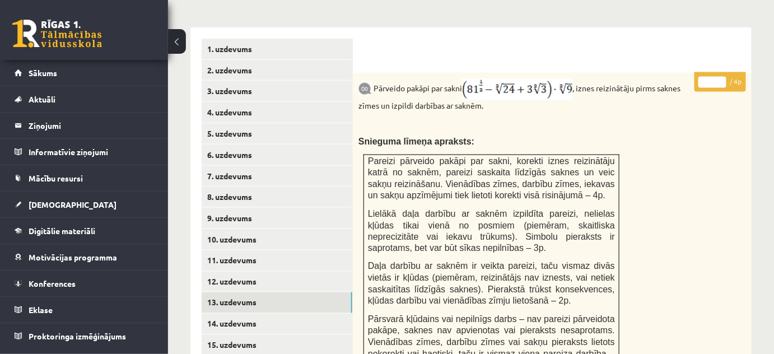
scroll to position [463, 0]
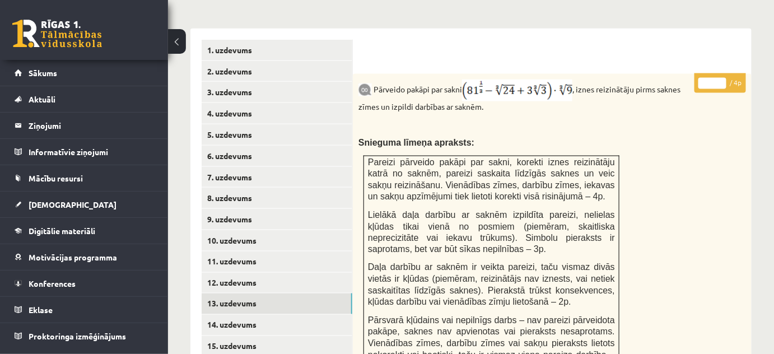
type input "*"
click at [721, 78] on input "*" at bounding box center [712, 83] width 28 height 11
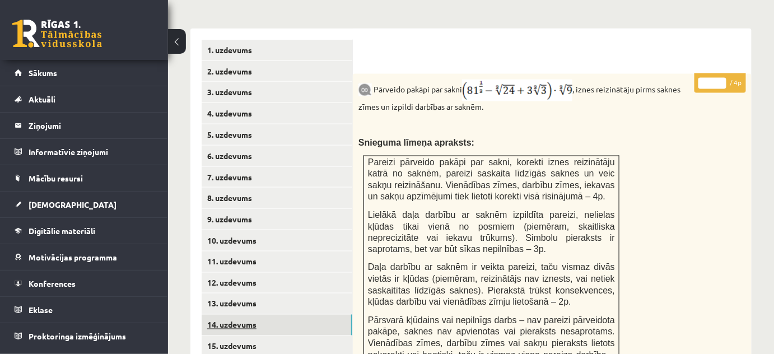
click at [294, 315] on link "14. uzdevums" at bounding box center [277, 325] width 151 height 21
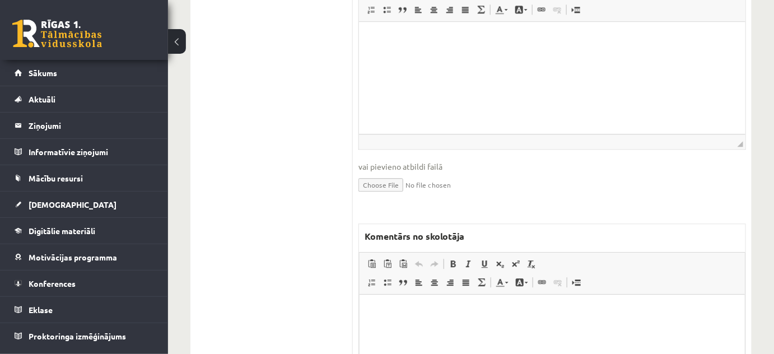
scroll to position [1023, 0]
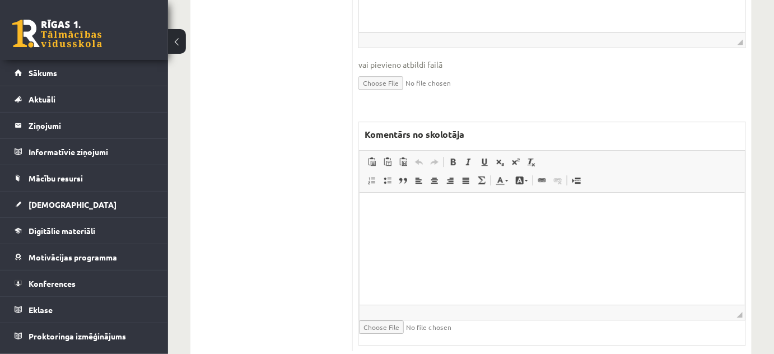
click at [418, 227] on html at bounding box center [551, 210] width 385 height 34
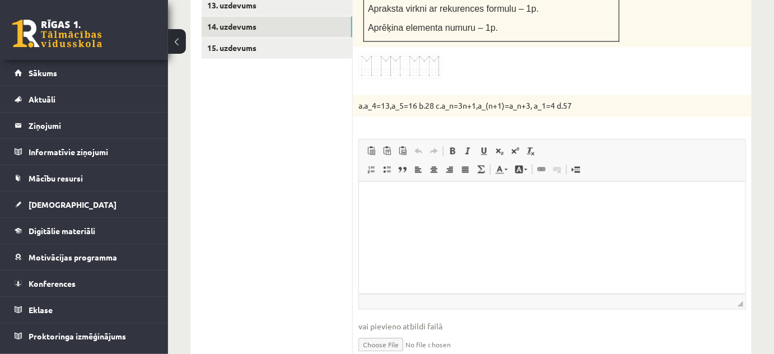
scroll to position [718, 0]
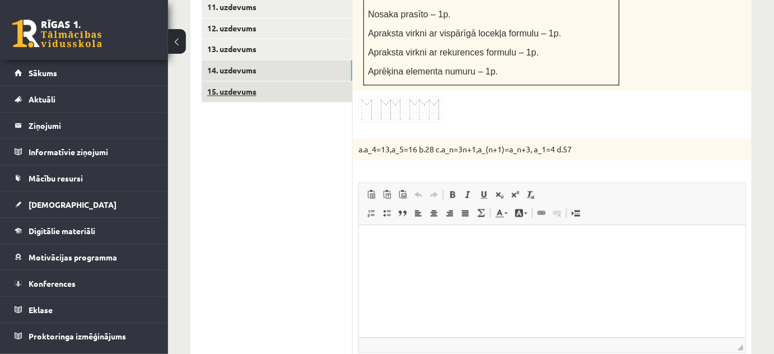
click at [273, 81] on link "15. uzdevums" at bounding box center [277, 91] width 151 height 21
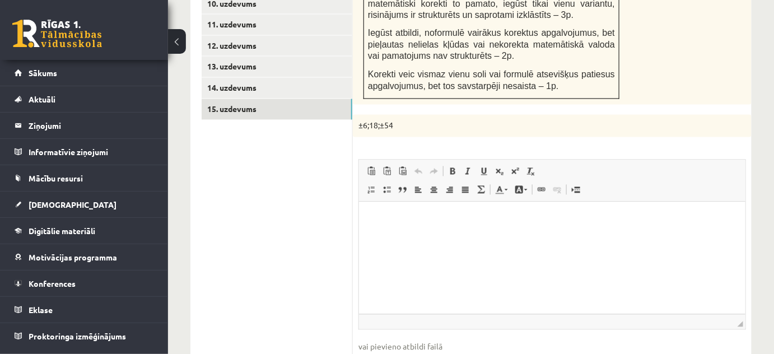
scroll to position [815, 0]
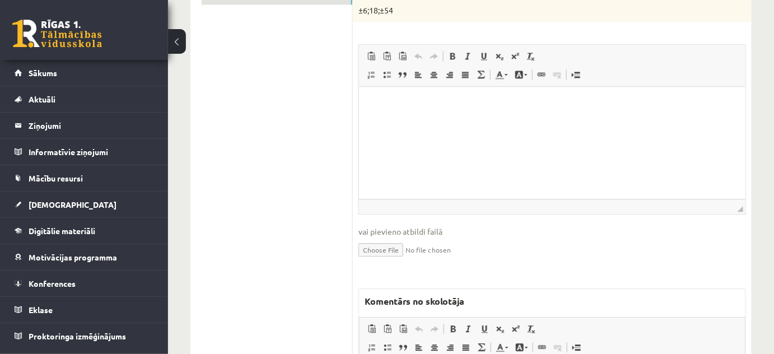
click at [396, 339] on span "Ievietot/noņemt numurētu sarakstu Ievietot/noņemt sarakstu ar aizzīmēm Bloka ci…" at bounding box center [428, 348] width 128 height 18
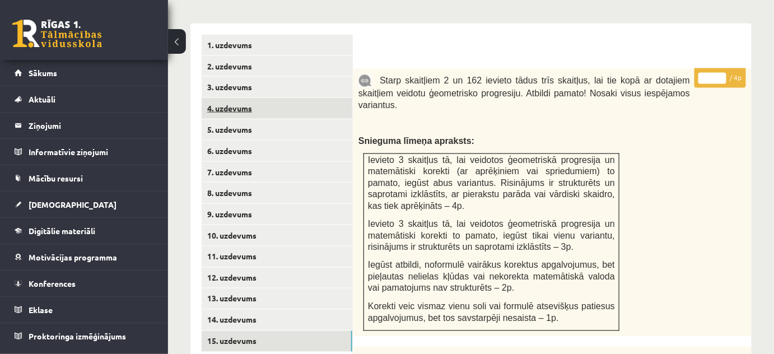
scroll to position [376, 0]
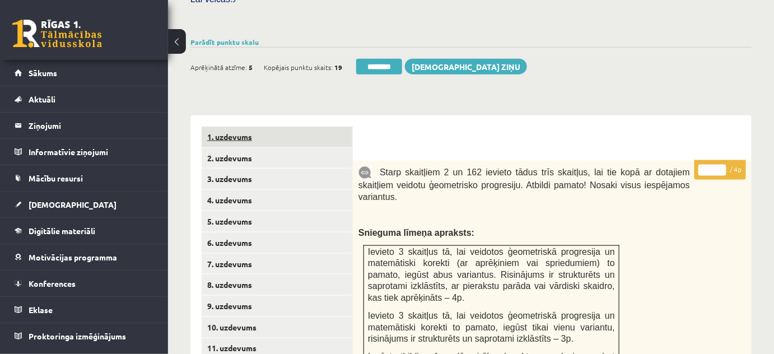
click at [315, 127] on link "1. uzdevums" at bounding box center [277, 137] width 151 height 21
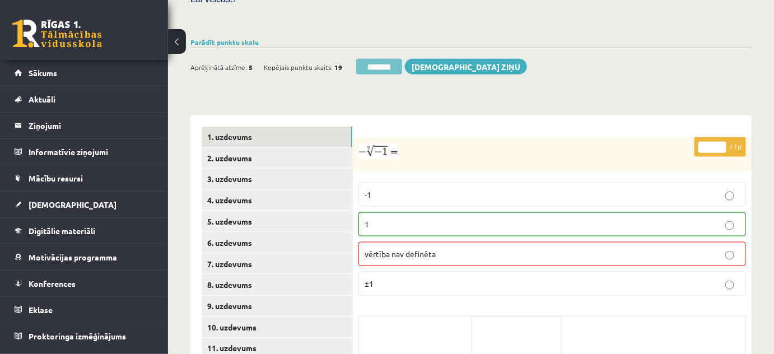
click at [374, 59] on input "********" at bounding box center [379, 67] width 46 height 16
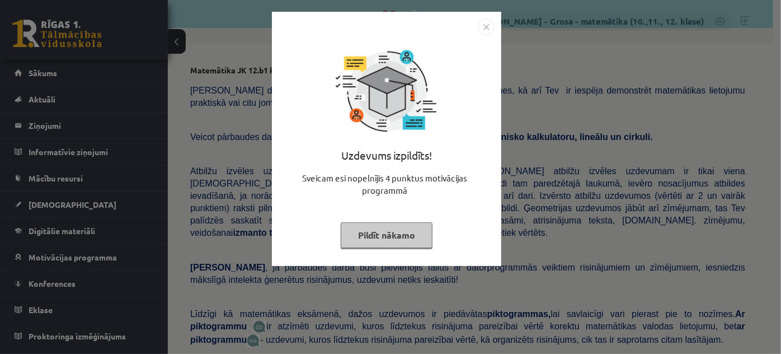
click at [417, 223] on button "Pildīt nākamo" at bounding box center [387, 235] width 92 height 26
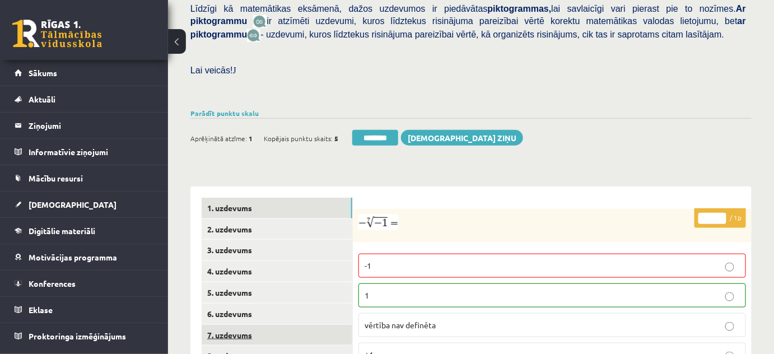
scroll to position [509, 0]
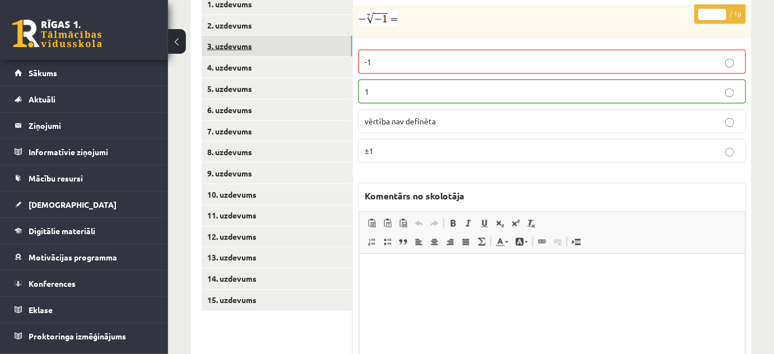
click at [280, 36] on link "3. uzdevums" at bounding box center [277, 46] width 151 height 21
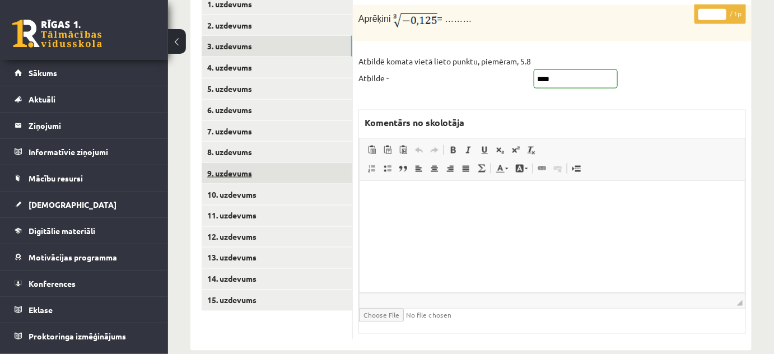
scroll to position [0, 0]
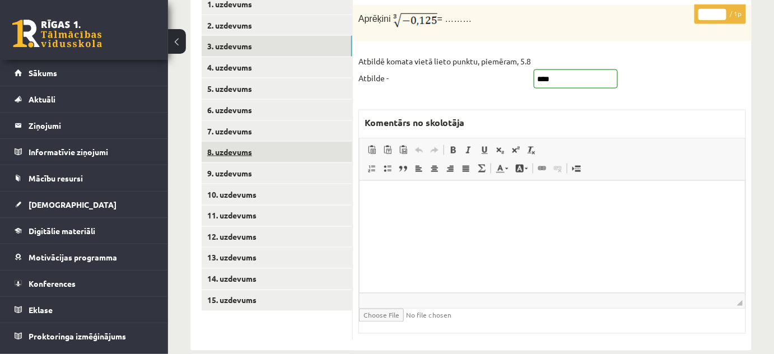
click at [263, 142] on link "8. uzdevums" at bounding box center [277, 152] width 151 height 21
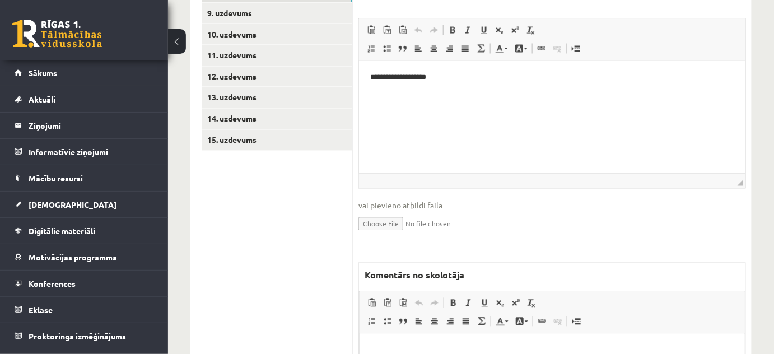
scroll to position [757, 0]
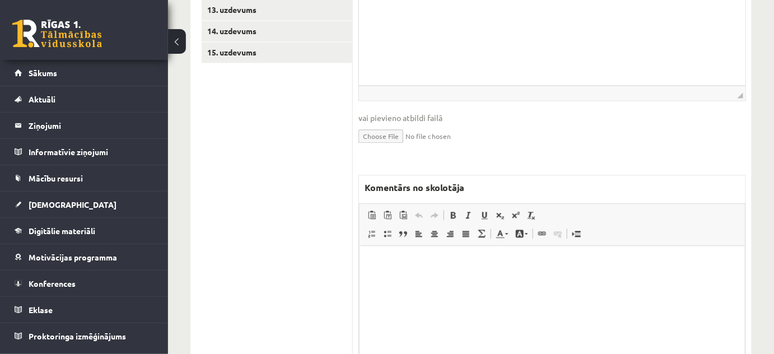
click at [423, 279] on html at bounding box center [551, 262] width 385 height 34
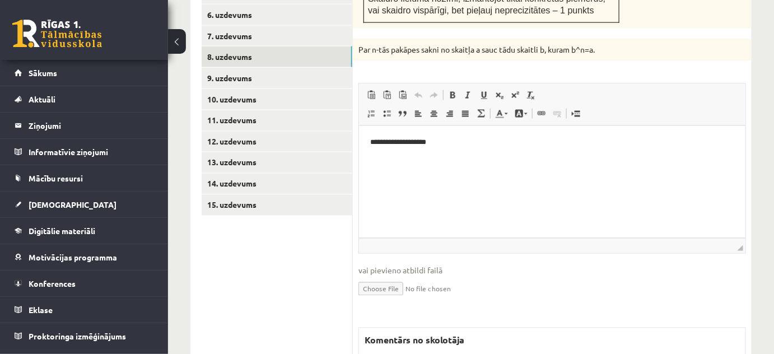
scroll to position [451, 0]
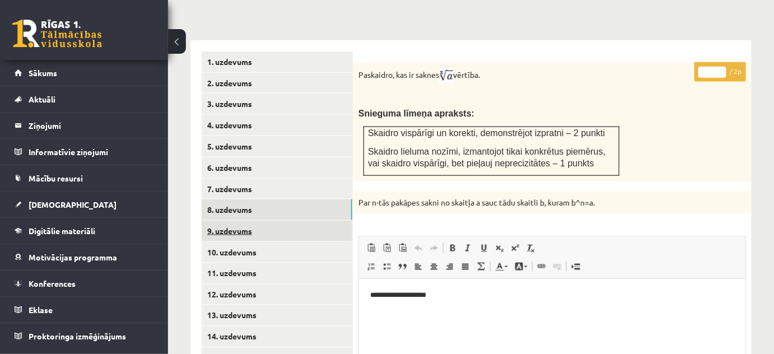
click at [337, 221] on link "9. uzdevums" at bounding box center [277, 231] width 151 height 21
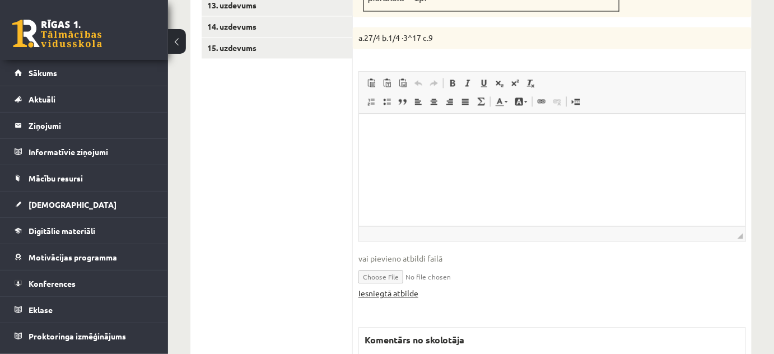
scroll to position [0, 0]
click at [407, 287] on link "Iesniegtā atbilde" at bounding box center [388, 293] width 60 height 12
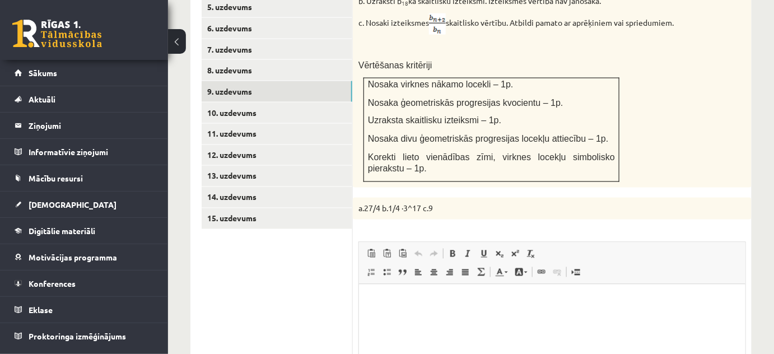
scroll to position [456, 0]
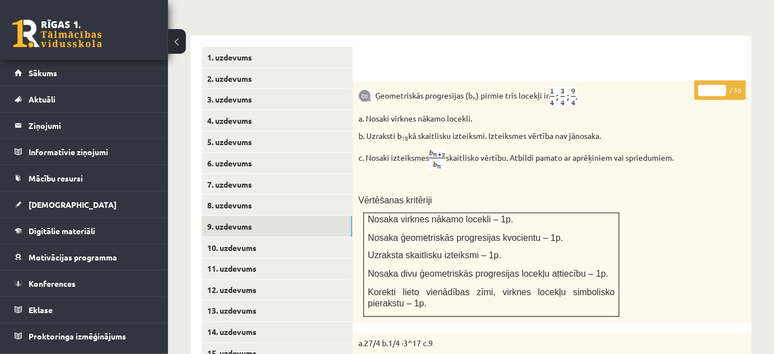
type input "*"
click at [723, 85] on input "*" at bounding box center [712, 90] width 28 height 11
click at [306, 241] on link "10. uzdevums" at bounding box center [277, 247] width 151 height 21
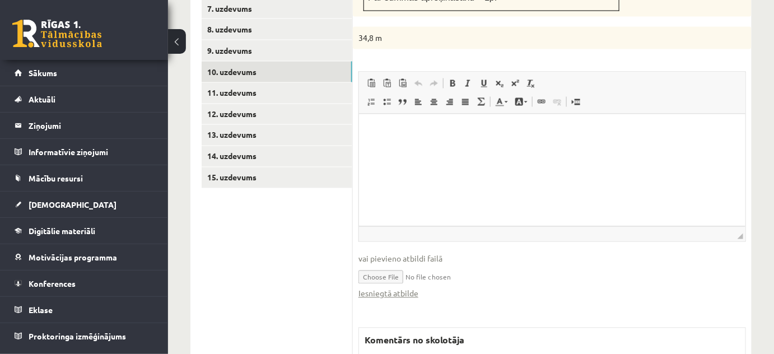
scroll to position [0, 0]
click at [397, 288] on link "Iesniegtā atbilde" at bounding box center [388, 294] width 60 height 12
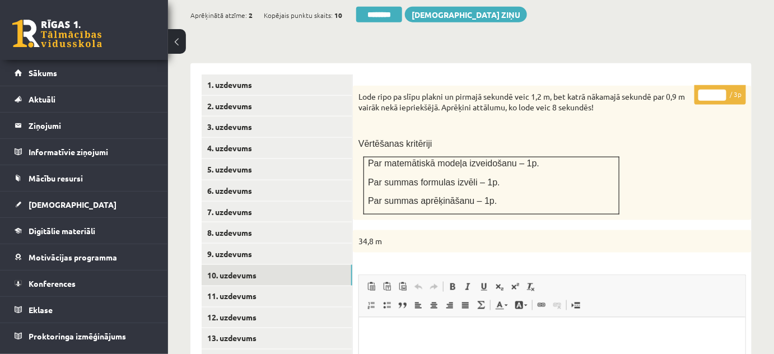
scroll to position [428, 0]
type input "*"
click at [722, 90] on input "*" at bounding box center [712, 95] width 28 height 11
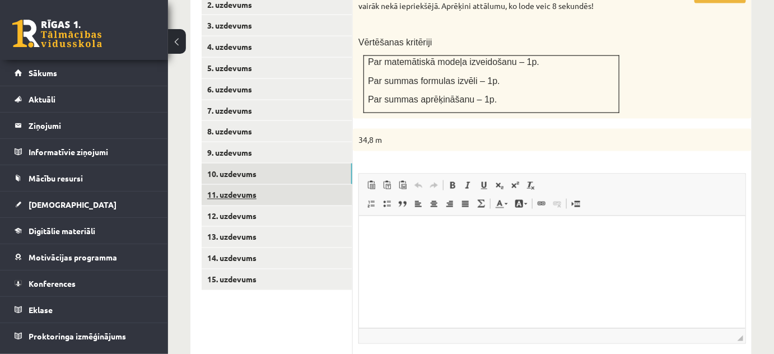
click at [340, 186] on link "11. uzdevums" at bounding box center [277, 195] width 151 height 21
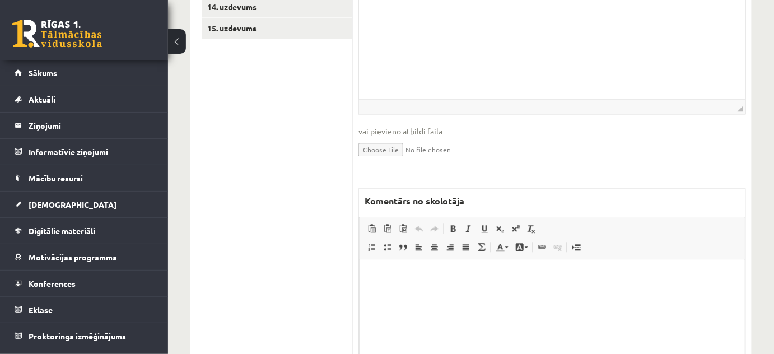
scroll to position [863, 0]
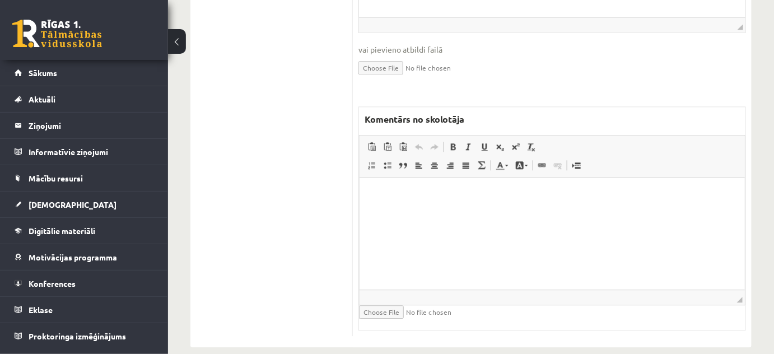
click at [426, 211] on html at bounding box center [551, 194] width 385 height 34
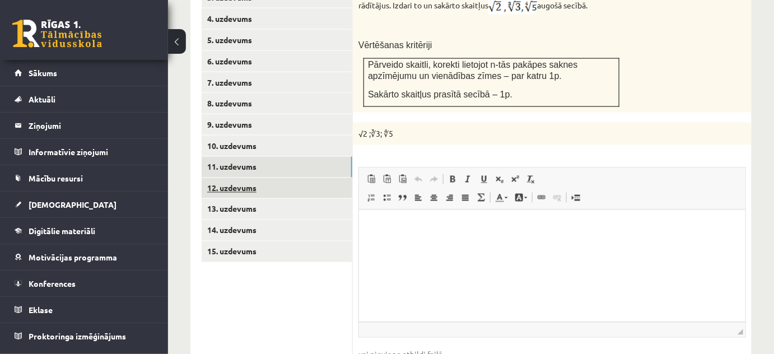
click at [289, 178] on link "12. uzdevums" at bounding box center [277, 188] width 151 height 21
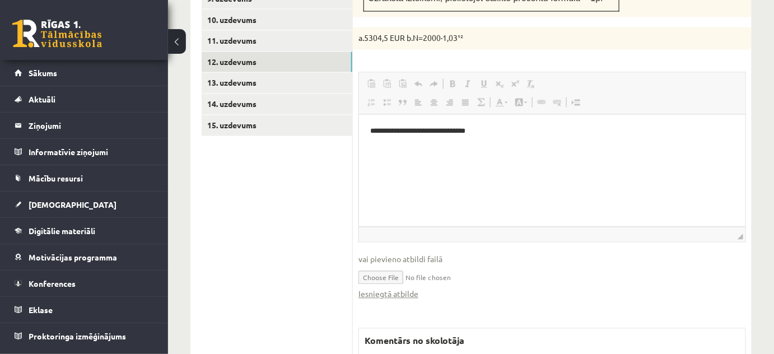
scroll to position [0, 0]
click at [378, 288] on link "Iesniegtā atbilde" at bounding box center [388, 294] width 60 height 12
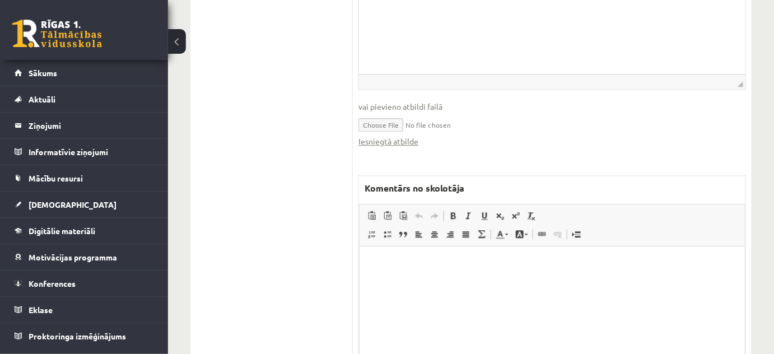
scroll to position [906, 0]
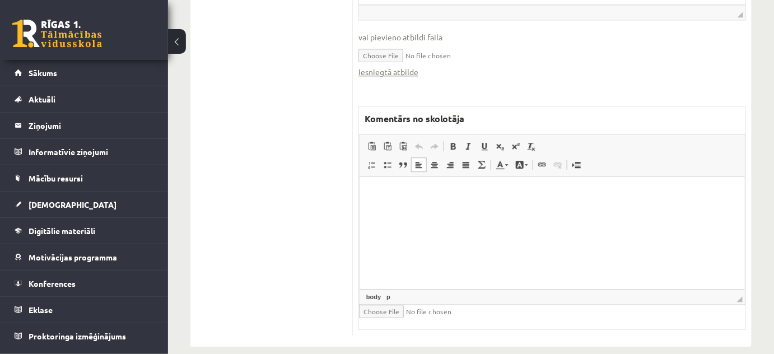
click at [489, 210] on html at bounding box center [551, 193] width 385 height 34
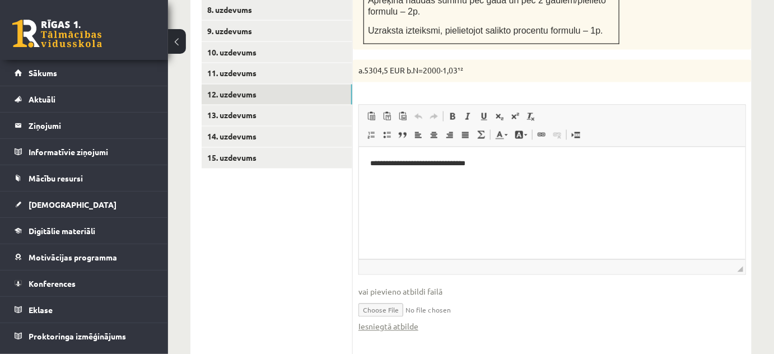
scroll to position [397, 0]
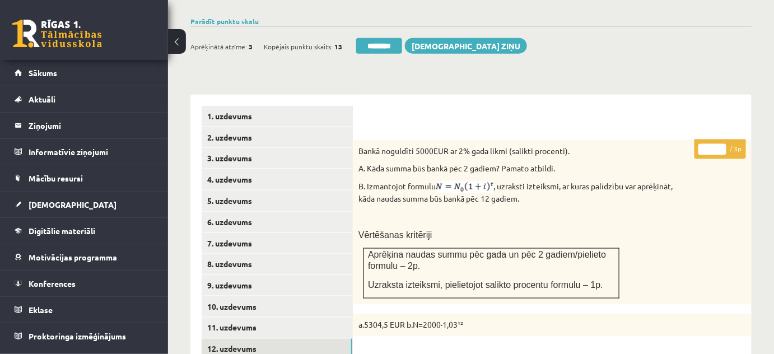
click at [724, 144] on input "*" at bounding box center [712, 149] width 28 height 11
type input "*"
click at [724, 144] on input "*" at bounding box center [712, 149] width 28 height 11
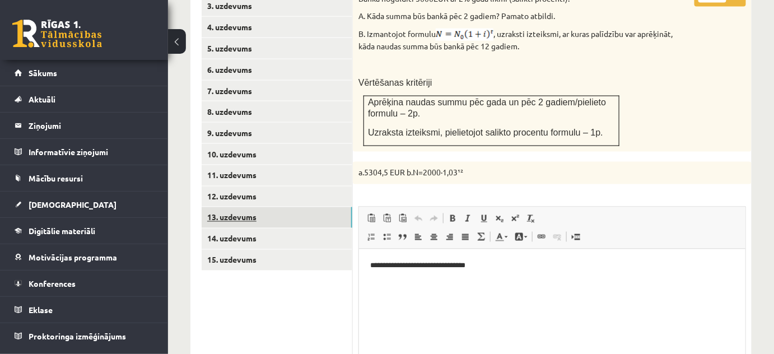
click at [327, 207] on link "13. uzdevums" at bounding box center [277, 217] width 151 height 21
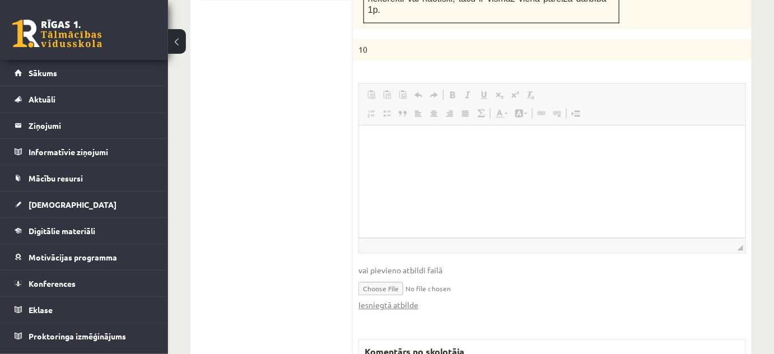
scroll to position [0, 0]
click at [396, 299] on link "Iesniegtā atbilde" at bounding box center [388, 305] width 60 height 12
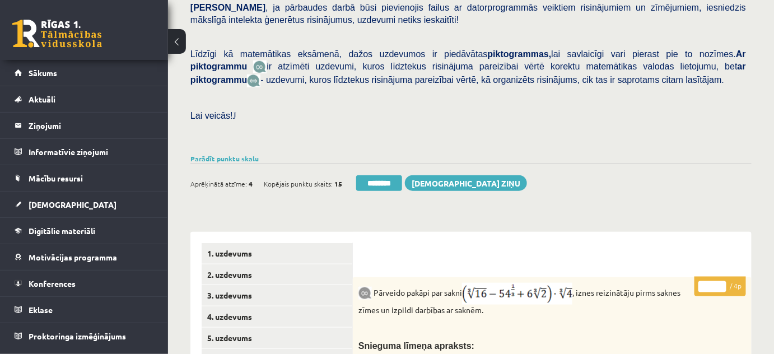
type input "*"
click at [718, 281] on input "*" at bounding box center [712, 286] width 28 height 11
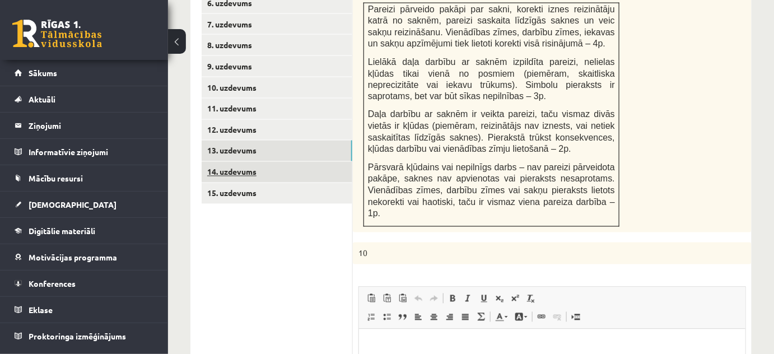
click at [310, 162] on link "14. uzdevums" at bounding box center [277, 172] width 151 height 21
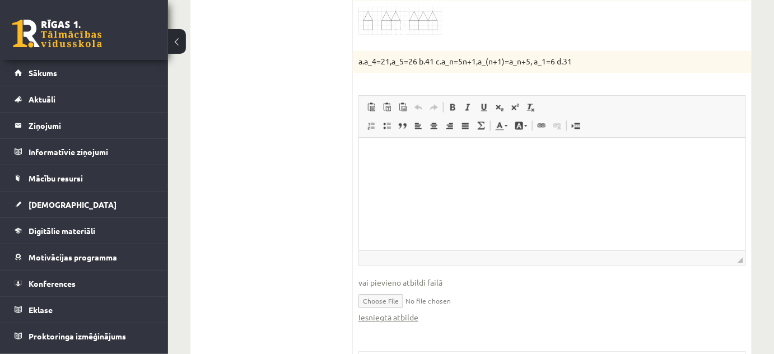
click at [417, 311] on link "Iesniegtā atbilde" at bounding box center [388, 317] width 60 height 12
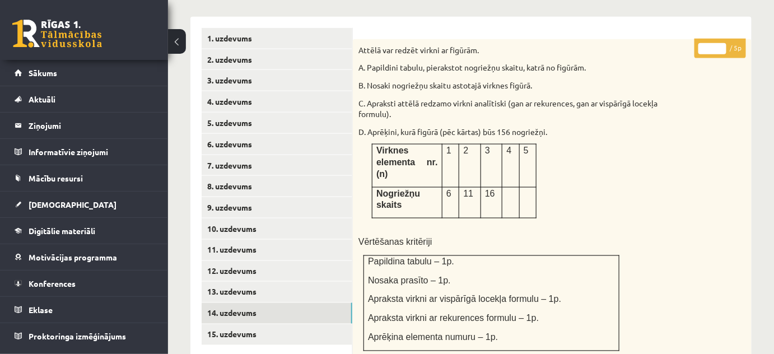
type input "*"
click at [719, 43] on input "*" at bounding box center [712, 48] width 28 height 11
click at [273, 324] on link "15. uzdevums" at bounding box center [277, 334] width 151 height 21
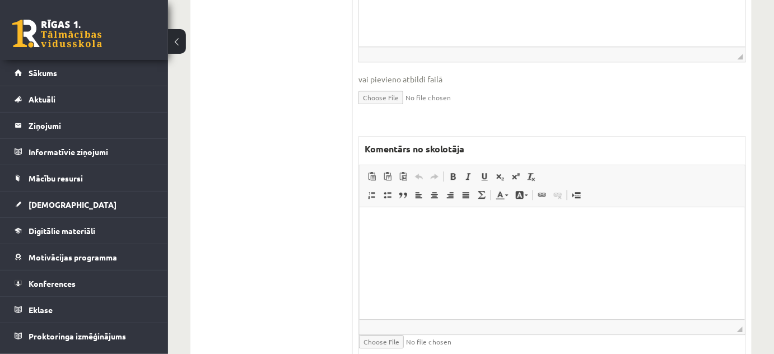
click at [390, 241] on html at bounding box center [551, 224] width 385 height 34
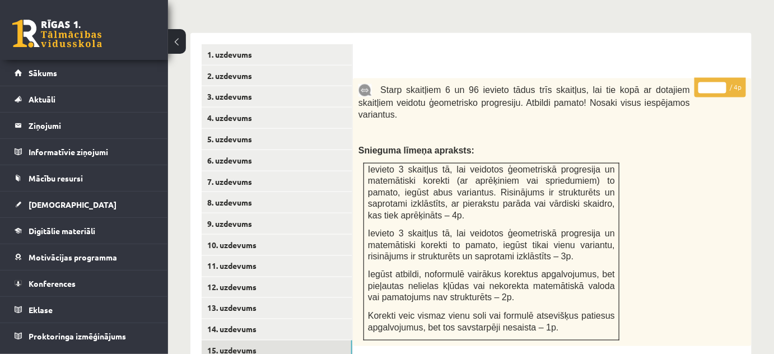
type input "*"
click at [722, 82] on input "*" at bounding box center [712, 87] width 28 height 11
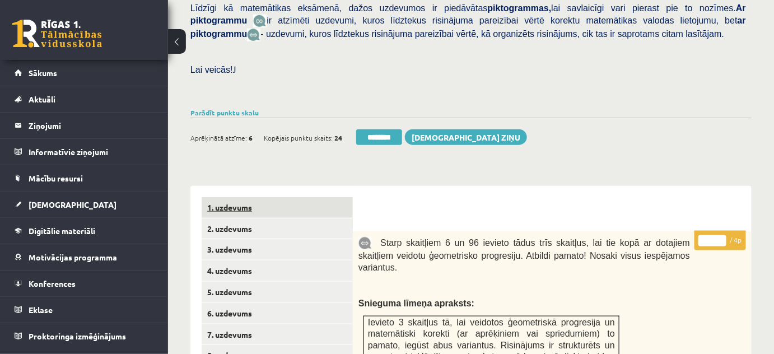
click at [301, 200] on link "1. uzdevums" at bounding box center [277, 207] width 151 height 21
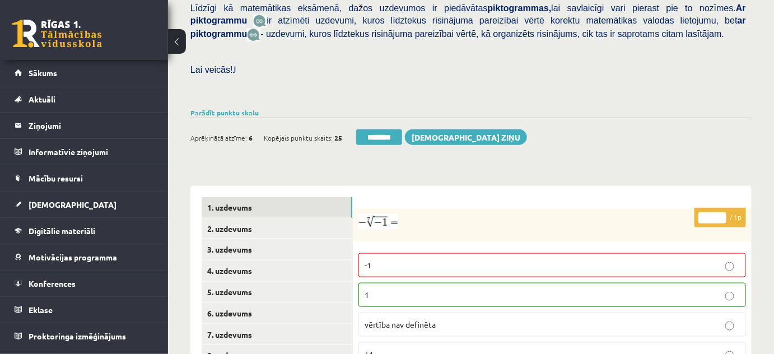
click at [390, 129] on input "********" at bounding box center [379, 137] width 46 height 16
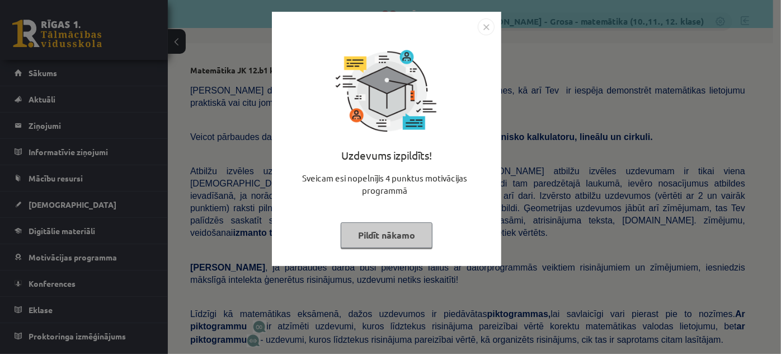
click at [394, 226] on button "Pildīt nākamo" at bounding box center [387, 235] width 92 height 26
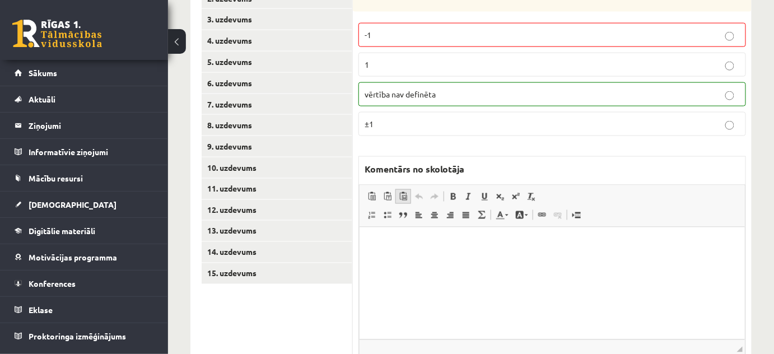
scroll to position [578, 0]
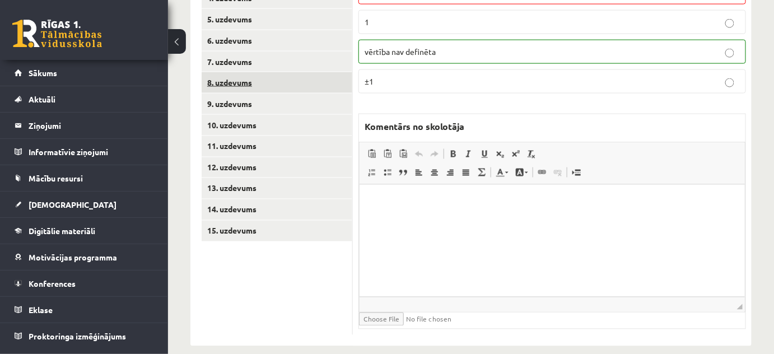
click at [312, 73] on link "8. uzdevums" at bounding box center [277, 82] width 151 height 21
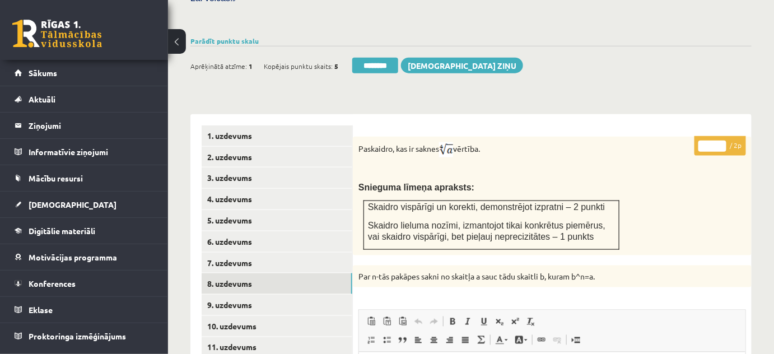
scroll to position [374, 0]
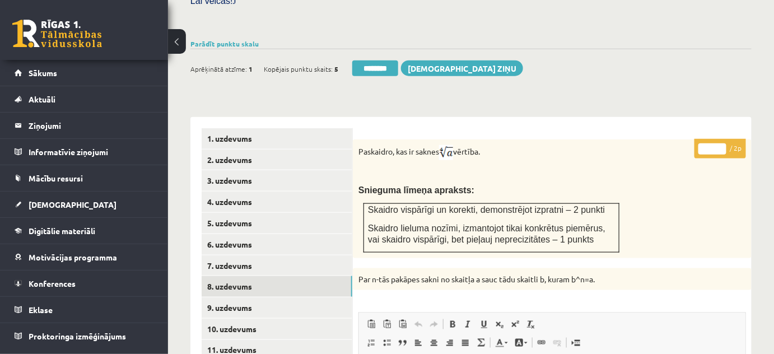
type input "*"
click at [723, 143] on input "*" at bounding box center [712, 148] width 28 height 11
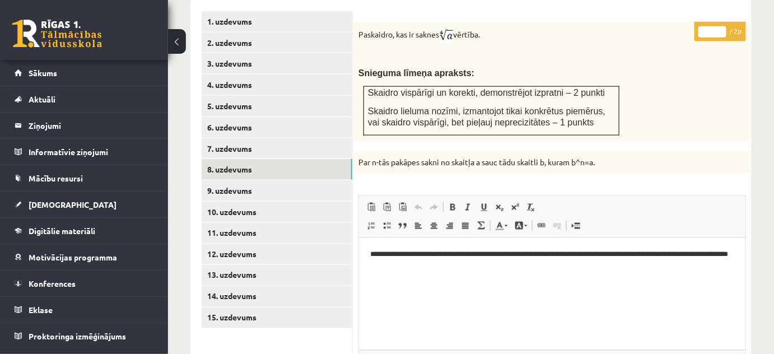
scroll to position [578, 0]
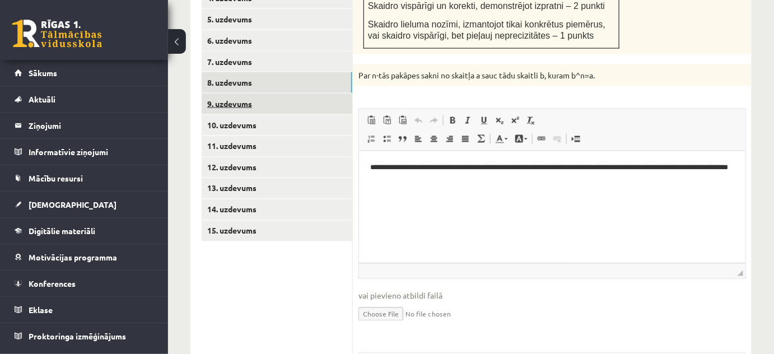
click at [344, 93] on link "9. uzdevums" at bounding box center [277, 103] width 151 height 21
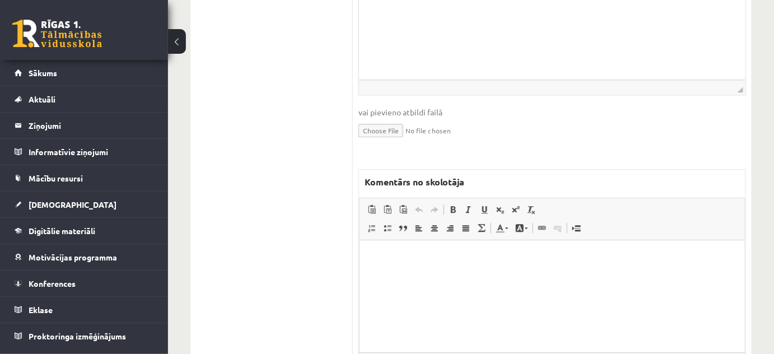
scroll to position [953, 0]
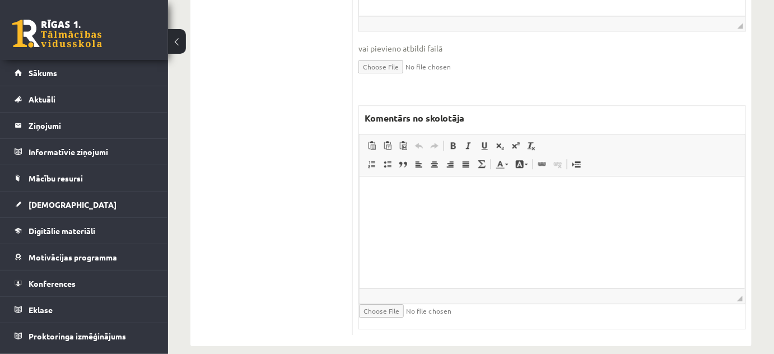
drag, startPoint x: 447, startPoint y: 204, endPoint x: 360, endPoint y: 203, distance: 86.8
click at [445, 204] on html at bounding box center [551, 193] width 385 height 34
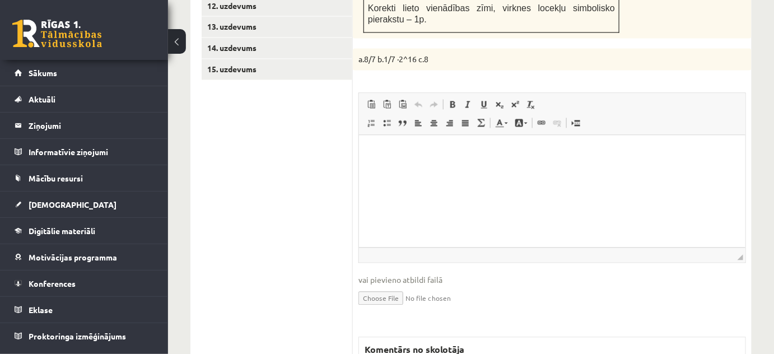
scroll to position [666, 0]
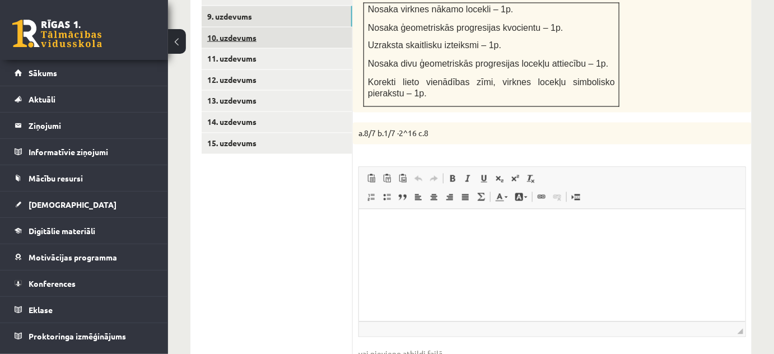
click at [301, 31] on link "10. uzdevums" at bounding box center [277, 37] width 151 height 21
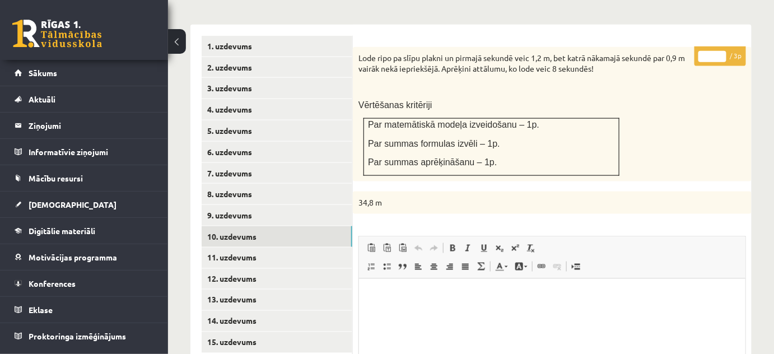
scroll to position [411, 0]
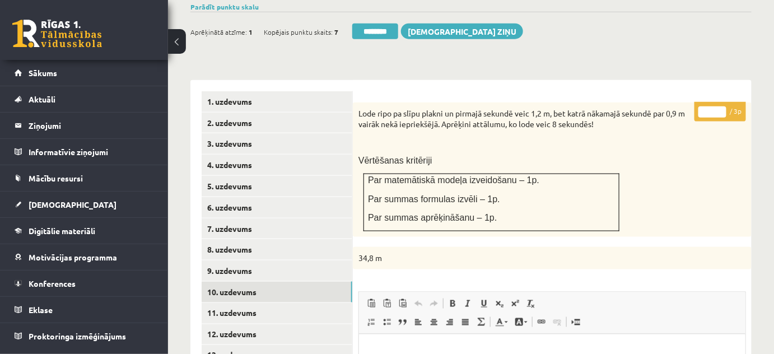
click at [721, 106] on input "*" at bounding box center [712, 111] width 28 height 11
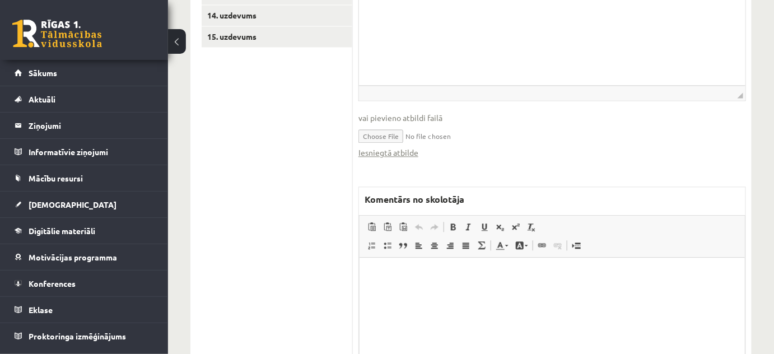
scroll to position [818, 0]
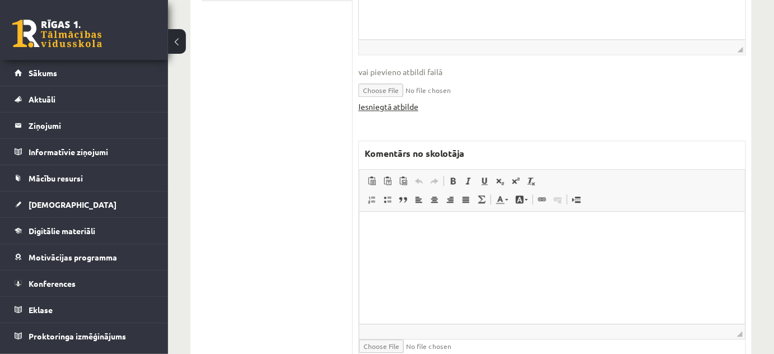
click at [391, 101] on link "Iesniegtā atbilde" at bounding box center [388, 107] width 60 height 12
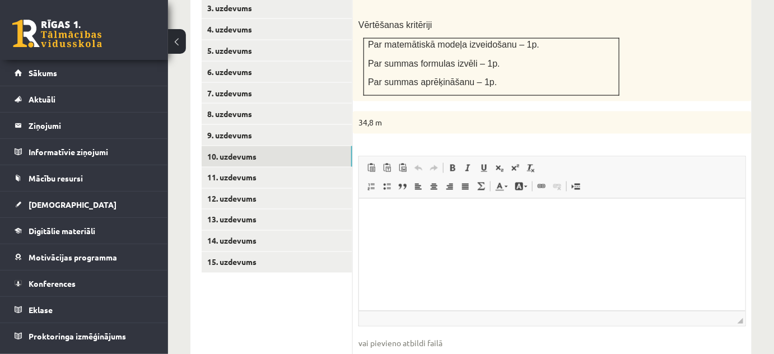
scroll to position [462, 0]
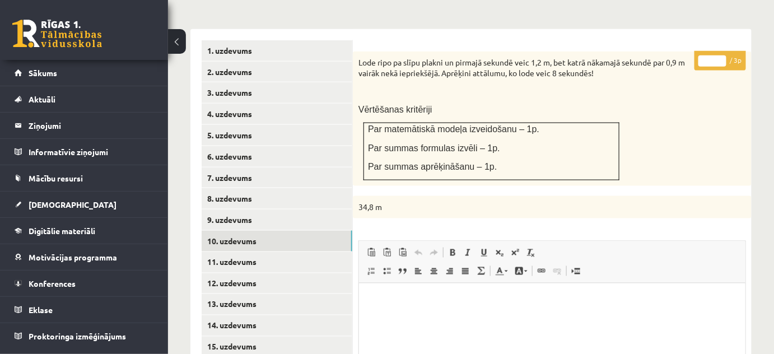
click at [720, 55] on input "*" at bounding box center [712, 60] width 28 height 11
type input "*"
click at [720, 55] on input "*" at bounding box center [712, 60] width 28 height 11
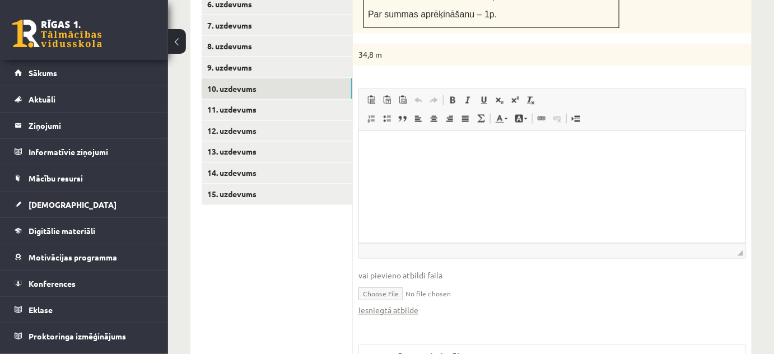
scroll to position [818, 0]
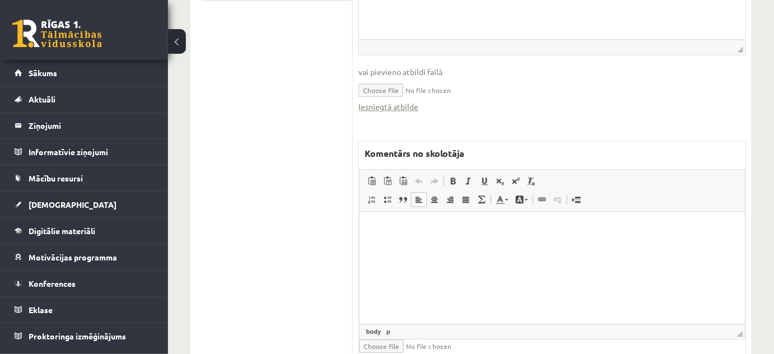
click at [414, 245] on html at bounding box center [551, 228] width 385 height 34
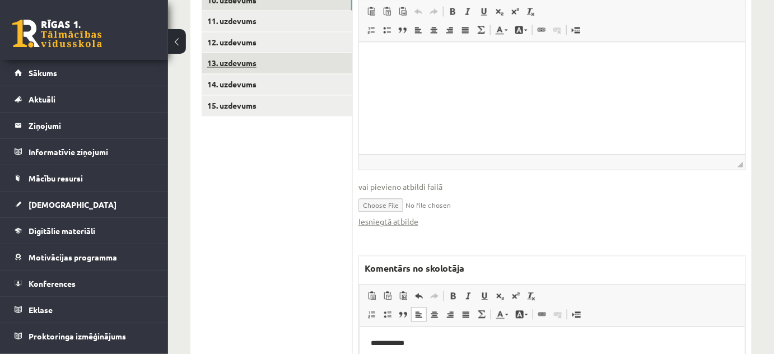
scroll to position [564, 0]
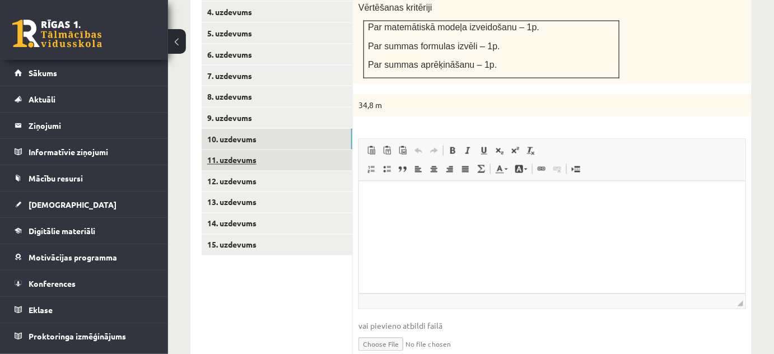
click at [312, 151] on link "11. uzdevums" at bounding box center [277, 160] width 151 height 21
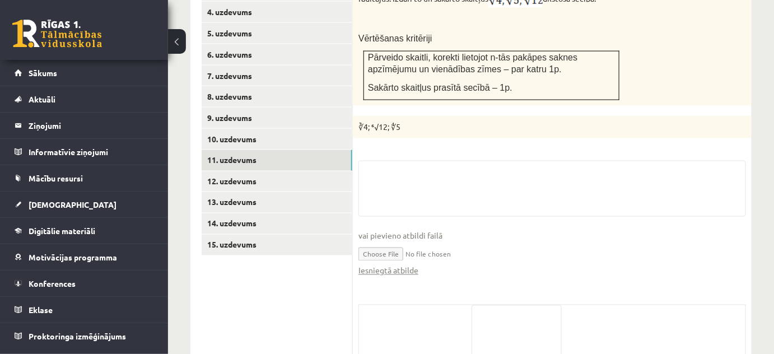
scroll to position [653, 0]
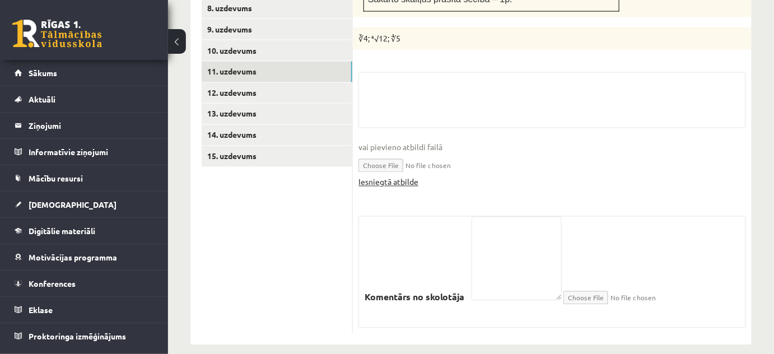
click at [408, 176] on link "Iesniegtā atbilde" at bounding box center [388, 182] width 60 height 12
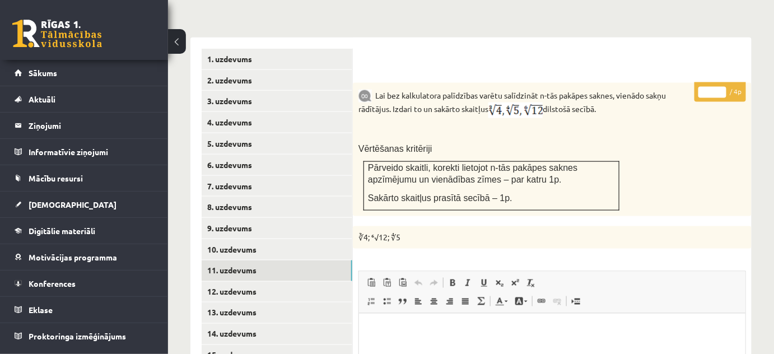
scroll to position [449, 0]
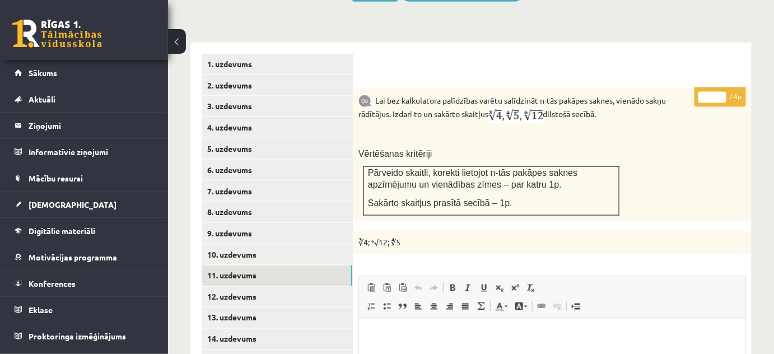
type input "*"
click at [722, 92] on input "*" at bounding box center [712, 97] width 28 height 11
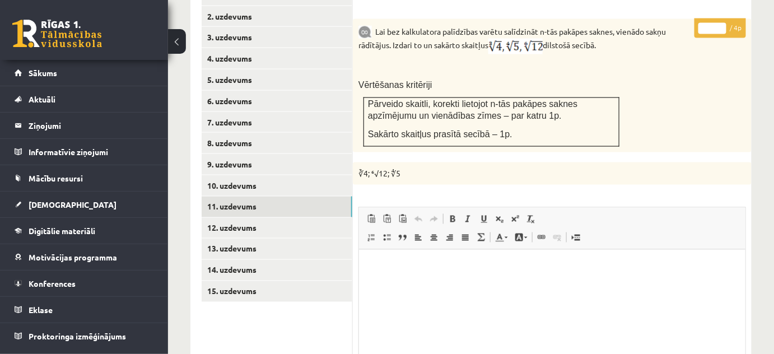
scroll to position [602, 0]
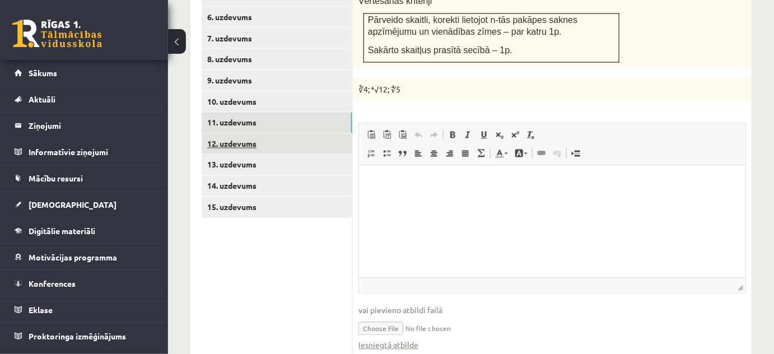
click at [331, 134] on link "12. uzdevums" at bounding box center [277, 144] width 151 height 21
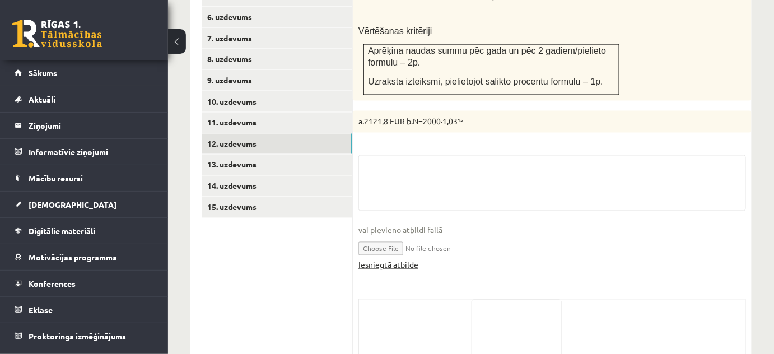
click at [403, 259] on link "Iesniegtā atbilde" at bounding box center [388, 265] width 60 height 12
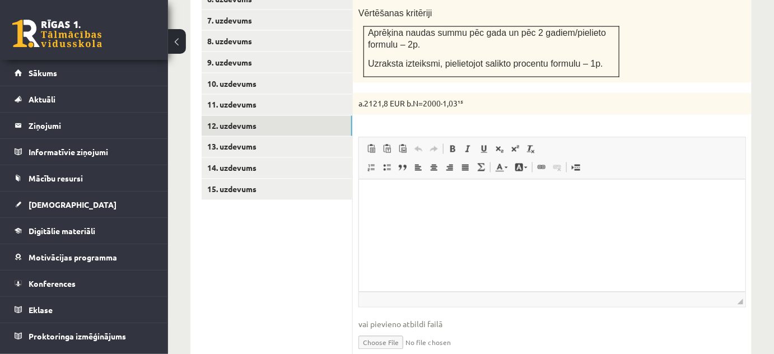
scroll to position [805, 0]
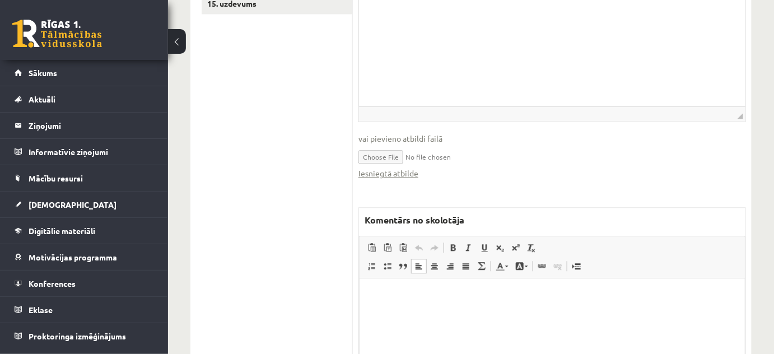
click at [473, 312] on html at bounding box center [551, 295] width 385 height 34
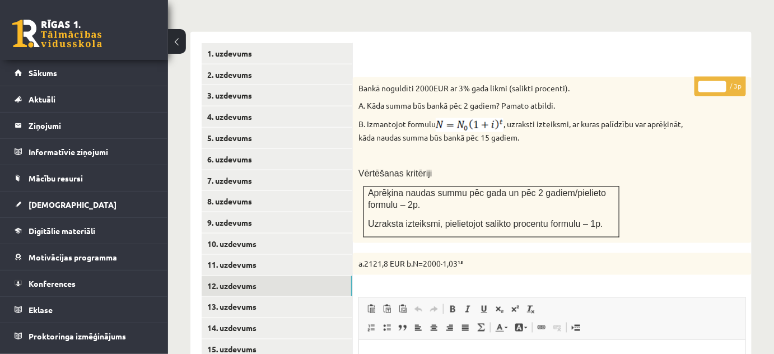
scroll to position [348, 0]
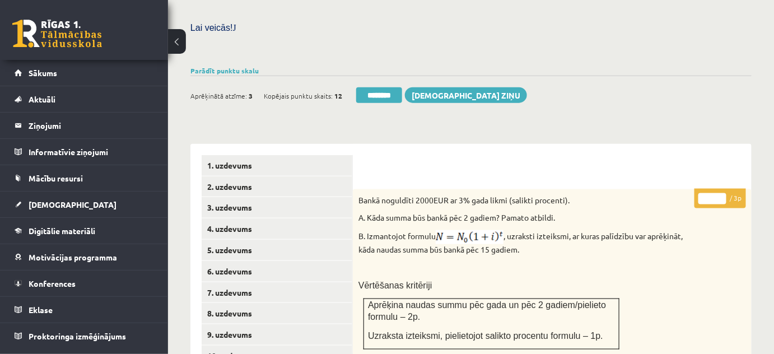
click at [721, 189] on p "* / 3p" at bounding box center [719, 199] width 51 height 20
click at [721, 193] on input "*" at bounding box center [712, 198] width 28 height 11
type input "*"
click at [721, 193] on input "*" at bounding box center [712, 198] width 28 height 11
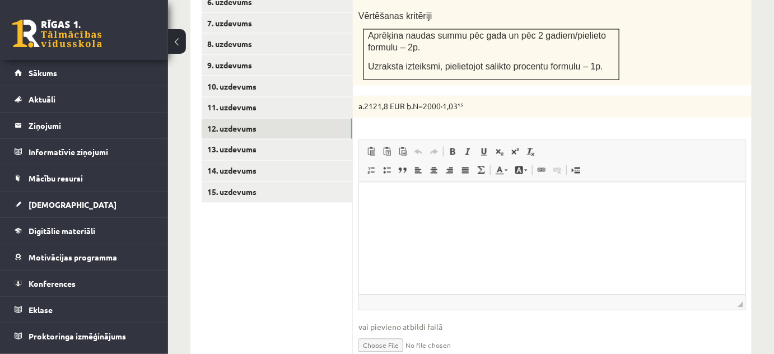
scroll to position [0, 0]
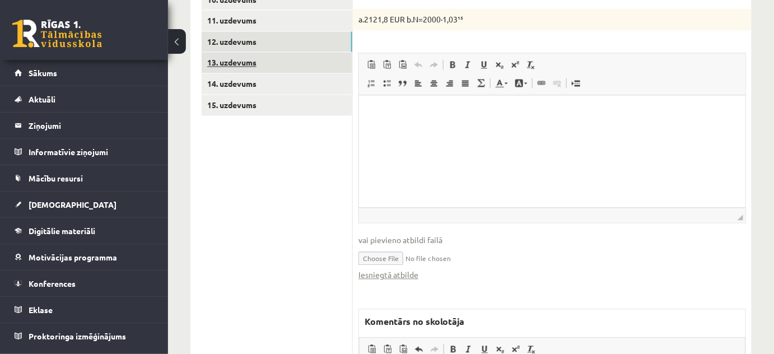
click at [346, 57] on link "13. uzdevums" at bounding box center [277, 63] width 151 height 21
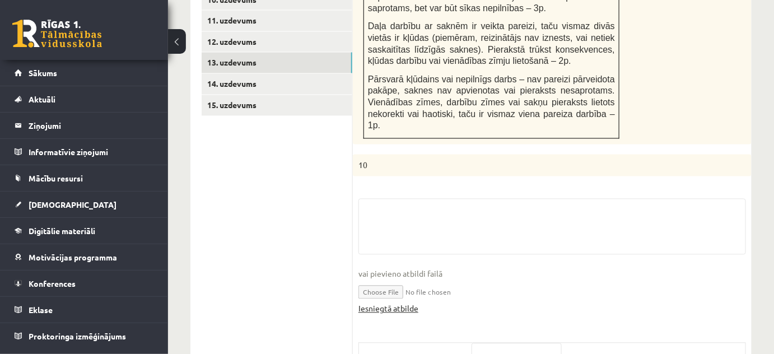
click at [399, 303] on link "Iesniegtā atbilde" at bounding box center [388, 309] width 60 height 12
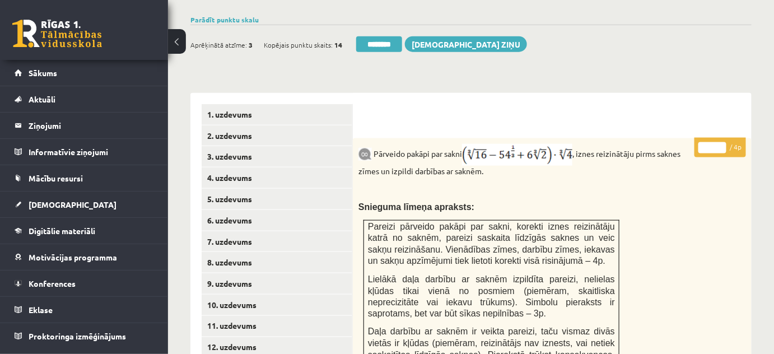
type input "*"
click at [721, 142] on input "*" at bounding box center [712, 147] width 28 height 11
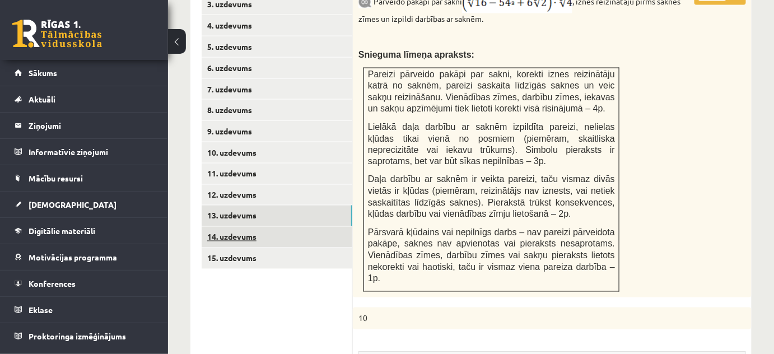
click at [265, 227] on link "14. uzdevums" at bounding box center [277, 237] width 151 height 21
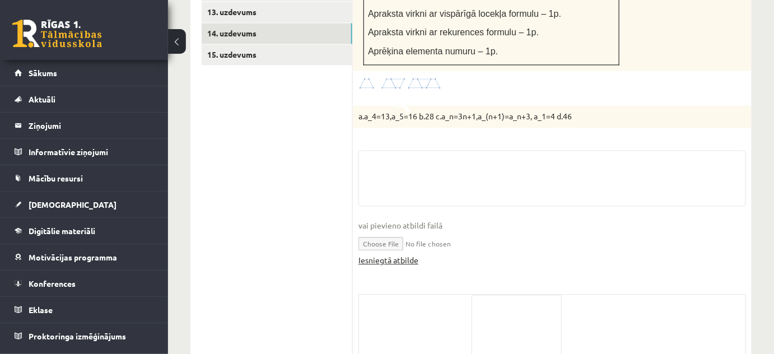
click at [407, 254] on link "Iesniegtā atbilde" at bounding box center [388, 260] width 60 height 12
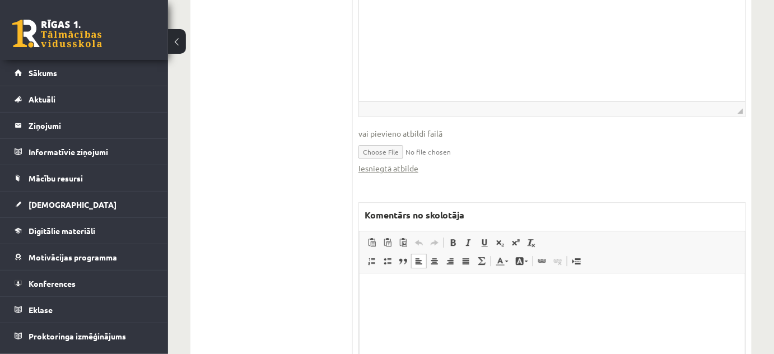
click at [408, 302] on html at bounding box center [551, 290] width 385 height 34
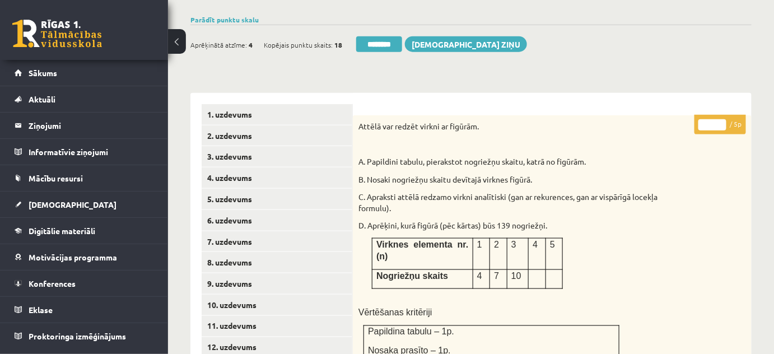
click at [722, 119] on input "*" at bounding box center [712, 124] width 28 height 11
type input "*"
click at [723, 119] on input "*" at bounding box center [712, 124] width 28 height 11
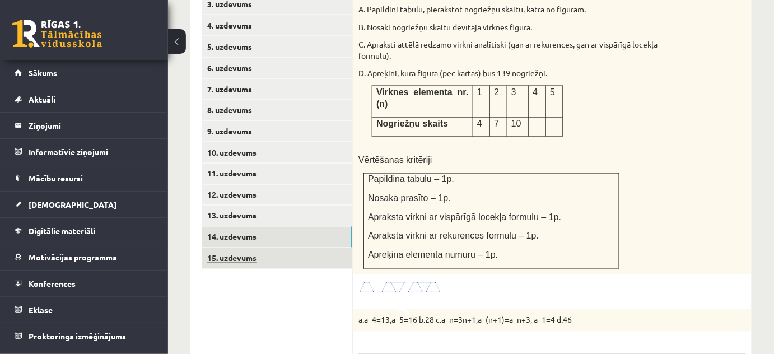
click at [332, 248] on link "15. uzdevums" at bounding box center [277, 258] width 151 height 21
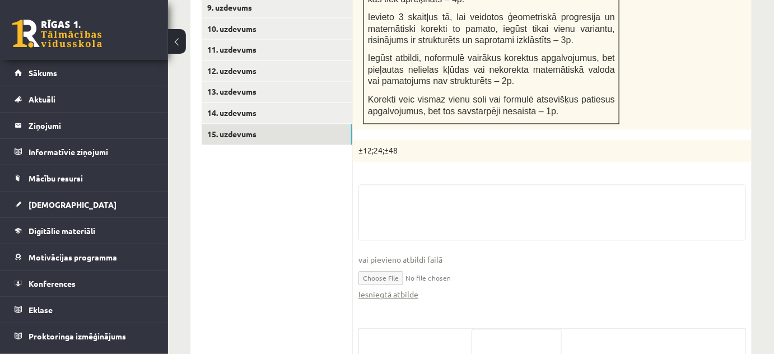
scroll to position [776, 0]
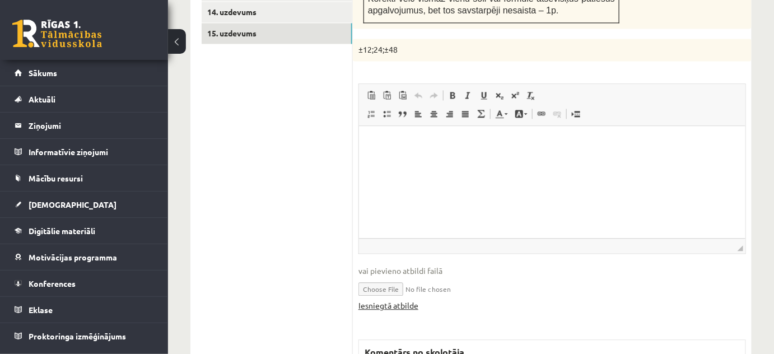
click at [413, 299] on link "Iesniegtā atbilde" at bounding box center [388, 305] width 60 height 12
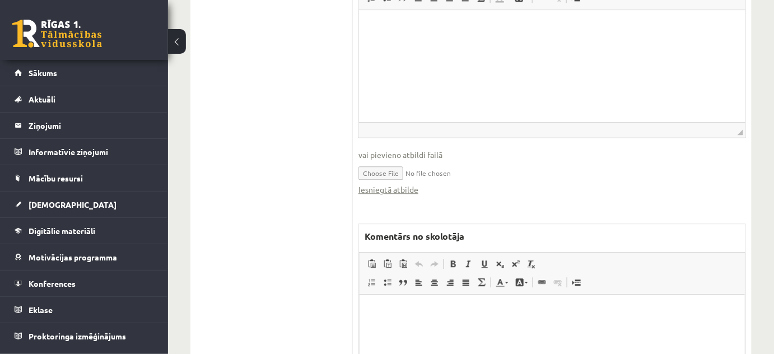
scroll to position [928, 0]
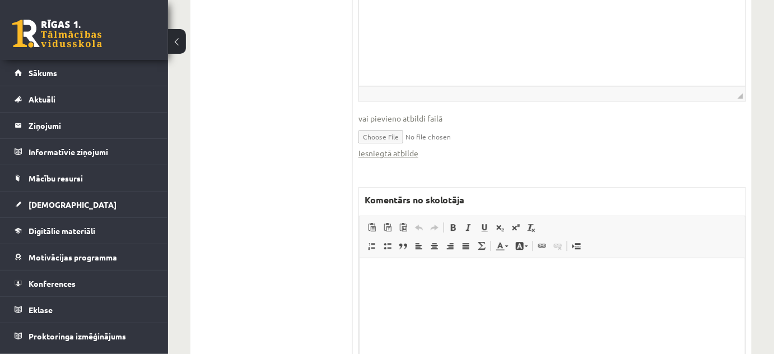
click at [440, 288] on html at bounding box center [551, 274] width 385 height 34
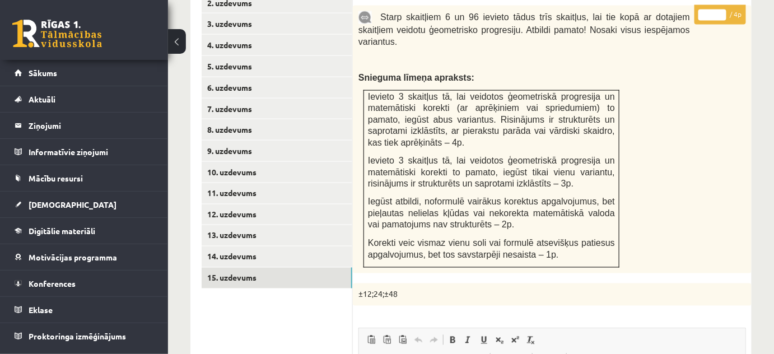
scroll to position [419, 0]
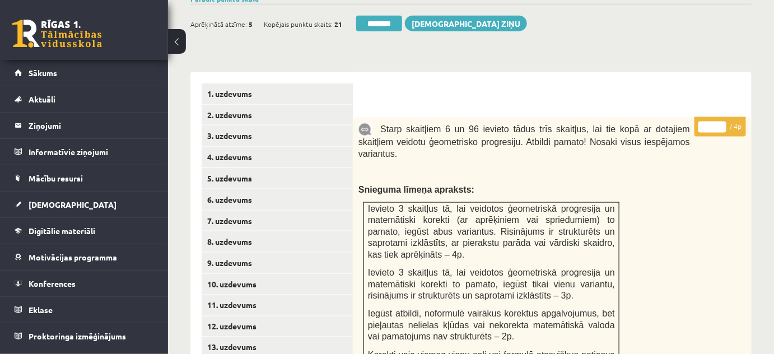
click at [721, 121] on input "*" at bounding box center [712, 126] width 28 height 11
type input "*"
click at [721, 121] on input "*" at bounding box center [712, 126] width 28 height 11
click at [343, 105] on link "2. uzdevums" at bounding box center [277, 115] width 151 height 21
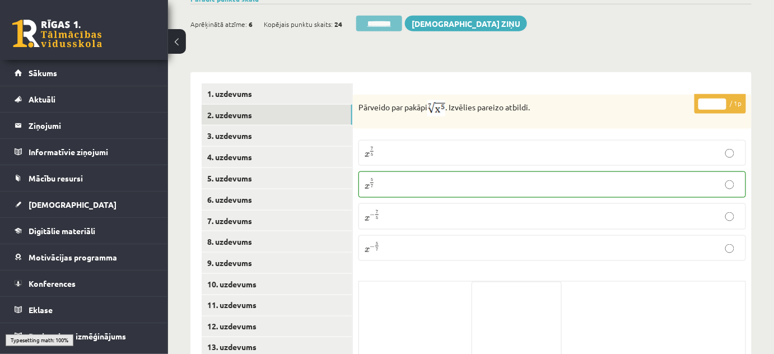
click at [371, 16] on input "********" at bounding box center [379, 24] width 46 height 16
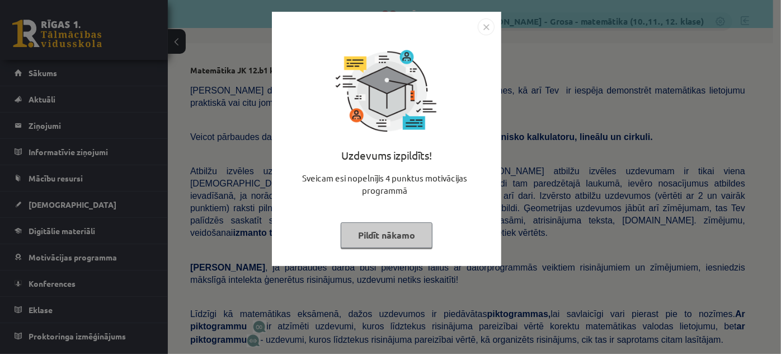
click at [391, 224] on button "Pildīt nākamo" at bounding box center [387, 235] width 92 height 26
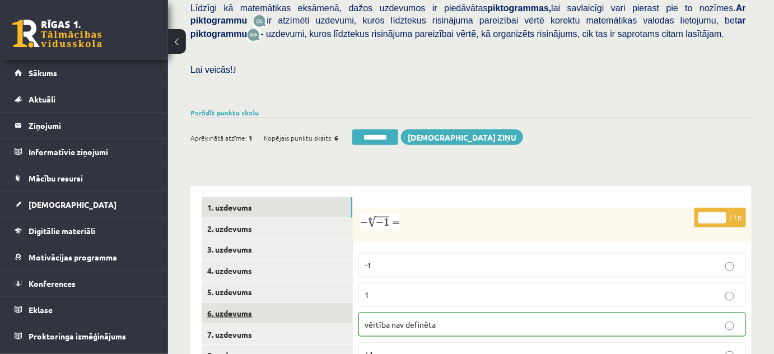
scroll to position [356, 0]
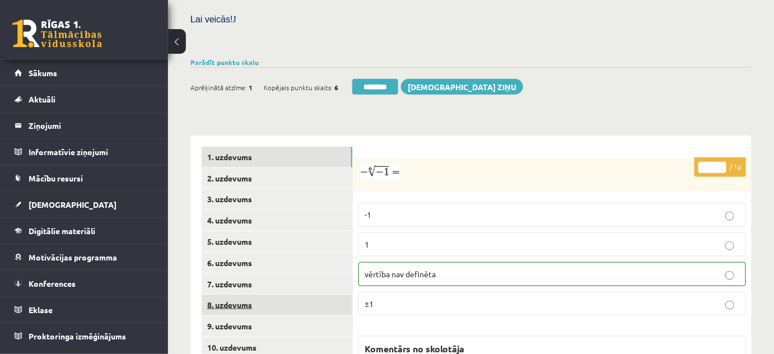
click at [260, 294] on link "8. uzdevums" at bounding box center [277, 304] width 151 height 21
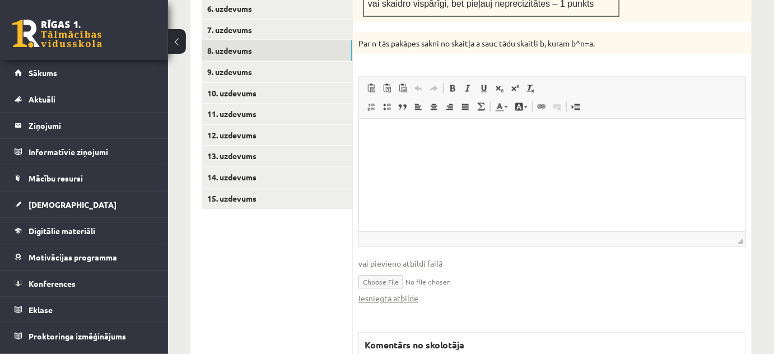
scroll to position [0, 0]
click at [395, 293] on link "Iesniegtā atbilde" at bounding box center [388, 299] width 60 height 12
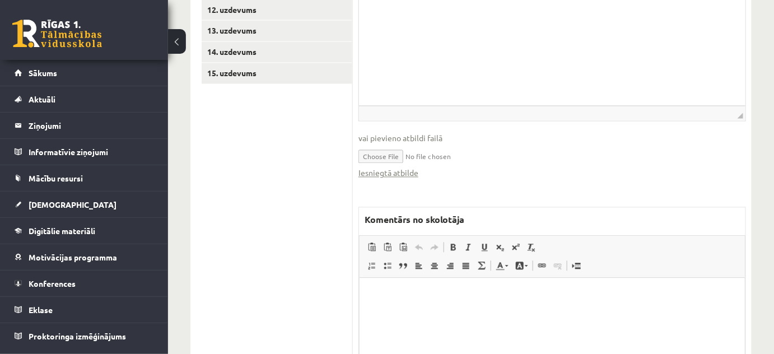
scroll to position [814, 0]
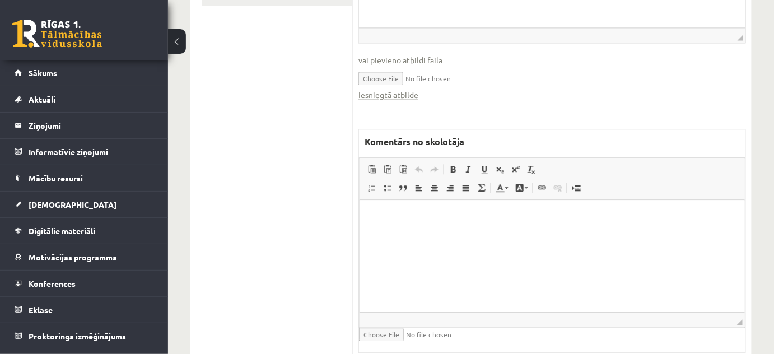
click at [434, 234] on html at bounding box center [551, 217] width 385 height 34
drag, startPoint x: 462, startPoint y: 219, endPoint x: 413, endPoint y: 211, distance: 49.9
click at [413, 211] on p "**********" at bounding box center [551, 217] width 363 height 12
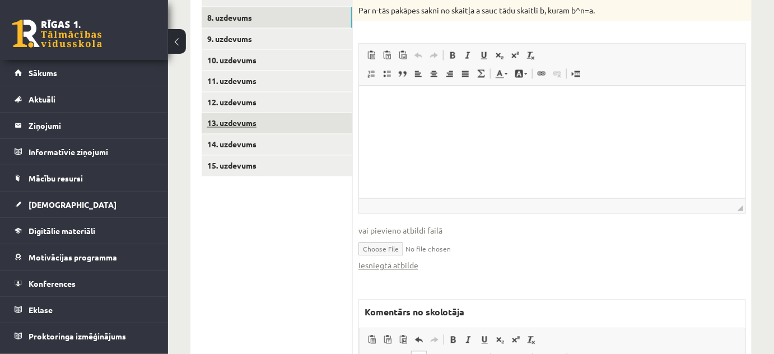
scroll to position [560, 0]
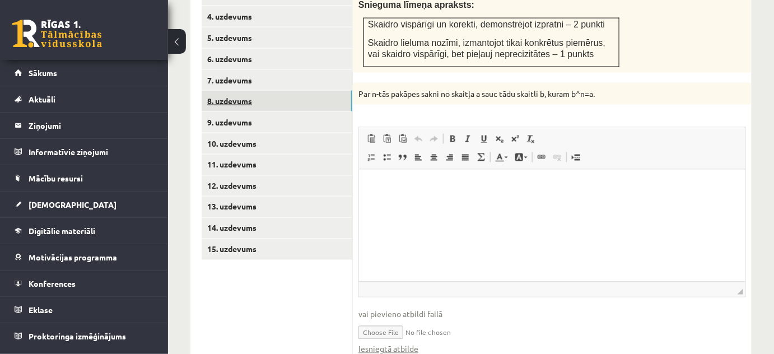
click at [298, 96] on link "8. uzdevums" at bounding box center [277, 101] width 151 height 21
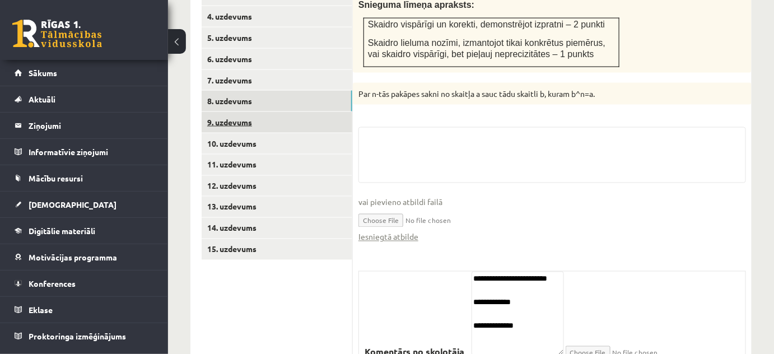
click at [292, 112] on link "9. uzdevums" at bounding box center [277, 122] width 151 height 21
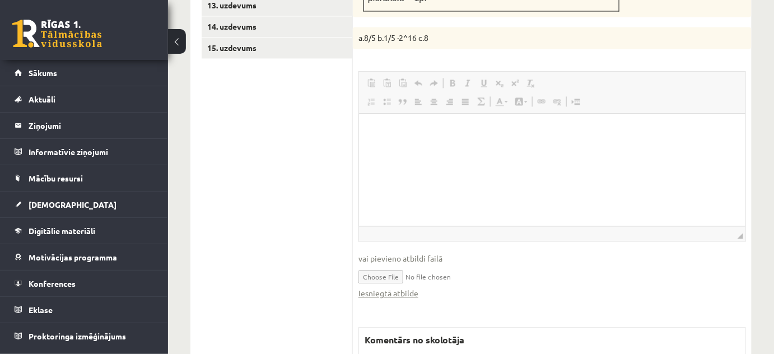
scroll to position [0, 0]
click at [390, 287] on link "Iesniegtā atbilde" at bounding box center [388, 293] width 60 height 12
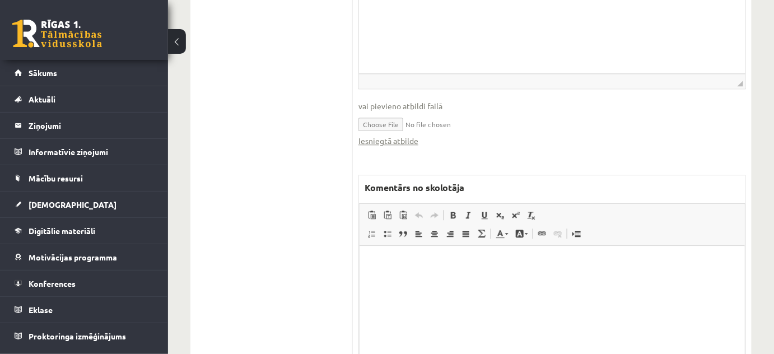
scroll to position [983, 0]
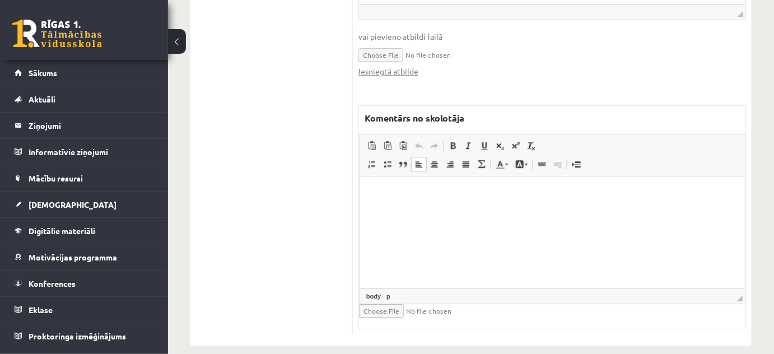
click at [411, 210] on html at bounding box center [551, 193] width 385 height 34
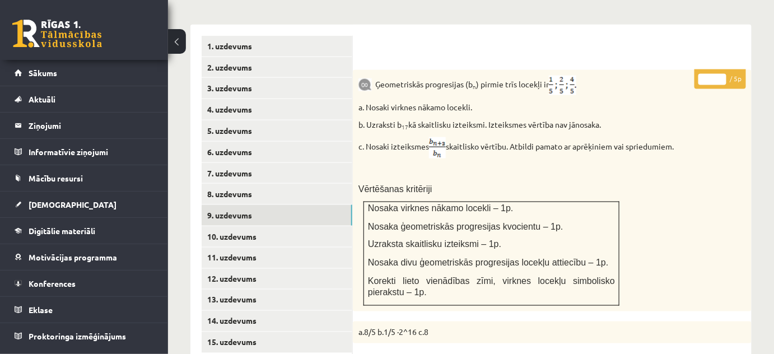
scroll to position [423, 0]
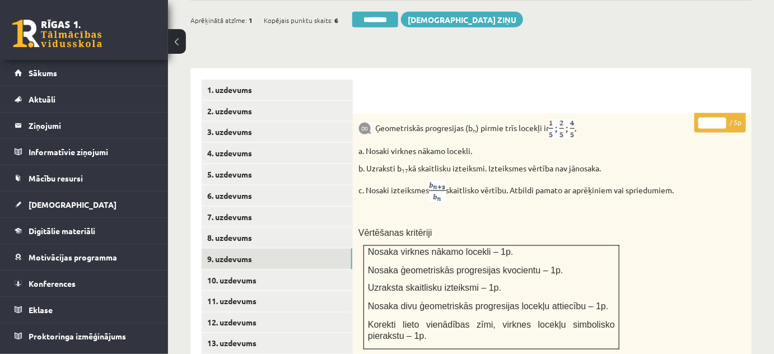
click at [724, 118] on input "*" at bounding box center [712, 123] width 28 height 11
type input "*"
click at [724, 118] on input "*" at bounding box center [712, 123] width 28 height 11
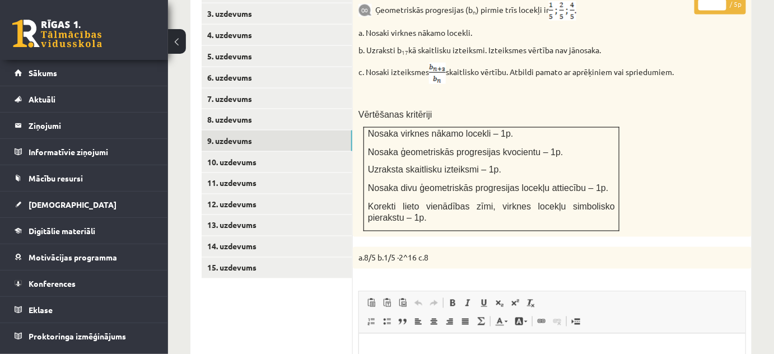
scroll to position [576, 0]
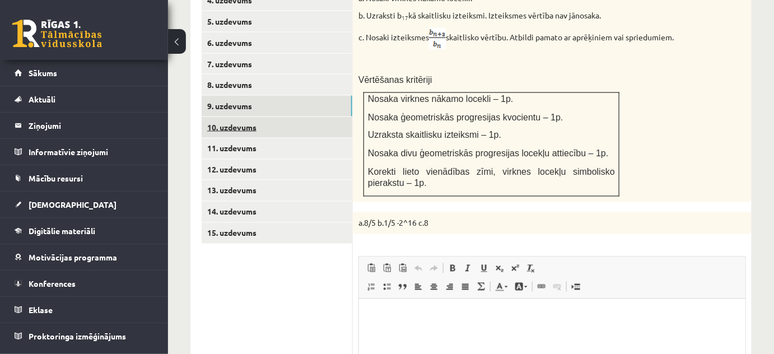
click at [337, 117] on link "10. uzdevums" at bounding box center [277, 127] width 151 height 21
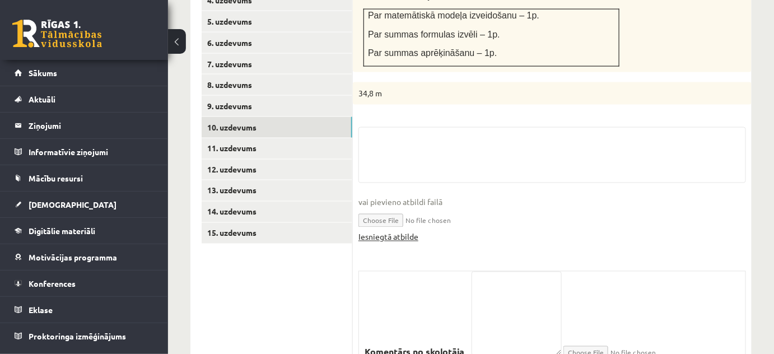
click at [413, 231] on link "Iesniegtā atbilde" at bounding box center [388, 237] width 60 height 12
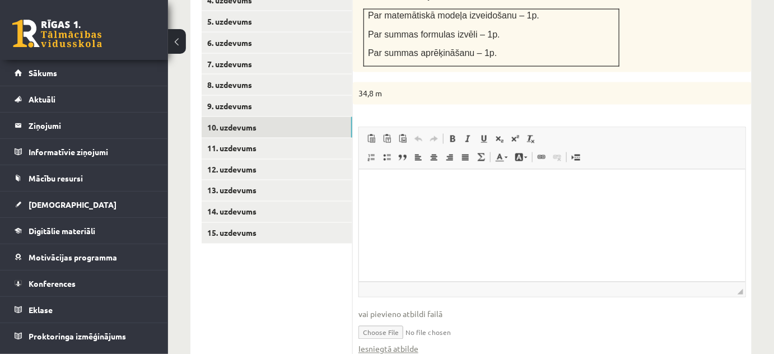
scroll to position [728, 0]
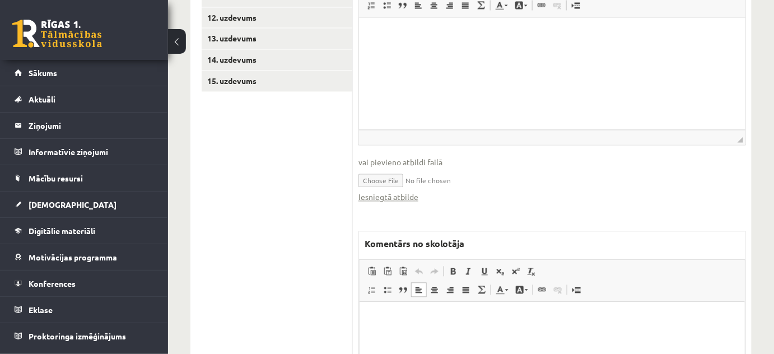
click at [420, 314] on p "Bagātinātā teksta redaktors, wiswyg-editor-47024876764100-1758107948-1" at bounding box center [551, 318] width 363 height 12
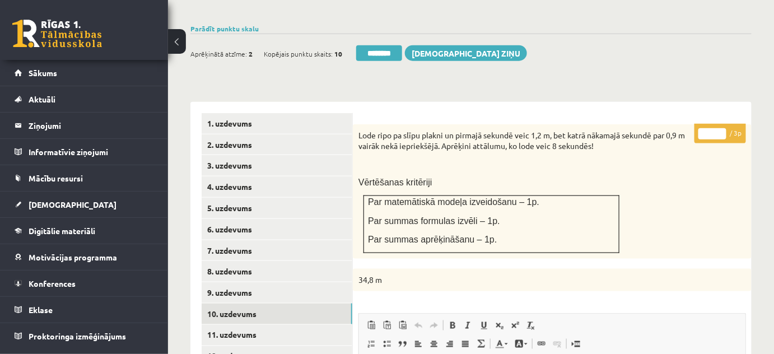
scroll to position [372, 0]
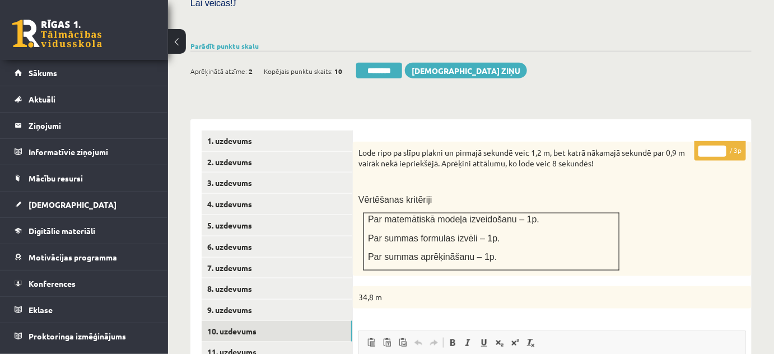
type input "*"
click at [719, 146] on input "*" at bounding box center [712, 151] width 28 height 11
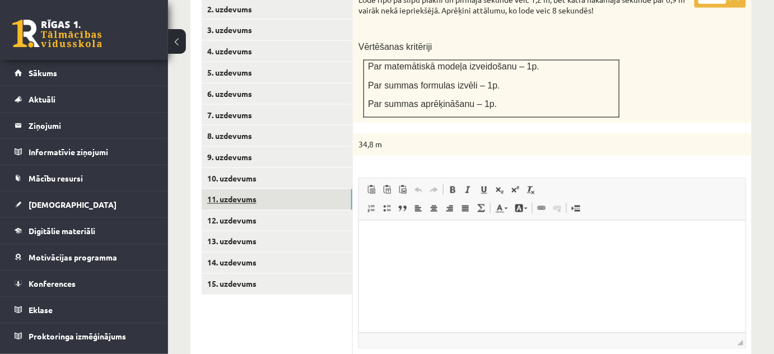
click at [332, 191] on link "11. uzdevums" at bounding box center [277, 199] width 151 height 21
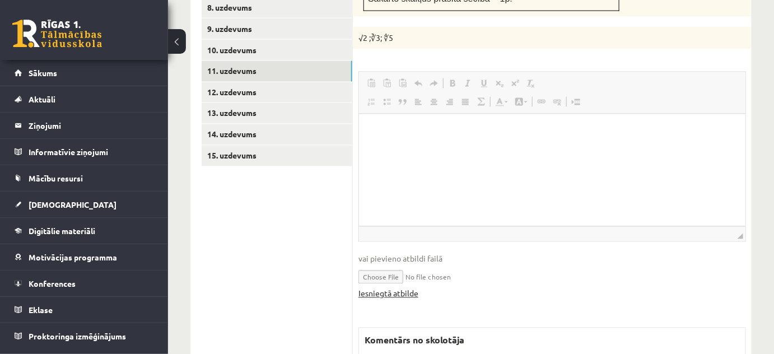
scroll to position [0, 0]
click at [402, 288] on link "Iesniegtā atbilde" at bounding box center [388, 294] width 60 height 12
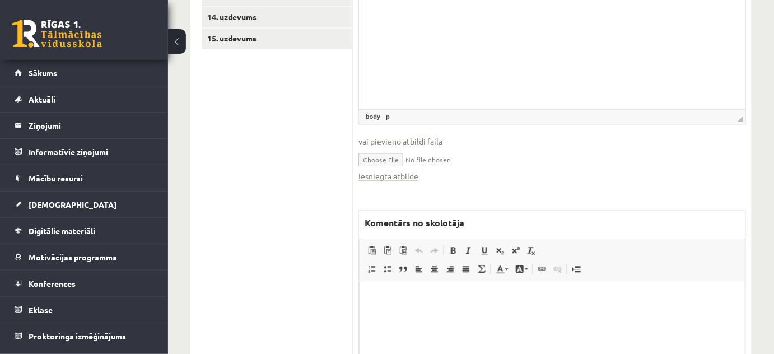
scroll to position [806, 0]
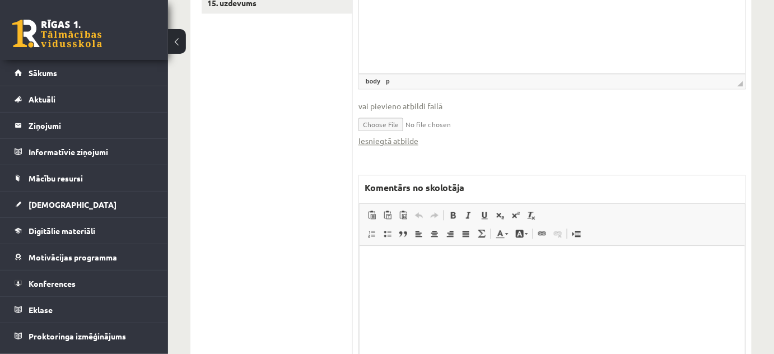
drag, startPoint x: 447, startPoint y: 278, endPoint x: 440, endPoint y: 275, distance: 7.5
click at [446, 278] on html at bounding box center [551, 262] width 385 height 34
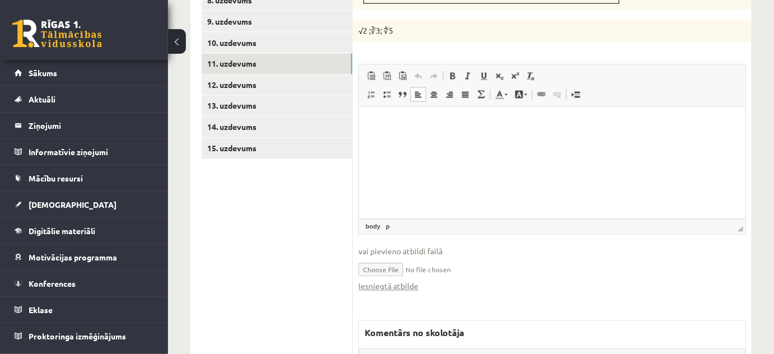
scroll to position [500, 0]
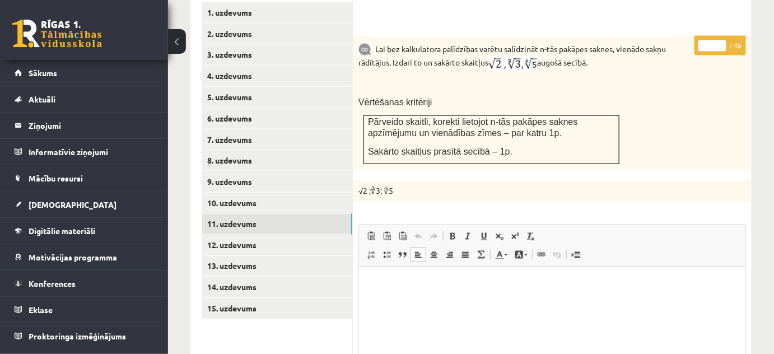
type input "*"
click at [718, 40] on input "*" at bounding box center [712, 45] width 28 height 11
click at [343, 235] on link "12. uzdevums" at bounding box center [277, 245] width 151 height 21
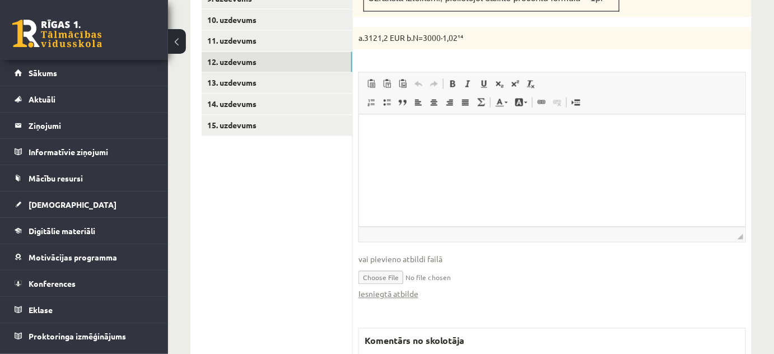
scroll to position [0, 0]
click at [409, 288] on link "Iesniegtā atbilde" at bounding box center [388, 294] width 60 height 12
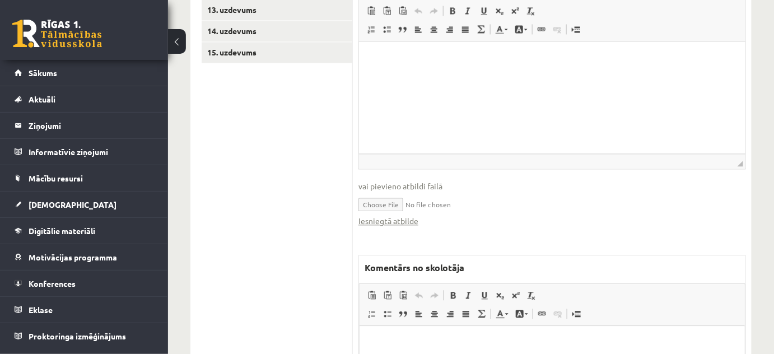
scroll to position [785, 0]
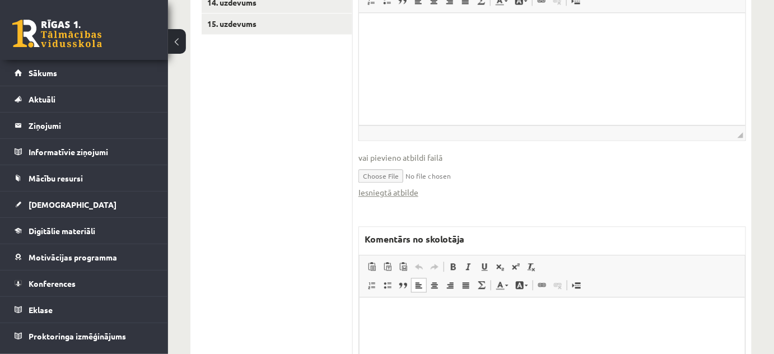
click at [443, 331] on html at bounding box center [551, 314] width 385 height 34
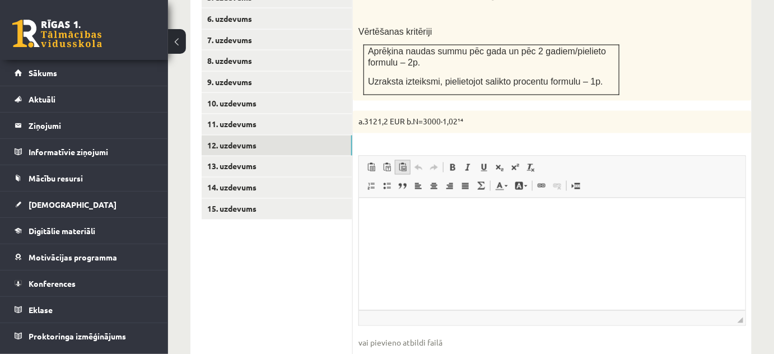
scroll to position [480, 0]
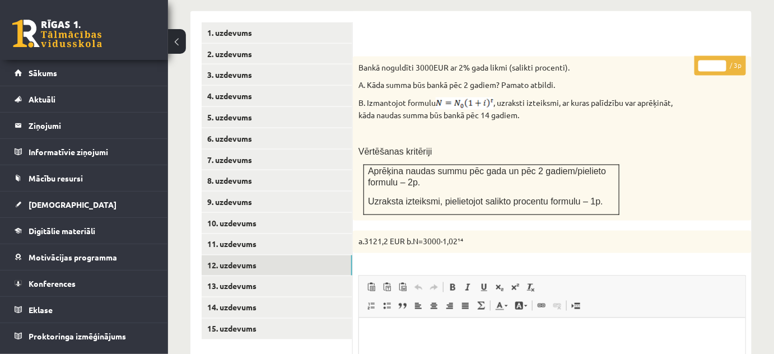
click at [723, 60] on input "*" at bounding box center [712, 65] width 28 height 11
type input "*"
click at [720, 60] on input "*" at bounding box center [712, 65] width 28 height 11
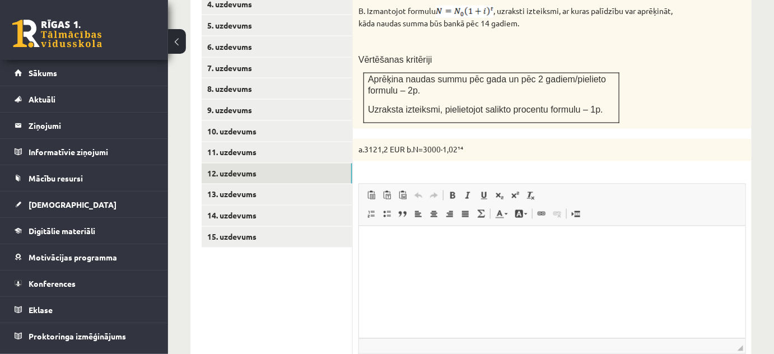
scroll to position [683, 0]
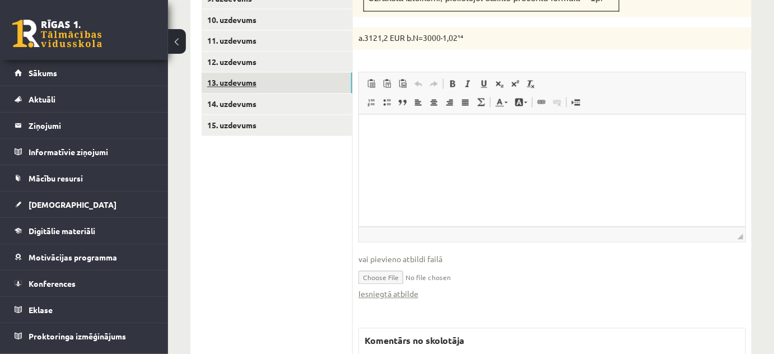
click at [332, 73] on link "13. uzdevums" at bounding box center [277, 83] width 151 height 21
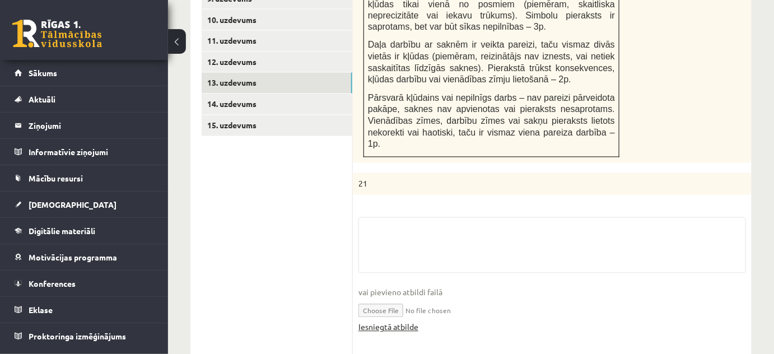
click at [395, 321] on link "Iesniegtā atbilde" at bounding box center [388, 327] width 60 height 12
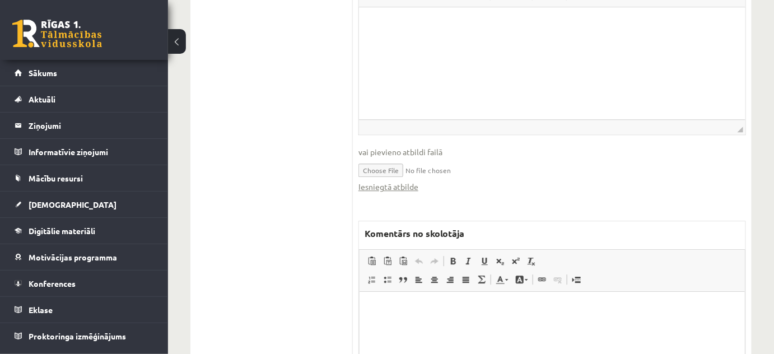
scroll to position [989, 0]
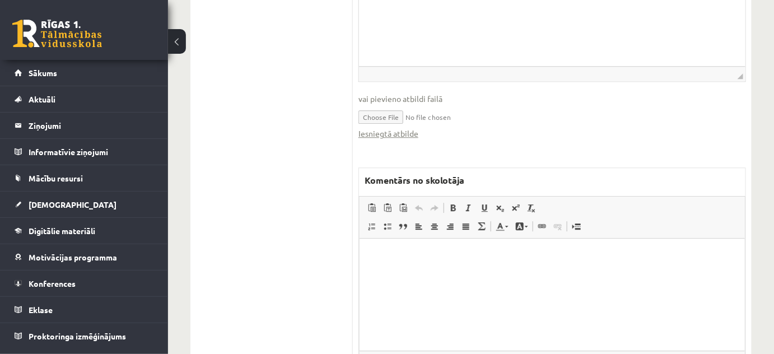
drag, startPoint x: 428, startPoint y: 278, endPoint x: 432, endPoint y: 273, distance: 6.4
click at [431, 273] on html at bounding box center [551, 255] width 385 height 34
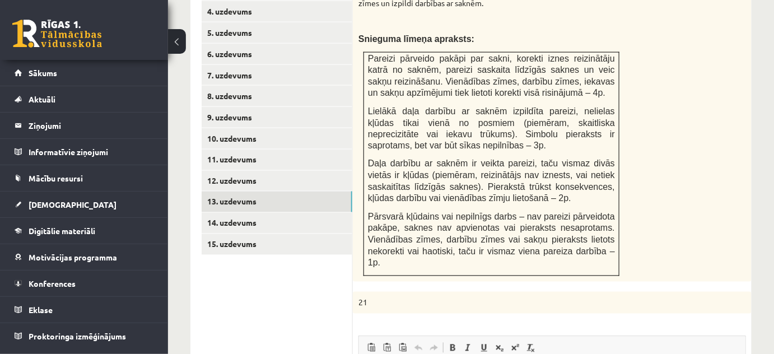
scroll to position [480, 0]
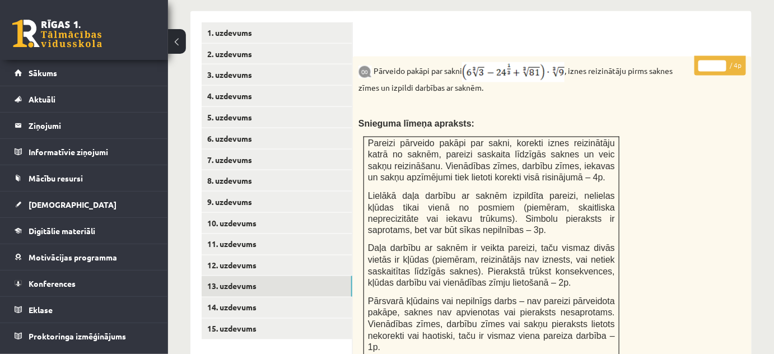
click at [722, 60] on input "*" at bounding box center [712, 65] width 28 height 11
type input "*"
click at [722, 60] on input "*" at bounding box center [712, 65] width 28 height 11
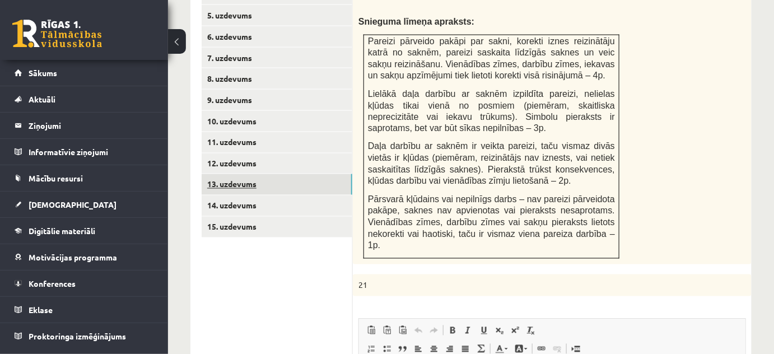
click at [329, 175] on link "13. uzdevums" at bounding box center [277, 184] width 151 height 21
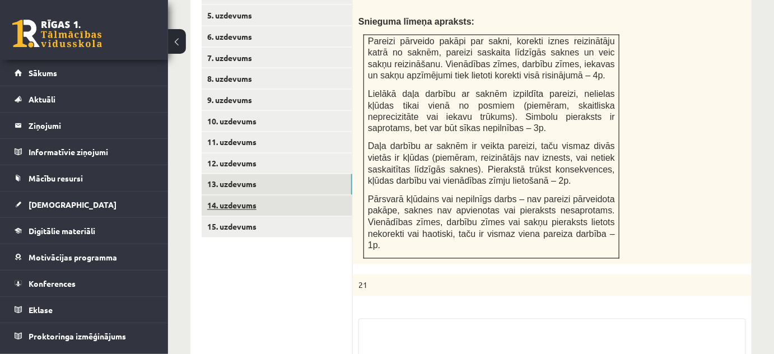
click at [323, 195] on link "14. uzdevums" at bounding box center [277, 205] width 151 height 21
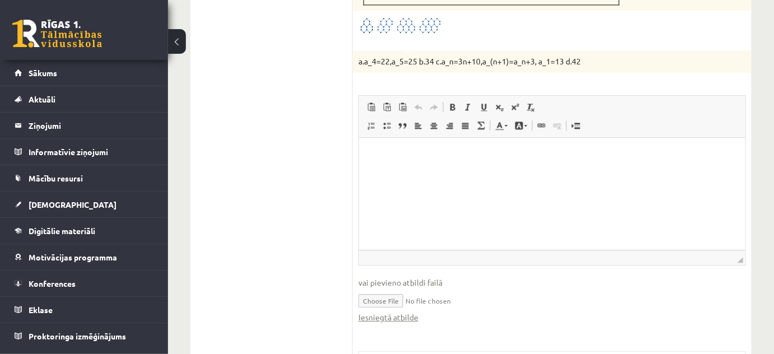
scroll to position [0, 0]
click at [403, 311] on link "Iesniegtā atbilde" at bounding box center [388, 317] width 60 height 12
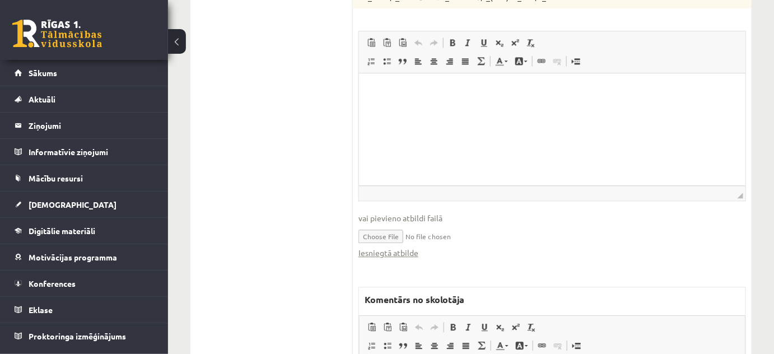
scroll to position [991, 0]
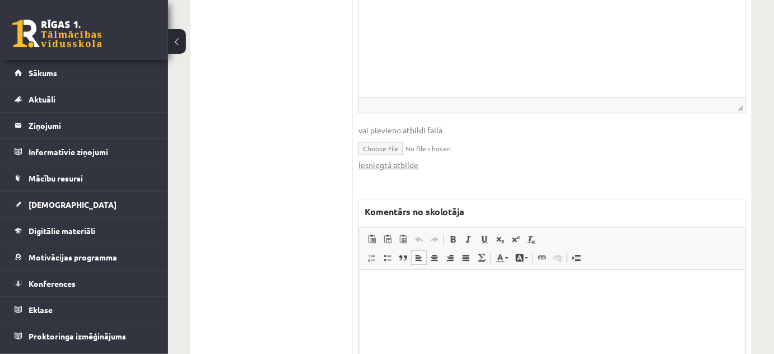
click at [386, 294] on html at bounding box center [551, 286] width 385 height 34
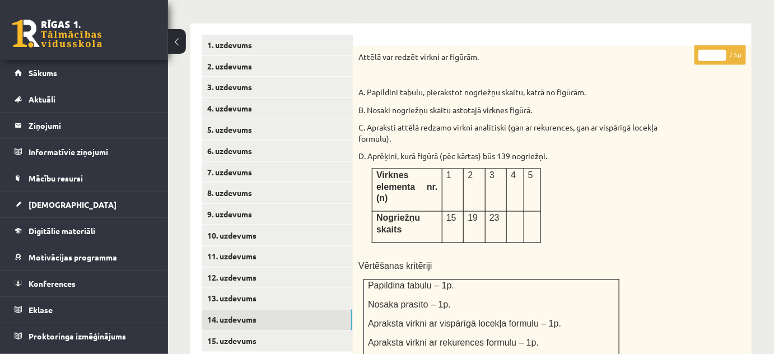
scroll to position [381, 0]
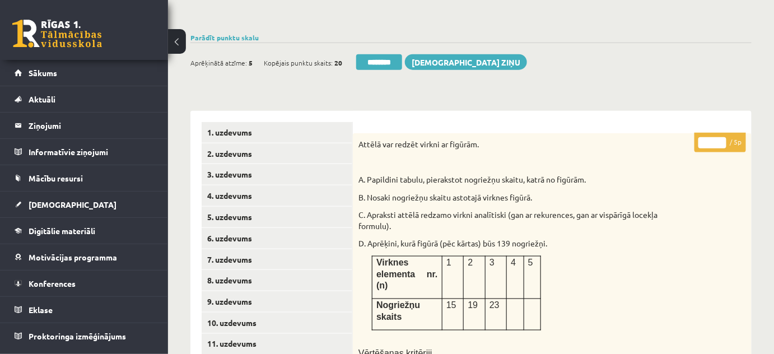
click at [722, 137] on input "*" at bounding box center [712, 142] width 28 height 11
type input "*"
click at [722, 137] on input "*" at bounding box center [712, 142] width 28 height 11
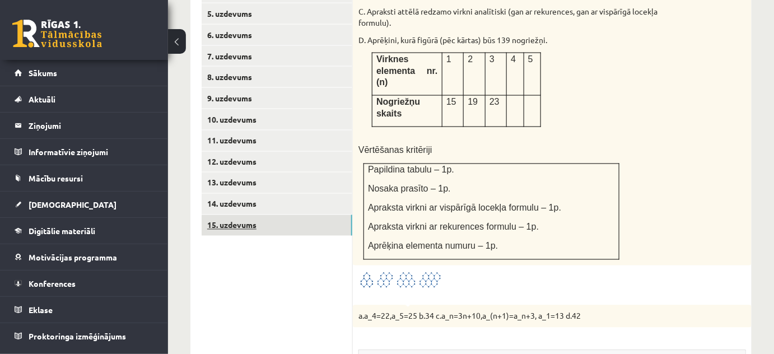
click at [286, 215] on link "15. uzdevums" at bounding box center [277, 225] width 151 height 21
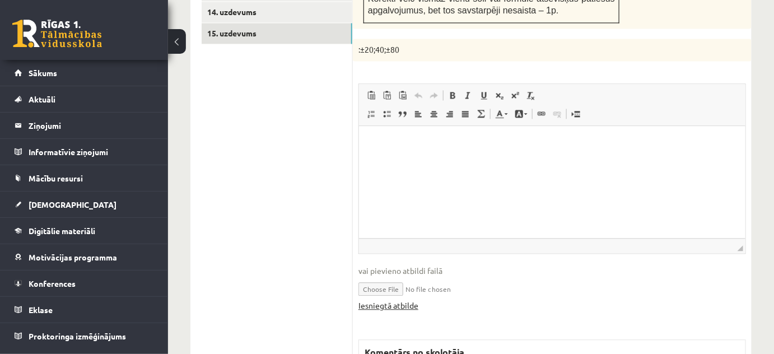
scroll to position [0, 0]
click at [400, 299] on link "Iesniegtā atbilde" at bounding box center [388, 305] width 60 height 12
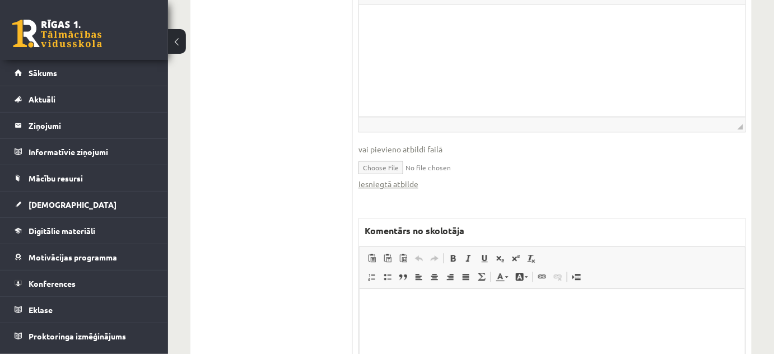
scroll to position [979, 0]
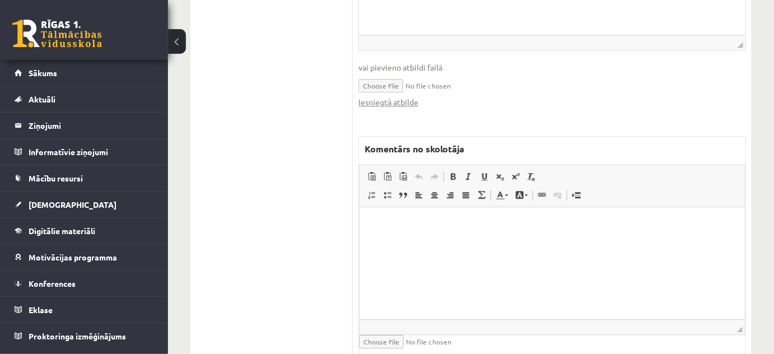
drag, startPoint x: 415, startPoint y: 275, endPoint x: 415, endPoint y: 268, distance: 7.3
click at [415, 241] on html at bounding box center [551, 224] width 385 height 34
click at [414, 259] on html "**********" at bounding box center [551, 233] width 385 height 53
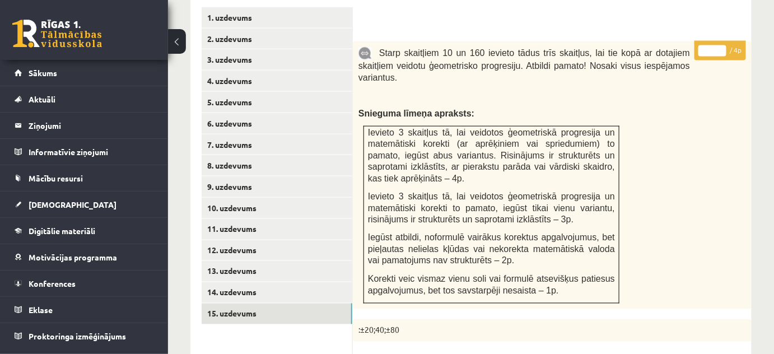
scroll to position [470, 0]
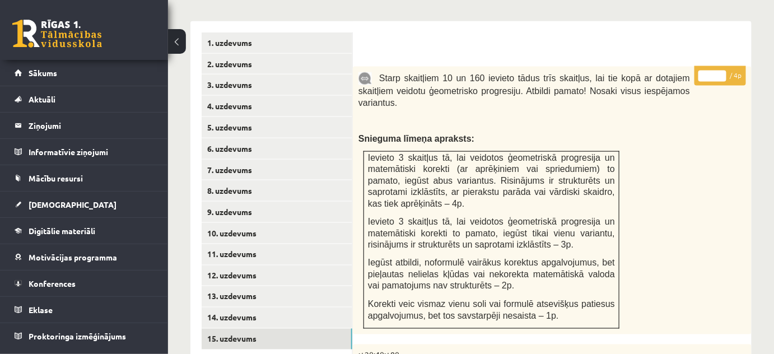
click at [724, 71] on input "*" at bounding box center [712, 76] width 28 height 11
type input "*"
click at [722, 71] on input "*" at bounding box center [712, 76] width 28 height 11
click at [336, 74] on link "3. uzdevums" at bounding box center [277, 84] width 151 height 21
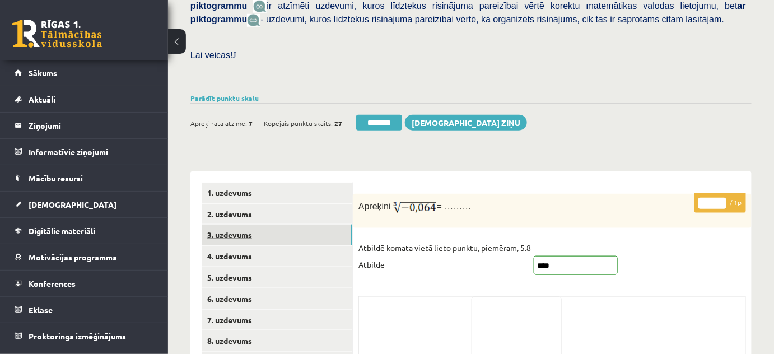
scroll to position [318, 0]
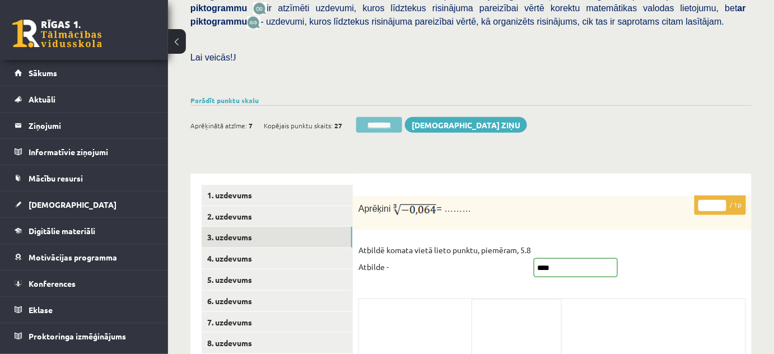
click at [367, 117] on input "********" at bounding box center [379, 125] width 46 height 16
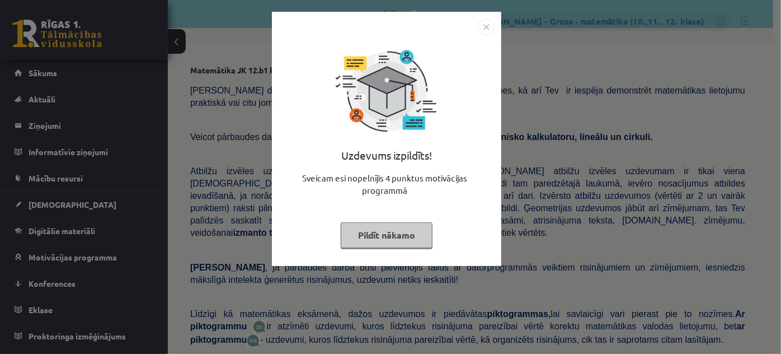
click at [381, 239] on button "Pildīt nākamo" at bounding box center [387, 235] width 92 height 26
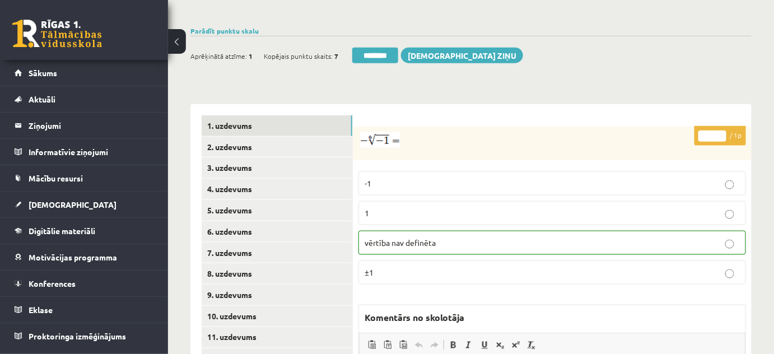
scroll to position [509, 0]
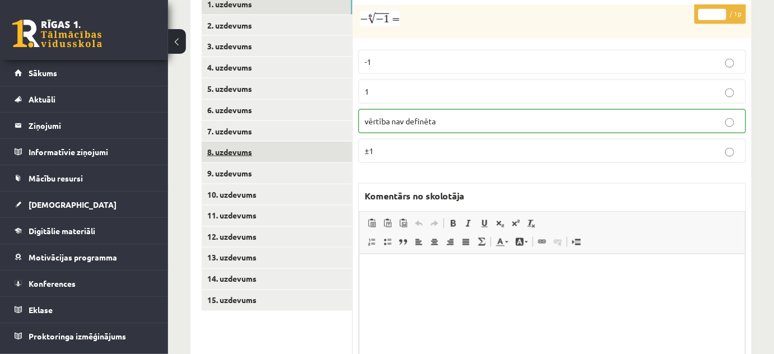
click at [270, 146] on link "8. uzdevums" at bounding box center [277, 152] width 151 height 21
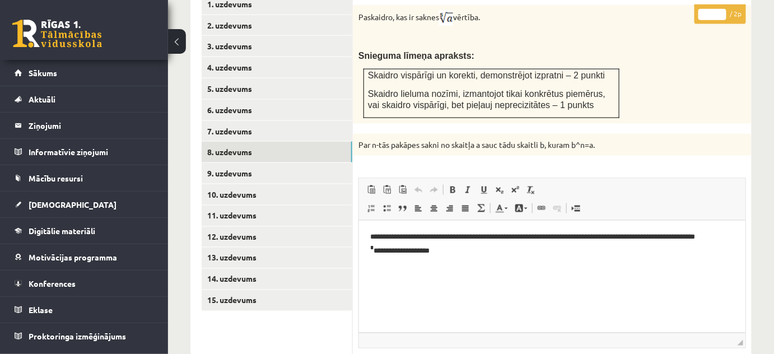
scroll to position [504, 0]
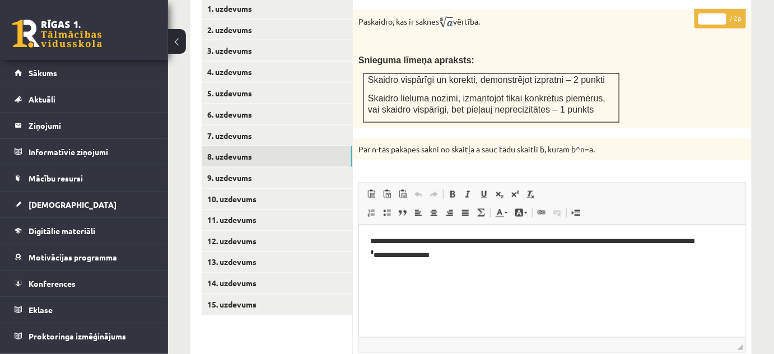
type input "*"
click at [719, 13] on input "*" at bounding box center [712, 18] width 28 height 11
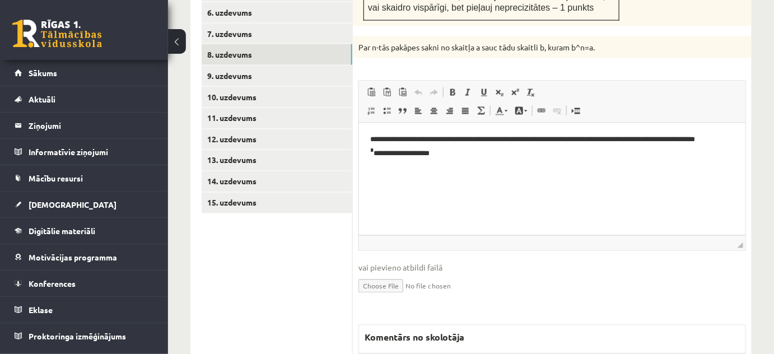
scroll to position [453, 0]
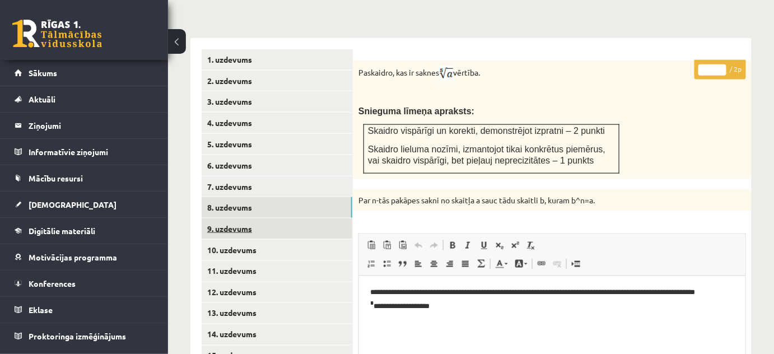
click at [282, 218] on link "9. uzdevums" at bounding box center [277, 228] width 151 height 21
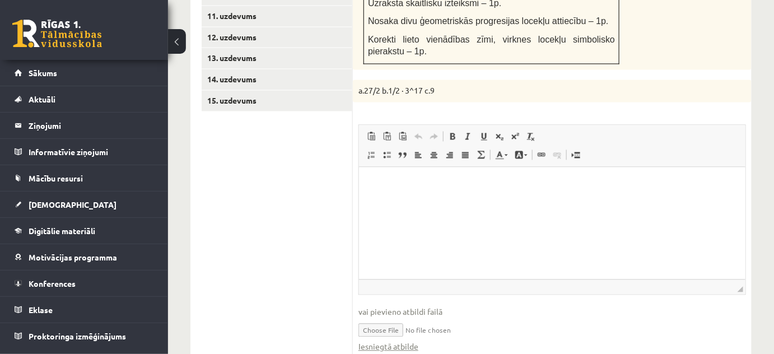
scroll to position [912, 0]
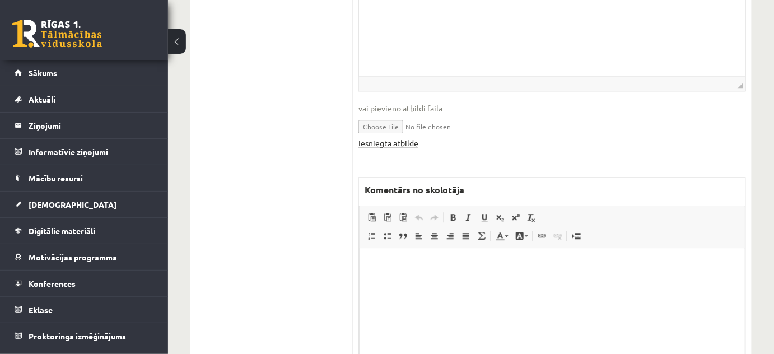
click at [405, 137] on link "Iesniegtā atbilde" at bounding box center [388, 143] width 60 height 12
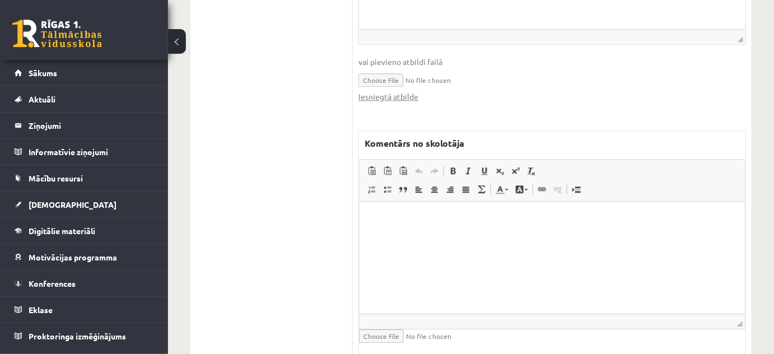
scroll to position [983, 0]
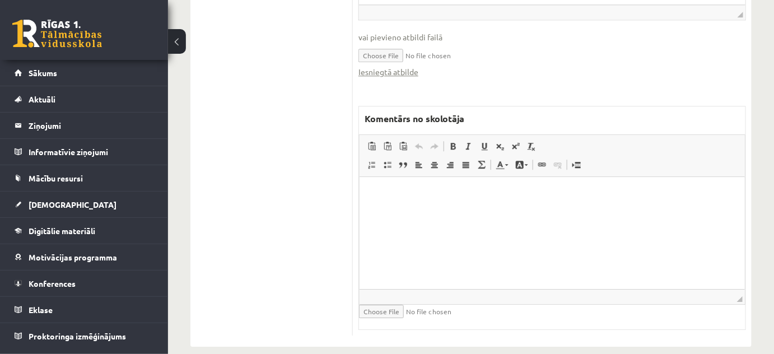
click at [416, 210] on html at bounding box center [551, 193] width 385 height 34
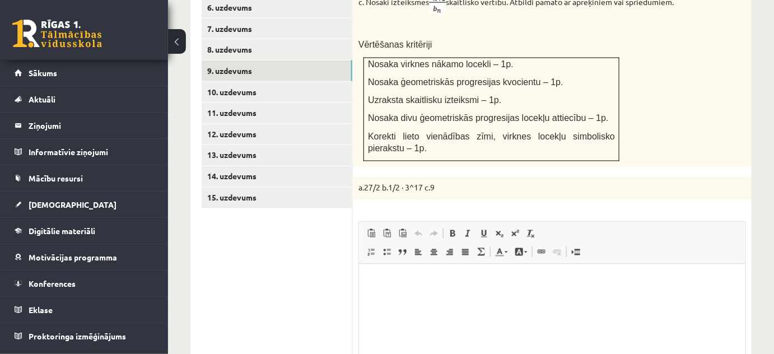
scroll to position [525, 0]
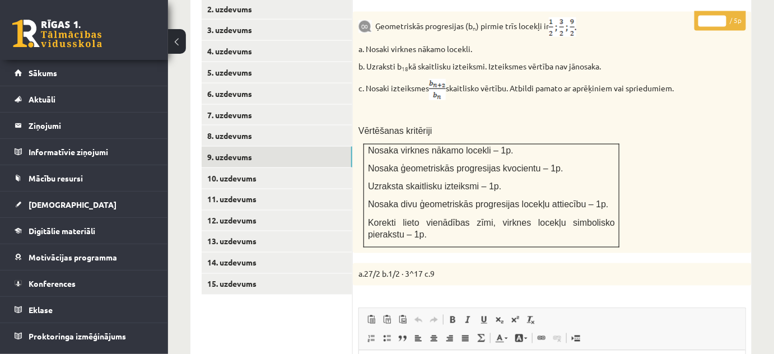
click at [723, 16] on input "*" at bounding box center [712, 21] width 28 height 11
type input "*"
click at [723, 16] on input "*" at bounding box center [712, 21] width 28 height 11
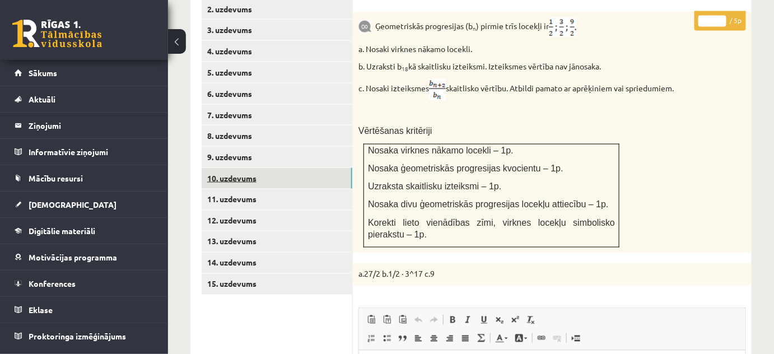
click at [231, 168] on link "10. uzdevums" at bounding box center [277, 178] width 151 height 21
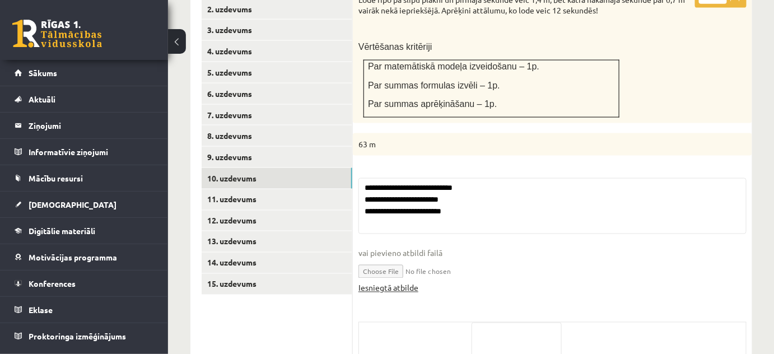
click at [380, 282] on link "Iesniegtā atbilde" at bounding box center [388, 288] width 60 height 12
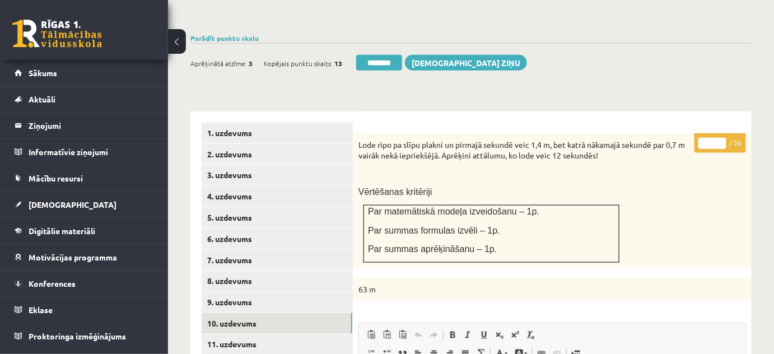
scroll to position [372, 0]
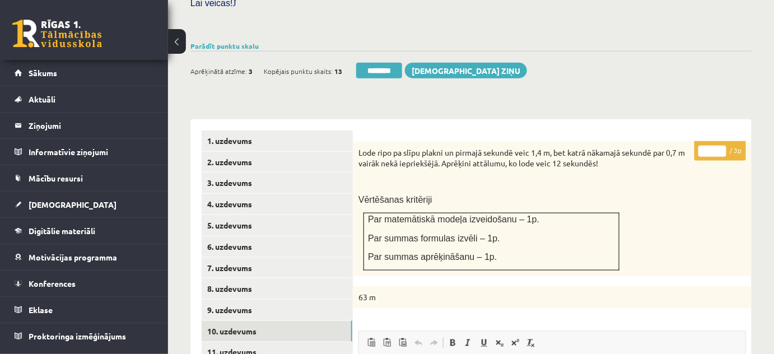
type input "*"
click at [722, 146] on input "*" at bounding box center [712, 151] width 28 height 11
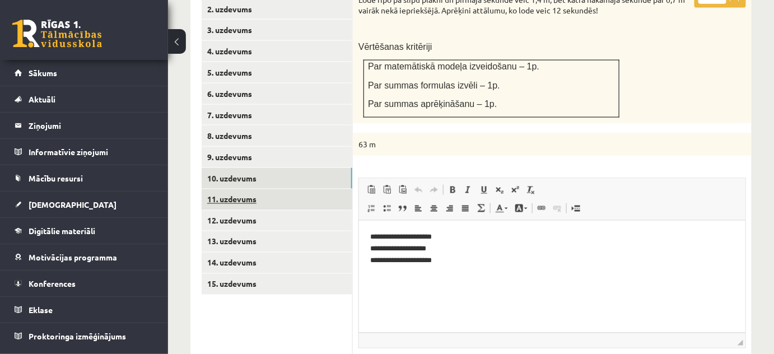
click at [297, 189] on link "11. uzdevums" at bounding box center [277, 199] width 151 height 21
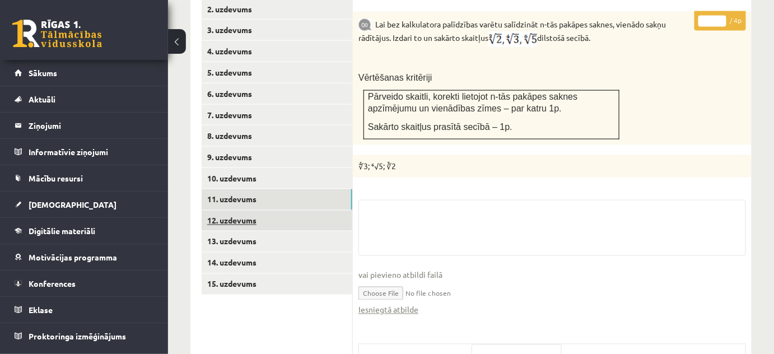
scroll to position [627, 0]
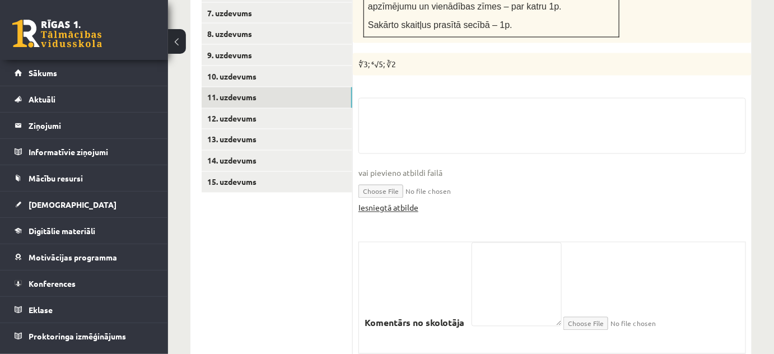
click at [387, 202] on link "Iesniegtā atbilde" at bounding box center [388, 208] width 60 height 12
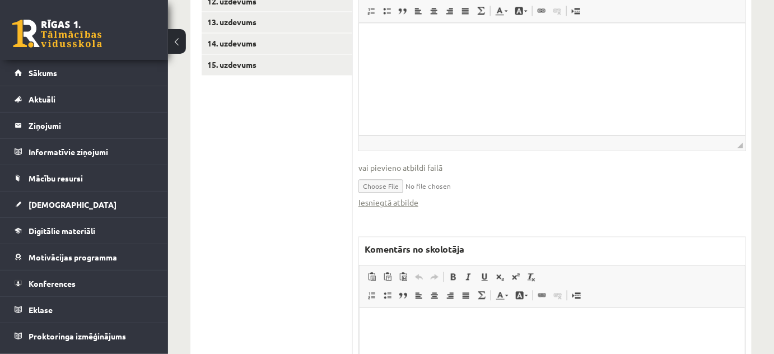
scroll to position [779, 0]
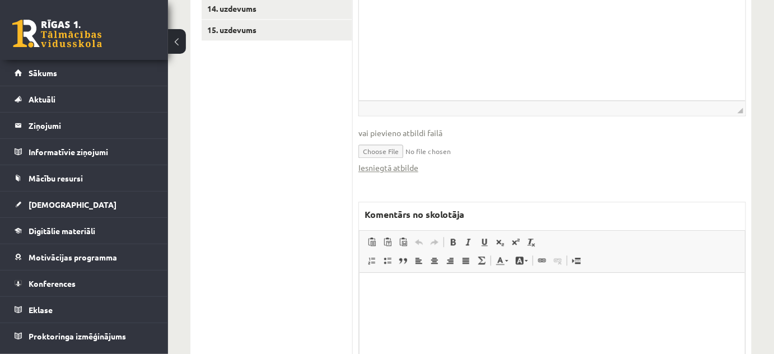
click at [458, 305] on html at bounding box center [551, 289] width 385 height 34
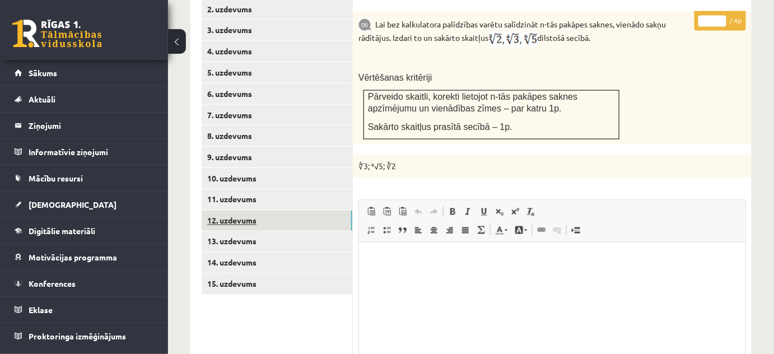
click at [265, 210] on link "12. uzdevums" at bounding box center [277, 220] width 151 height 21
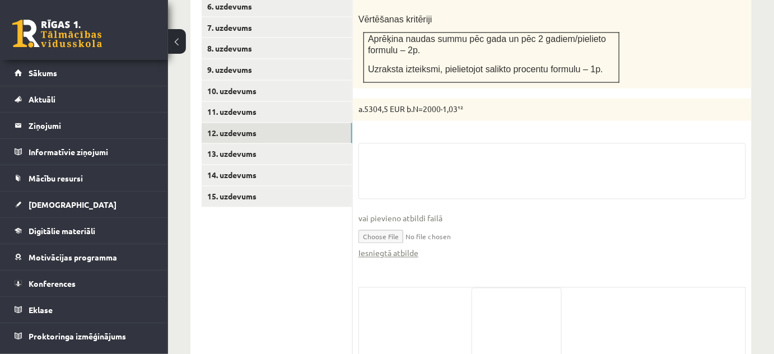
scroll to position [677, 0]
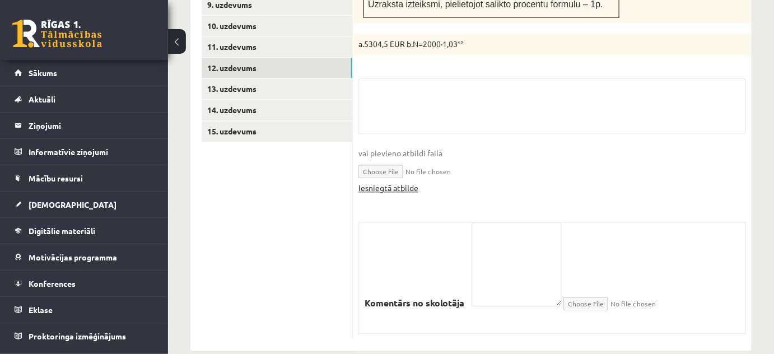
click at [386, 182] on link "Iesniegtā atbilde" at bounding box center [388, 188] width 60 height 12
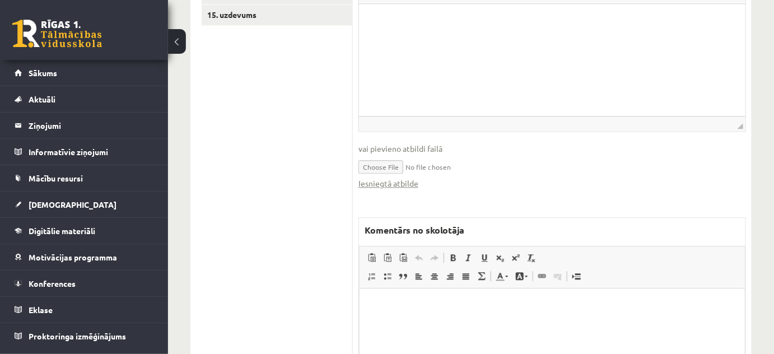
scroll to position [881, 0]
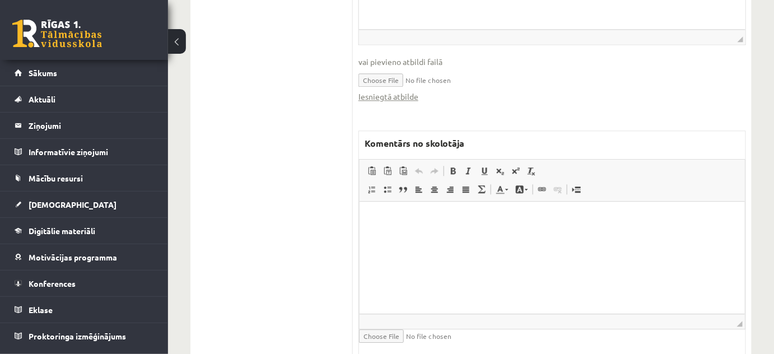
click at [469, 235] on html at bounding box center [551, 218] width 385 height 34
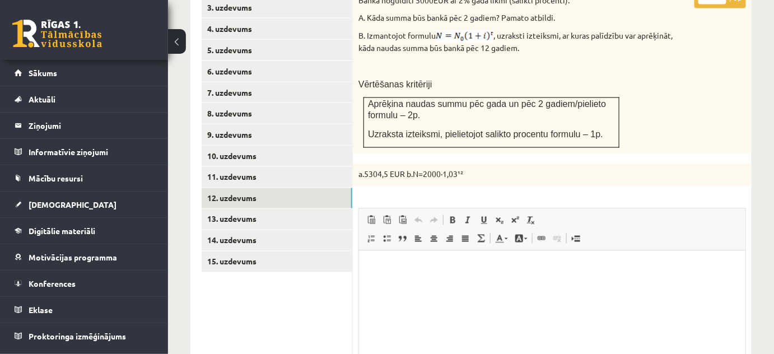
scroll to position [474, 0]
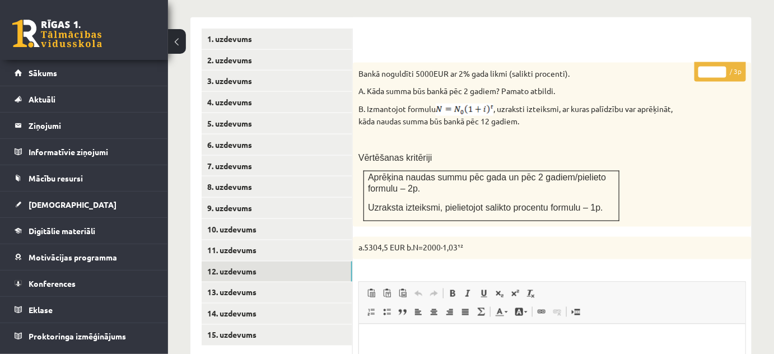
click at [721, 67] on input "*" at bounding box center [712, 72] width 28 height 11
type input "*"
click at [721, 67] on input "*" at bounding box center [712, 72] width 28 height 11
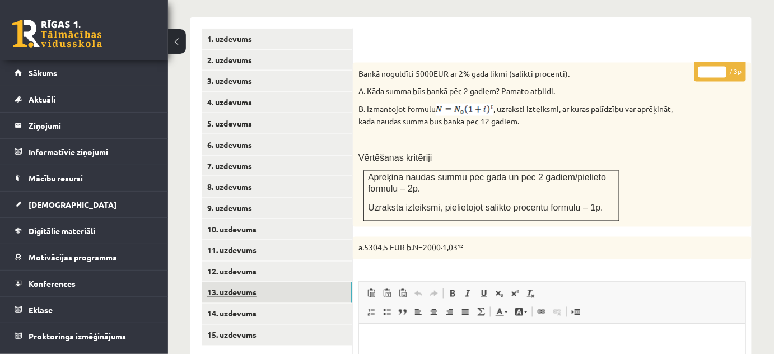
click at [320, 282] on link "13. uzdevums" at bounding box center [277, 292] width 151 height 21
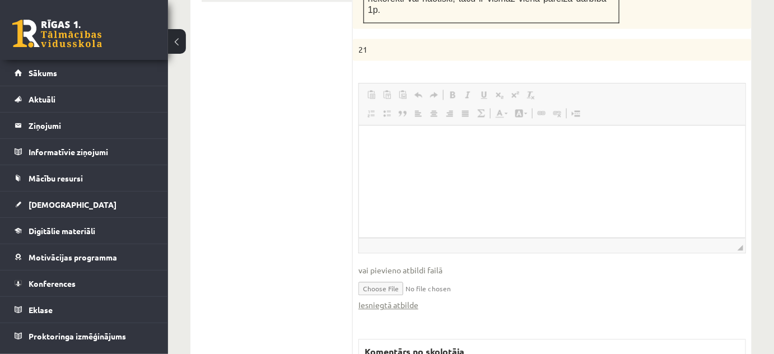
scroll to position [0, 0]
click at [410, 299] on link "Iesniegtā atbilde" at bounding box center [388, 305] width 60 height 12
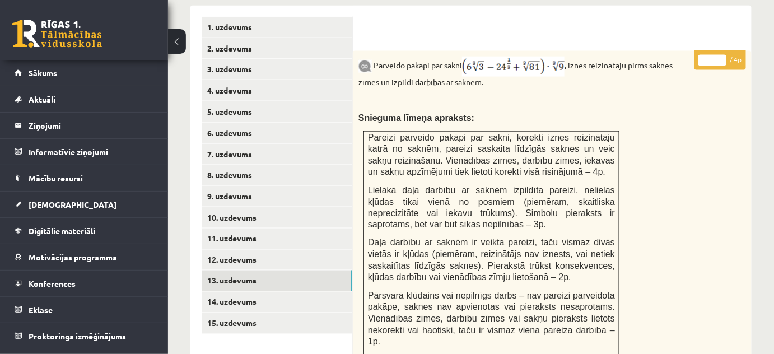
scroll to position [410, 0]
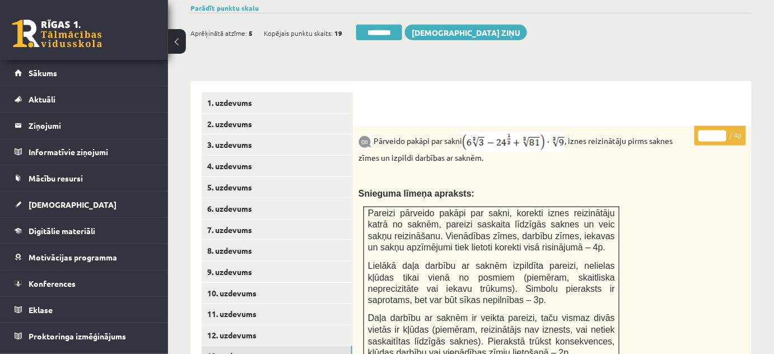
type input "*"
click at [722, 130] on input "*" at bounding box center [712, 135] width 28 height 11
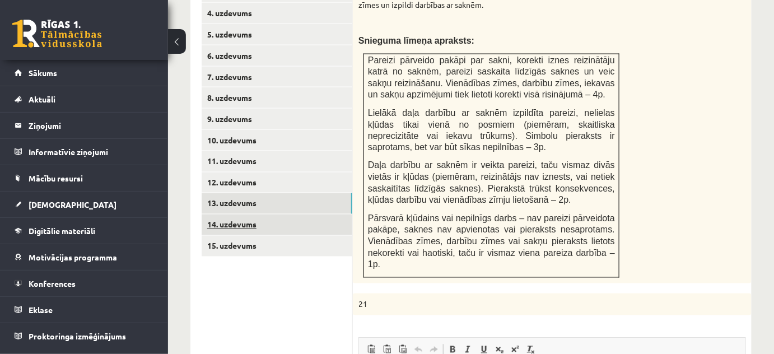
click at [325, 214] on link "14. uzdevums" at bounding box center [277, 224] width 151 height 21
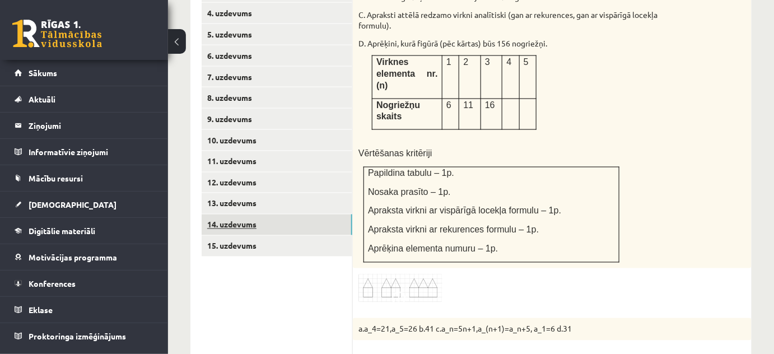
scroll to position [818, 0]
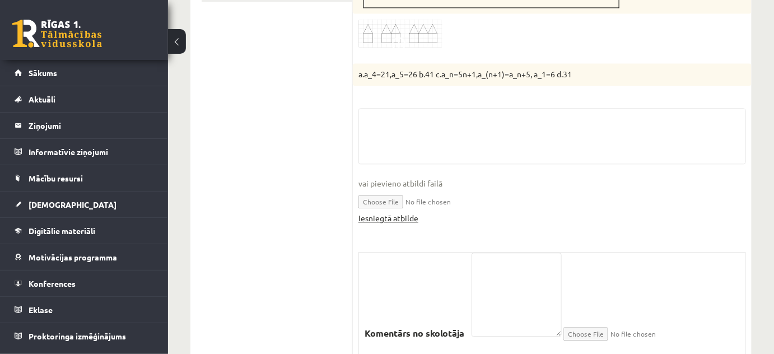
click at [385, 212] on link "Iesniegtā atbilde" at bounding box center [388, 218] width 60 height 12
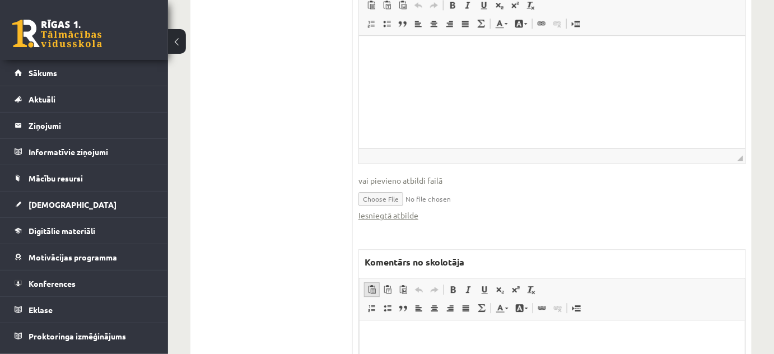
scroll to position [970, 0]
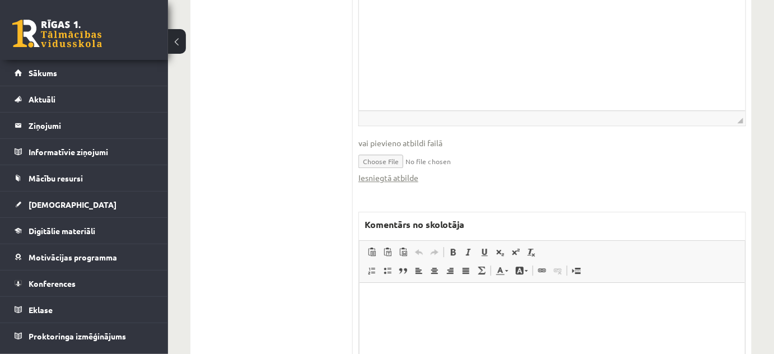
click at [406, 292] on html at bounding box center [551, 299] width 385 height 34
click at [382, 298] on p "******" at bounding box center [551, 299] width 363 height 12
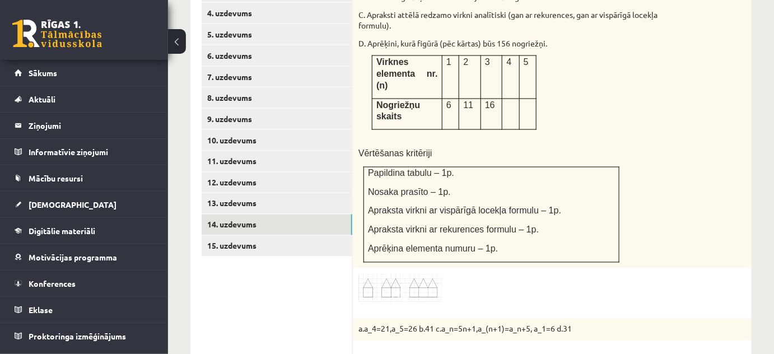
scroll to position [410, 0]
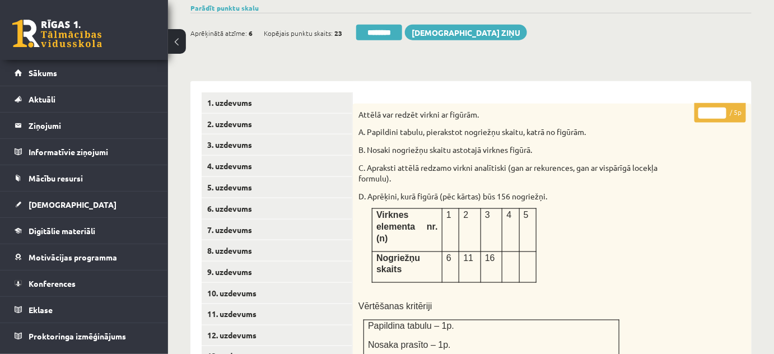
click at [719, 107] on input "*" at bounding box center [712, 112] width 28 height 11
type input "*"
click at [719, 107] on input "*" at bounding box center [712, 112] width 28 height 11
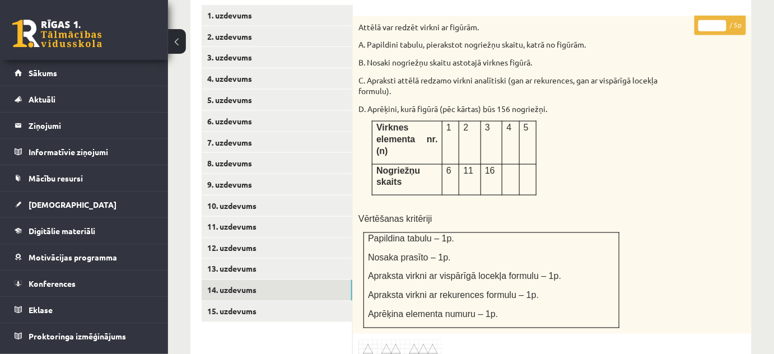
scroll to position [563, 0]
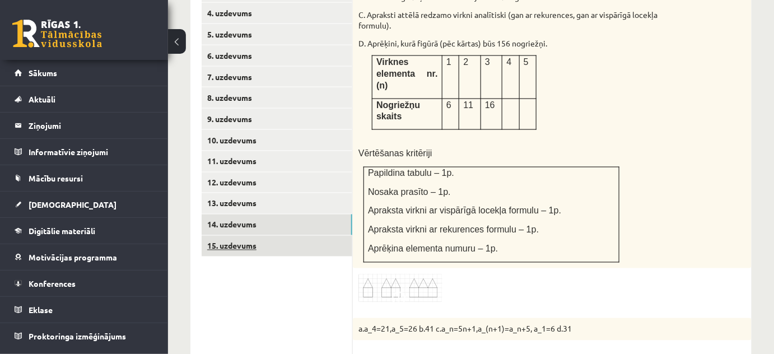
click at [345, 236] on link "15. uzdevums" at bounding box center [277, 246] width 151 height 21
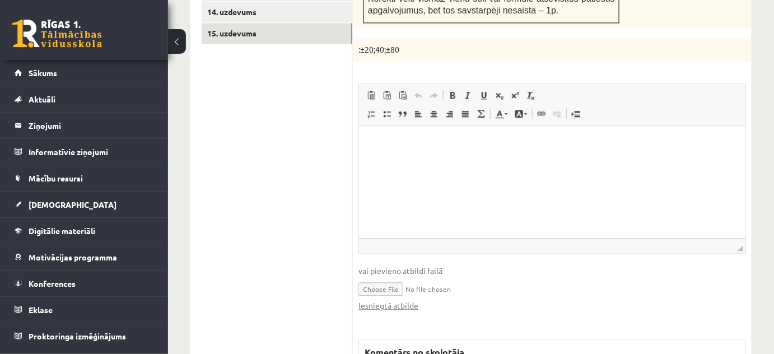
scroll to position [0, 0]
click at [399, 299] on link "Iesniegtā atbilde" at bounding box center [388, 305] width 60 height 12
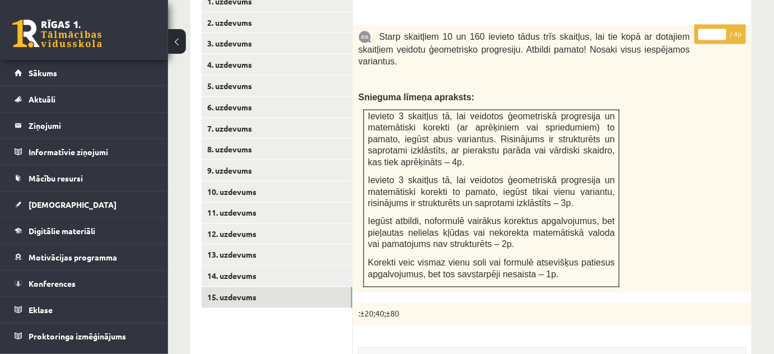
scroll to position [419, 0]
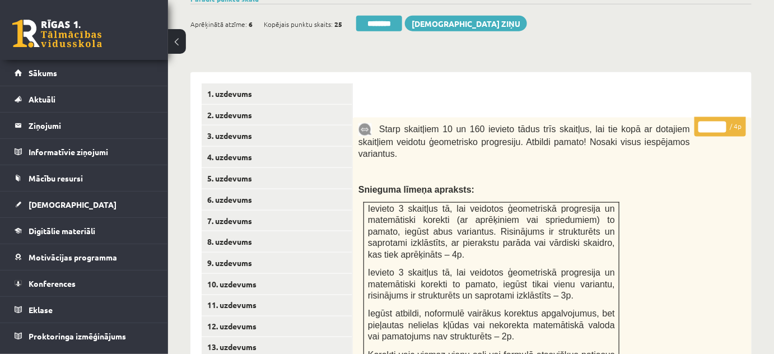
type input "*"
click at [722, 121] on input "*" at bounding box center [712, 126] width 28 height 11
click at [269, 110] on link "2. uzdevums" at bounding box center [277, 115] width 151 height 21
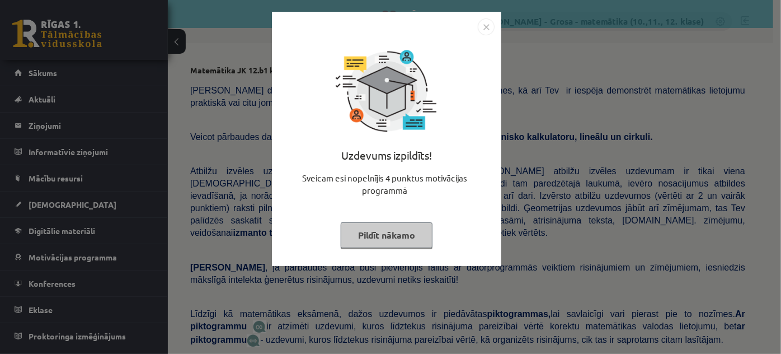
click at [415, 232] on button "Pildīt nākamo" at bounding box center [387, 235] width 92 height 26
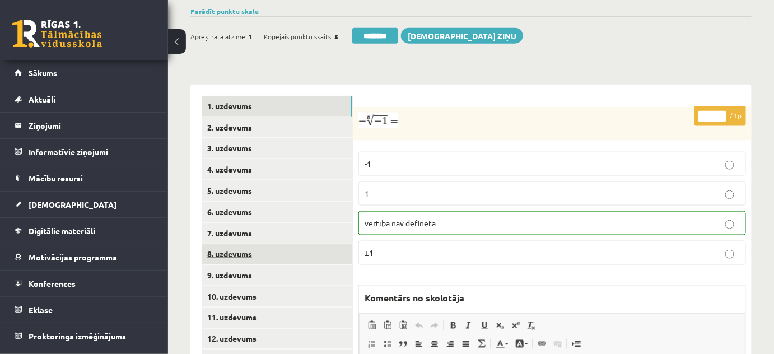
click at [308, 243] on link "8. uzdevums" at bounding box center [277, 253] width 151 height 21
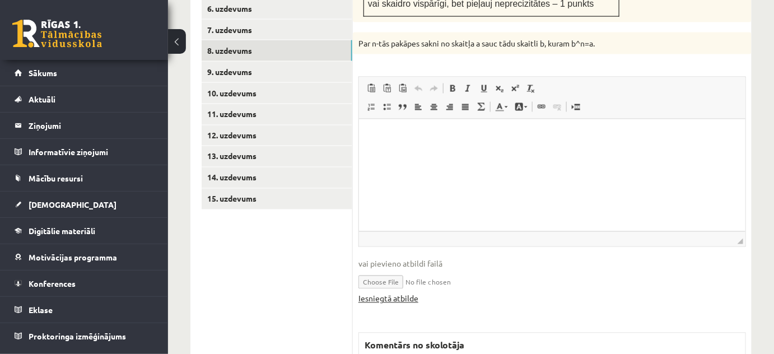
click at [401, 293] on link "Iesniegtā atbilde" at bounding box center [388, 299] width 60 height 12
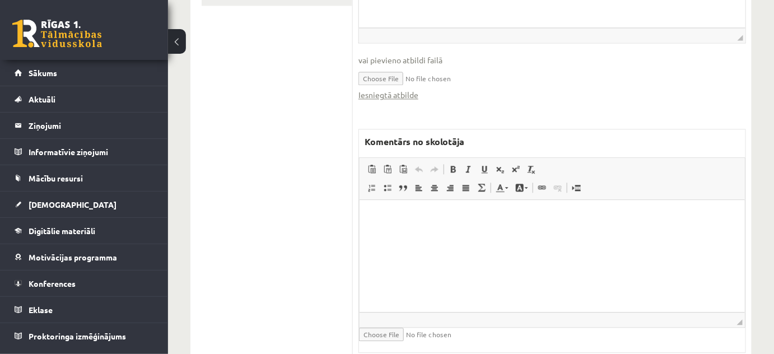
scroll to position [837, 0]
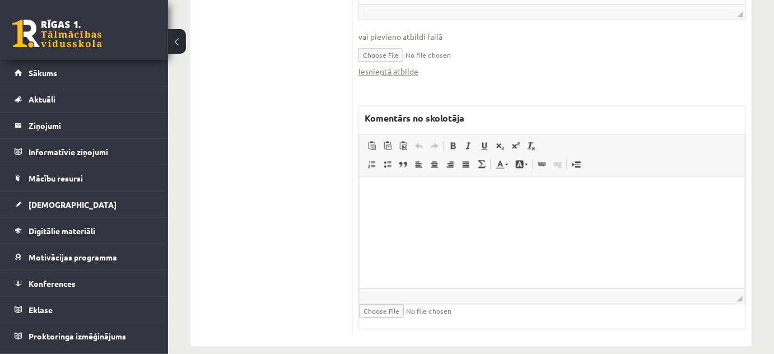
click at [413, 210] on html at bounding box center [551, 193] width 385 height 34
drag, startPoint x: 454, startPoint y: 199, endPoint x: 413, endPoint y: 190, distance: 42.4
click at [413, 190] on body "**********" at bounding box center [551, 203] width 363 height 30
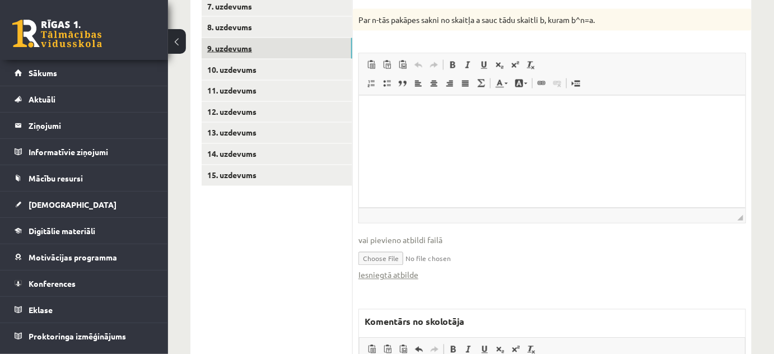
click at [282, 41] on link "9. uzdevums" at bounding box center [277, 48] width 151 height 21
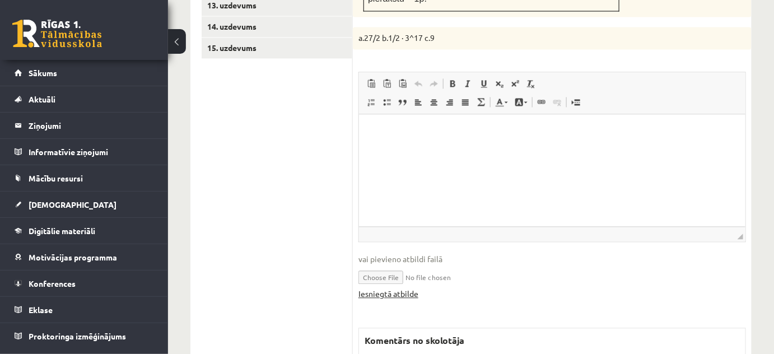
scroll to position [0, 0]
click at [400, 288] on link "Iesniegtā atbilde" at bounding box center [388, 294] width 60 height 12
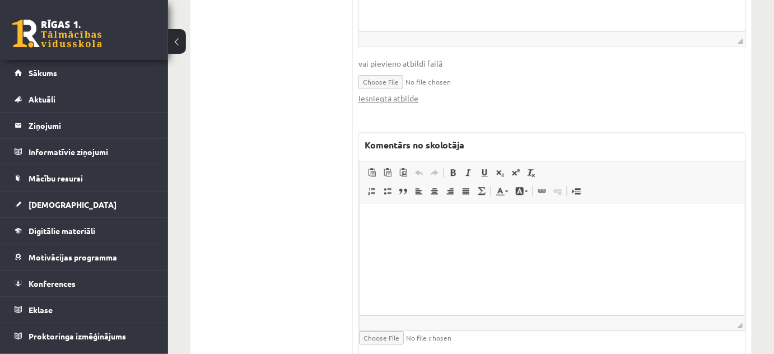
scroll to position [983, 0]
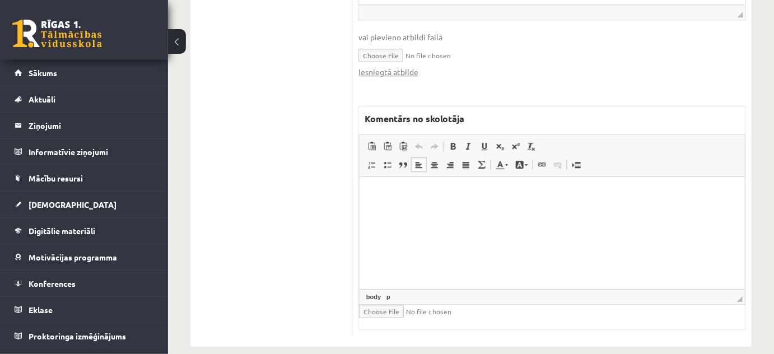
click at [386, 210] on html at bounding box center [551, 193] width 385 height 34
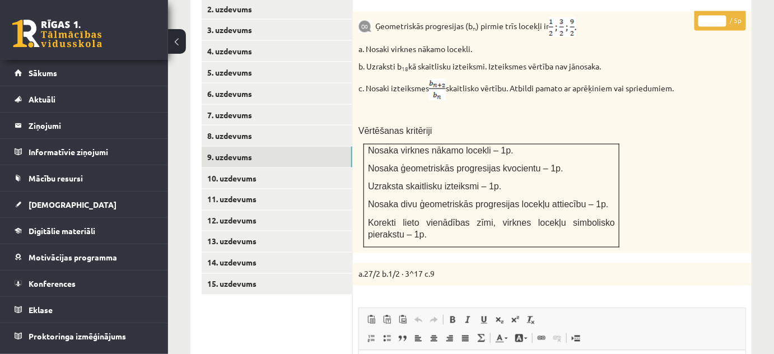
scroll to position [474, 0]
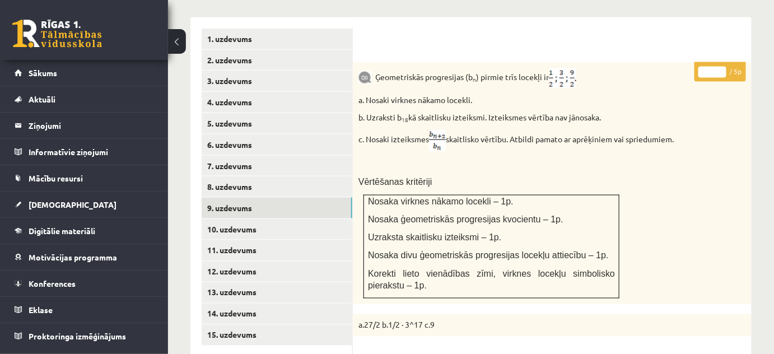
click at [722, 67] on input "*" at bounding box center [712, 72] width 28 height 11
type input "*"
click at [722, 67] on input "*" at bounding box center [712, 72] width 28 height 11
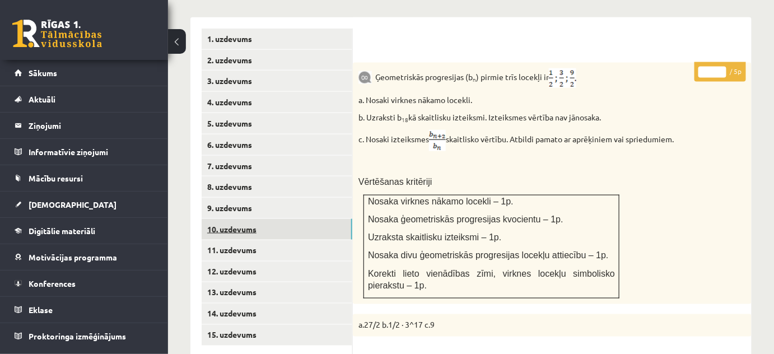
click at [339, 219] on link "10. uzdevums" at bounding box center [277, 229] width 151 height 21
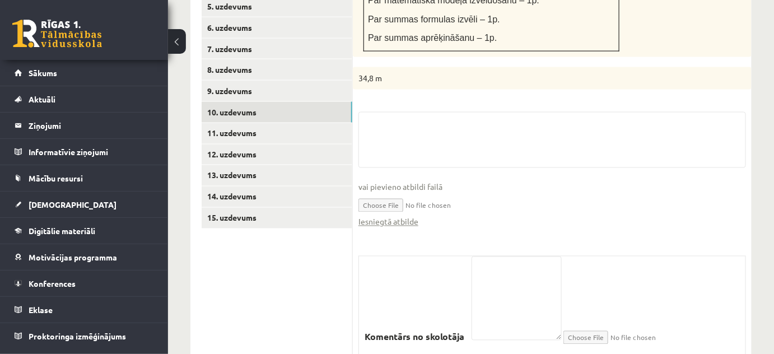
scroll to position [627, 0]
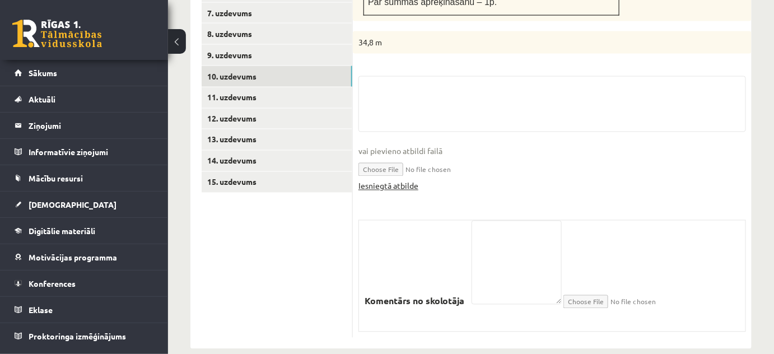
click at [392, 180] on link "Iesniegtā atbilde" at bounding box center [388, 186] width 60 height 12
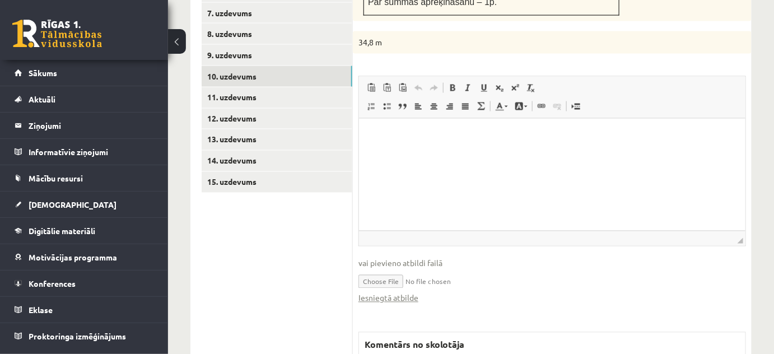
scroll to position [830, 0]
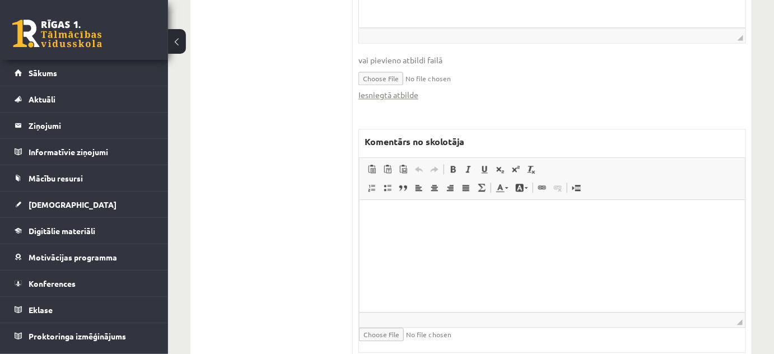
click at [418, 233] on html at bounding box center [551, 216] width 385 height 34
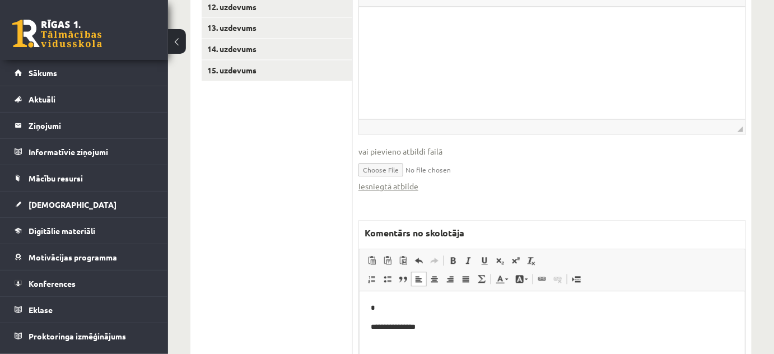
scroll to position [576, 0]
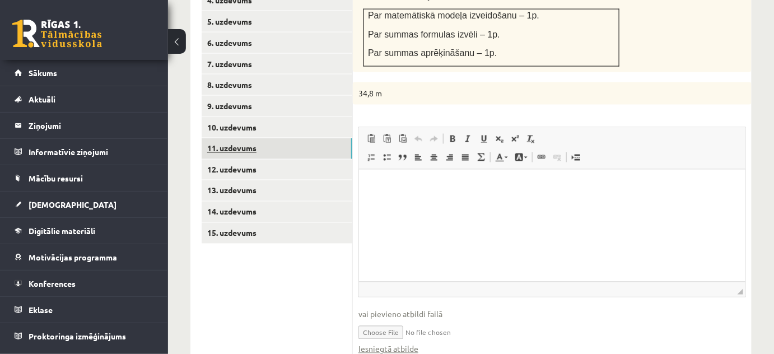
click at [318, 138] on link "11. uzdevums" at bounding box center [277, 148] width 151 height 21
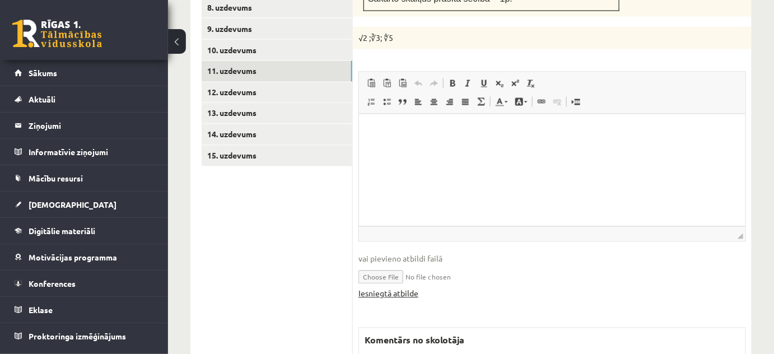
scroll to position [0, 0]
click at [395, 288] on link "Iesniegtā atbilde" at bounding box center [388, 294] width 60 height 12
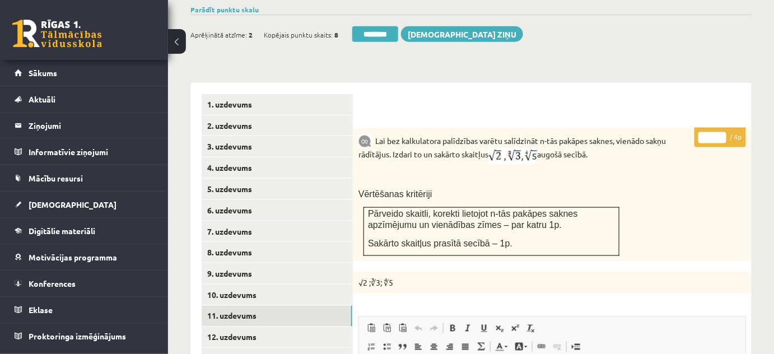
scroll to position [348, 0]
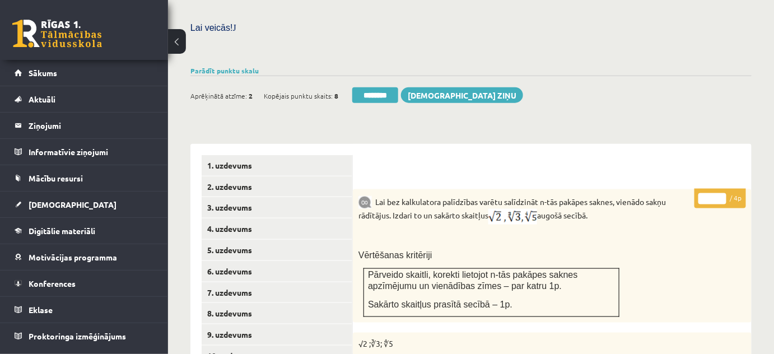
drag, startPoint x: 721, startPoint y: 186, endPoint x: 723, endPoint y: 180, distance: 6.9
type input "*"
click at [723, 193] on input "*" at bounding box center [712, 198] width 28 height 11
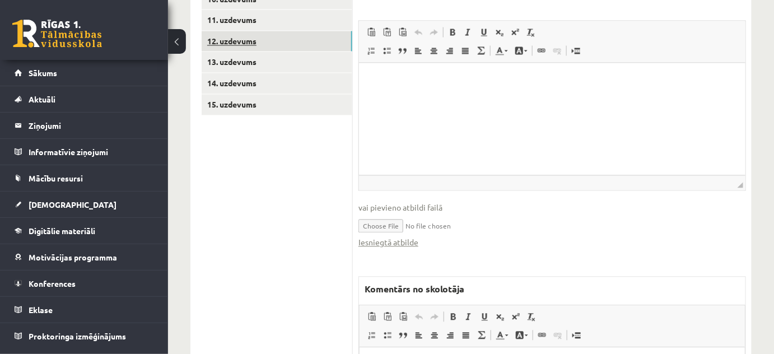
click at [339, 31] on link "12. uzdevums" at bounding box center [277, 41] width 151 height 21
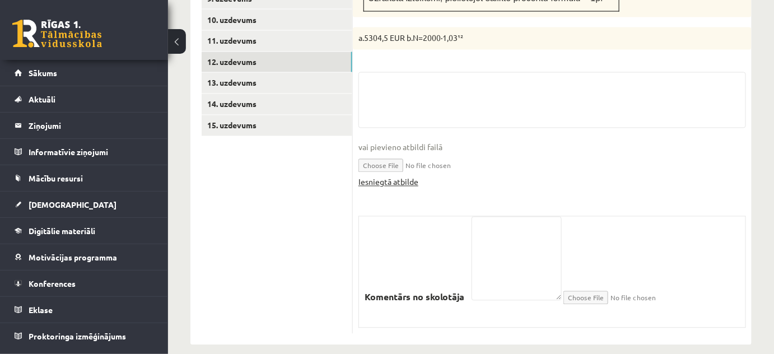
click at [385, 176] on link "Iesniegtā atbilde" at bounding box center [388, 182] width 60 height 12
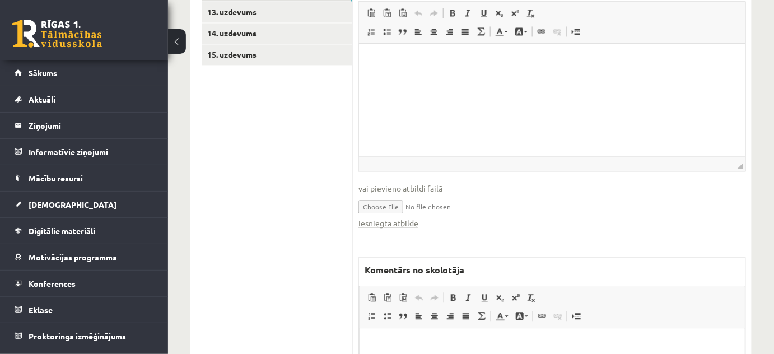
scroll to position [836, 0]
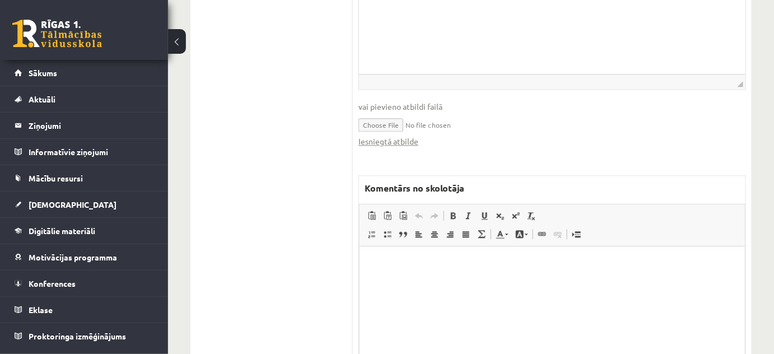
click at [450, 280] on html at bounding box center [551, 263] width 385 height 34
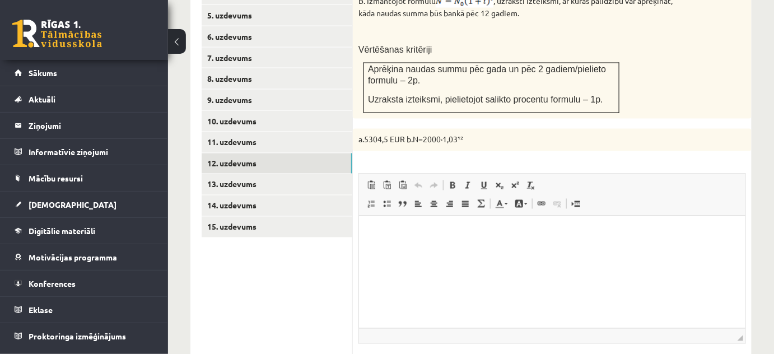
scroll to position [378, 0]
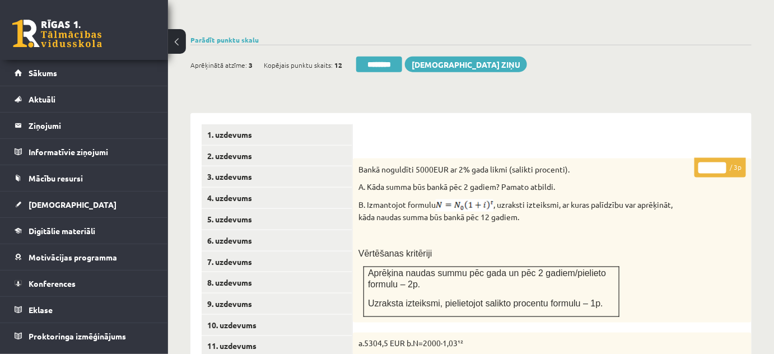
type input "*"
click at [720, 162] on input "*" at bounding box center [712, 167] width 28 height 11
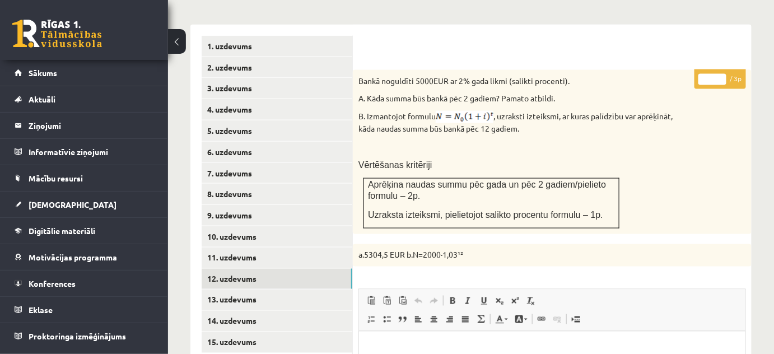
scroll to position [531, 0]
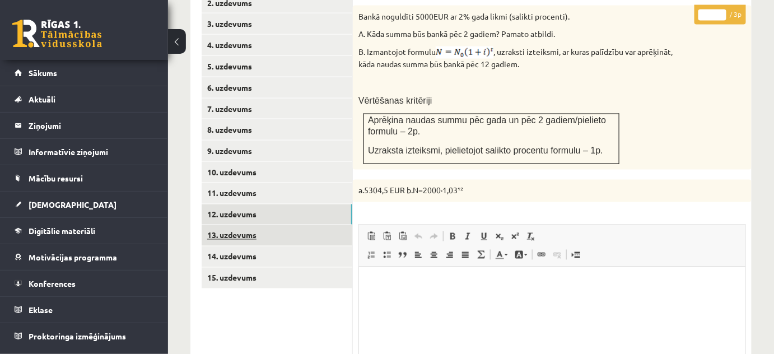
click at [345, 225] on link "13. uzdevums" at bounding box center [277, 235] width 151 height 21
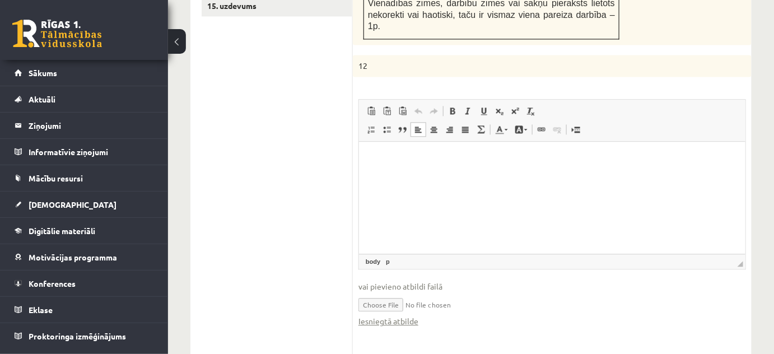
scroll to position [887, 0]
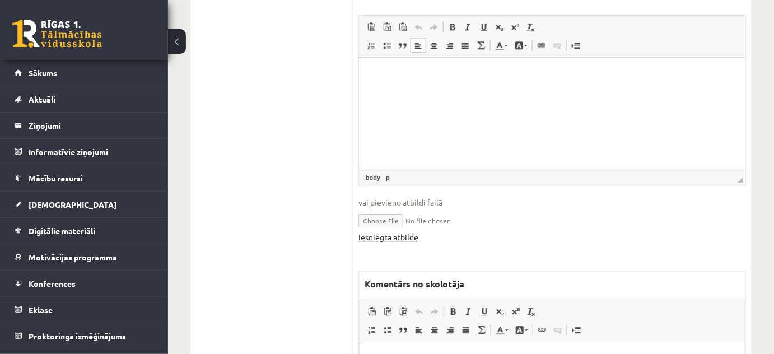
click at [408, 231] on link "Iesniegtā atbilde" at bounding box center [388, 237] width 60 height 12
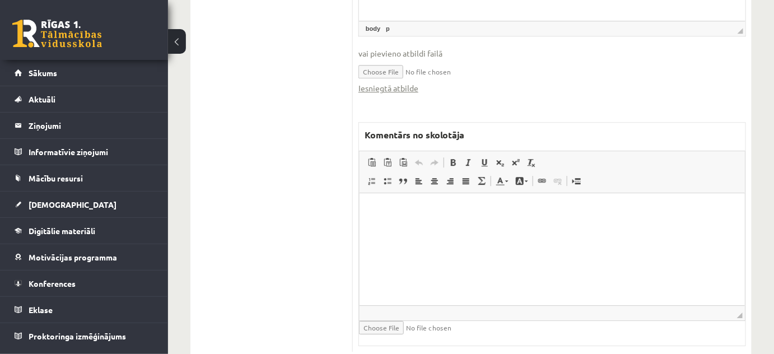
scroll to position [1041, 0]
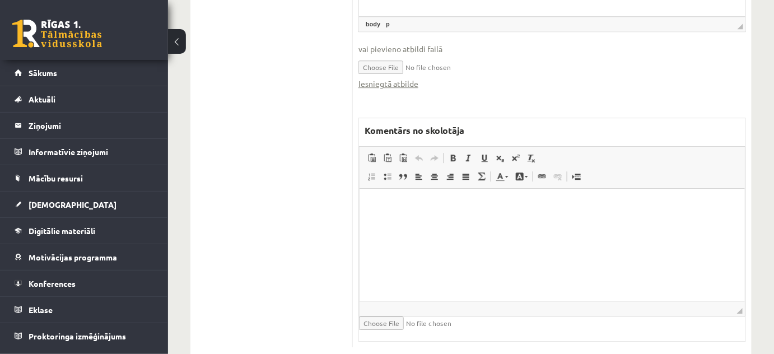
click at [415, 201] on p "Bagātinātā teksta redaktors, wiswyg-editor-47024887188940-1758108210-708" at bounding box center [551, 206] width 363 height 12
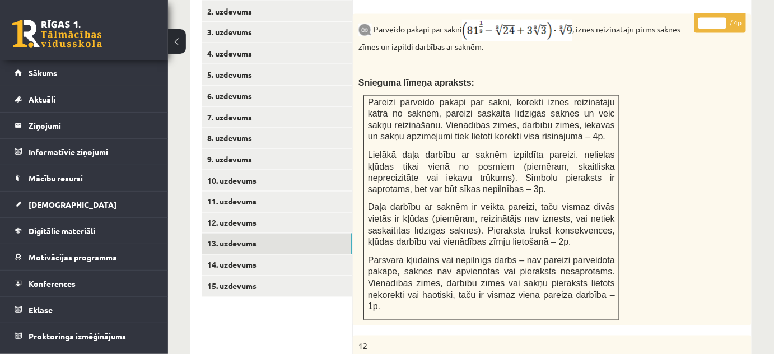
scroll to position [430, 0]
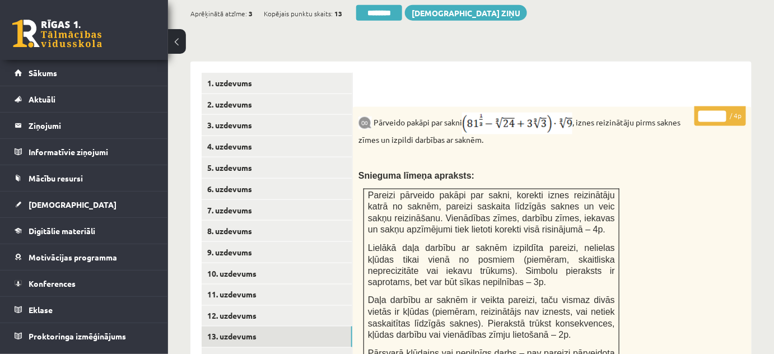
click at [724, 111] on input "*" at bounding box center [712, 116] width 28 height 11
type input "*"
click at [724, 111] on input "*" at bounding box center [712, 116] width 28 height 11
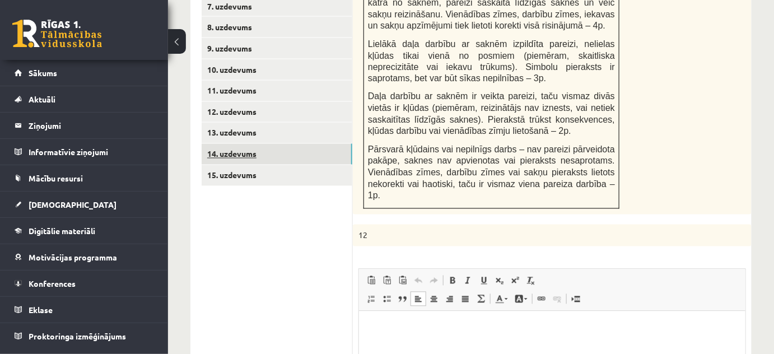
click at [287, 144] on link "14. uzdevums" at bounding box center [277, 154] width 151 height 21
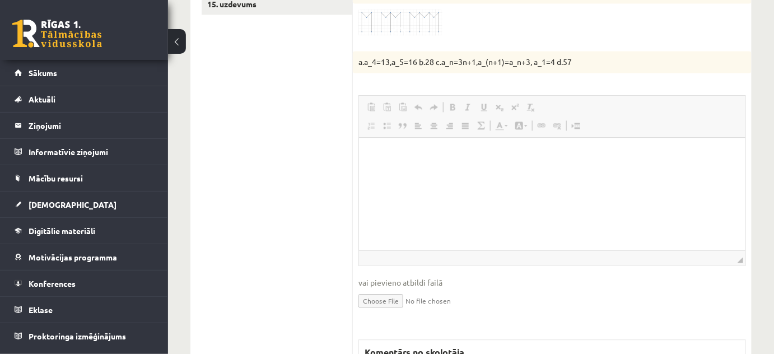
scroll to position [0, 0]
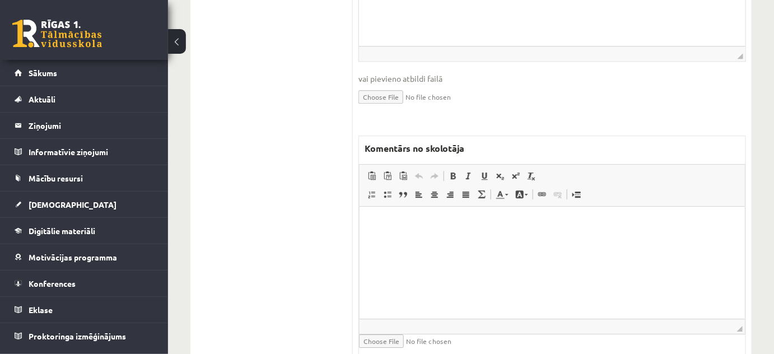
click at [406, 241] on html at bounding box center [551, 224] width 385 height 34
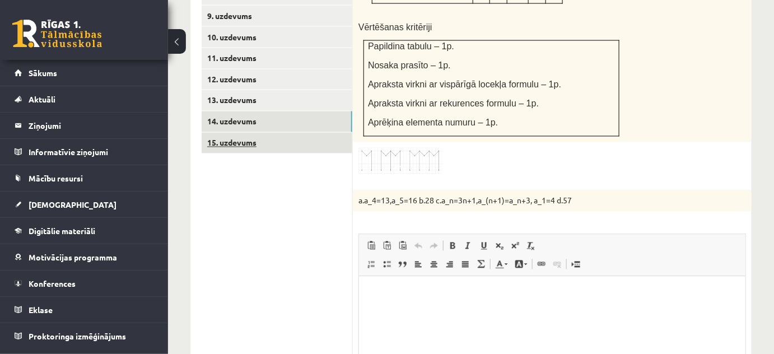
scroll to position [601, 0]
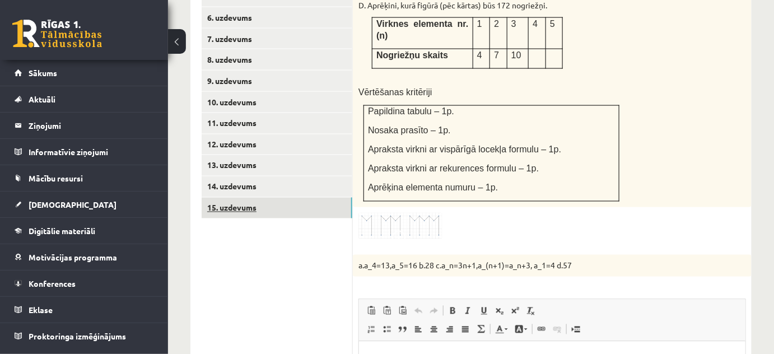
click at [296, 198] on link "15. uzdevums" at bounding box center [277, 208] width 151 height 21
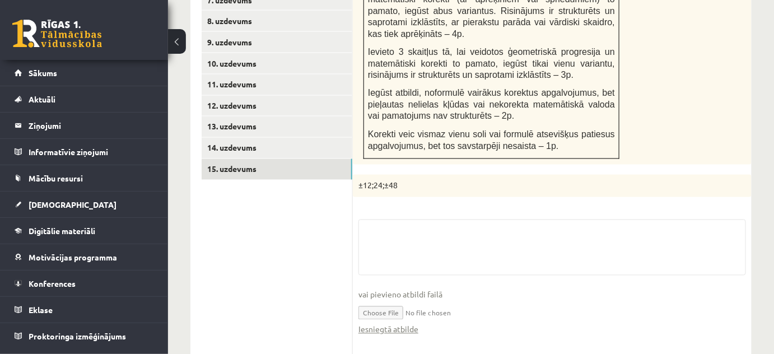
scroll to position [776, 0]
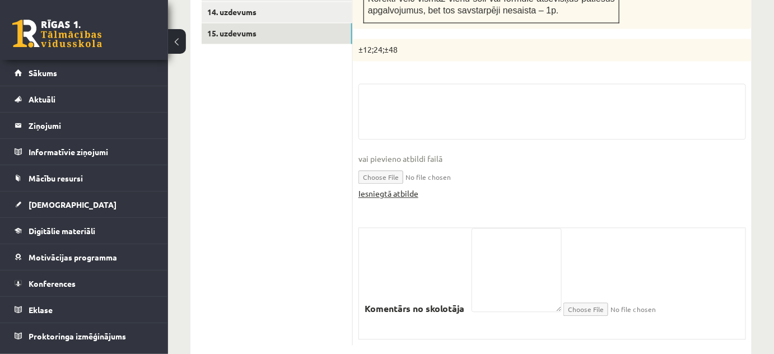
click at [401, 188] on link "Iesniegtā atbilde" at bounding box center [388, 194] width 60 height 12
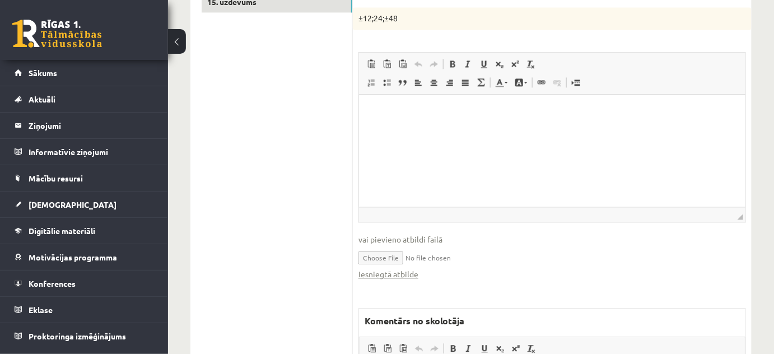
scroll to position [928, 0]
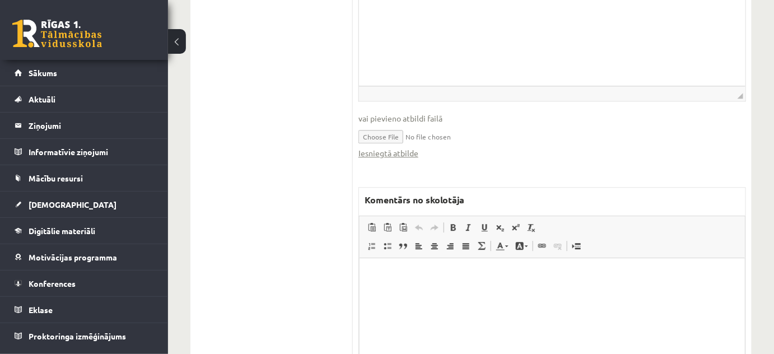
drag, startPoint x: 392, startPoint y: 296, endPoint x: 399, endPoint y: 292, distance: 8.1
click at [399, 292] on html at bounding box center [551, 274] width 385 height 34
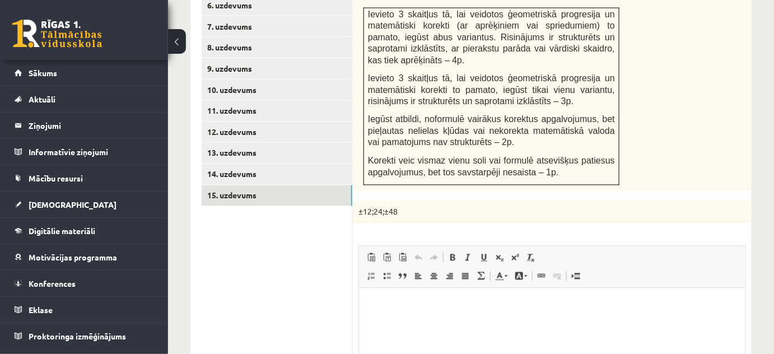
scroll to position [470, 0]
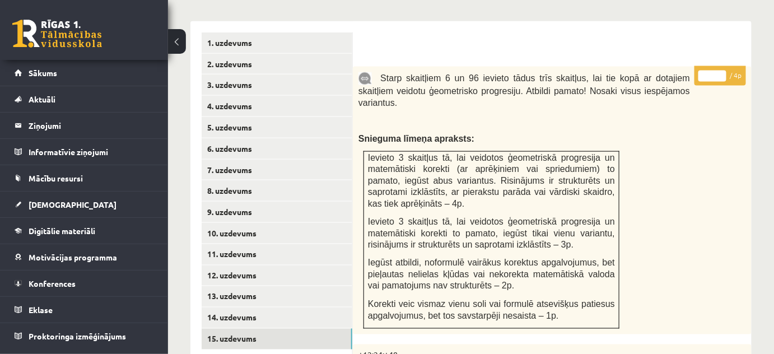
click at [724, 71] on input "*" at bounding box center [712, 76] width 28 height 11
type input "*"
click at [724, 71] on input "*" at bounding box center [712, 76] width 28 height 11
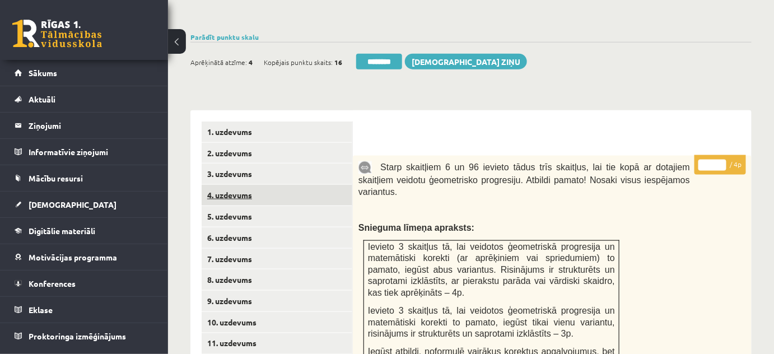
scroll to position [318, 0]
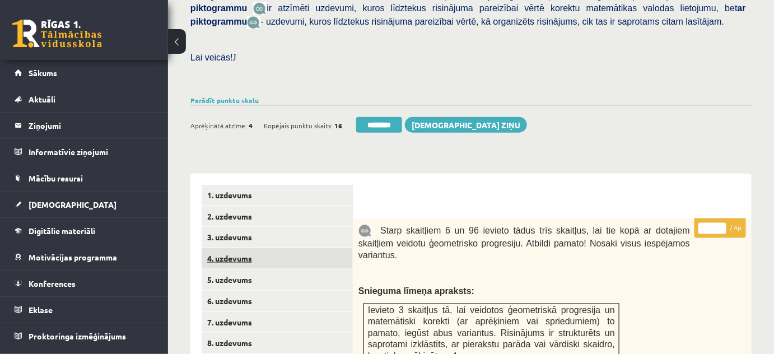
click at [222, 253] on link "4. uzdevums" at bounding box center [277, 258] width 151 height 21
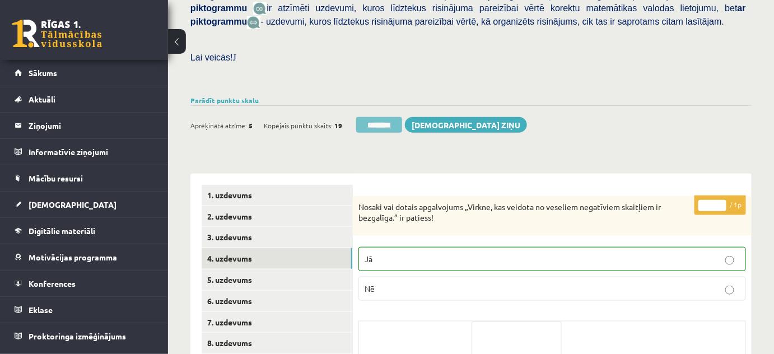
click at [392, 117] on input "********" at bounding box center [379, 125] width 46 height 16
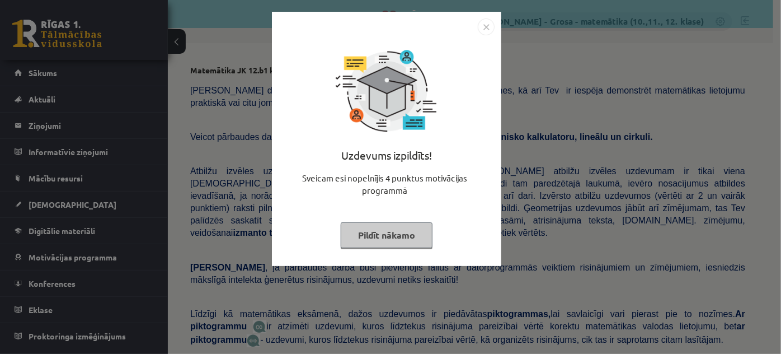
click at [371, 227] on button "Pildīt nākamo" at bounding box center [387, 235] width 92 height 26
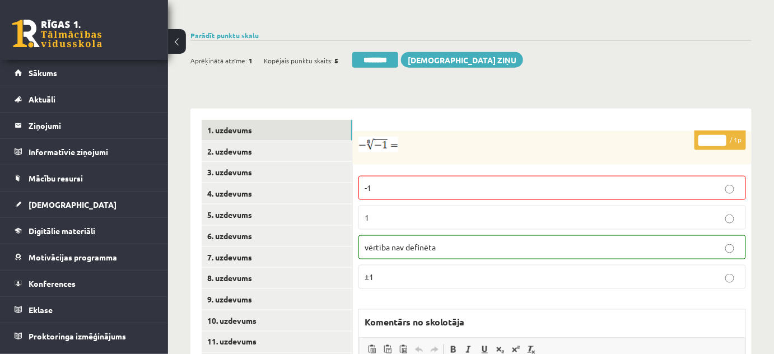
scroll to position [458, 0]
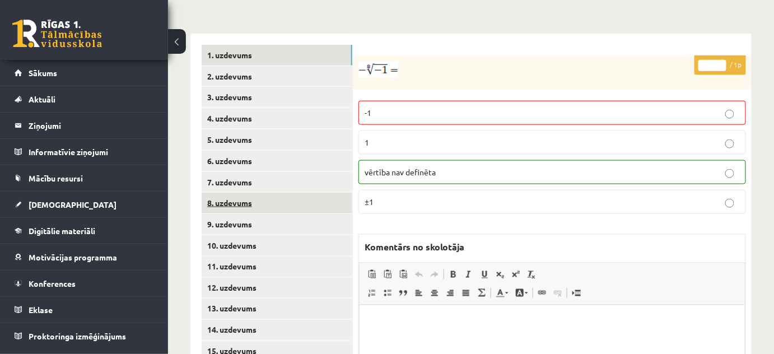
click at [258, 194] on link "8. uzdevums" at bounding box center [277, 203] width 151 height 21
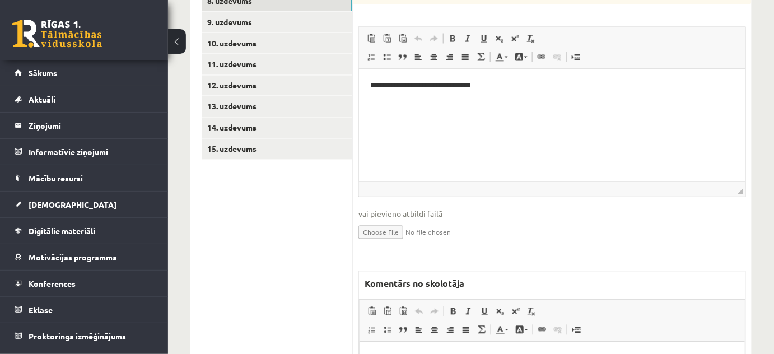
scroll to position [814, 0]
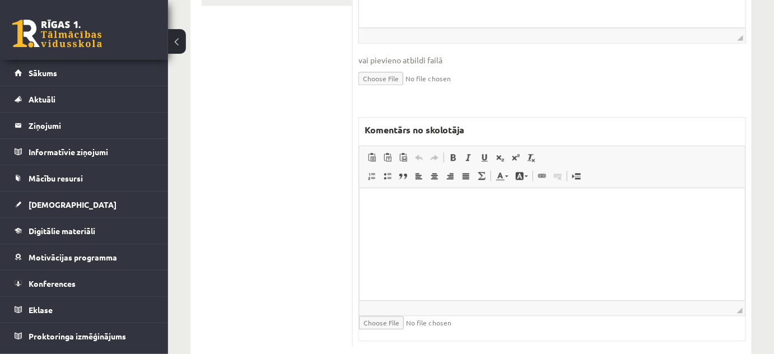
click at [481, 222] on html at bounding box center [551, 205] width 385 height 34
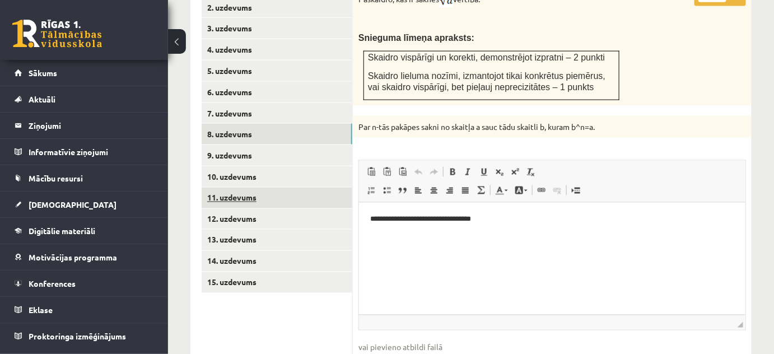
scroll to position [509, 0]
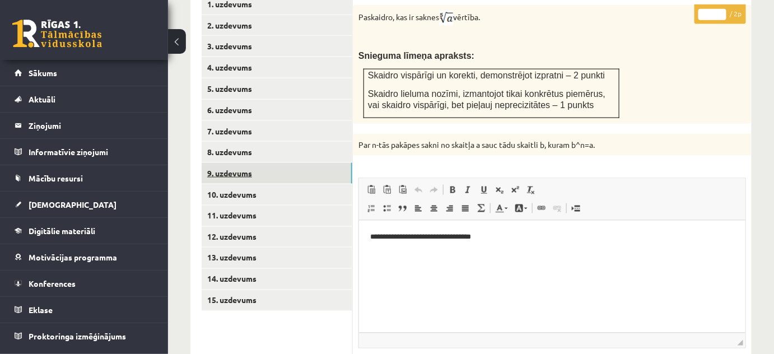
click at [261, 166] on link "9. uzdevums" at bounding box center [277, 173] width 151 height 21
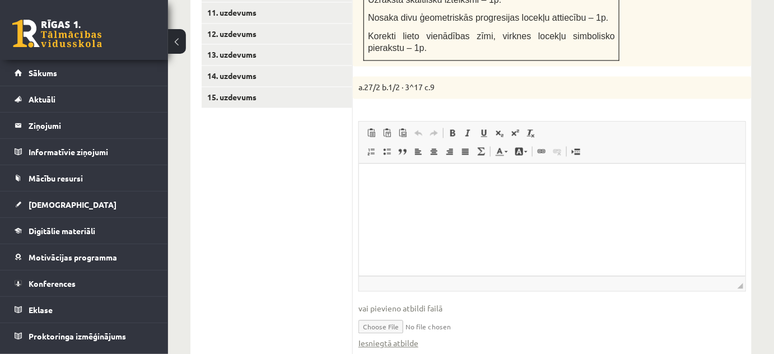
scroll to position [0, 0]
click at [415, 337] on link "Iesniegtā atbilde" at bounding box center [388, 343] width 60 height 12
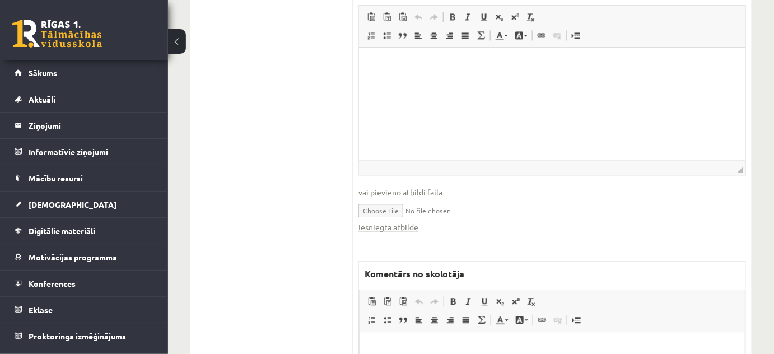
scroll to position [865, 0]
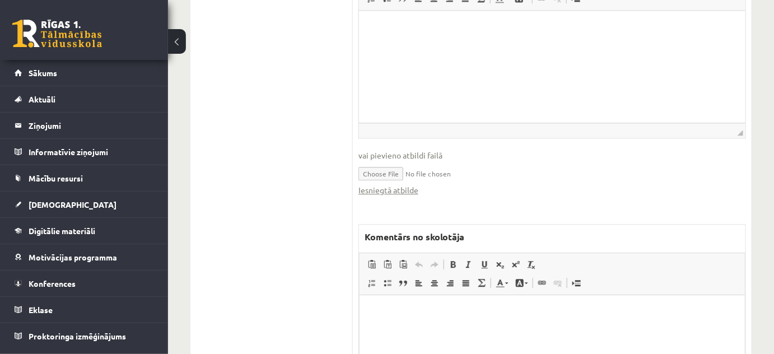
click at [405, 325] on html at bounding box center [551, 311] width 385 height 34
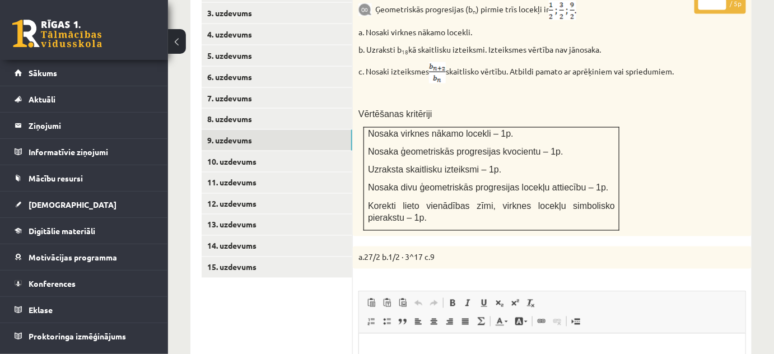
scroll to position [458, 0]
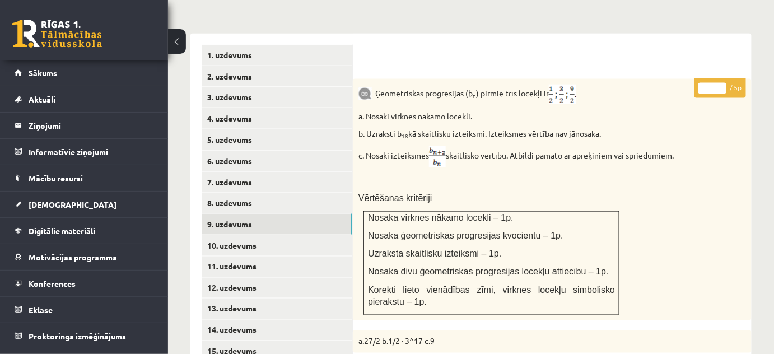
click at [721, 83] on input "*" at bounding box center [712, 88] width 28 height 11
type input "*"
click at [721, 83] on input "*" at bounding box center [712, 88] width 28 height 11
click at [303, 235] on link "10. uzdevums" at bounding box center [277, 245] width 151 height 21
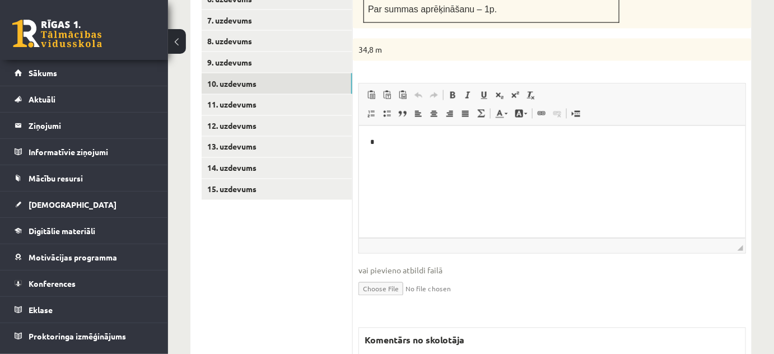
scroll to position [0, 0]
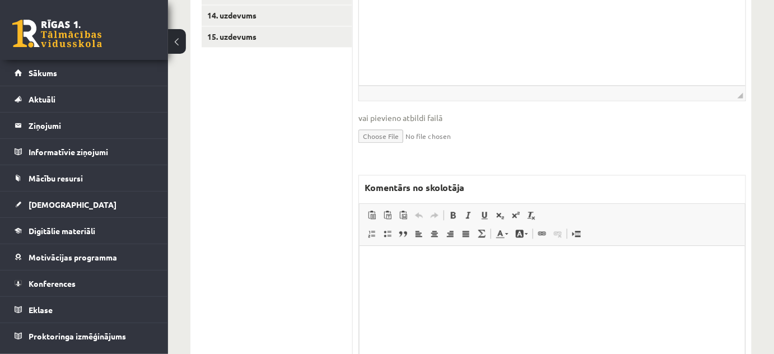
click at [409, 279] on html at bounding box center [551, 262] width 385 height 34
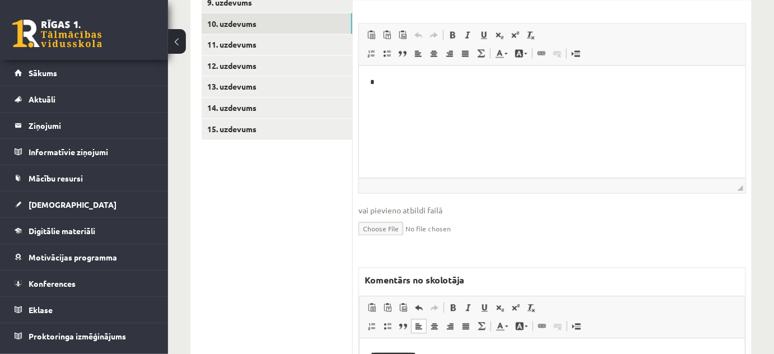
scroll to position [620, 0]
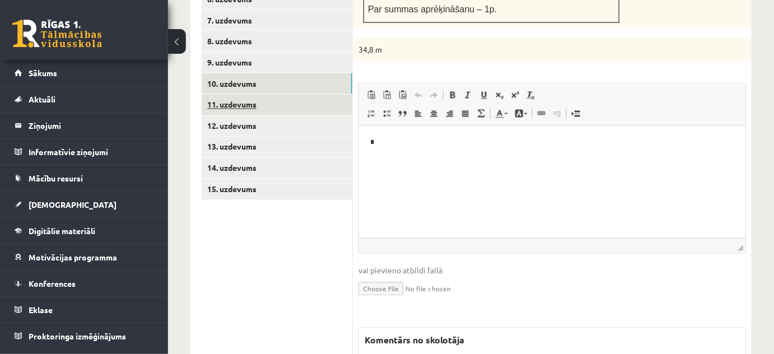
click at [294, 95] on link "11. uzdevums" at bounding box center [277, 105] width 151 height 21
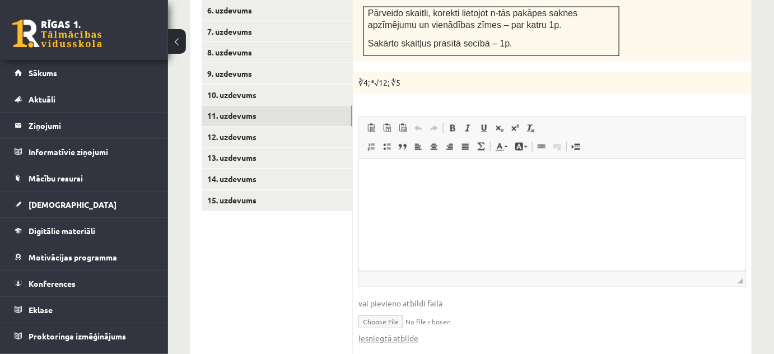
scroll to position [653, 0]
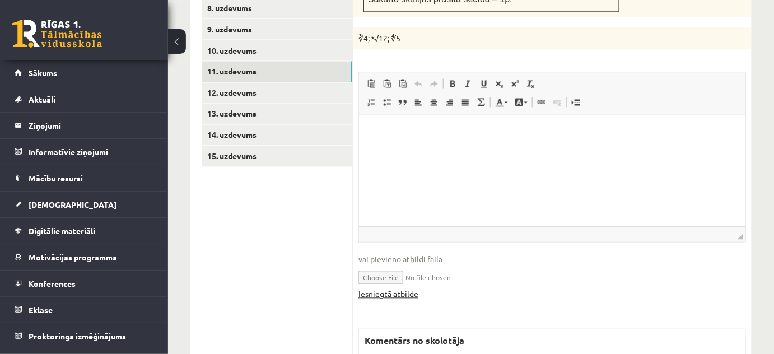
click at [401, 288] on link "Iesniegtā atbilde" at bounding box center [388, 294] width 60 height 12
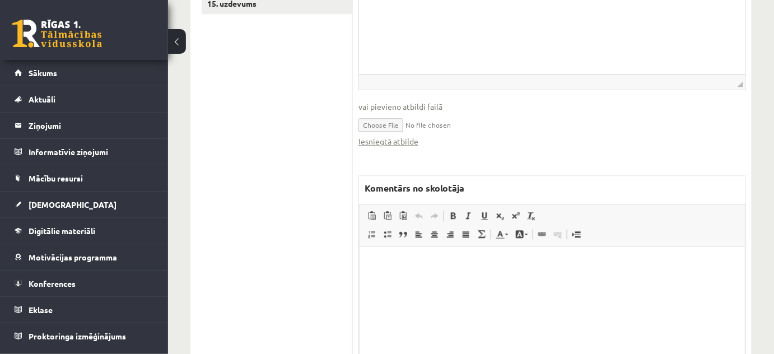
click at [471, 280] on html at bounding box center [551, 263] width 385 height 34
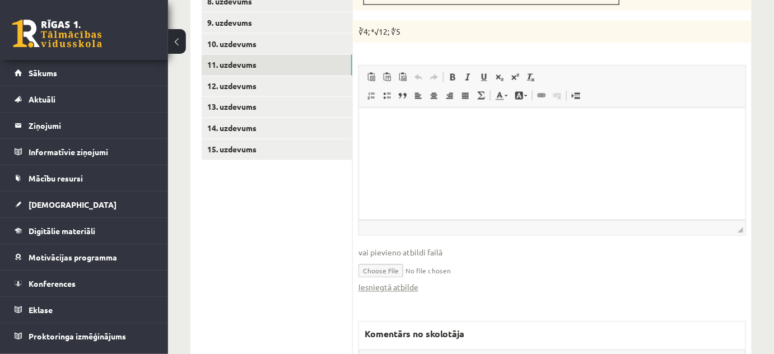
scroll to position [602, 0]
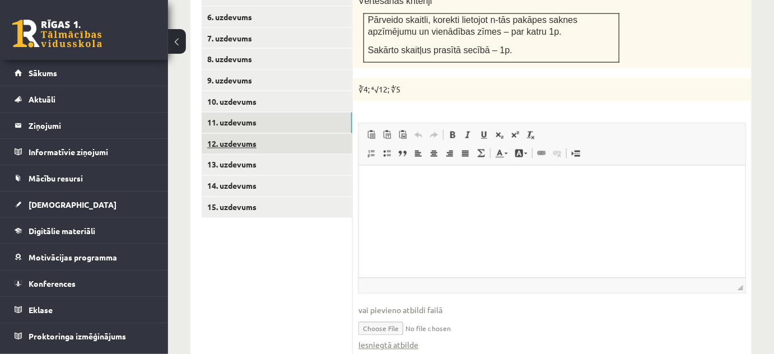
click at [342, 134] on link "12. uzdevums" at bounding box center [277, 144] width 151 height 21
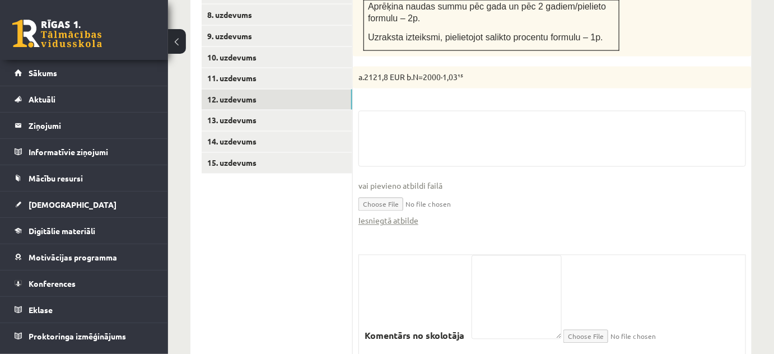
scroll to position [685, 0]
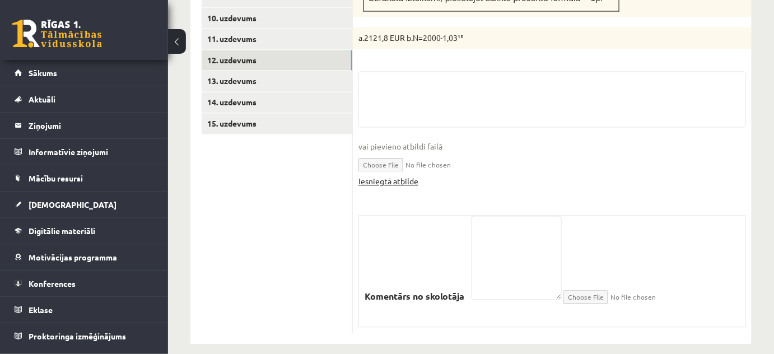
click at [397, 176] on link "Iesniegtā atbilde" at bounding box center [388, 182] width 60 height 12
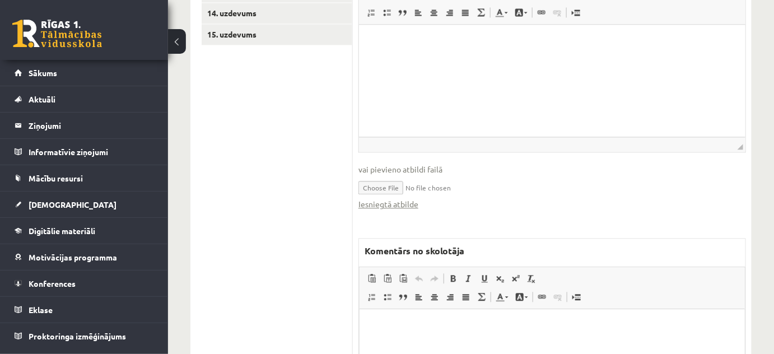
scroll to position [838, 0]
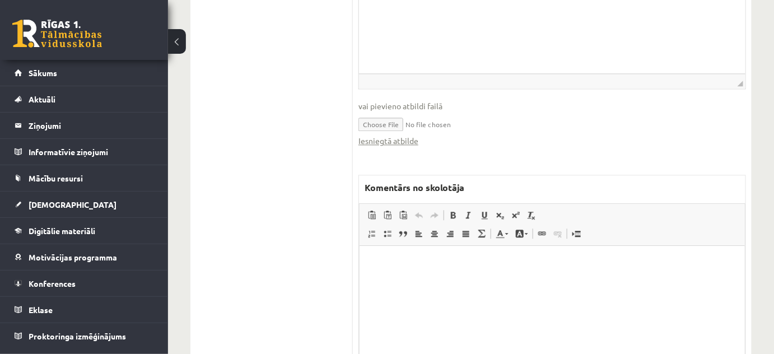
click at [461, 263] on p "Bagātinātā teksta redaktors, wiswyg-editor-47024830940040-1758108282-59" at bounding box center [551, 263] width 363 height 12
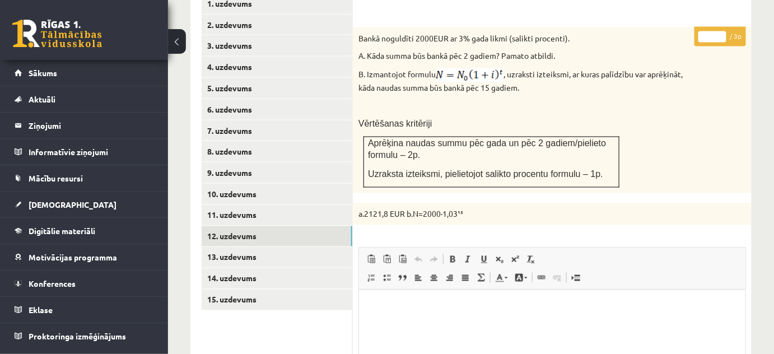
scroll to position [431, 0]
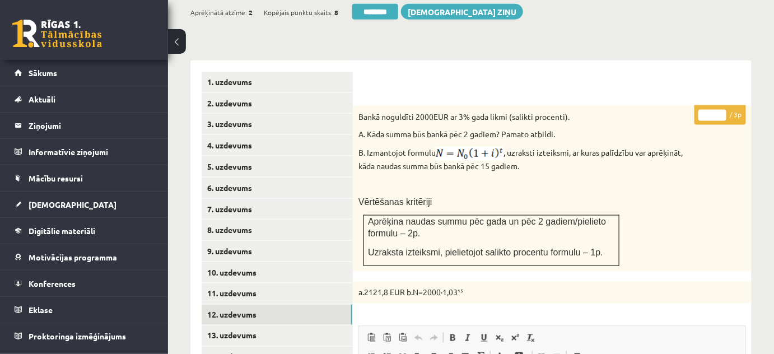
click at [719, 110] on input "*" at bounding box center [712, 115] width 28 height 11
type input "*"
click at [719, 110] on input "*" at bounding box center [712, 115] width 28 height 11
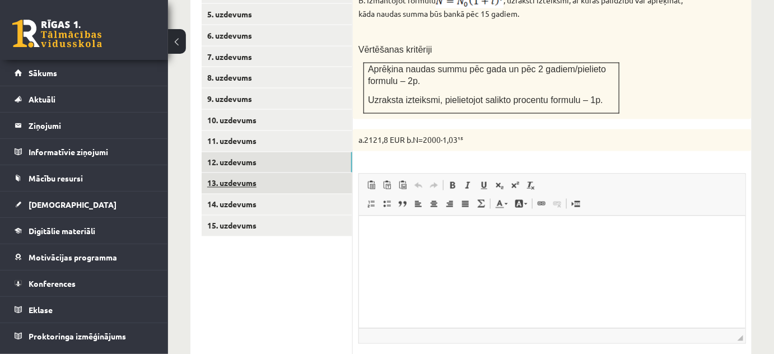
click at [318, 173] on link "13. uzdevums" at bounding box center [277, 183] width 151 height 21
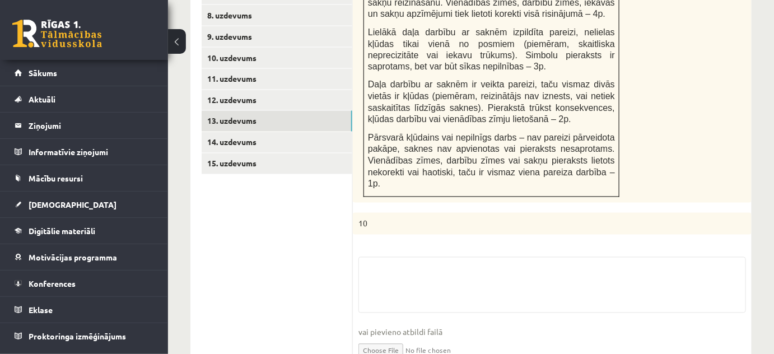
scroll to position [736, 0]
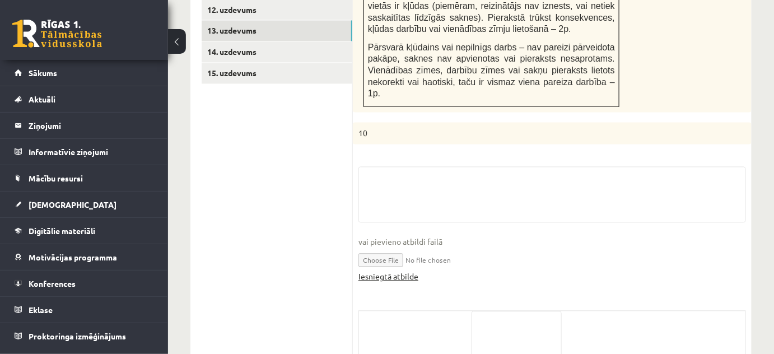
click at [395, 270] on link "Iesniegtā atbilde" at bounding box center [388, 276] width 60 height 12
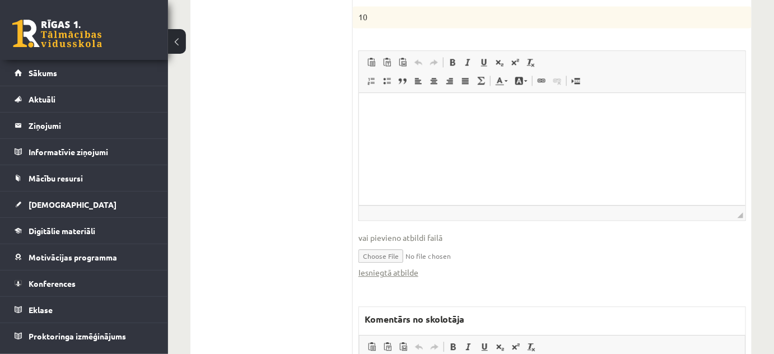
scroll to position [889, 0]
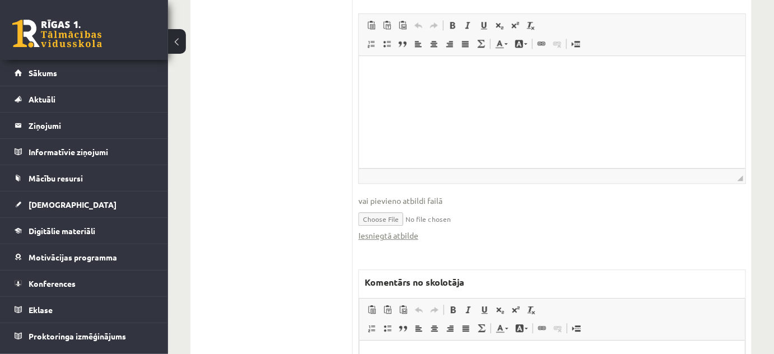
click at [420, 351] on html at bounding box center [551, 357] width 385 height 34
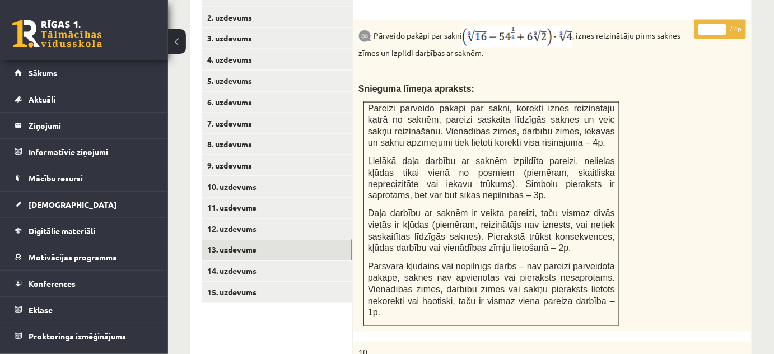
scroll to position [431, 0]
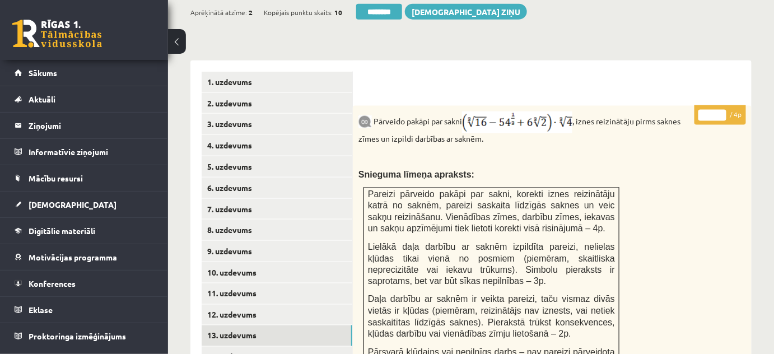
click at [721, 110] on input "*" at bounding box center [712, 115] width 28 height 11
type input "*"
click at [721, 110] on input "*" at bounding box center [712, 115] width 28 height 11
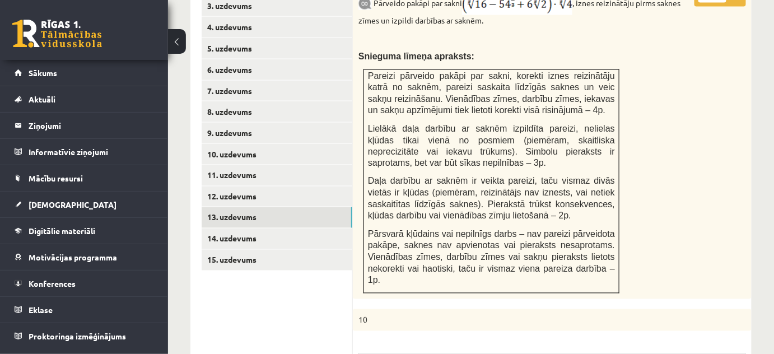
scroll to position [583, 0]
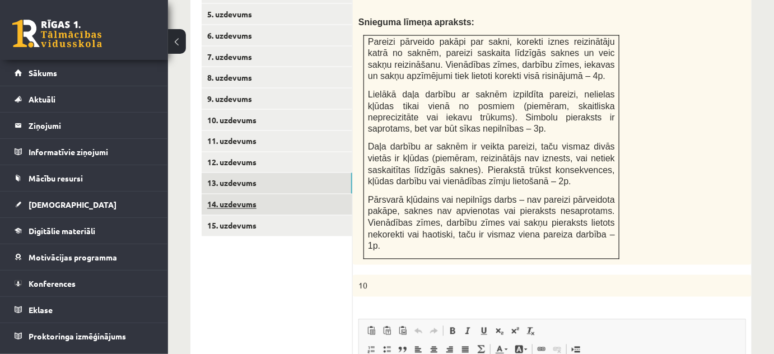
click at [327, 194] on link "14. uzdevums" at bounding box center [277, 204] width 151 height 21
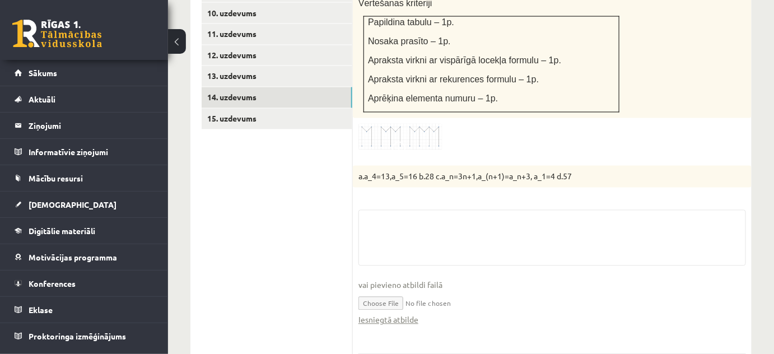
scroll to position [736, 0]
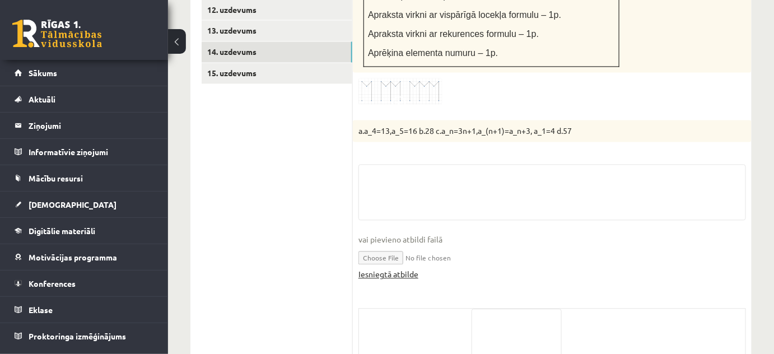
click at [406, 268] on link "Iesniegtā atbilde" at bounding box center [388, 274] width 60 height 12
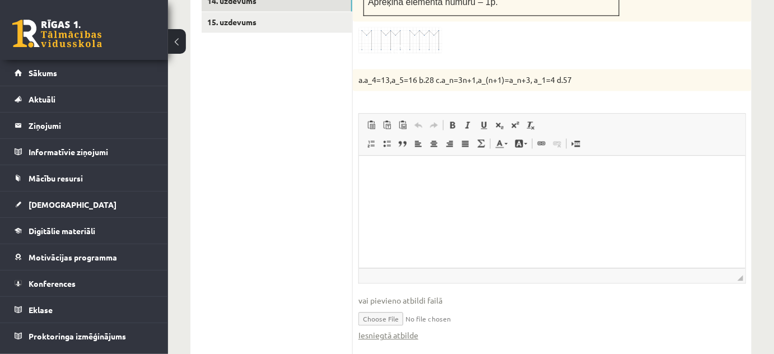
scroll to position [940, 0]
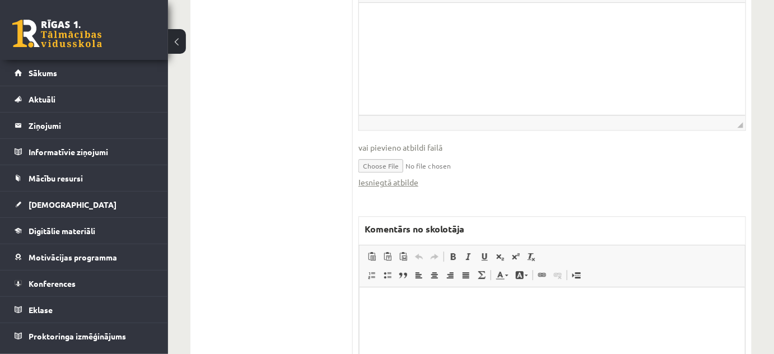
click at [435, 321] on html at bounding box center [551, 304] width 385 height 34
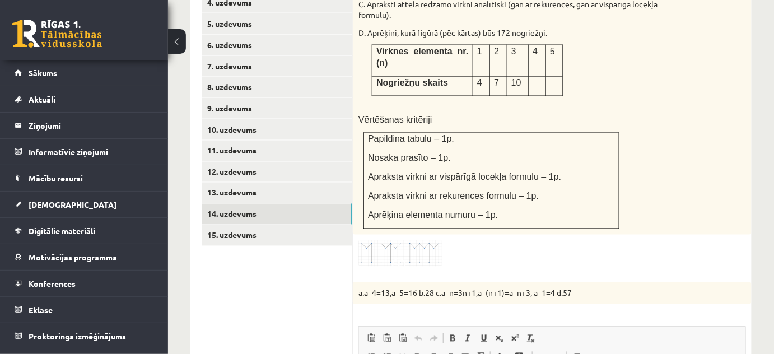
scroll to position [431, 0]
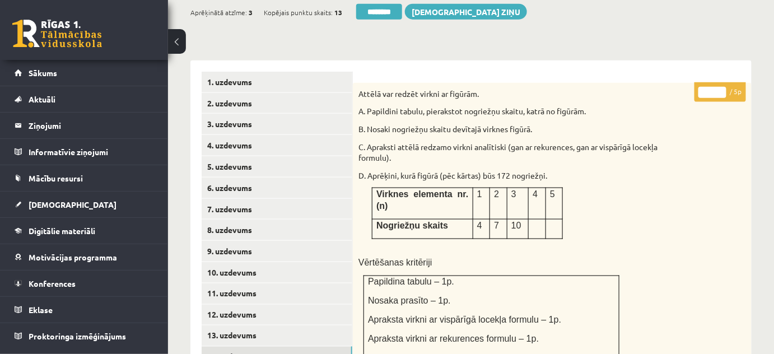
click at [723, 87] on input "*" at bounding box center [712, 92] width 28 height 11
type input "*"
click at [723, 87] on input "*" at bounding box center [712, 92] width 28 height 11
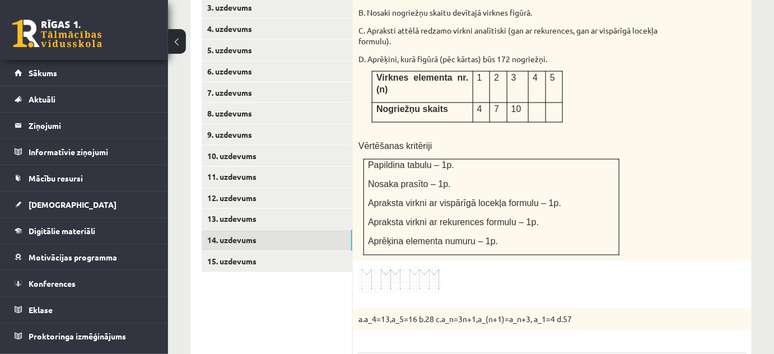
scroll to position [634, 0]
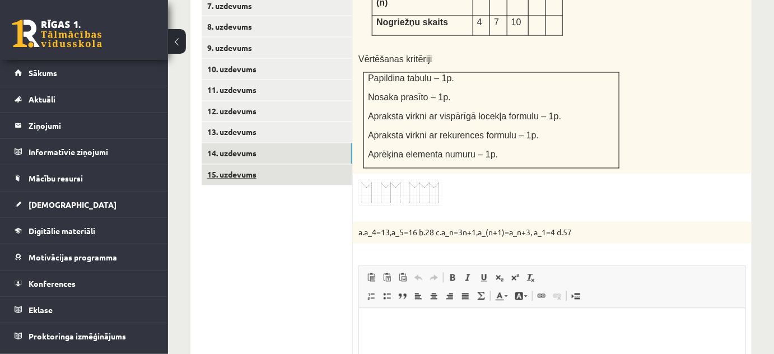
click at [326, 165] on link "15. uzdevums" at bounding box center [277, 175] width 151 height 21
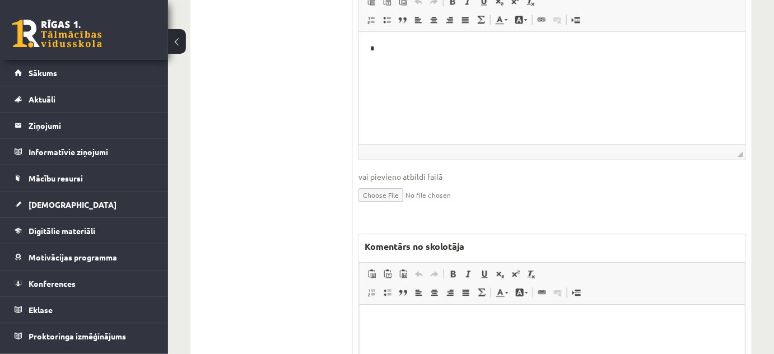
scroll to position [916, 0]
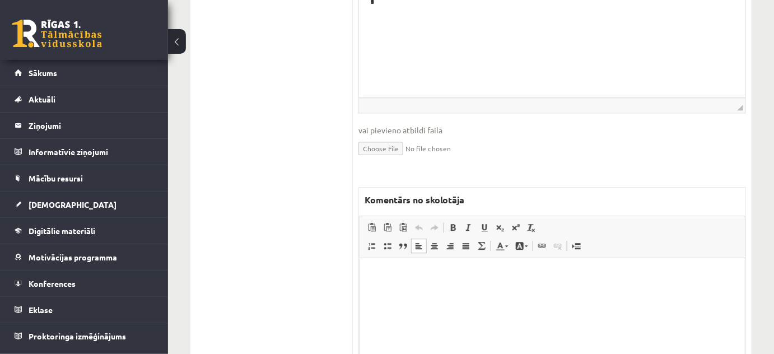
click at [407, 268] on html at bounding box center [551, 274] width 385 height 34
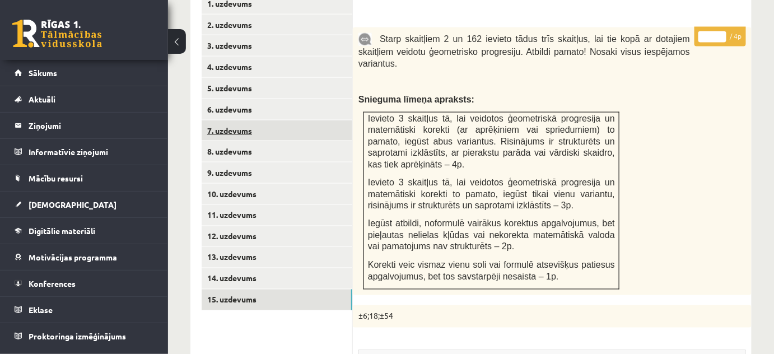
click at [315, 120] on link "7. uzdevums" at bounding box center [277, 130] width 151 height 21
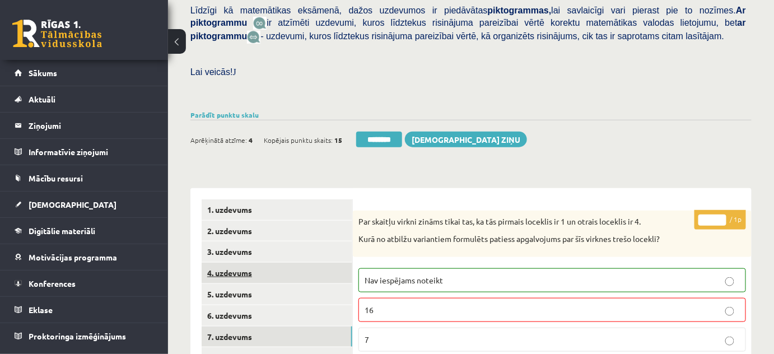
scroll to position [285, 0]
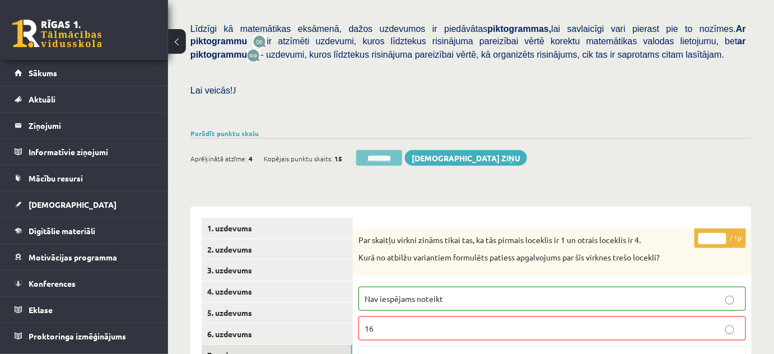
drag, startPoint x: 351, startPoint y: 140, endPoint x: 363, endPoint y: 140, distance: 12.3
click at [353, 150] on form "********" at bounding box center [377, 158] width 49 height 16
click at [363, 150] on input "********" at bounding box center [379, 158] width 46 height 16
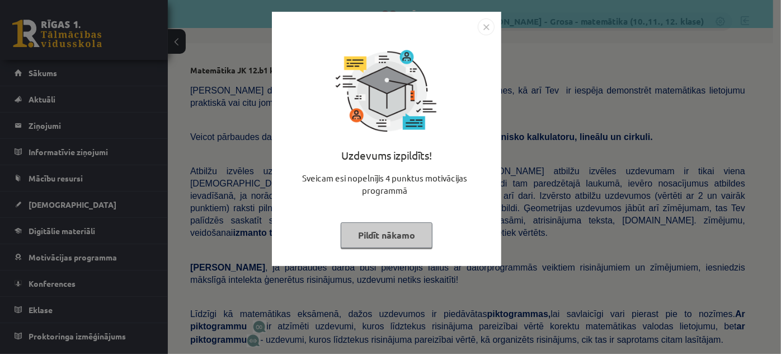
click at [370, 222] on button "Pildīt nākamo" at bounding box center [387, 235] width 92 height 26
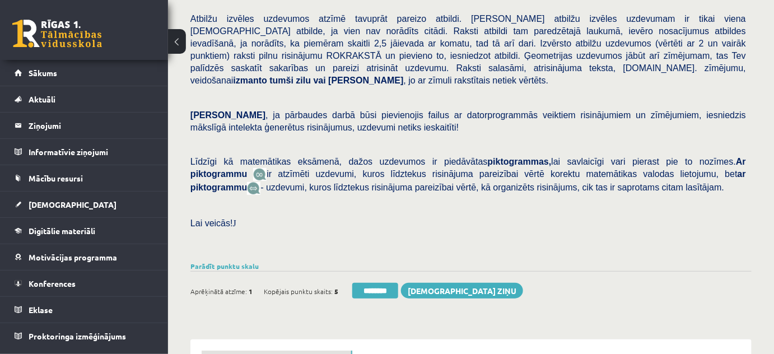
scroll to position [407, 0]
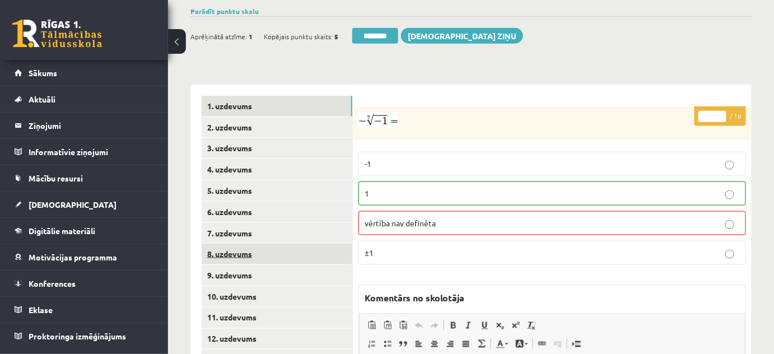
drag, startPoint x: 263, startPoint y: 237, endPoint x: 288, endPoint y: 240, distance: 24.9
click at [263, 243] on link "8. uzdevums" at bounding box center [277, 253] width 151 height 21
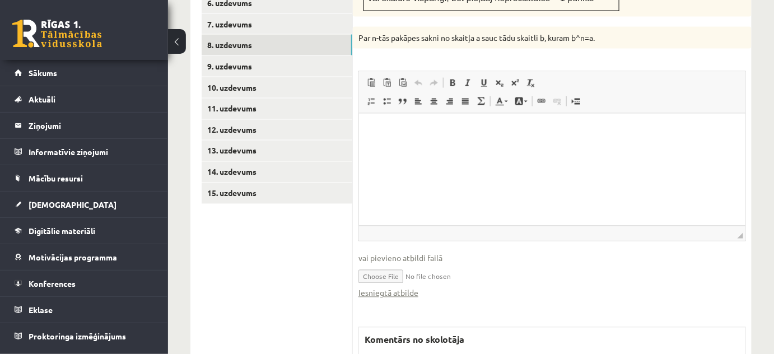
scroll to position [0, 0]
click at [408, 287] on link "Iesniegtā atbilde" at bounding box center [388, 293] width 60 height 12
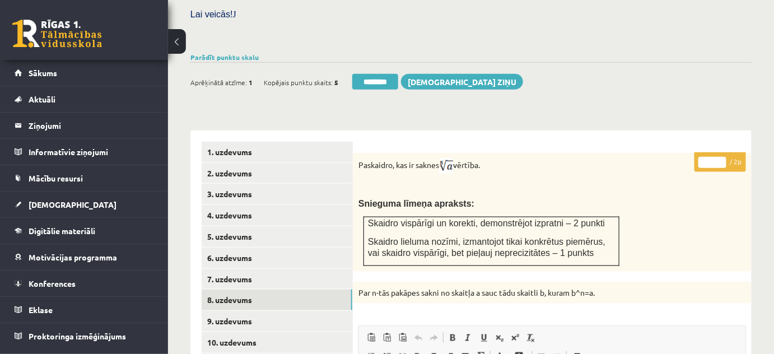
type input "*"
click at [722, 157] on input "*" at bounding box center [712, 162] width 28 height 11
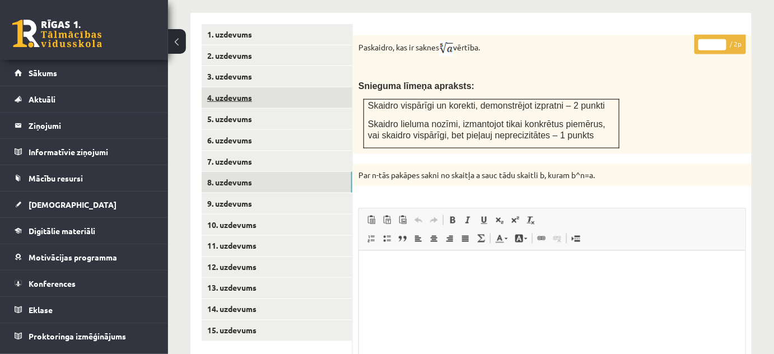
scroll to position [565, 0]
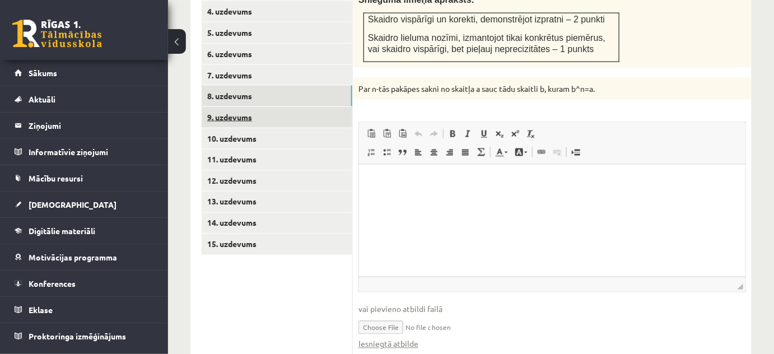
click at [317, 110] on link "9. uzdevums" at bounding box center [277, 117] width 151 height 21
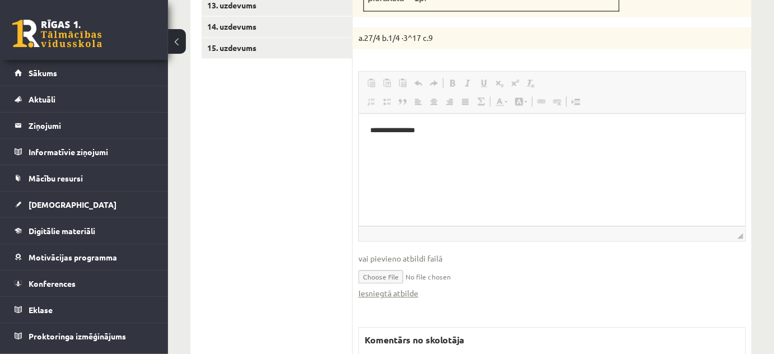
scroll to position [0, 0]
click at [408, 287] on link "Iesniegtā atbilde" at bounding box center [388, 293] width 60 height 12
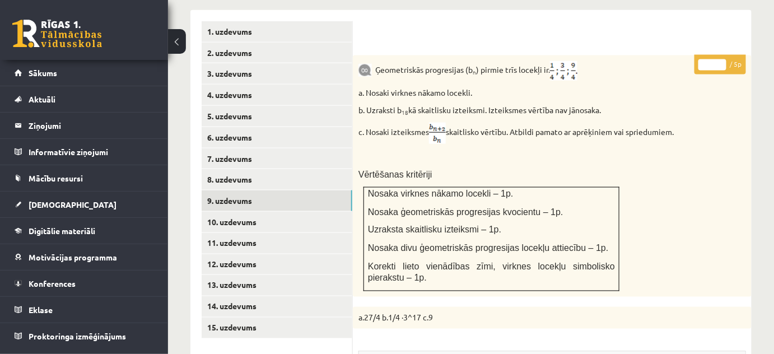
scroll to position [405, 0]
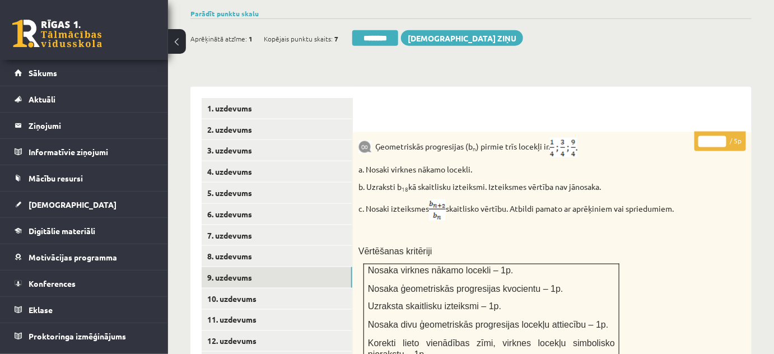
type input "*"
click at [720, 136] on input "*" at bounding box center [712, 141] width 28 height 11
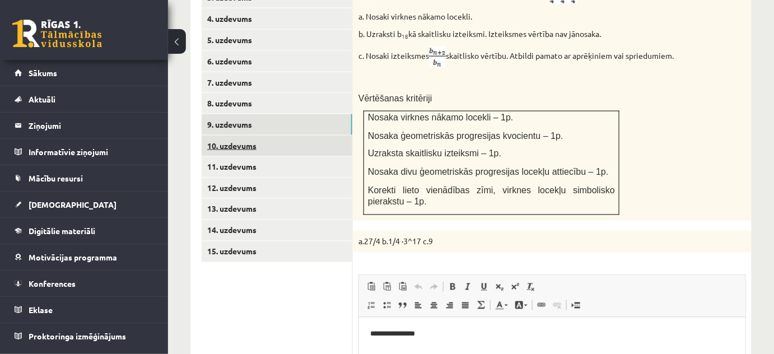
click at [337, 135] on link "10. uzdevums" at bounding box center [277, 145] width 151 height 21
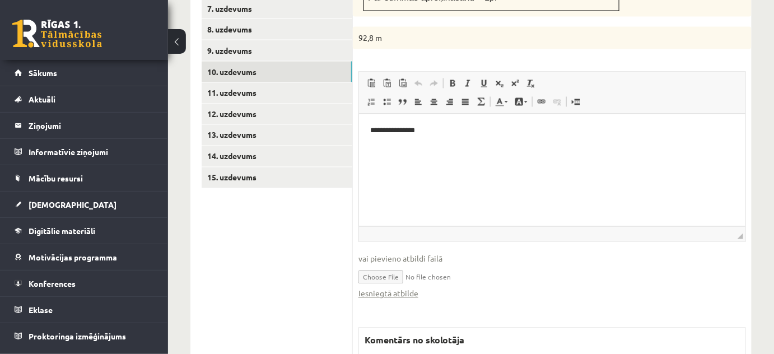
scroll to position [0, 0]
click at [389, 288] on link "Iesniegtā atbilde" at bounding box center [388, 294] width 60 height 12
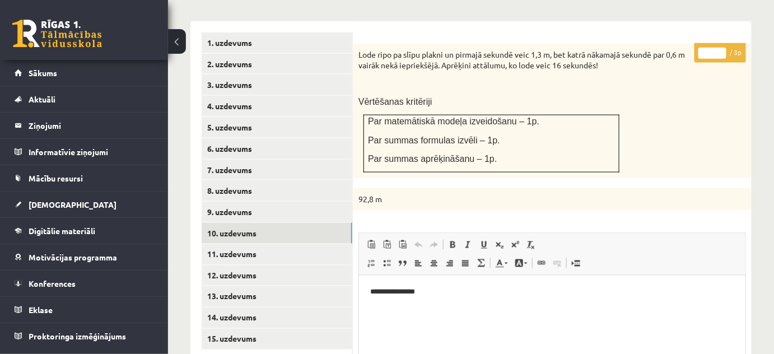
scroll to position [377, 0]
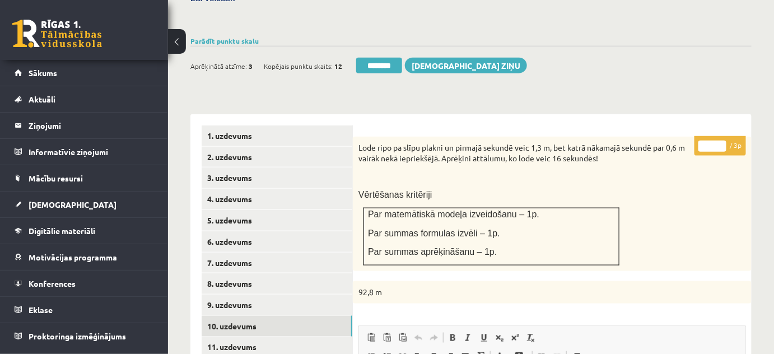
type input "*"
click at [721, 140] on input "*" at bounding box center [712, 145] width 28 height 11
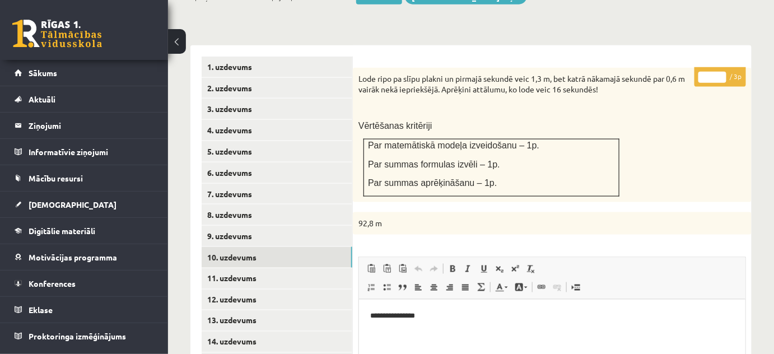
scroll to position [530, 0]
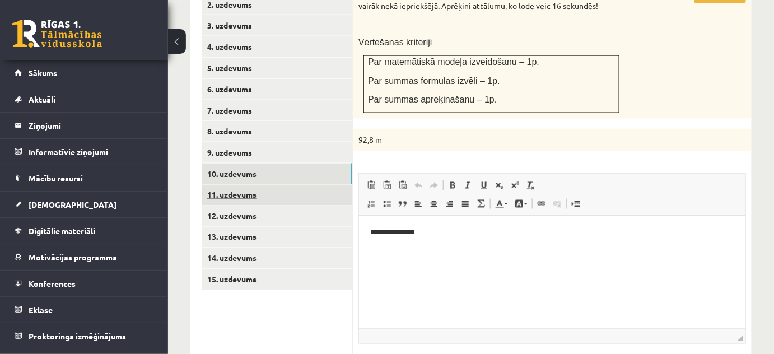
click at [313, 185] on link "11. uzdevums" at bounding box center [277, 195] width 151 height 21
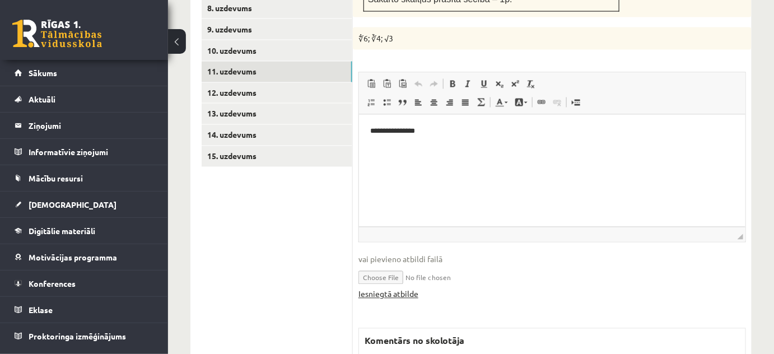
scroll to position [0, 0]
click at [410, 288] on link "Iesniegtā atbilde" at bounding box center [388, 294] width 60 height 12
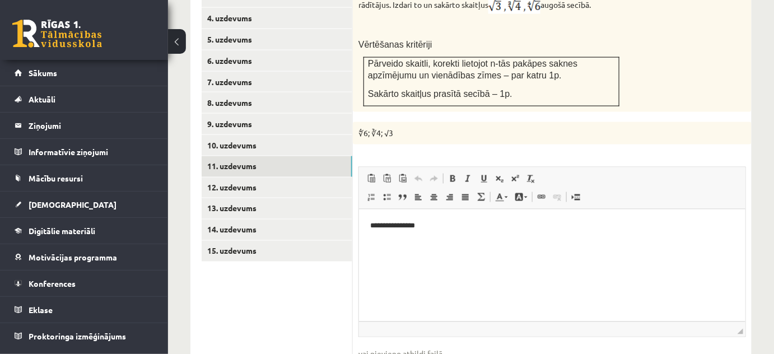
scroll to position [500, 0]
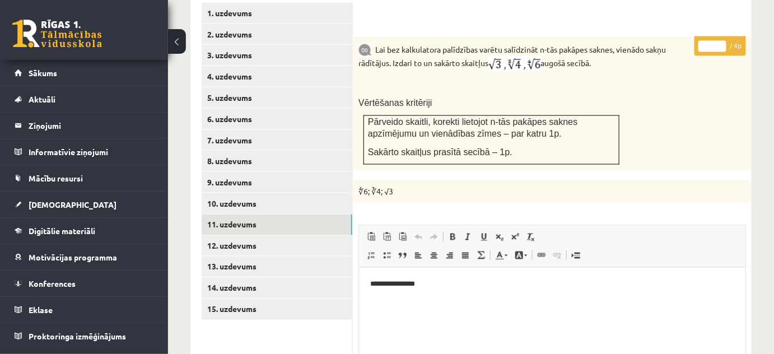
type input "*"
click at [720, 41] on input "*" at bounding box center [712, 46] width 28 height 11
click at [313, 236] on link "12. uzdevums" at bounding box center [277, 246] width 151 height 21
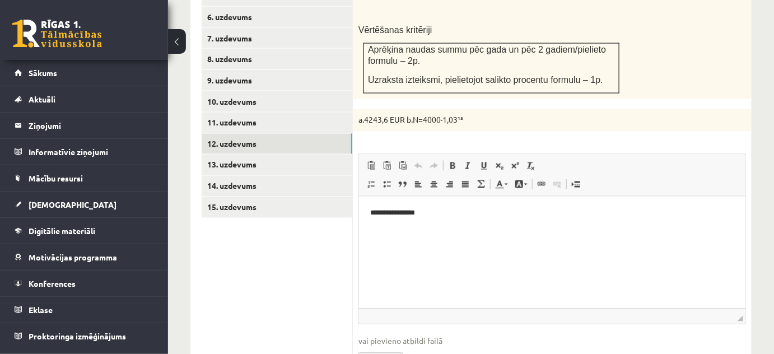
scroll to position [653, 0]
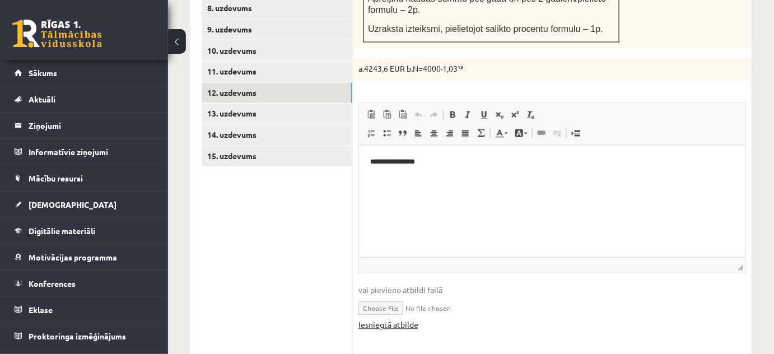
click at [394, 319] on link "Iesniegtā atbilde" at bounding box center [388, 325] width 60 height 12
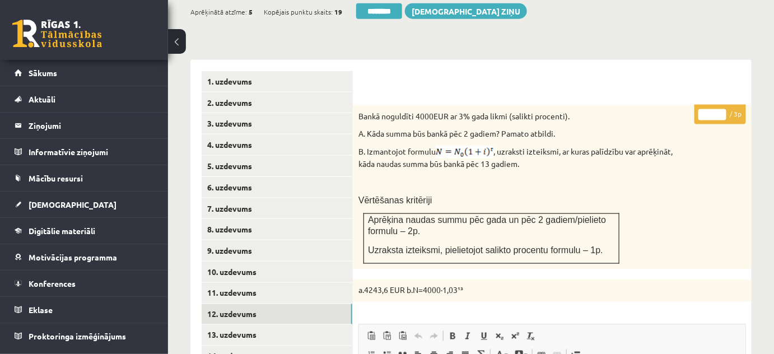
scroll to position [348, 0]
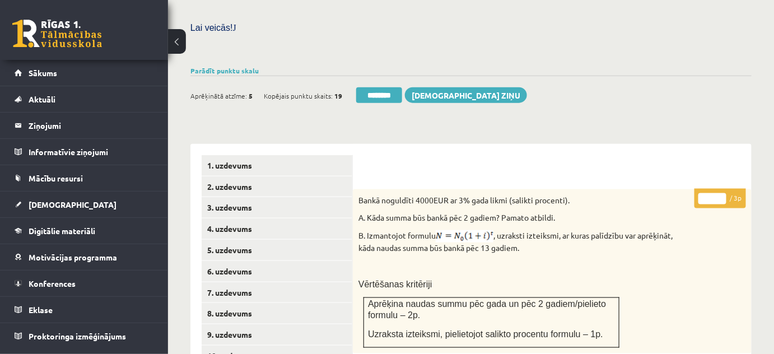
drag, startPoint x: 722, startPoint y: 182, endPoint x: 699, endPoint y: 257, distance: 79.0
type input "*"
click at [721, 193] on input "*" at bounding box center [712, 198] width 28 height 11
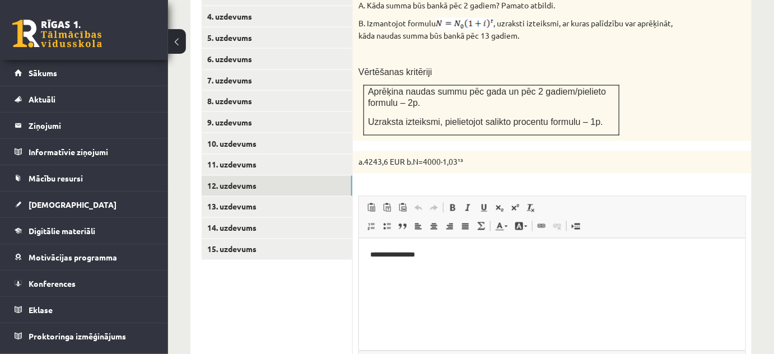
scroll to position [602, 0]
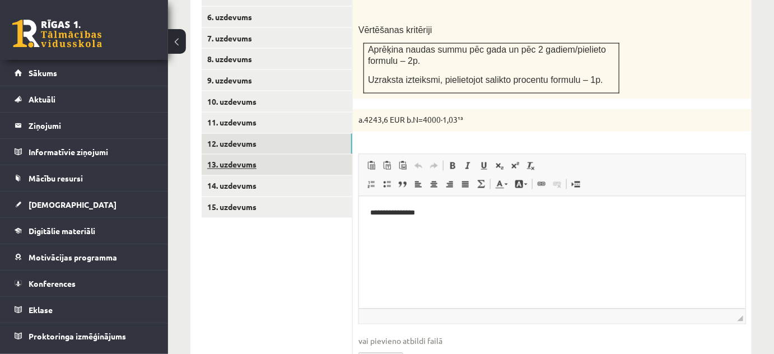
click at [322, 156] on link "13. uzdevums" at bounding box center [277, 164] width 151 height 21
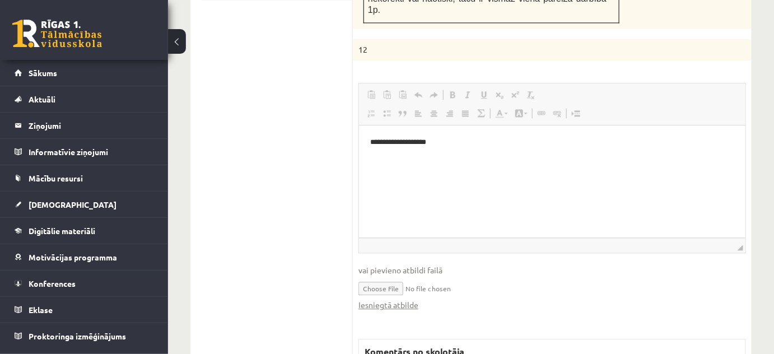
scroll to position [0, 0]
click at [414, 299] on link "Iesniegtā atbilde" at bounding box center [388, 305] width 60 height 12
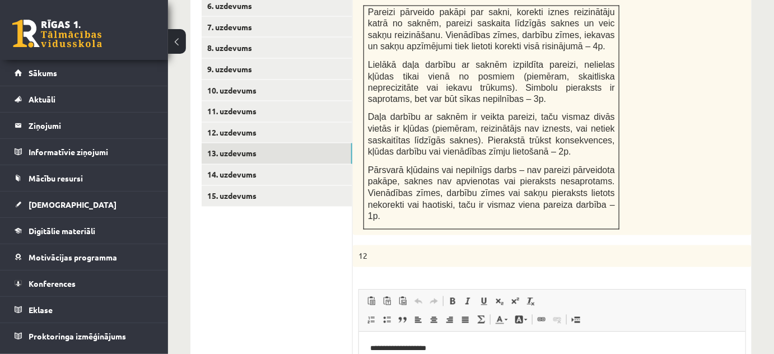
scroll to position [514, 0]
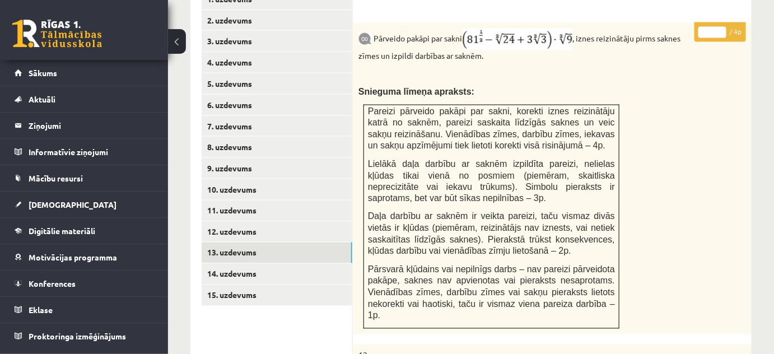
type input "*"
click at [721, 27] on input "*" at bounding box center [712, 32] width 28 height 11
click at [337, 264] on link "14. uzdevums" at bounding box center [277, 274] width 151 height 21
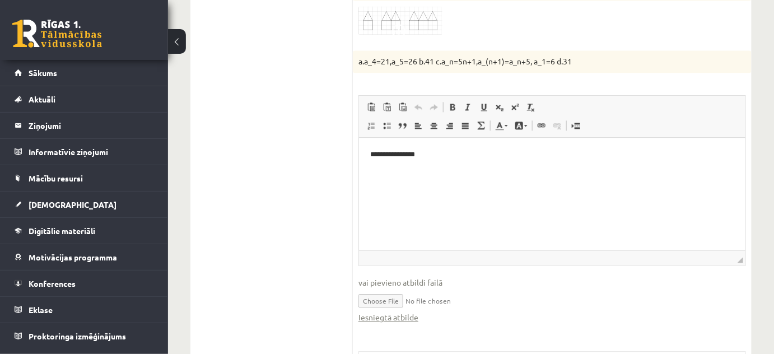
scroll to position [0, 0]
click at [401, 311] on link "Iesniegtā atbilde" at bounding box center [388, 317] width 60 height 12
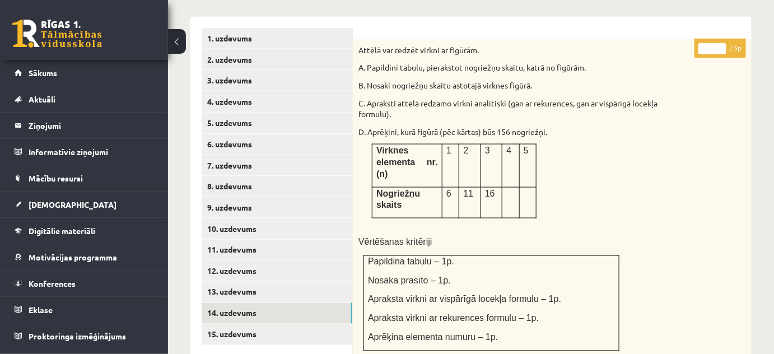
scroll to position [475, 0]
type input "*"
click at [722, 43] on input "*" at bounding box center [712, 48] width 28 height 11
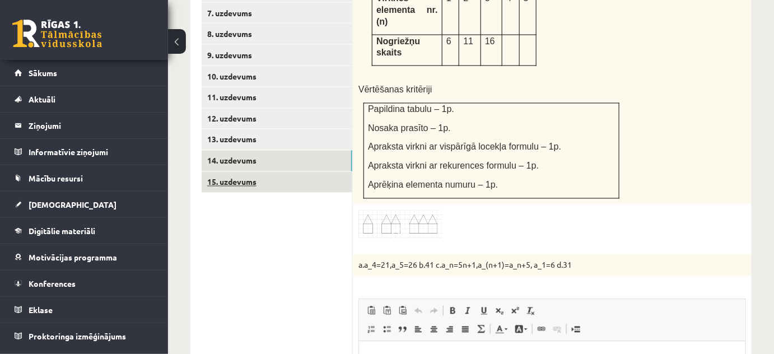
click at [298, 172] on link "15. uzdevums" at bounding box center [277, 182] width 151 height 21
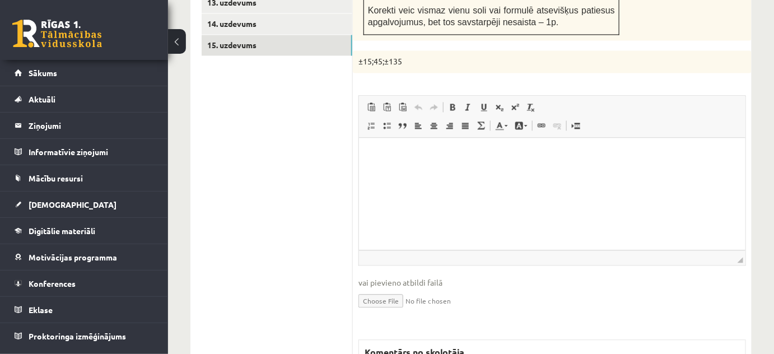
scroll to position [0, 0]
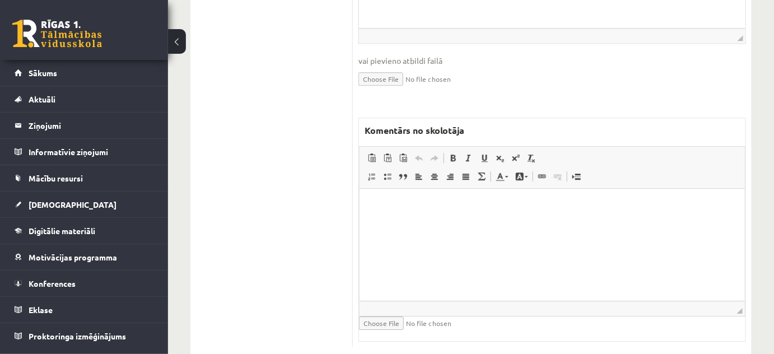
click at [396, 222] on html at bounding box center [551, 205] width 385 height 34
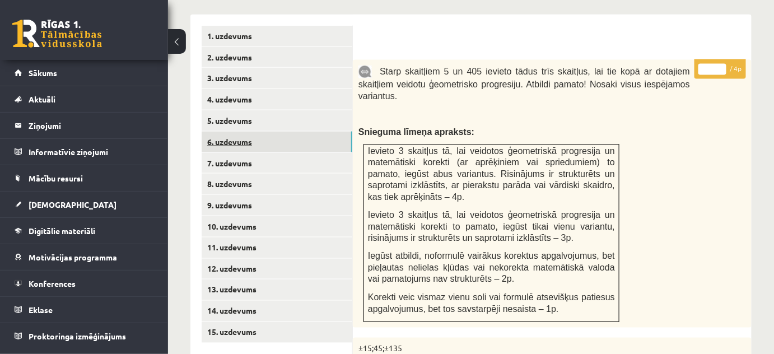
click at [327, 132] on link "6. uzdevums" at bounding box center [277, 142] width 151 height 21
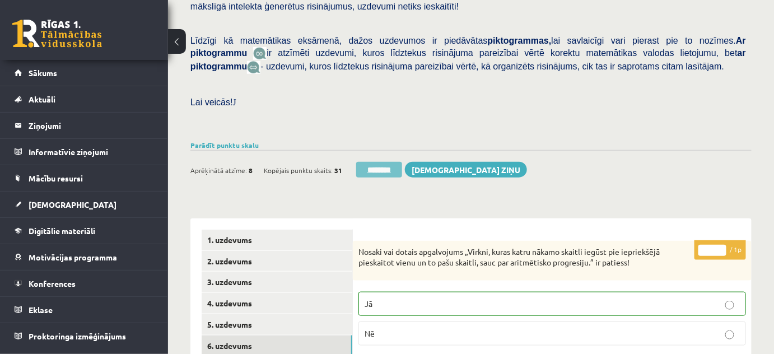
click at [384, 162] on input "********" at bounding box center [379, 170] width 46 height 16
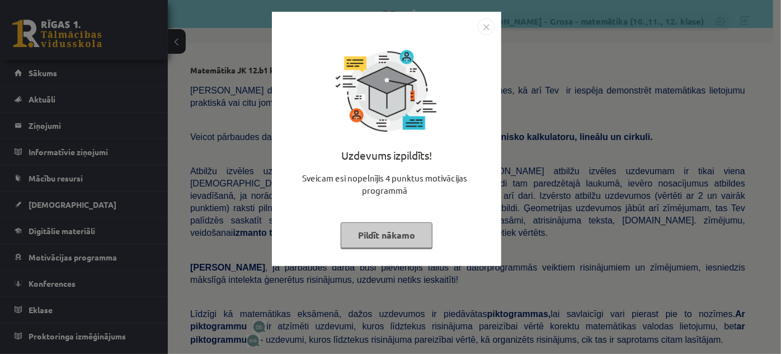
click at [377, 217] on div "Uzdevums izpildīts! Sveicam esi nopelnījis 4 punktus motivācijas programmā Pild…" at bounding box center [387, 147] width 216 height 224
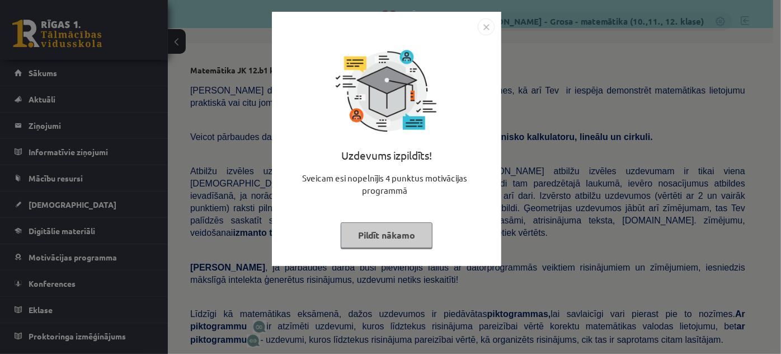
click at [377, 231] on button "Pildīt nākamo" at bounding box center [387, 235] width 92 height 26
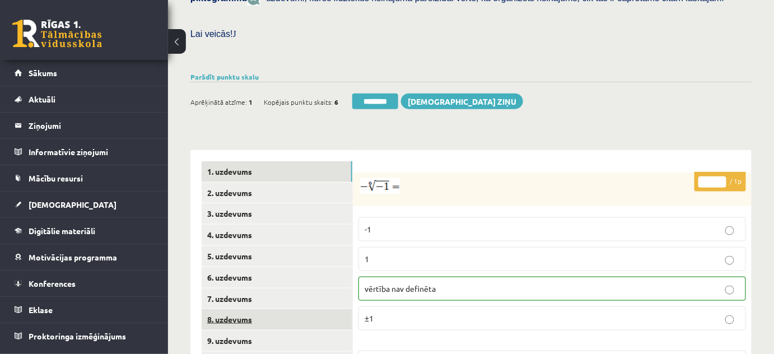
scroll to position [407, 0]
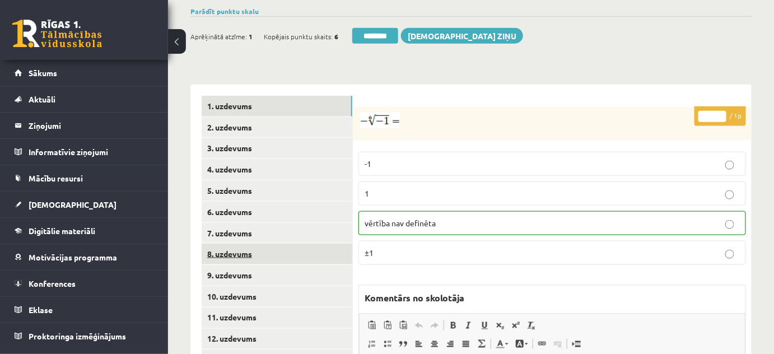
drag, startPoint x: 275, startPoint y: 242, endPoint x: 327, endPoint y: 241, distance: 51.5
click at [275, 243] on link "8. uzdevums" at bounding box center [277, 253] width 151 height 21
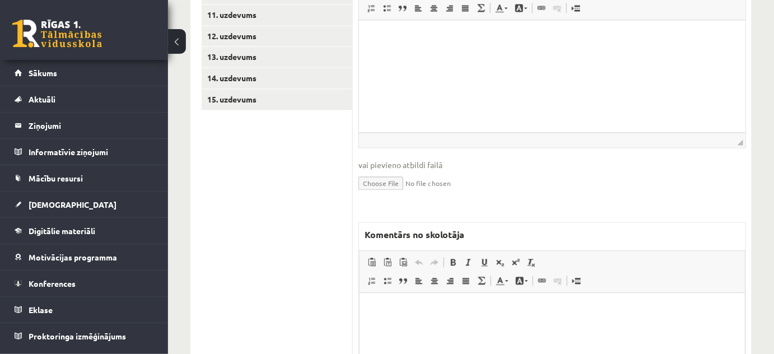
scroll to position [0, 0]
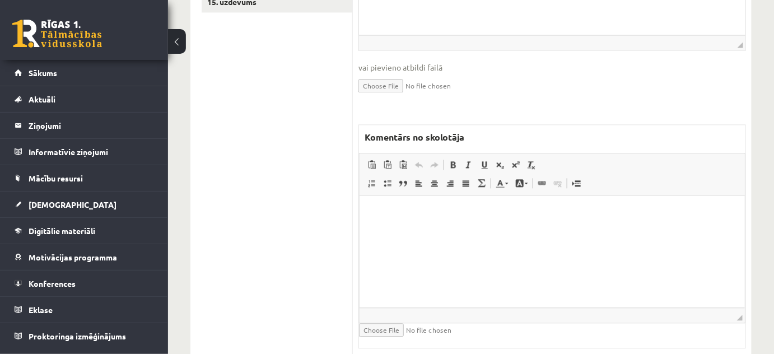
click at [413, 229] on html at bounding box center [551, 212] width 385 height 34
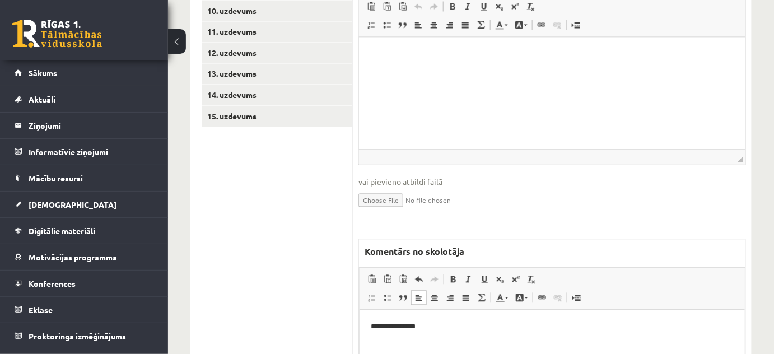
scroll to position [553, 0]
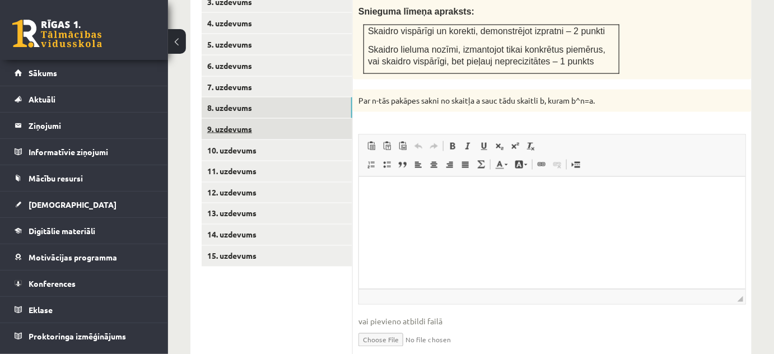
click at [263, 125] on link "9. uzdevums" at bounding box center [277, 129] width 151 height 21
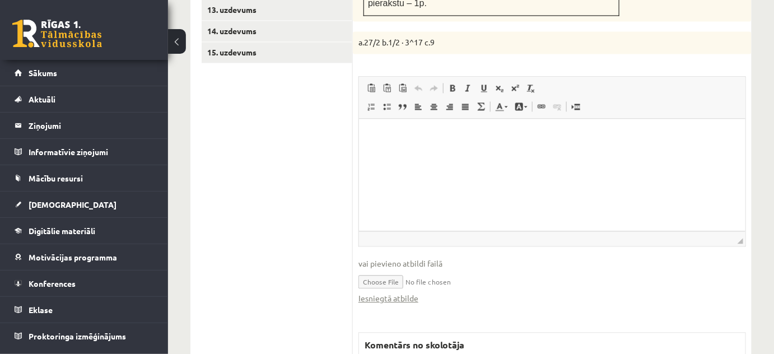
scroll to position [0, 0]
click at [410, 292] on link "Iesniegtā atbilde" at bounding box center [388, 298] width 60 height 12
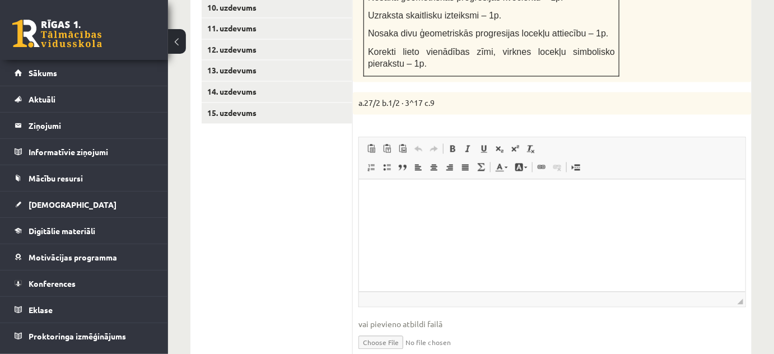
scroll to position [451, 0]
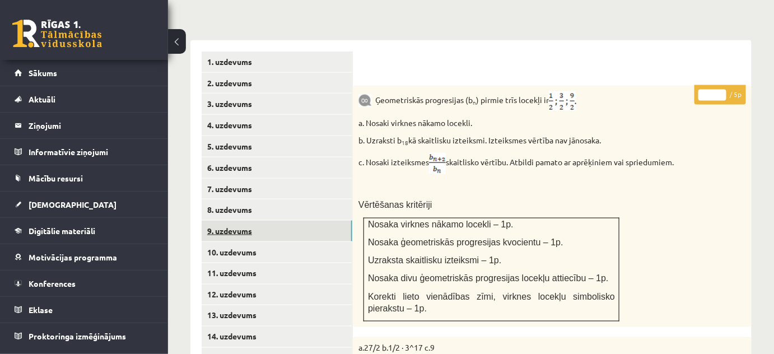
click at [296, 221] on link "9. uzdevums" at bounding box center [277, 231] width 151 height 21
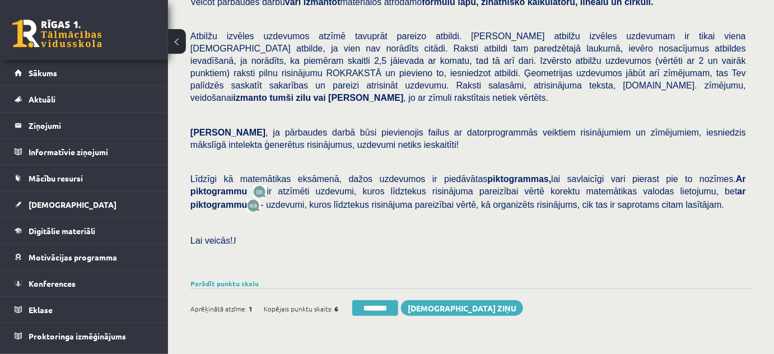
scroll to position [95, 0]
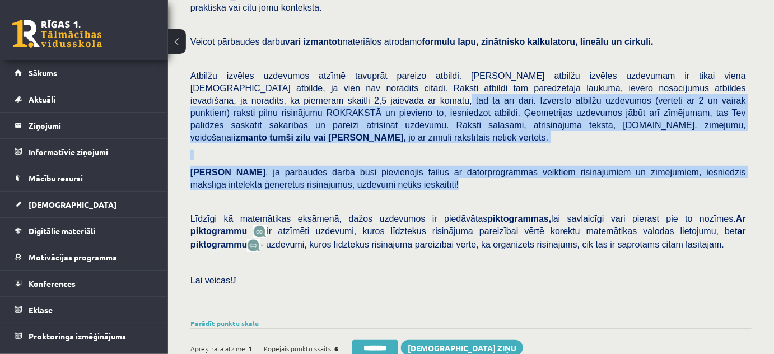
drag, startPoint x: 191, startPoint y: 98, endPoint x: 396, endPoint y: 176, distance: 219.1
click at [396, 176] on div "Pārbaudes darbā varēsi demonstrēt savas zināšanas, izpratni, prasmes, kā arī Te…" at bounding box center [470, 149] width 561 height 332
copy div "Izvērsto atbilžu uzdevumos (vērtēti ar 2 un vairāk punktiem) raksti pilnu risin…"
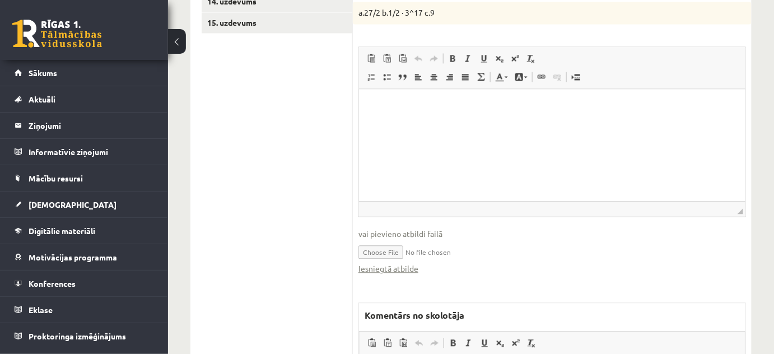
scroll to position [909, 0]
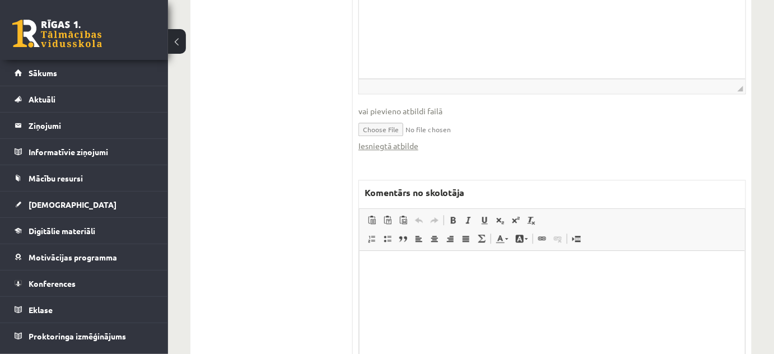
click at [401, 269] on p "Bagātinātā teksta redaktors, wiswyg-editor-47024813287820-1758108421-820" at bounding box center [551, 267] width 363 height 12
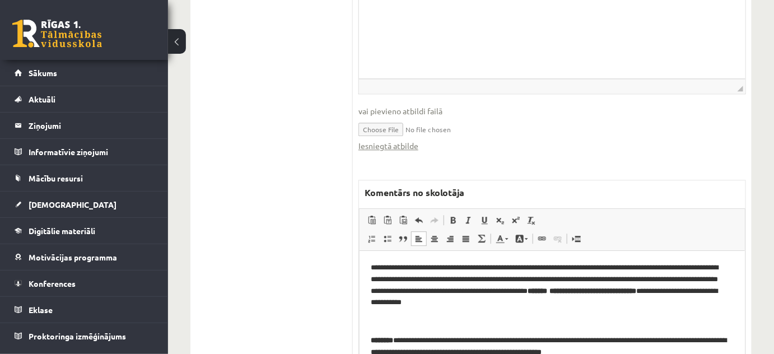
drag, startPoint x: 614, startPoint y: 296, endPoint x: 535, endPoint y: 285, distance: 80.2
click at [544, 285] on p "**********" at bounding box center [548, 284] width 356 height 46
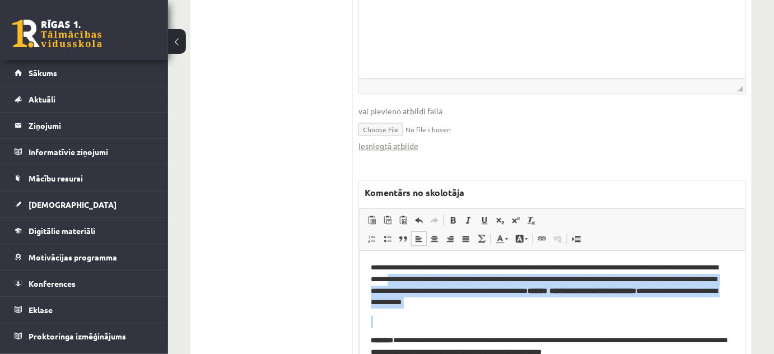
drag, startPoint x: 614, startPoint y: 309, endPoint x: 437, endPoint y: 281, distance: 179.1
click at [437, 281] on body "**********" at bounding box center [551, 309] width 363 height 96
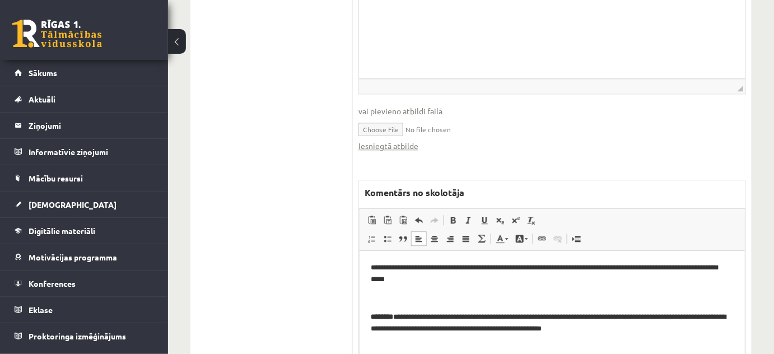
click at [463, 297] on p "Bagātinātā teksta redaktors, wiswyg-editor-47024813287820-1758108421-820" at bounding box center [551, 298] width 363 height 12
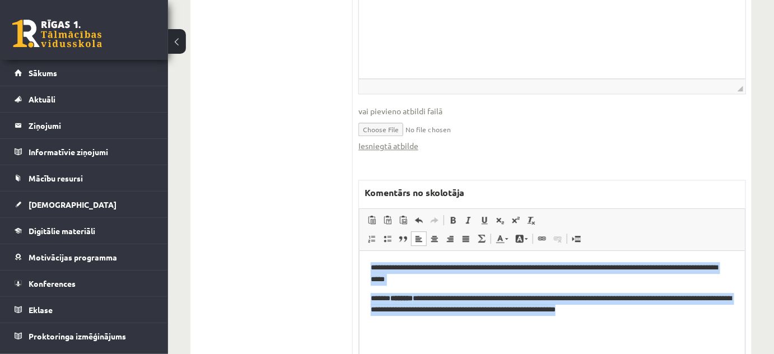
drag, startPoint x: 633, startPoint y: 306, endPoint x: 247, endPoint y: 238, distance: 391.0
click at [359, 250] on html "**********" at bounding box center [551, 288] width 385 height 76
copy body "**********"
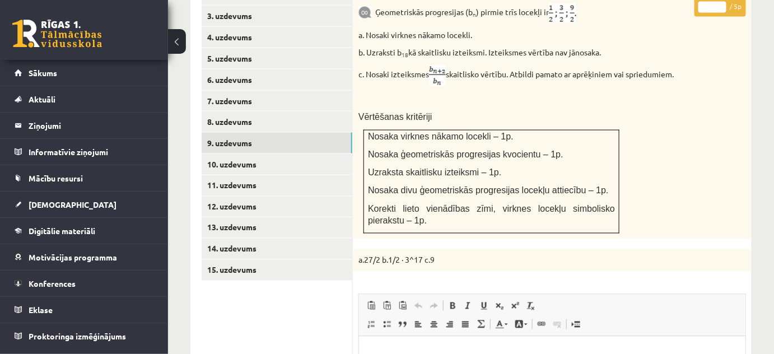
scroll to position [400, 0]
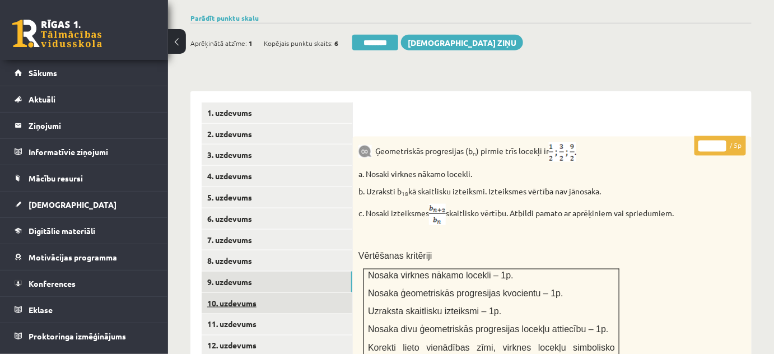
click at [253, 293] on link "10. uzdevums" at bounding box center [277, 303] width 151 height 21
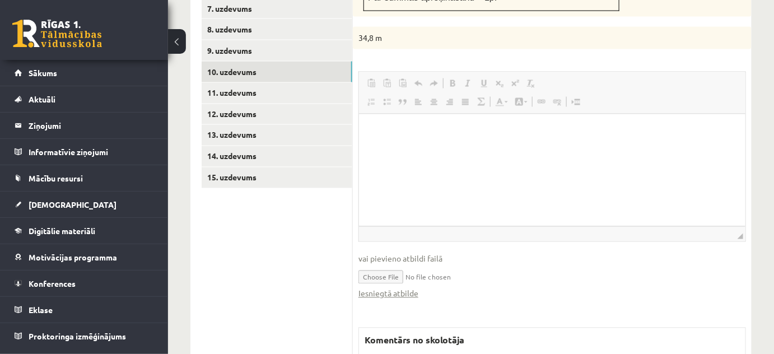
scroll to position [0, 0]
click at [400, 288] on link "Iesniegtā atbilde" at bounding box center [388, 294] width 60 height 12
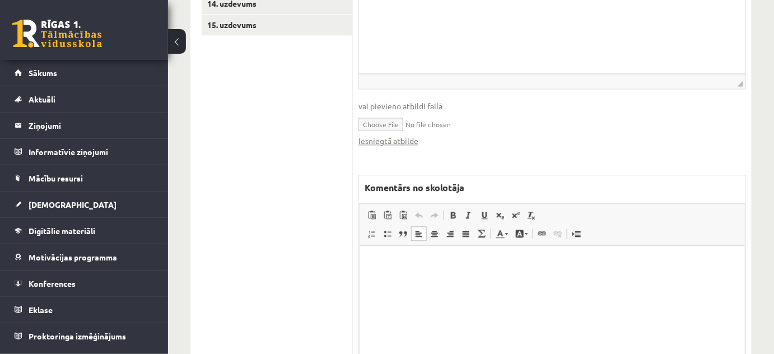
click at [415, 266] on p "Bagātinātā teksta redaktors, wiswyg-editor-47024725299460-1758108438-715" at bounding box center [551, 262] width 363 height 12
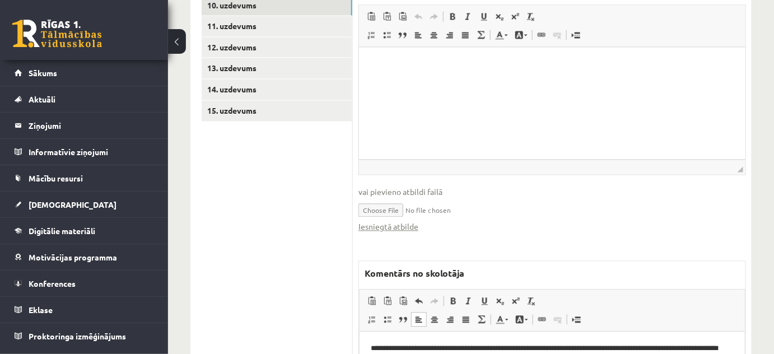
scroll to position [631, 0]
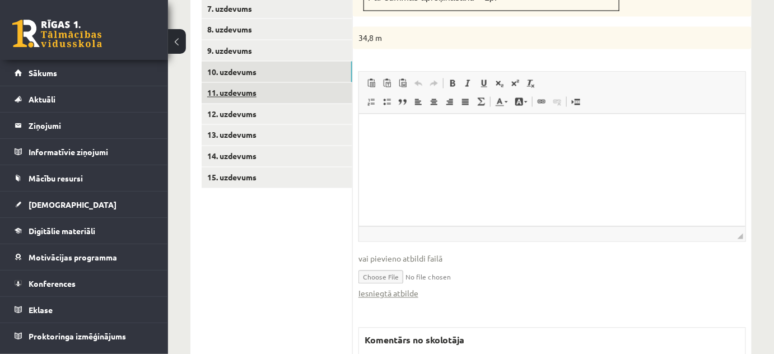
click at [289, 83] on link "11. uzdevums" at bounding box center [277, 93] width 151 height 21
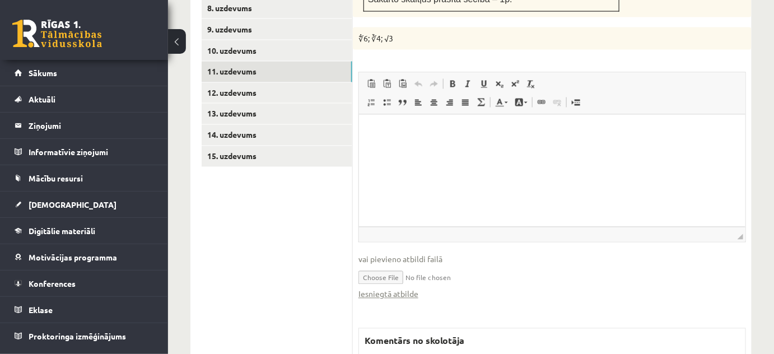
scroll to position [0, 0]
click at [385, 288] on link "Iesniegtā atbilde" at bounding box center [388, 294] width 60 height 12
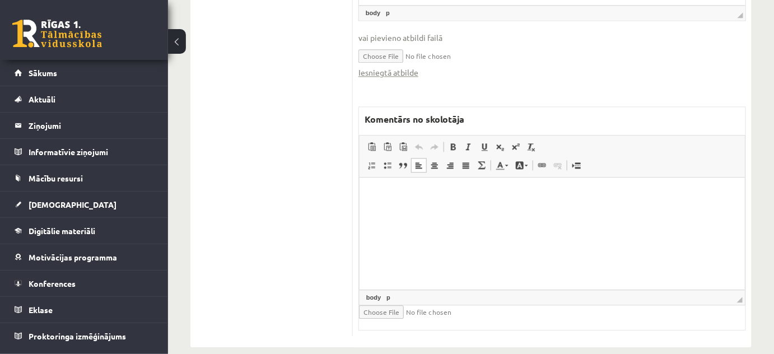
click at [432, 211] on html at bounding box center [551, 194] width 385 height 34
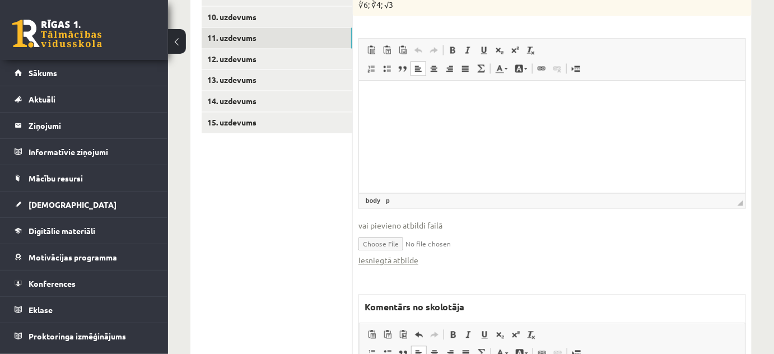
scroll to position [671, 0]
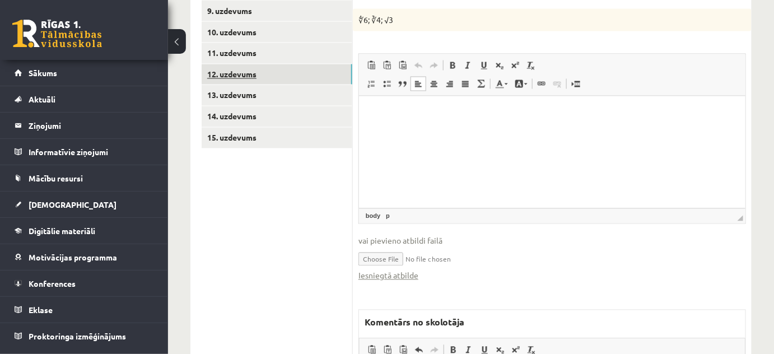
click at [296, 64] on link "12. uzdevums" at bounding box center [277, 74] width 151 height 21
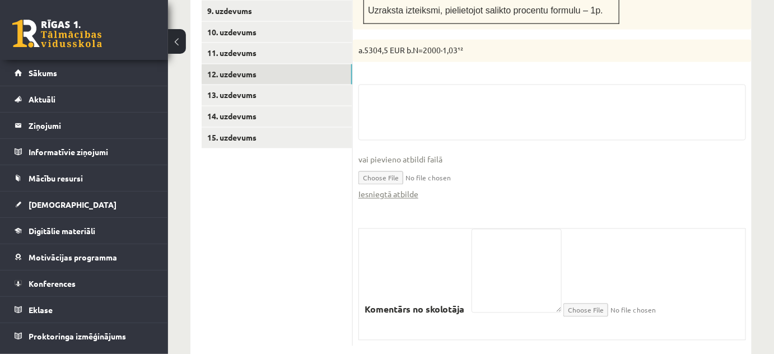
scroll to position [683, 0]
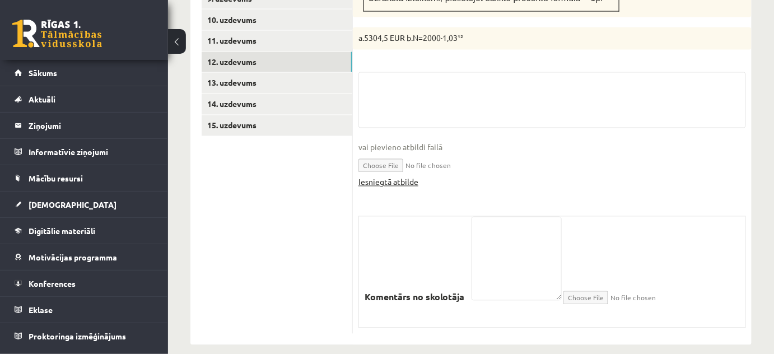
click at [411, 176] on link "Iesniegtā atbilde" at bounding box center [388, 182] width 60 height 12
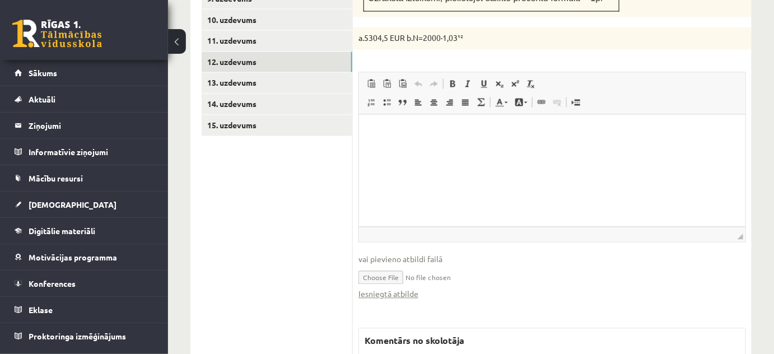
scroll to position [0, 0]
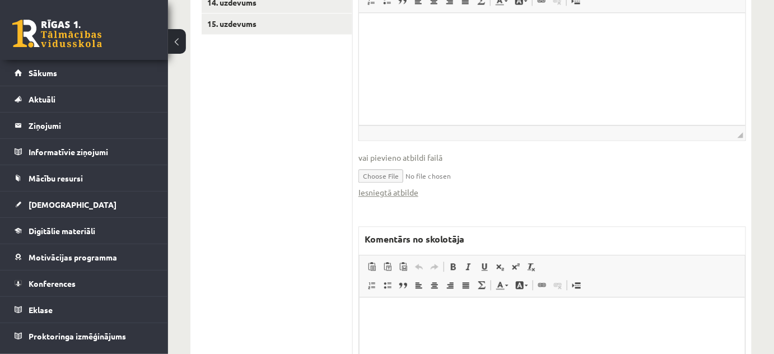
click at [413, 322] on html at bounding box center [551, 314] width 385 height 34
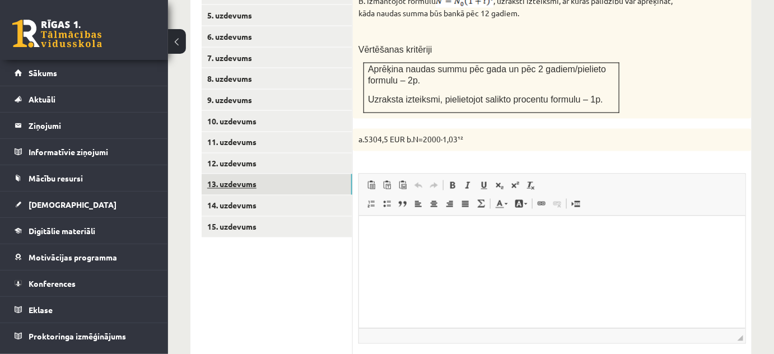
click at [295, 178] on link "13. uzdevums" at bounding box center [277, 184] width 151 height 21
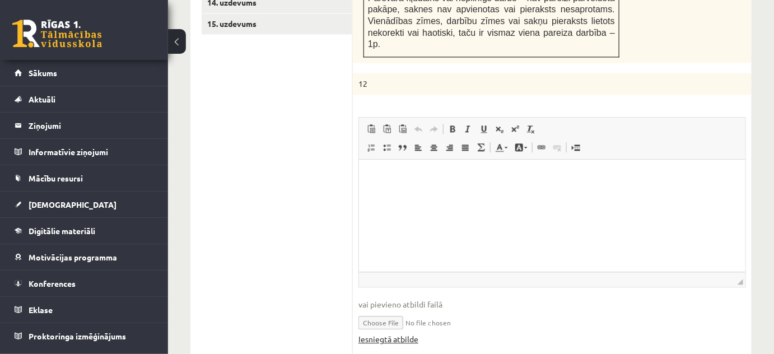
click at [382, 333] on link "Iesniegtā atbilde" at bounding box center [388, 339] width 60 height 12
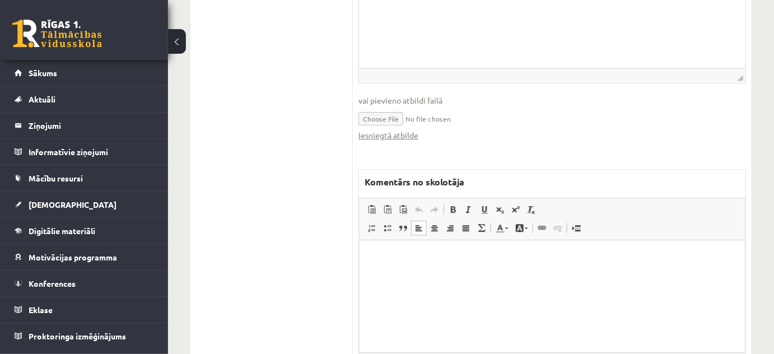
click at [418, 270] on html at bounding box center [551, 257] width 385 height 34
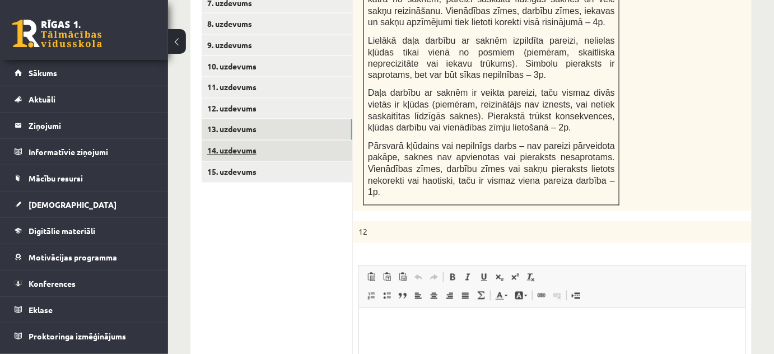
scroll to position [633, 0]
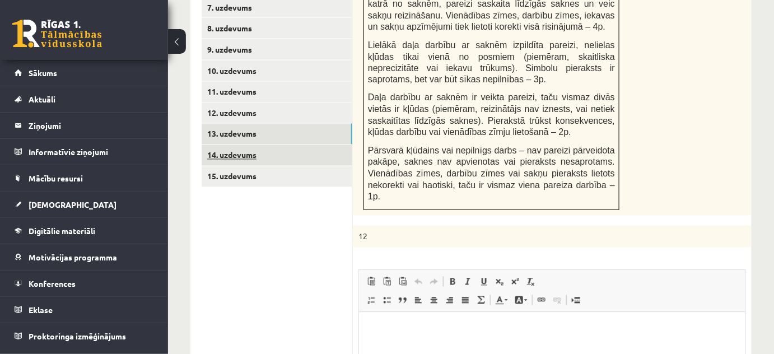
click at [297, 145] on link "14. uzdevums" at bounding box center [277, 155] width 151 height 21
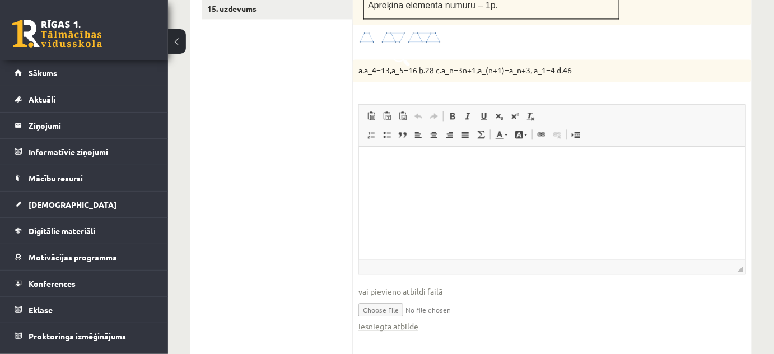
scroll to position [836, 0]
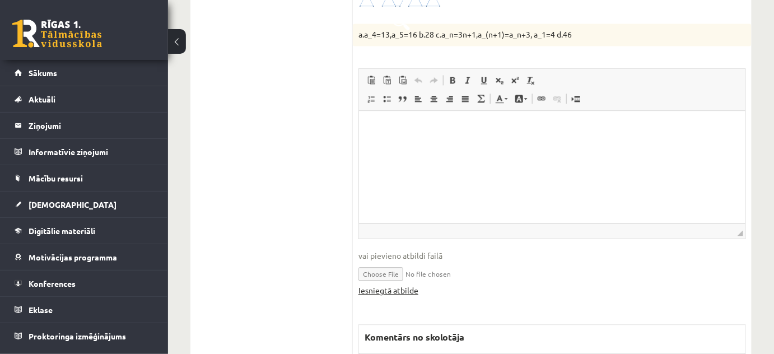
click at [391, 284] on link "Iesniegtā atbilde" at bounding box center [388, 290] width 60 height 12
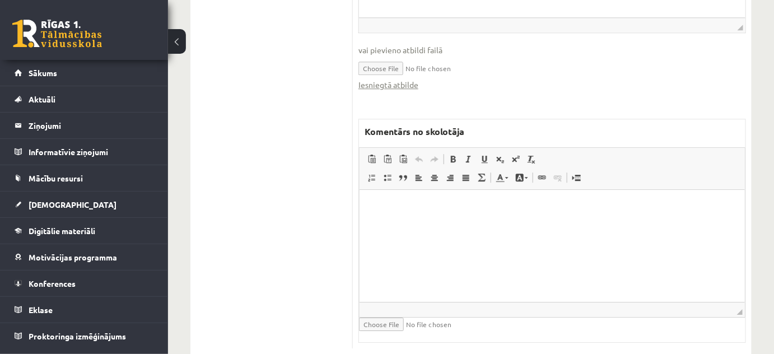
click at [447, 223] on html at bounding box center [551, 206] width 385 height 34
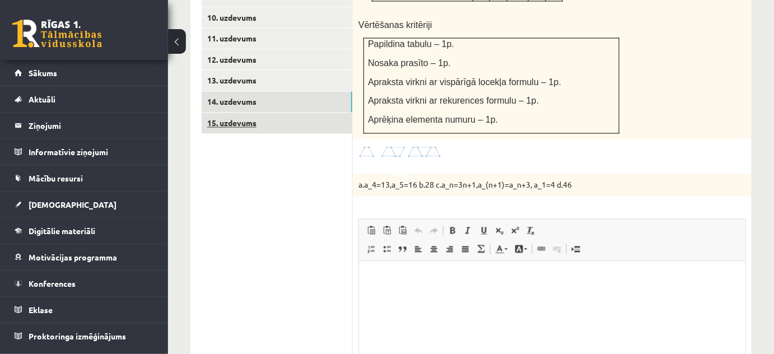
click at [297, 113] on link "15. uzdevums" at bounding box center [277, 123] width 151 height 21
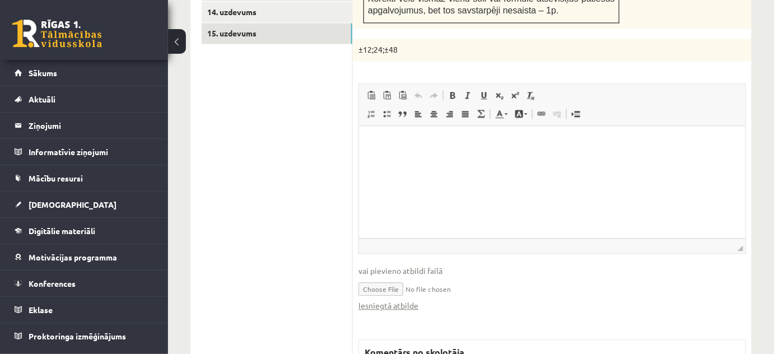
scroll to position [0, 0]
click at [400, 299] on link "Iesniegtā atbilde" at bounding box center [388, 305] width 60 height 12
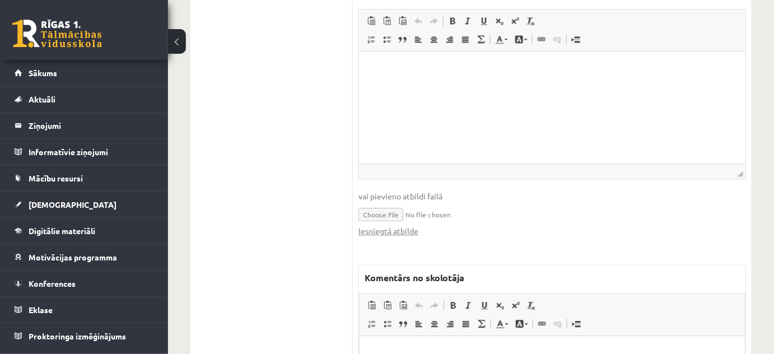
scroll to position [928, 0]
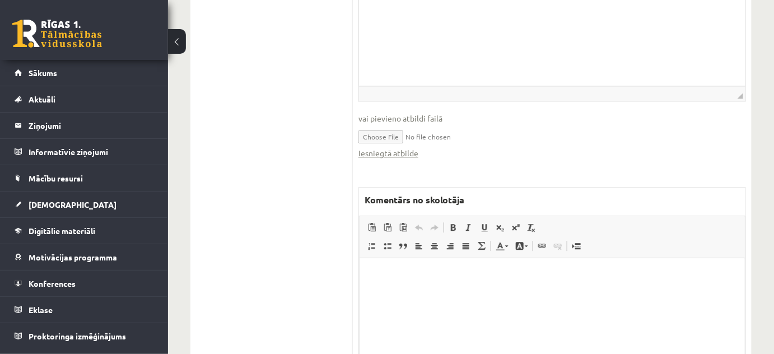
click at [415, 260] on html at bounding box center [551, 274] width 385 height 34
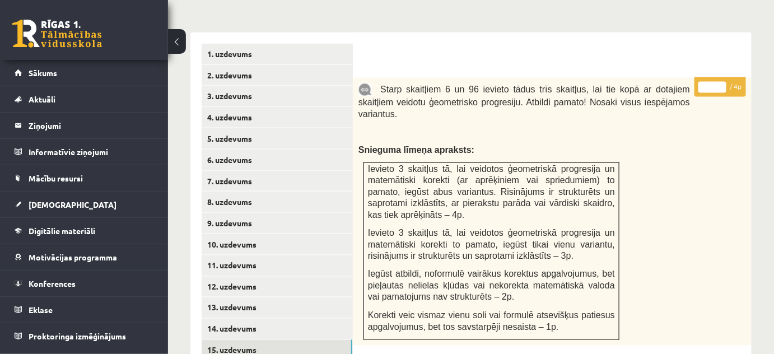
scroll to position [368, 0]
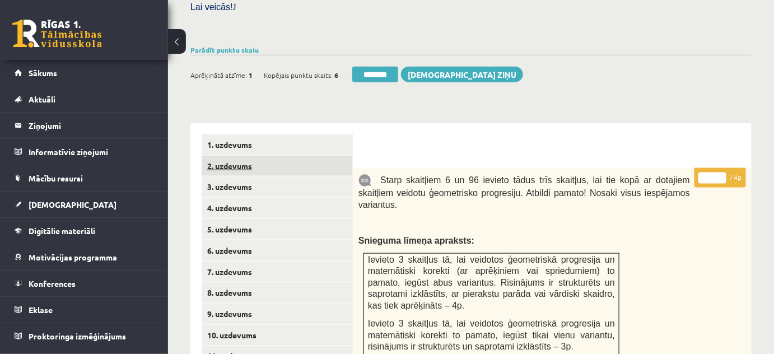
click at [321, 156] on link "2. uzdevums" at bounding box center [277, 166] width 151 height 21
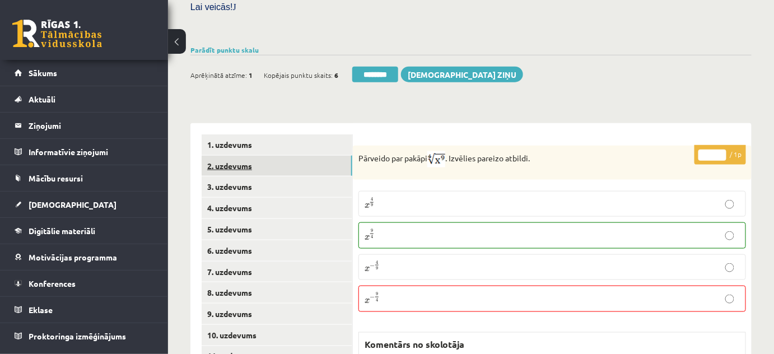
scroll to position [0, 0]
click at [230, 134] on link "1. uzdevums" at bounding box center [277, 144] width 151 height 21
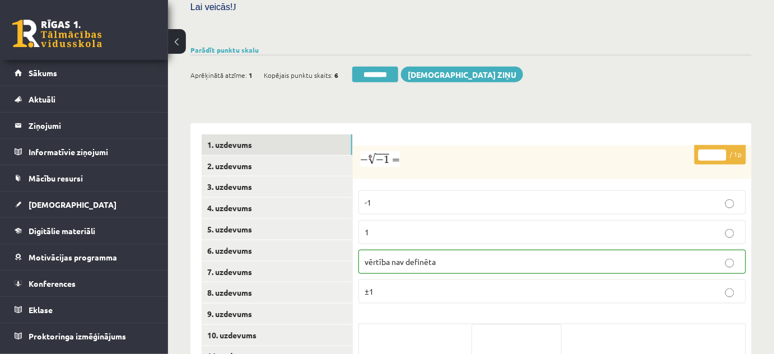
click at [397, 55] on div "Ieskaite saglabāta! Aprēķinātā atzīme: 1 Kopējais punktu skaits: 6 ******** Sūt…" at bounding box center [470, 70] width 561 height 31
click at [396, 67] on input "********" at bounding box center [375, 75] width 46 height 16
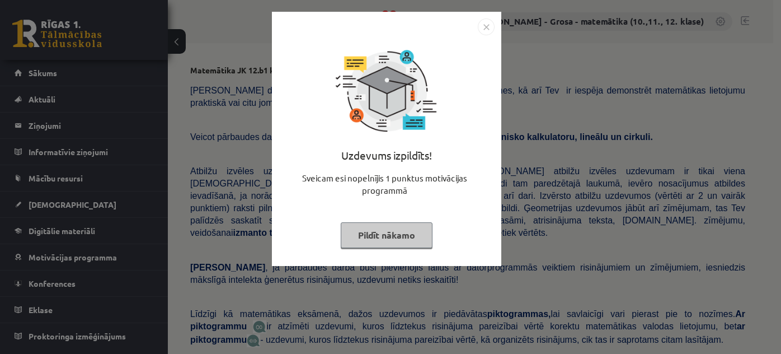
scroll to position [419, 0]
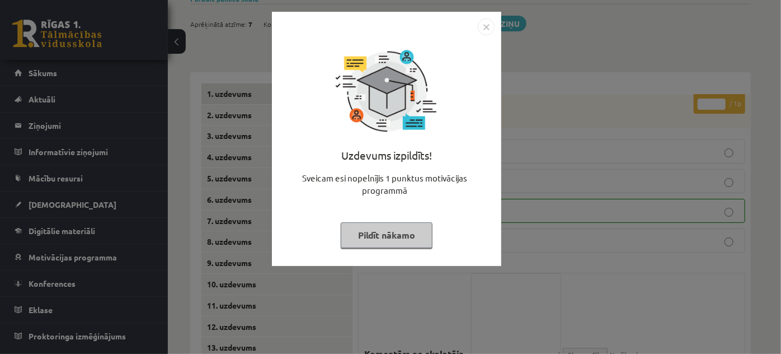
click at [381, 227] on button "Pildīt nākamo" at bounding box center [387, 235] width 92 height 26
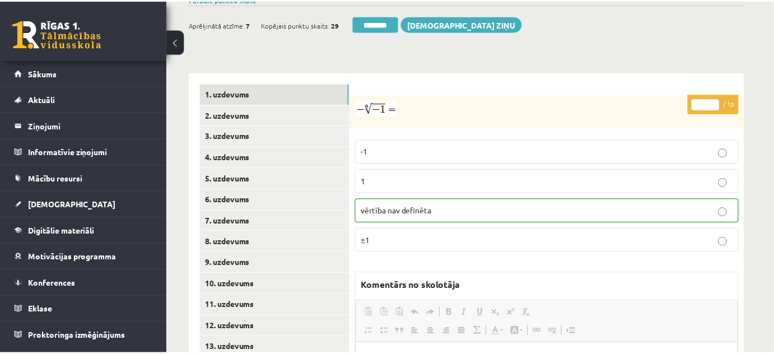
scroll to position [0, 0]
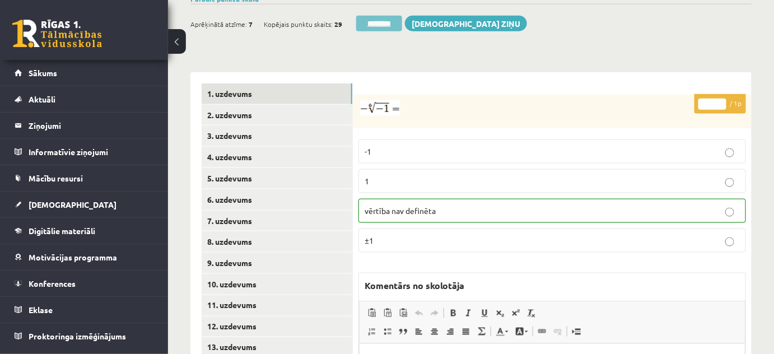
click at [386, 16] on input "********" at bounding box center [379, 24] width 46 height 16
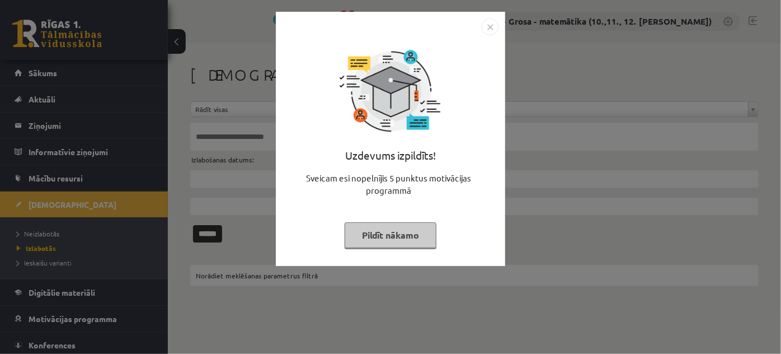
drag, startPoint x: 405, startPoint y: 232, endPoint x: 224, endPoint y: 229, distance: 181.4
click at [404, 232] on button "Pildīt nākamo" at bounding box center [391, 235] width 92 height 26
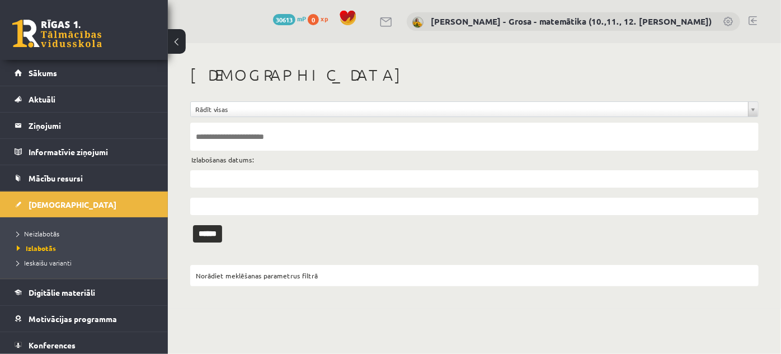
click at [43, 231] on span "Neizlabotās" at bounding box center [38, 233] width 43 height 9
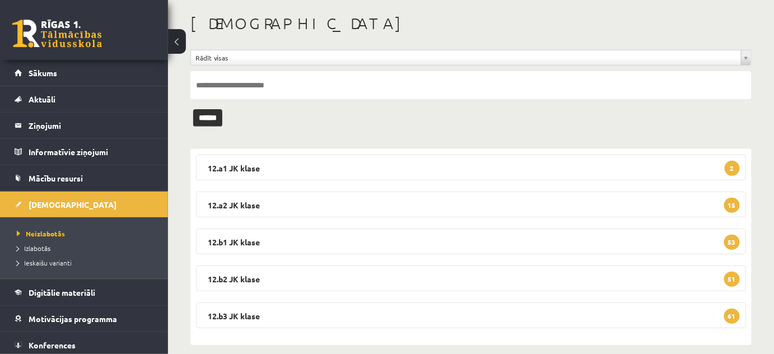
scroll to position [64, 0]
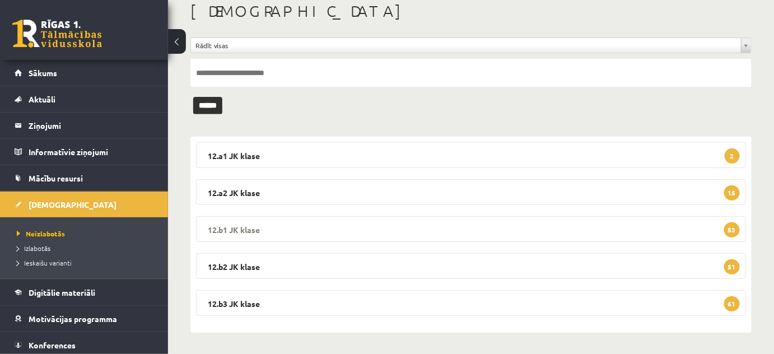
click at [275, 236] on legend "12.b1 JK klase 53" at bounding box center [471, 229] width 550 height 26
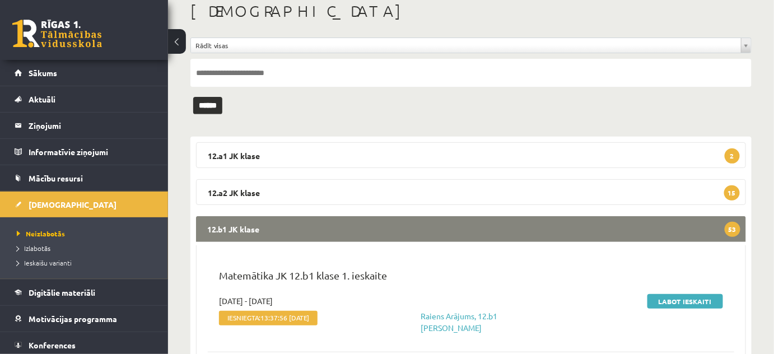
click at [276, 229] on legend "12.b1 JK klase 53" at bounding box center [471, 229] width 550 height 26
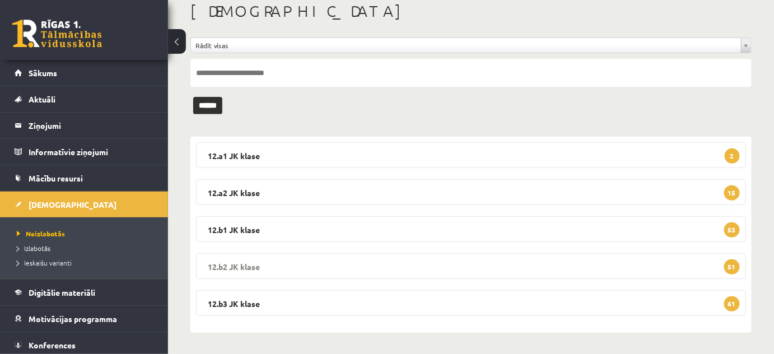
click at [303, 275] on legend "12.b2 JK klase 51" at bounding box center [471, 266] width 550 height 26
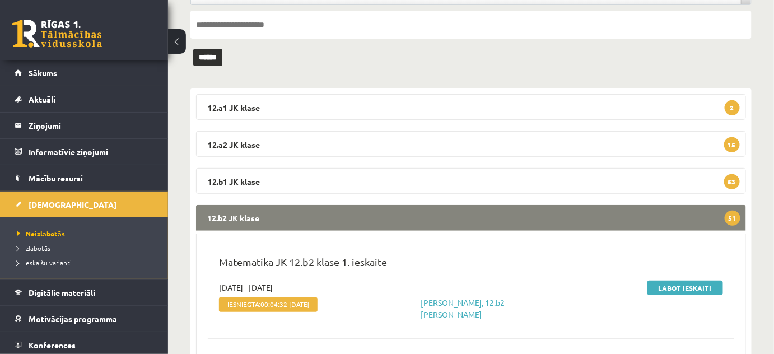
scroll to position [217, 0]
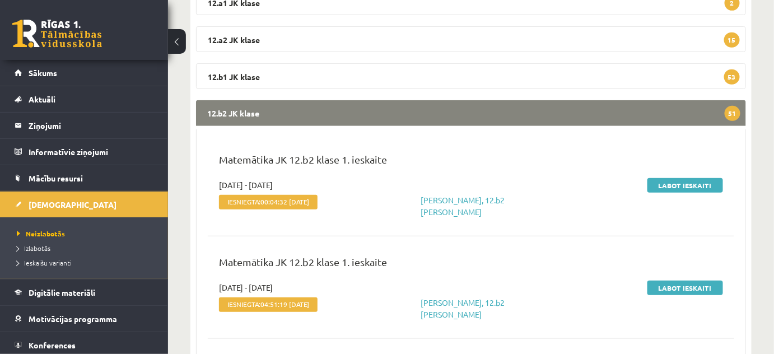
click at [332, 110] on legend "12.b2 JK klase 51" at bounding box center [471, 113] width 550 height 26
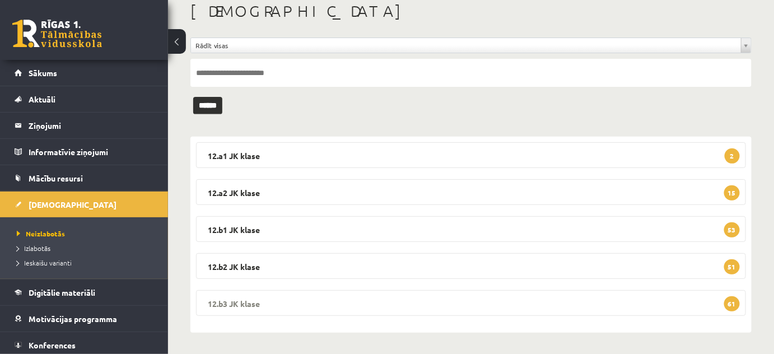
click at [310, 297] on legend "12.b3 JK klase 61" at bounding box center [471, 303] width 550 height 26
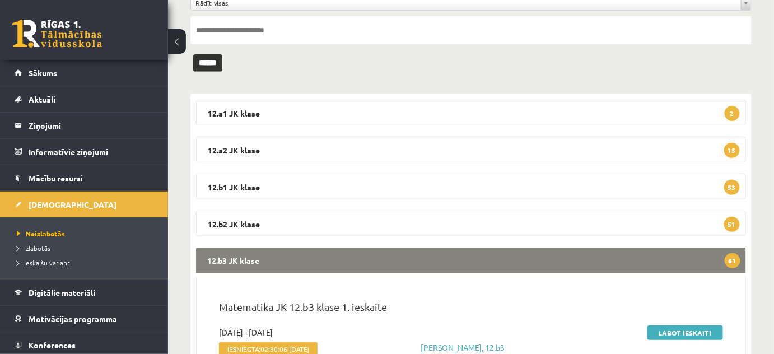
scroll to position [203, 0]
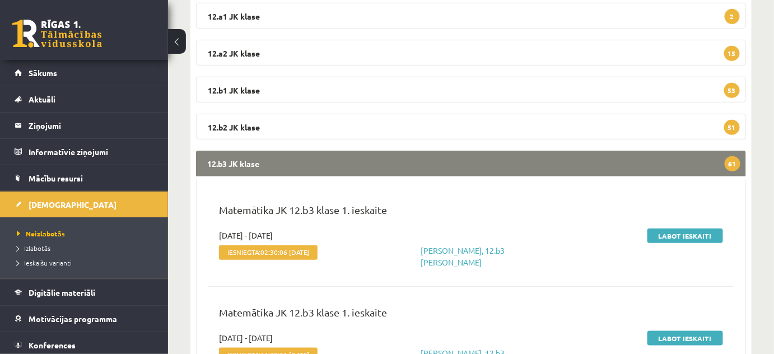
click at [245, 167] on legend "12.b3 JK klase 61" at bounding box center [471, 164] width 550 height 26
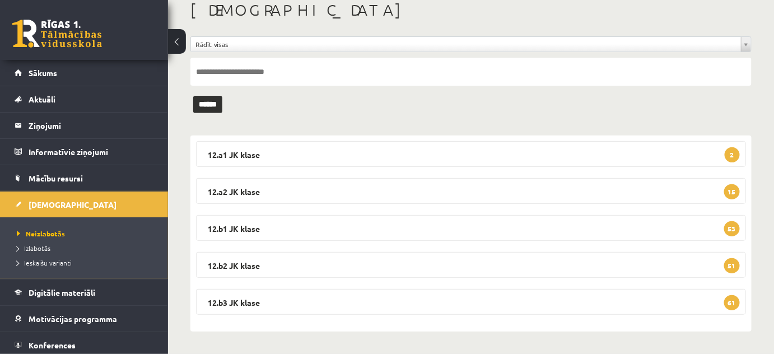
scroll to position [64, 0]
click at [251, 127] on div "**********" at bounding box center [471, 167] width 606 height 376
click at [260, 226] on legend "12.b1 JK klase 53" at bounding box center [471, 229] width 550 height 26
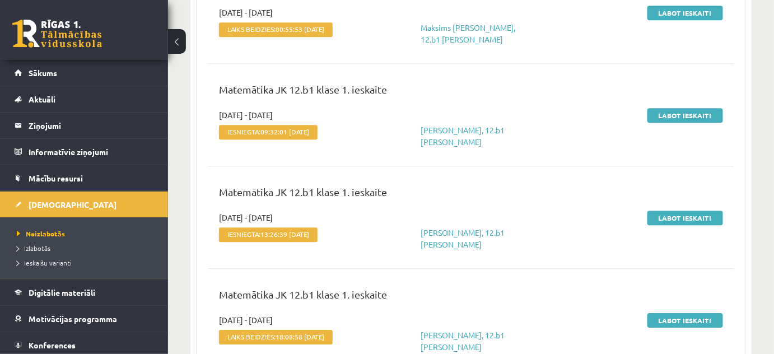
scroll to position [5351, 0]
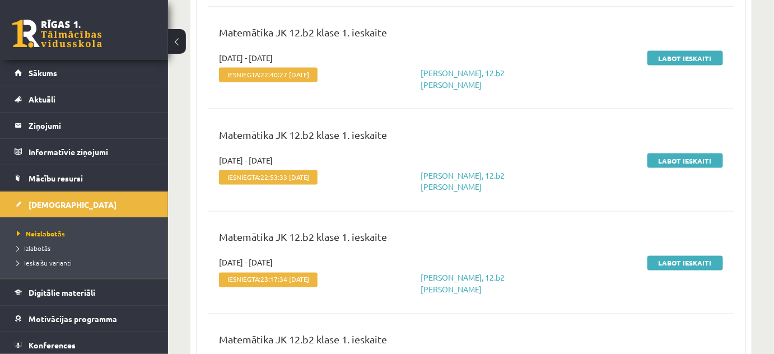
scroll to position [10479, 0]
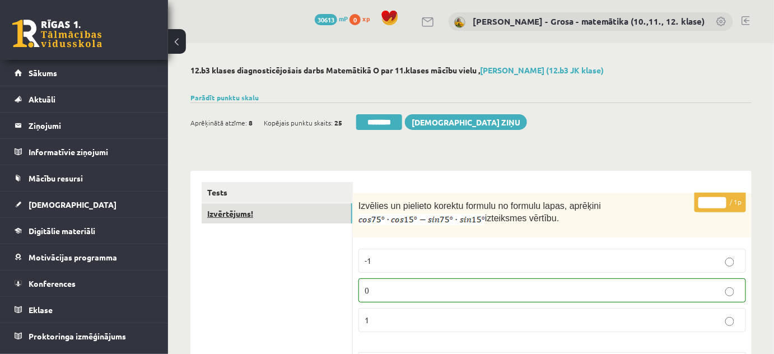
click at [265, 216] on link "Izvērtējums!" at bounding box center [277, 213] width 151 height 21
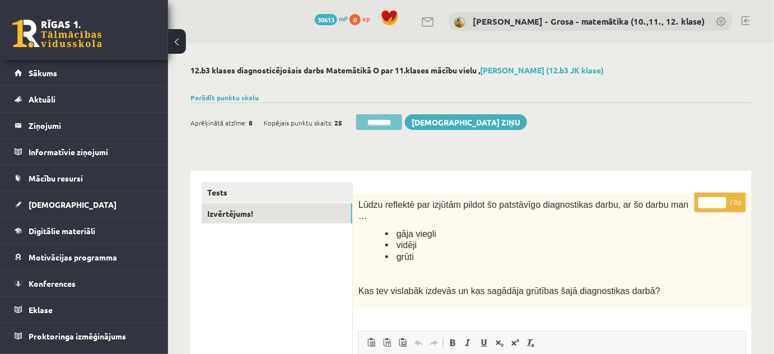
click at [373, 119] on input "********" at bounding box center [379, 122] width 46 height 16
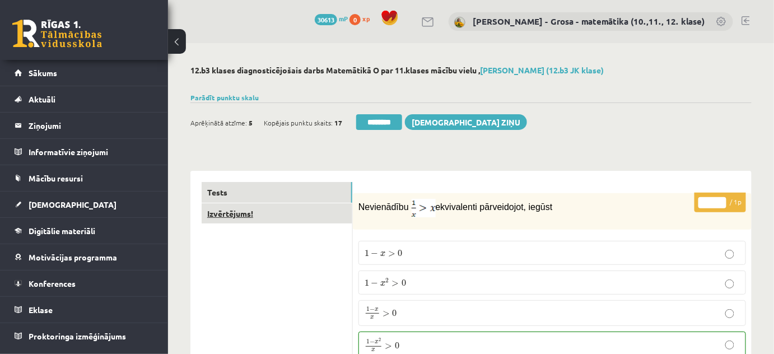
click at [335, 218] on link "Izvērtējums!" at bounding box center [277, 213] width 151 height 21
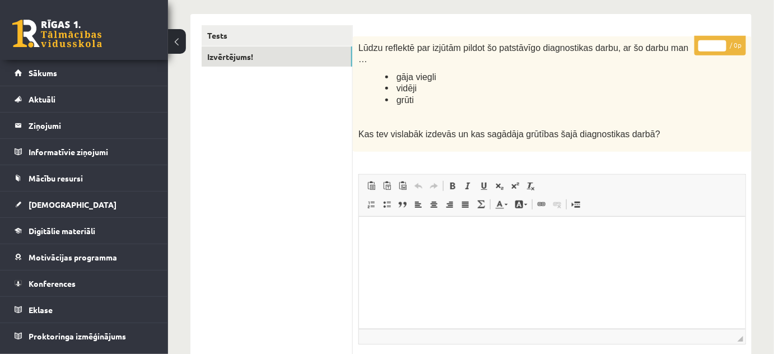
scroll to position [50, 0]
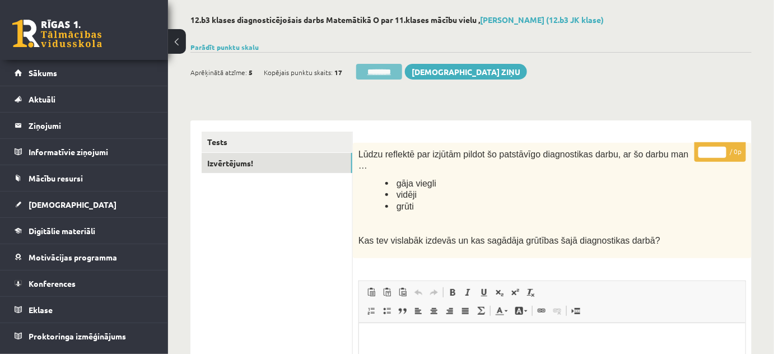
click at [380, 68] on input "********" at bounding box center [379, 72] width 46 height 16
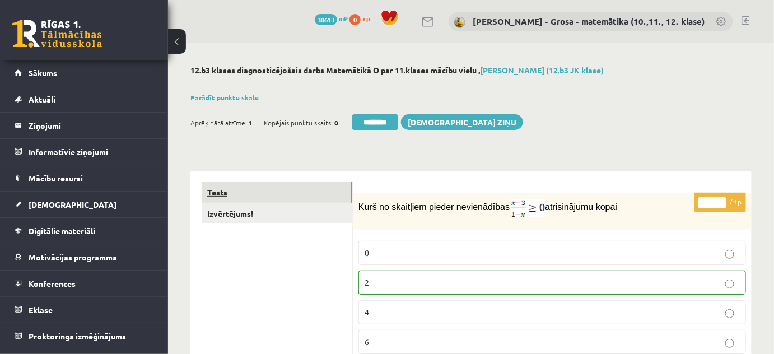
click at [334, 203] on link "Tests" at bounding box center [277, 192] width 151 height 21
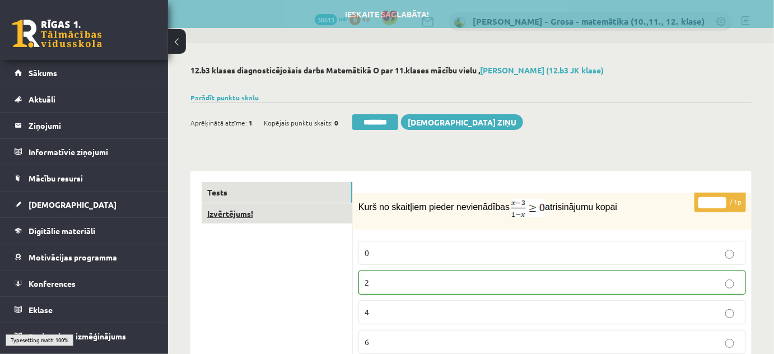
click at [334, 210] on link "Izvērtējums!" at bounding box center [277, 213] width 151 height 21
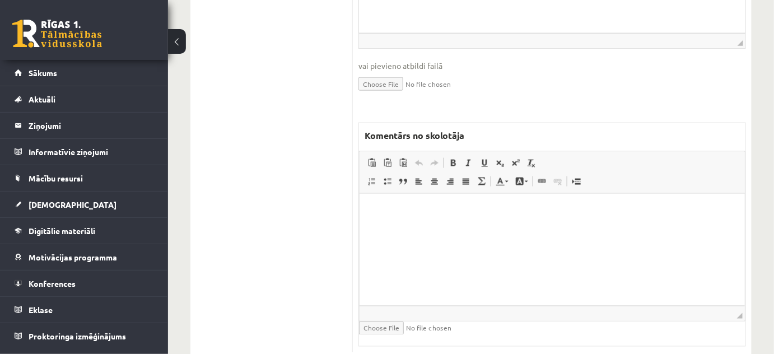
click at [408, 227] on html at bounding box center [551, 210] width 385 height 34
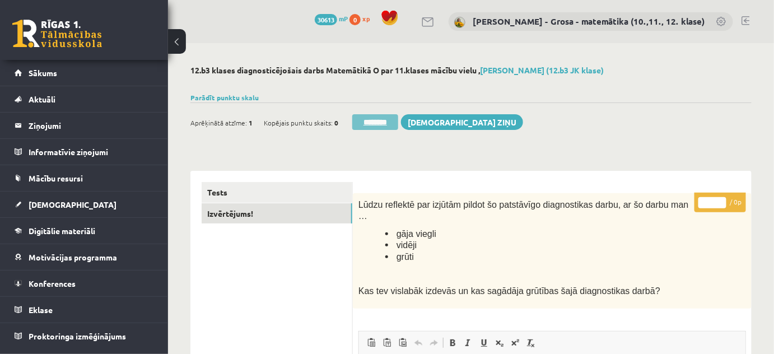
click at [369, 119] on input "********" at bounding box center [375, 122] width 46 height 16
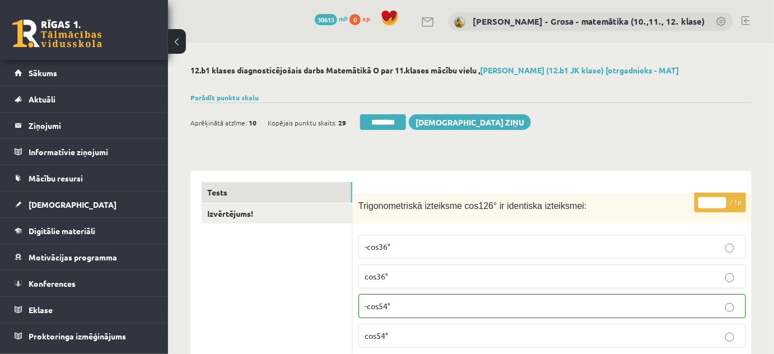
click at [296, 211] on link "Izvērtējums!" at bounding box center [277, 213] width 151 height 21
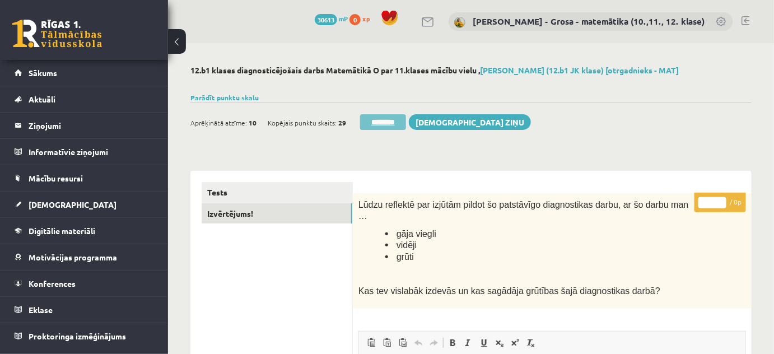
click at [380, 129] on input "********" at bounding box center [383, 122] width 46 height 16
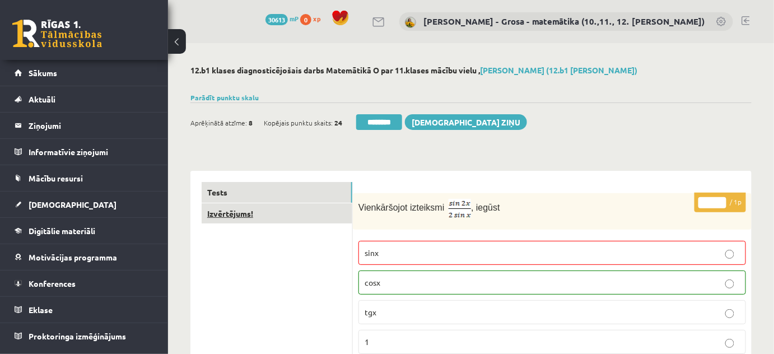
click at [326, 207] on link "Izvērtējums!" at bounding box center [277, 213] width 151 height 21
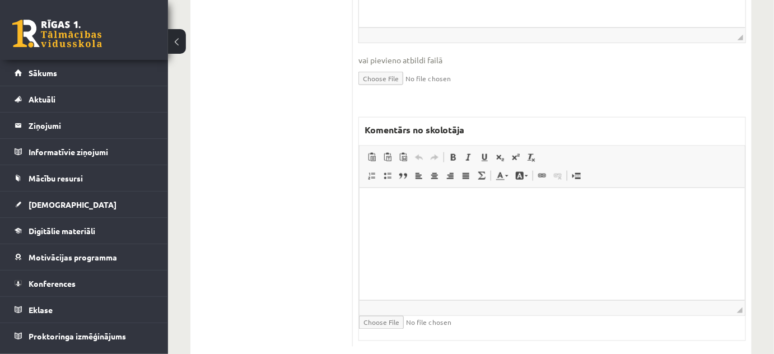
click at [498, 222] on html at bounding box center [551, 205] width 385 height 34
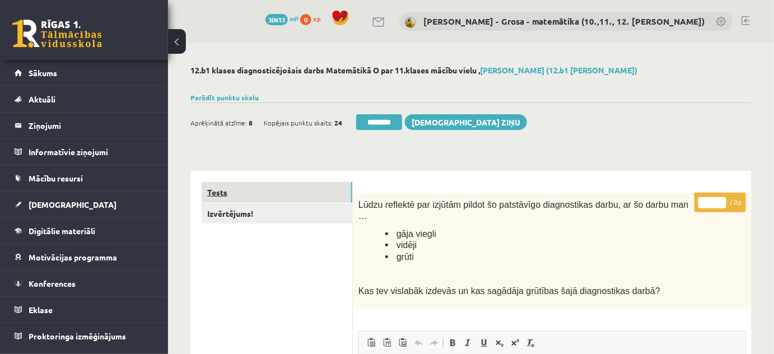
click at [263, 198] on link "Tests" at bounding box center [277, 192] width 151 height 21
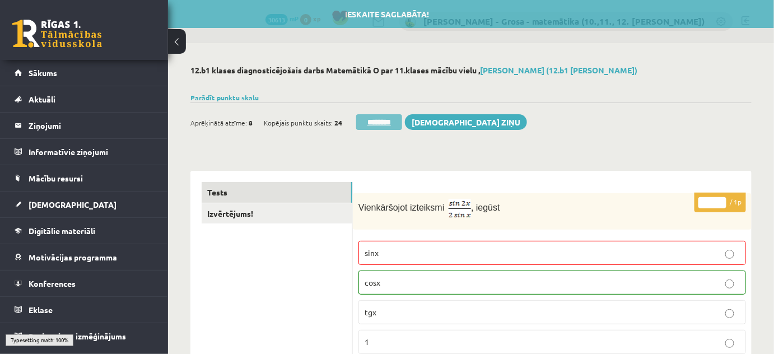
click at [368, 121] on input "********" at bounding box center [379, 122] width 46 height 16
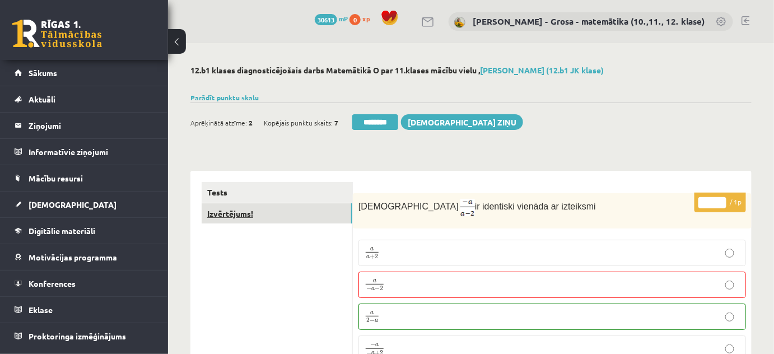
click at [312, 204] on link "Izvērtējums!" at bounding box center [277, 213] width 151 height 21
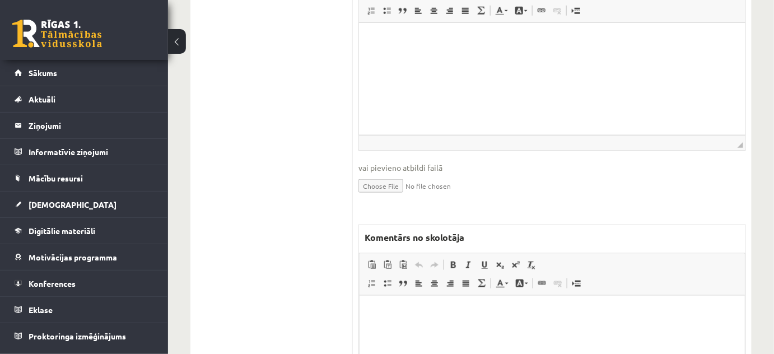
click at [405, 310] on p "Bagātinātā teksta redaktors, wiswyg-editor-47024826657000-1758108621-766" at bounding box center [551, 312] width 363 height 12
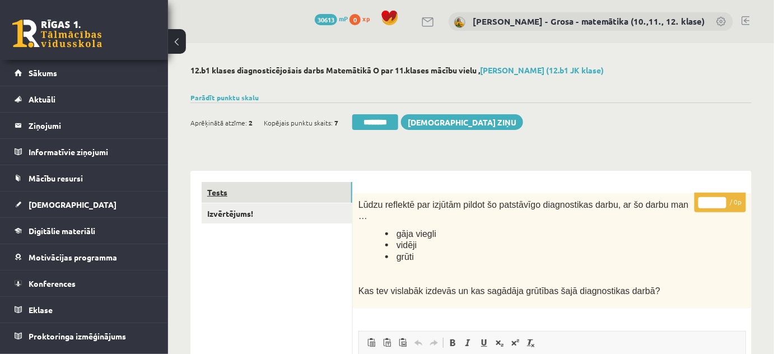
click at [299, 194] on link "Tests" at bounding box center [277, 192] width 151 height 21
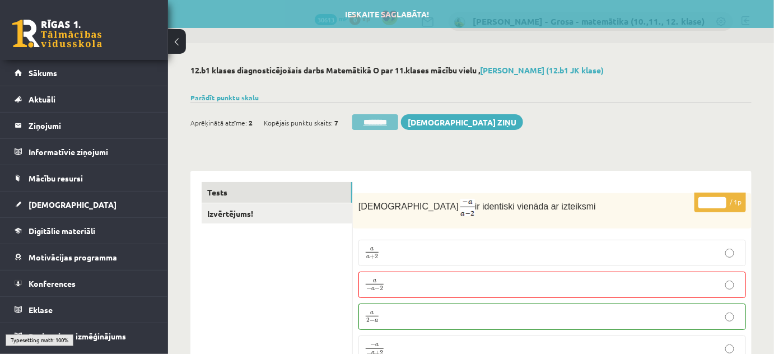
click at [370, 124] on input "********" at bounding box center [375, 122] width 46 height 16
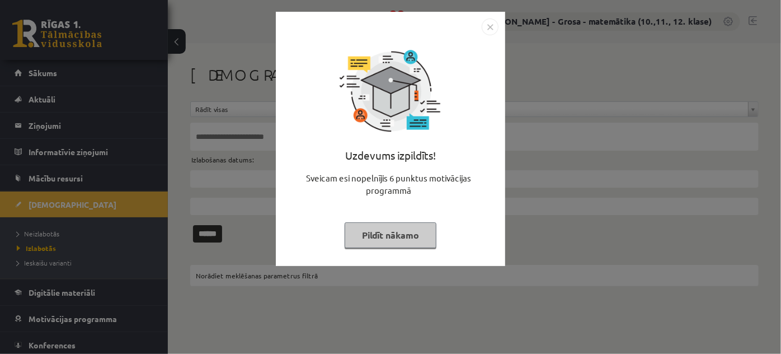
click at [59, 119] on div "Uzdevums izpildīts! Sveicam esi nopelnījis 6 punktus motivācijas programmā Pild…" at bounding box center [390, 177] width 781 height 354
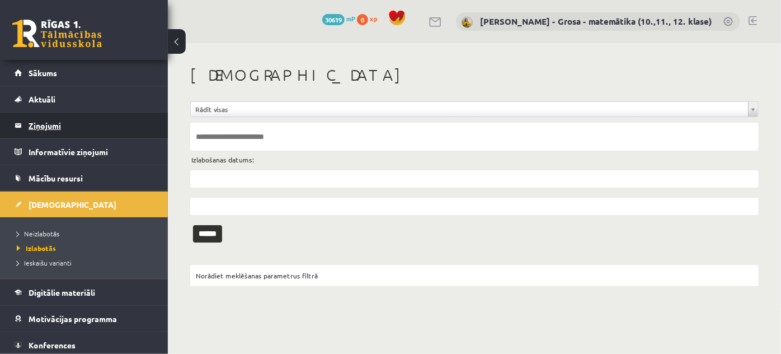
click at [53, 124] on legend "Ziņojumi 0" at bounding box center [91, 126] width 125 height 26
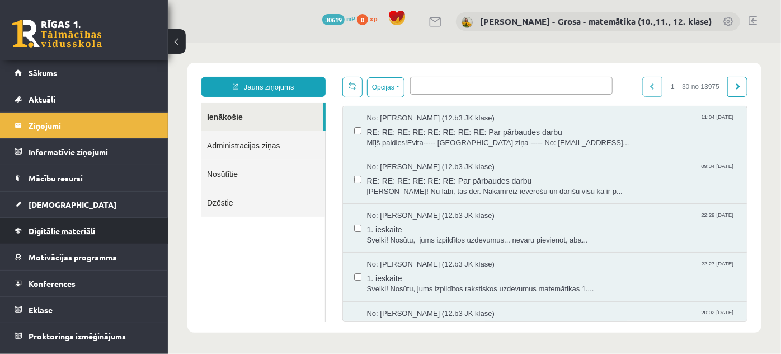
click at [63, 232] on span "Digitālie materiāli" at bounding box center [62, 231] width 67 height 10
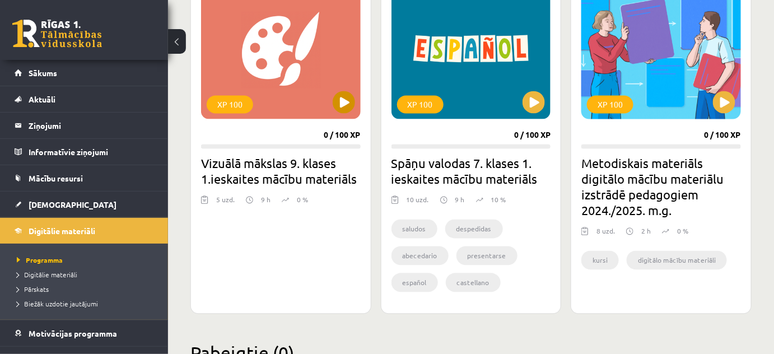
scroll to position [672, 0]
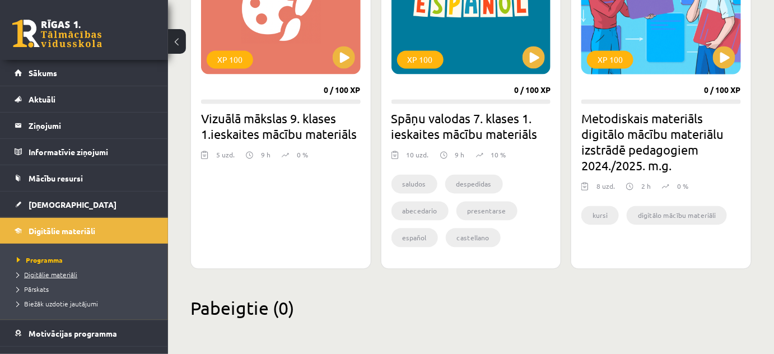
click at [44, 270] on span "Digitālie materiāli" at bounding box center [47, 274] width 60 height 9
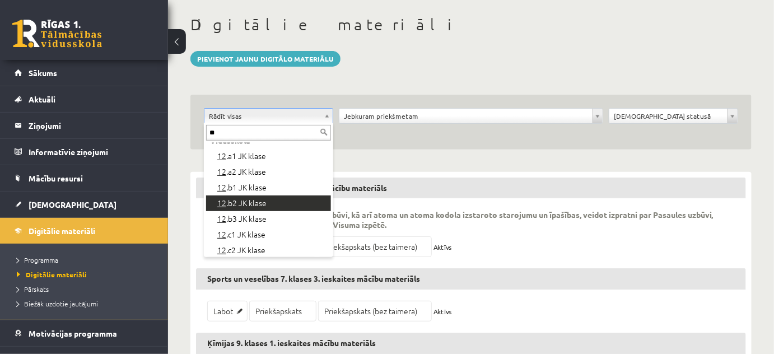
scroll to position [13, 0]
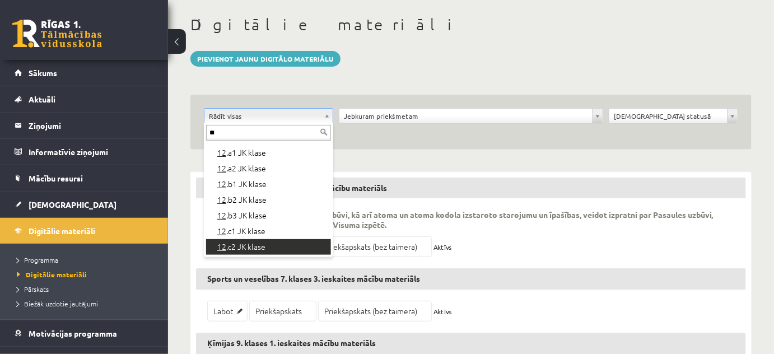
type input "**"
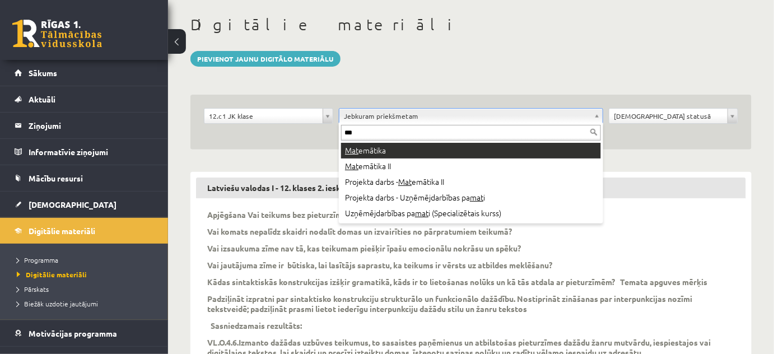
type input "***"
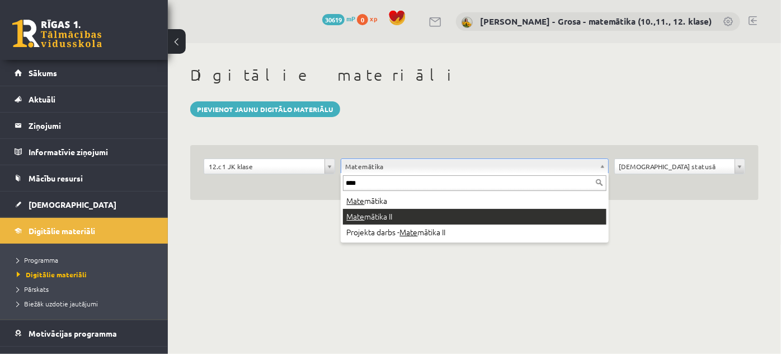
type input "****"
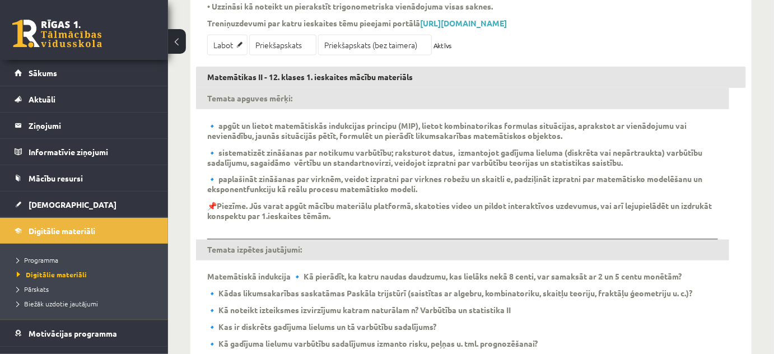
scroll to position [560, 0]
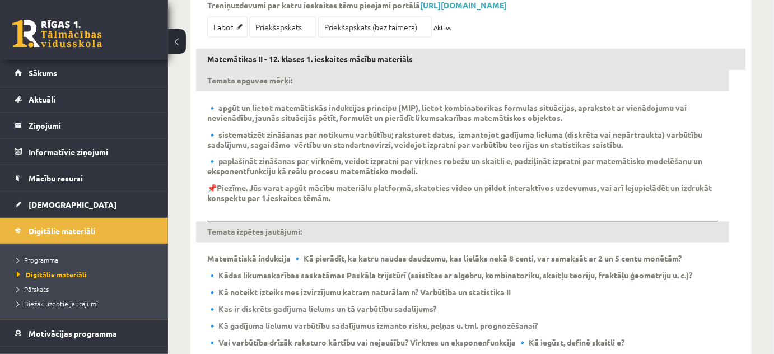
click at [357, 149] on p "🔹 sistematizēt zināšanas par notikumu varbūtību; raksturot datus, izmantojot ga…" at bounding box center [462, 139] width 510 height 20
click at [260, 203] on b "Piezīme. Jūs varat apgūt mācību materiālu platformā, skatoties video un pildot …" at bounding box center [459, 193] width 504 height 20
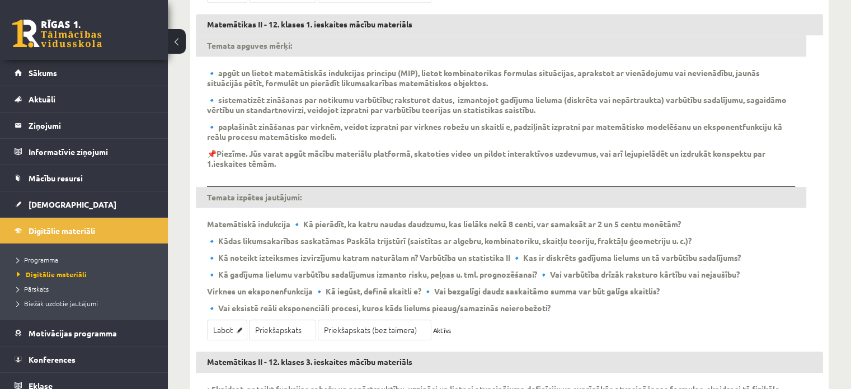
scroll to position [672, 0]
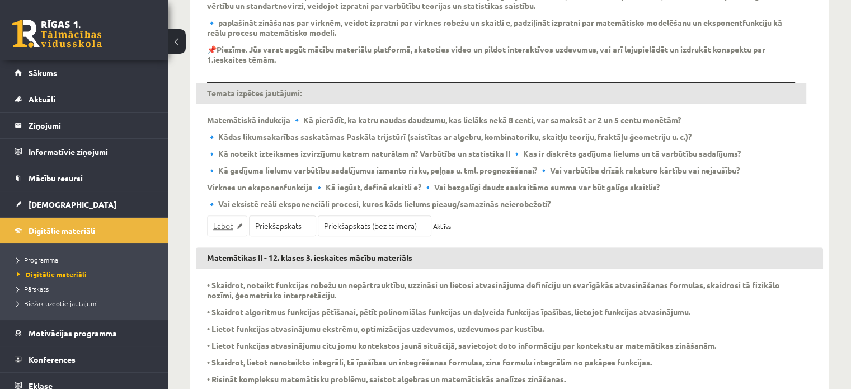
click at [223, 236] on link "Labot" at bounding box center [227, 226] width 40 height 21
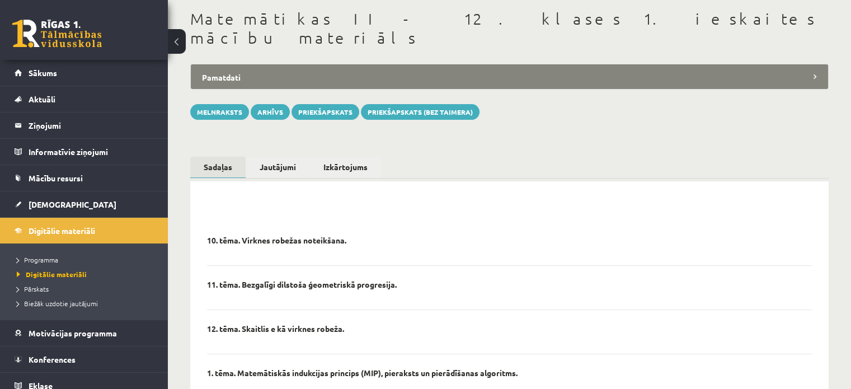
click at [261, 235] on p "10. tēma. Virknes robežas noteikšana." at bounding box center [276, 240] width 139 height 10
click at [207, 157] on link "Sadaļas" at bounding box center [217, 168] width 55 height 22
click at [424, 64] on legend "Pamatdati" at bounding box center [509, 77] width 639 height 26
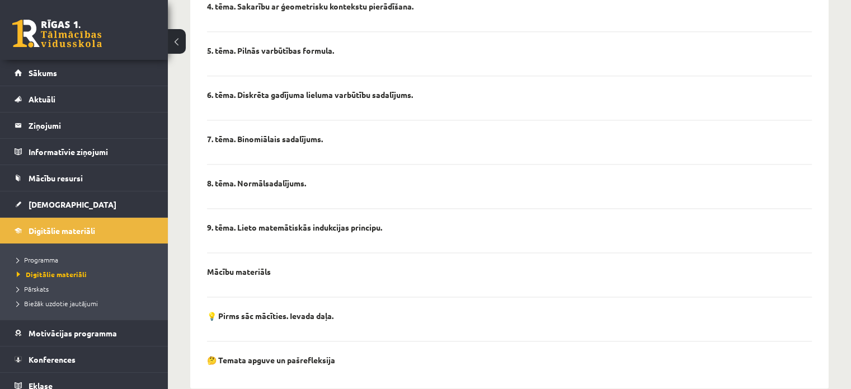
scroll to position [56, 0]
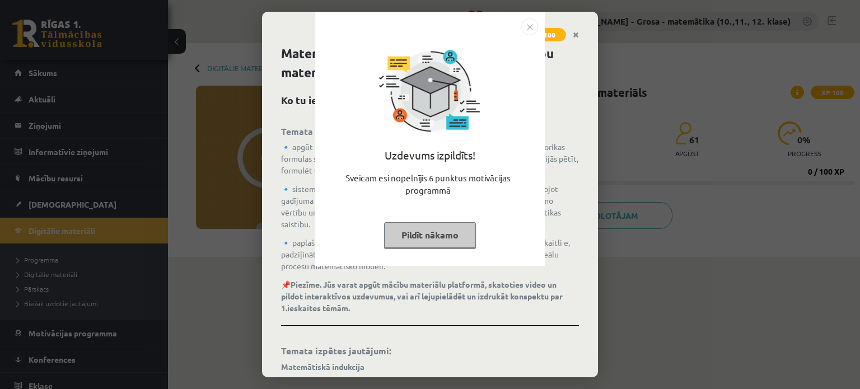
click at [467, 237] on button "Pildīt nākamo" at bounding box center [430, 235] width 92 height 26
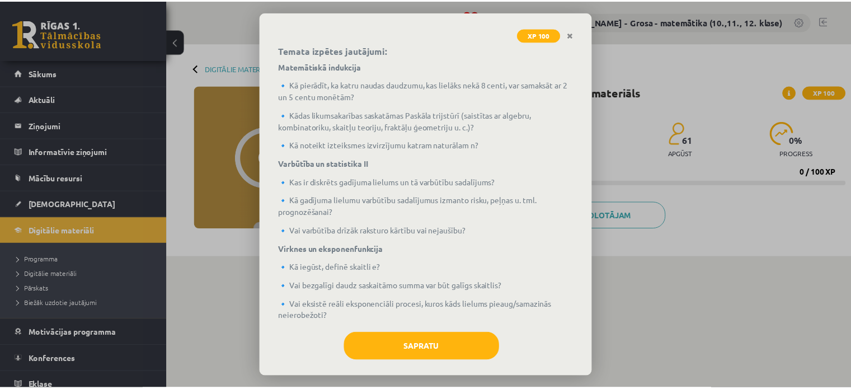
scroll to position [310, 0]
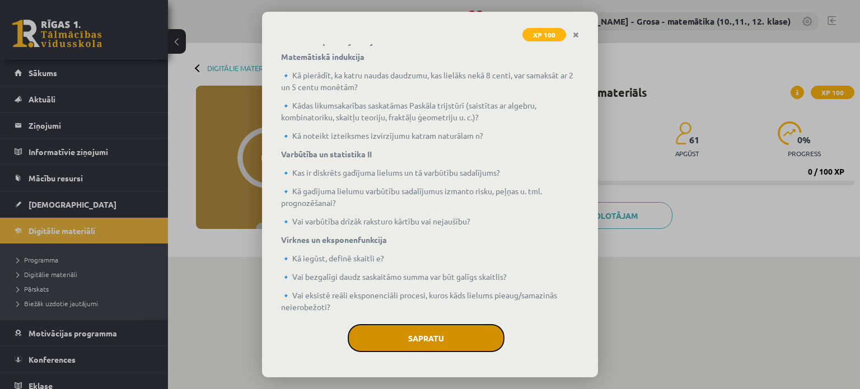
click at [462, 336] on button "Sapratu" at bounding box center [426, 338] width 157 height 28
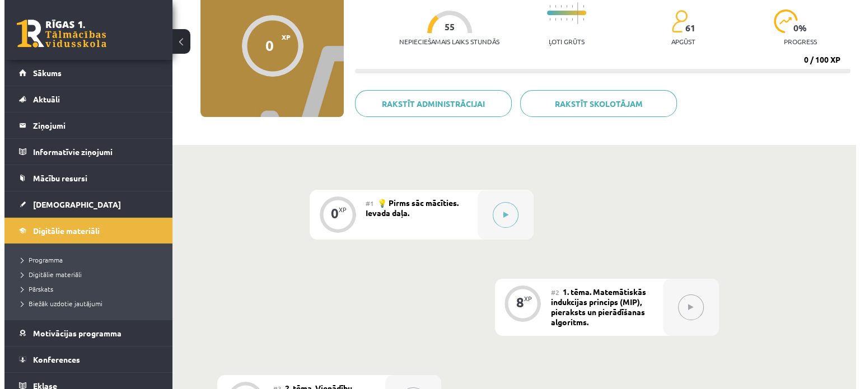
scroll to position [280, 0]
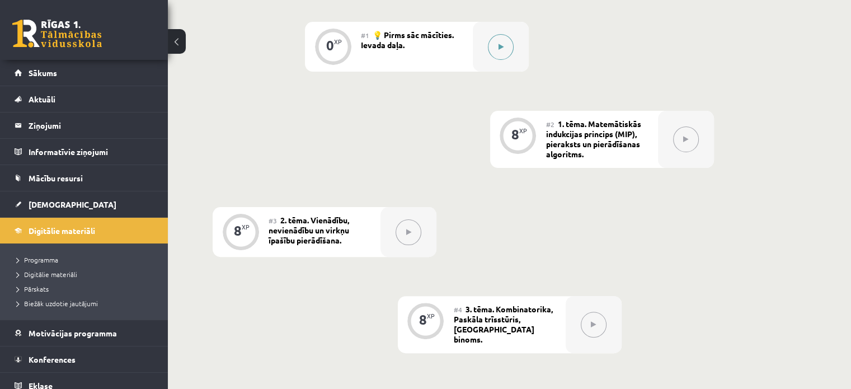
click at [504, 56] on button at bounding box center [501, 47] width 26 height 26
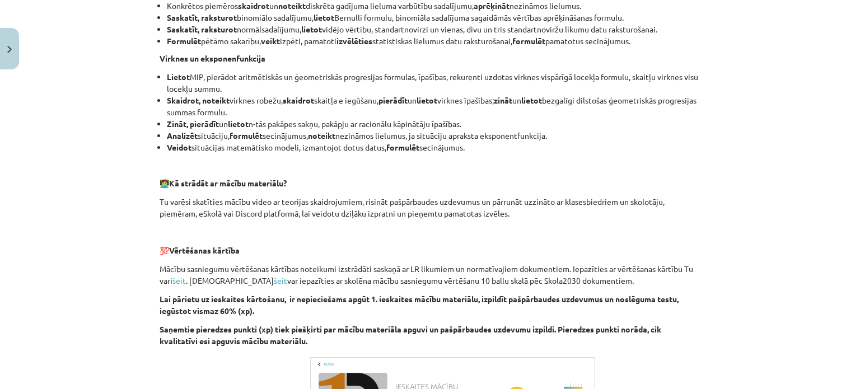
scroll to position [526, 0]
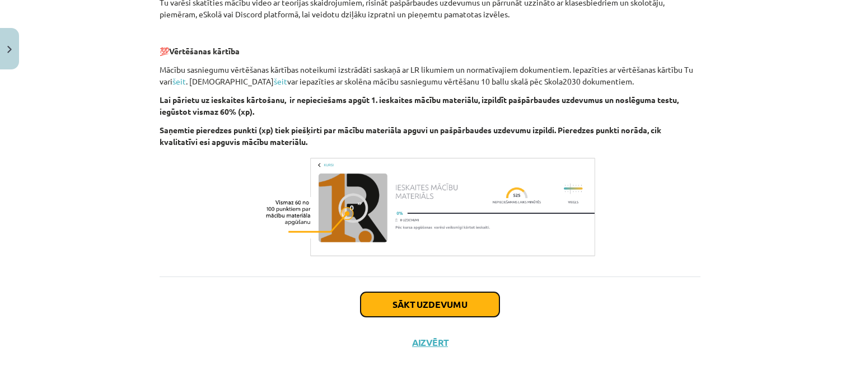
click at [451, 297] on button "Sākt uzdevumu" at bounding box center [429, 304] width 139 height 25
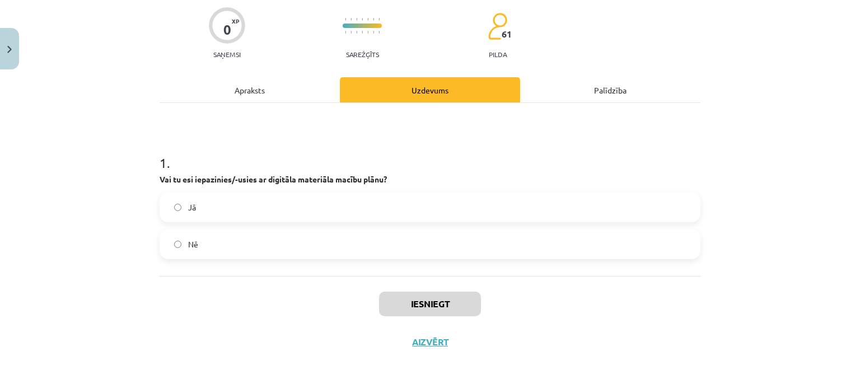
scroll to position [28, 0]
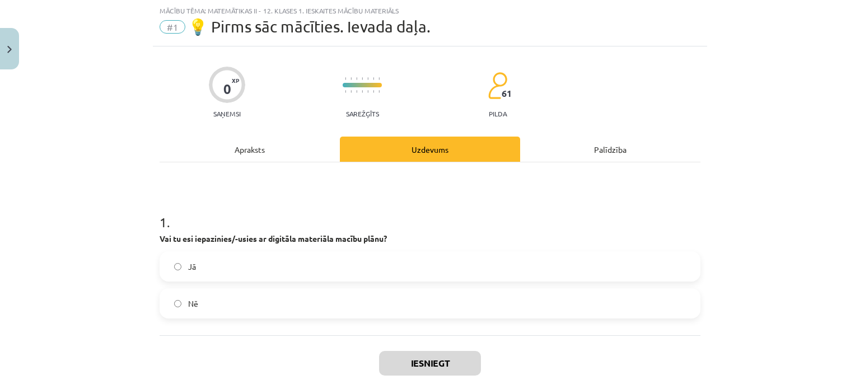
click at [421, 289] on label "Nē" at bounding box center [430, 303] width 538 height 28
click at [414, 266] on label "Jā" at bounding box center [430, 266] width 538 height 28
click at [442, 364] on button "Iesniegt" at bounding box center [430, 363] width 102 height 25
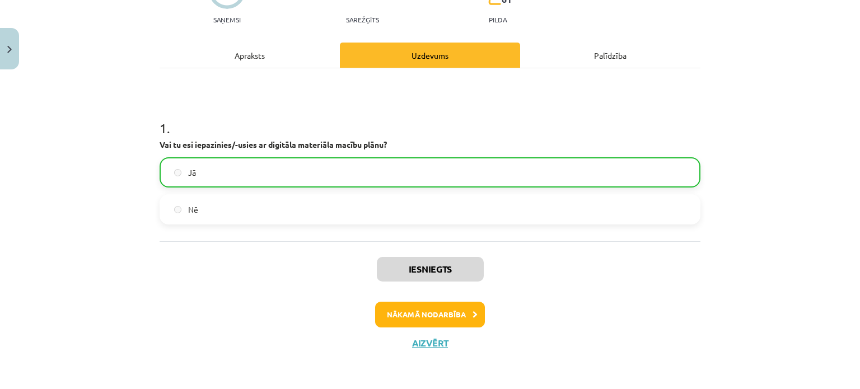
click at [439, 329] on div "Iesniegts Nākamā nodarbība Aizvērt" at bounding box center [430, 298] width 541 height 114
click at [441, 312] on button "Nākamā nodarbība" at bounding box center [430, 315] width 110 height 26
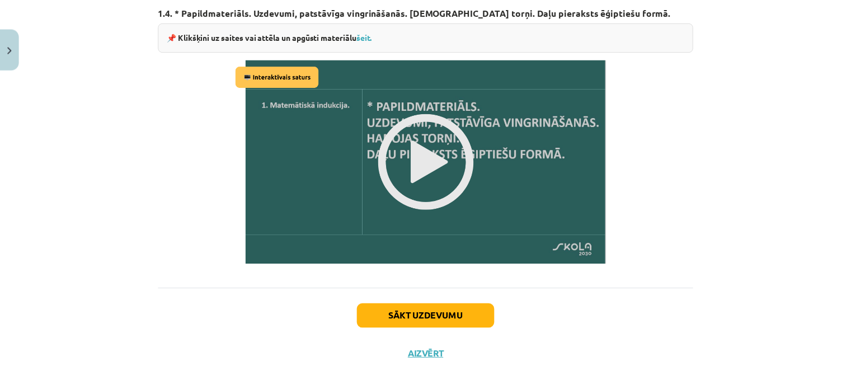
scroll to position [1379, 0]
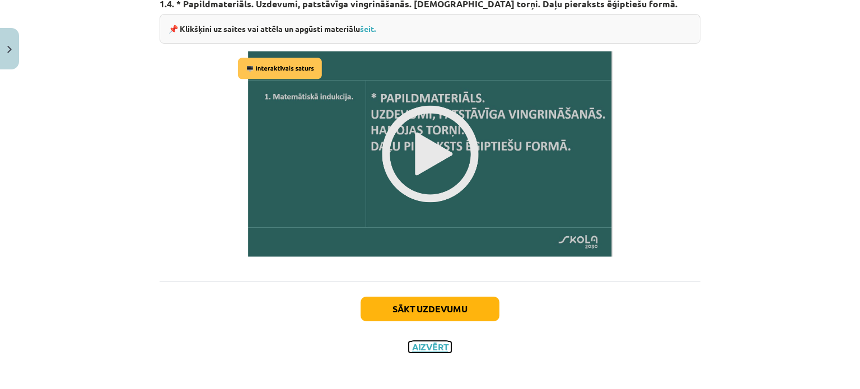
click at [431, 343] on button "Aizvērt" at bounding box center [430, 346] width 43 height 11
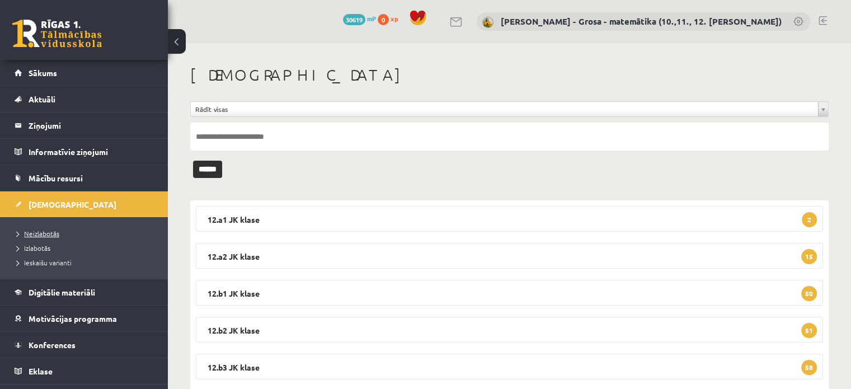
click at [77, 236] on link "Neizlabotās" at bounding box center [87, 233] width 140 height 10
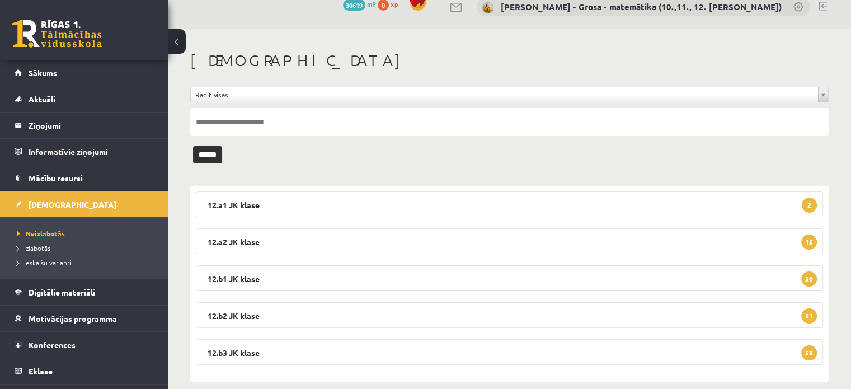
scroll to position [29, 0]
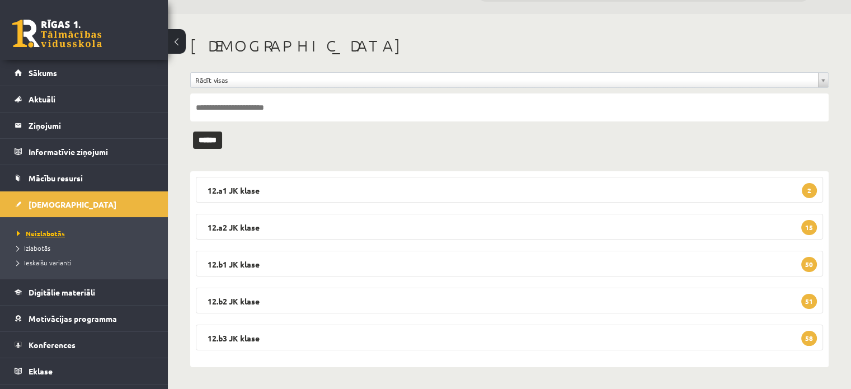
click at [83, 231] on link "Neizlabotās" at bounding box center [87, 233] width 140 height 10
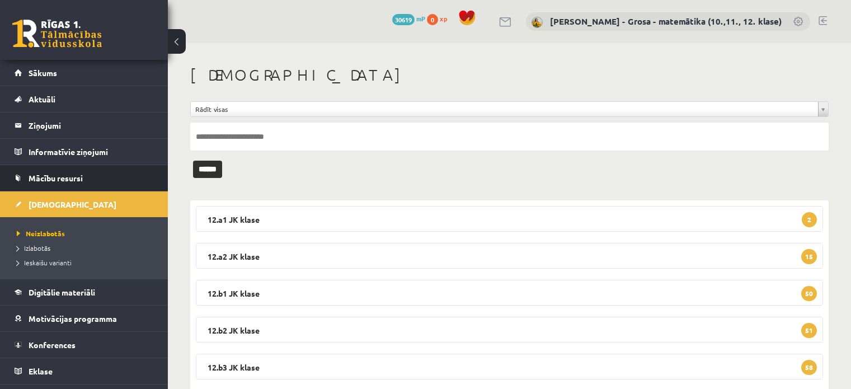
scroll to position [29, 0]
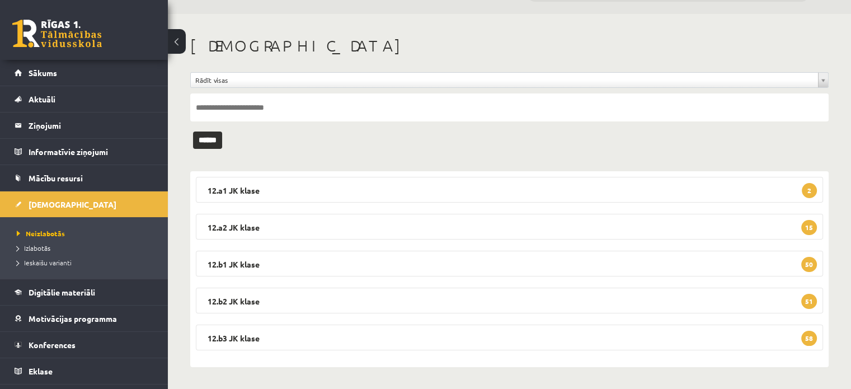
click at [574, 140] on div "**********" at bounding box center [509, 110] width 639 height 77
click at [40, 235] on span "Neizlabotās" at bounding box center [41, 233] width 48 height 9
